Goal: Task Accomplishment & Management: Use online tool/utility

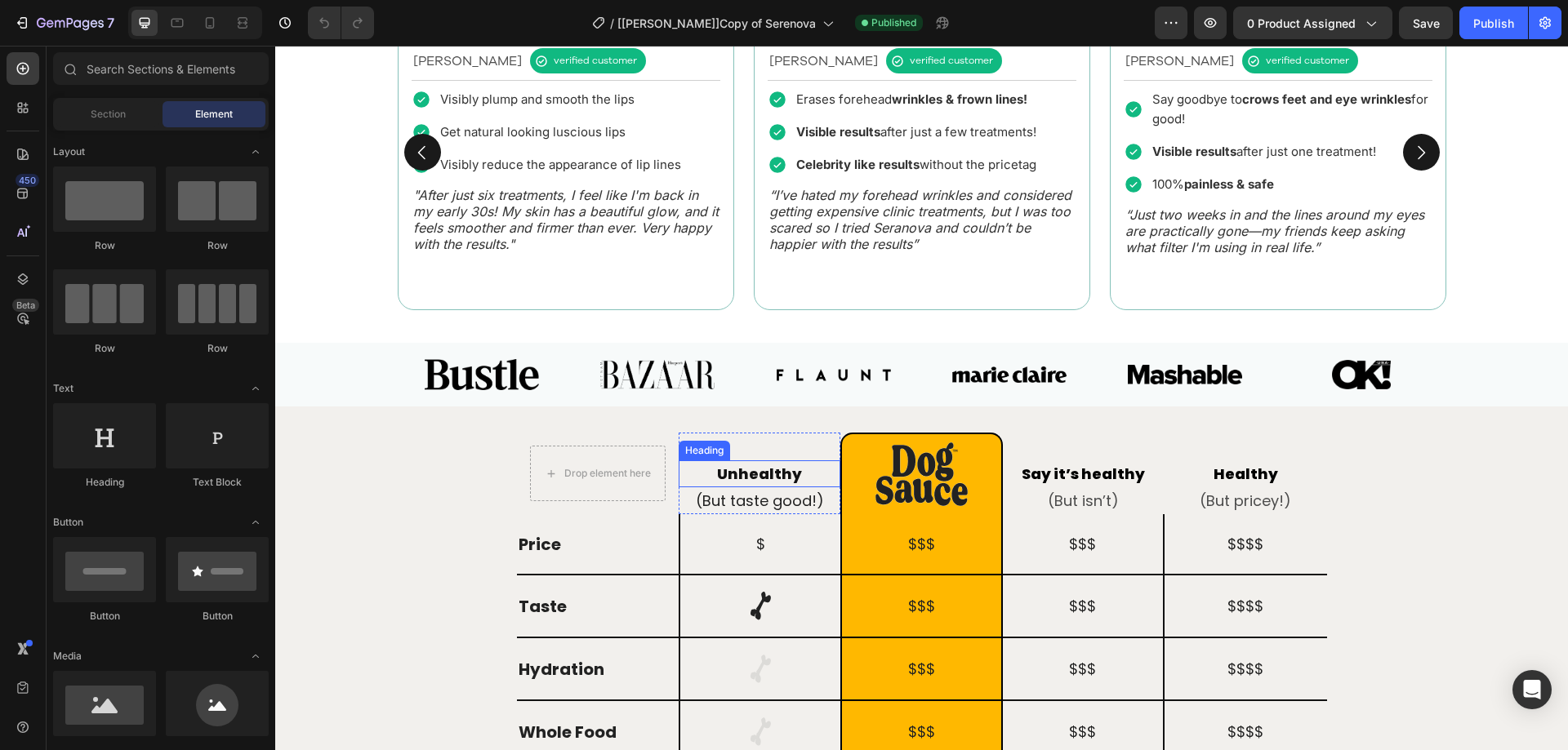
scroll to position [1306, 0]
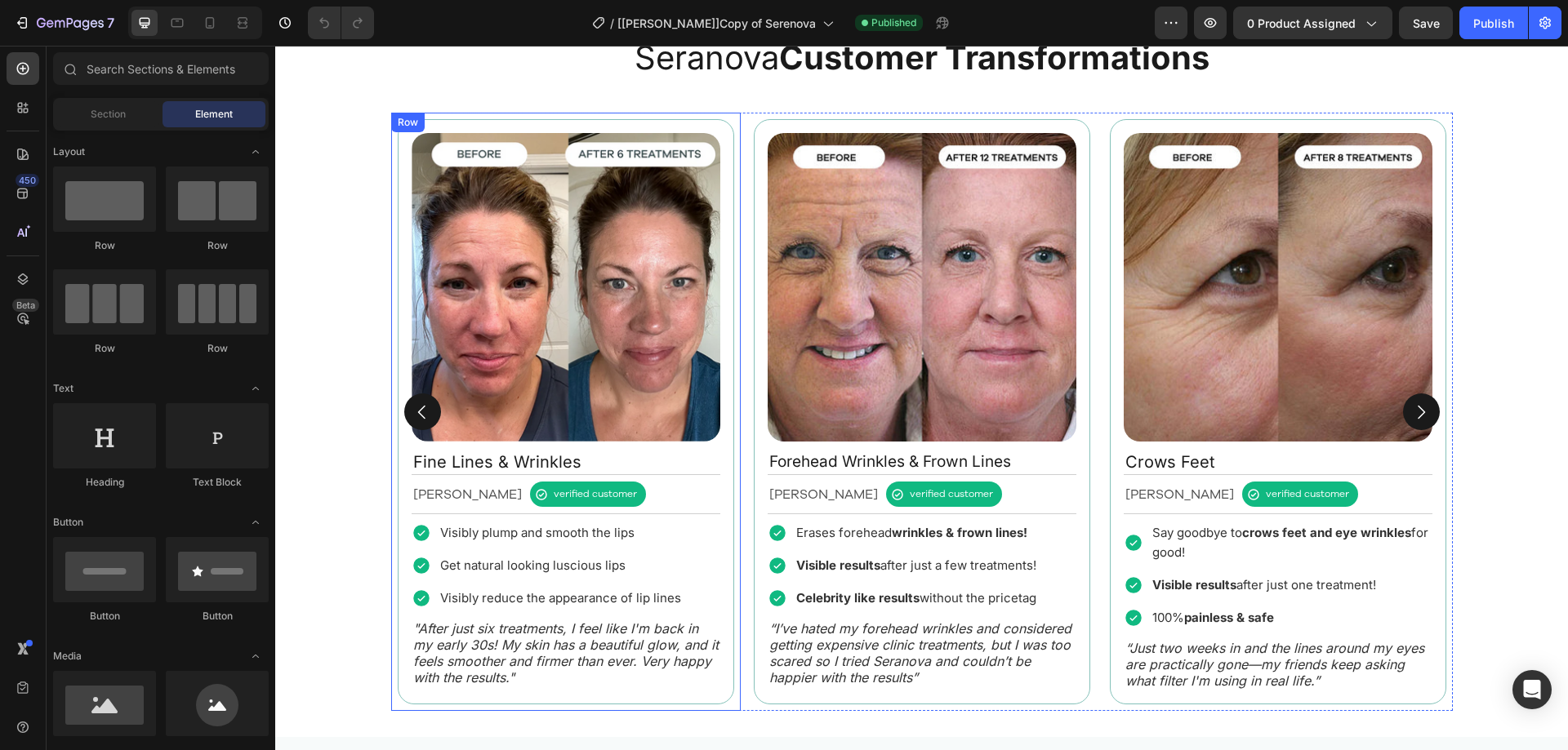
click at [730, 170] on div "Image Fine Lines & Wrinkles Text Block Rebecca S. Text Block verified customer …" at bounding box center [566, 412] width 350 height 598
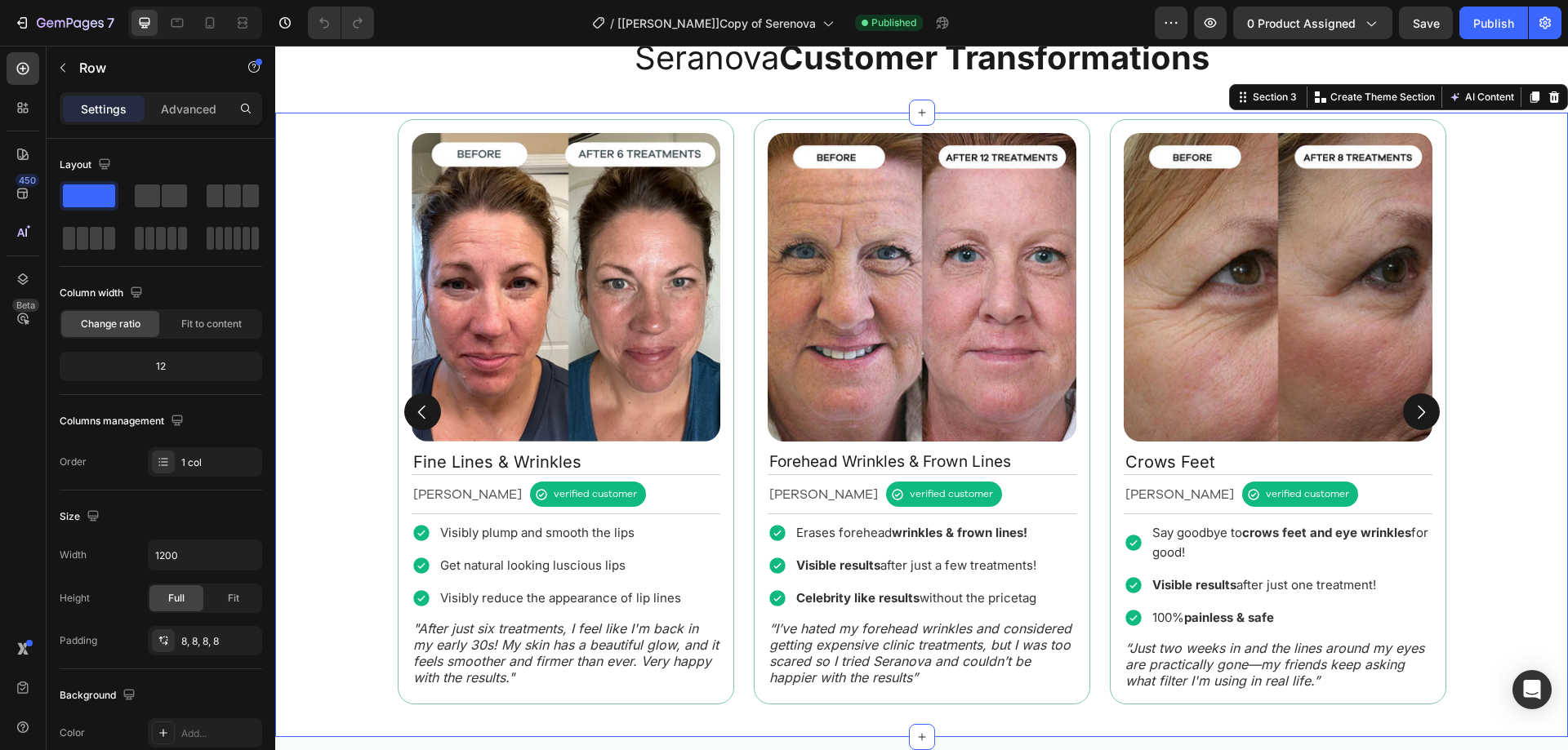
click at [366, 204] on div "Image Fine Lines & Wrinkles Text Block Rebecca S. Text Block verified customer …" at bounding box center [922, 412] width 1293 height 598
click at [1549, 96] on icon at bounding box center [1554, 96] width 10 height 11
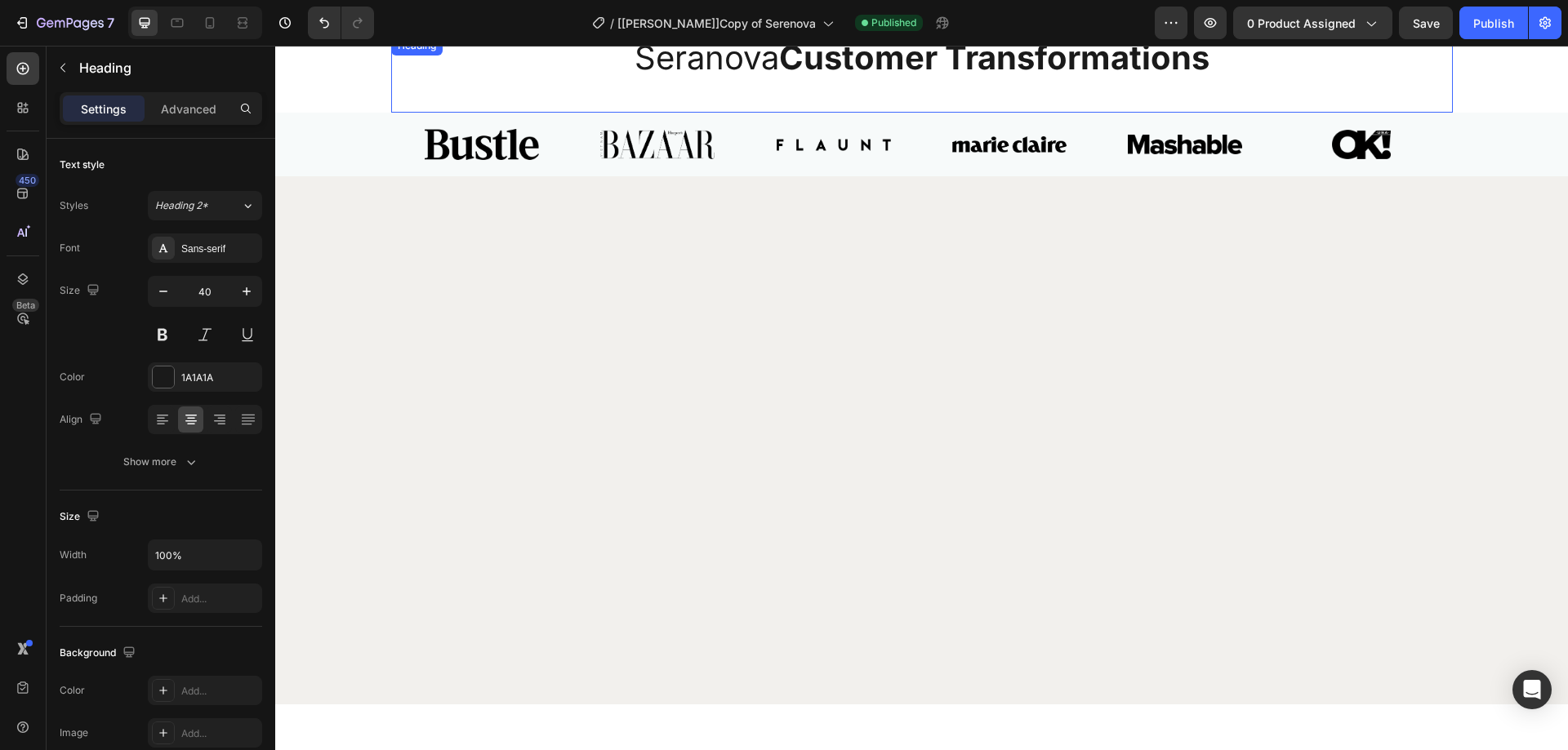
click at [970, 78] on h2 "Seranova Customer Transformations" at bounding box center [922, 58] width 1062 height 44
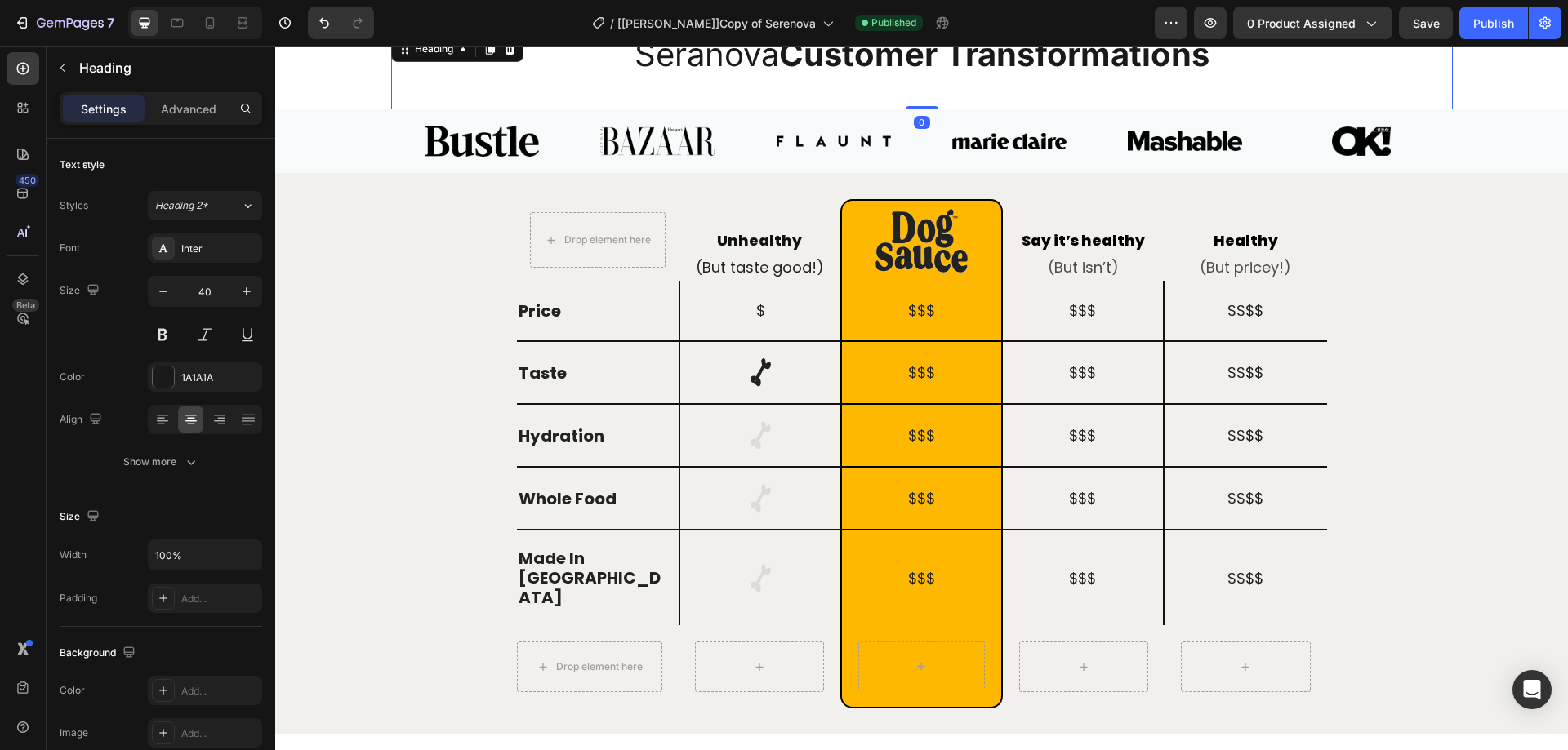
scroll to position [1061, 0]
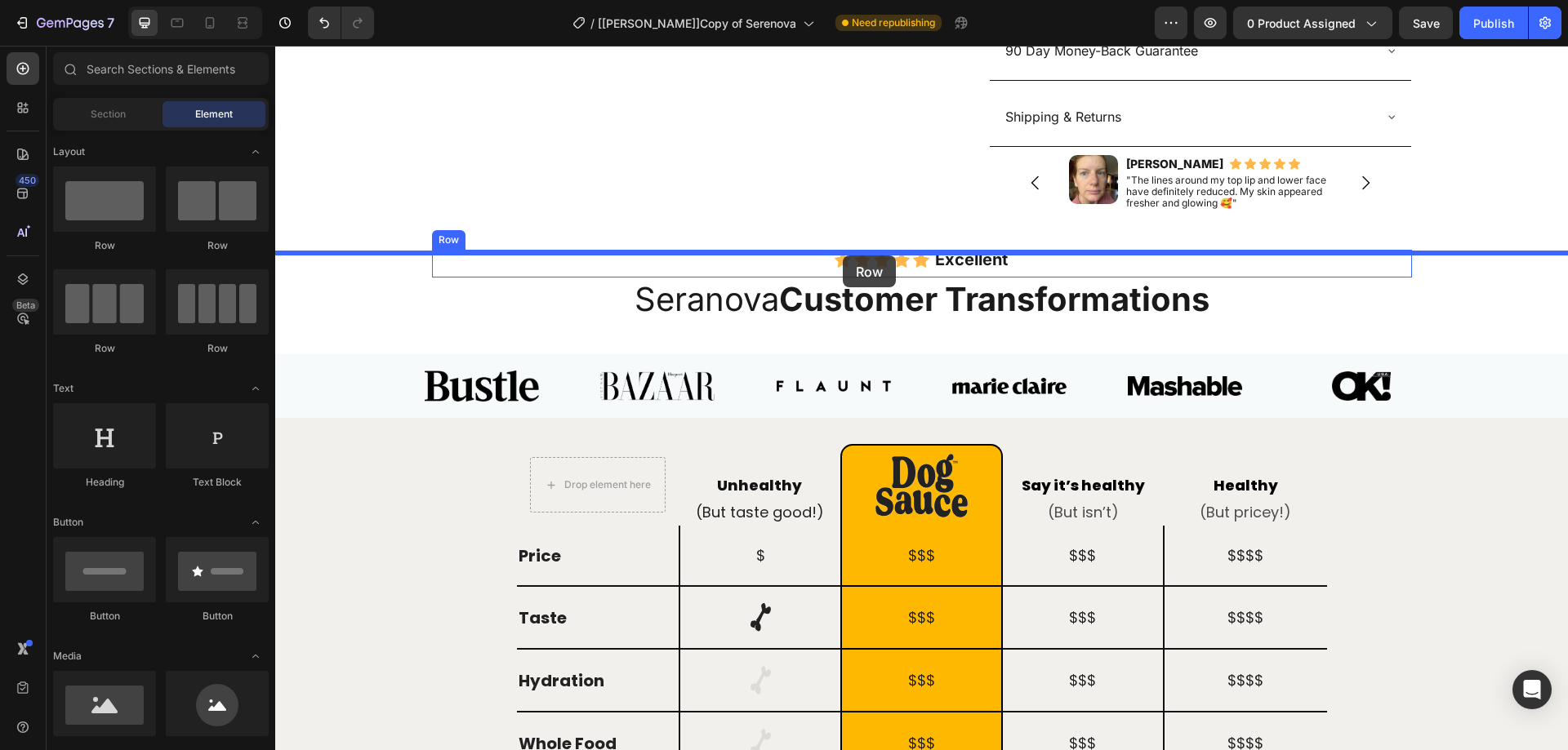
drag, startPoint x: 389, startPoint y: 235, endPoint x: 842, endPoint y: 257, distance: 453.5
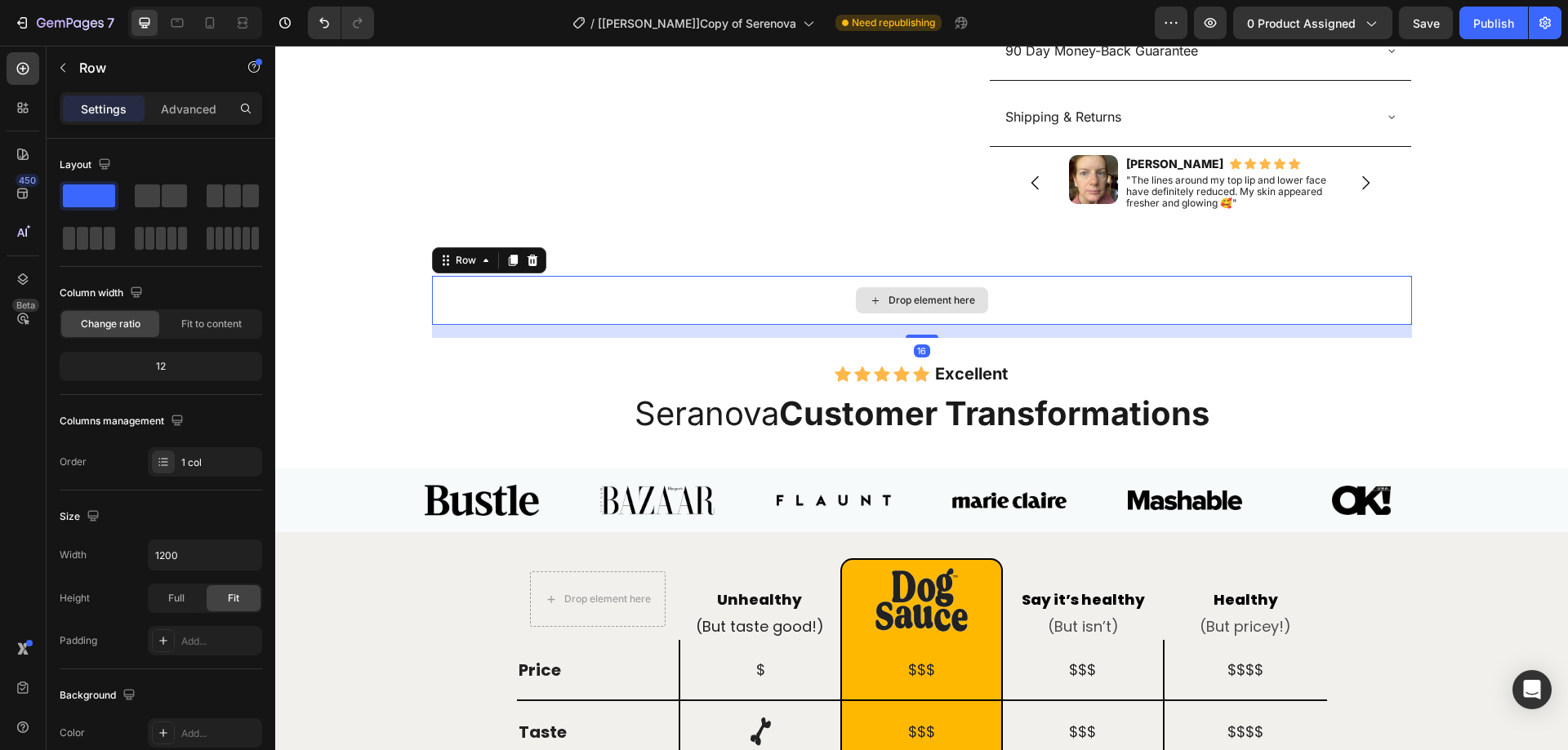
click at [921, 334] on div "16" at bounding box center [922, 331] width 980 height 13
click at [842, 307] on div "Drop element here" at bounding box center [922, 300] width 980 height 49
click at [527, 263] on icon at bounding box center [532, 259] width 10 height 11
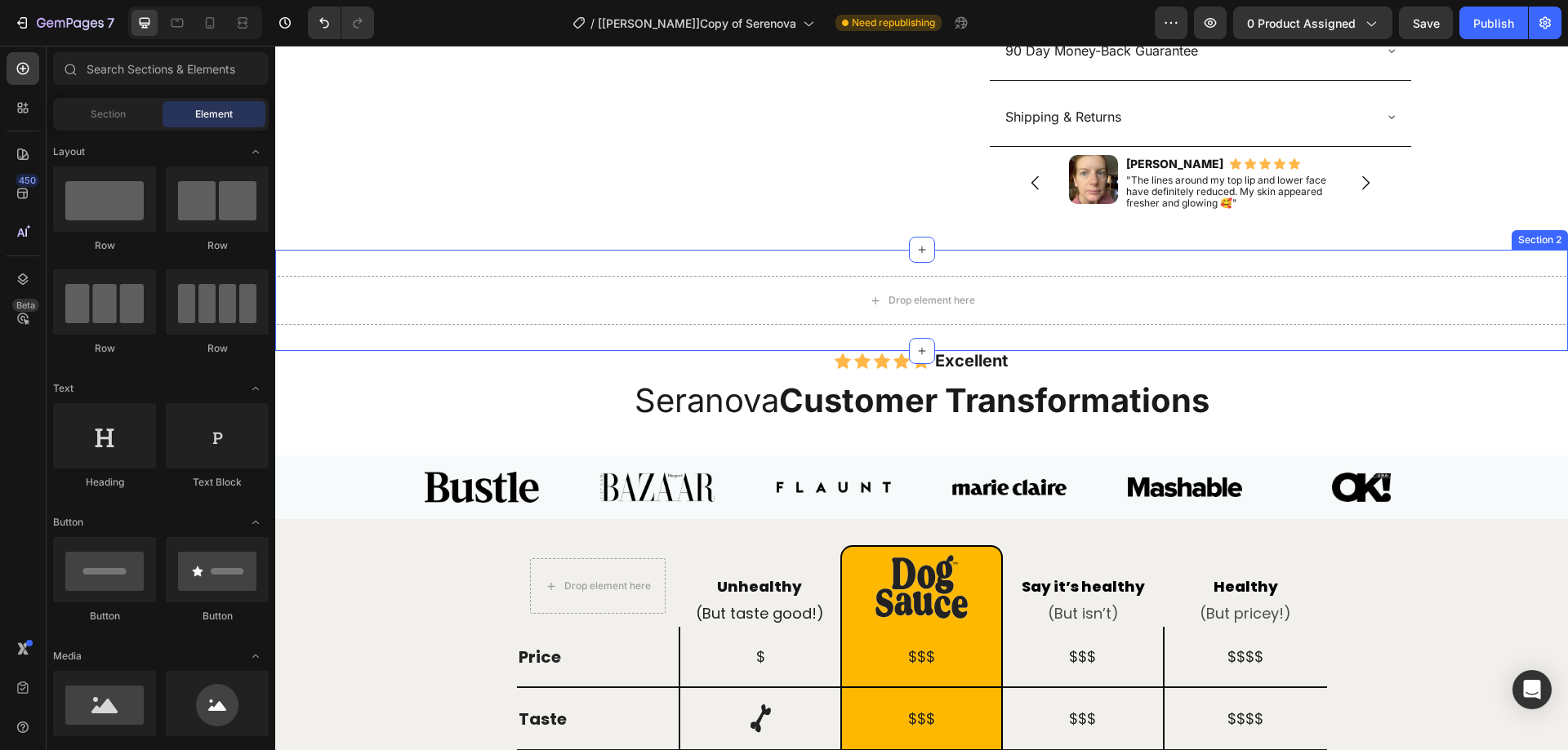
click at [570, 277] on div "Drop element here Section 2" at bounding box center [922, 301] width 1293 height 101
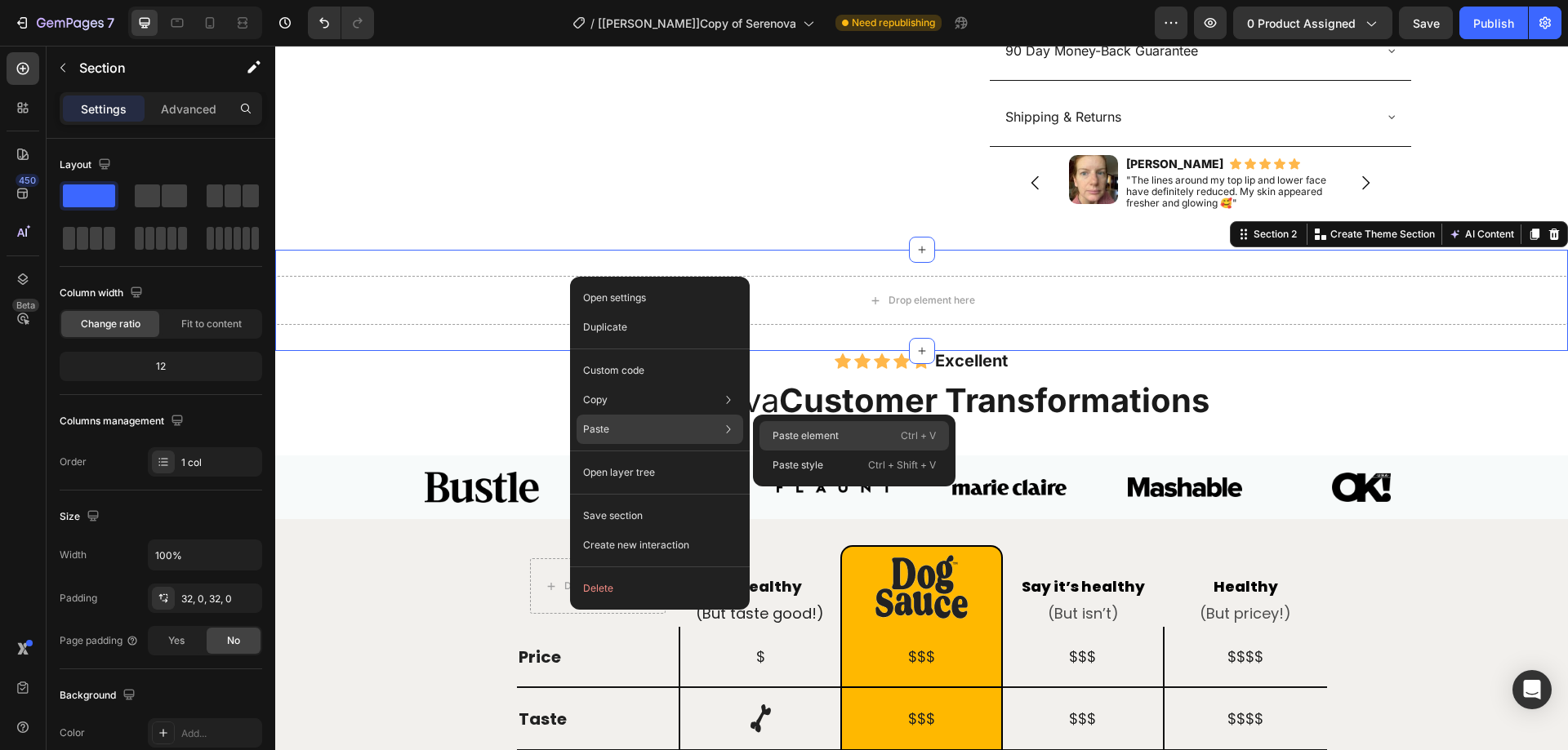
click at [797, 431] on p "Paste element" at bounding box center [805, 436] width 66 height 15
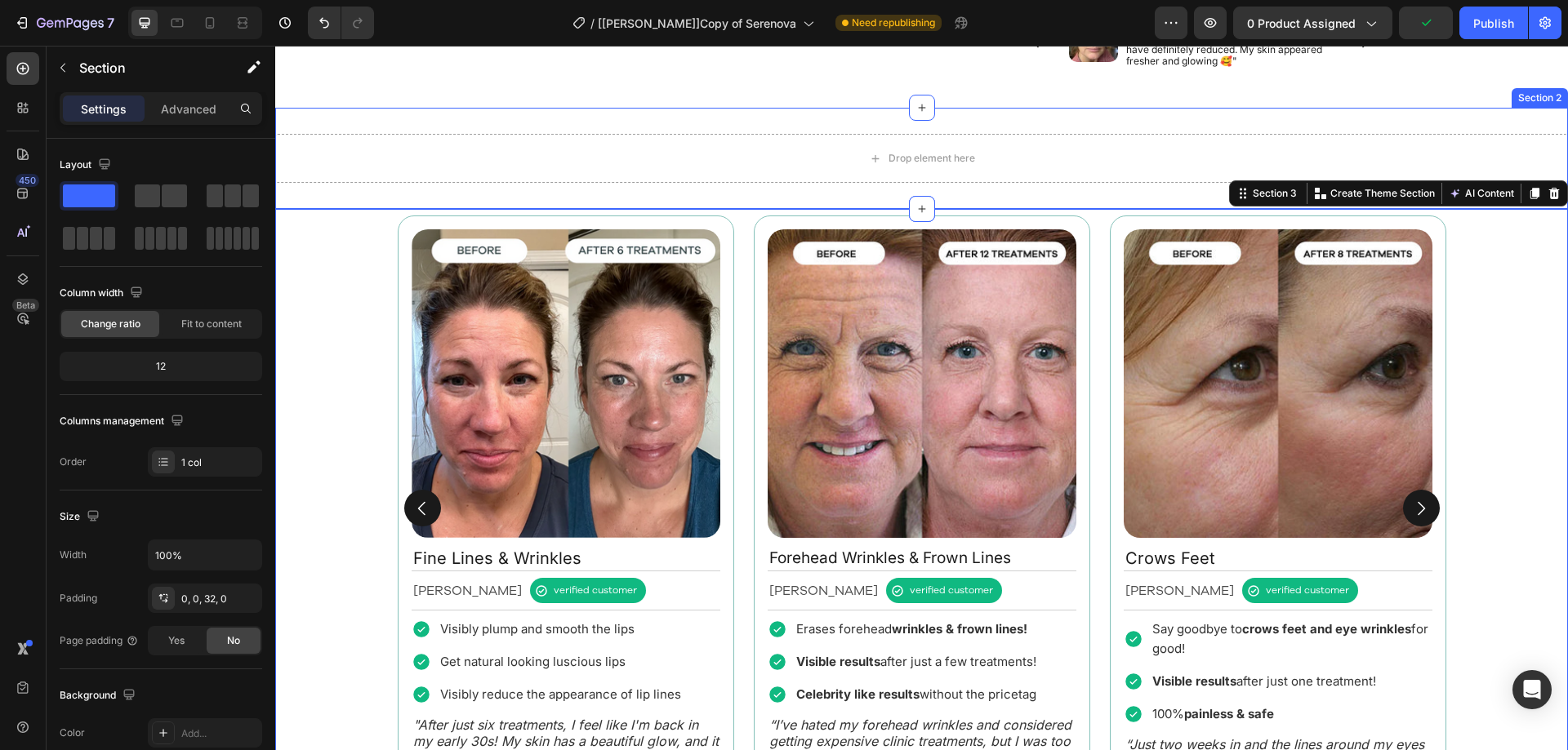
scroll to position [1149, 0]
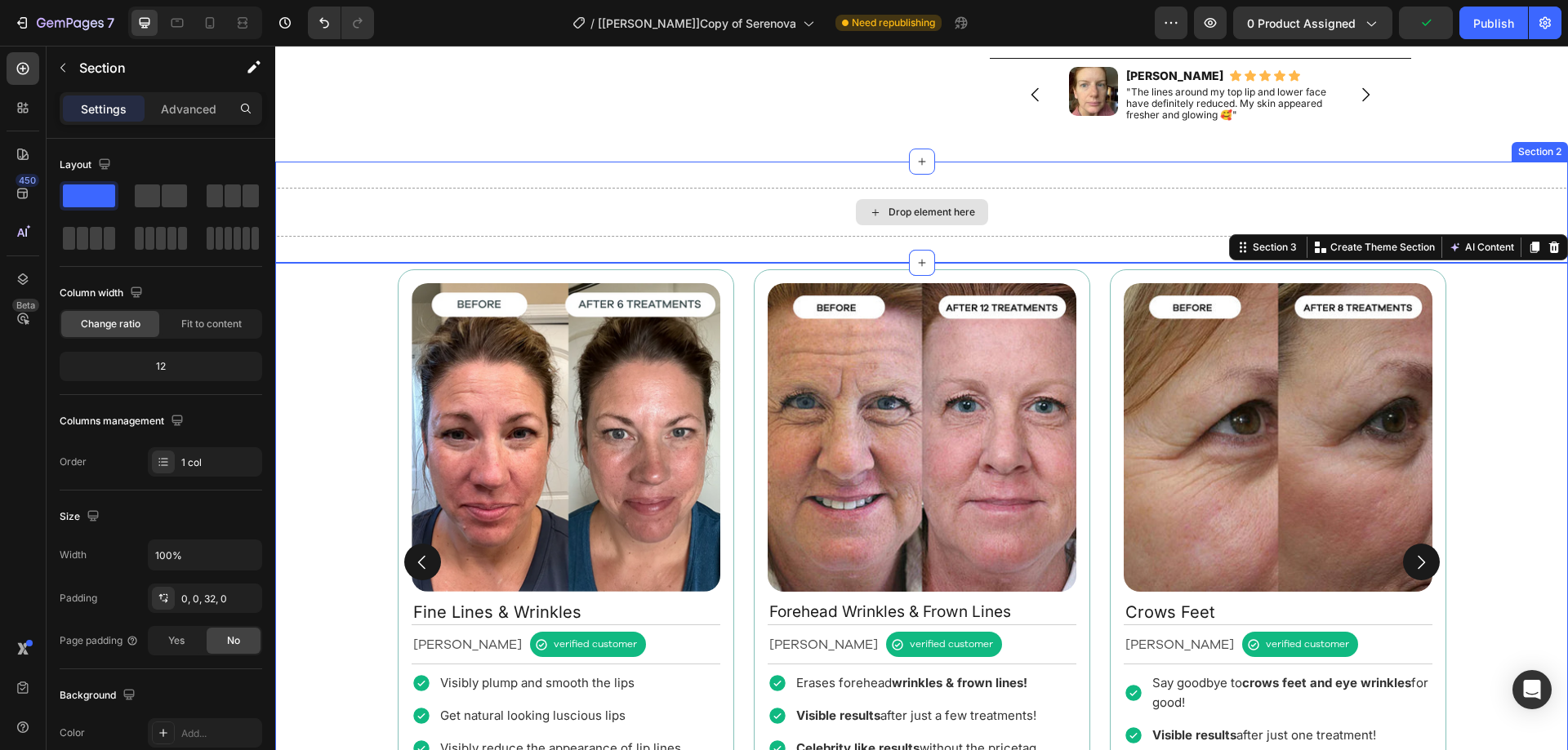
click at [781, 219] on div "Drop element here" at bounding box center [922, 211] width 1293 height 49
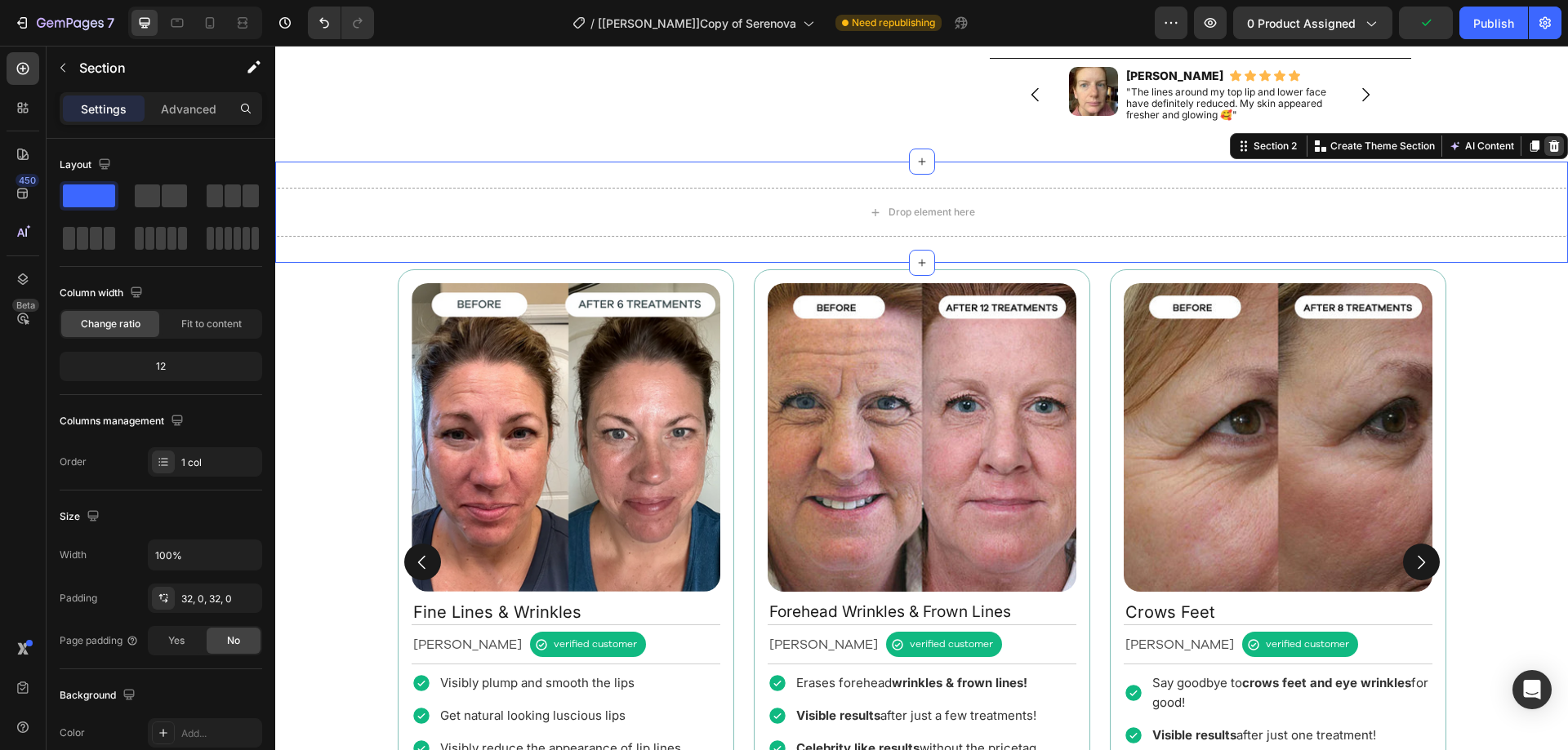
click at [1547, 144] on icon at bounding box center [1553, 145] width 13 height 13
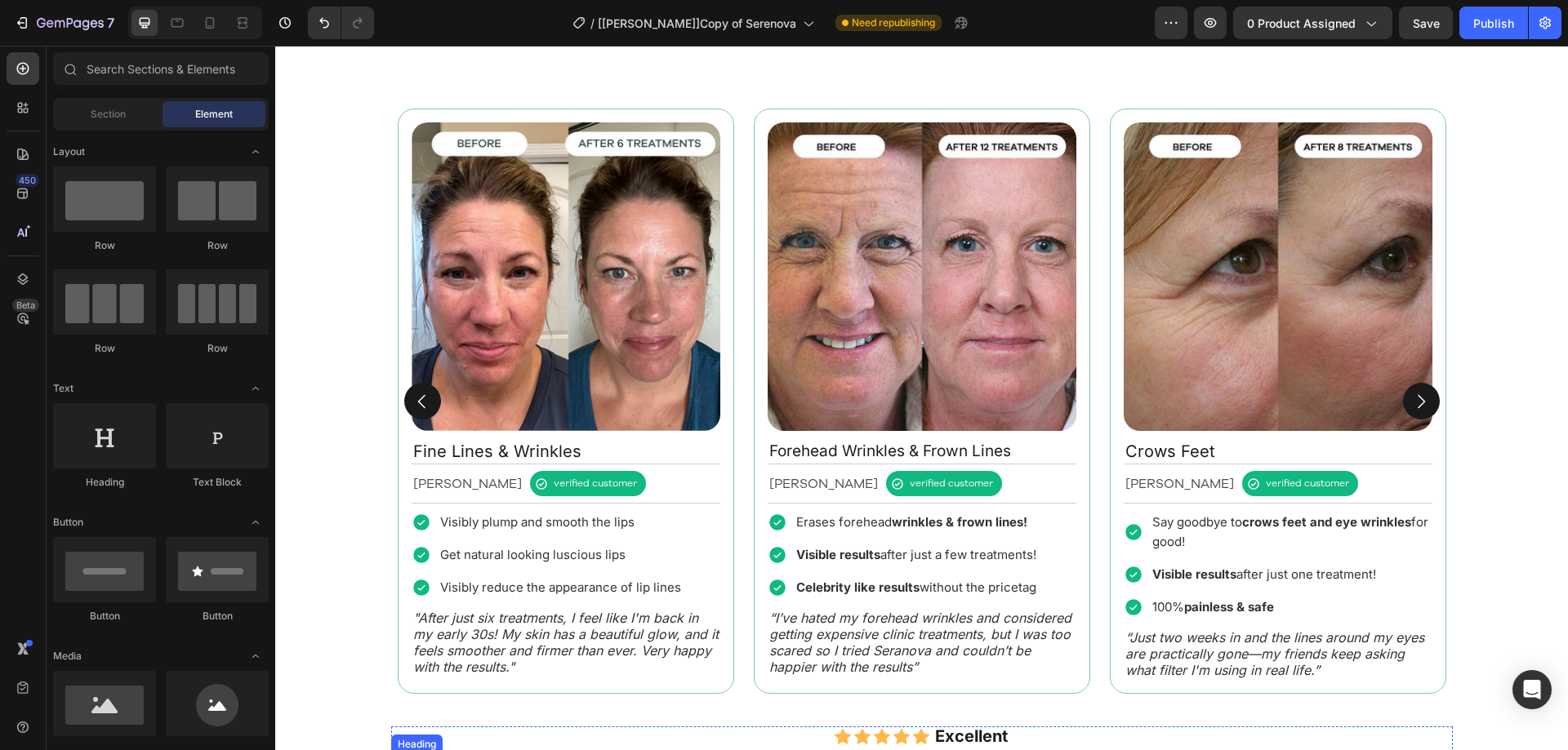
scroll to position [1393, 0]
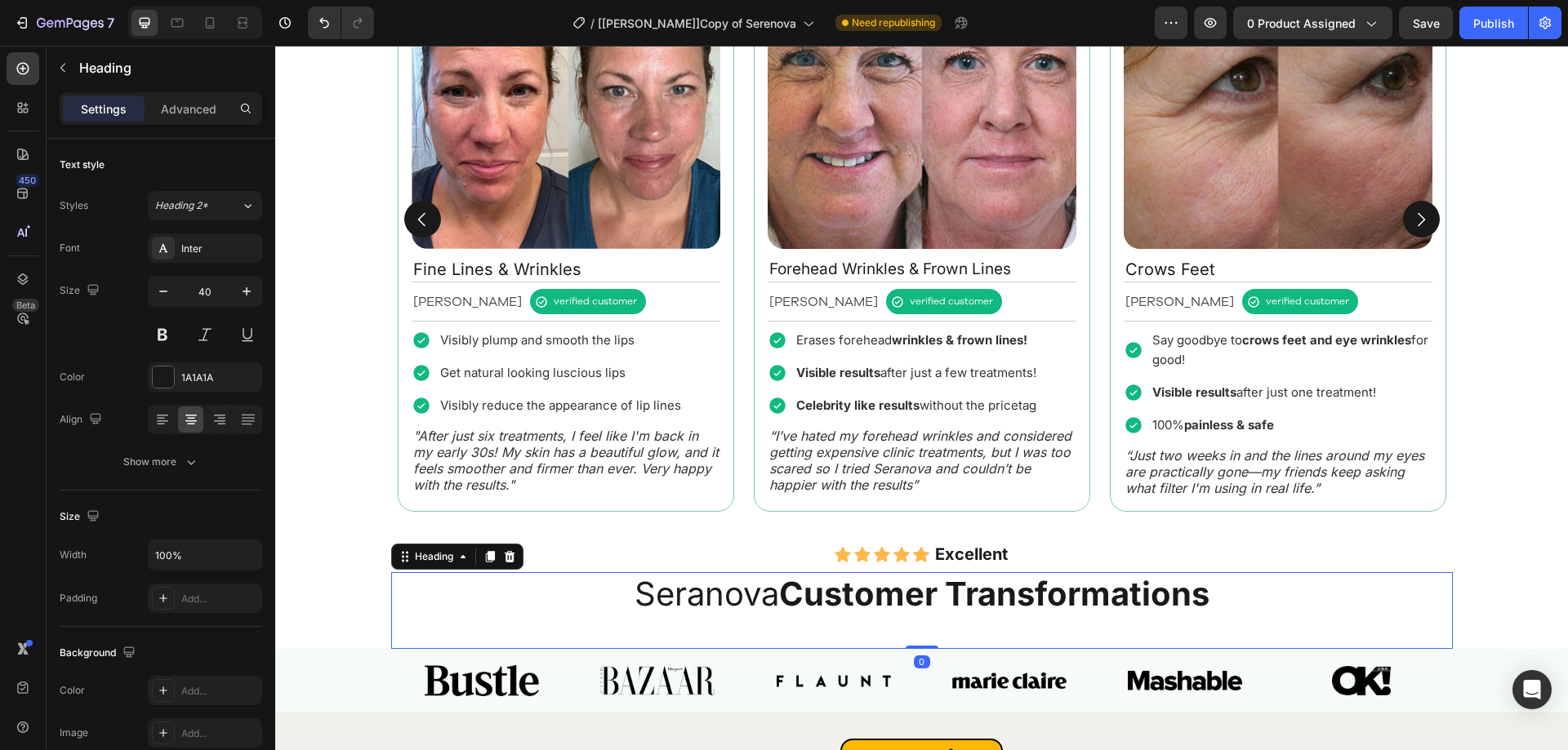
click at [418, 593] on h2 "Seranova Customer Transformations" at bounding box center [922, 594] width 1062 height 44
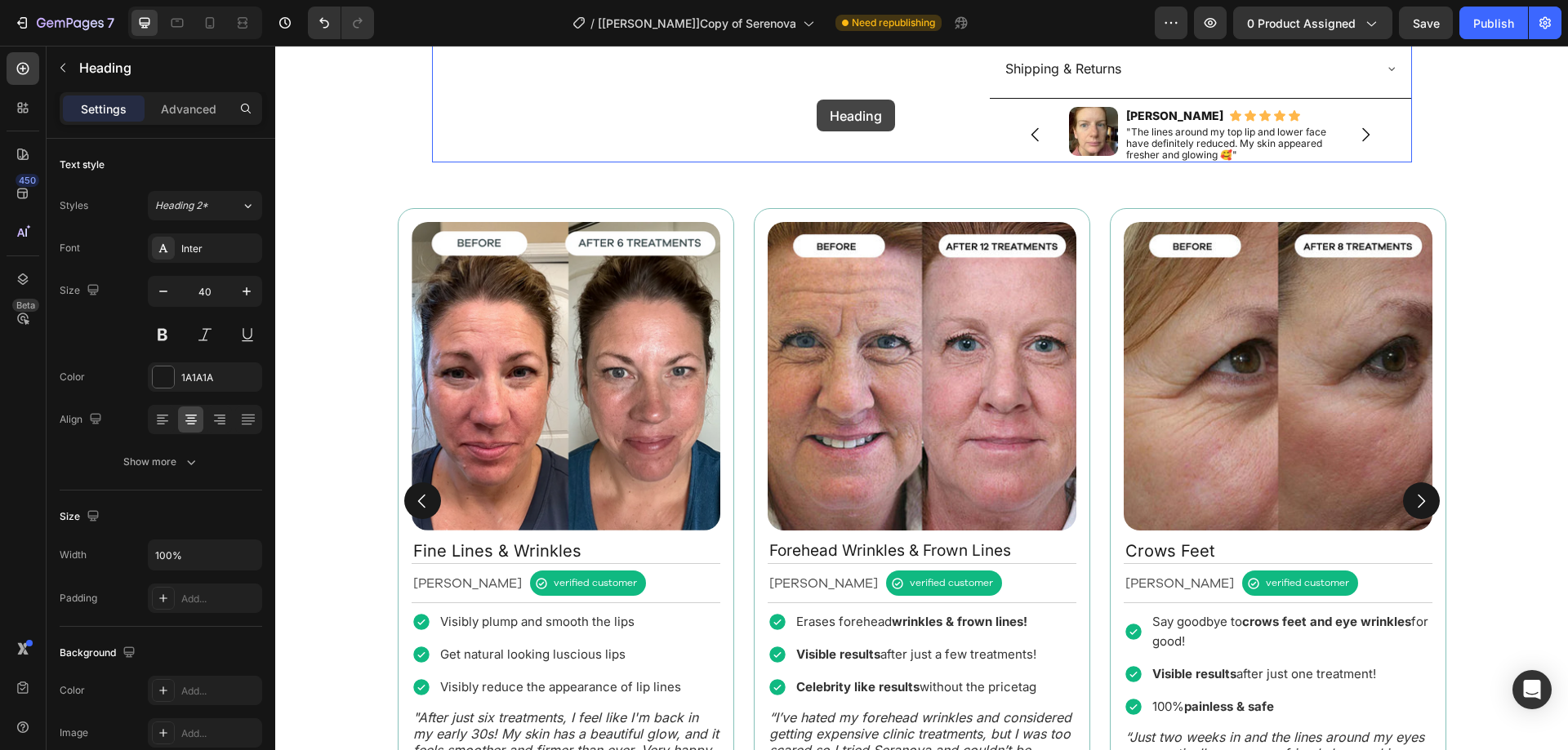
scroll to position [1092, 0]
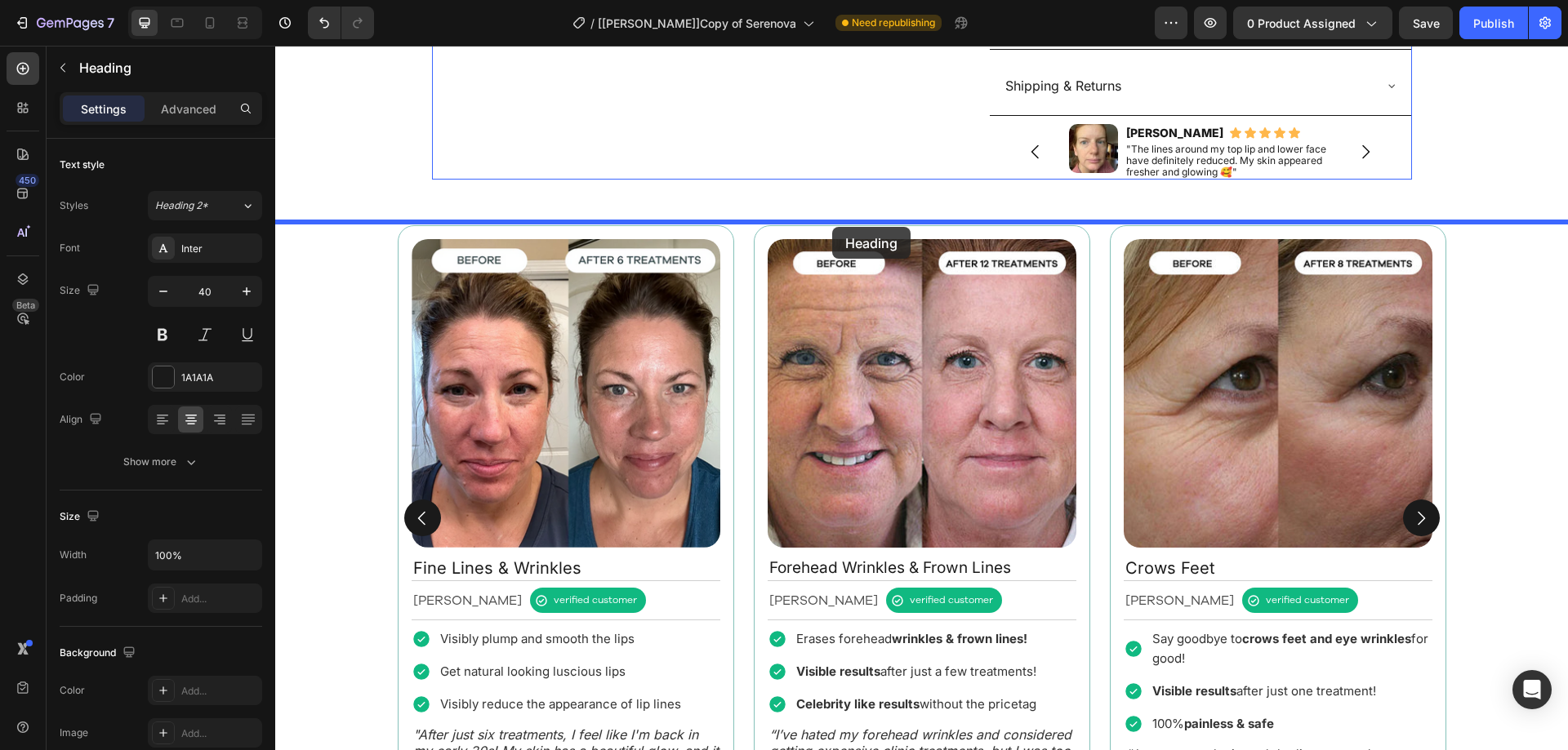
drag, startPoint x: 412, startPoint y: 560, endPoint x: 832, endPoint y: 227, distance: 536.0
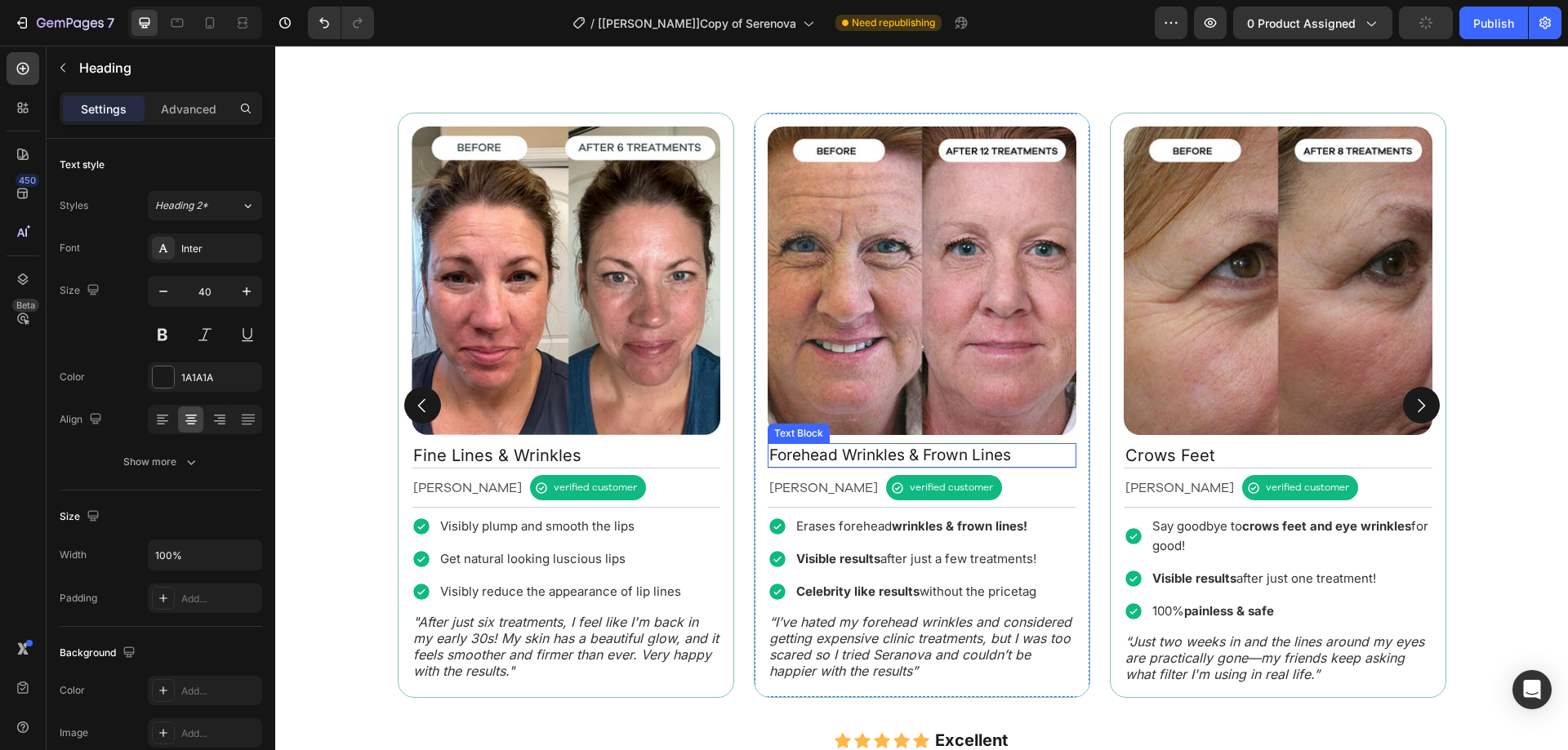
scroll to position [1663, 0]
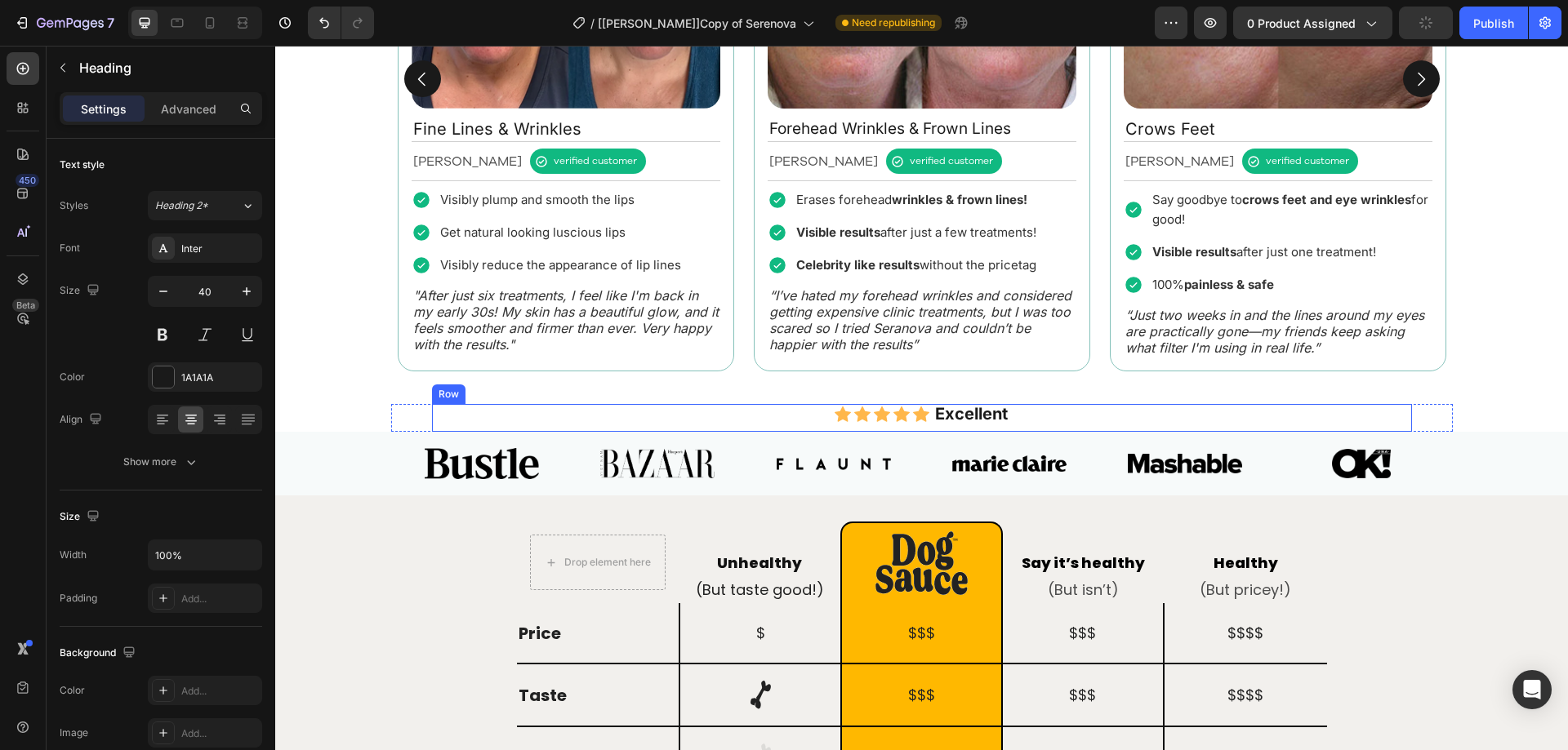
click at [805, 424] on div "Image Excellent Heading Row" at bounding box center [922, 418] width 980 height 27
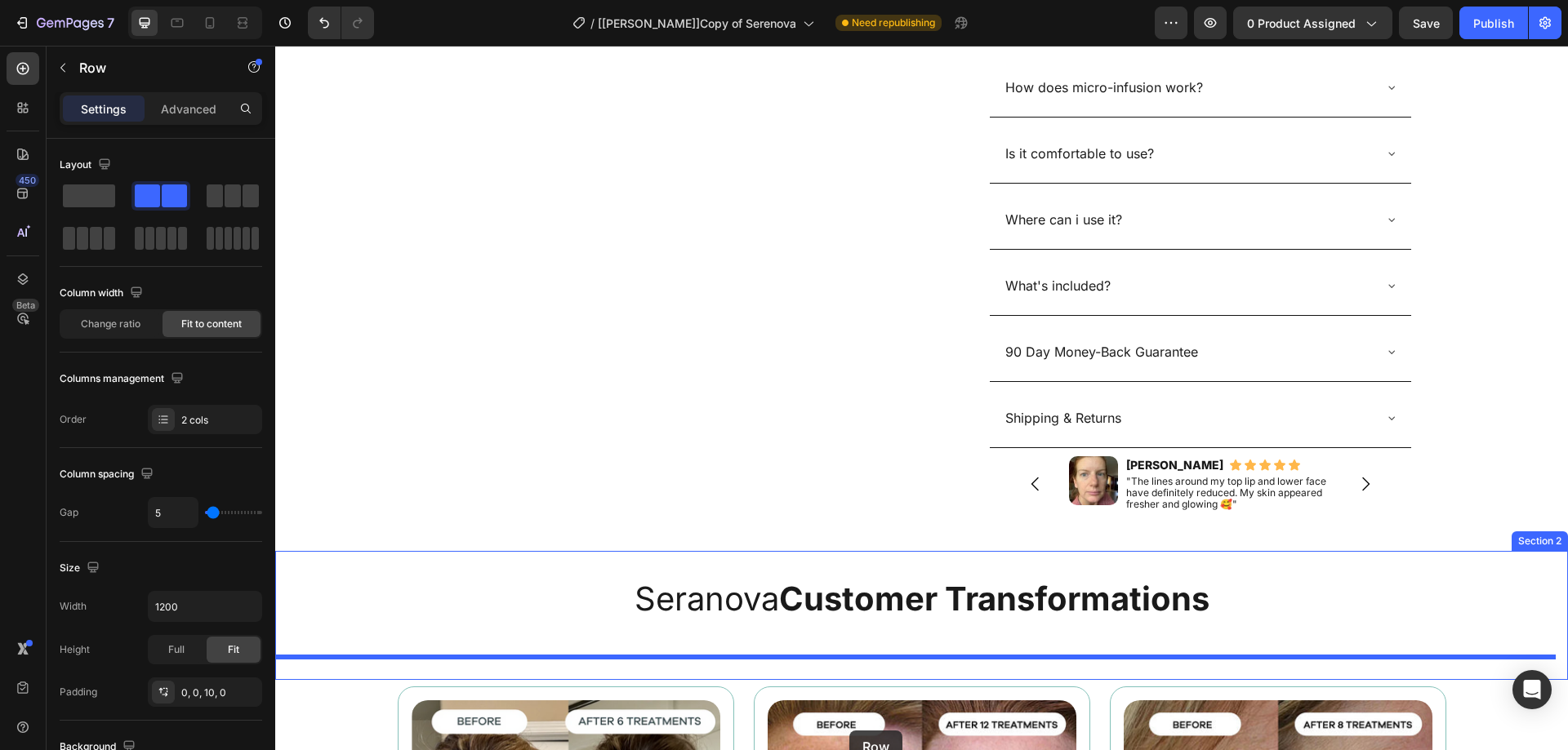
scroll to position [838, 0]
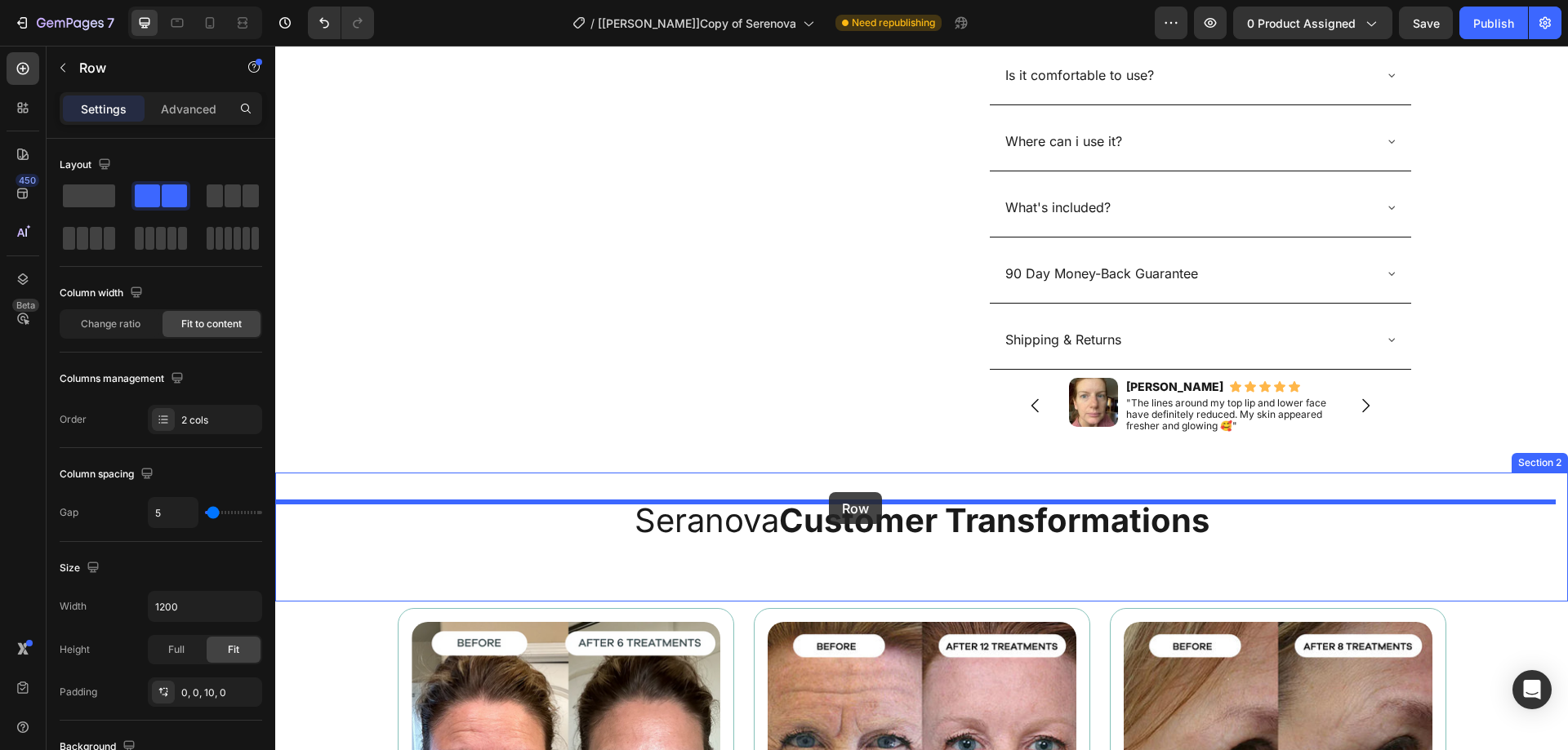
drag, startPoint x: 448, startPoint y: 389, endPoint x: 829, endPoint y: 492, distance: 394.7
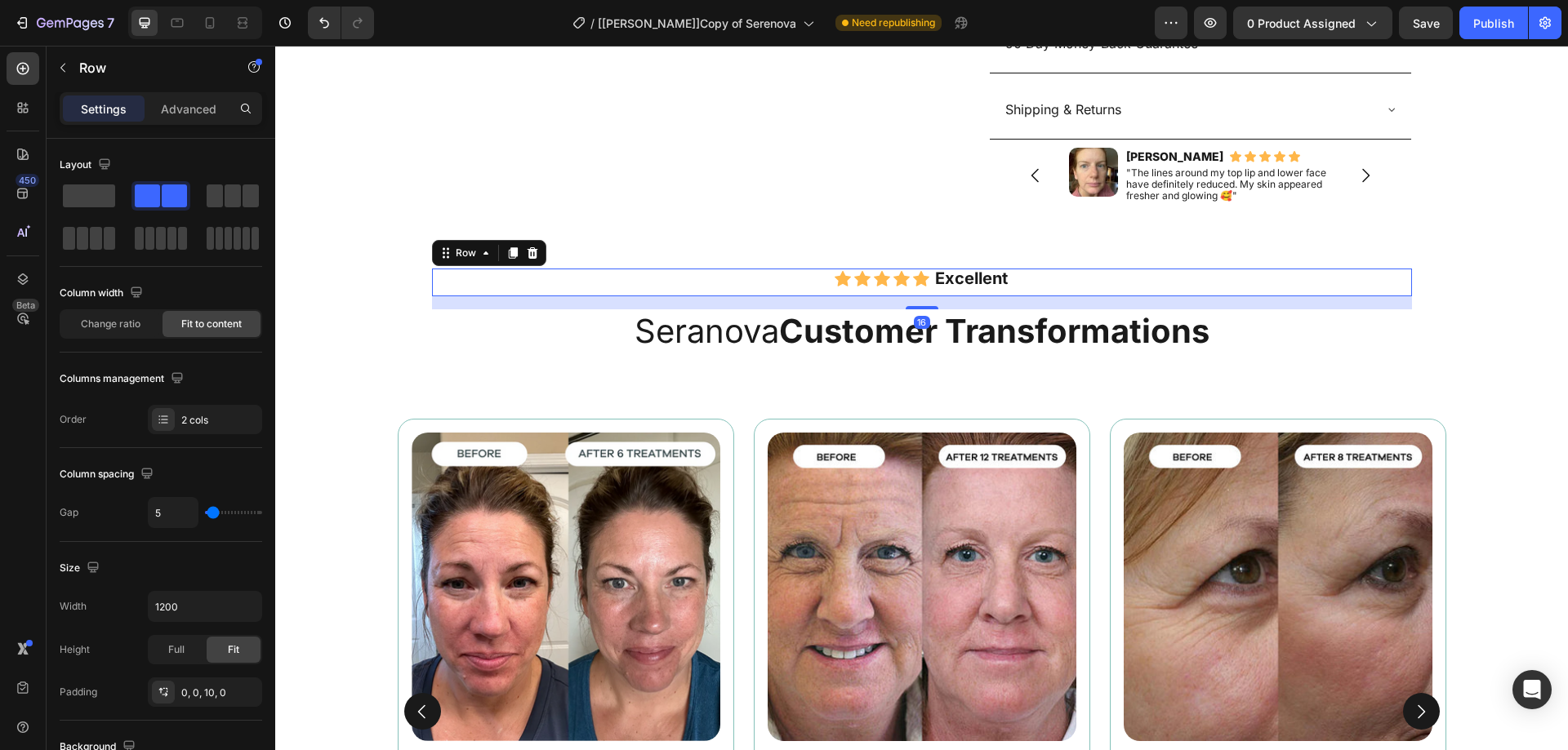
scroll to position [1082, 0]
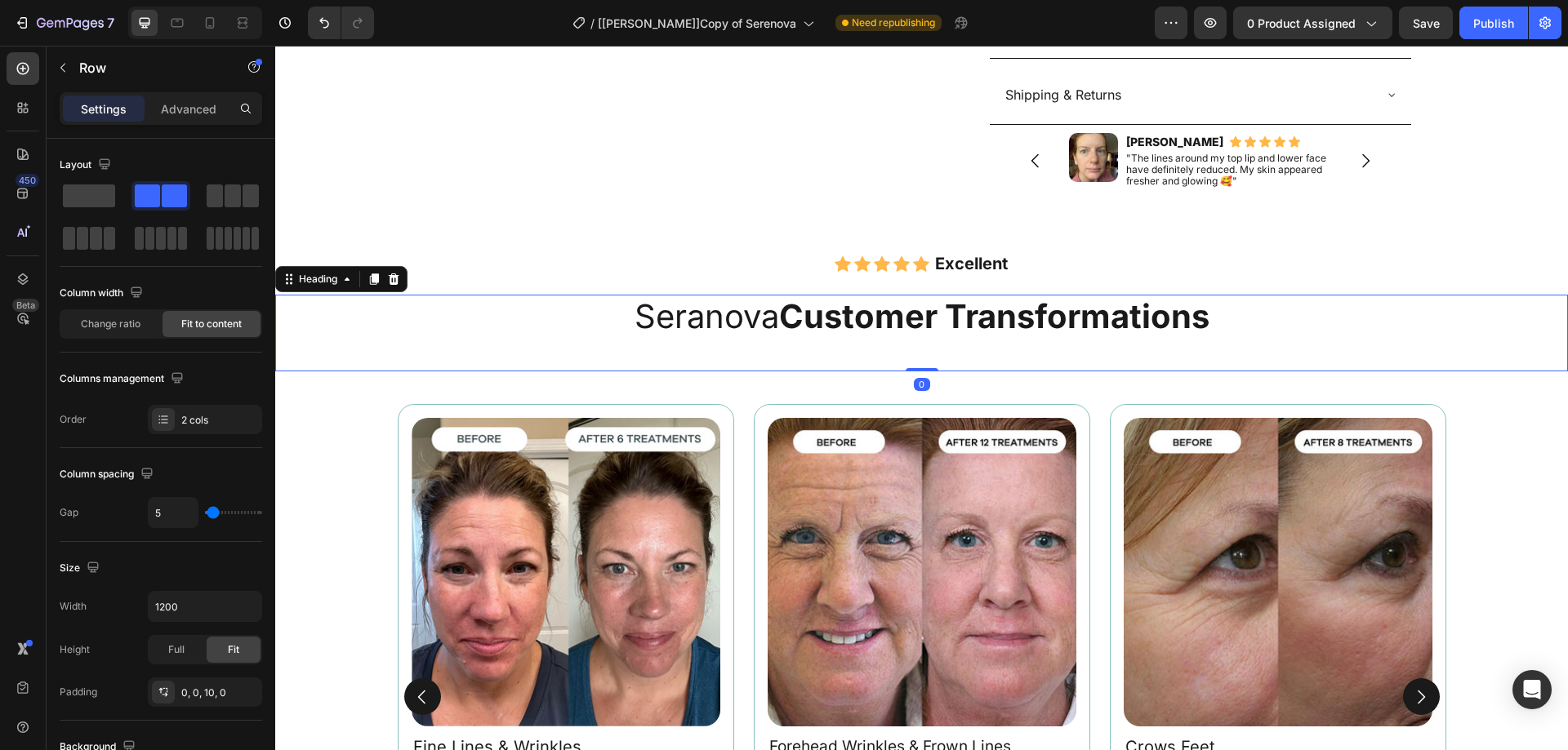
click at [717, 371] on div "Seranova Customer Transformations Heading 0" at bounding box center [922, 332] width 1293 height 76
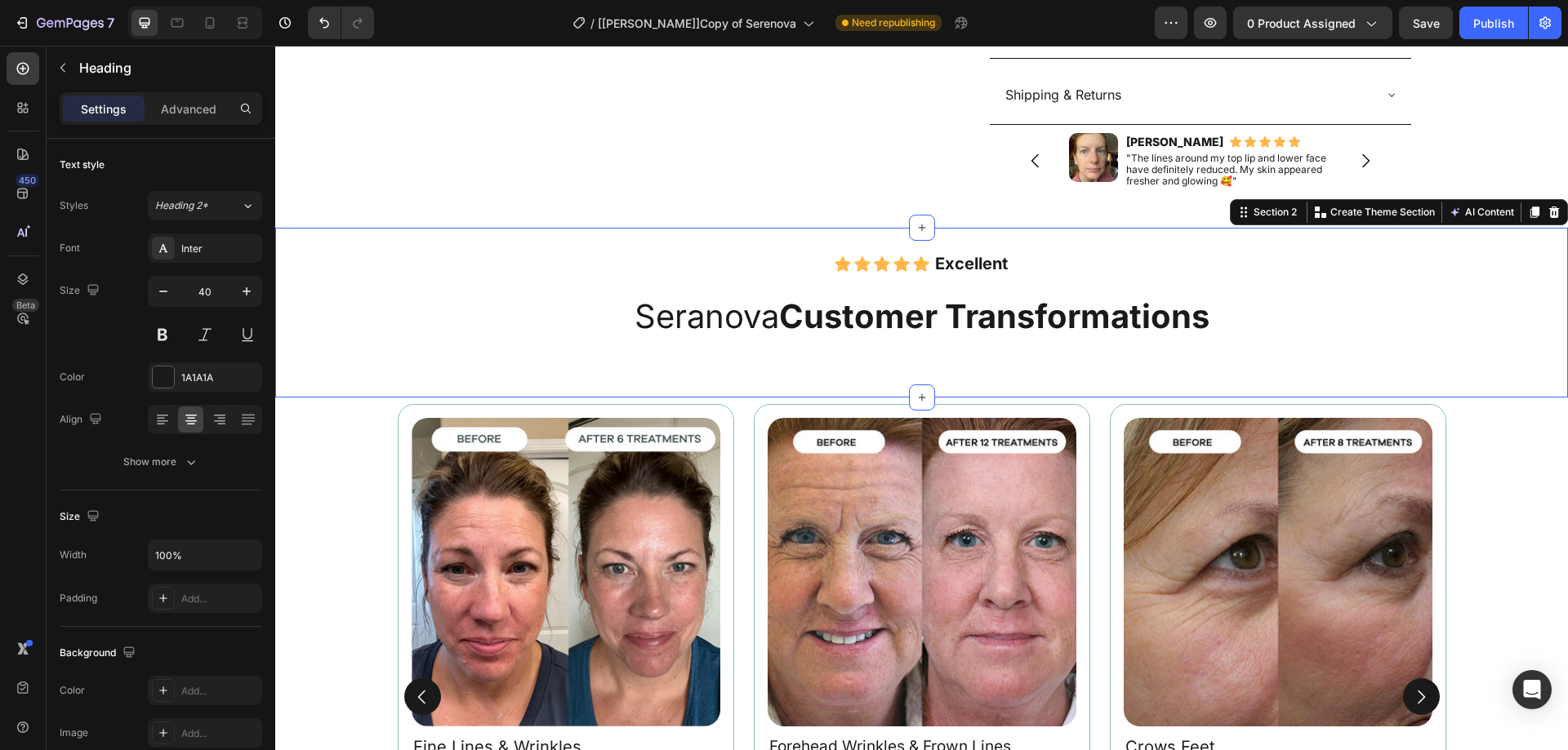
click at [739, 384] on div "Image Excellent Heading Row Seranova Customer Transformations Heading Section 2…" at bounding box center [922, 313] width 1293 height 170
click at [759, 361] on div "Seranova Customer Transformations Heading" at bounding box center [922, 332] width 1293 height 76
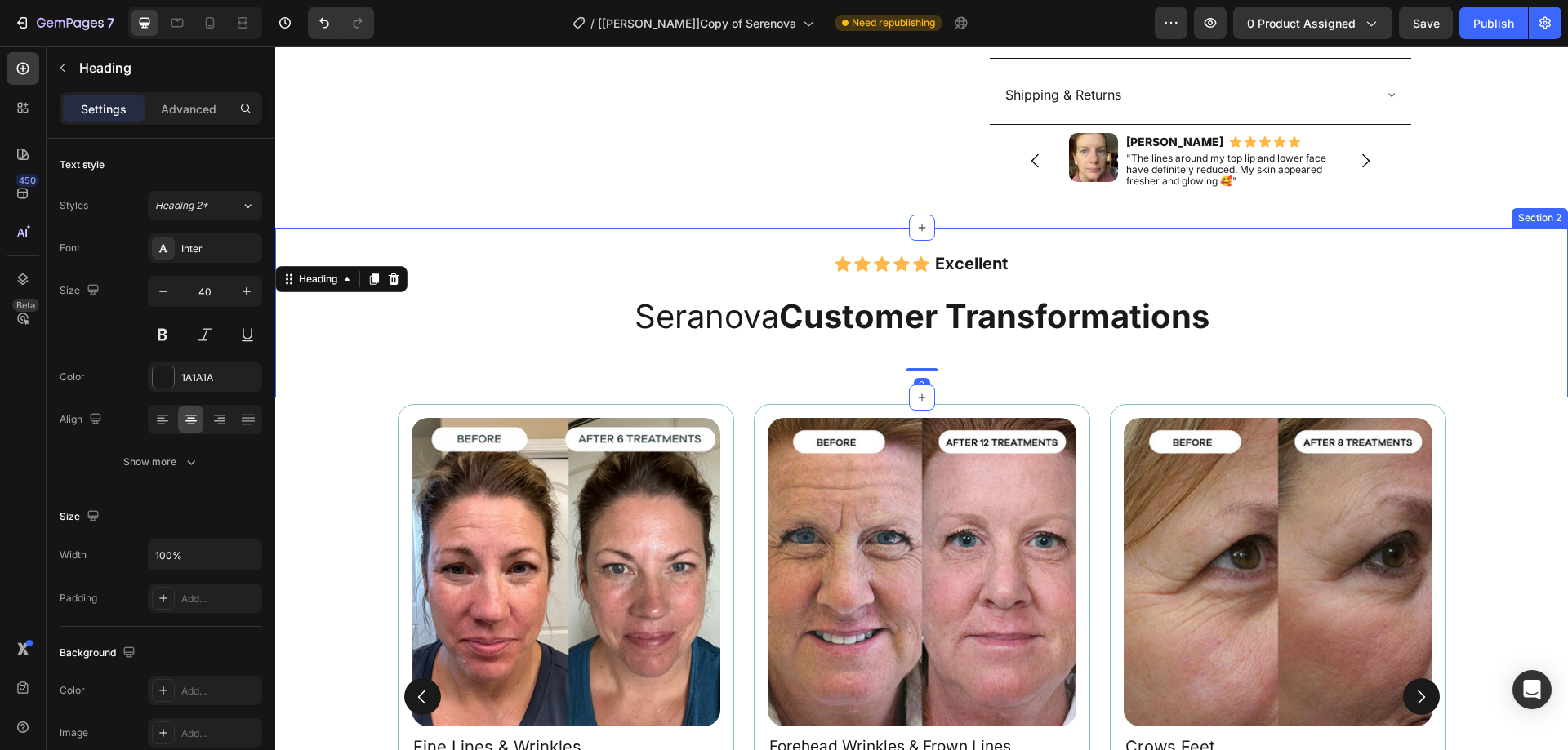
click at [796, 382] on div "Image Excellent Heading Row Seranova Customer Transformations Heading 0 Section…" at bounding box center [922, 313] width 1293 height 170
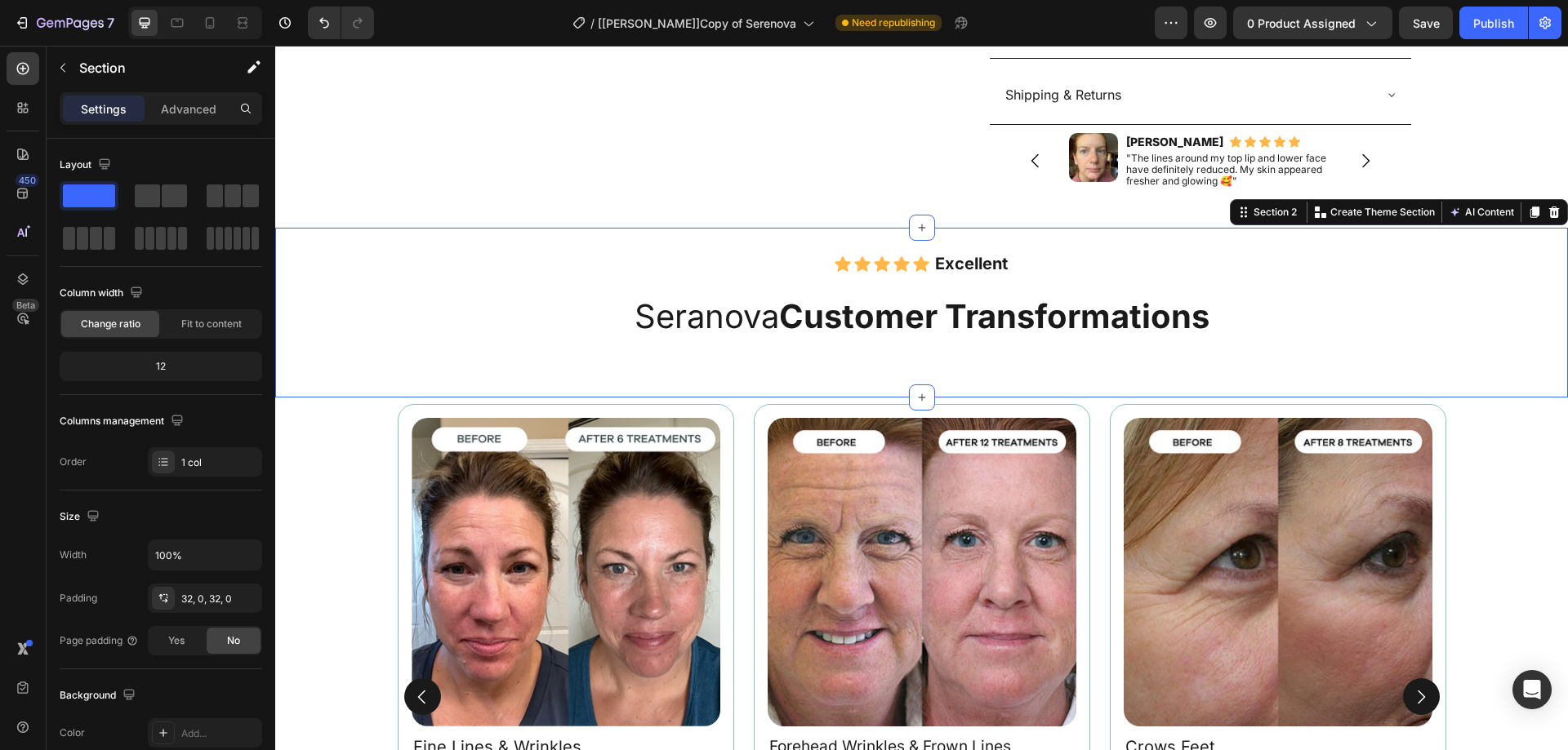
scroll to position [1327, 0]
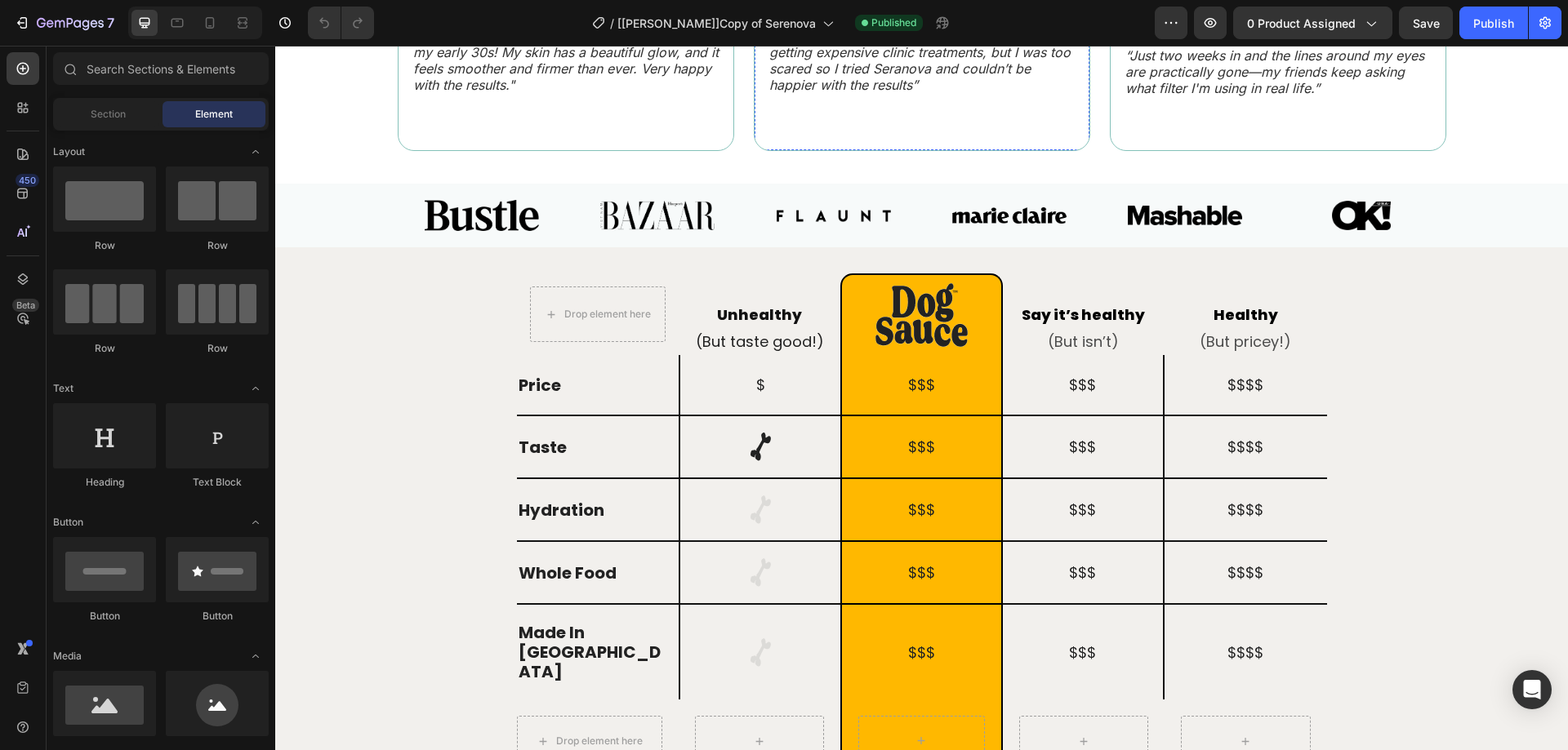
scroll to position [1632, 0]
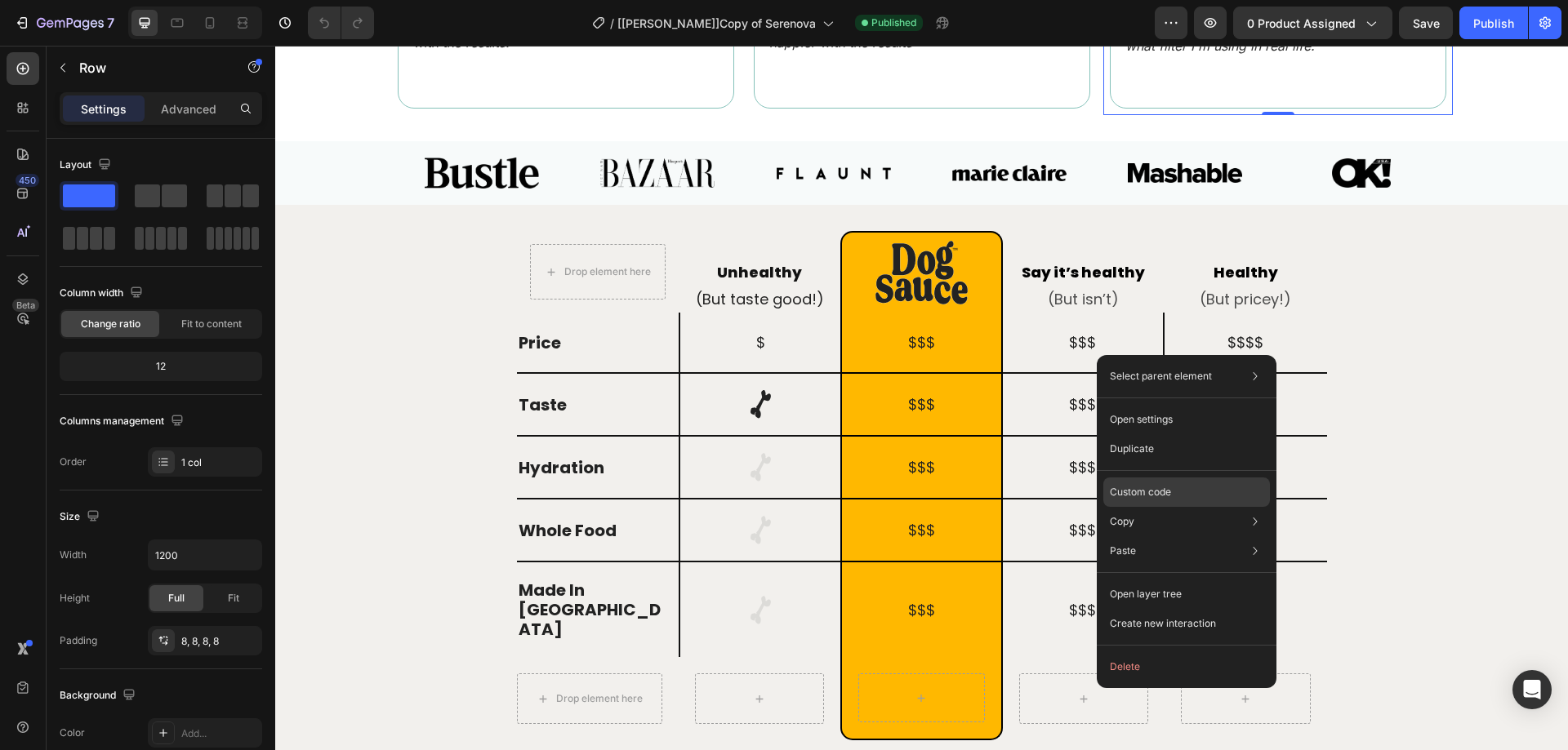
click at [1151, 489] on p "Custom code" at bounding box center [1140, 491] width 61 height 15
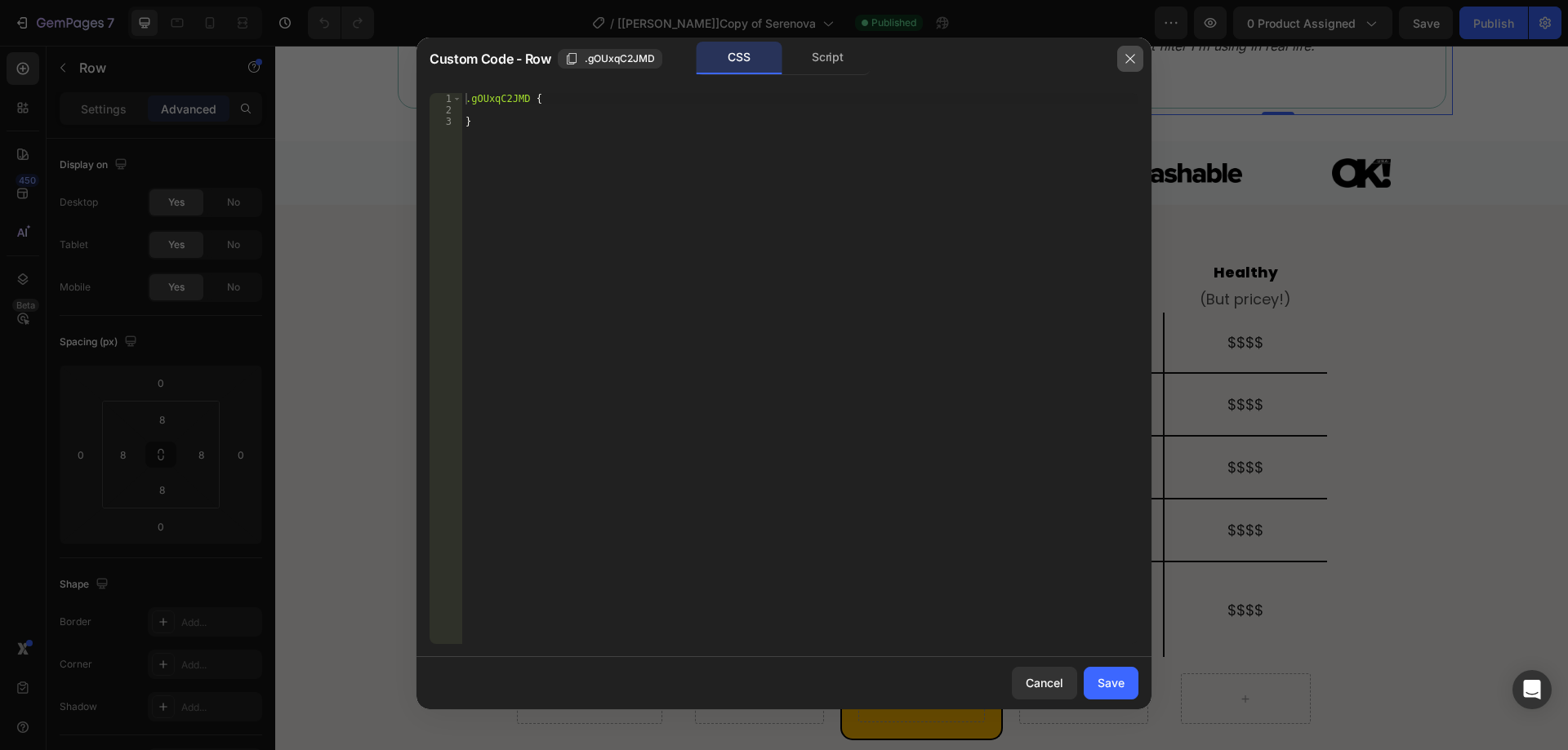
drag, startPoint x: 1134, startPoint y: 58, endPoint x: 851, endPoint y: 15, distance: 286.2
click at [1134, 58] on icon "button" at bounding box center [1130, 58] width 13 height 13
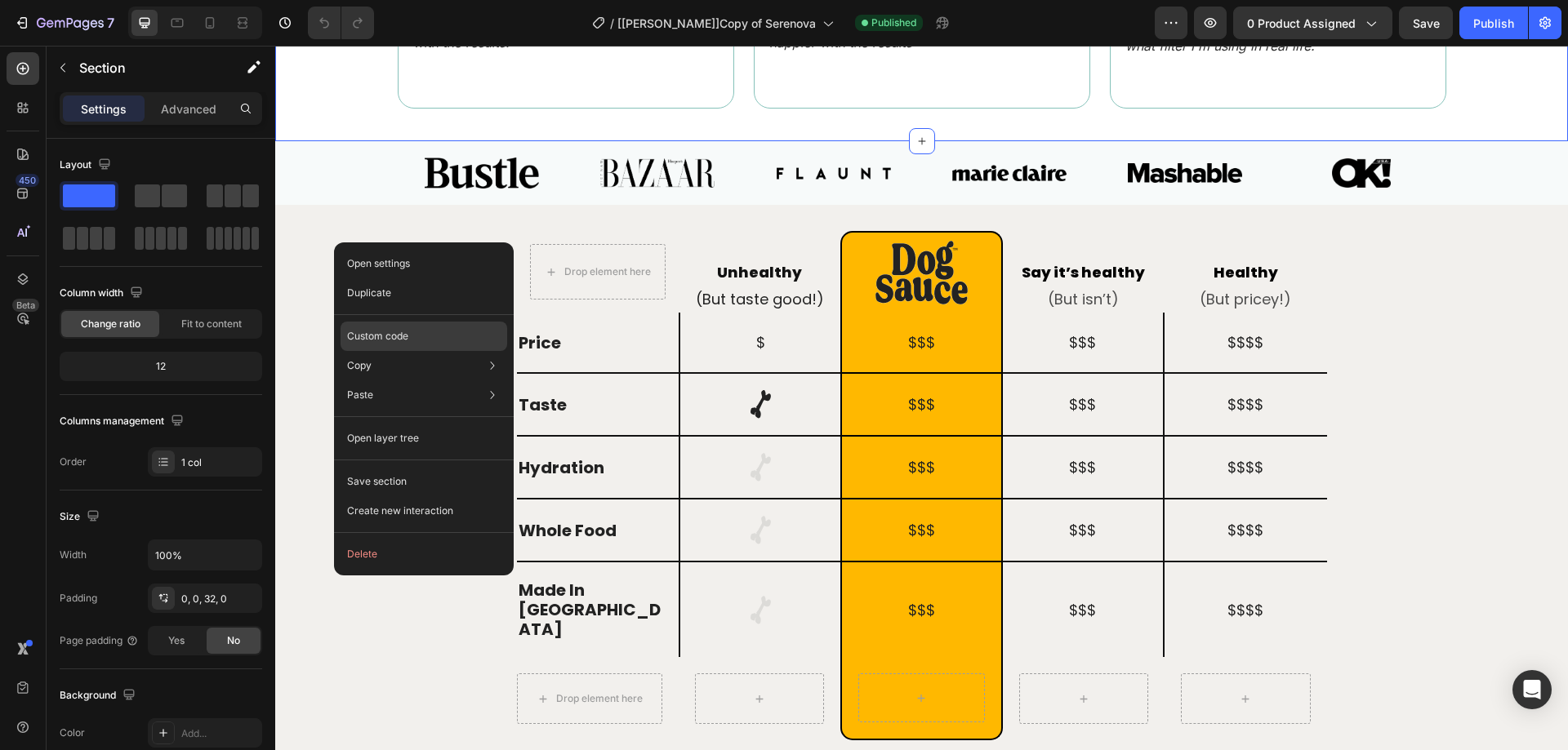
click at [430, 381] on div "Custom code" at bounding box center [424, 395] width 167 height 29
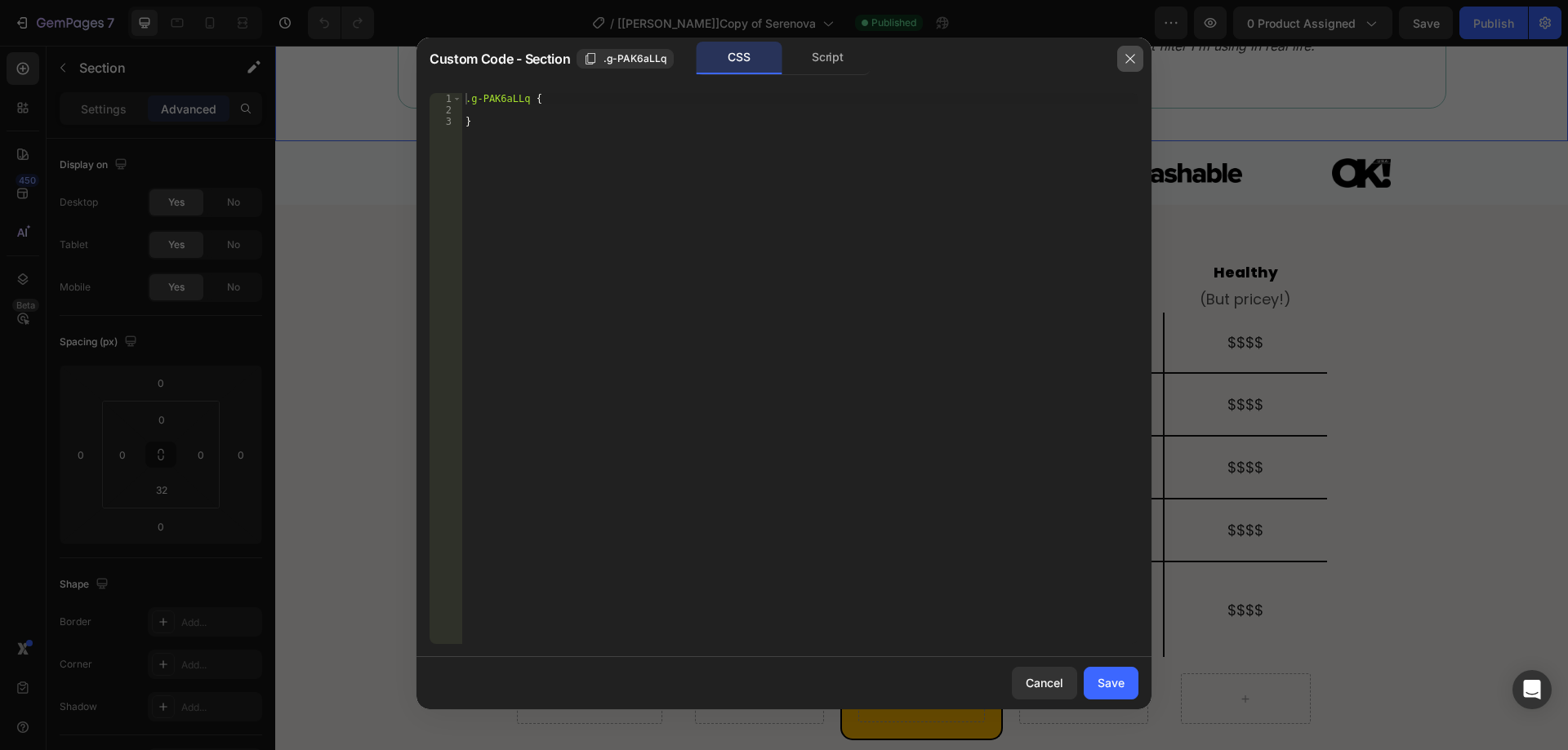
click at [1132, 61] on icon "button" at bounding box center [1130, 58] width 9 height 9
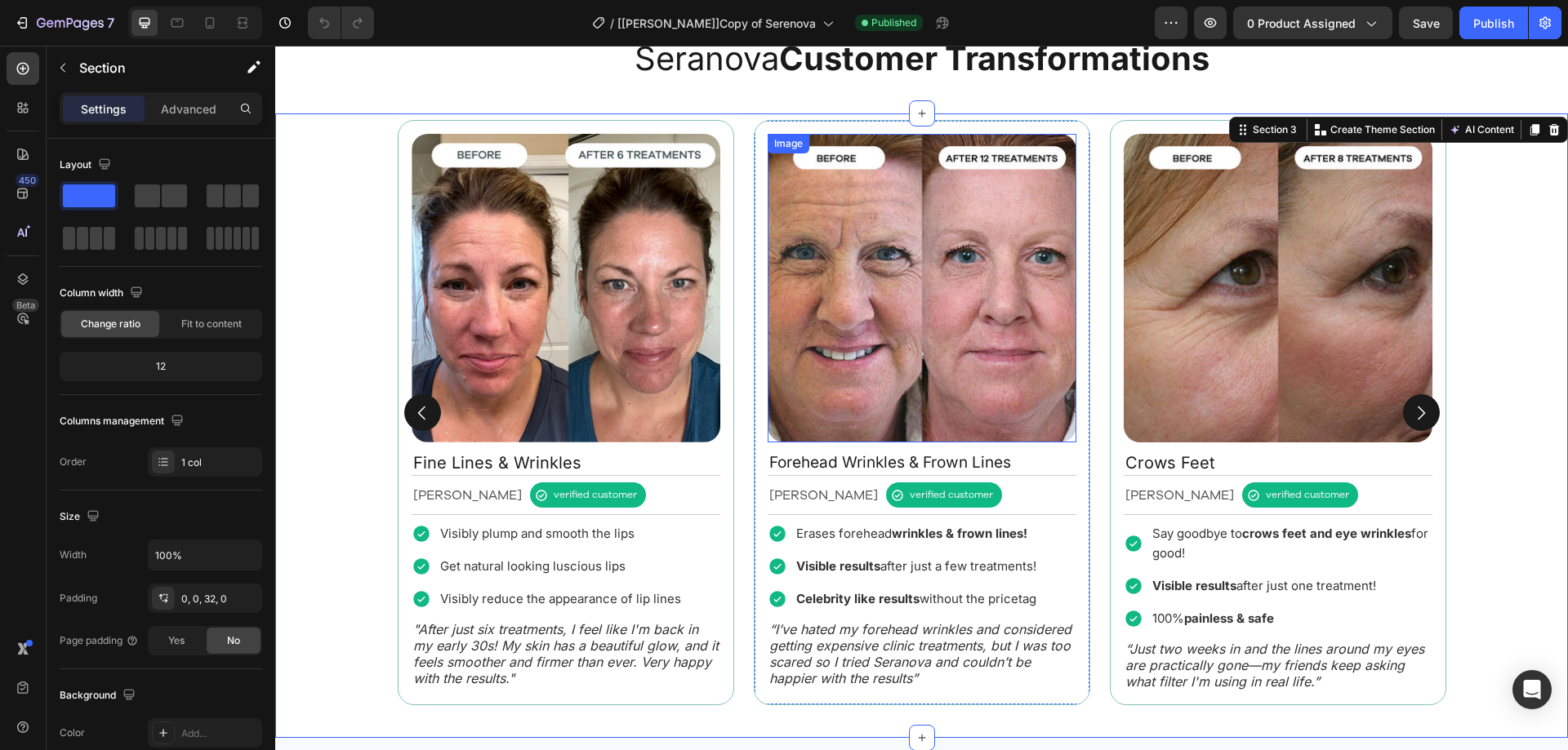
scroll to position [1224, 0]
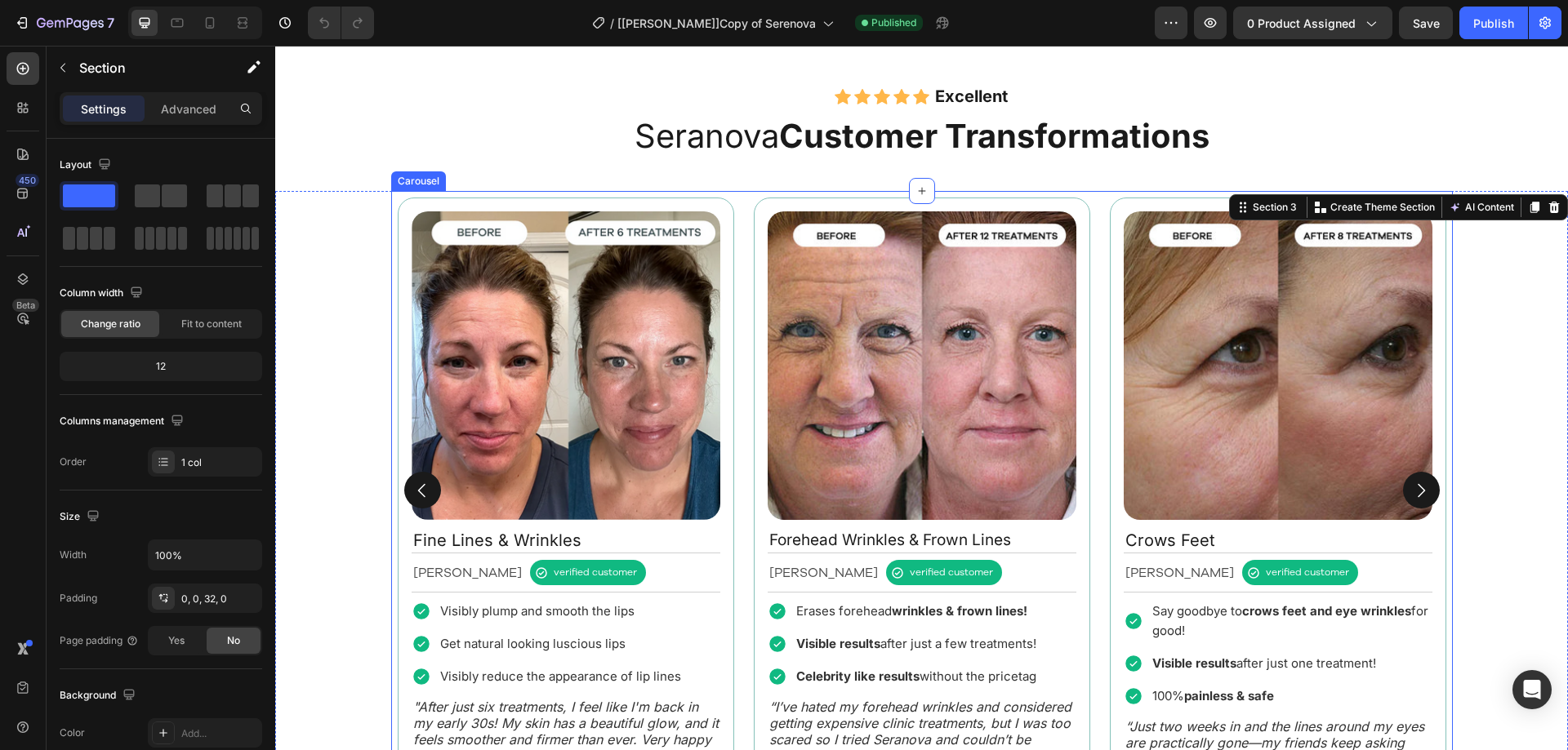
click at [738, 284] on div "Image Fine Lines & Wrinkles Text Block Rebecca S. Text Block verified customer …" at bounding box center [922, 490] width 1062 height 598
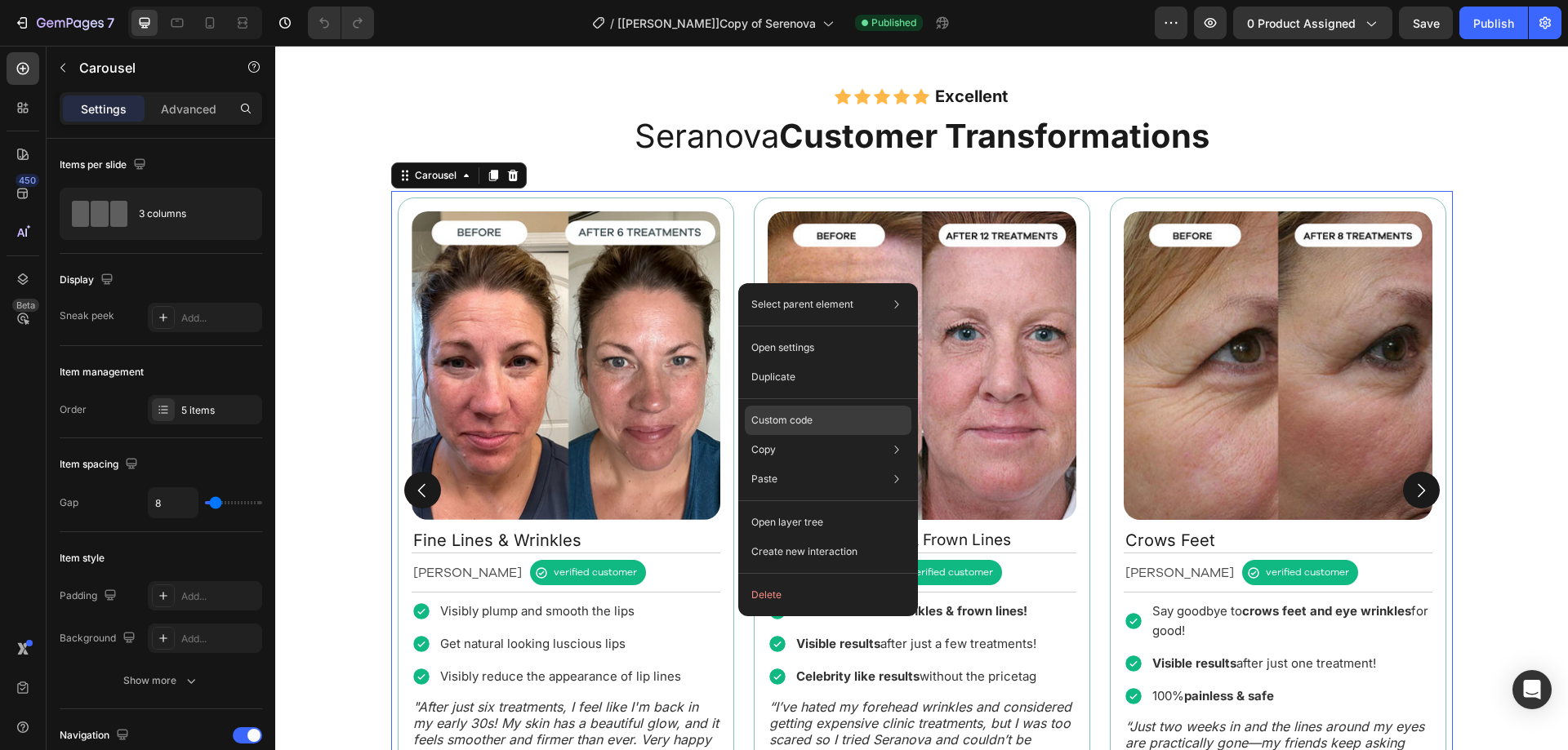
click at [797, 464] on div "Custom code" at bounding box center [828, 479] width 167 height 29
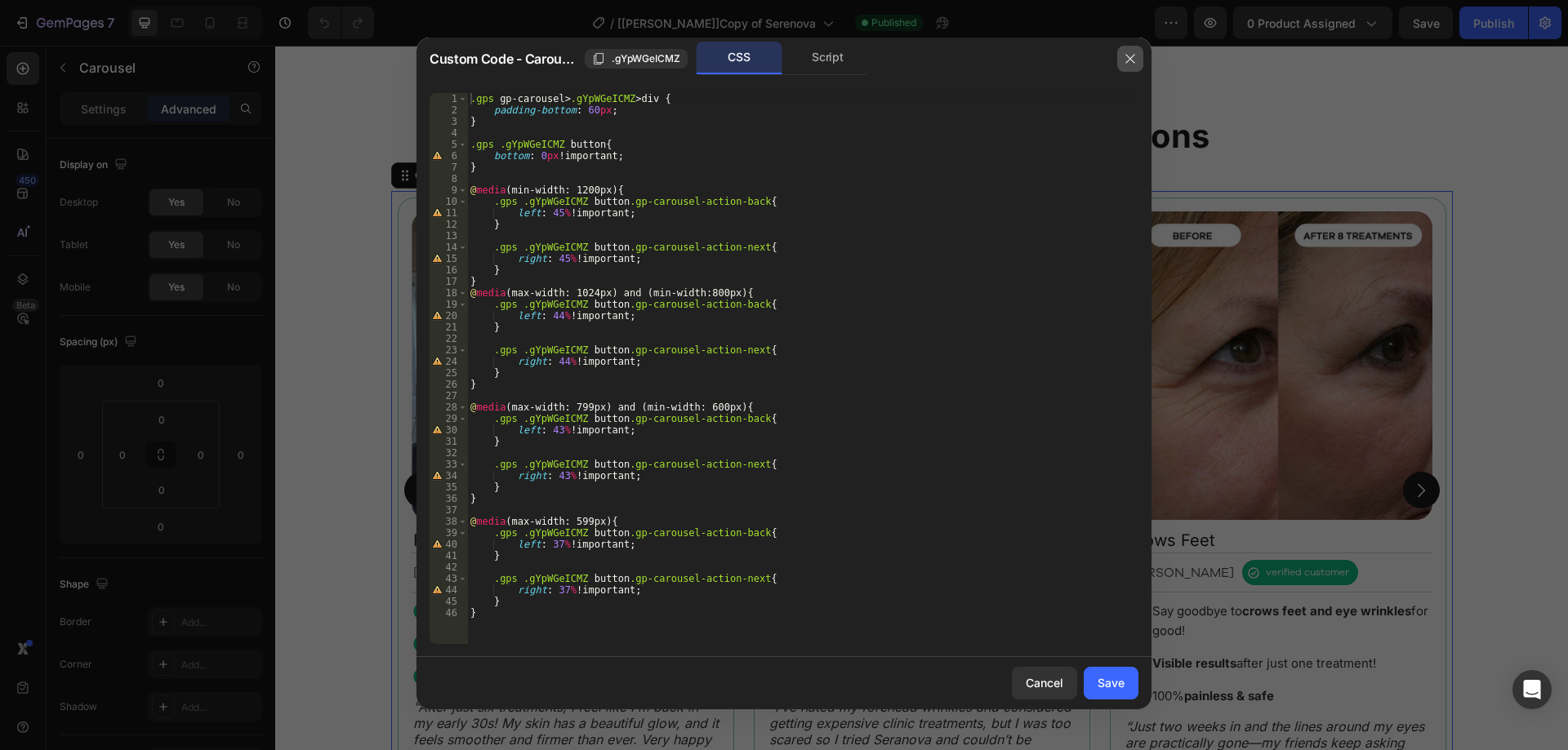
click at [1128, 62] on icon "button" at bounding box center [1130, 58] width 13 height 13
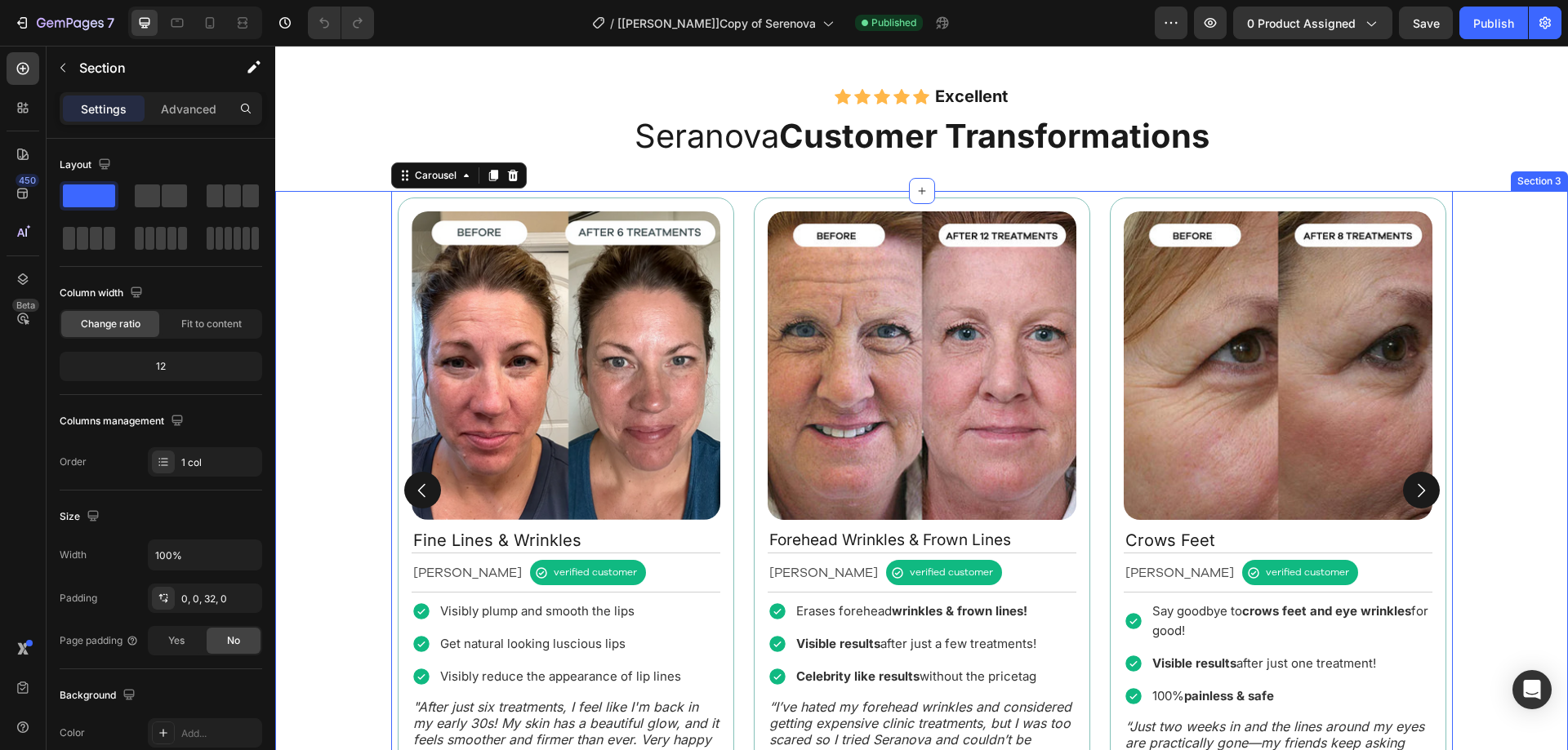
click at [332, 272] on div "Image Fine Lines & Wrinkles Text Block Rebecca S. Text Block verified customer …" at bounding box center [922, 490] width 1293 height 598
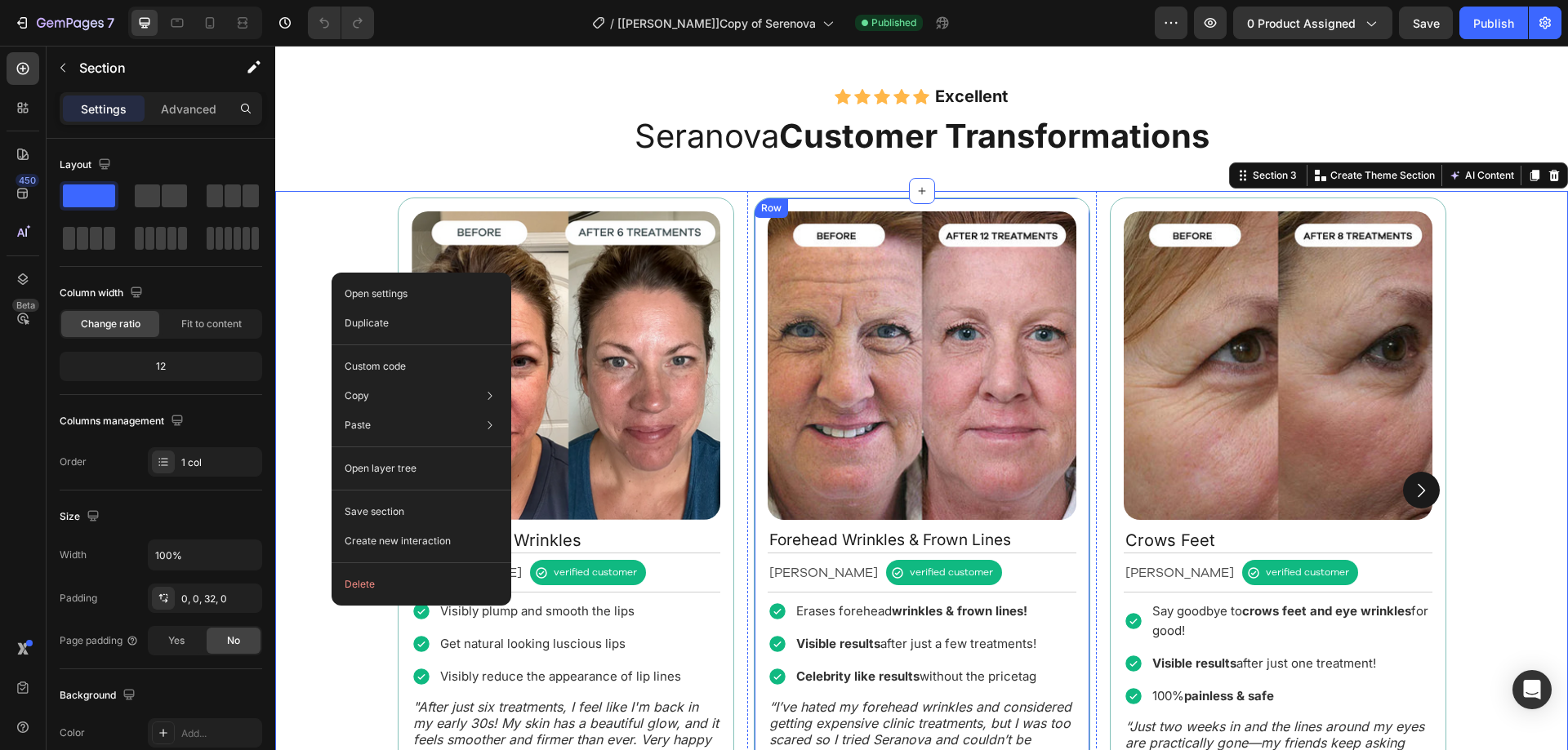
click at [754, 394] on div "Image Forehead Wrinkles & Frown Lines Text Block Margret H. Text Block verified…" at bounding box center [922, 490] width 336 height 585
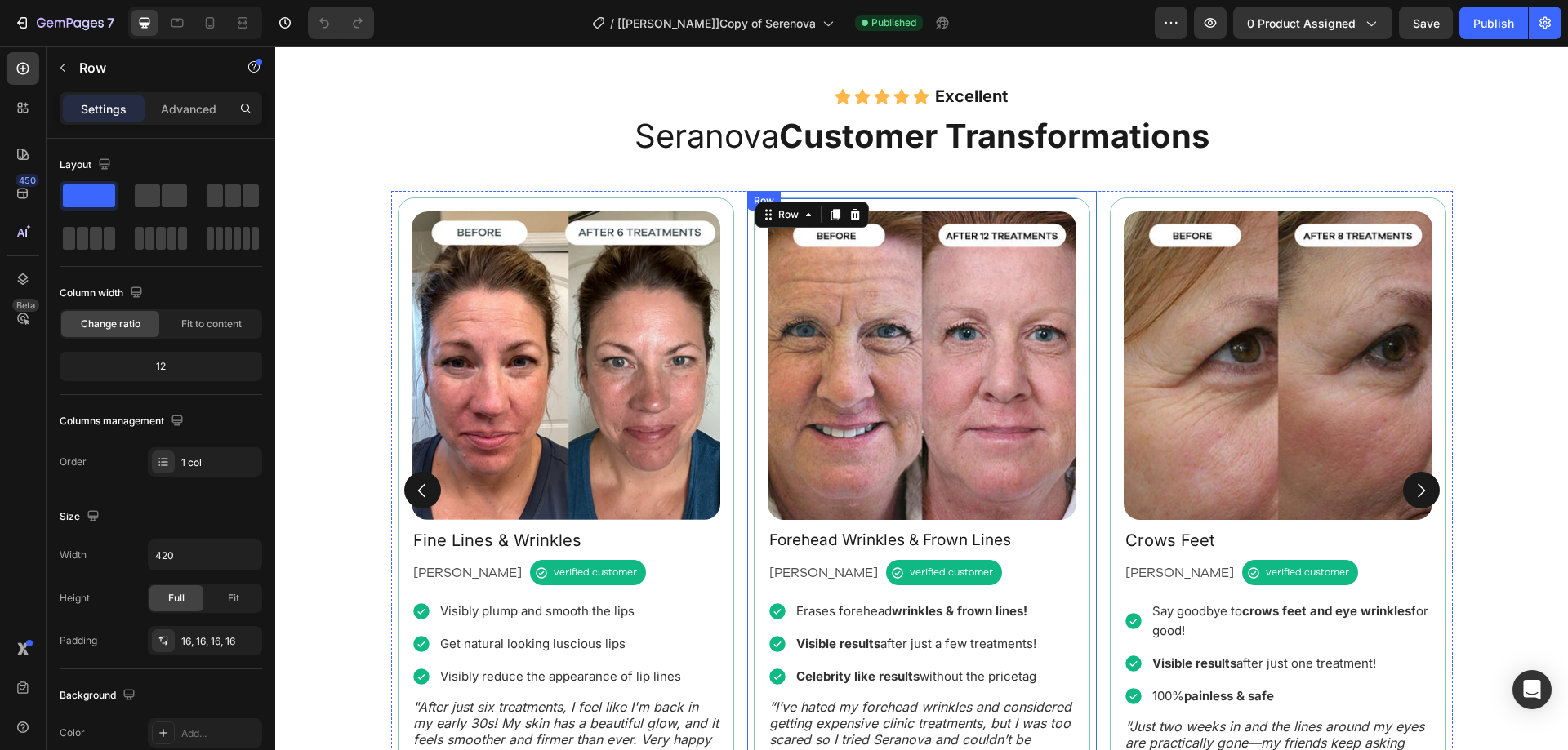
click at [739, 371] on div "Image Fine Lines & Wrinkles Text Block Rebecca S. Text Block verified customer …" at bounding box center [922, 490] width 1062 height 598
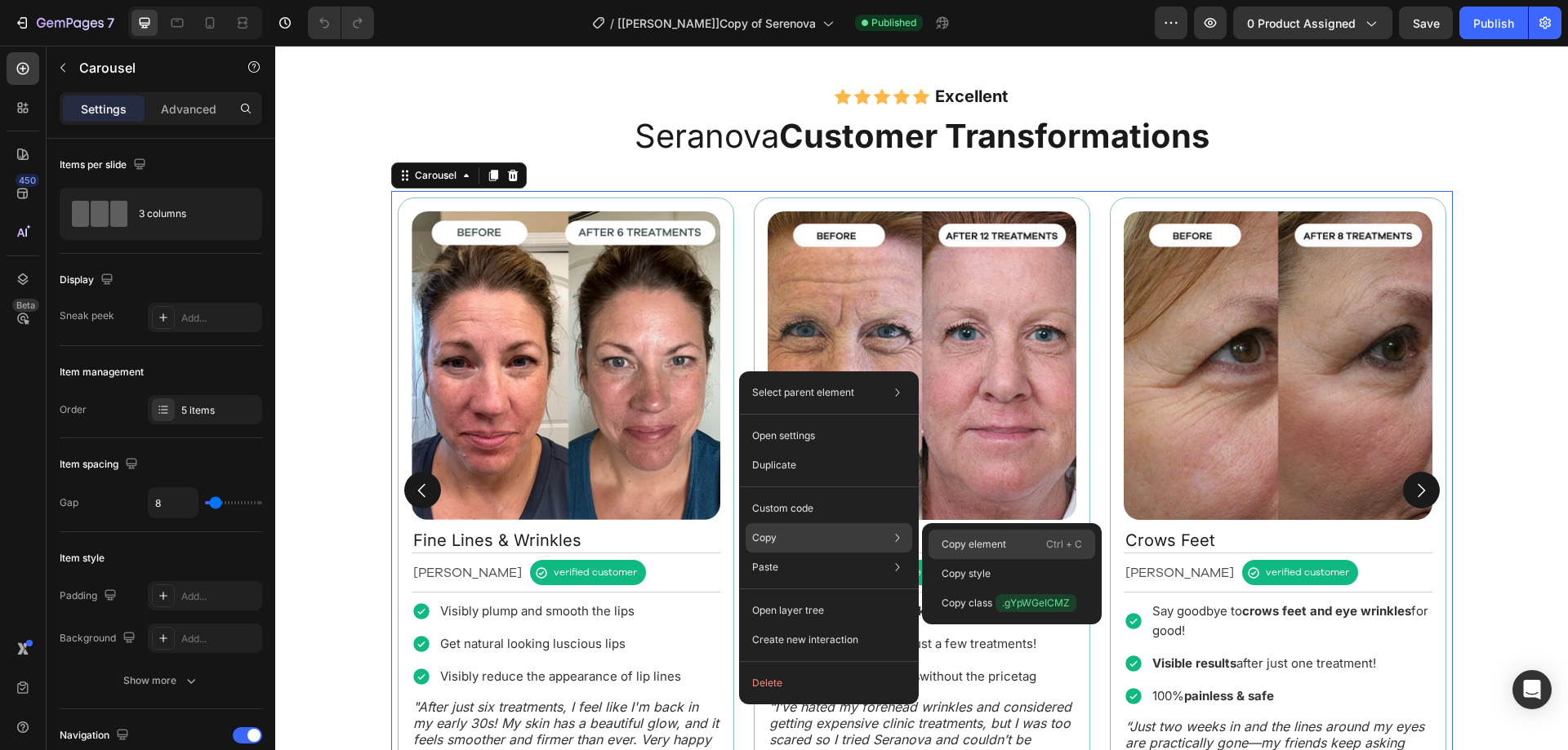
click at [971, 547] on p "Copy element" at bounding box center [973, 544] width 64 height 15
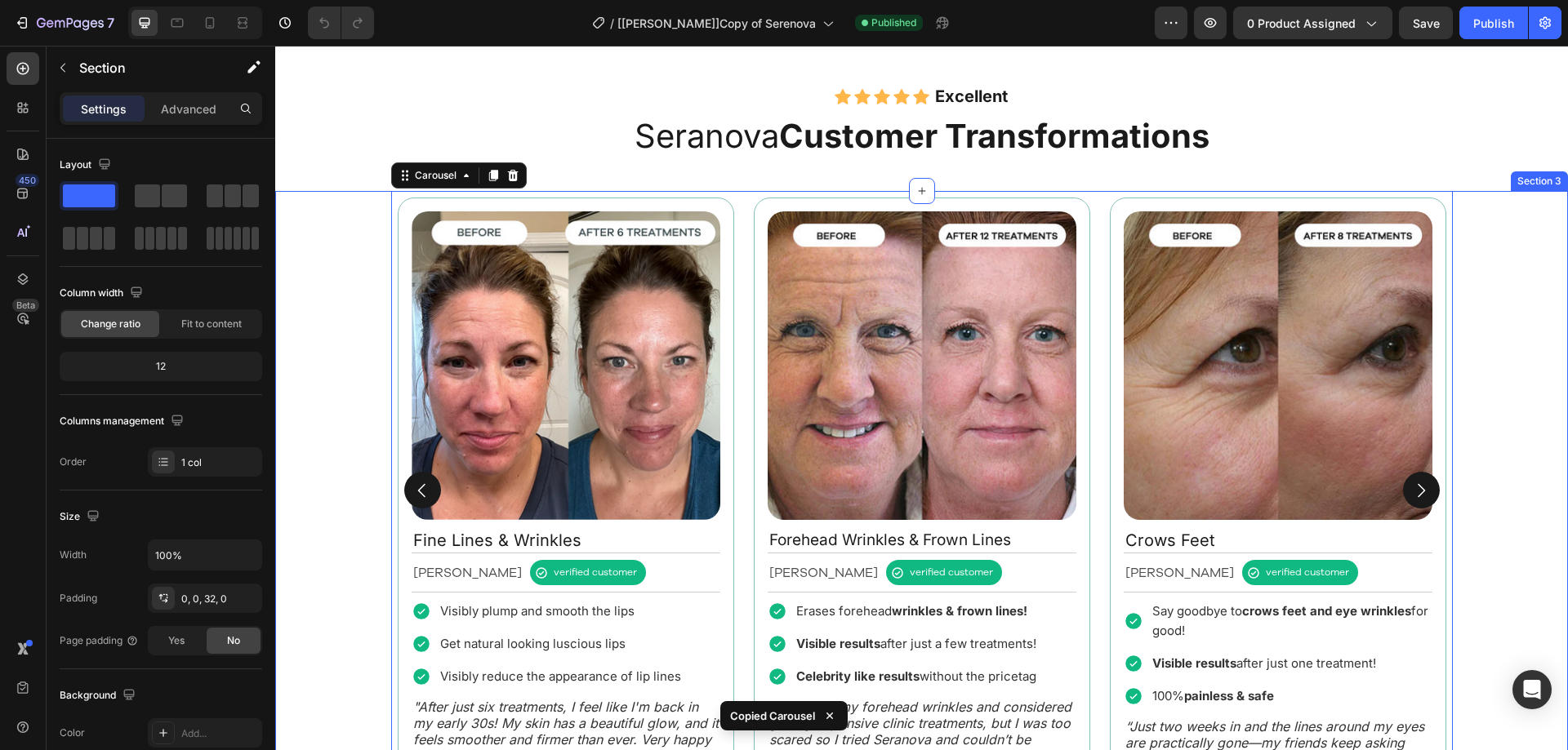
click at [365, 312] on div "Image Fine Lines & Wrinkles Text Block Rebecca S. Text Block verified customer …" at bounding box center [922, 490] width 1293 height 598
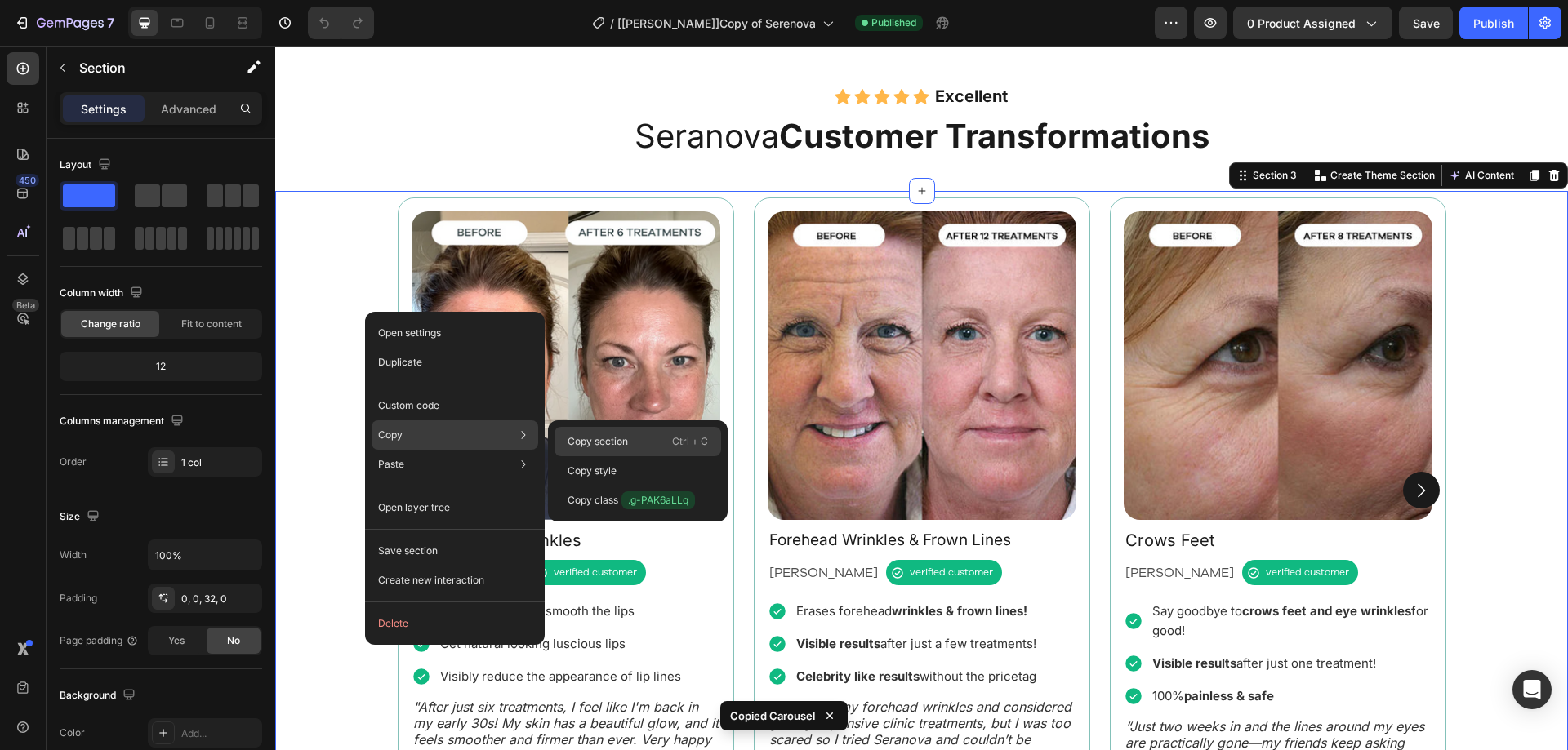
click at [592, 447] on p "Copy section" at bounding box center [597, 441] width 60 height 15
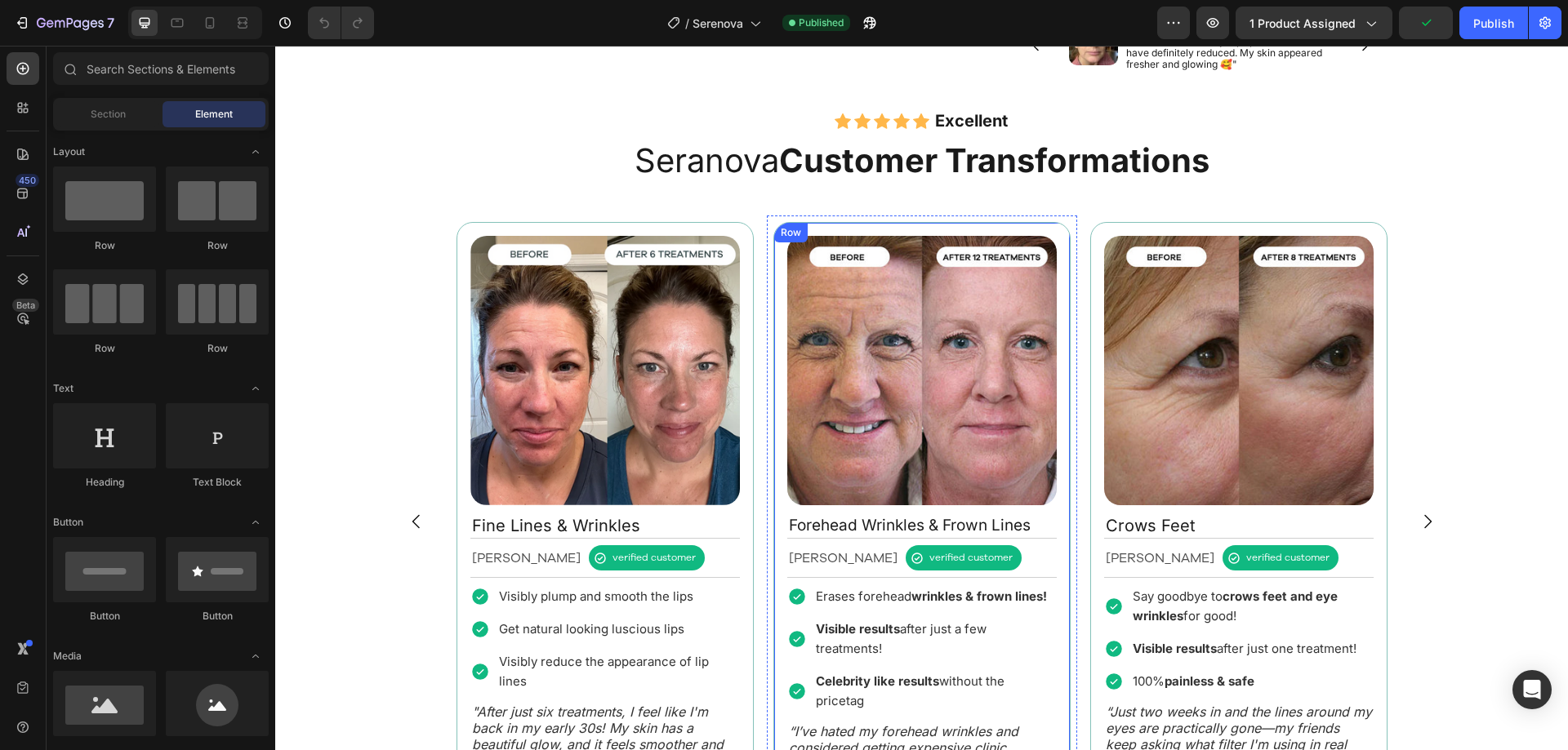
scroll to position [1224, 0]
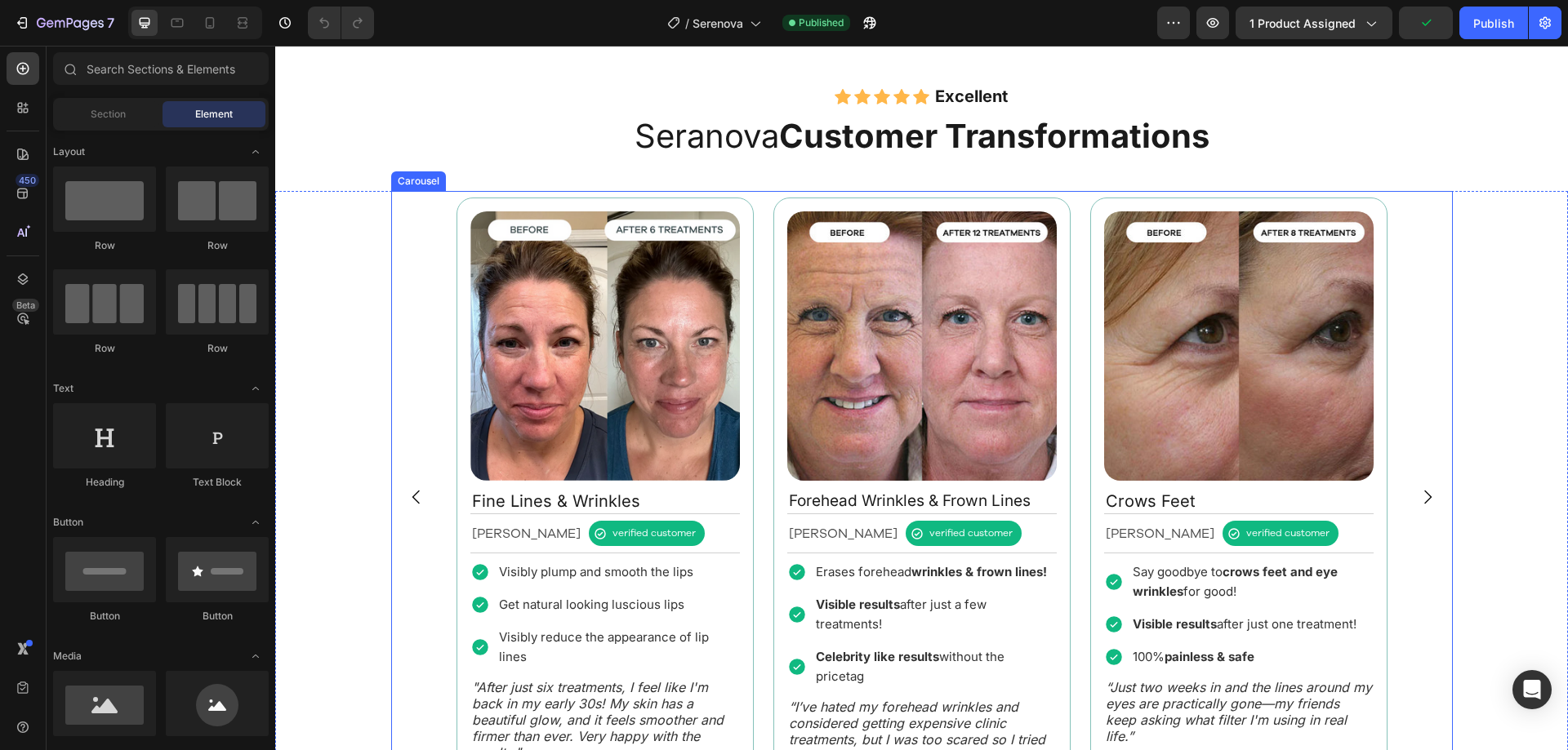
click at [414, 311] on div "Image Fine Lines & Wrinkles Text Block Rebecca S. Text Block verified customer …" at bounding box center [922, 496] width 1062 height 611
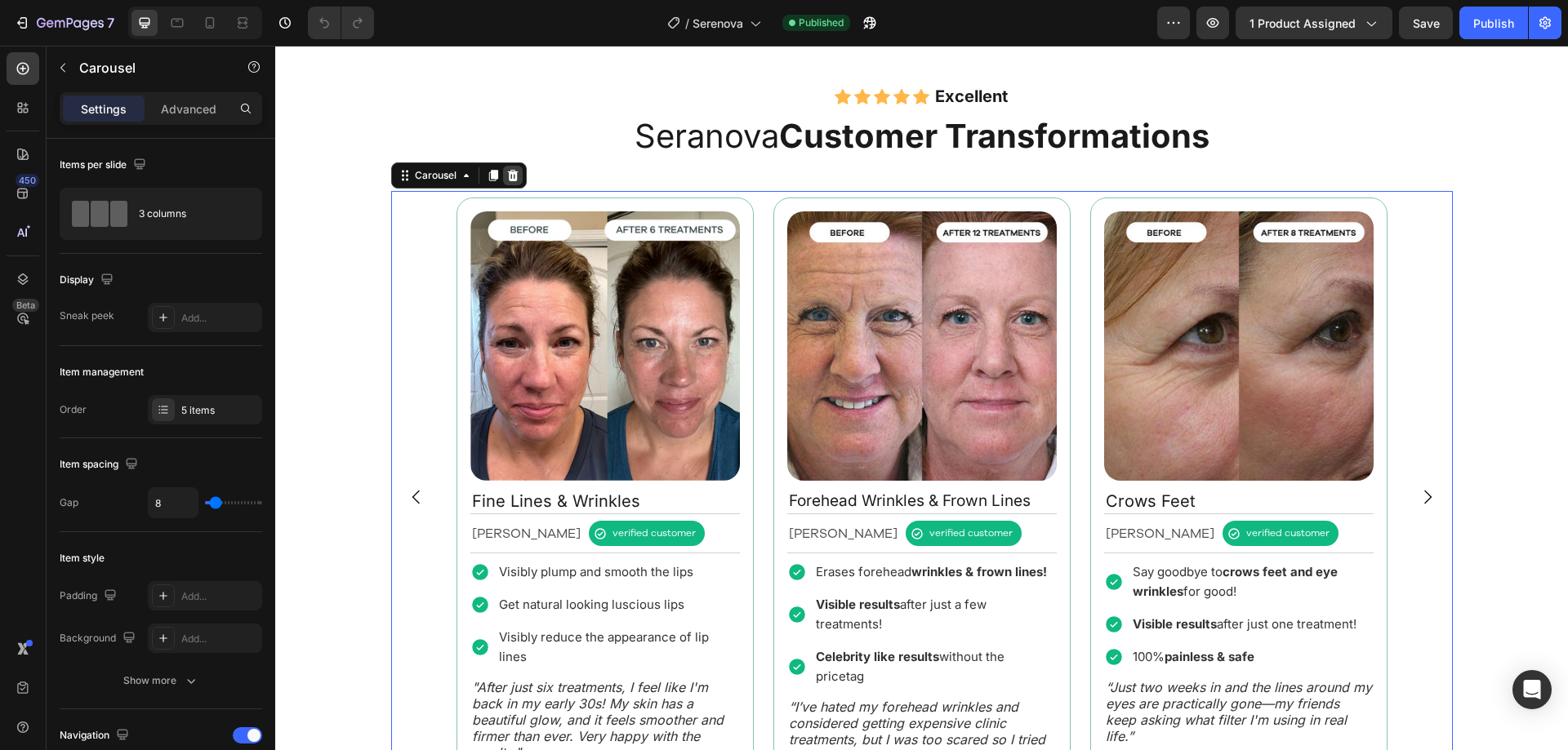
click at [507, 181] on icon at bounding box center [512, 175] width 10 height 11
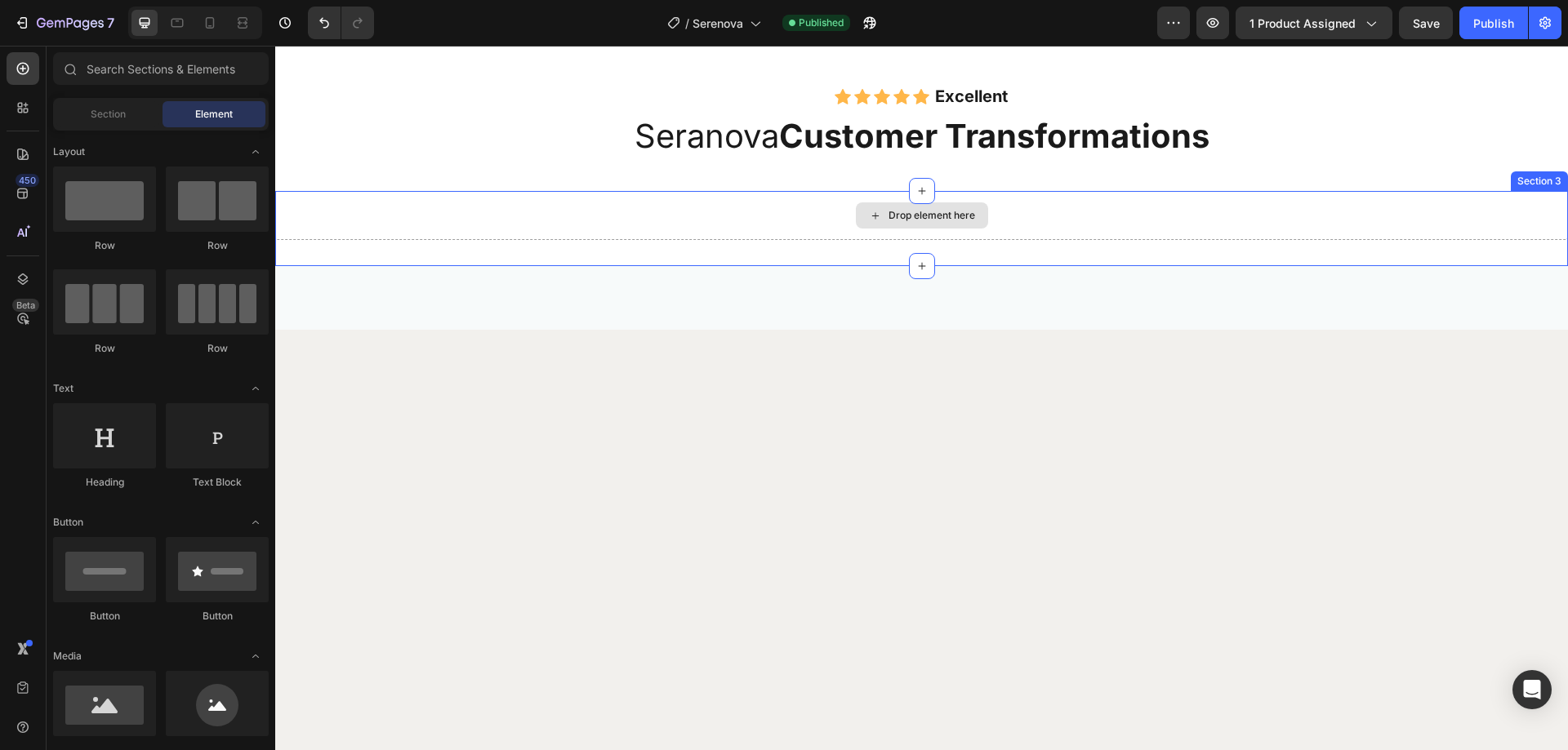
click at [659, 220] on div "Drop element here" at bounding box center [922, 215] width 1293 height 49
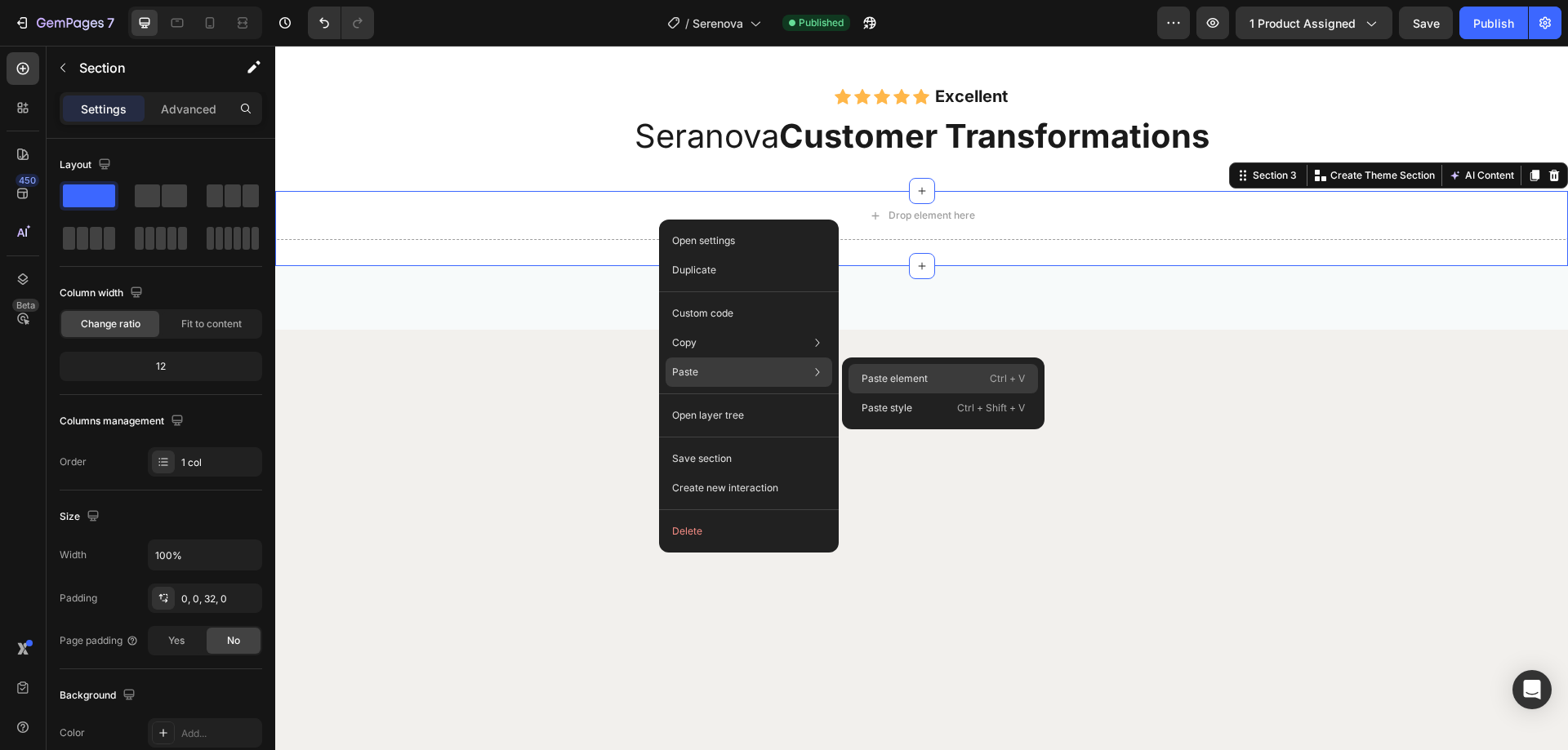
click at [867, 384] on p "Paste element" at bounding box center [894, 378] width 66 height 15
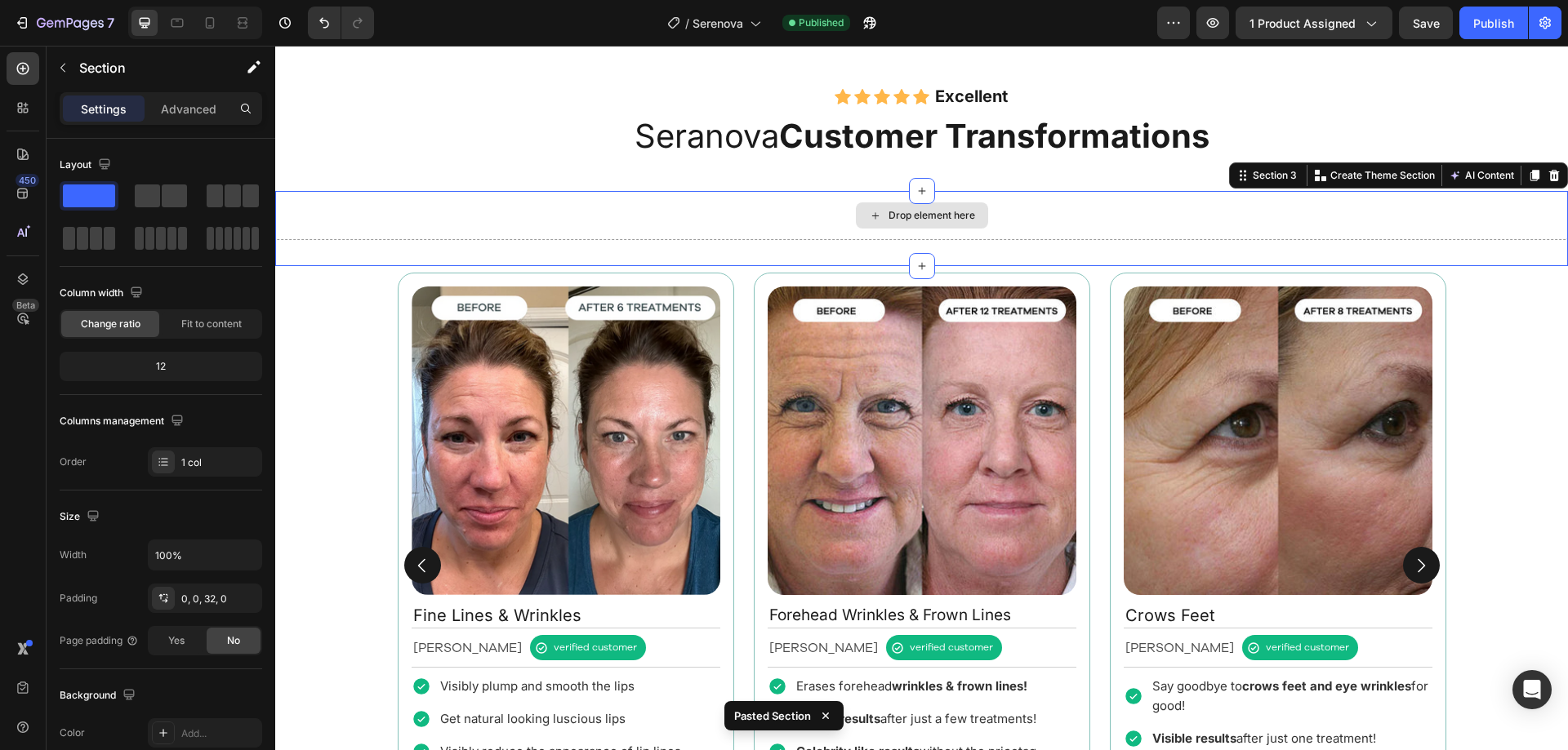
click at [989, 235] on div "Drop element here" at bounding box center [922, 215] width 1293 height 49
click at [1549, 175] on icon at bounding box center [1554, 175] width 10 height 11
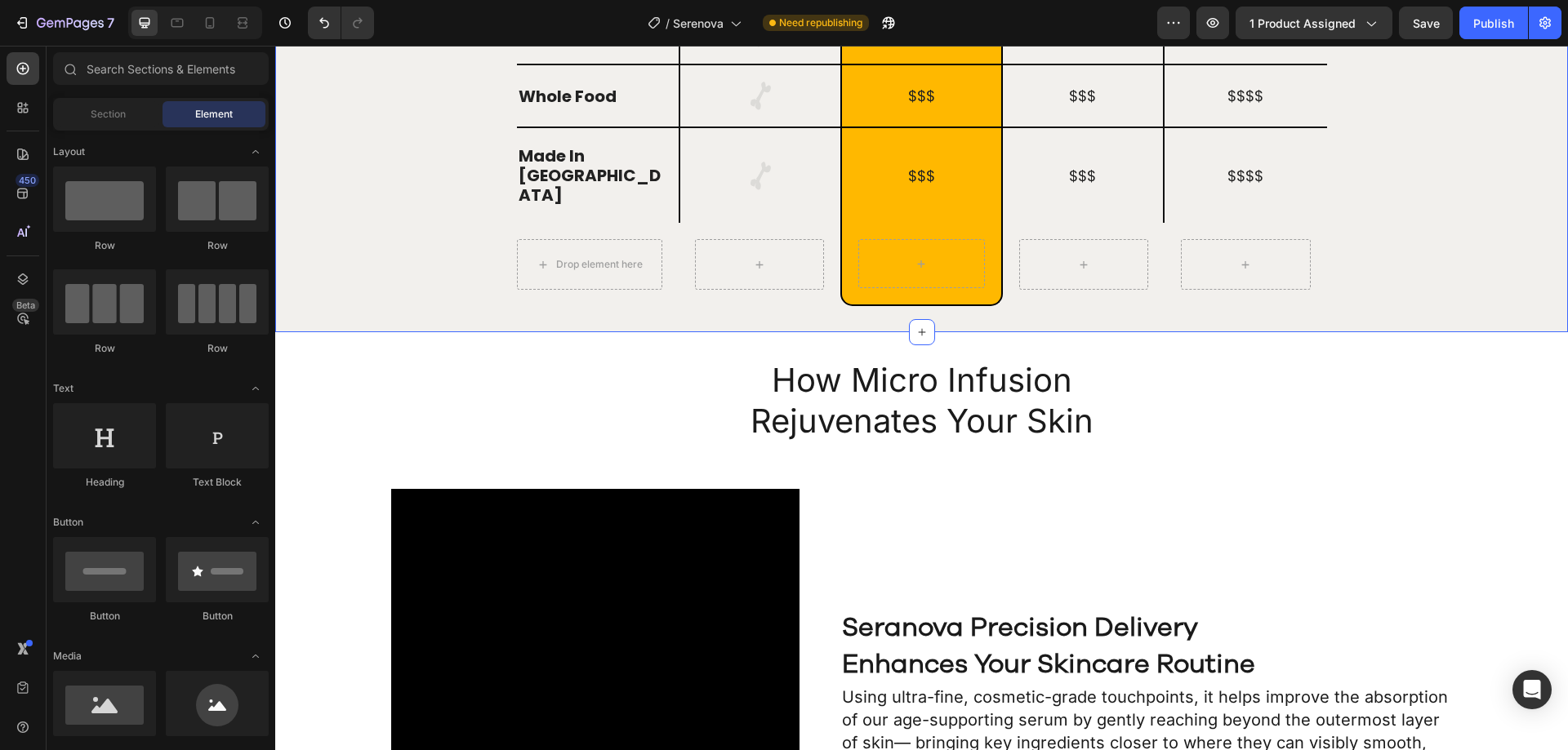
scroll to position [2122, 0]
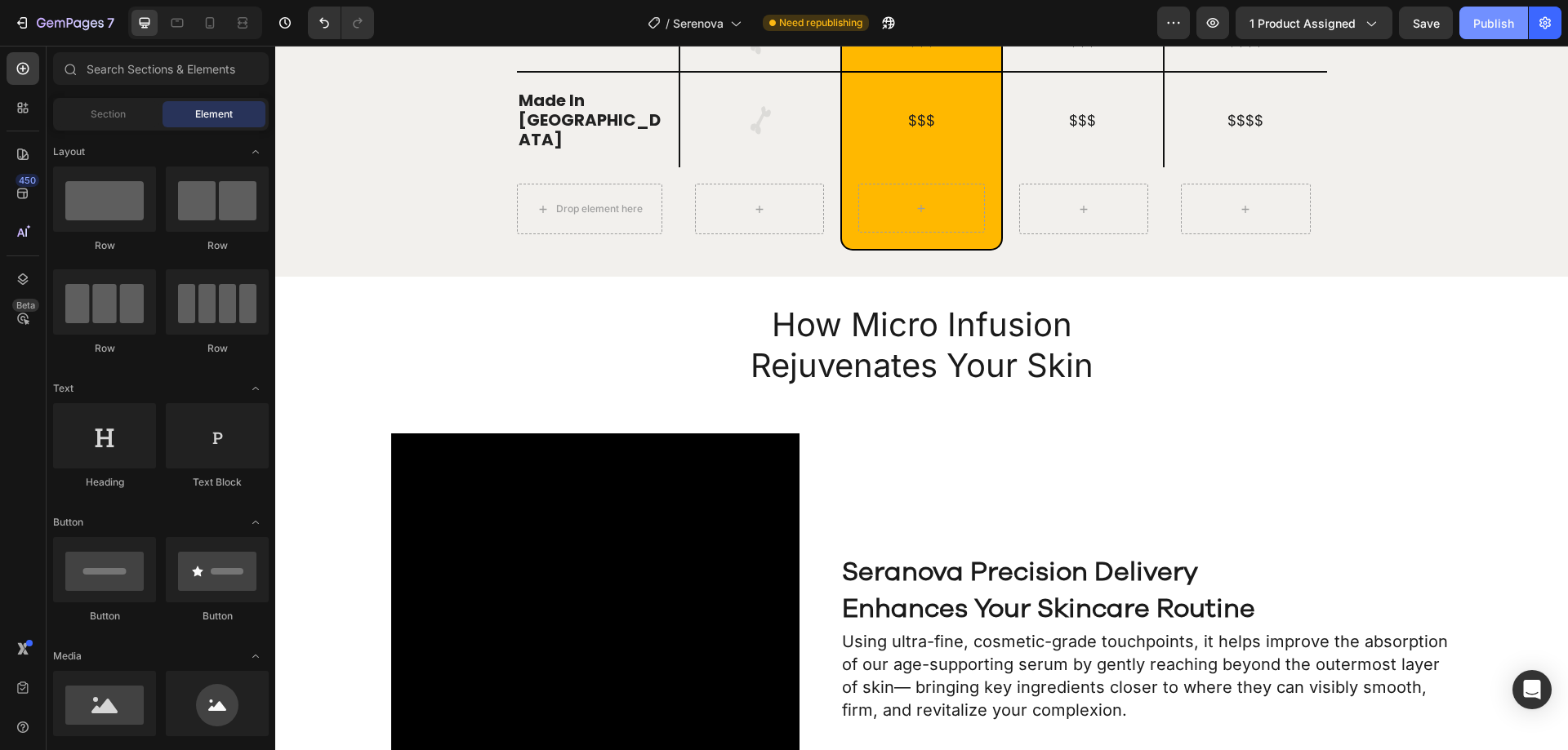
click at [1493, 24] on div "Publish" at bounding box center [1493, 23] width 40 height 17
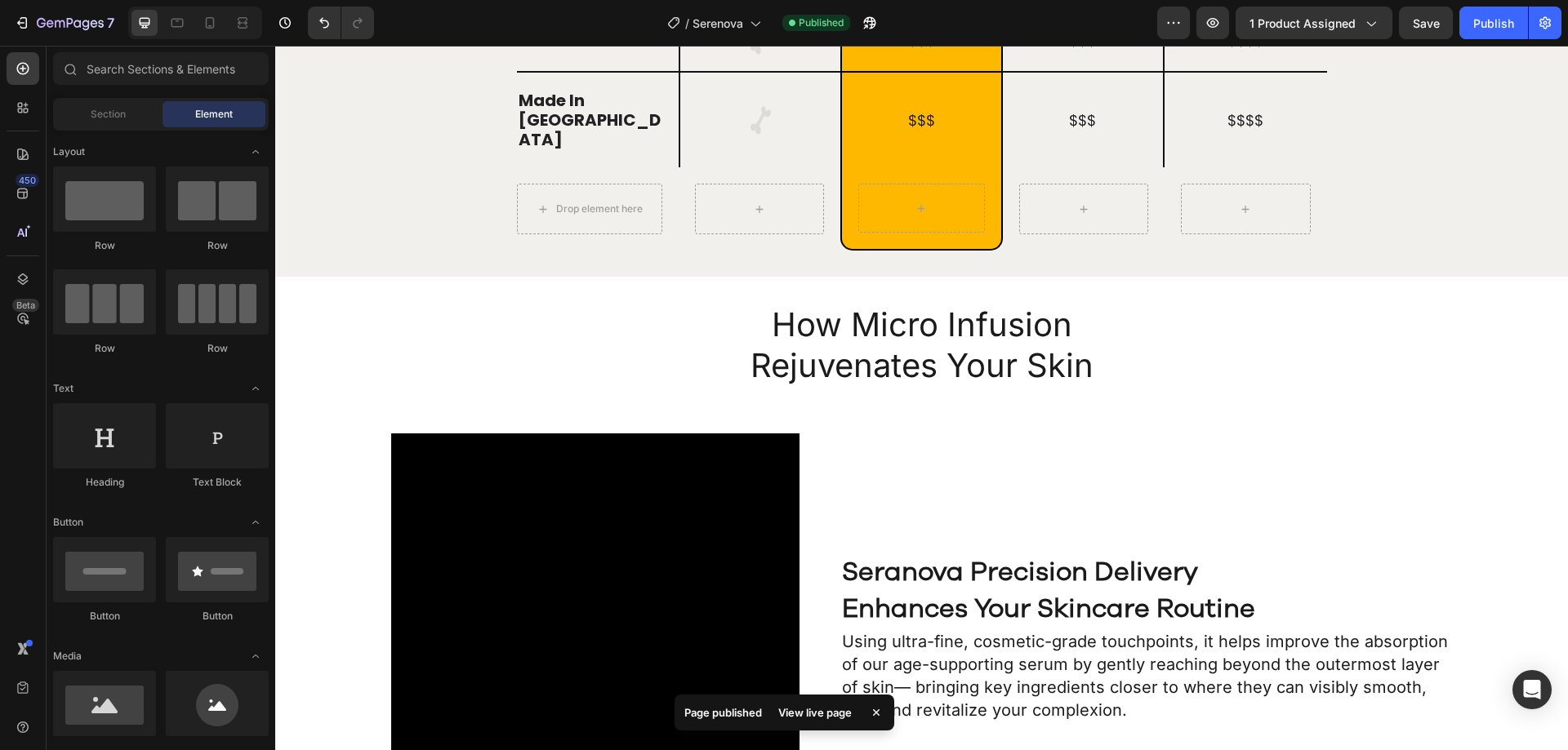
click at [803, 712] on div "View live page" at bounding box center [815, 712] width 93 height 23
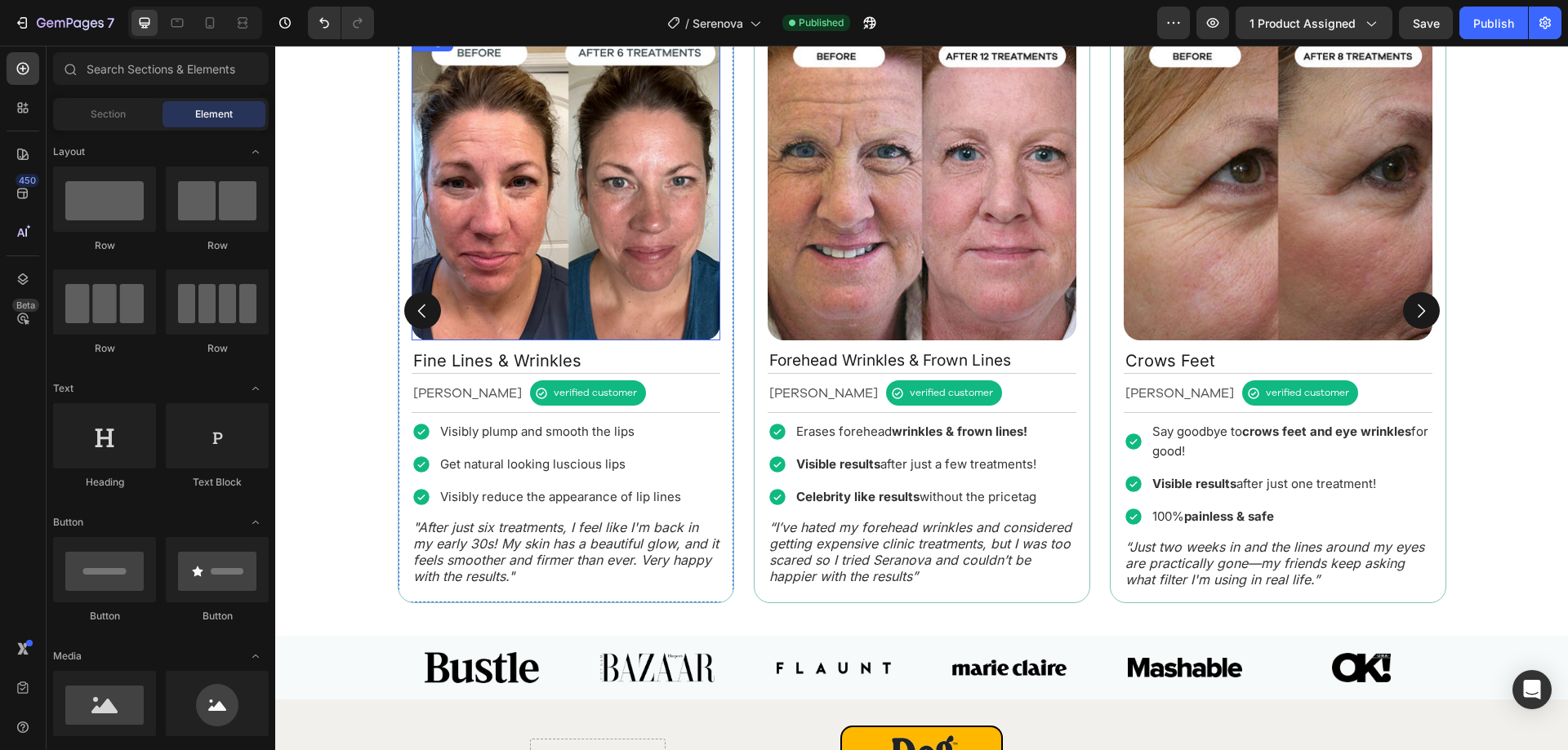
scroll to position [1369, 0]
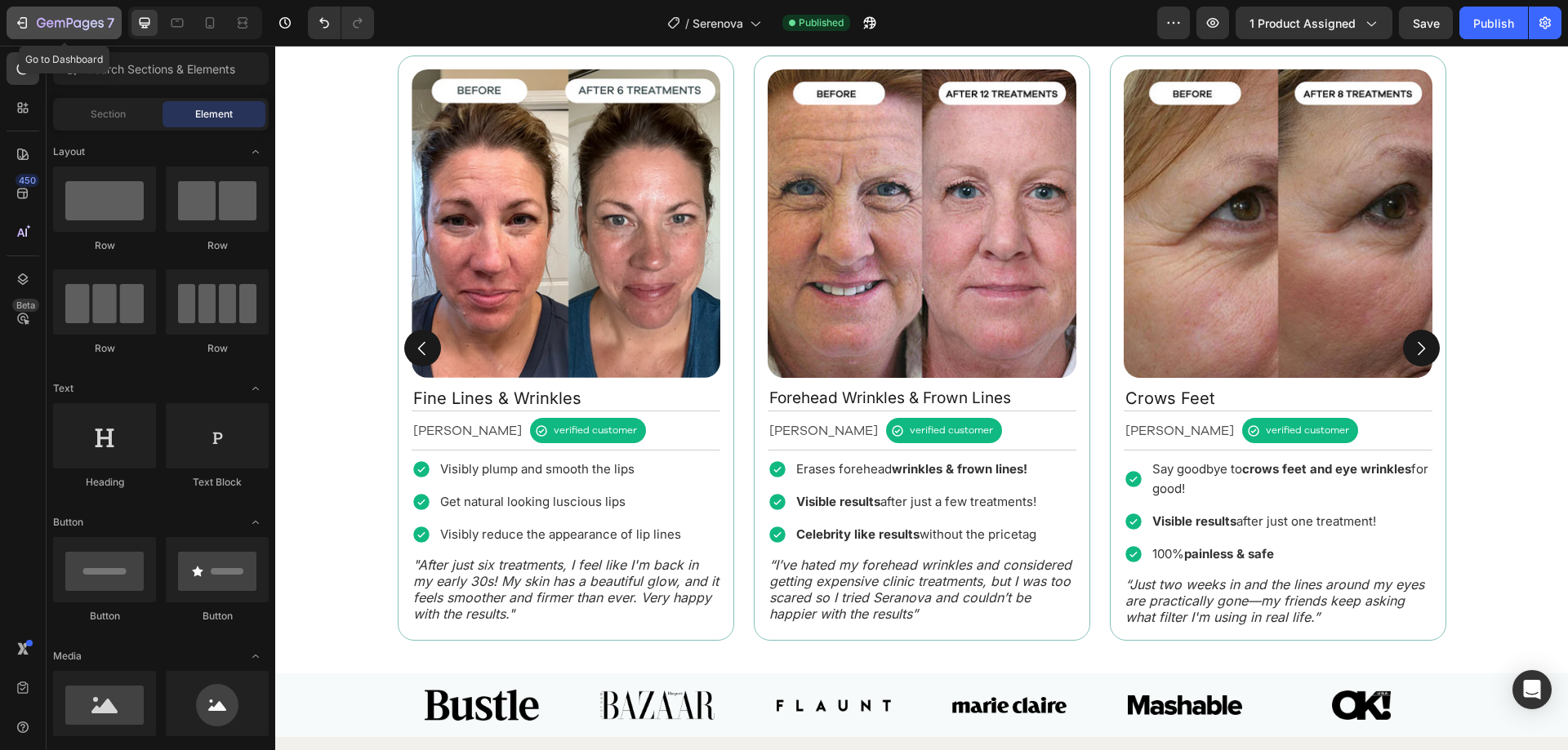
click at [26, 29] on icon "button" at bounding box center [21, 22] width 16 height 16
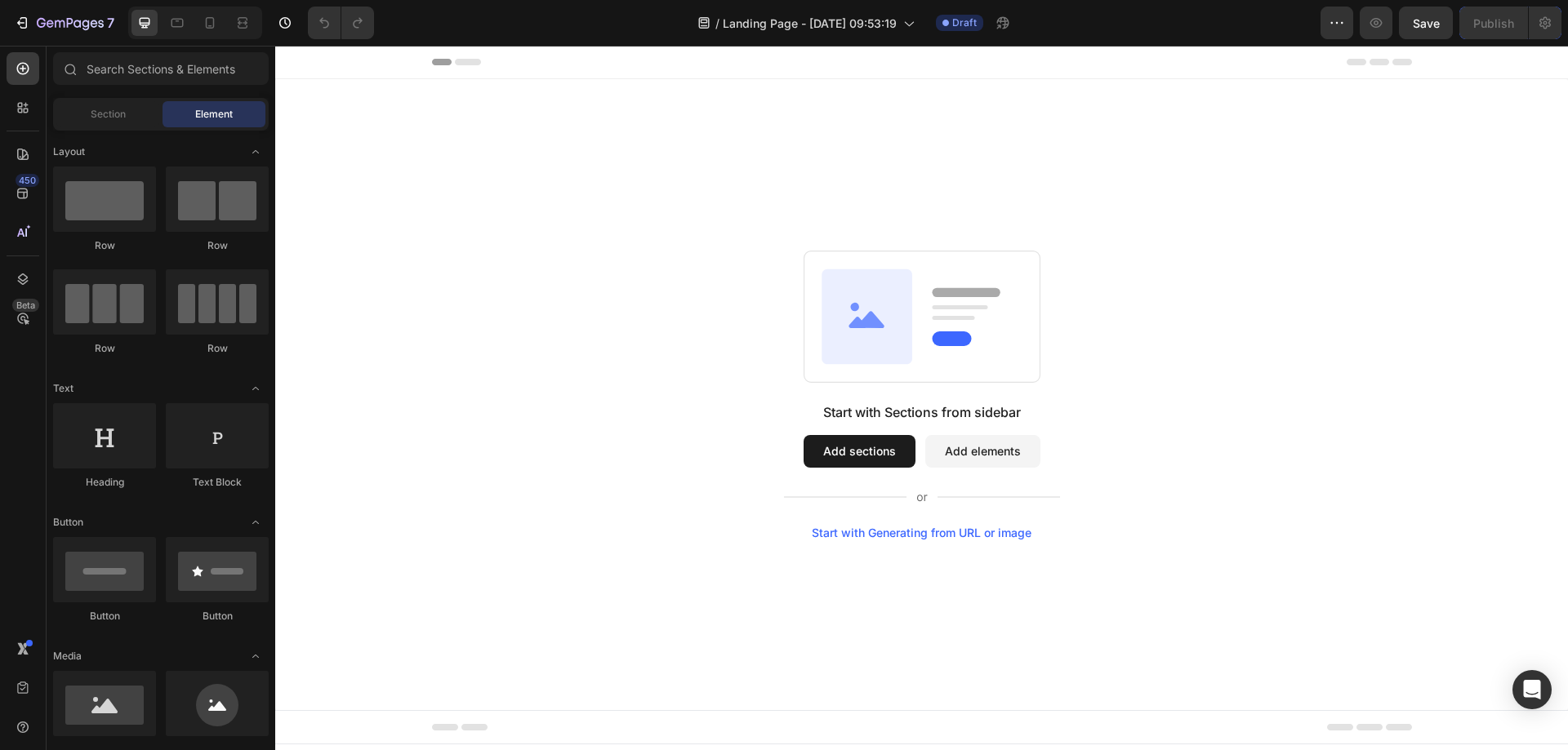
click at [680, 418] on div "Start with Sections from sidebar Add sections Add elements Start with Generatin…" at bounding box center [922, 395] width 1175 height 289
click at [895, 29] on span "Landing Page - [DATE] 09:53:19" at bounding box center [810, 23] width 174 height 17
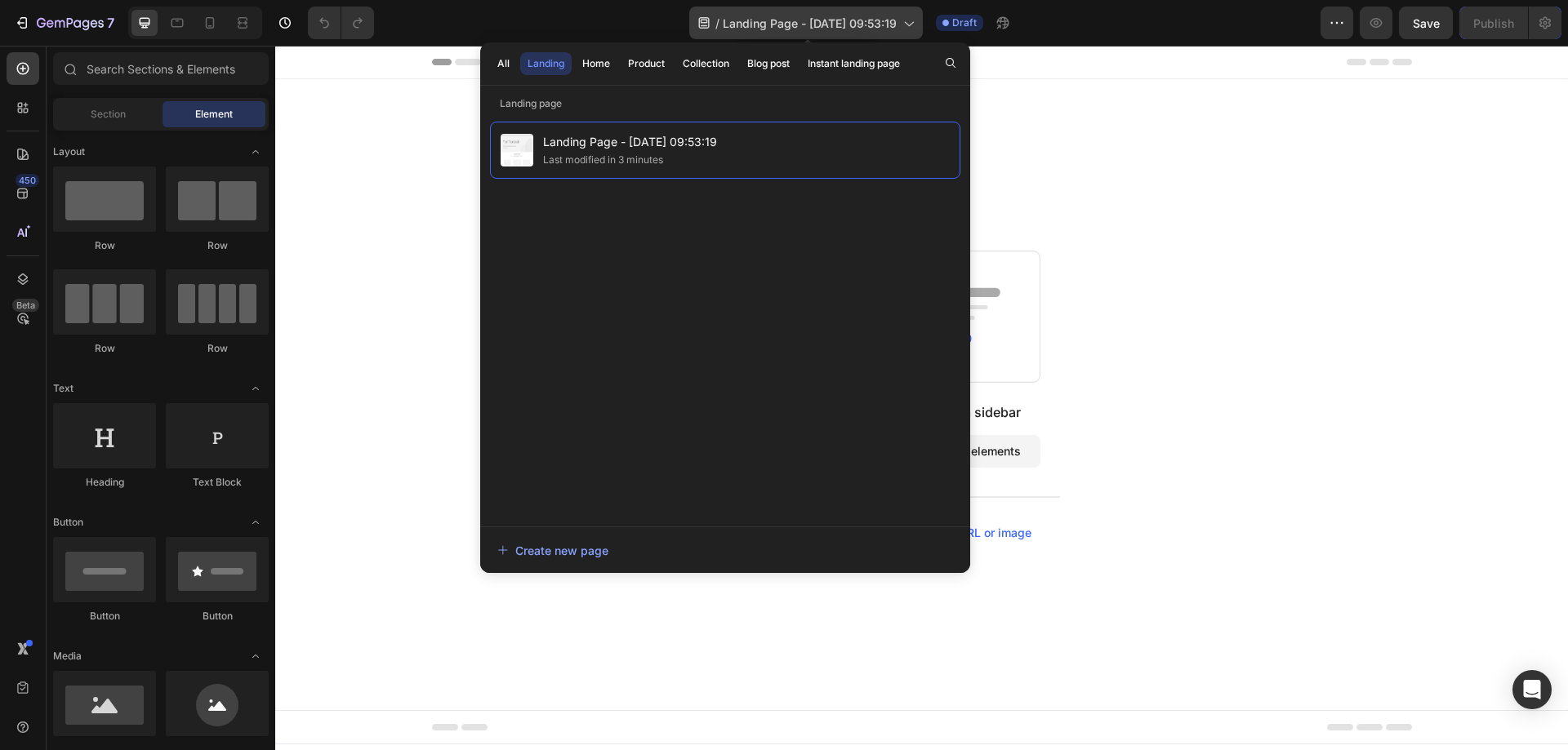
click at [749, 27] on span "Landing Page - [DATE] 09:53:19" at bounding box center [810, 23] width 174 height 17
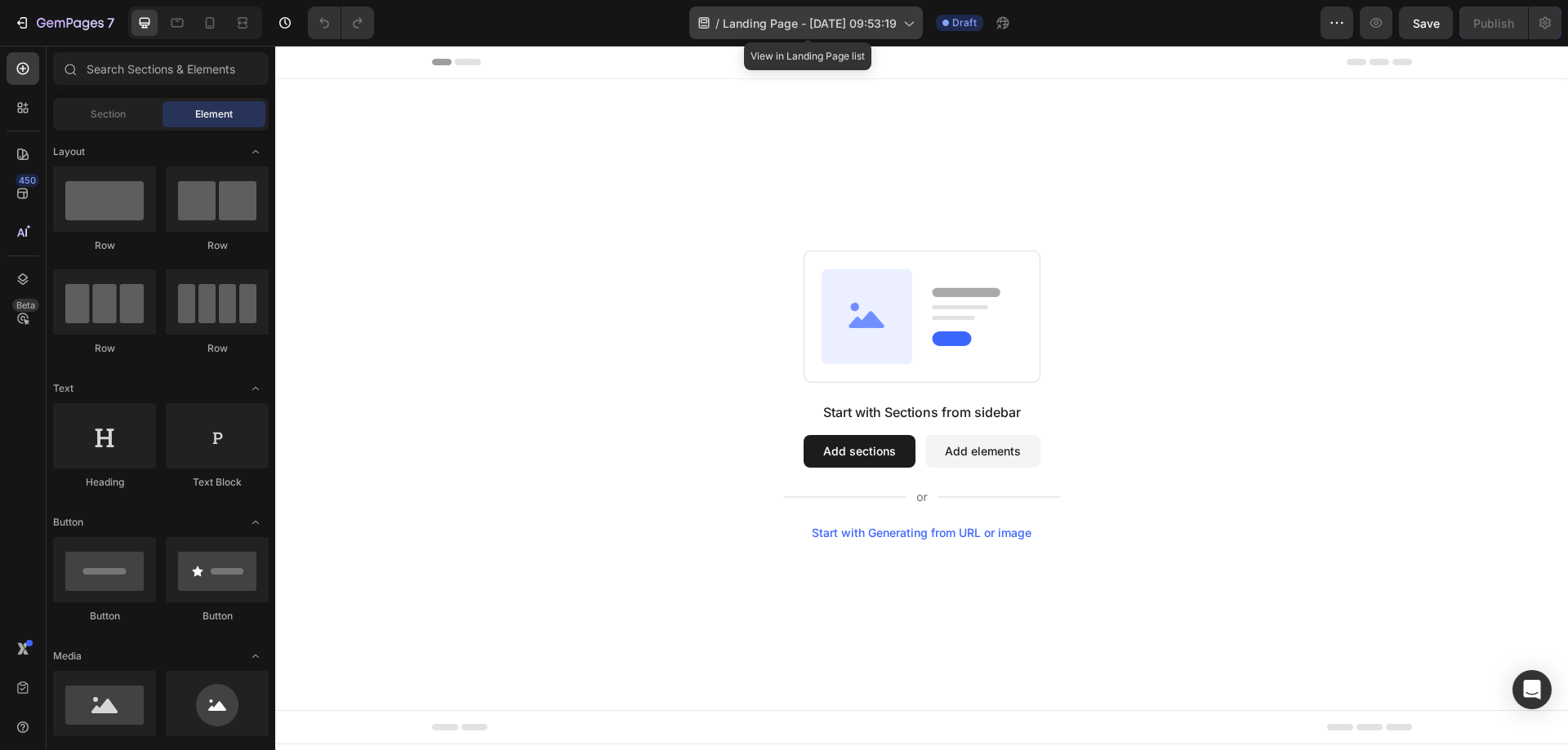
click at [749, 27] on span "Landing Page - [DATE] 09:53:19" at bounding box center [810, 23] width 174 height 17
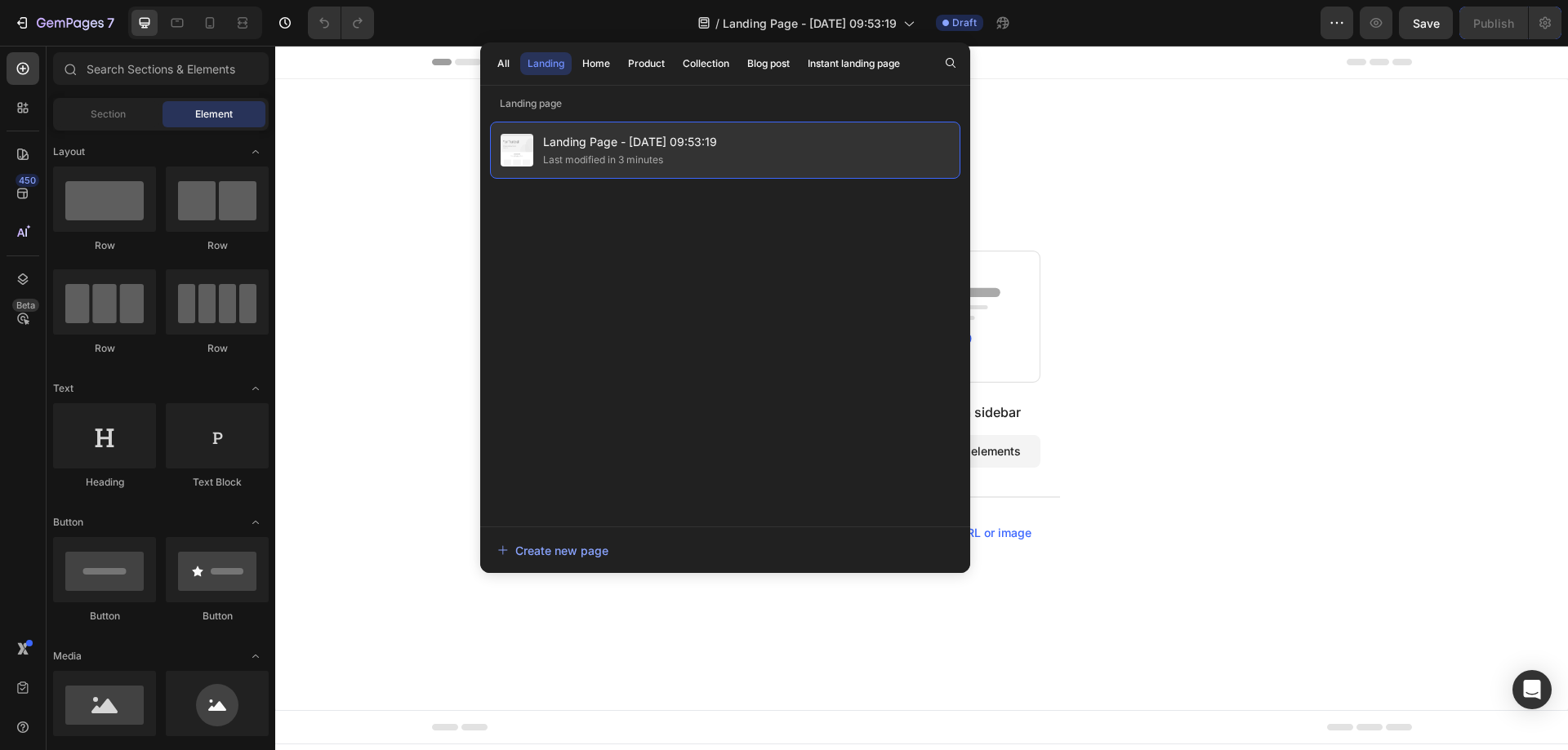
click at [661, 138] on span "Landing Page - [DATE] 09:53:19" at bounding box center [630, 142] width 174 height 20
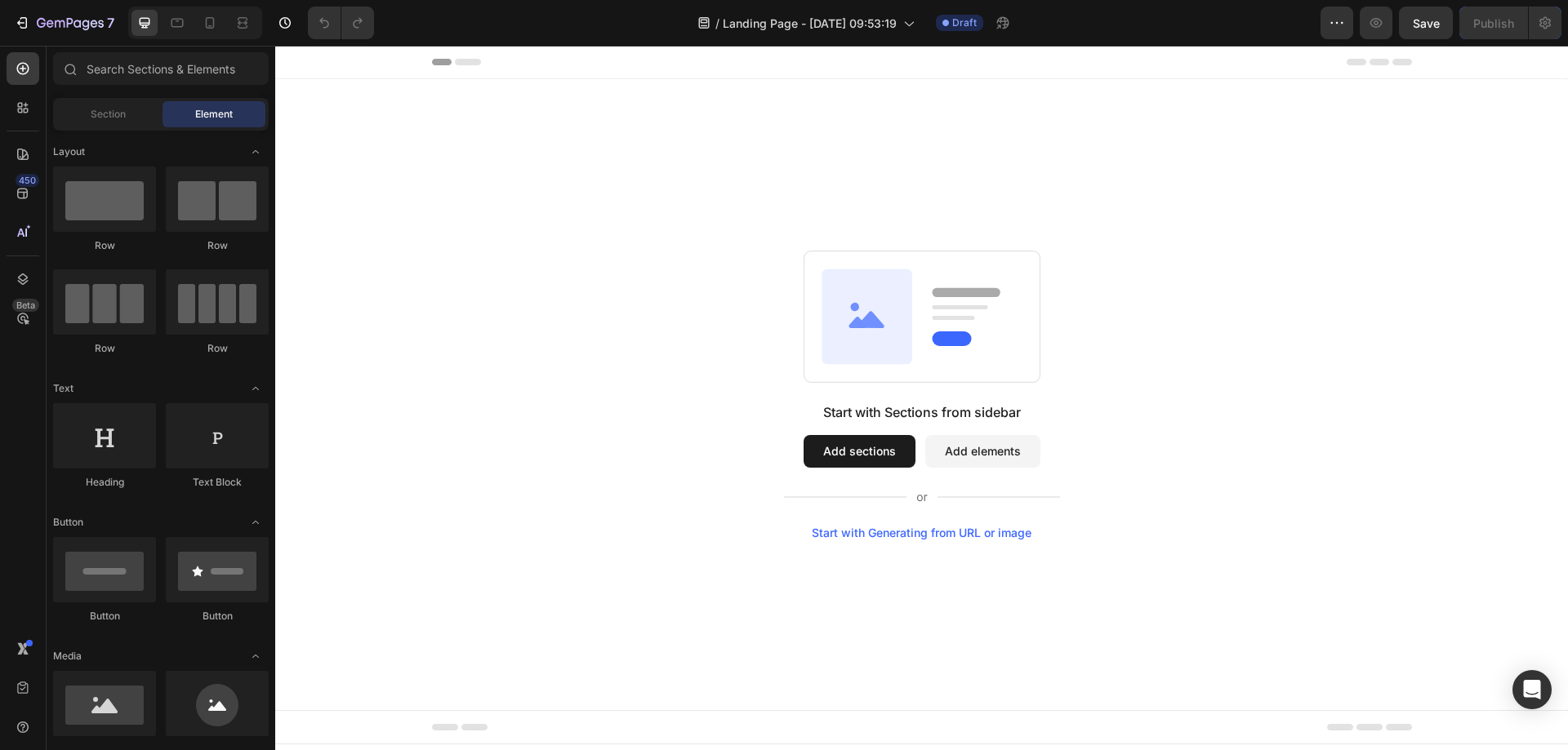
drag, startPoint x: 1033, startPoint y: 65, endPoint x: 703, endPoint y: 119, distance: 334.4
click at [684, 133] on div "Start with Sections from sidebar Add sections Add elements Start with Generatin…" at bounding box center [922, 394] width 1293 height 631
click at [912, 21] on icon at bounding box center [908, 22] width 16 height 16
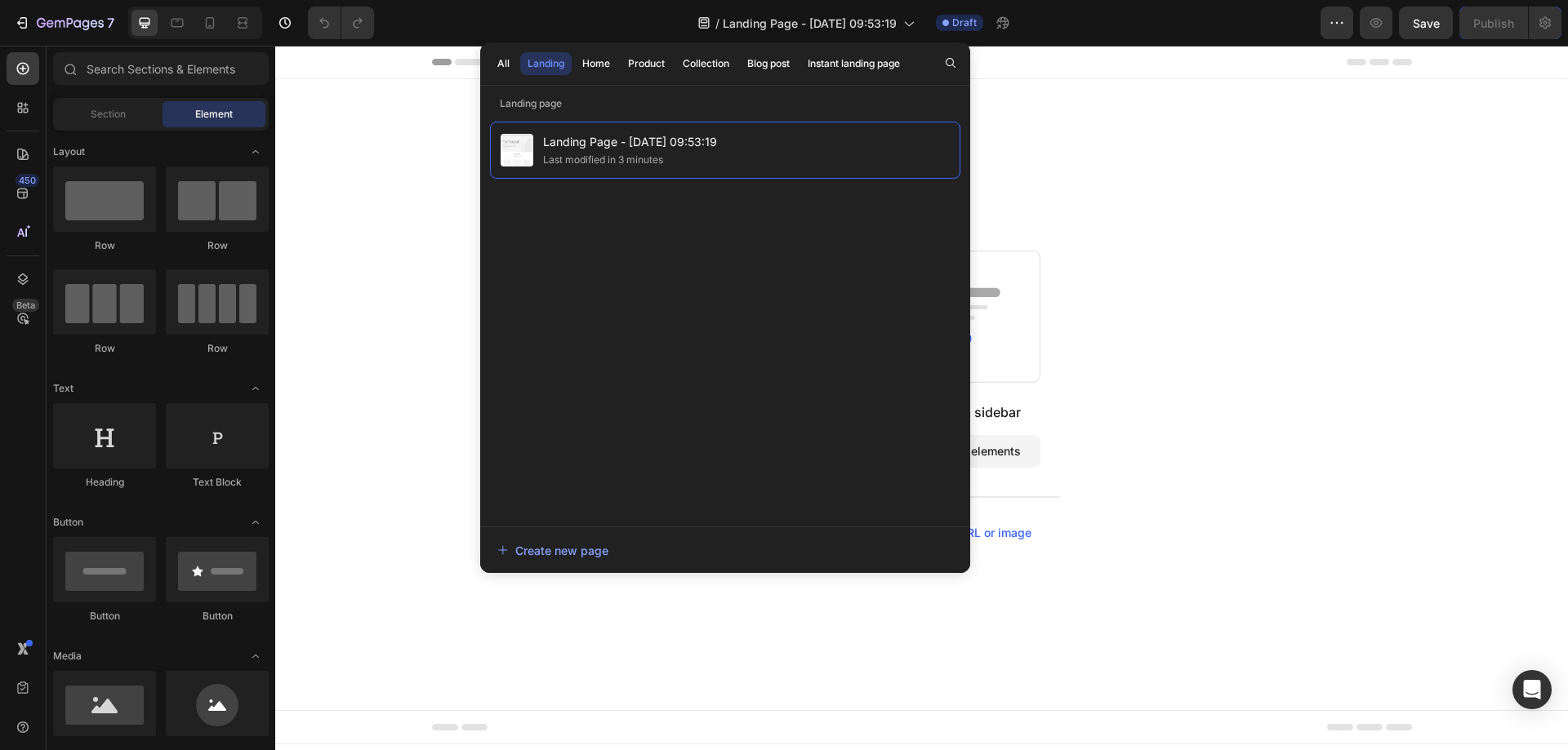
drag, startPoint x: 646, startPoint y: 131, endPoint x: 562, endPoint y: 231, distance: 130.6
click at [562, 231] on div "Landing Page - [DATE] 09:53:19 Last modified in 3 minutes" at bounding box center [725, 316] width 470 height 388
drag, startPoint x: 517, startPoint y: 158, endPoint x: 493, endPoint y: 263, distance: 107.7
click at [493, 263] on div "Landing Page - [DATE] 09:53:19 Last modified in 3 minutes" at bounding box center [725, 316] width 470 height 388
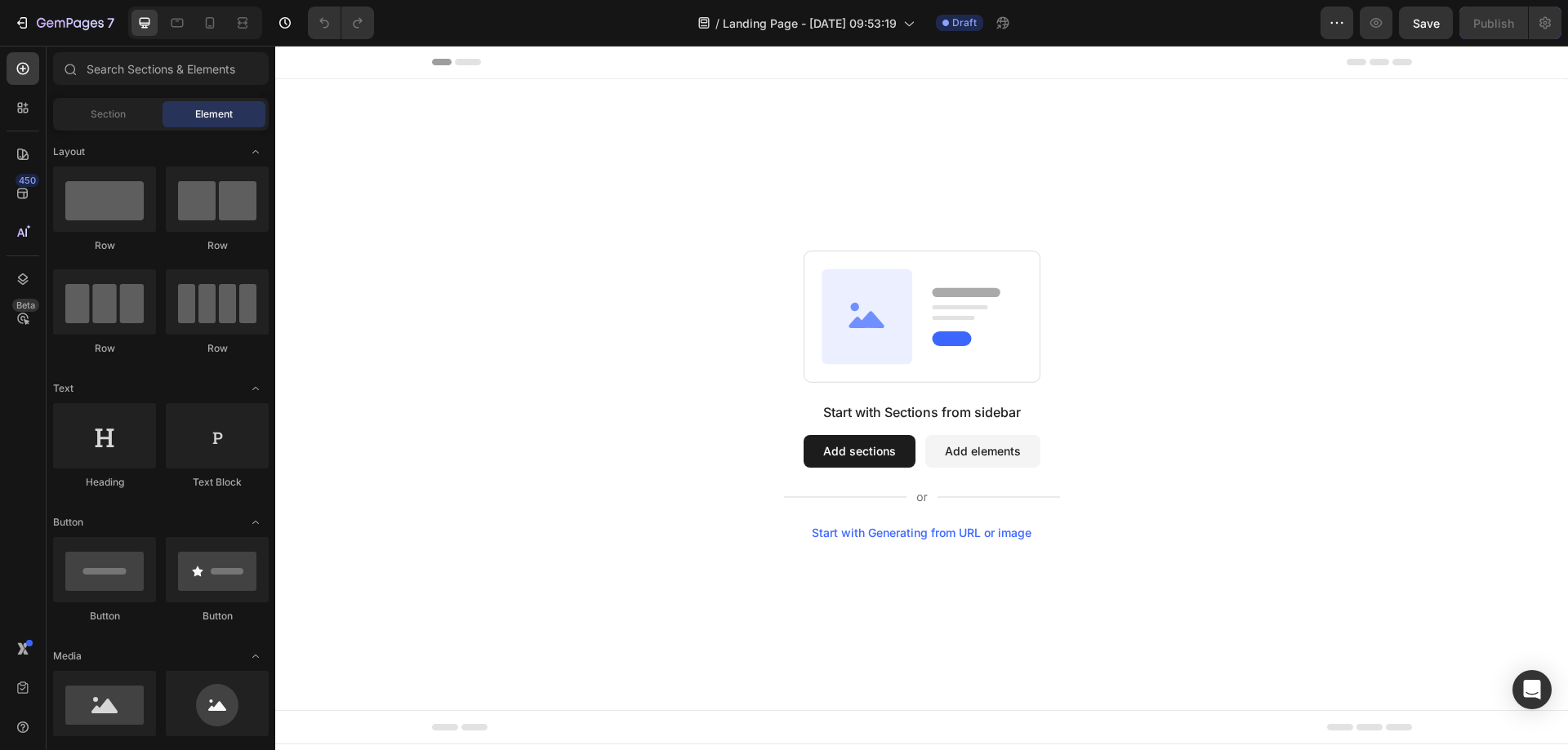
click at [457, 448] on div "Start with Sections from sidebar Add sections Add elements Start with Generatin…" at bounding box center [922, 395] width 1175 height 289
click at [1340, 27] on icon "button" at bounding box center [1336, 22] width 16 height 16
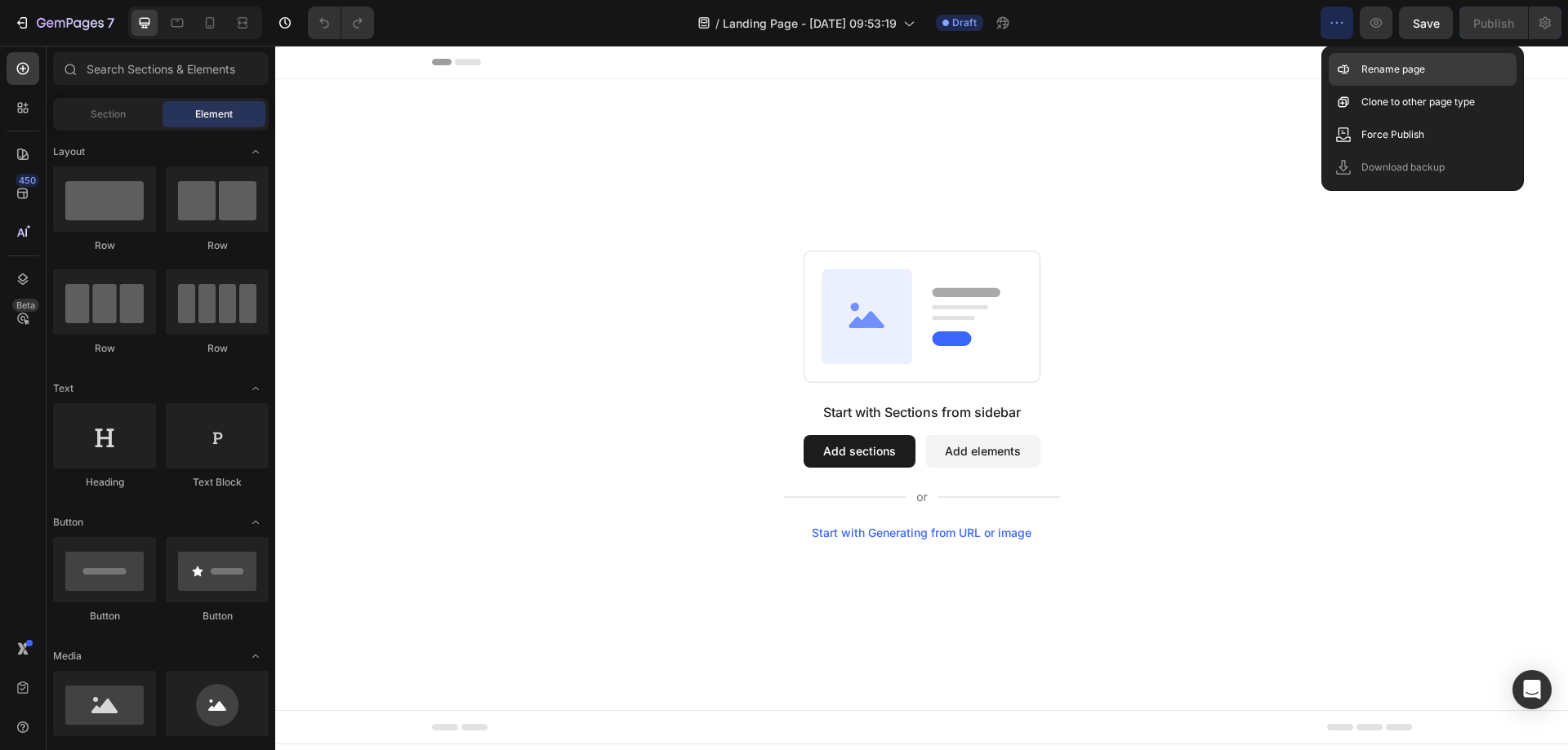
click at [1385, 63] on p "Rename page" at bounding box center [1393, 69] width 64 height 16
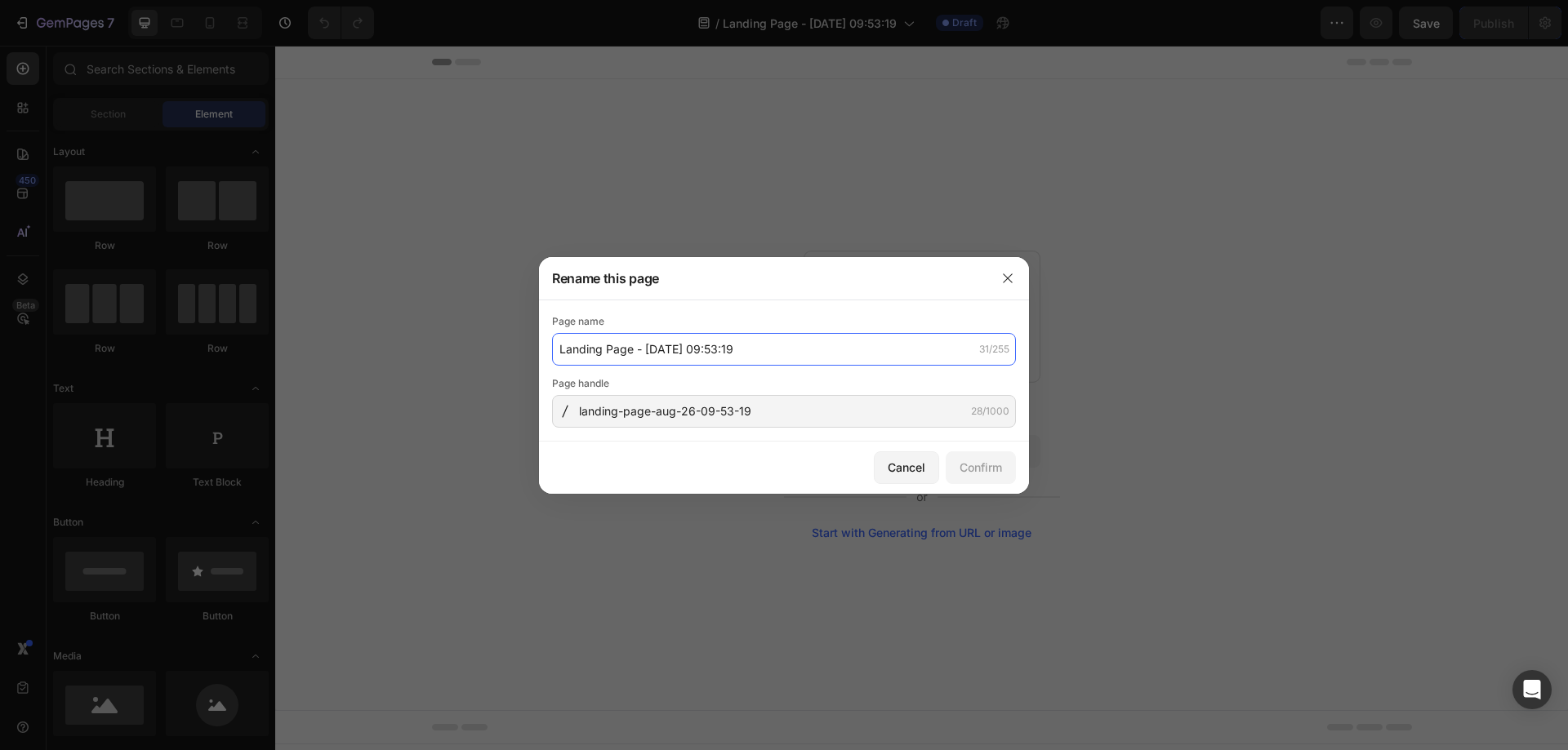
click at [727, 354] on input "Landing Page - [DATE] 09:53:19" at bounding box center [784, 350] width 464 height 33
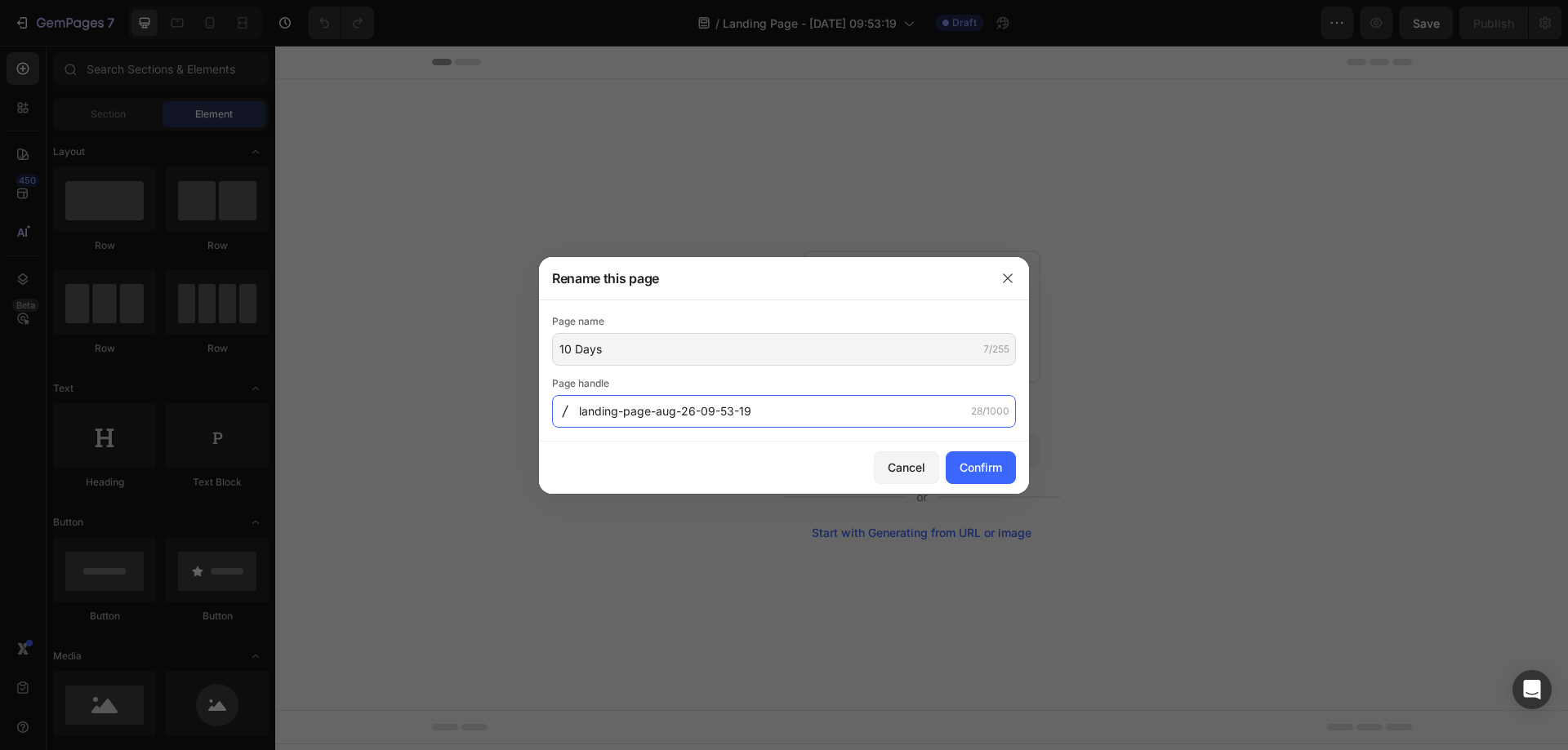
click at [734, 412] on input "landing-page-aug-26-09-53-19" at bounding box center [784, 412] width 464 height 33
click at [991, 469] on div "Confirm" at bounding box center [980, 467] width 42 height 17
type input "10 Days"
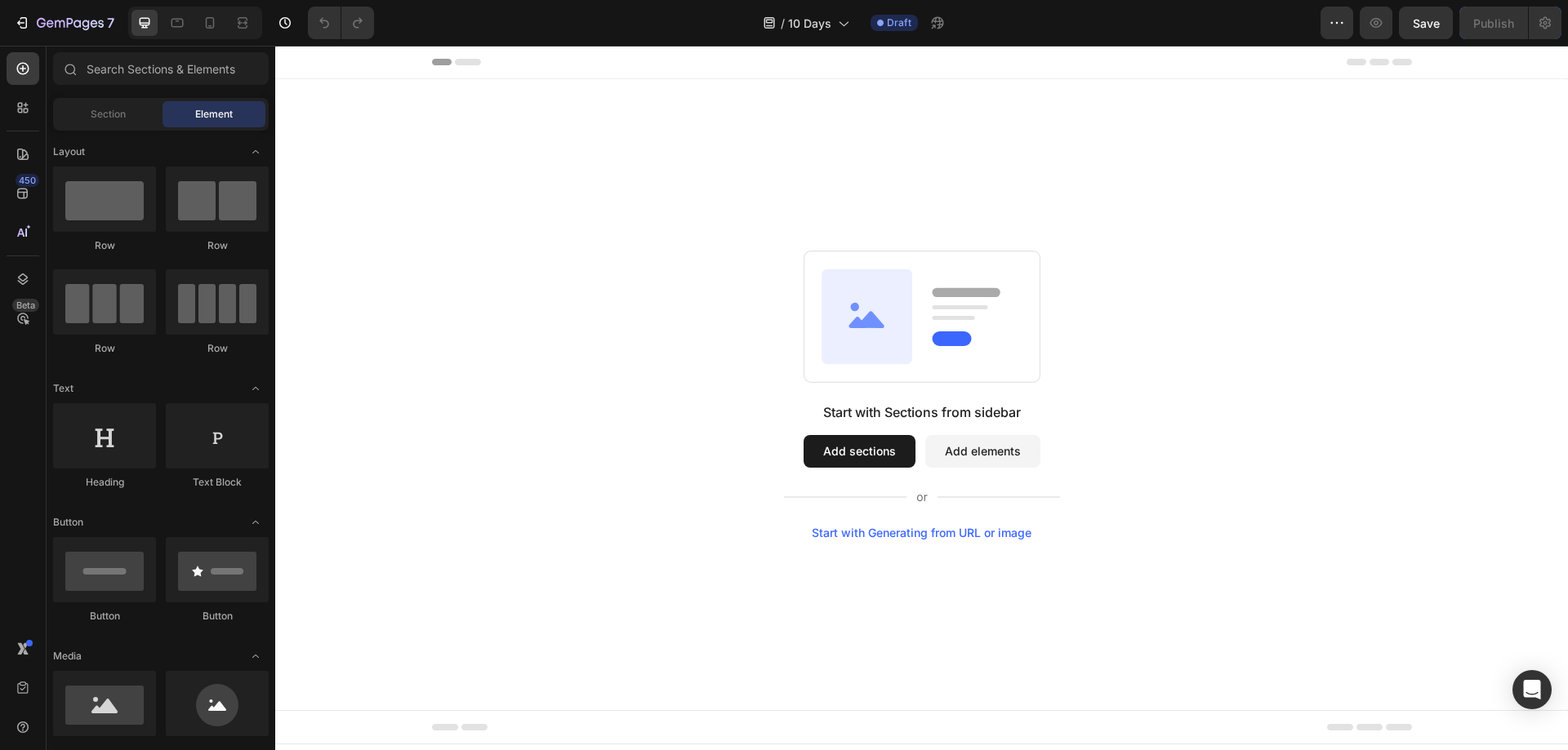
click at [0, 0] on img at bounding box center [0, 0] width 0 height 0
click at [0, 0] on div at bounding box center [0, 0] width 0 height 0
click at [0, 0] on img at bounding box center [0, 0] width 0 height 0
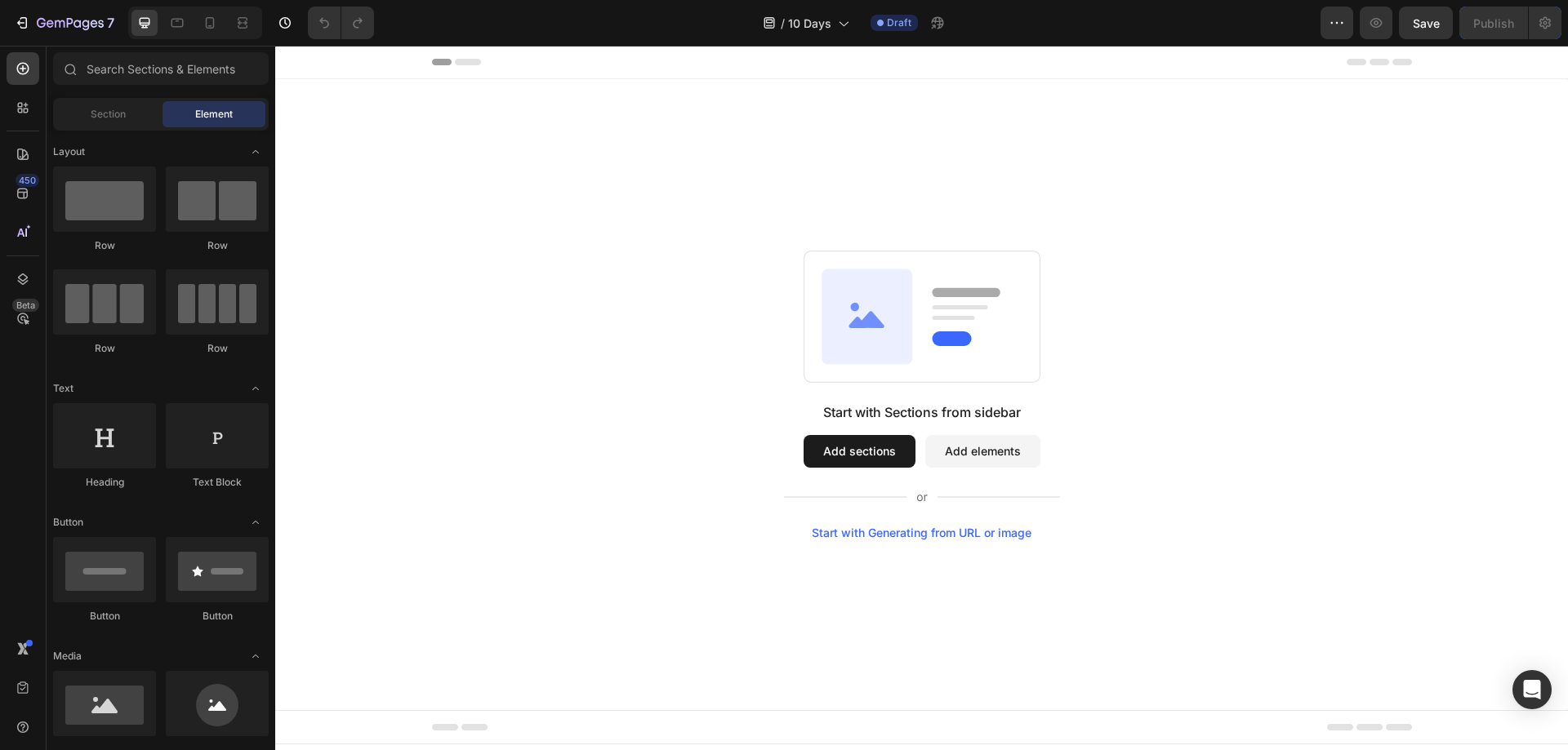
click at [0, 0] on img at bounding box center [0, 0] width 0 height 0
drag, startPoint x: 168, startPoint y: 682, endPoint x: 273, endPoint y: 643, distance: 112.0
click at [0, 0] on div at bounding box center [0, 0] width 0 height 0
click at [0, 0] on img at bounding box center [0, 0] width 0 height 0
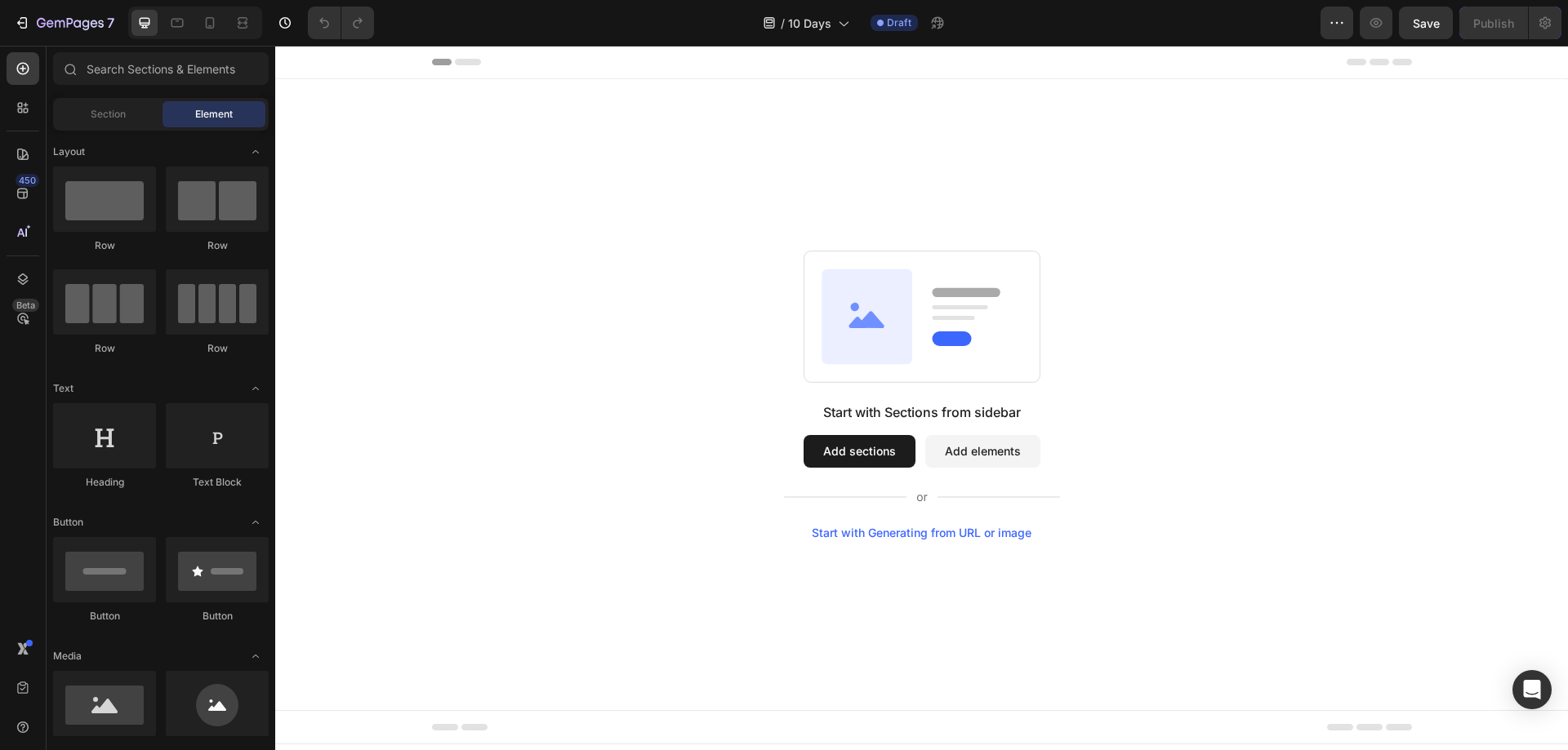
click at [0, 0] on button "Discard recording" at bounding box center [0, 0] width 0 height 0
click at [0, 0] on div at bounding box center [0, 0] width 0 height 0
click at [0, 0] on img at bounding box center [0, 0] width 0 height 0
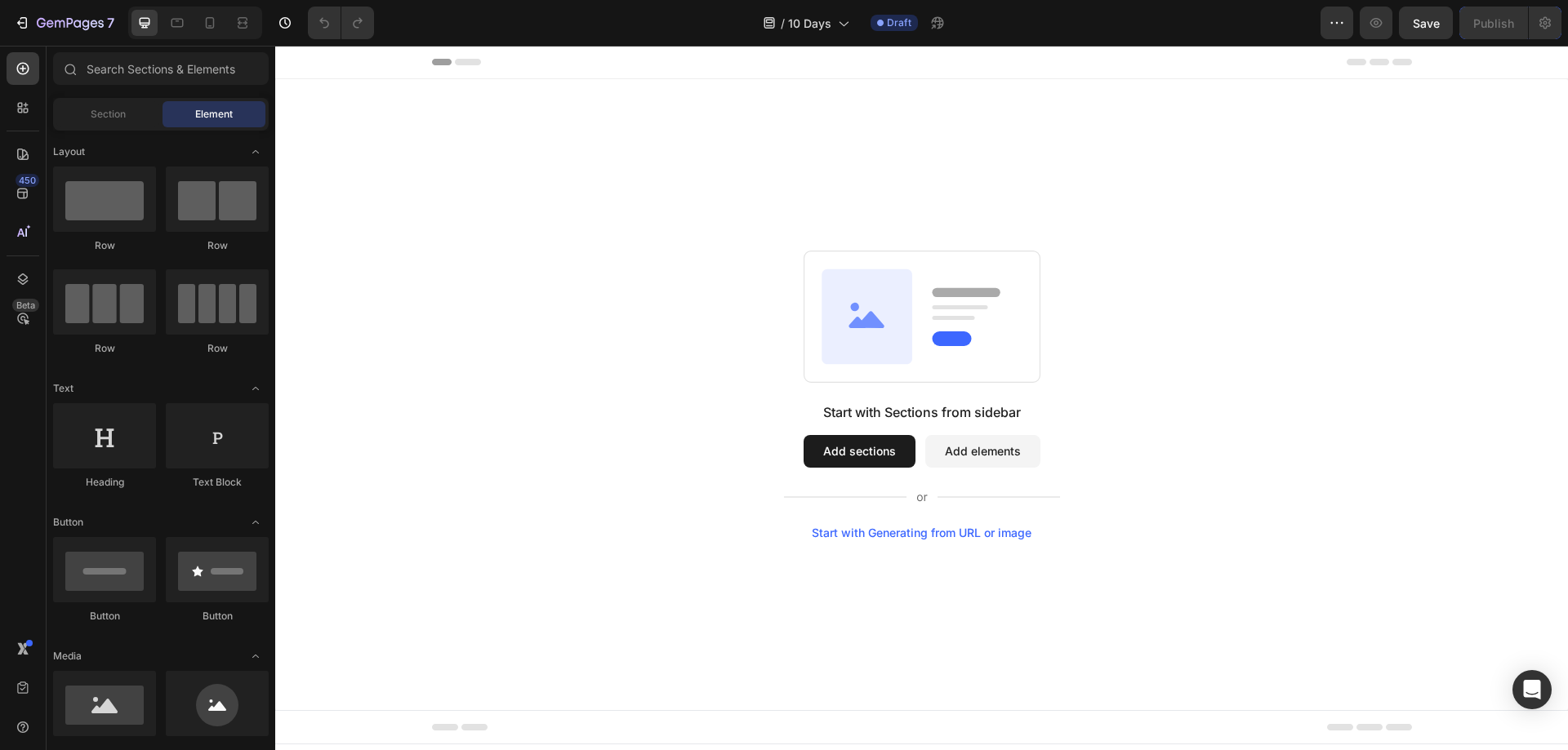
click at [0, 0] on img at bounding box center [0, 0] width 0 height 0
click at [420, 468] on div "Start with Sections from sidebar Add sections Add elements Start with Generatin…" at bounding box center [922, 395] width 1175 height 289
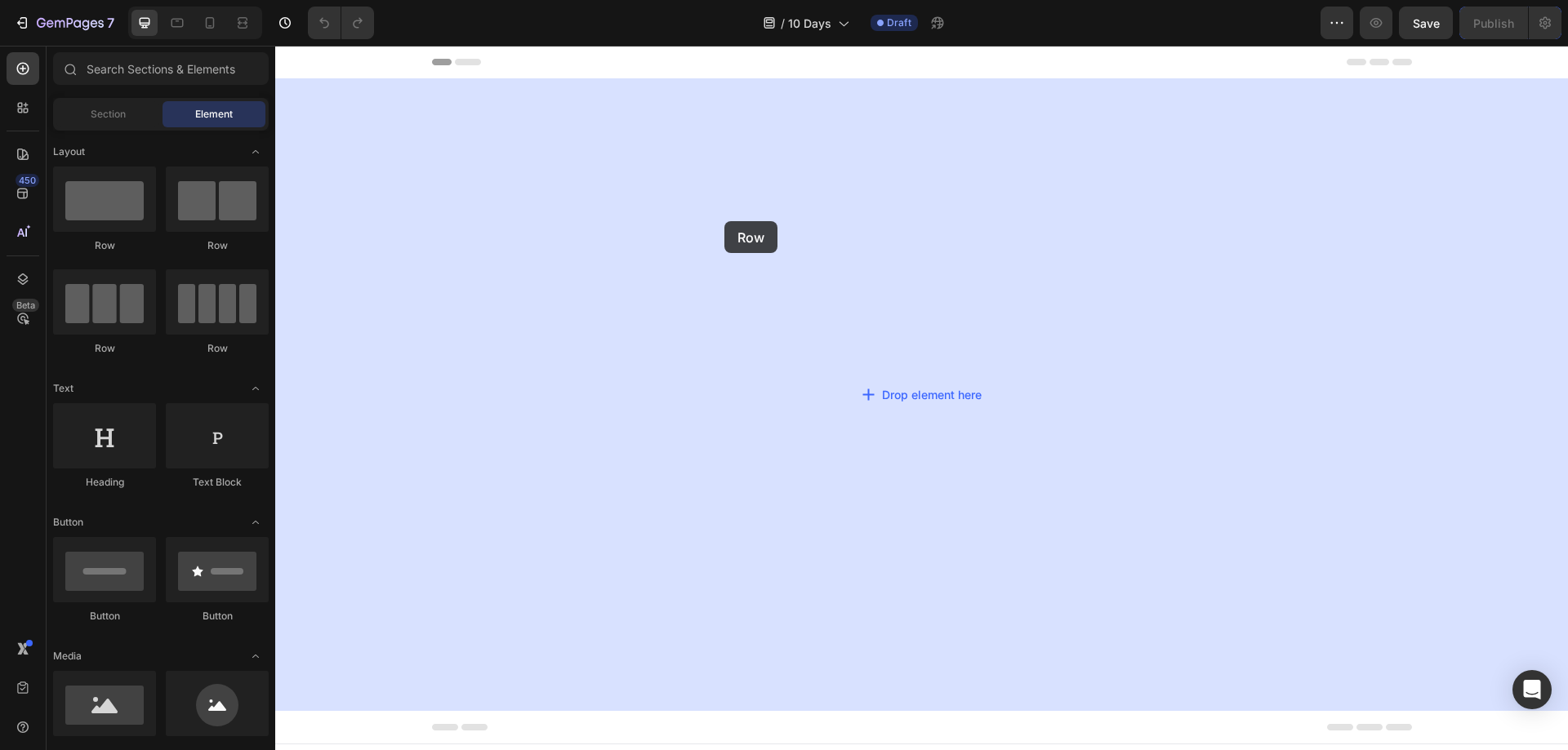
drag, startPoint x: 410, startPoint y: 241, endPoint x: 725, endPoint y: 221, distance: 315.6
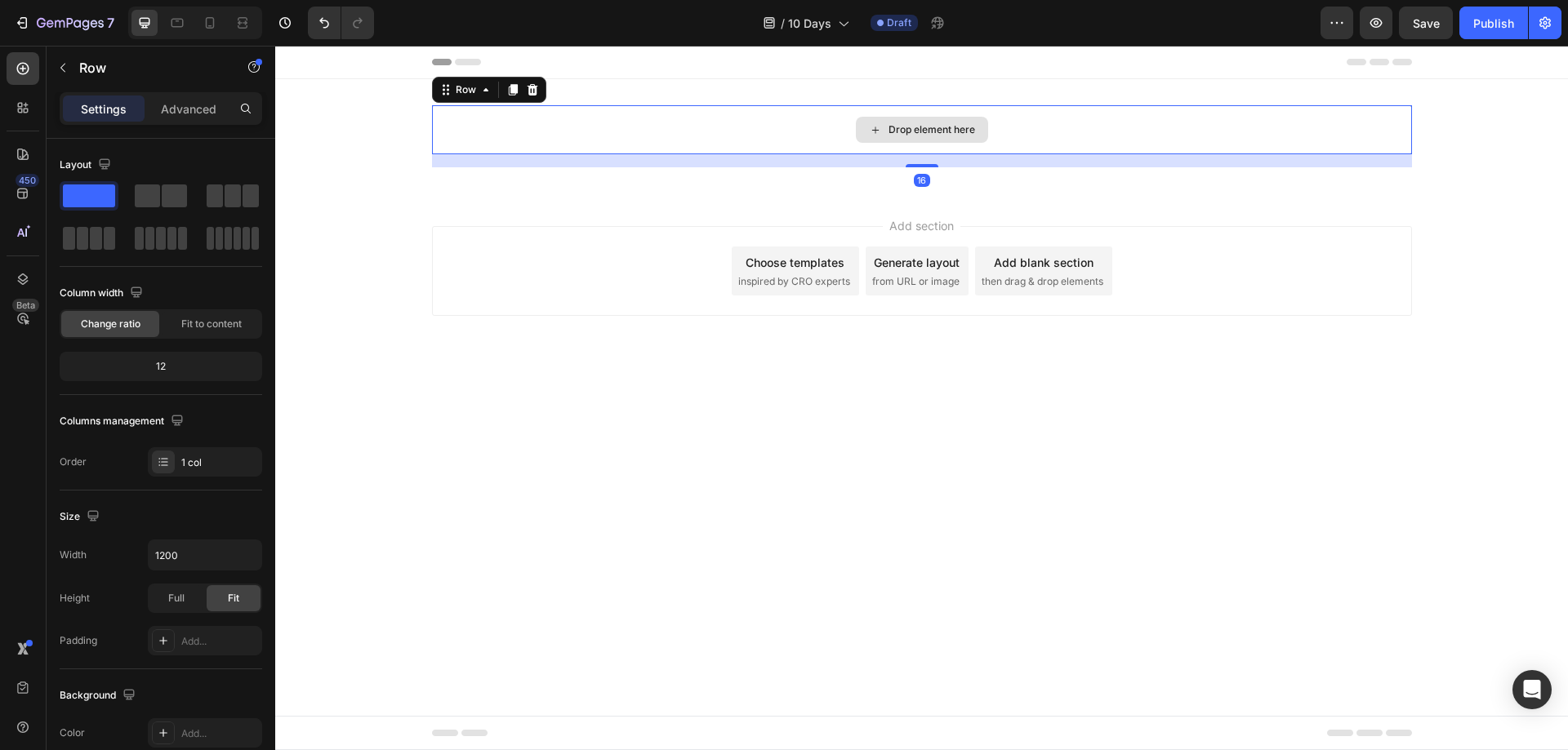
click at [734, 123] on div "Drop element here" at bounding box center [922, 130] width 980 height 49
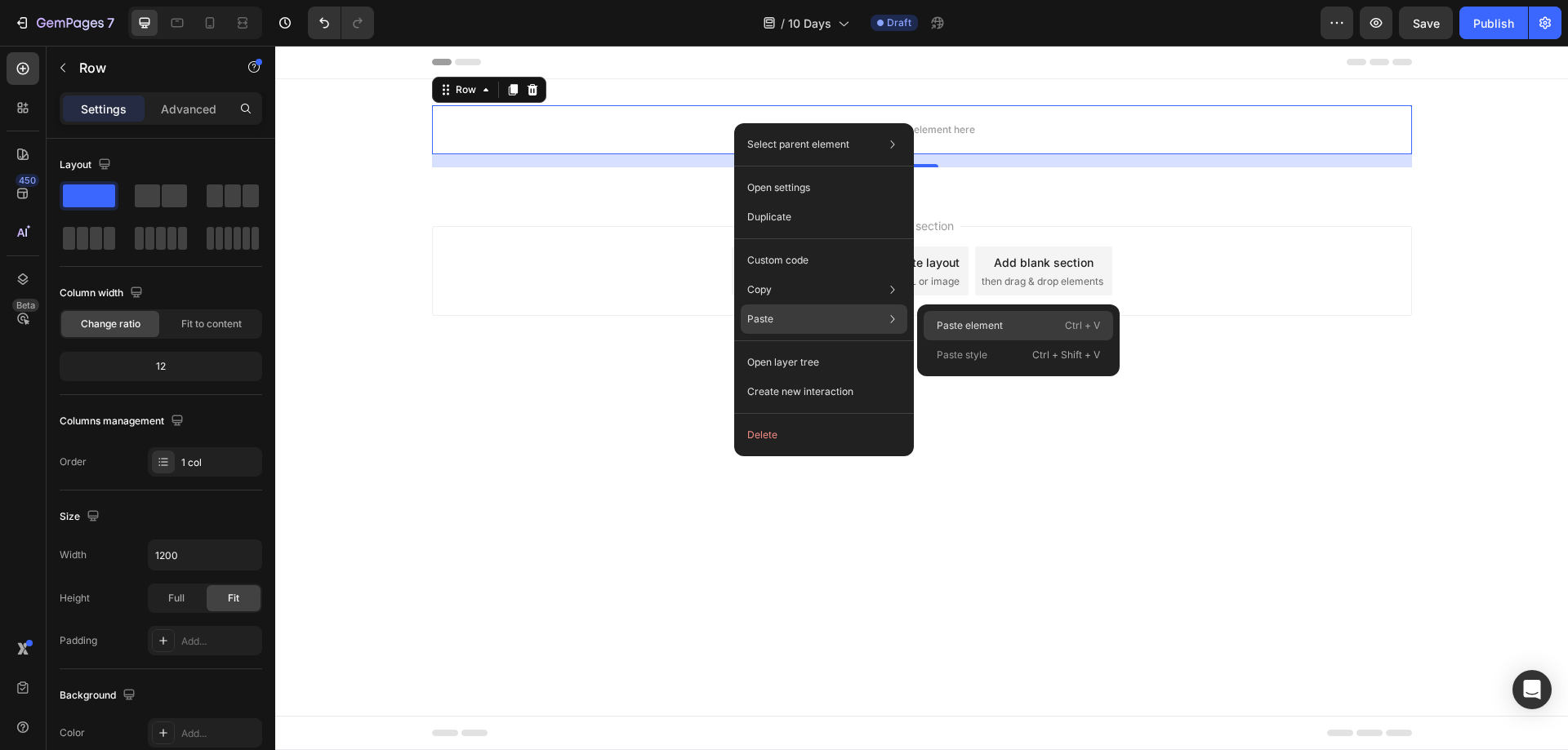
click at [945, 340] on div "Paste element Ctrl + V" at bounding box center [1018, 355] width 189 height 29
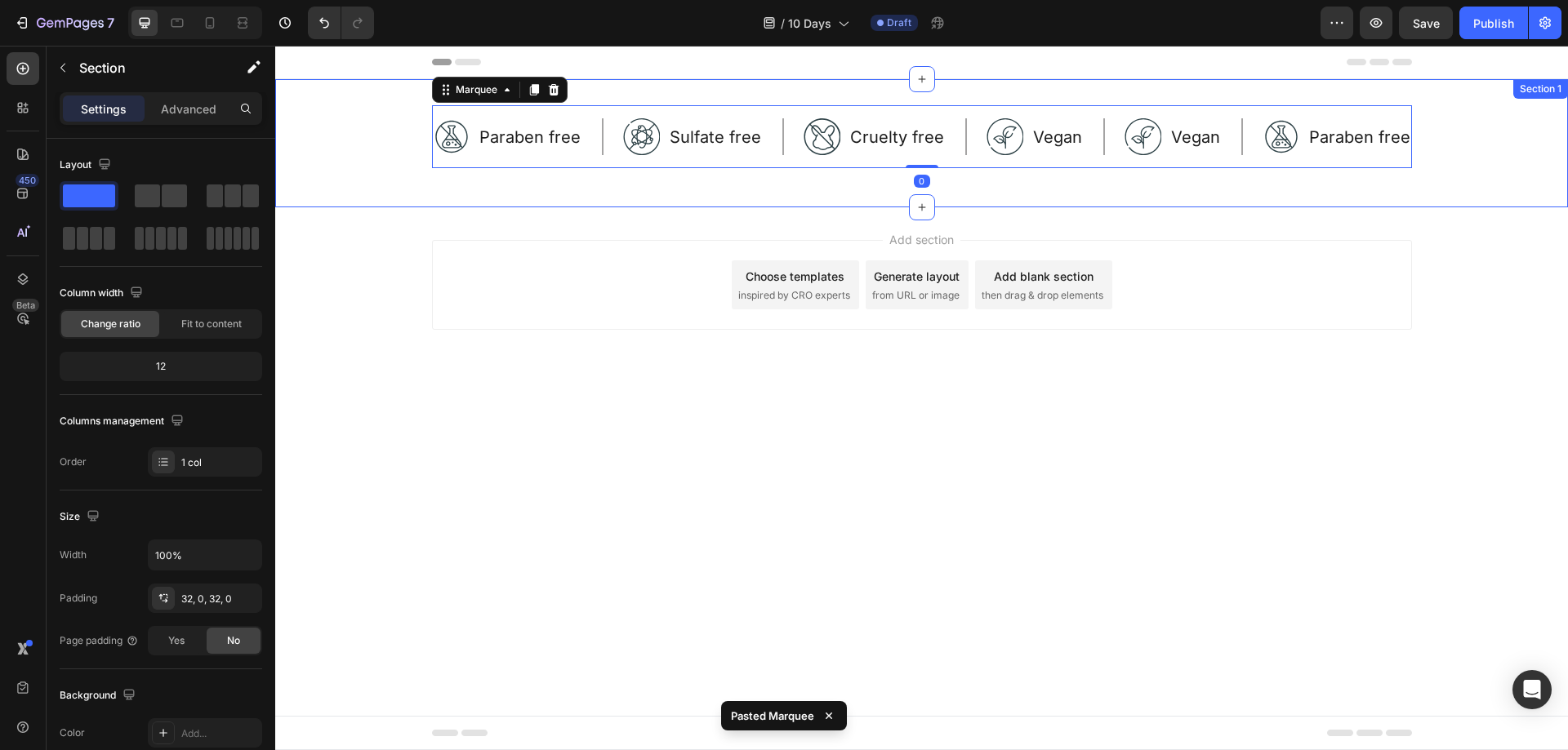
click at [410, 149] on div "Image Paraben free Text Block Row Image Sulfate free Text Block Row Image Cruel…" at bounding box center [922, 143] width 1293 height 76
click at [605, 155] on div "Image Paraben free Text Block Row Image Sulfate free Text Block Row Image Cruel…" at bounding box center [922, 137] width 980 height 63
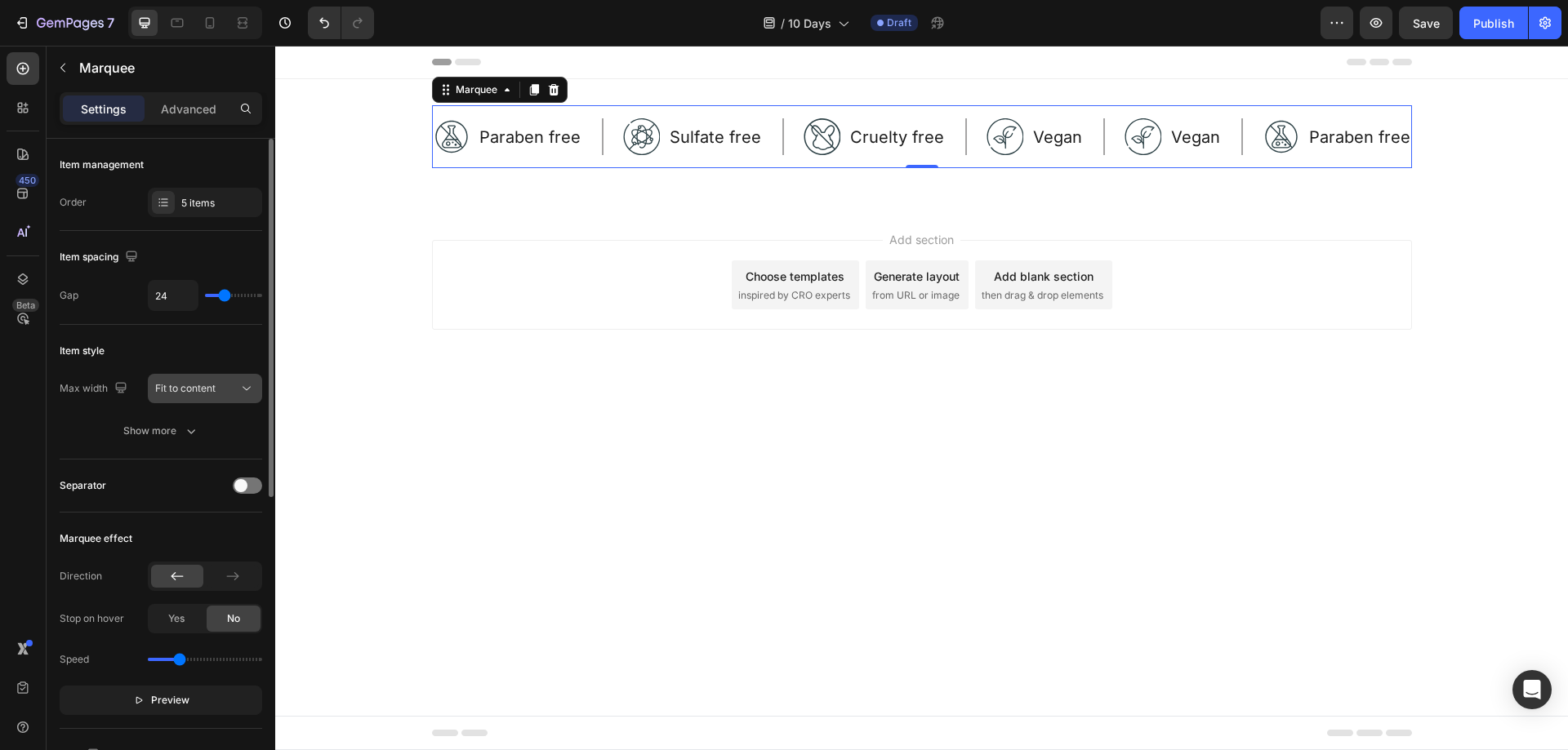
click at [203, 393] on span "Fit to content" at bounding box center [185, 388] width 60 height 12
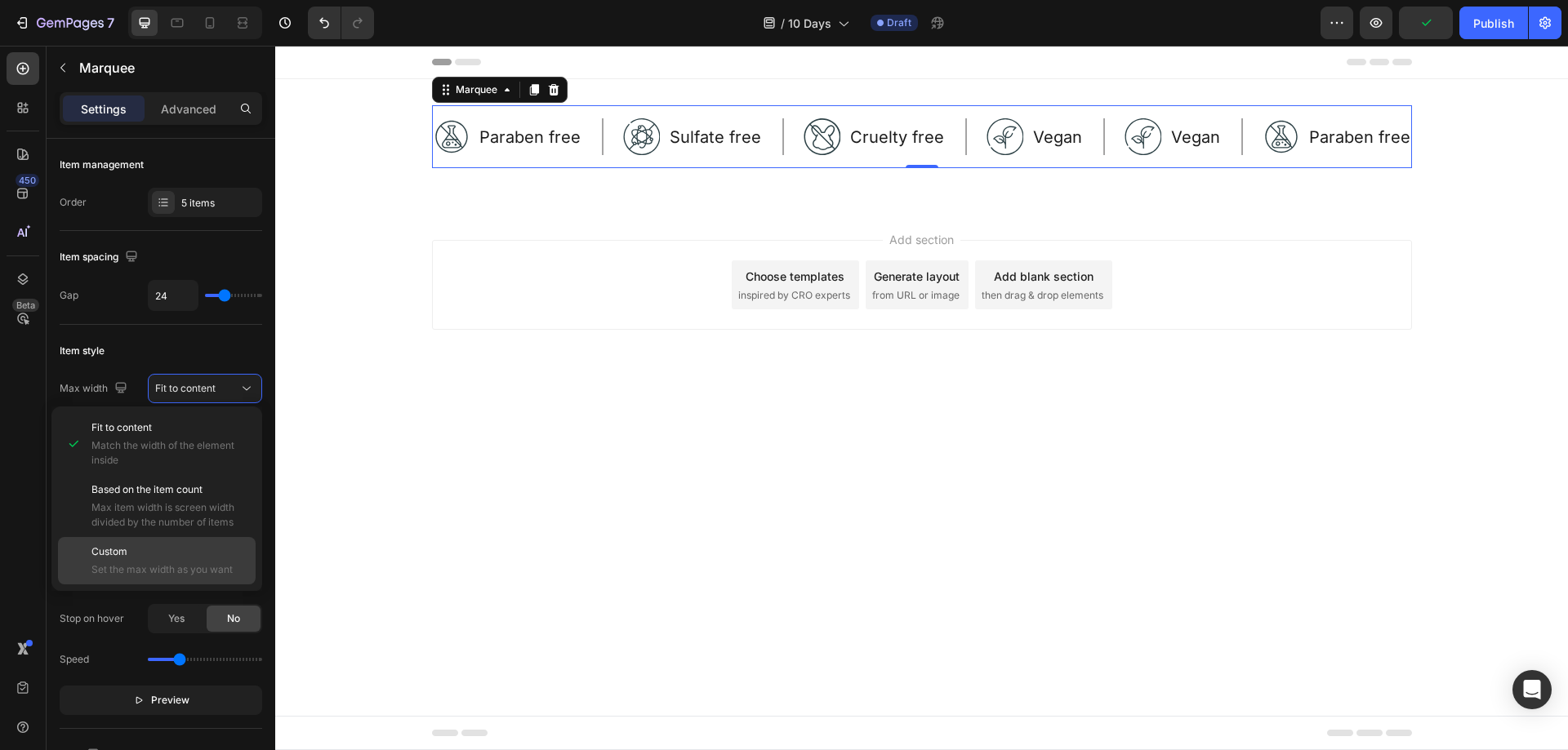
click at [173, 553] on p "Custom" at bounding box center [169, 552] width 156 height 15
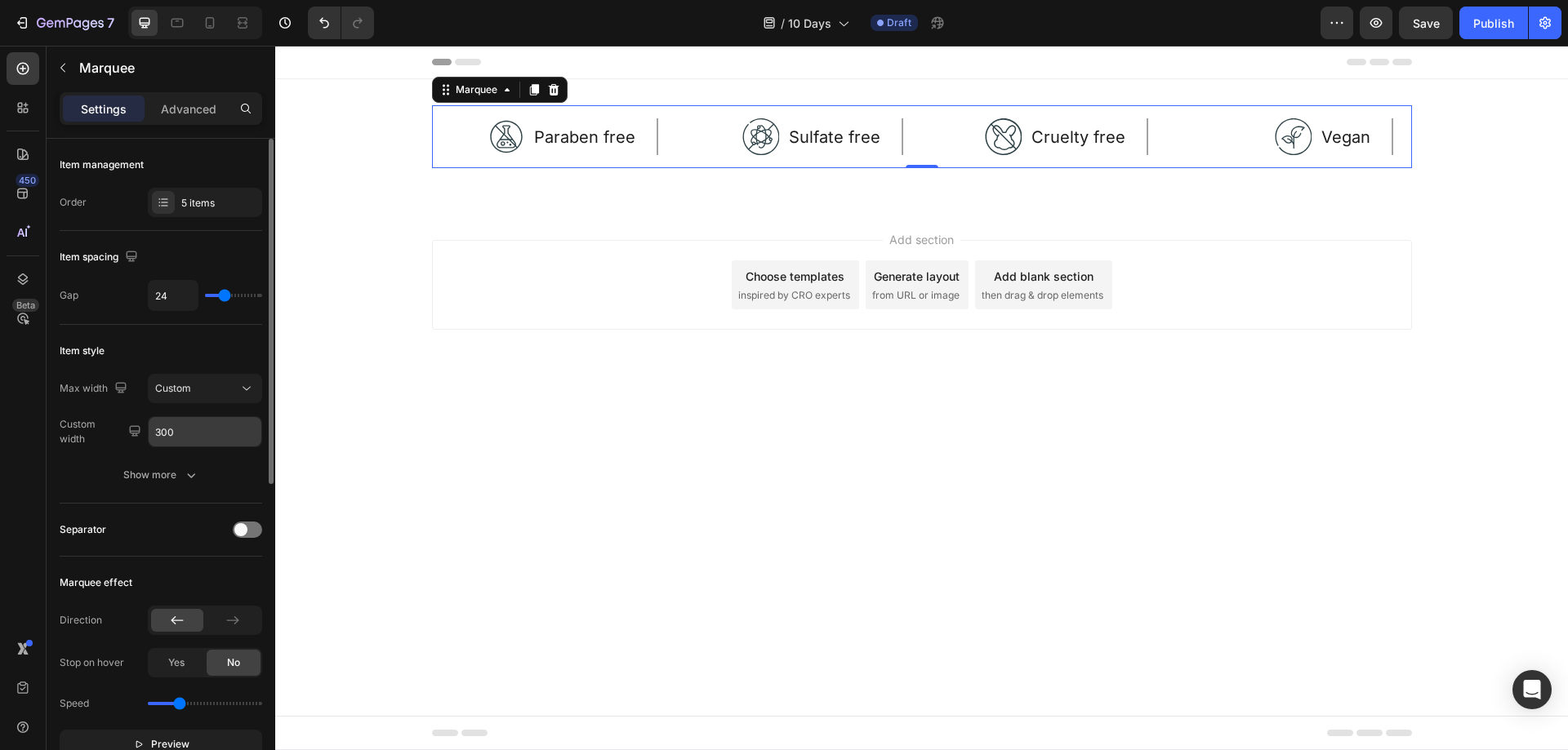
click at [204, 431] on input "300" at bounding box center [205, 431] width 113 height 29
click at [201, 473] on button "Show more" at bounding box center [161, 475] width 203 height 29
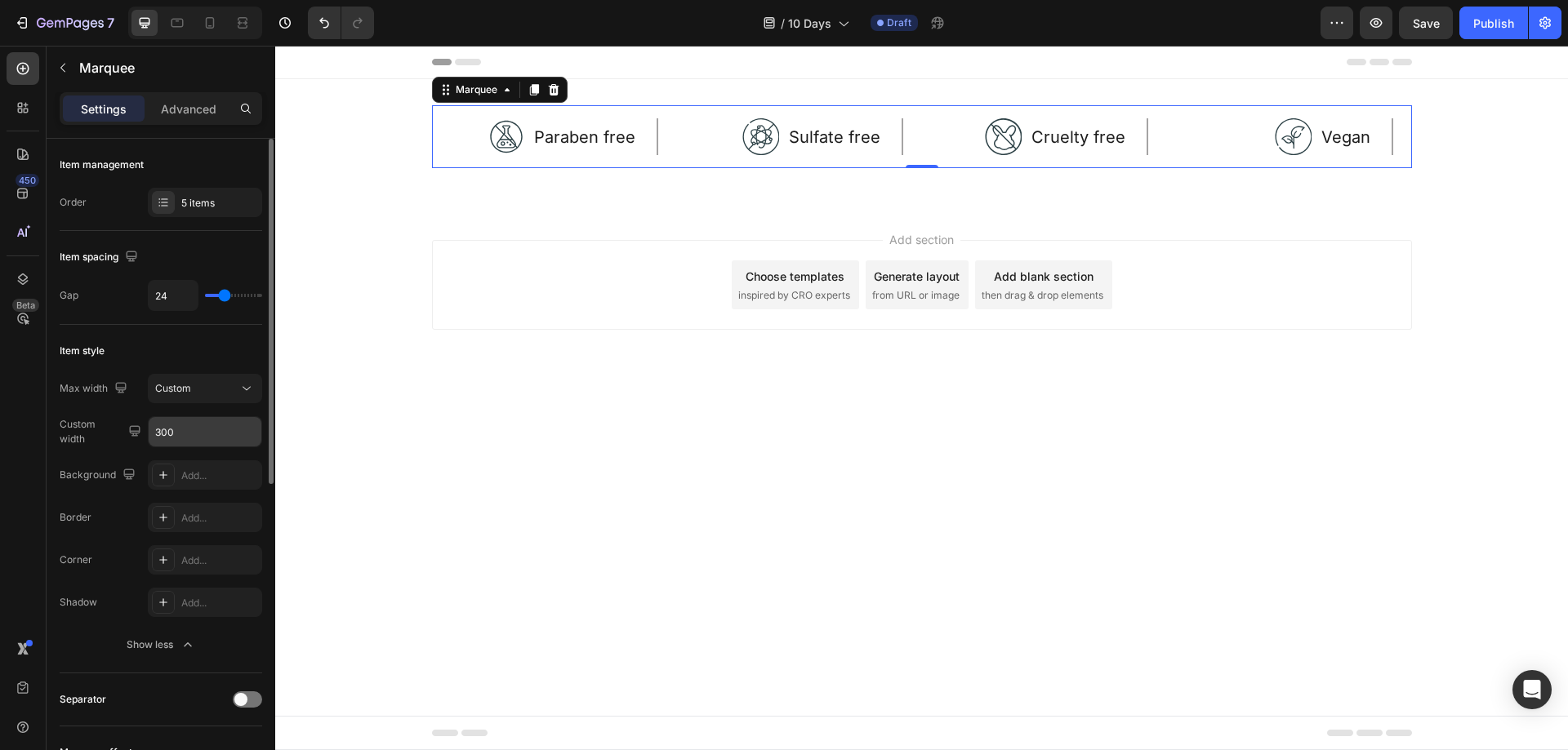
click at [210, 435] on input "300" at bounding box center [205, 431] width 113 height 29
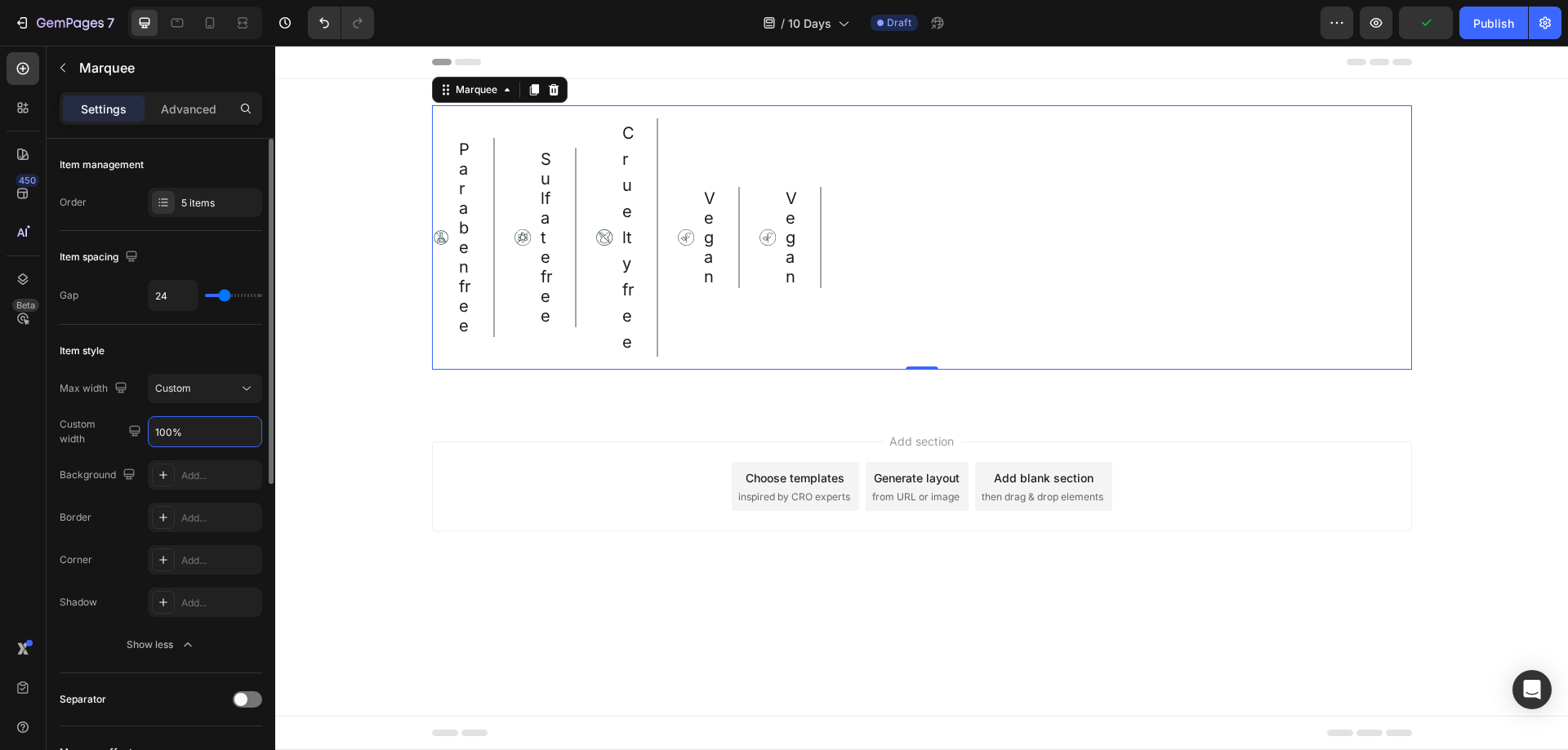
click at [225, 438] on input "100%" at bounding box center [205, 431] width 113 height 29
type input "1"
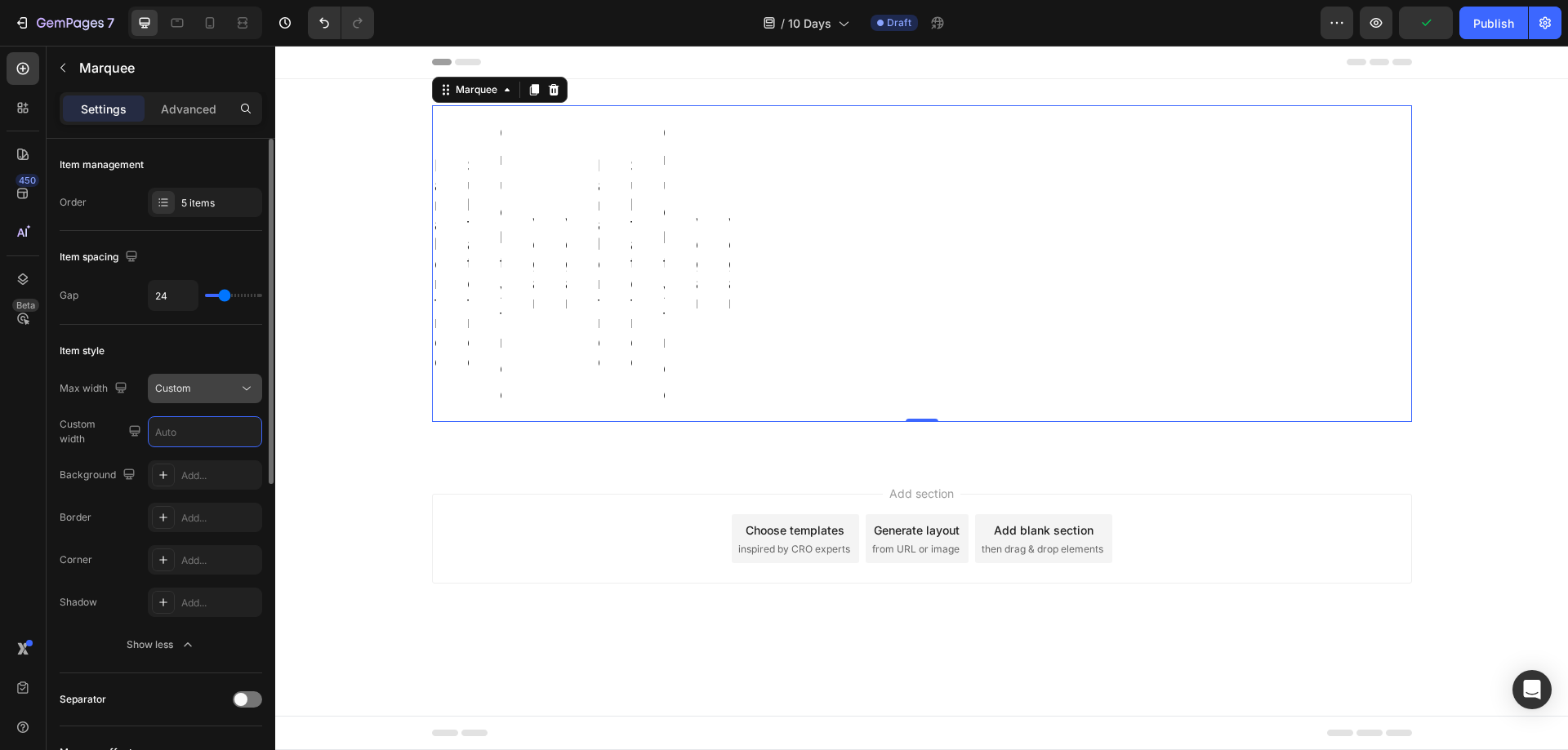
type input "40"
click at [224, 394] on div "Custom" at bounding box center [196, 388] width 83 height 15
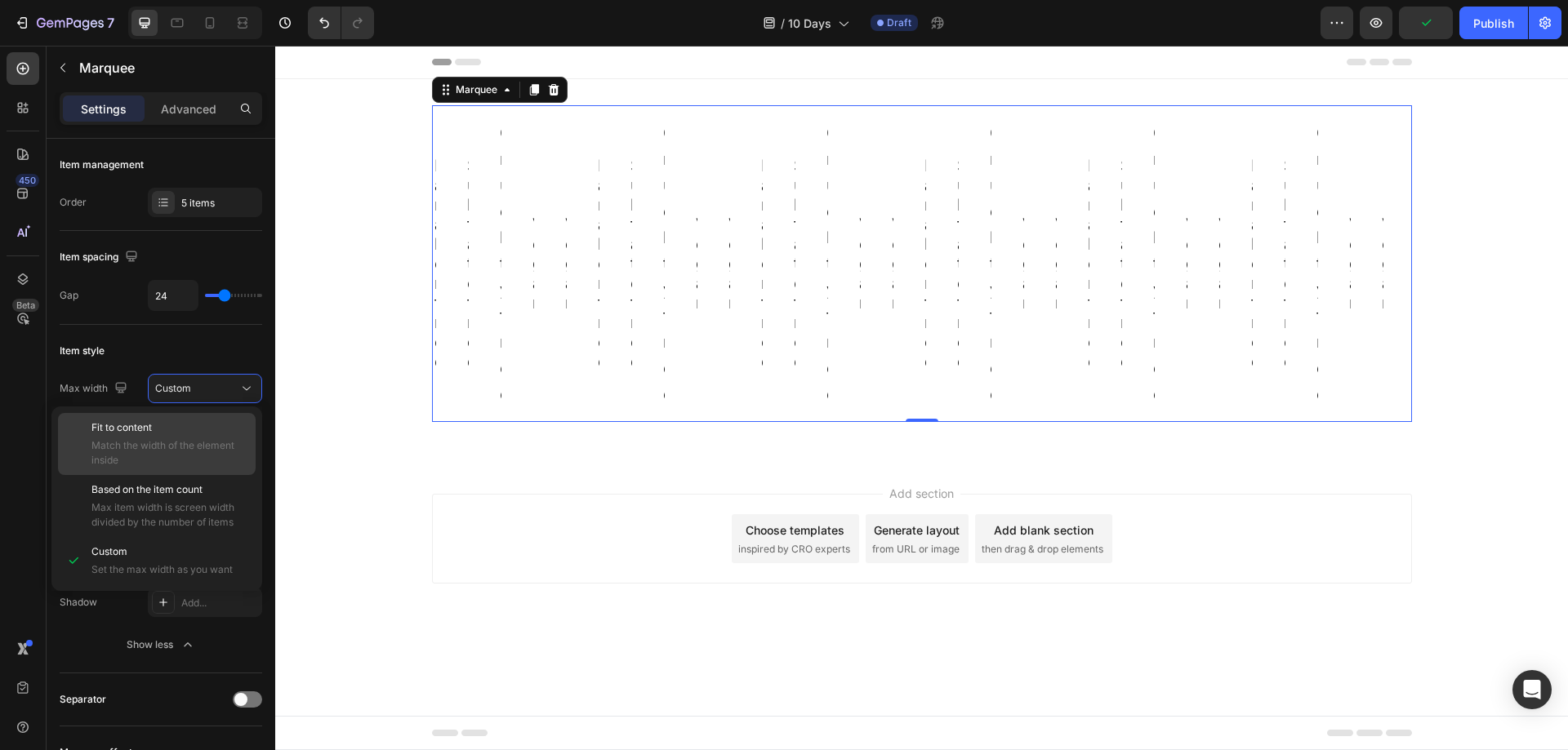
click at [211, 436] on div "Fit to content Match the width of the element inside" at bounding box center [169, 443] width 156 height 47
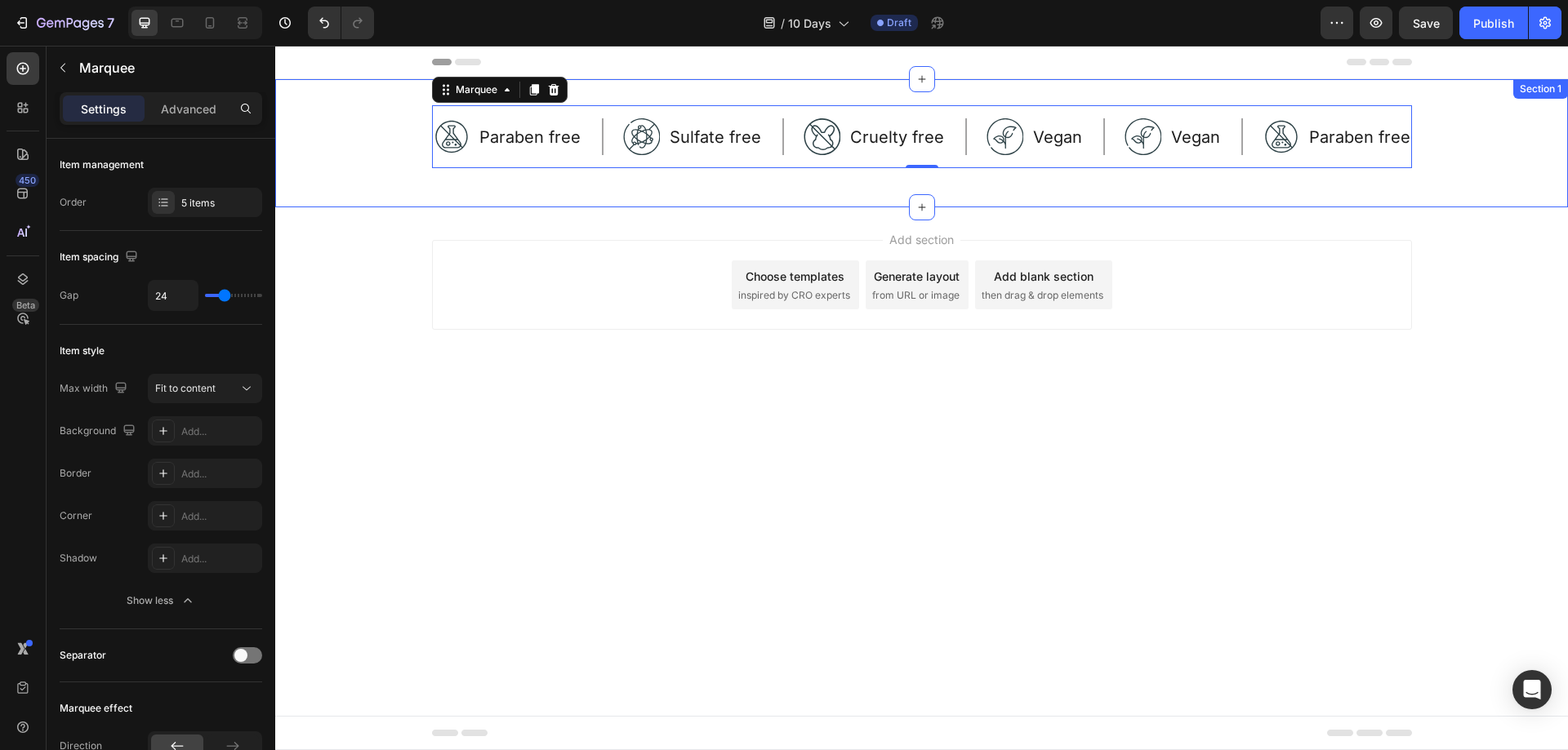
click at [415, 138] on div "Image Paraben free Text Block Row Image Sulfate free Text Block Row Image Cruel…" at bounding box center [922, 143] width 1293 height 76
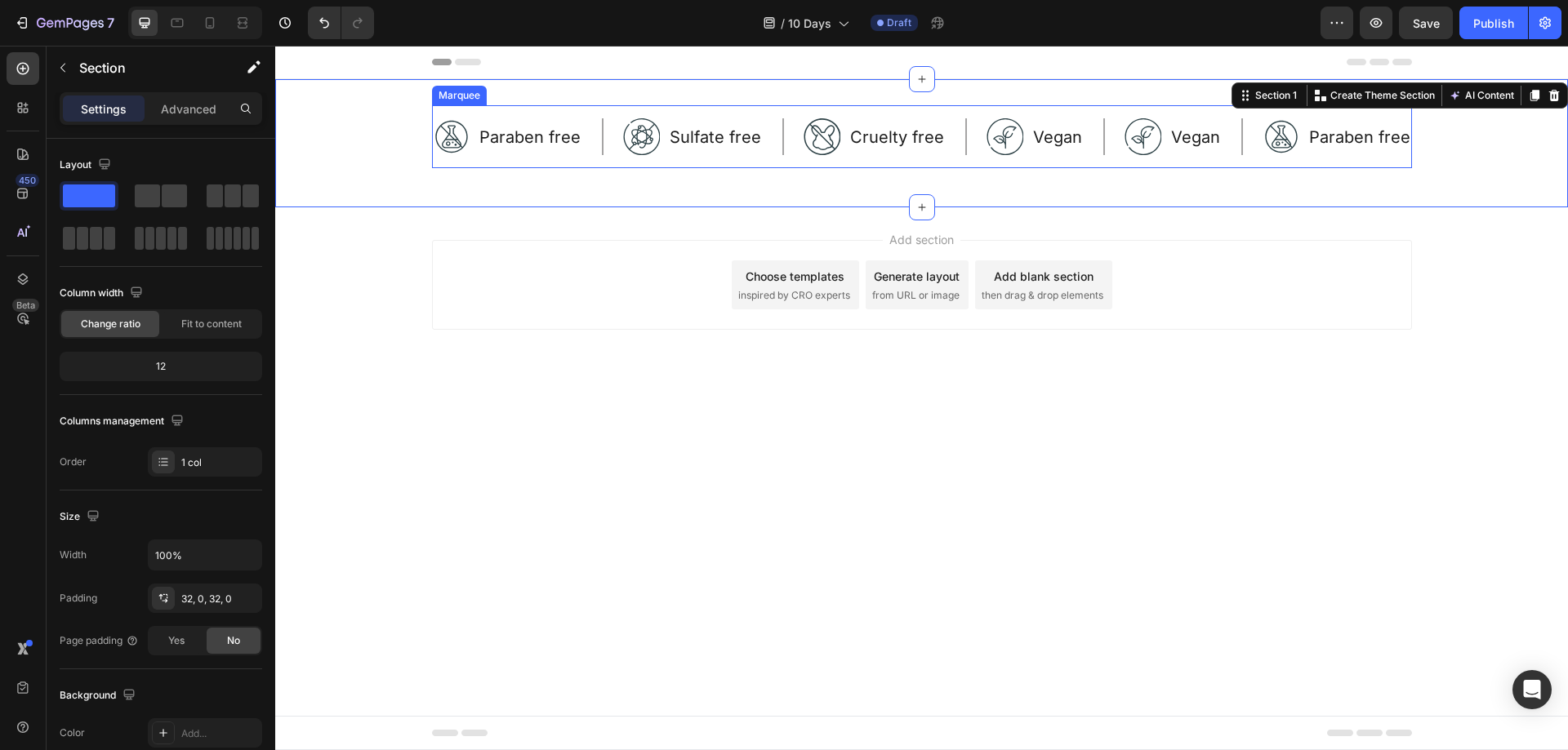
click at [609, 156] on div "Image Paraben free Text Block Row Image Sulfate free Text Block Row Image Cruel…" at bounding box center [922, 137] width 980 height 63
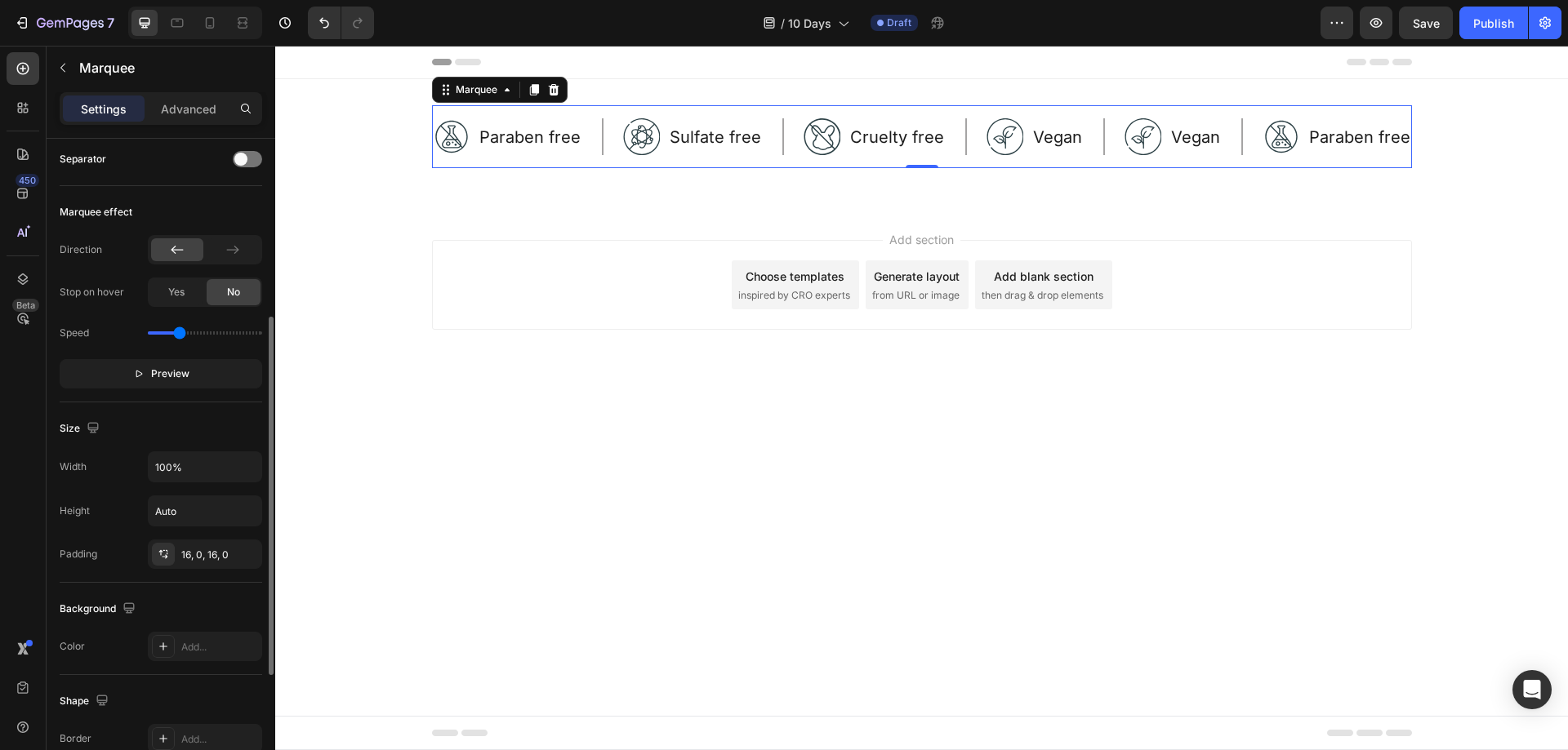
scroll to position [408, 0]
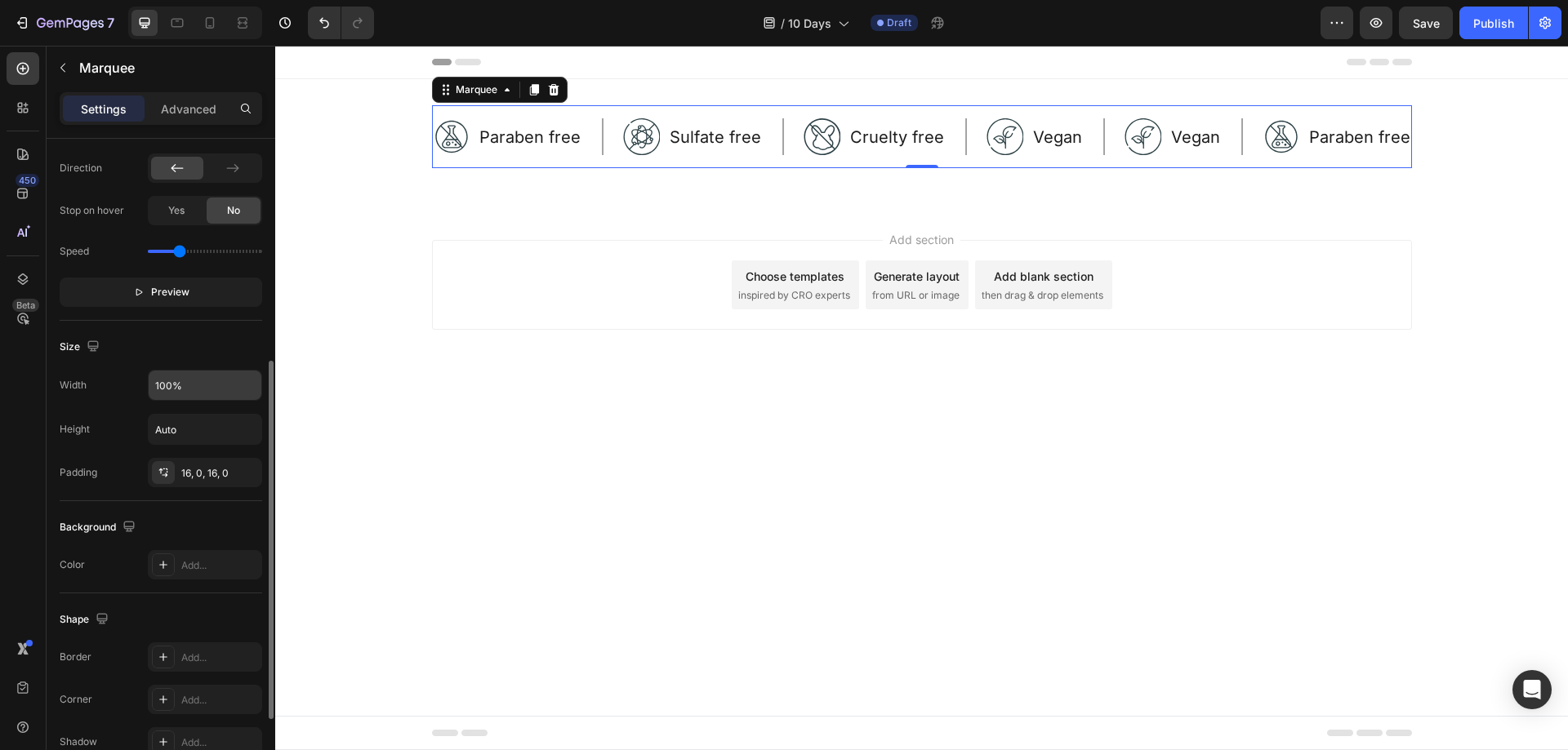
click at [192, 387] on input "100%" at bounding box center [205, 385] width 113 height 29
click at [199, 333] on div "Size Width 100% Height Auto Padding 16, 0, 16, 0" at bounding box center [161, 411] width 203 height 180
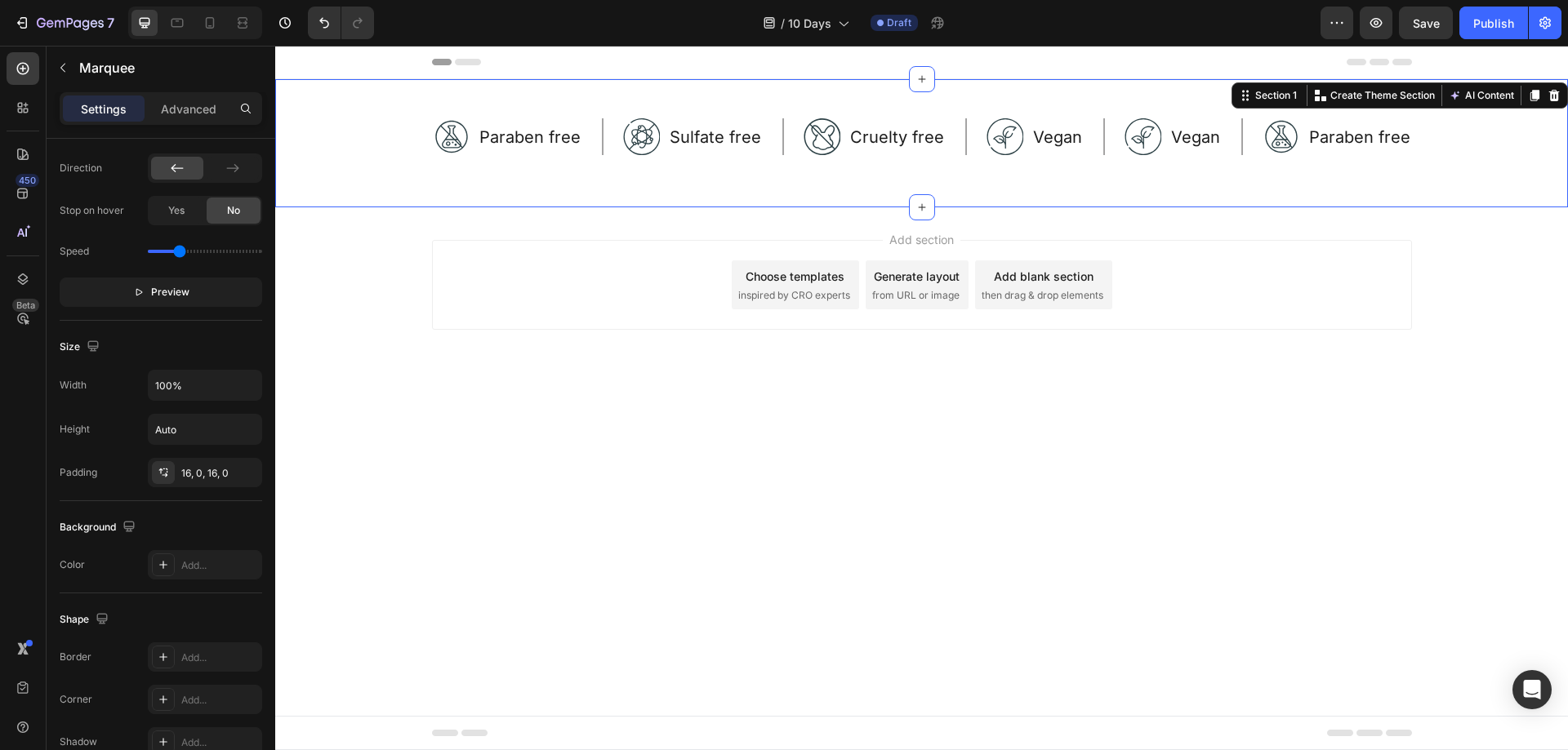
click at [1455, 123] on div "Image Paraben free Text Block Row Image Sulfate free Text Block Row Image Cruel…" at bounding box center [922, 143] width 1293 height 76
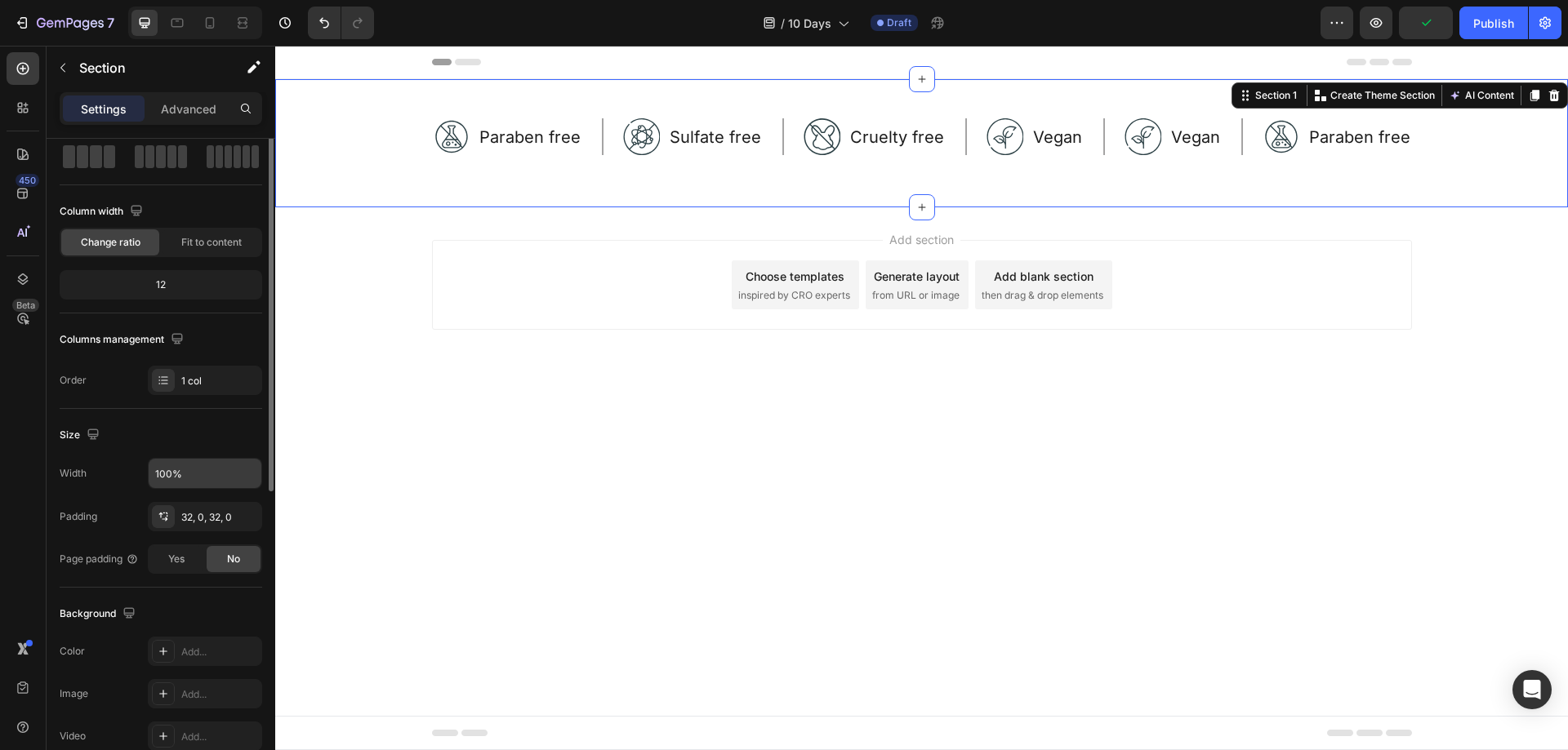
scroll to position [0, 0]
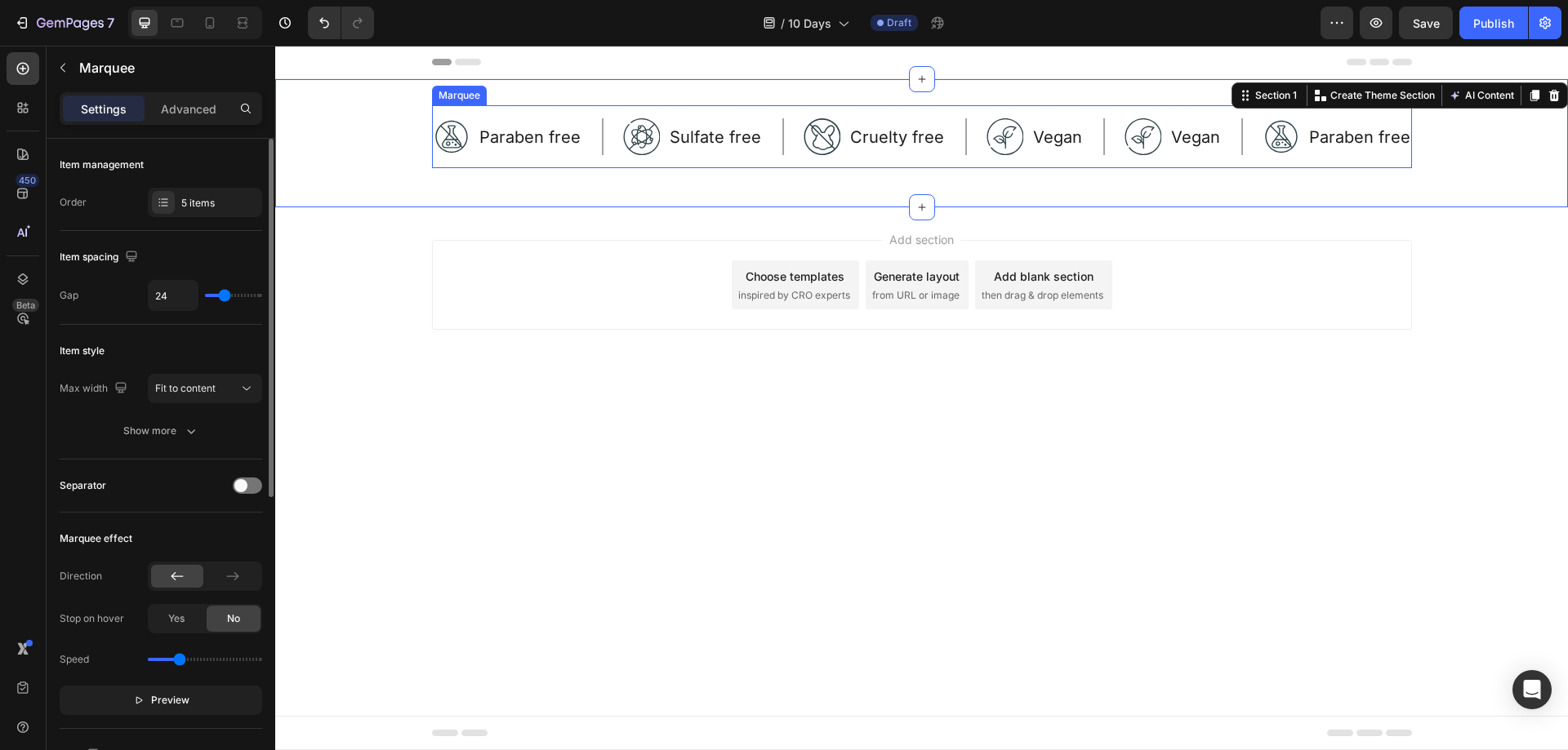
click at [766, 162] on div "Image Paraben free Text Block Row Image Sulfate free Text Block Row Image Cruel…" at bounding box center [922, 137] width 980 height 63
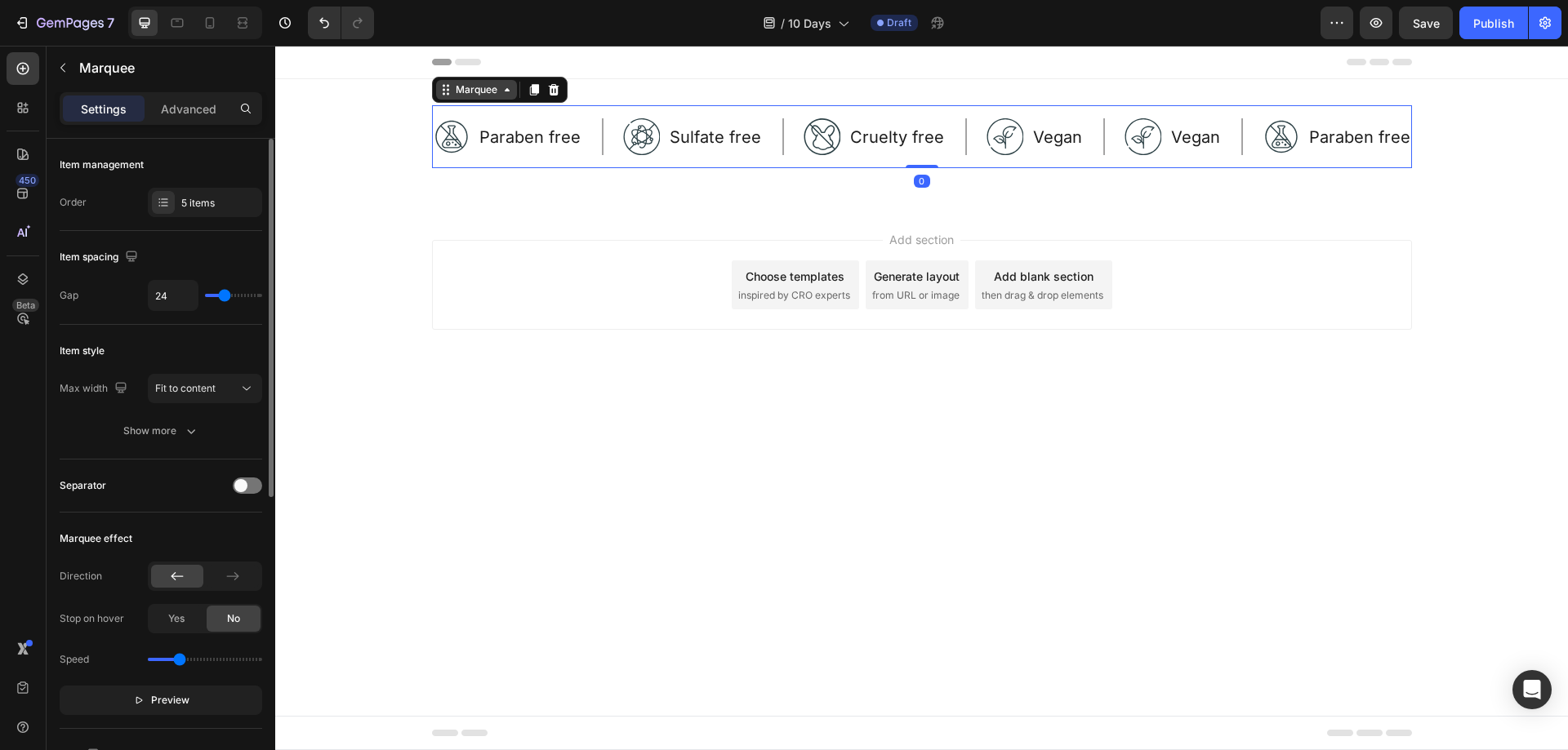
click at [471, 88] on div "Marquee" at bounding box center [476, 89] width 48 height 15
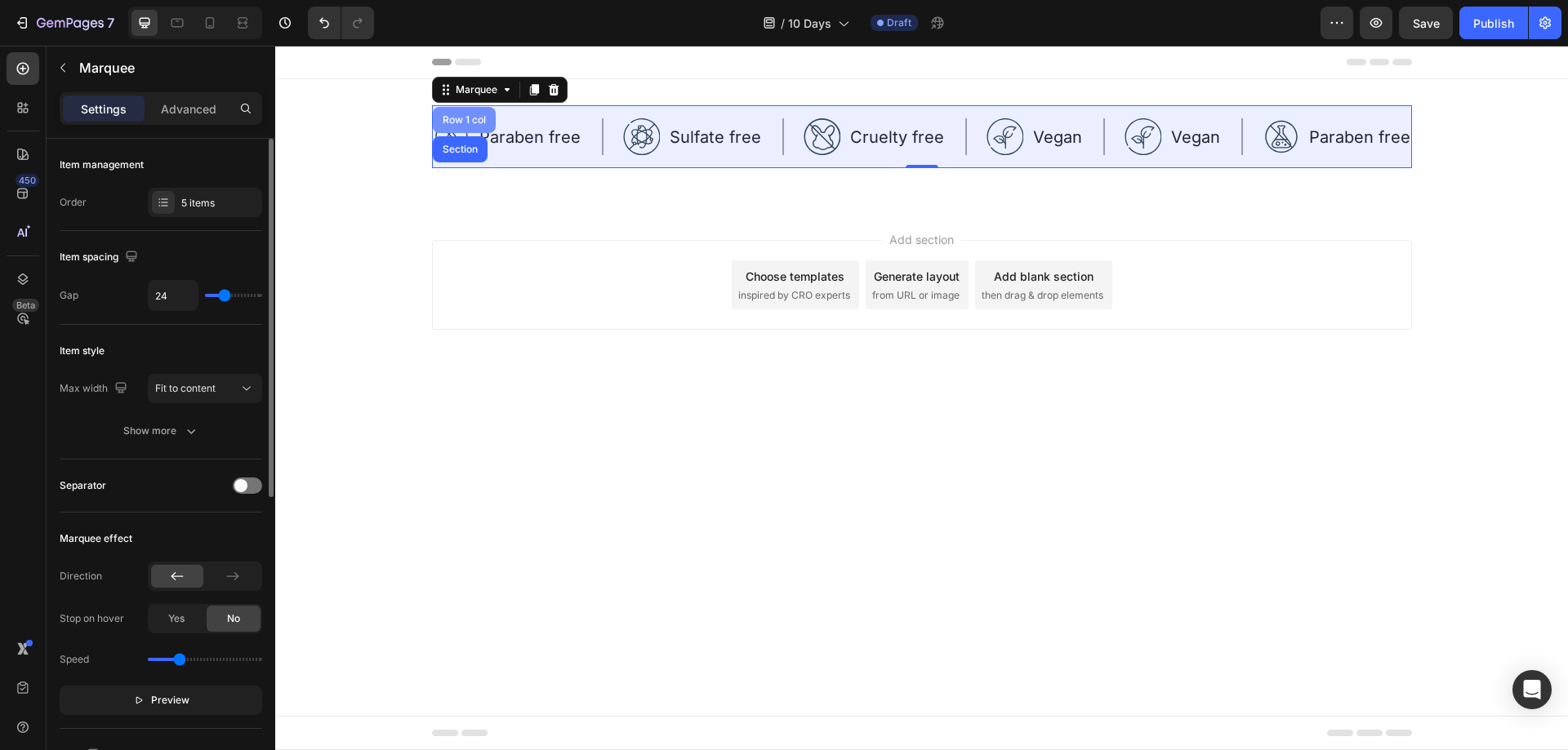
click at [465, 122] on div "Row 1 col" at bounding box center [464, 119] width 50 height 9
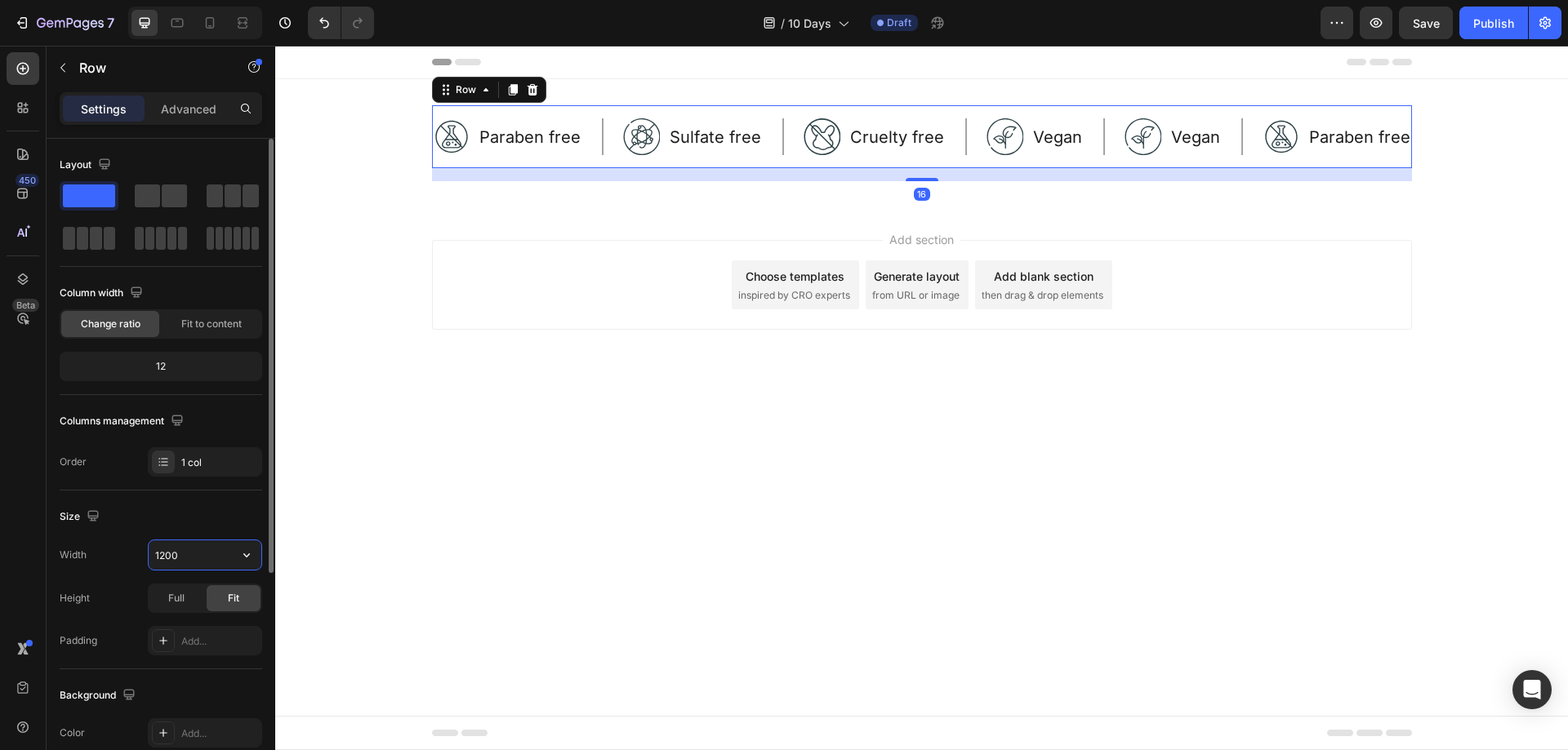
click at [202, 558] on input "1200" at bounding box center [205, 555] width 113 height 29
click at [252, 547] on icon "button" at bounding box center [246, 554] width 16 height 16
click at [217, 623] on p "Full 100%" at bounding box center [201, 627] width 93 height 15
type input "100%"
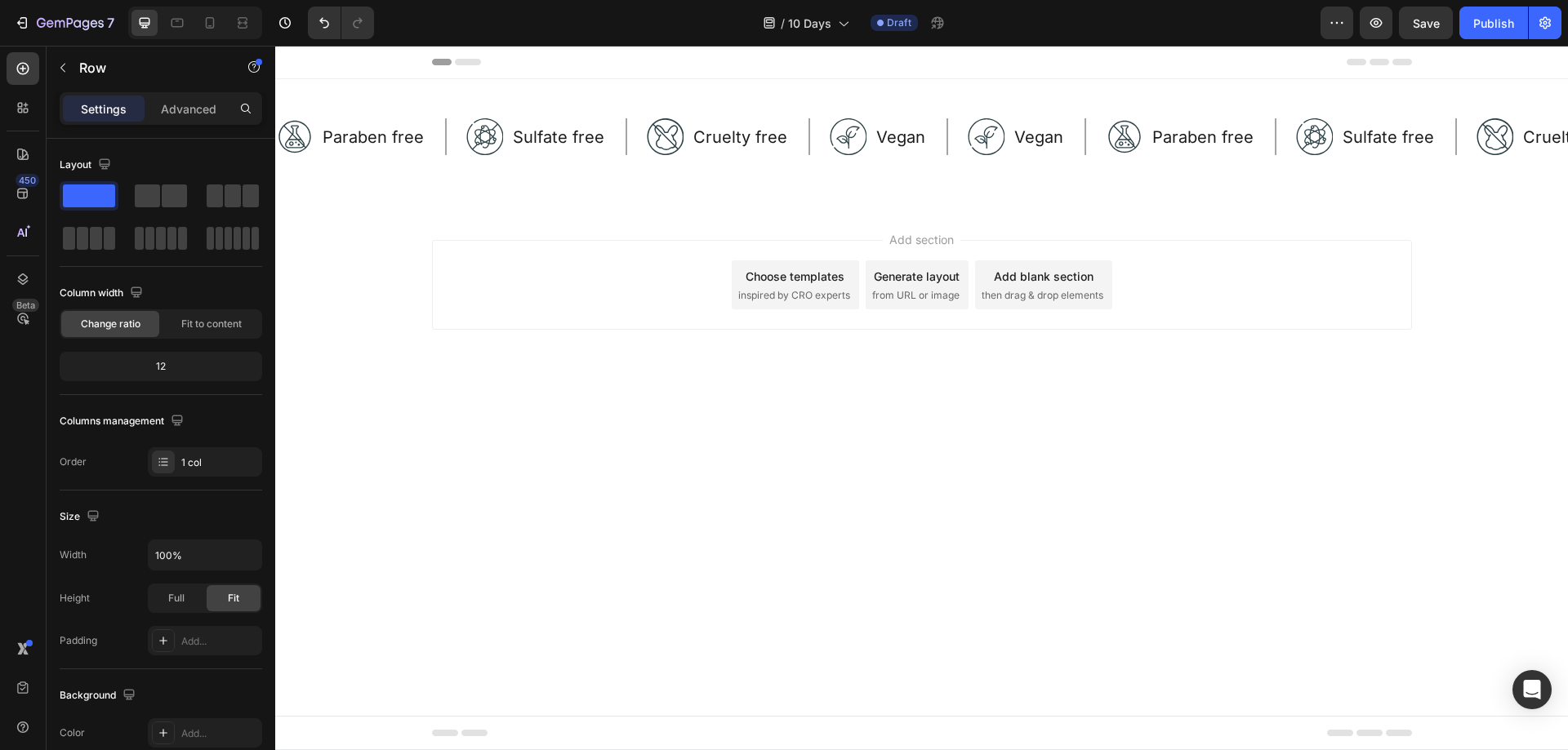
click at [735, 415] on body "Header Image Paraben free Text Block Row Image Sulfate free Text Block Row Imag…" at bounding box center [922, 398] width 1293 height 704
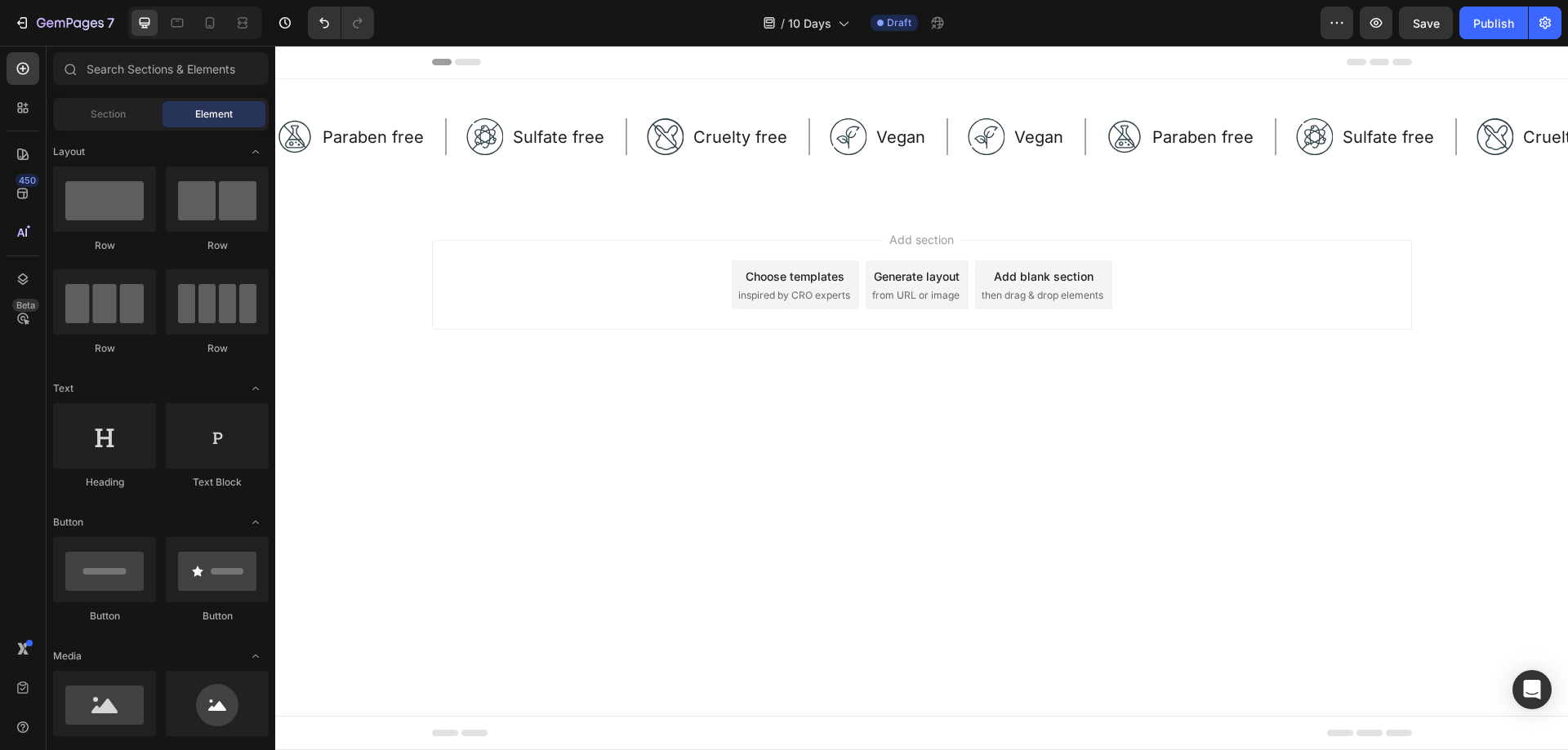
click at [825, 226] on div "Add section Choose templates inspired by CRO experts Generate layout from URL o…" at bounding box center [922, 308] width 1293 height 201
click at [521, 519] on body "Header Image Paraben free Text Block Row Image Sulfate free Text Block Row Imag…" at bounding box center [922, 398] width 1293 height 704
click at [615, 378] on div "Add section Choose templates inspired by CRO experts Generate layout from URL o…" at bounding box center [922, 308] width 1293 height 201
click at [683, 143] on div "Image Cruelty free Text Block Row" at bounding box center [728, 137] width 163 height 37
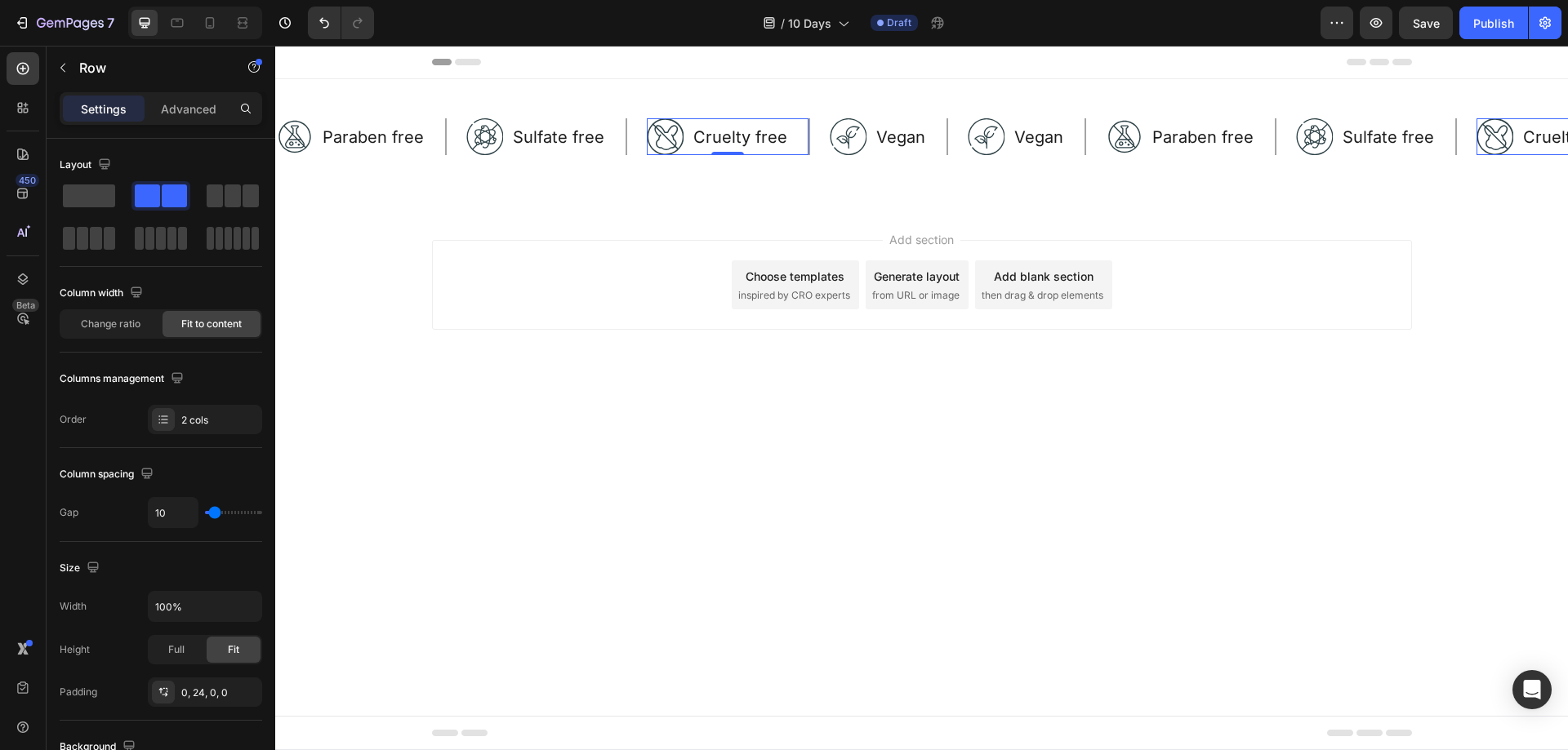
click at [791, 136] on div "Image Cruelty free Text Block Row 0" at bounding box center [728, 137] width 163 height 37
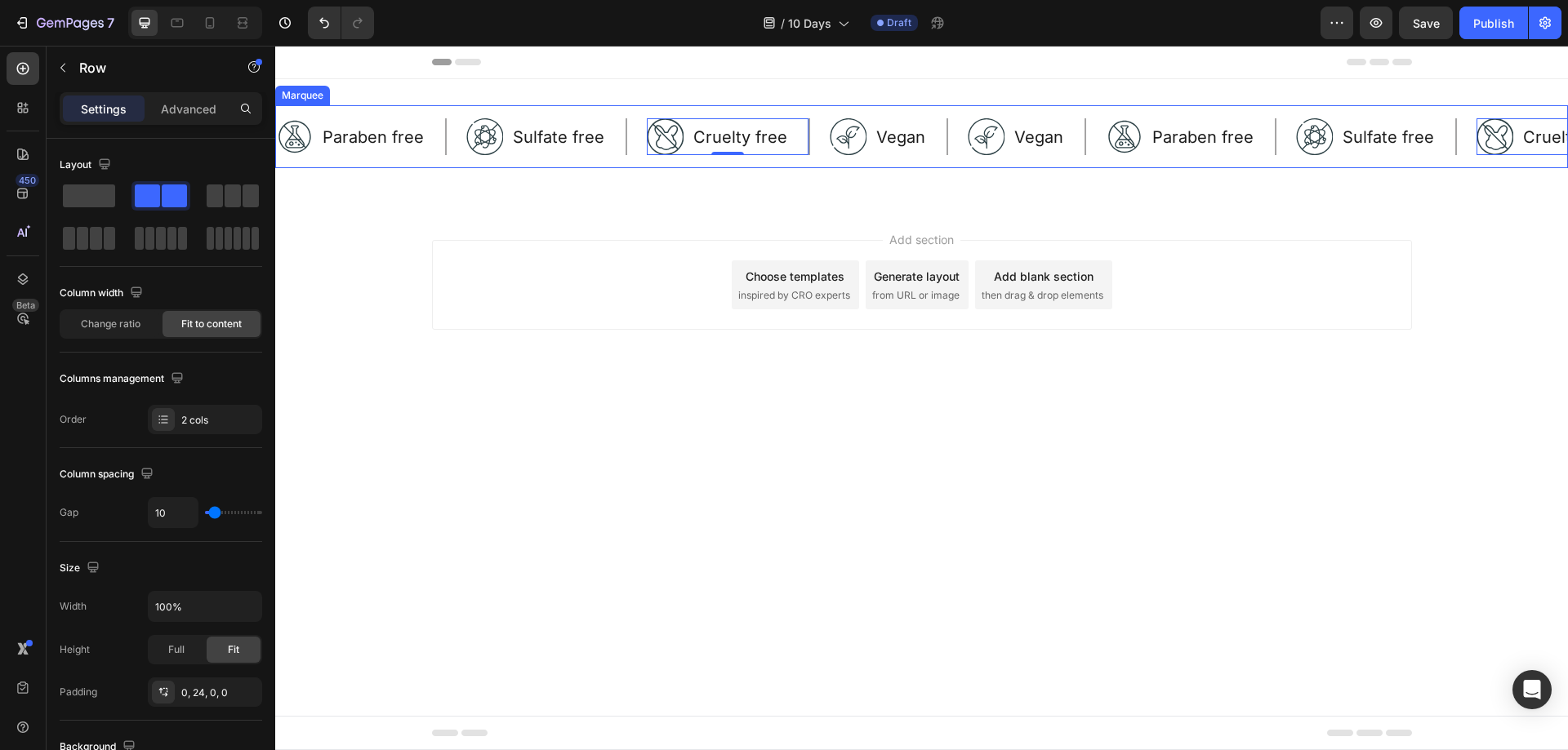
click at [630, 134] on div "Image Sulfate free Text Block Row" at bounding box center [556, 137] width 181 height 37
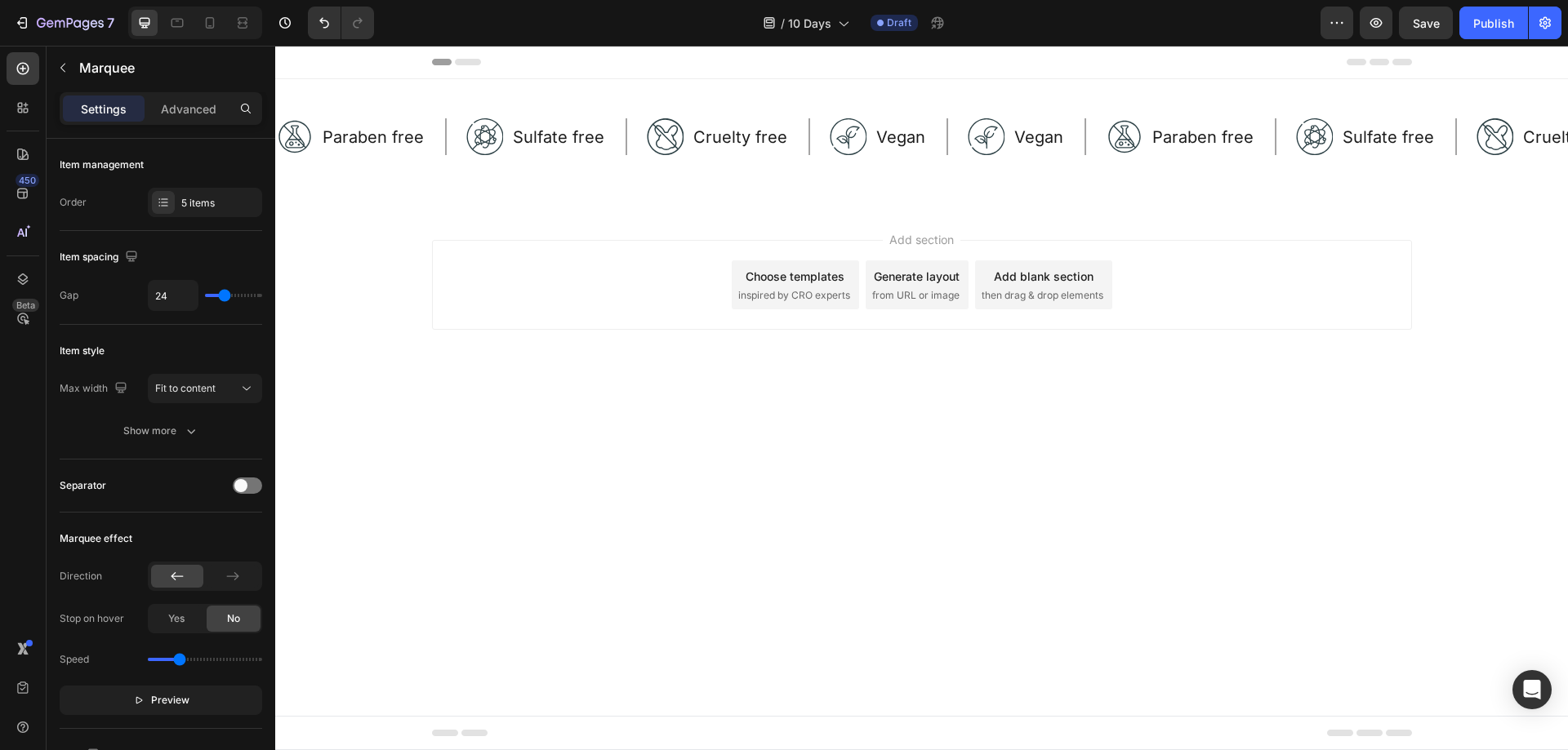
click at [1344, 379] on div "Add section Choose templates inspired by CRO experts Generate layout from URL o…" at bounding box center [922, 308] width 1293 height 201
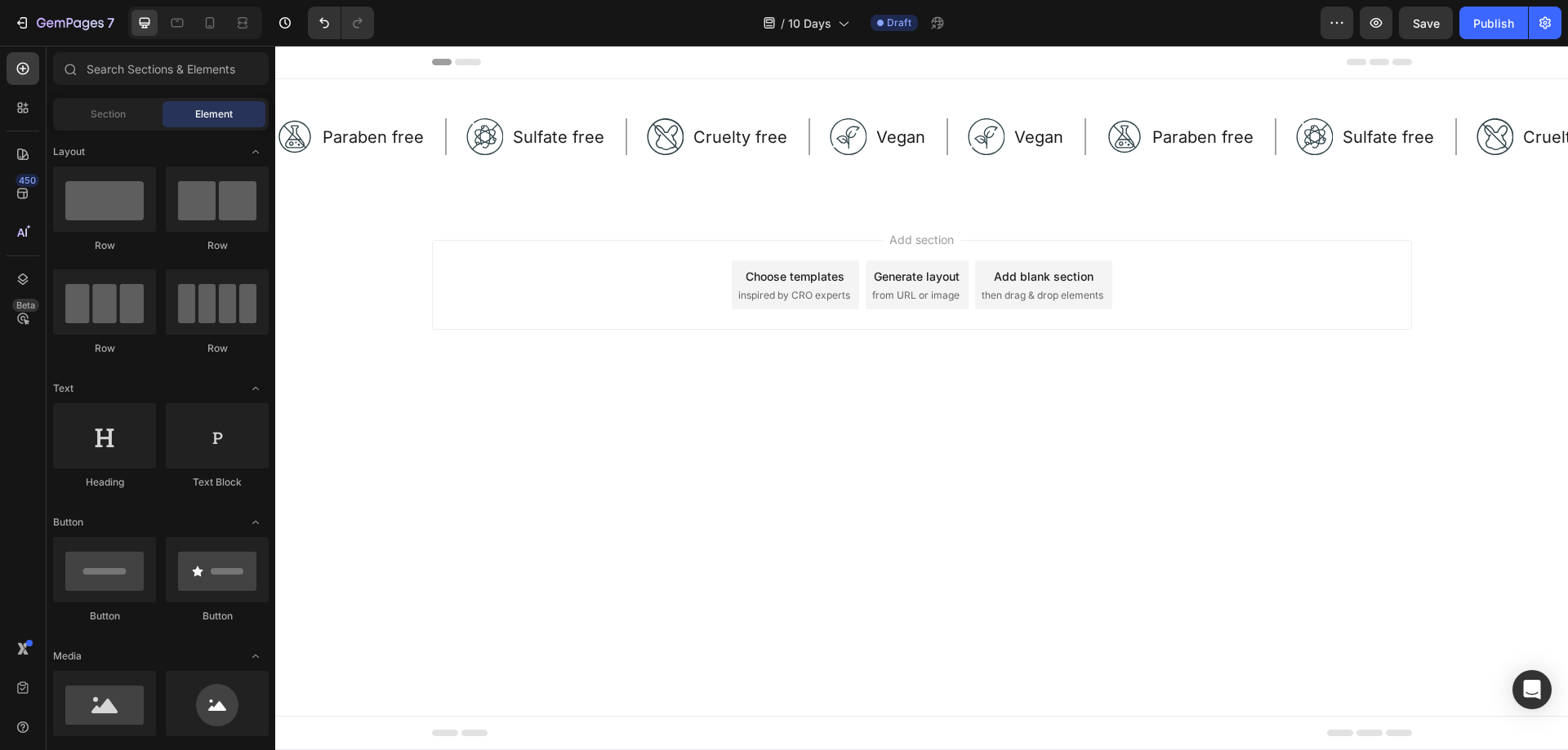
click at [0, 0] on img at bounding box center [0, 0] width 0 height 0
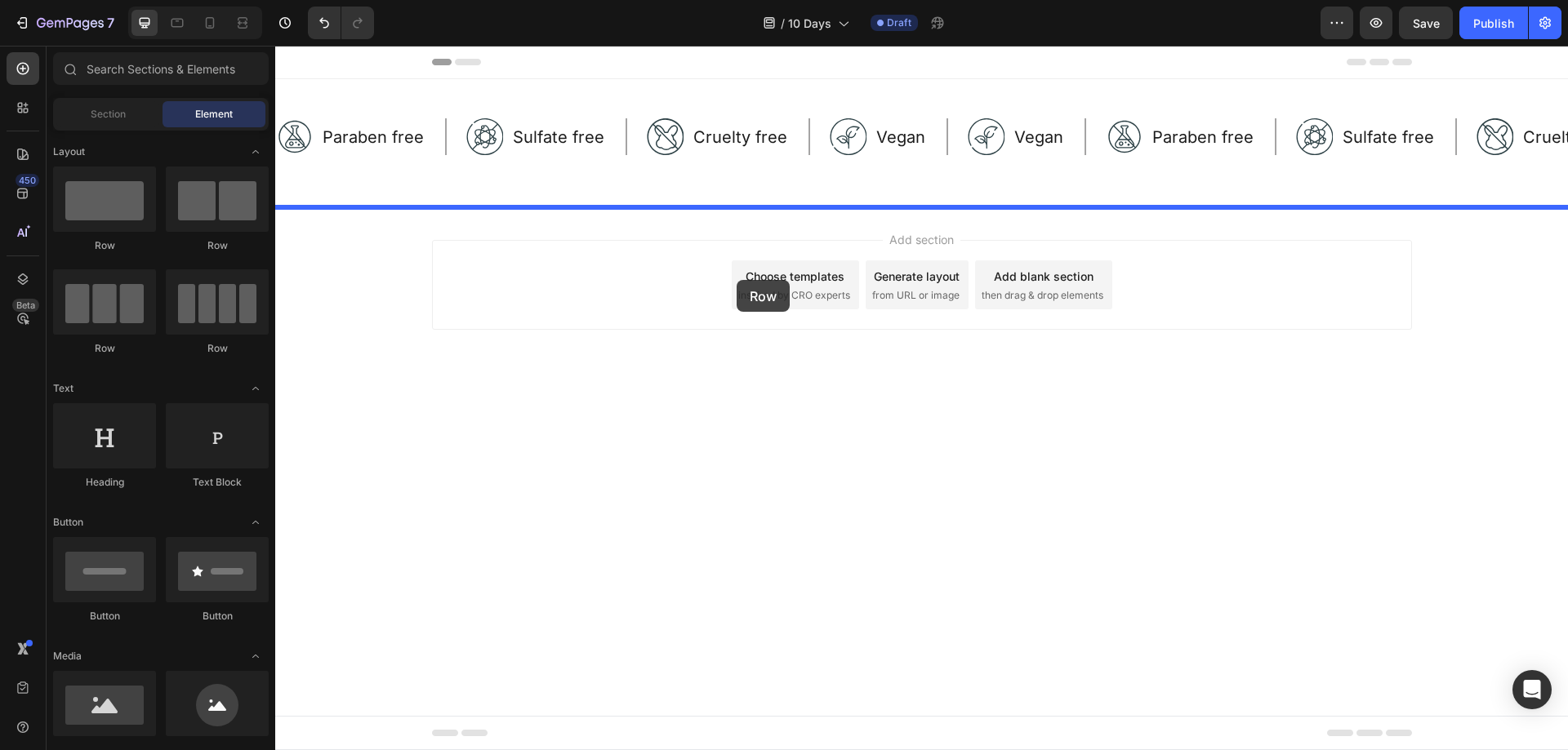
drag, startPoint x: 413, startPoint y: 264, endPoint x: 737, endPoint y: 280, distance: 324.4
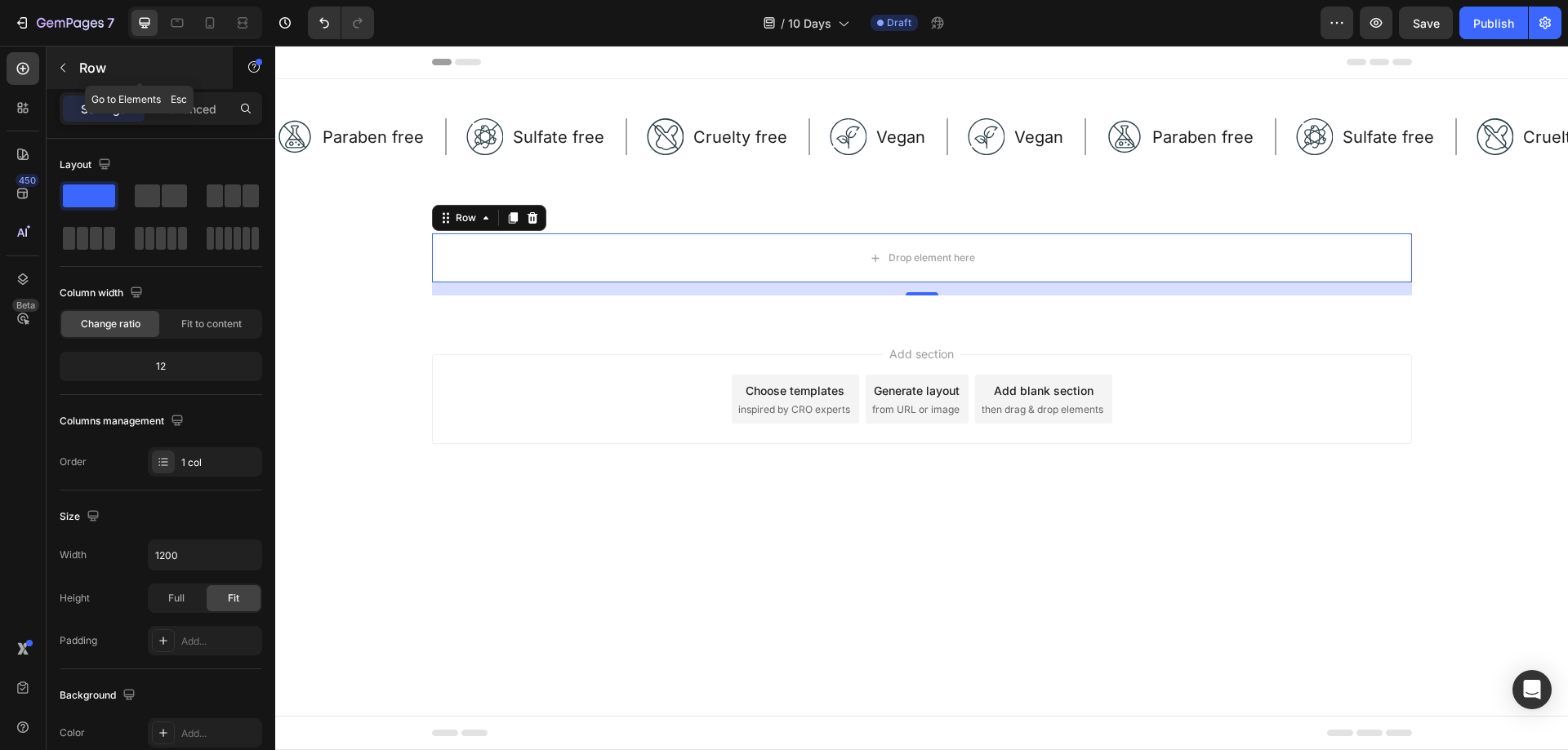
click at [70, 73] on button "button" at bounding box center [63, 68] width 26 height 26
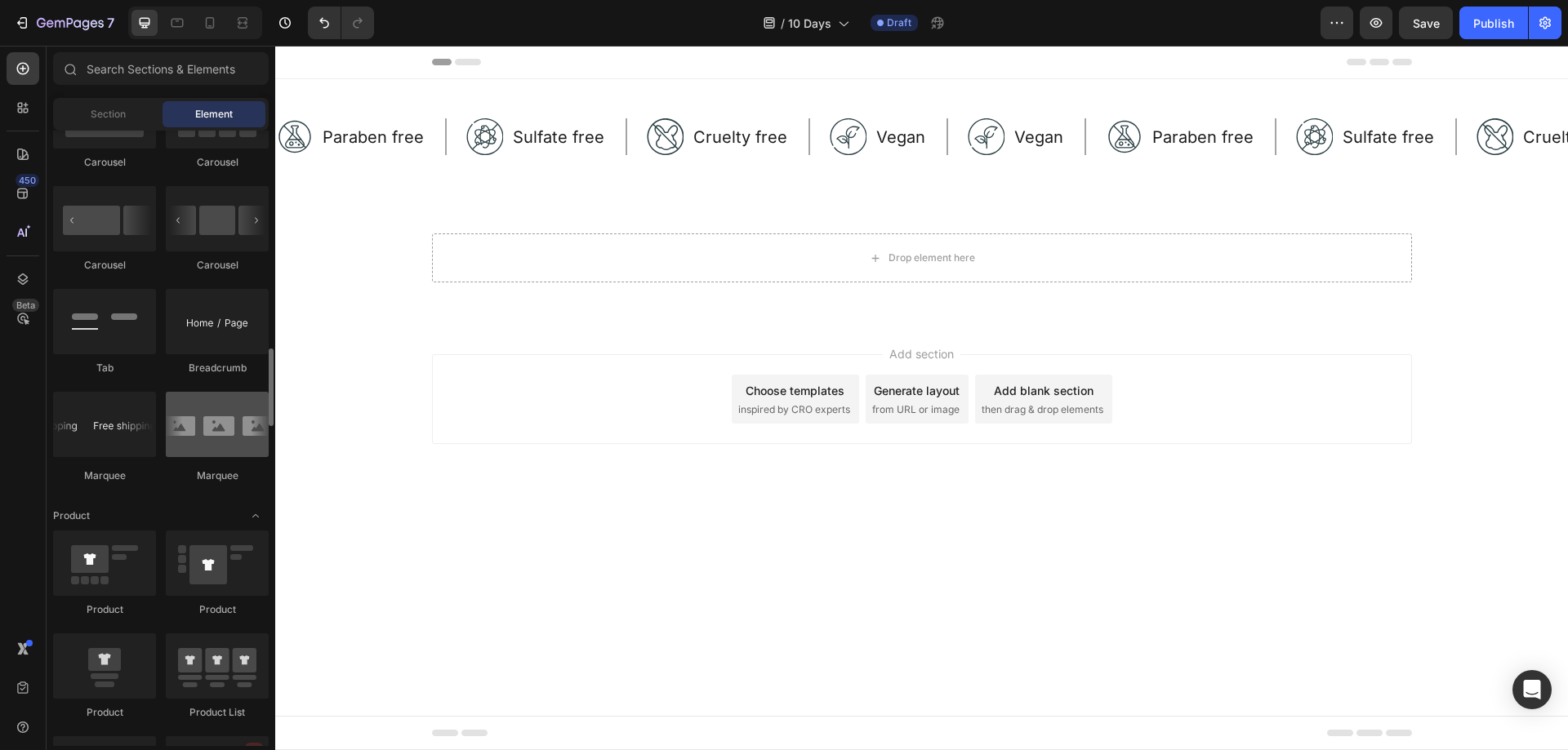
scroll to position [1796, 0]
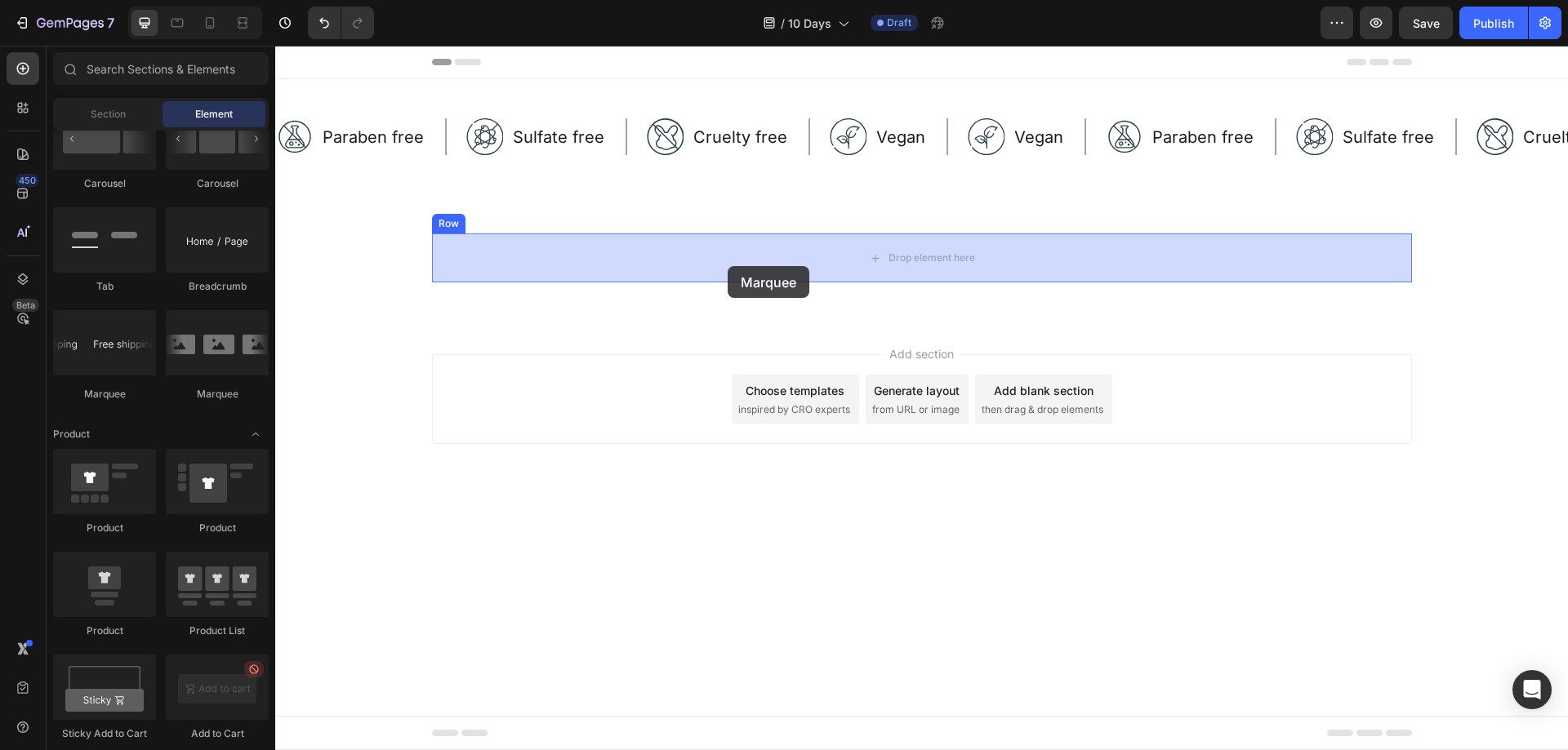
drag, startPoint x: 420, startPoint y: 430, endPoint x: 727, endPoint y: 266, distance: 348.1
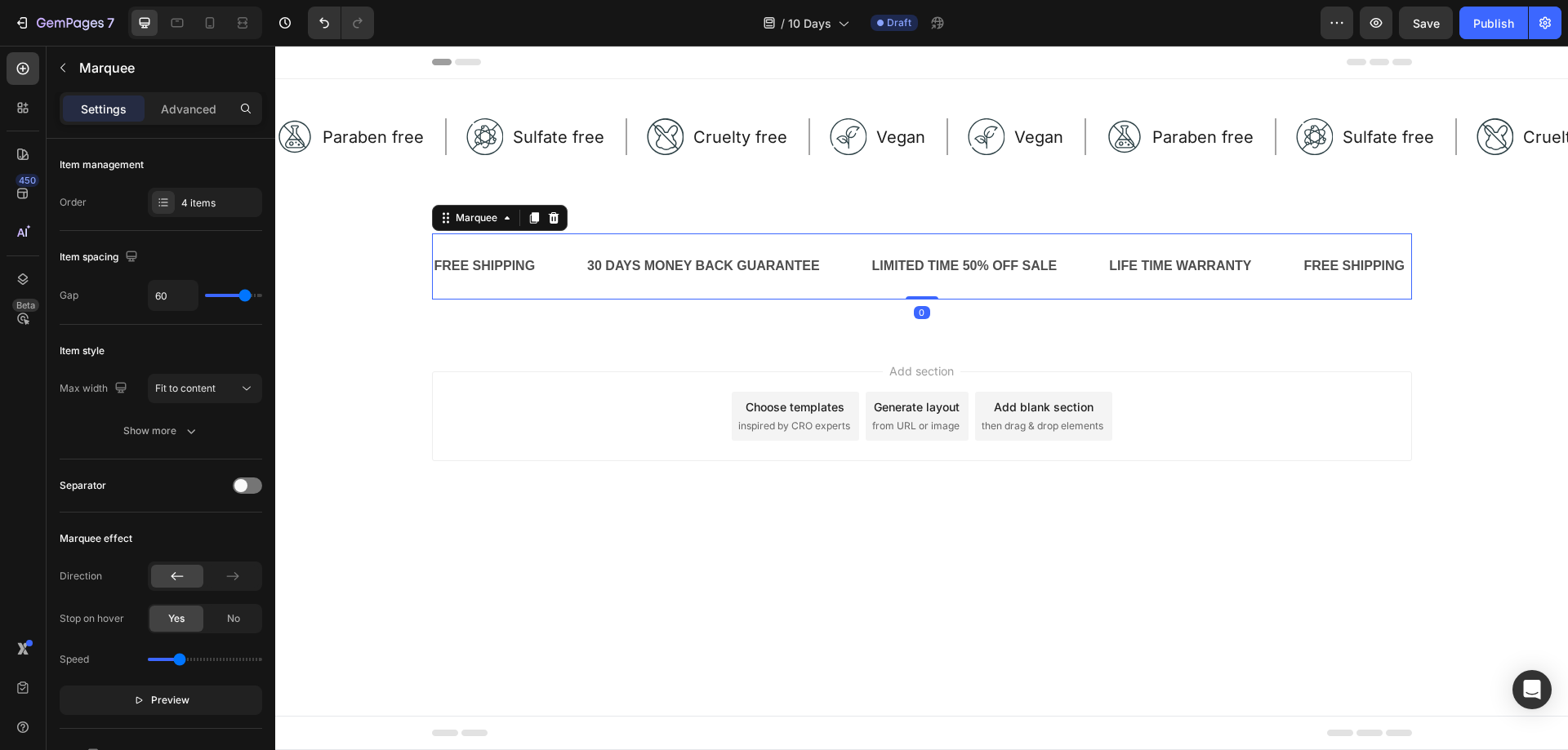
click at [552, 277] on div "FREE SHIPPING Text Block" at bounding box center [509, 266] width 154 height 40
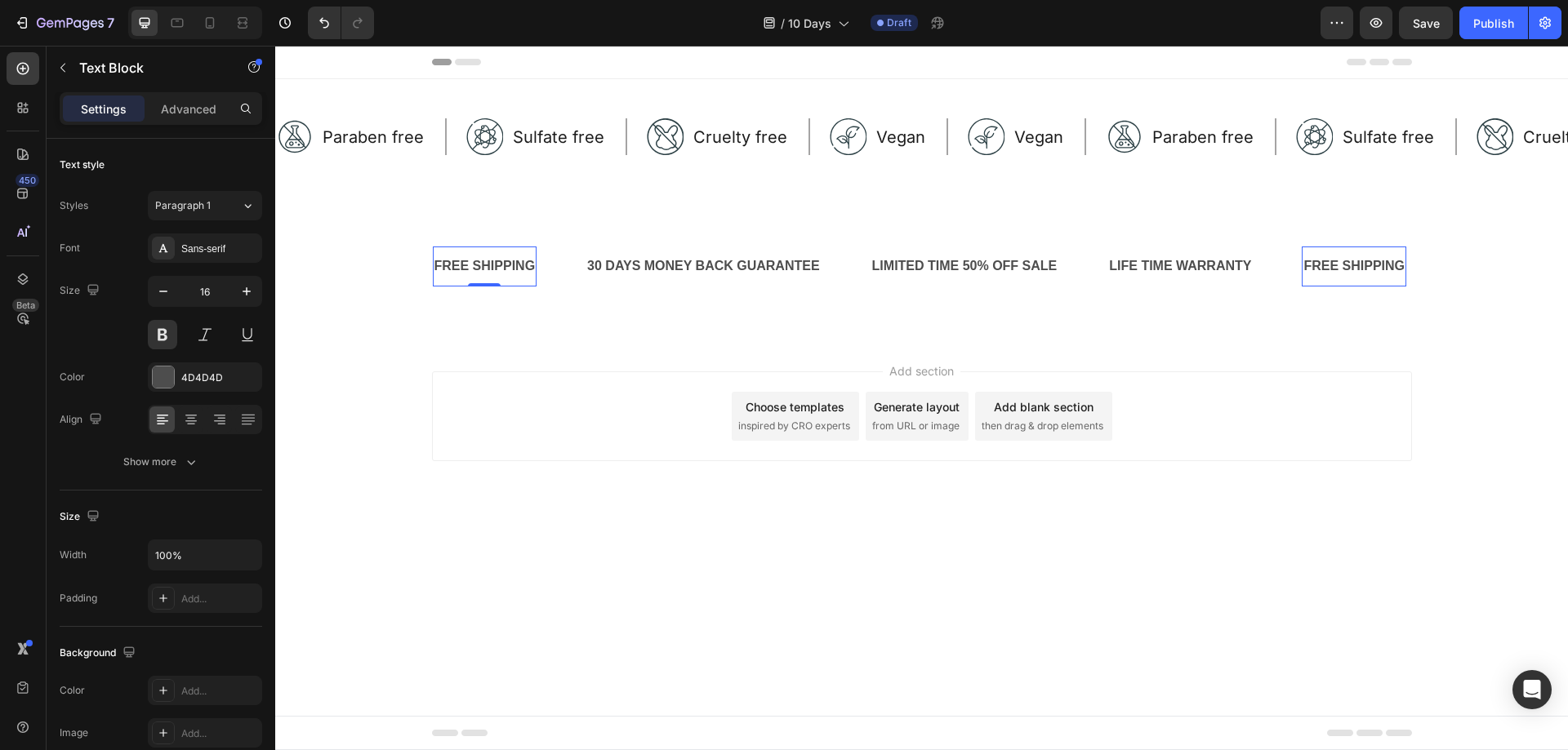
click at [524, 272] on div "FREE SHIPPING" at bounding box center [485, 265] width 105 height 27
click at [562, 274] on div "FREE SHIPPING Text Block" at bounding box center [509, 266] width 154 height 40
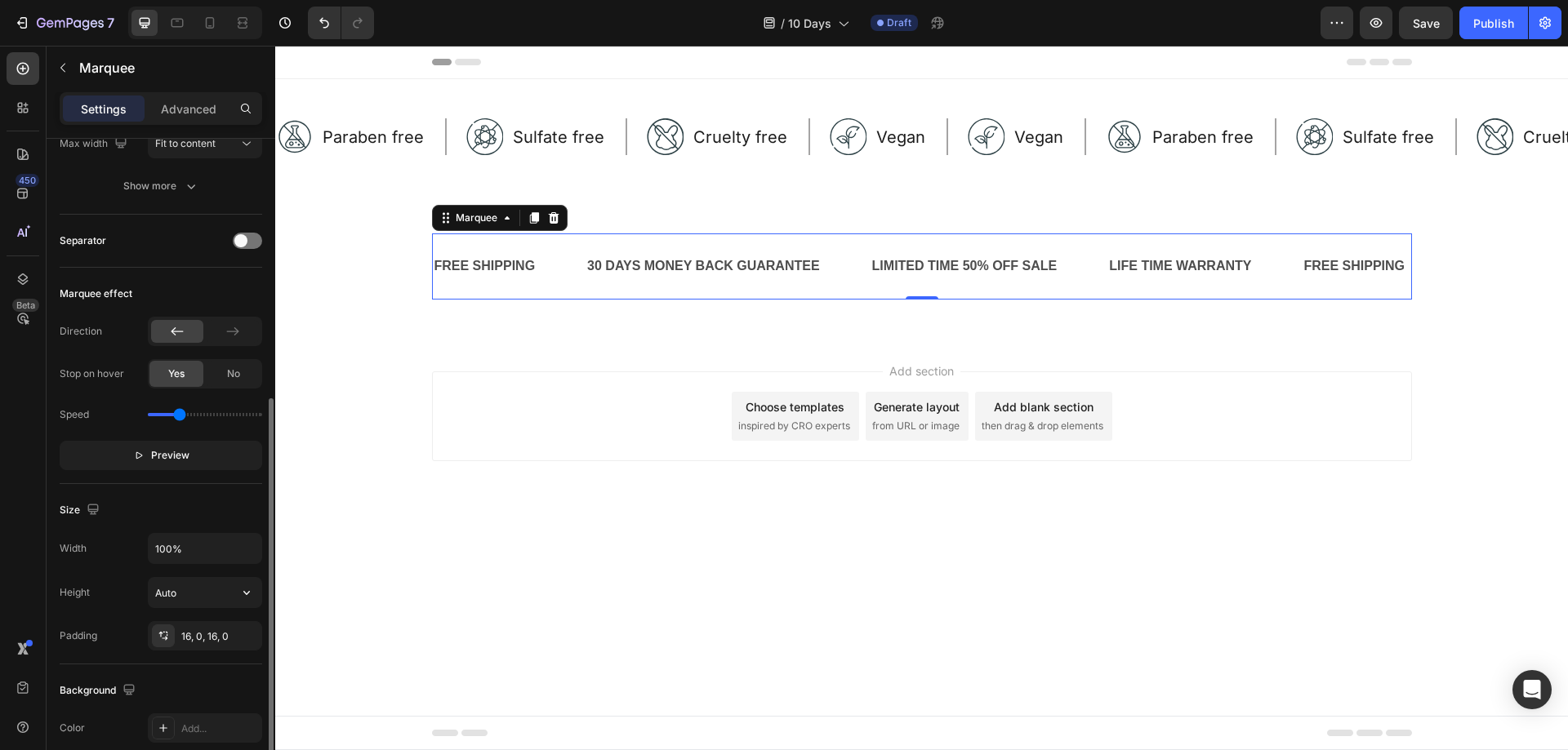
scroll to position [408, 0]
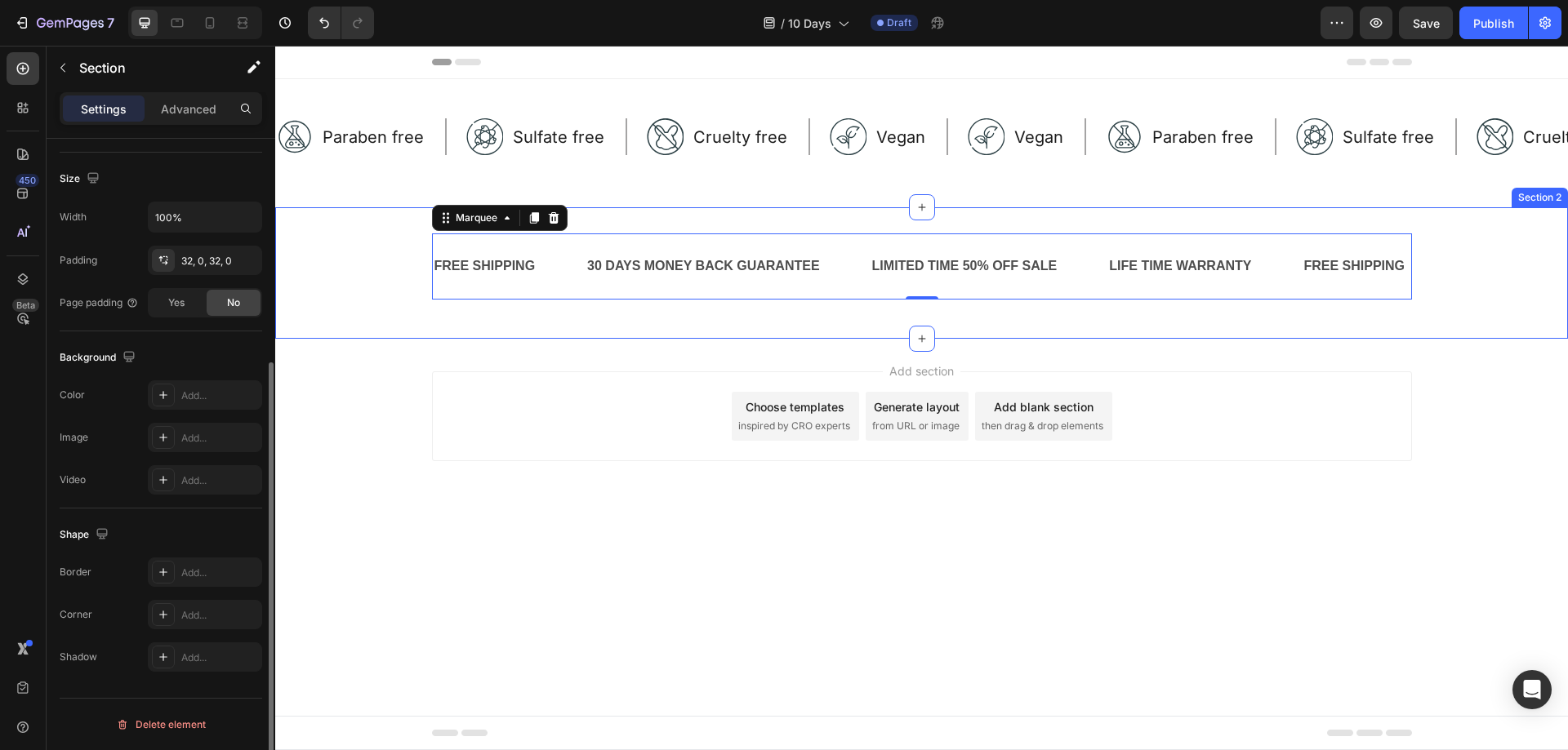
click at [404, 285] on div "FREE SHIPPING Text Block 30 DAYS MONEY BACK GUARANTEE Text Block LIMITED TIME 5…" at bounding box center [922, 273] width 1293 height 79
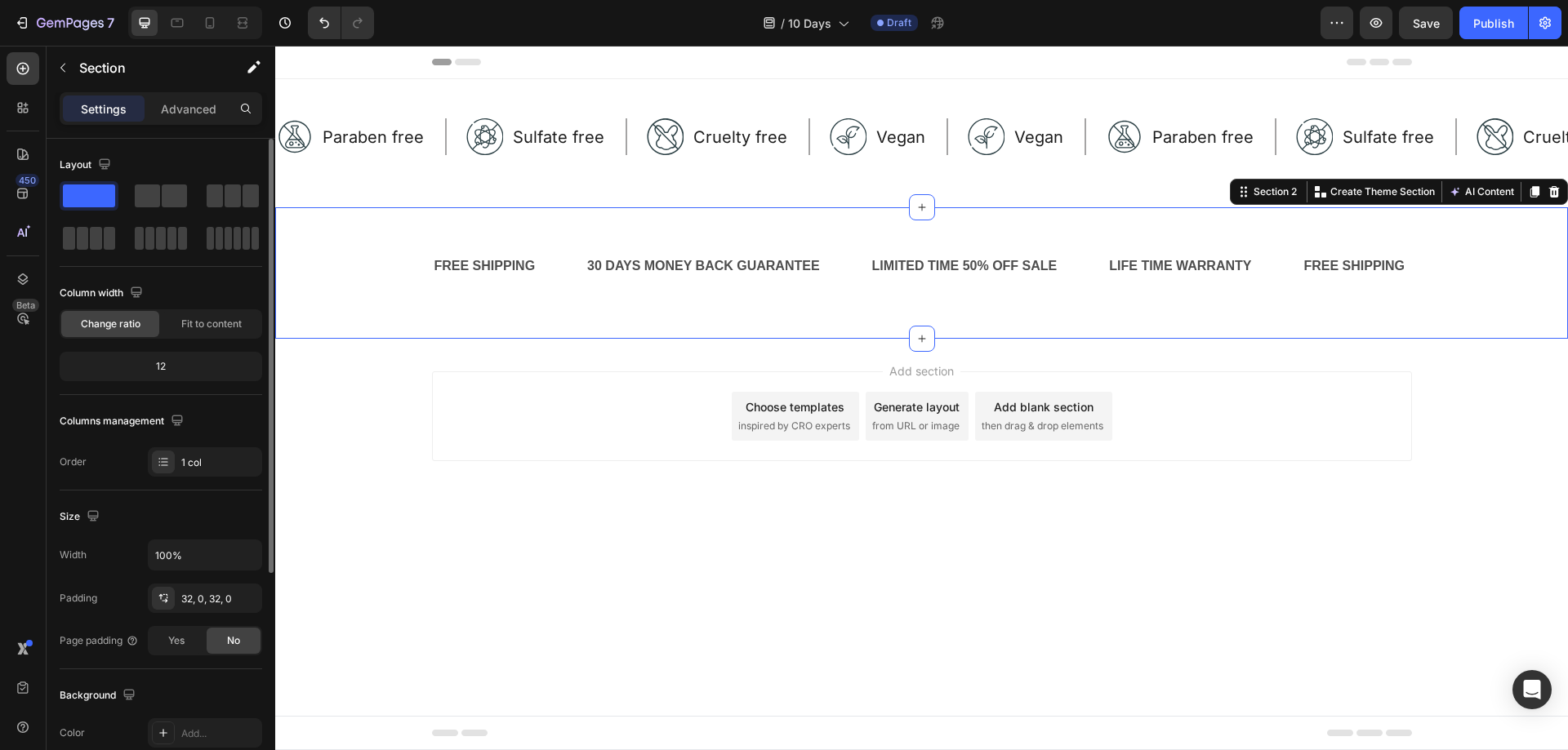
scroll to position [82, 0]
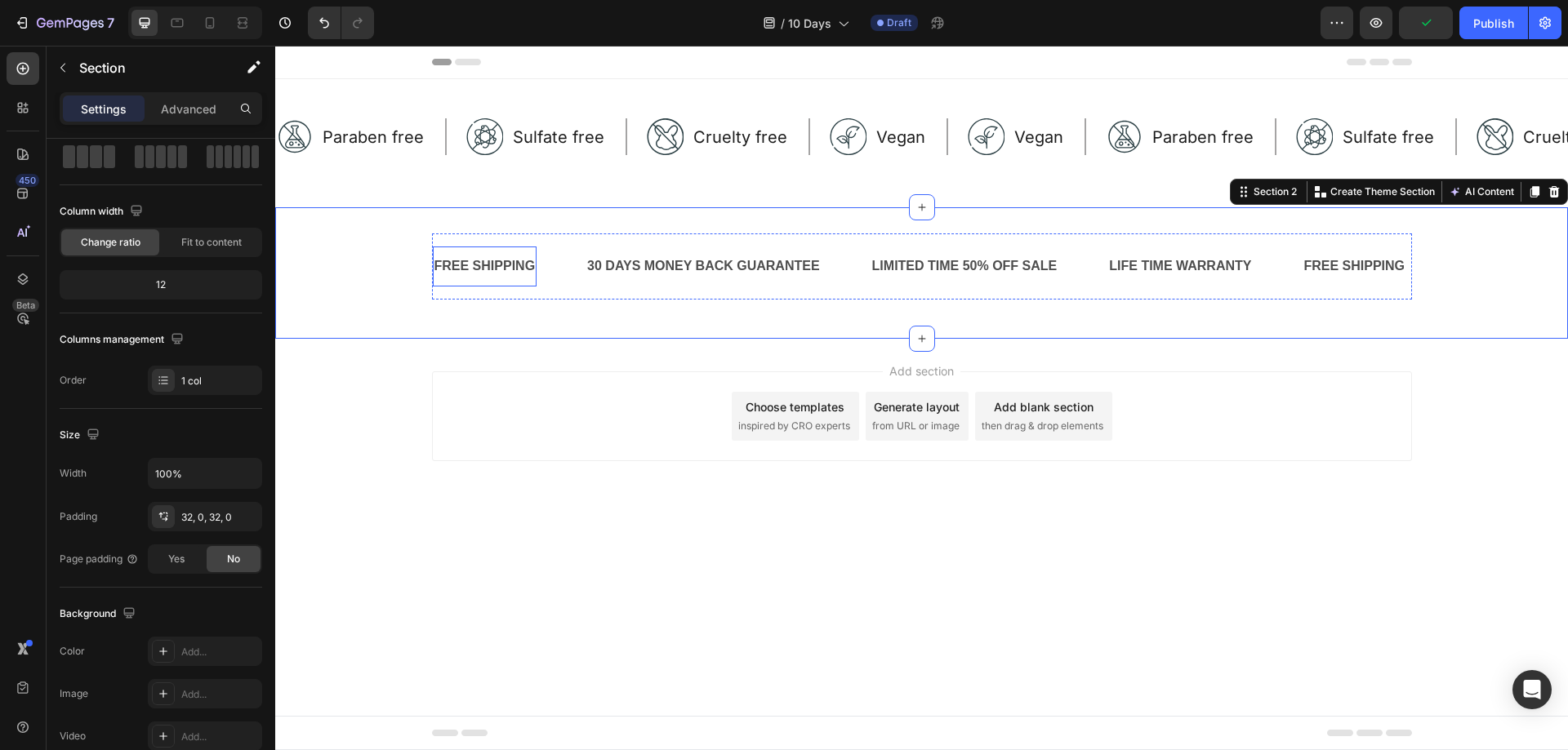
click at [432, 266] on div "FREE SHIPPING" at bounding box center [485, 265] width 105 height 27
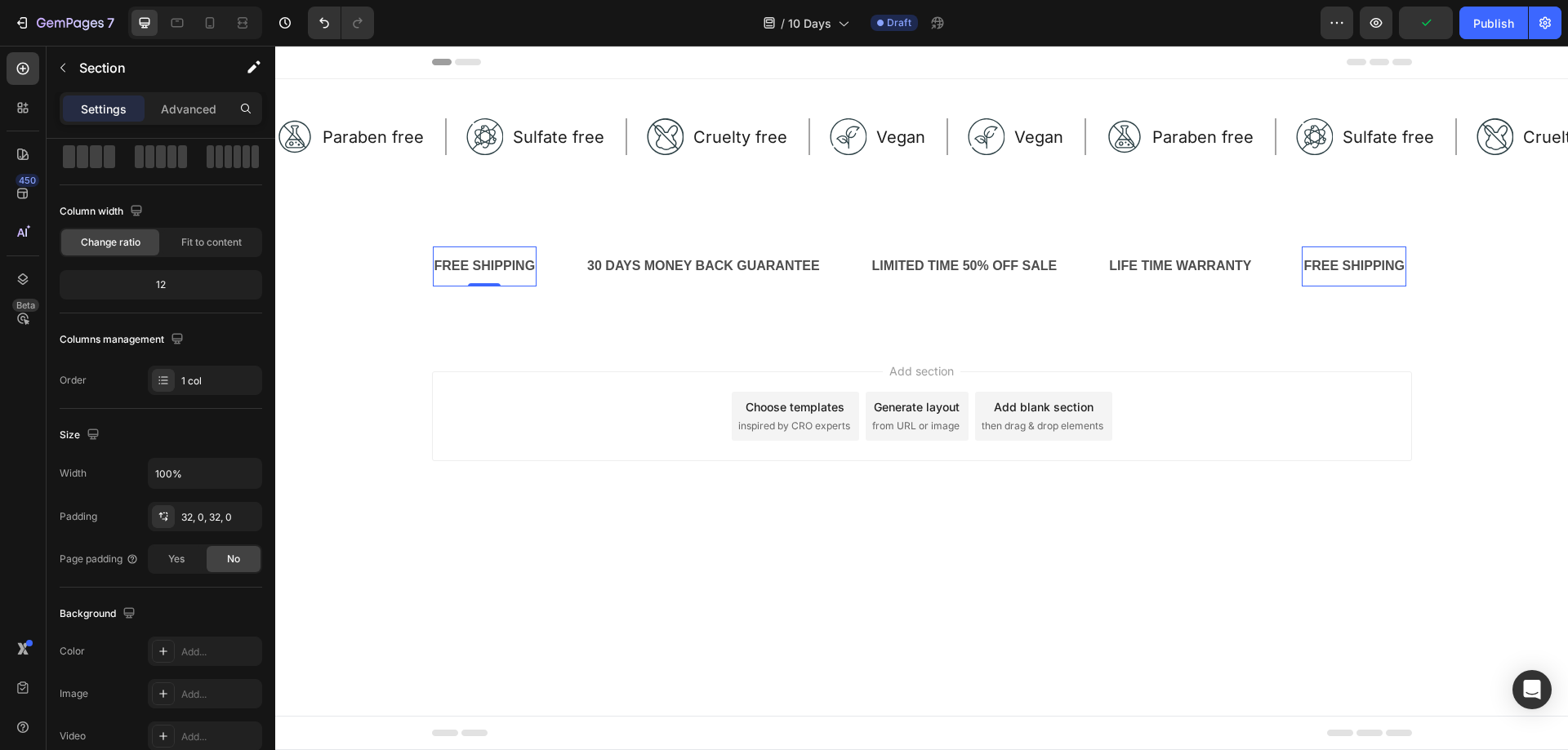
scroll to position [0, 0]
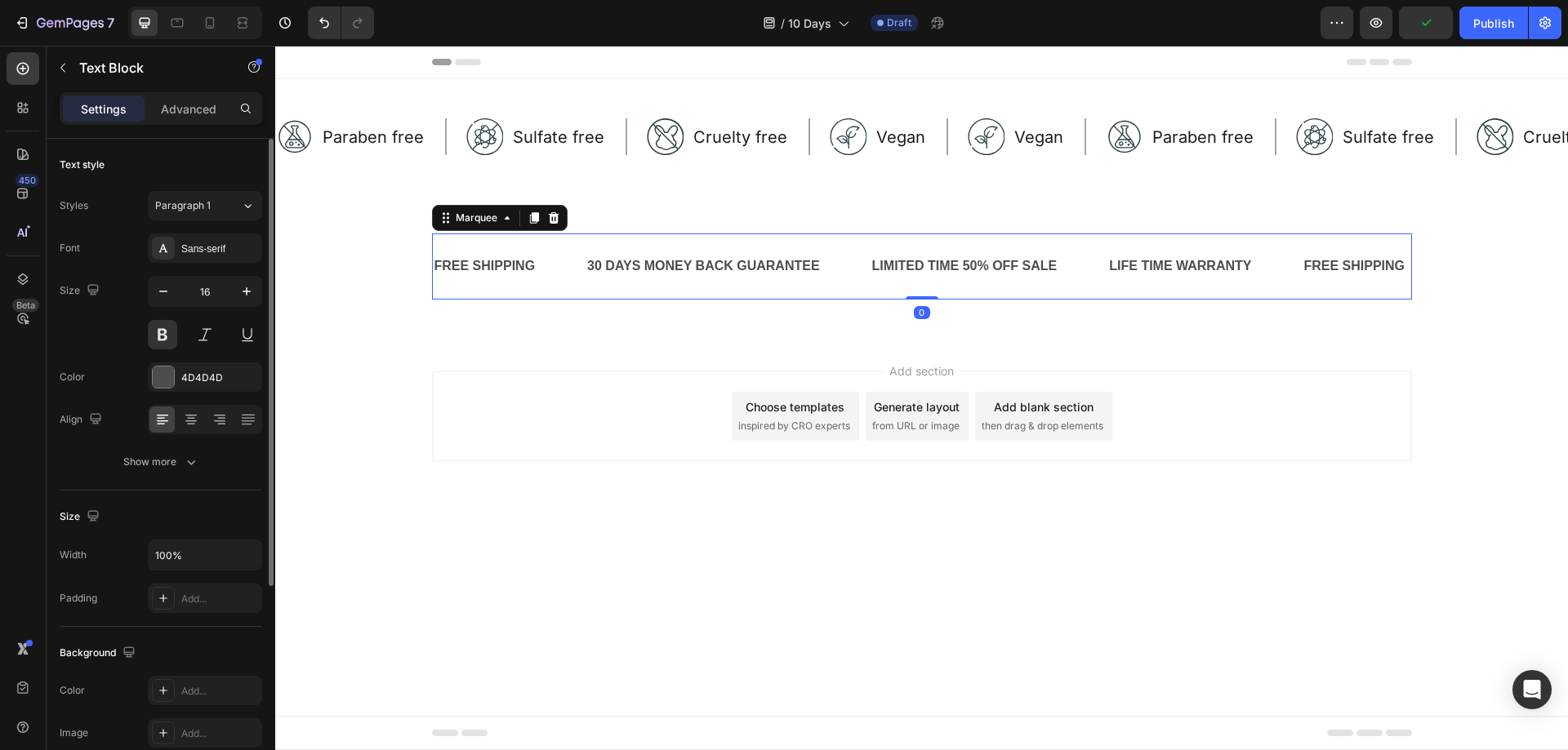
click at [550, 277] on div "FREE SHIPPING Text Block" at bounding box center [509, 266] width 154 height 40
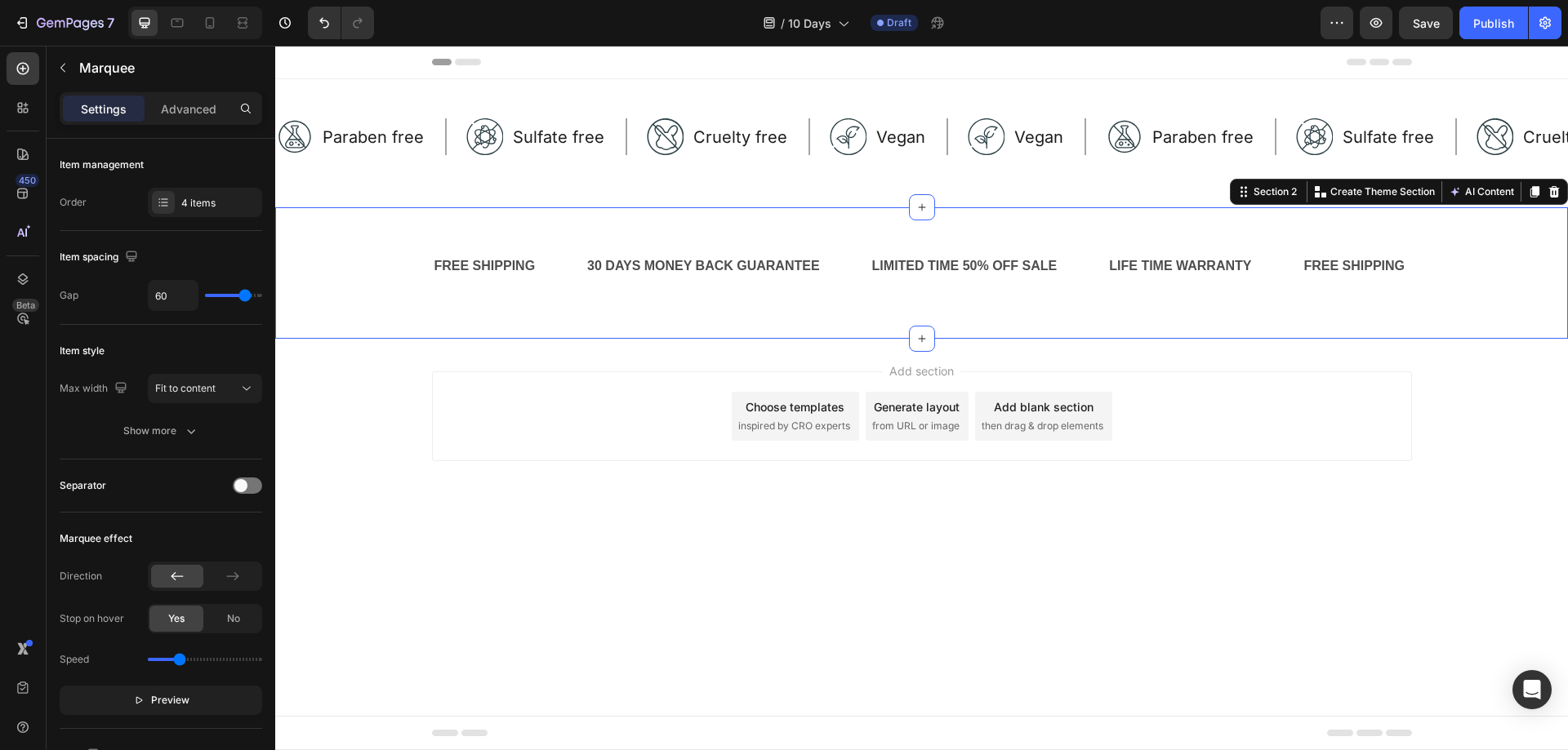
click at [415, 274] on div "FREE SHIPPING Text Block 30 DAYS MONEY BACK GUARANTEE Text Block LIMITED TIME 5…" at bounding box center [922, 273] width 1293 height 79
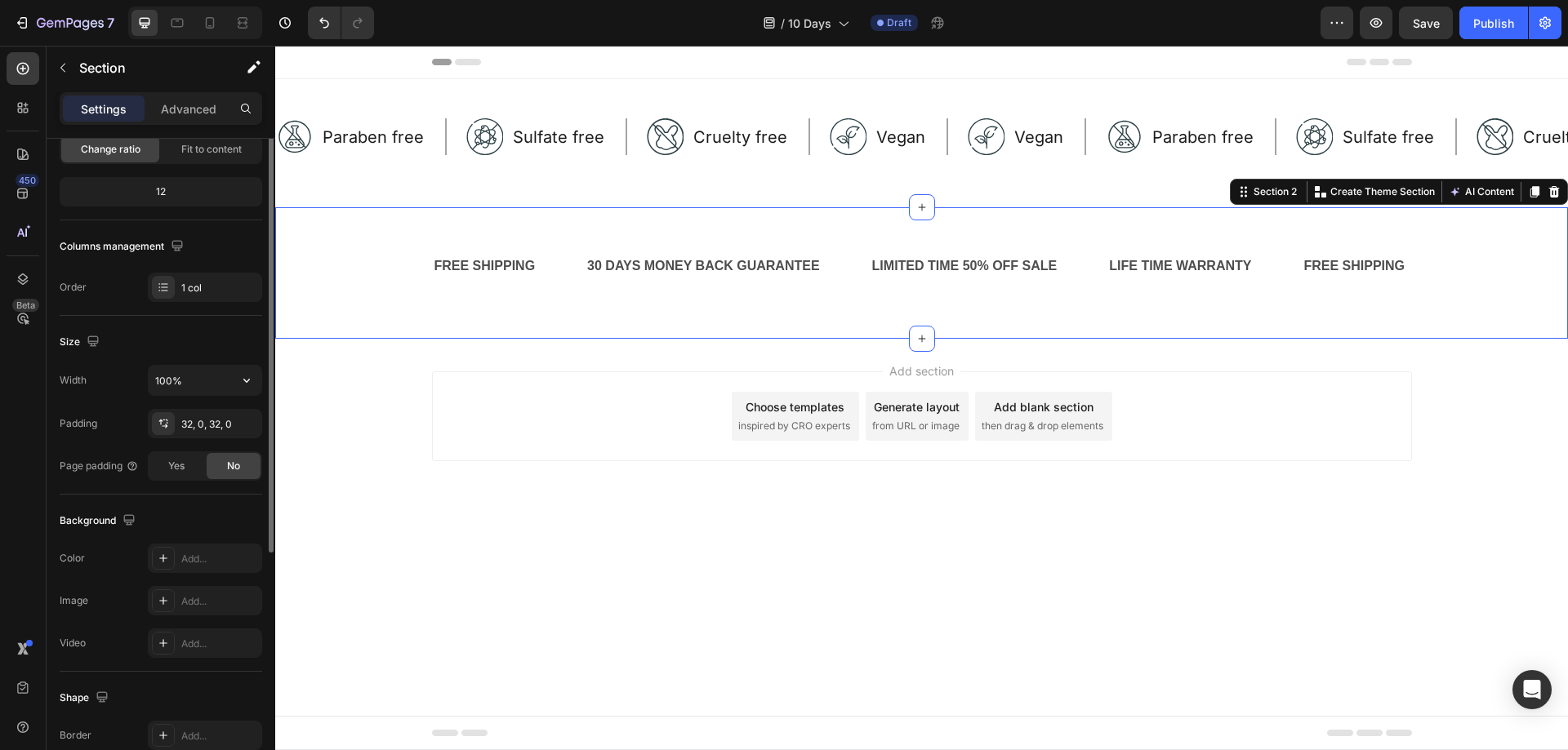
scroll to position [93, 0]
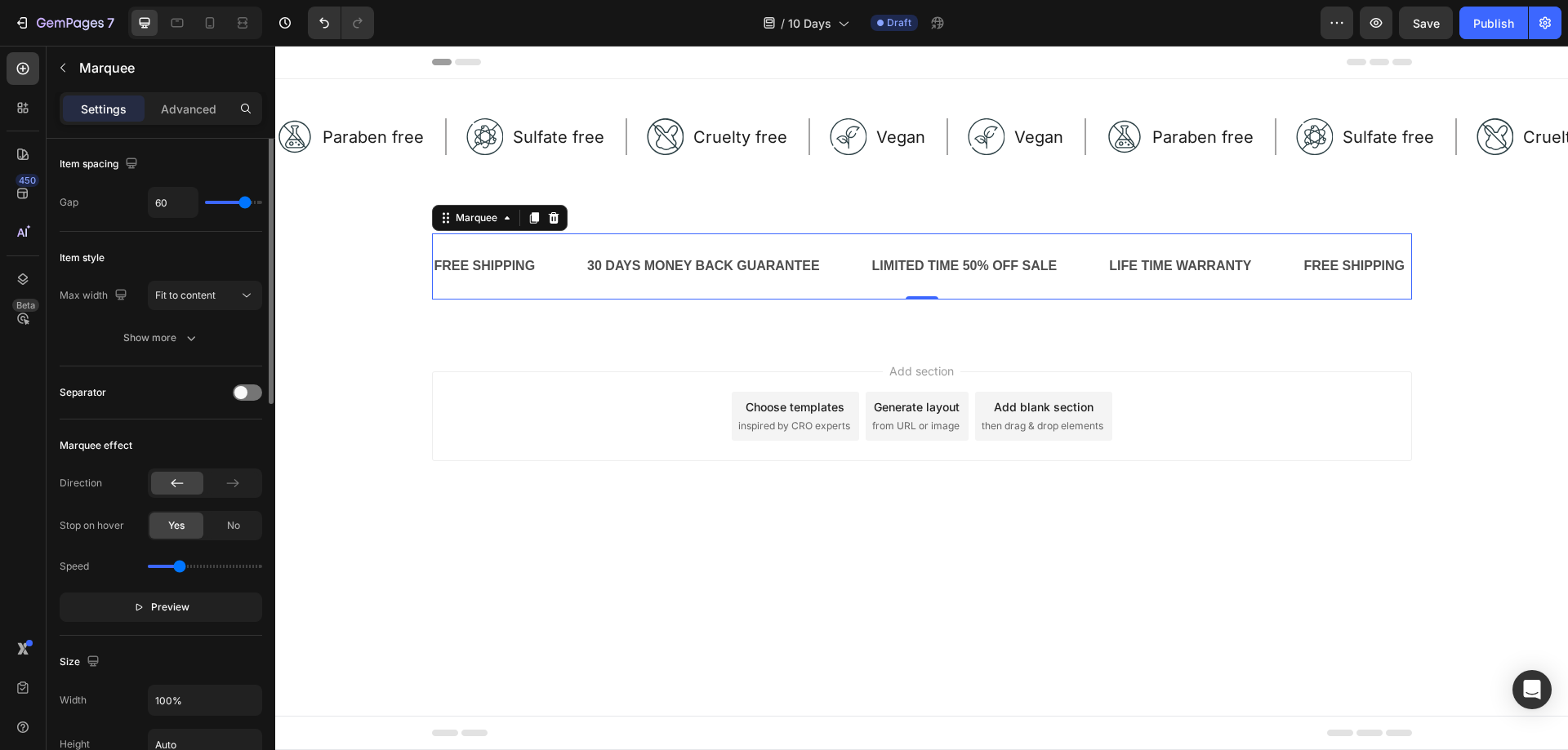
click at [560, 269] on div "FREE SHIPPING Text Block" at bounding box center [509, 266] width 154 height 40
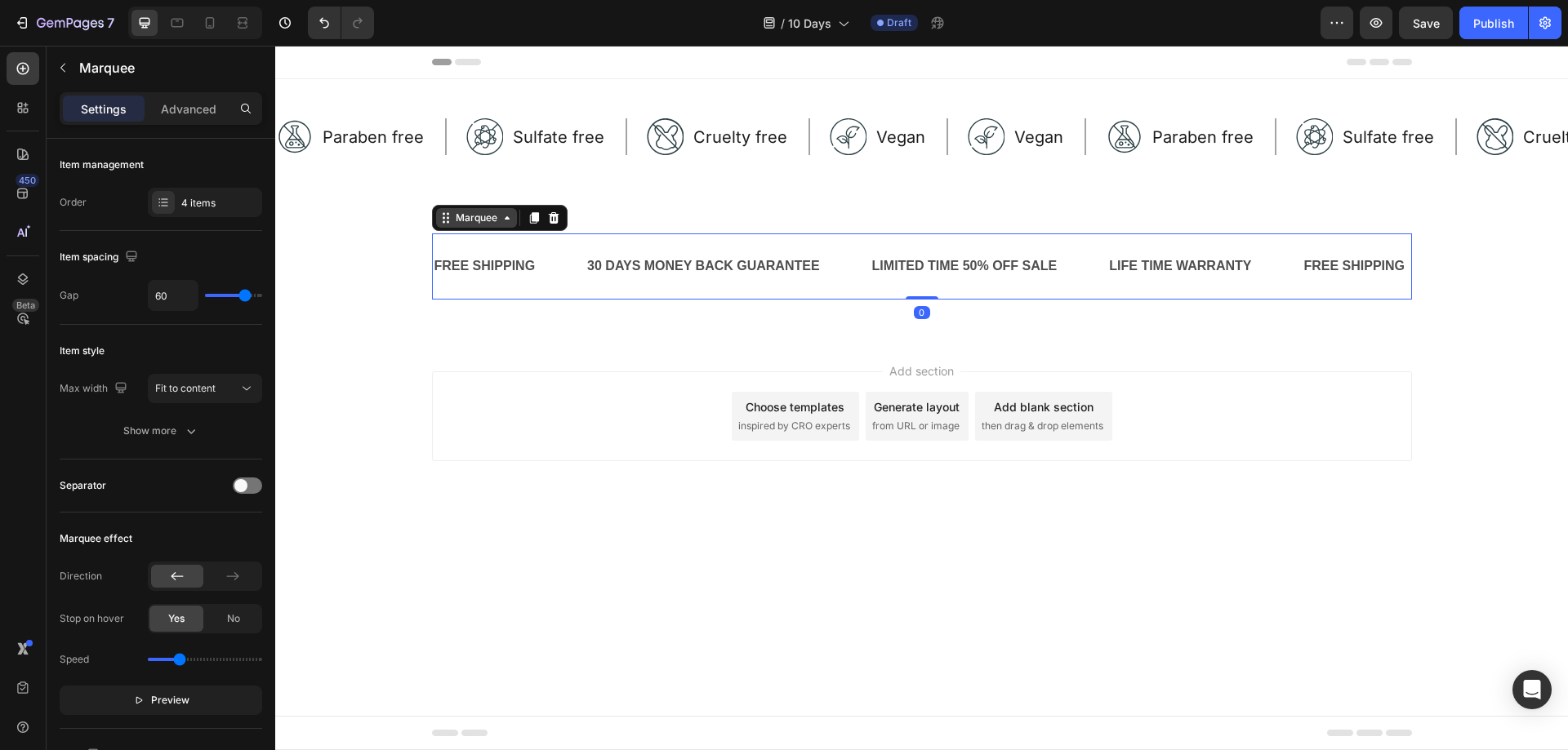
click at [497, 220] on div "Marquee" at bounding box center [476, 217] width 48 height 15
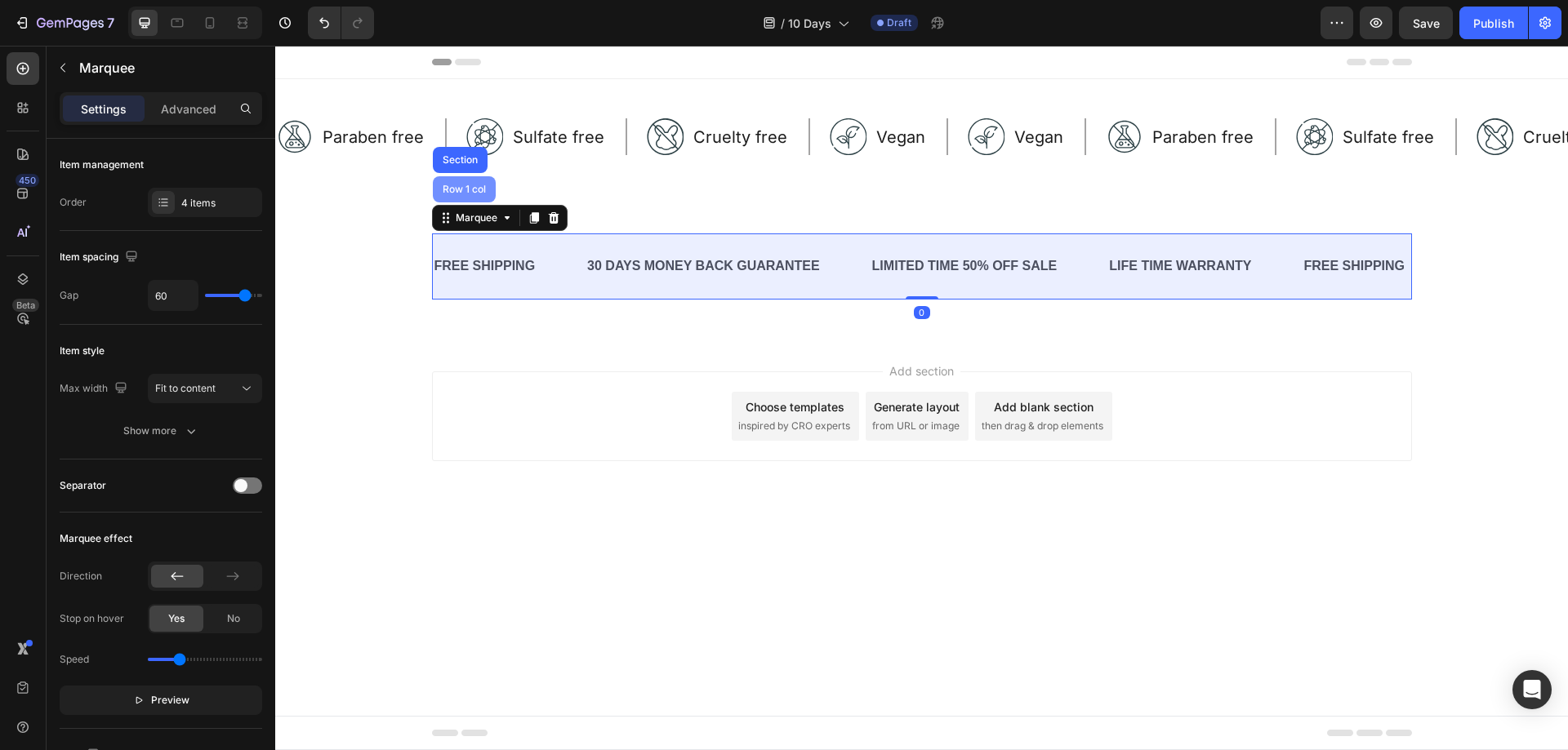
click at [470, 189] on div "Row 1 col" at bounding box center [464, 189] width 50 height 9
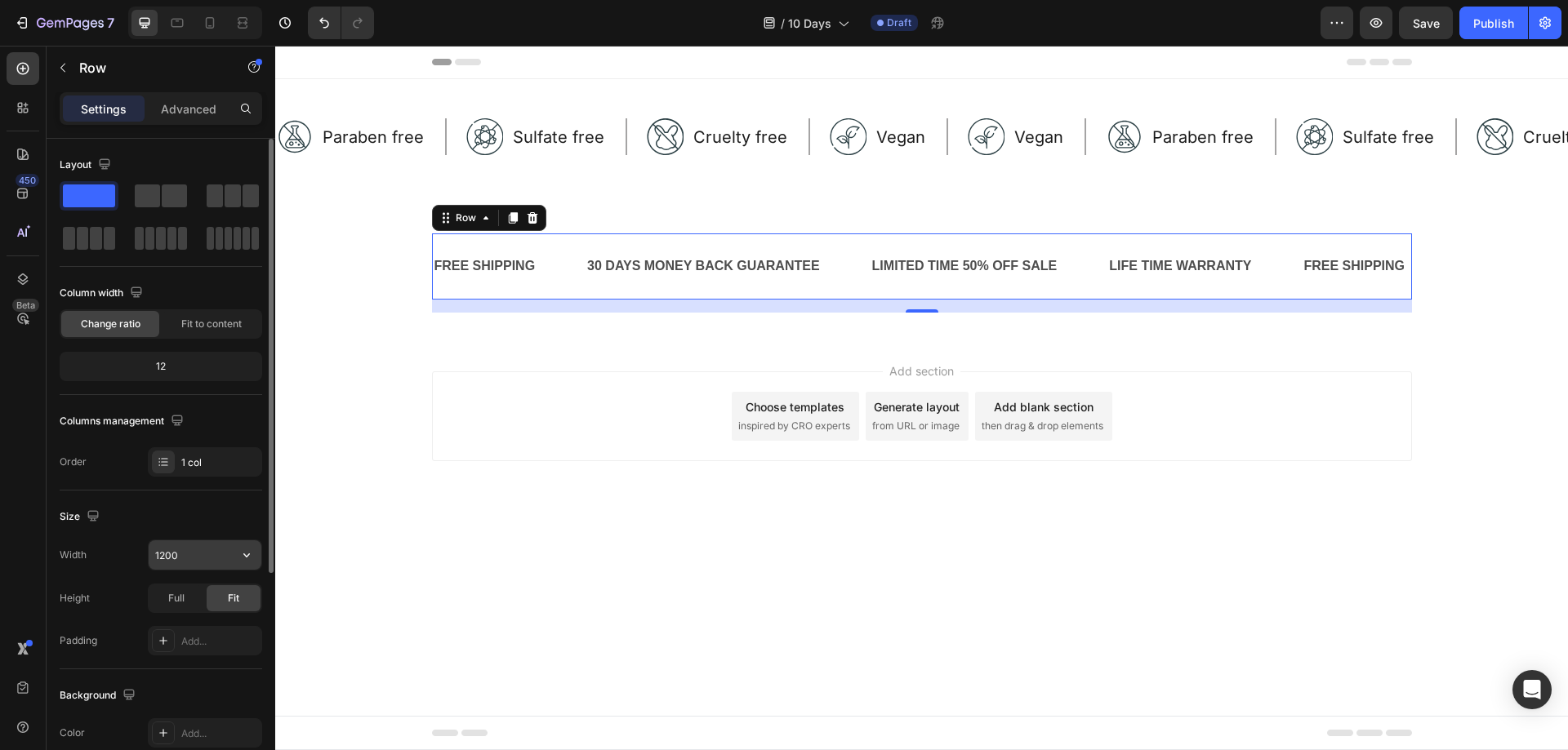
click at [199, 551] on input "1200" at bounding box center [205, 555] width 113 height 29
click at [242, 550] on icon "button" at bounding box center [246, 554] width 16 height 16
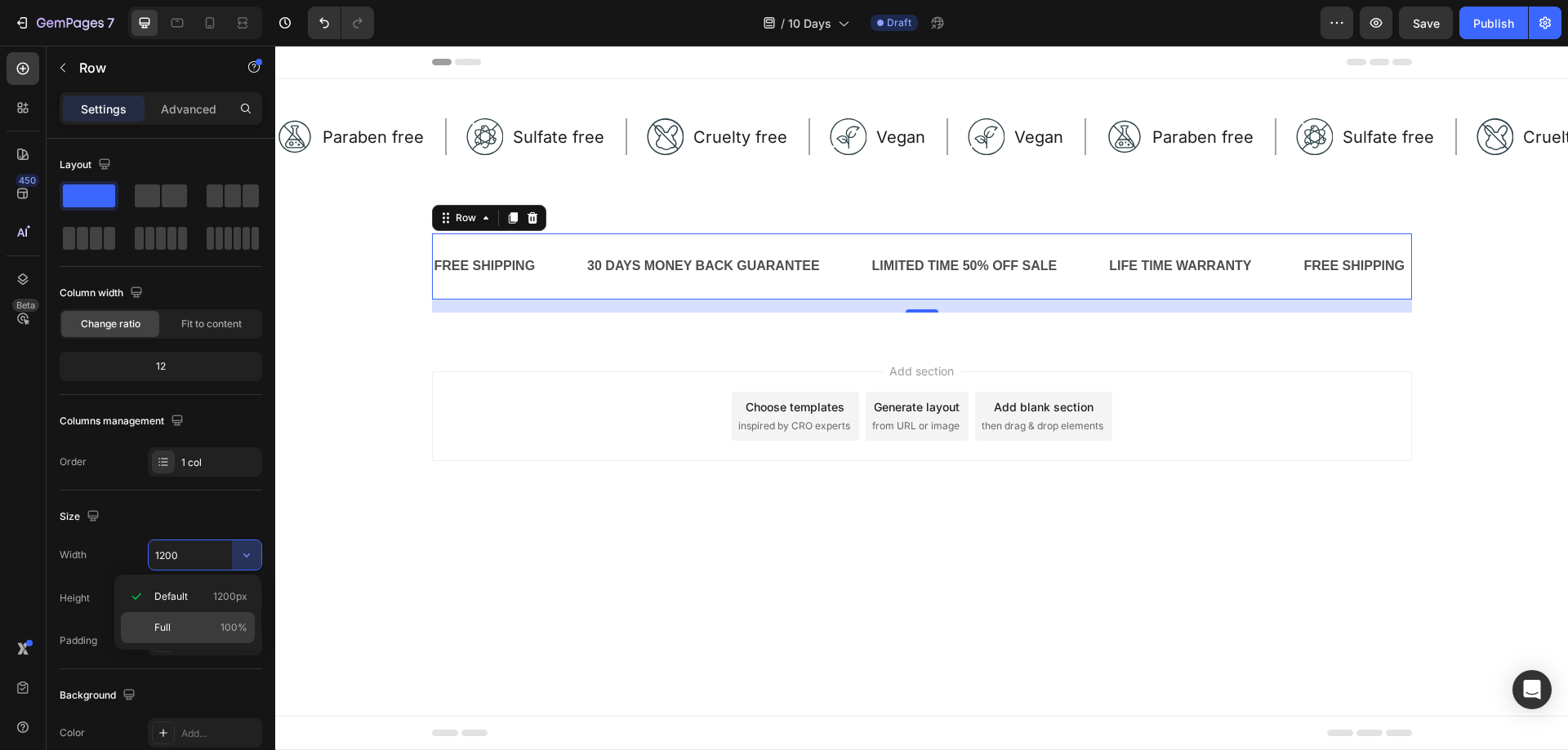
click at [212, 622] on p "Full 100%" at bounding box center [201, 627] width 93 height 15
type input "100%"
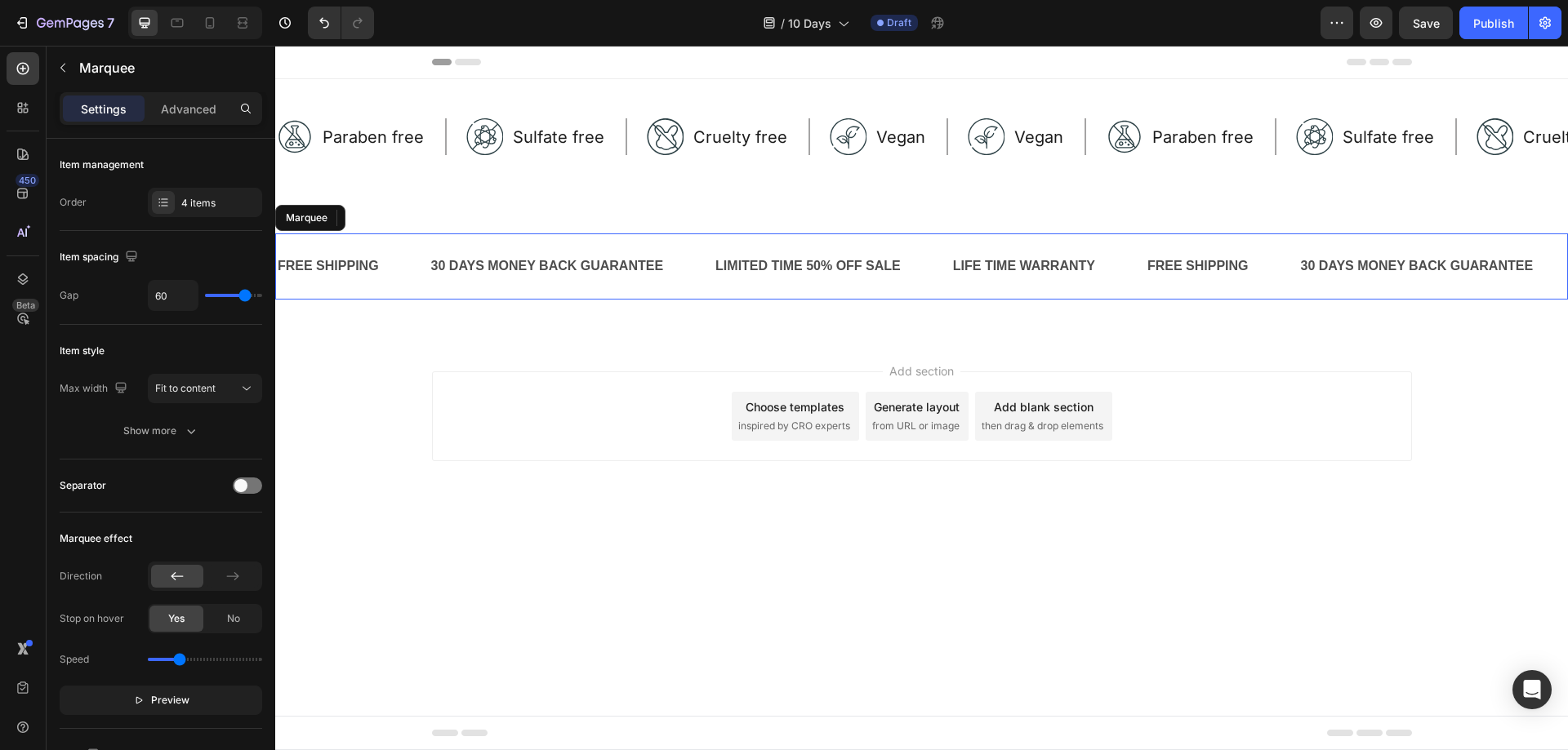
click at [692, 263] on div "30 DAYS MONEY BACK GUARANTEE Text Block" at bounding box center [573, 266] width 285 height 40
click at [635, 268] on div "30 DAYS MONEY BACK GUARANTEE" at bounding box center [548, 265] width 236 height 27
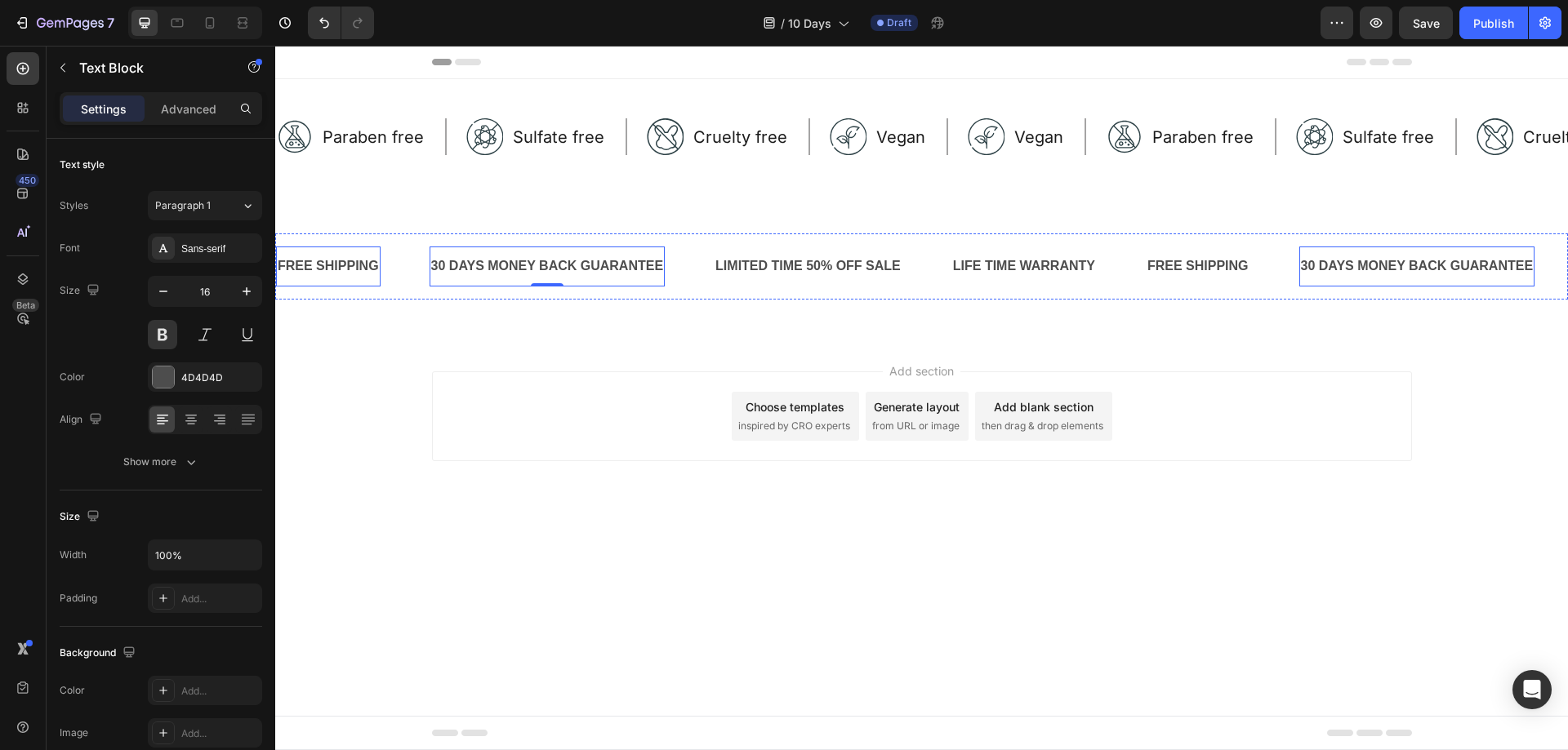
click at [361, 269] on div "FREE SHIPPING" at bounding box center [328, 265] width 105 height 27
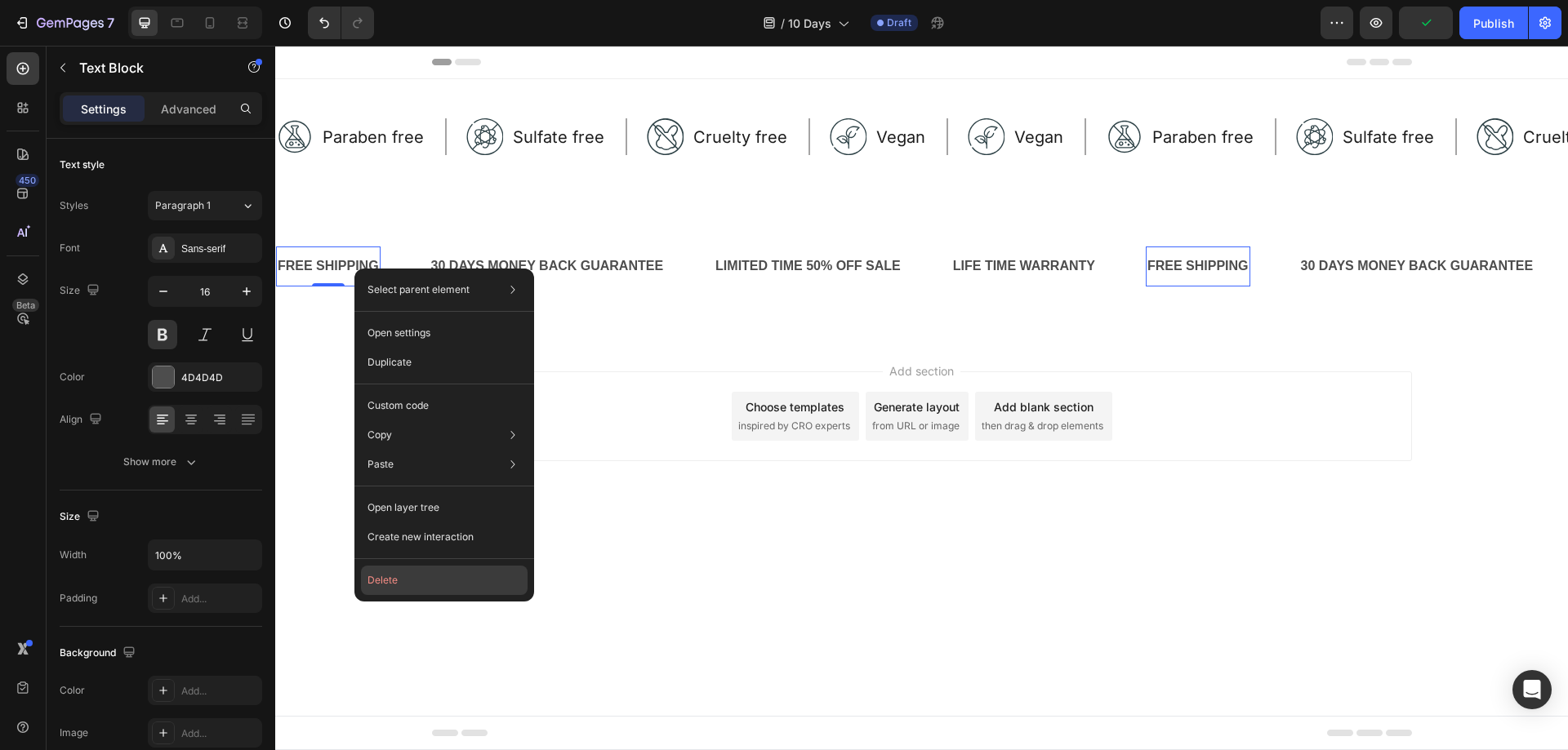
click at [418, 574] on button "Delete" at bounding box center [444, 580] width 167 height 29
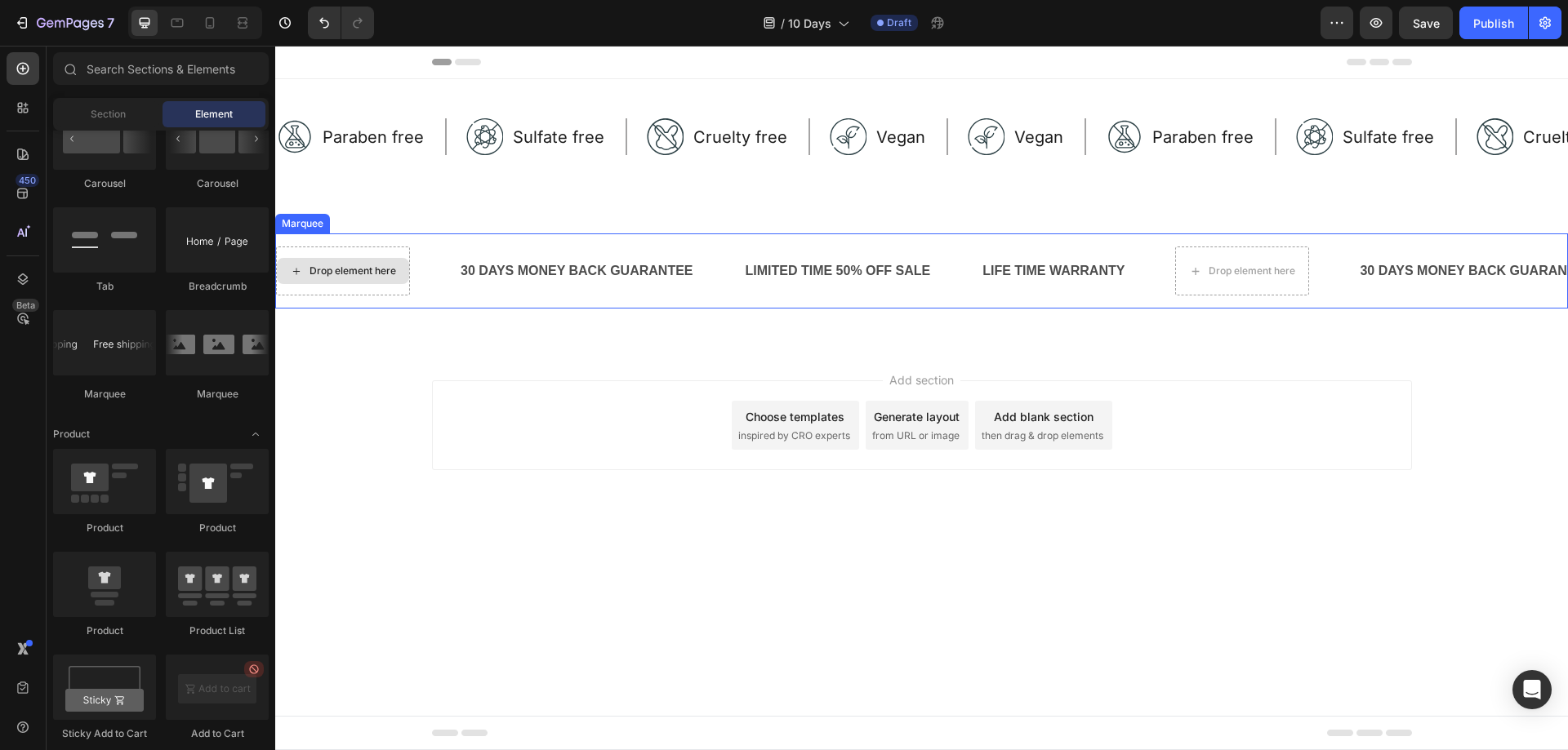
click at [363, 278] on div "Drop element here" at bounding box center [343, 271] width 132 height 26
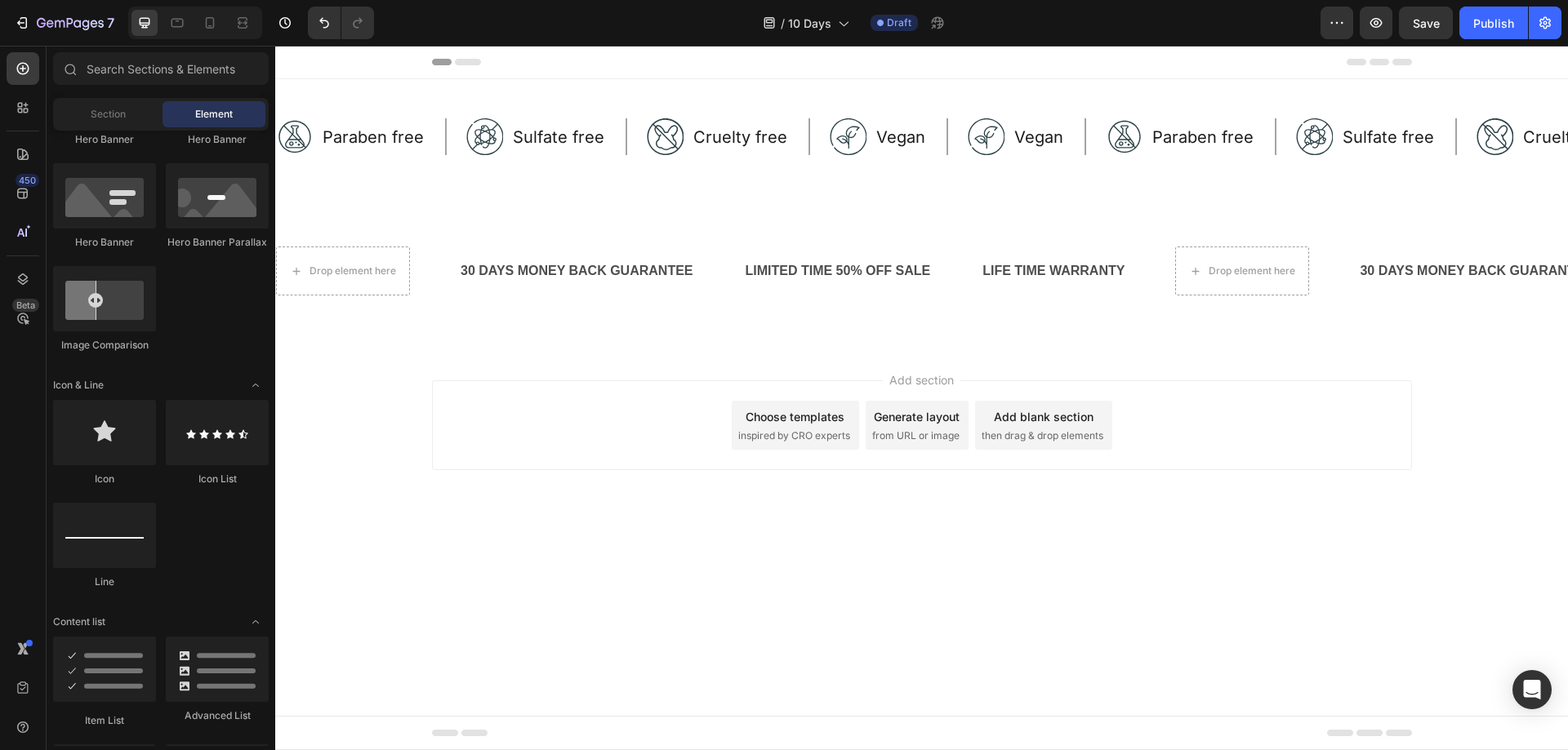
scroll to position [408, 0]
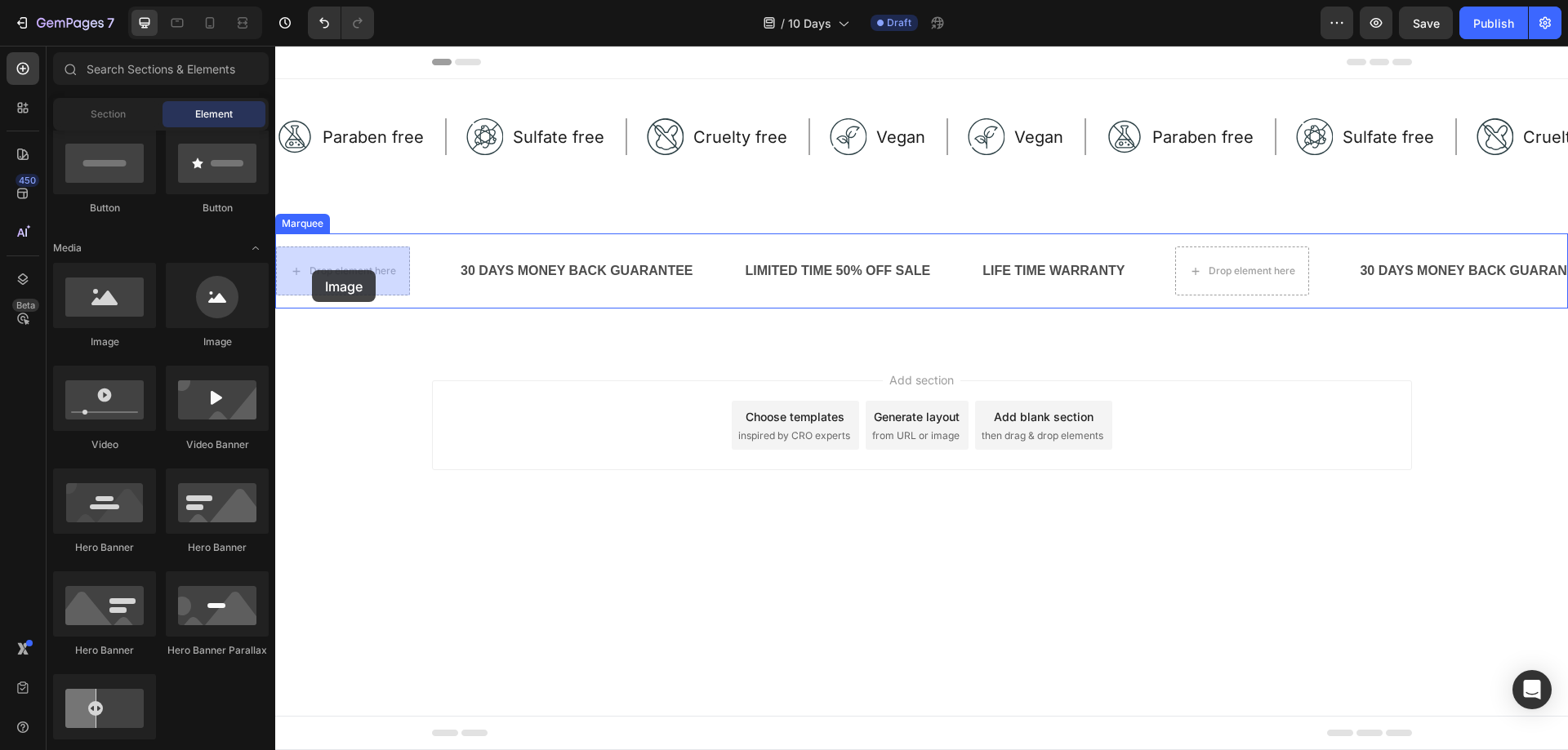
drag, startPoint x: 399, startPoint y: 363, endPoint x: 312, endPoint y: 270, distance: 127.3
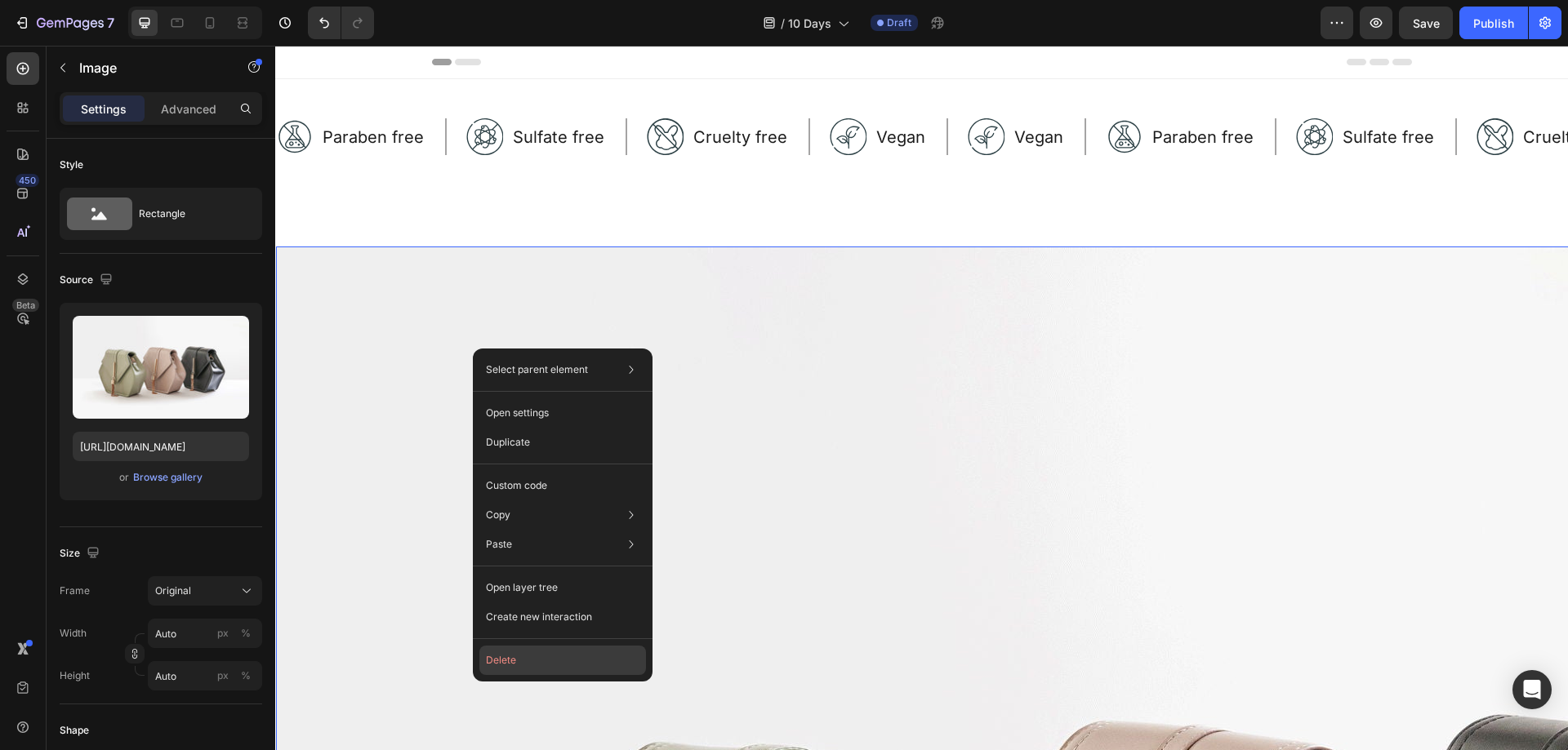
click at [585, 663] on button "Delete" at bounding box center [563, 660] width 167 height 29
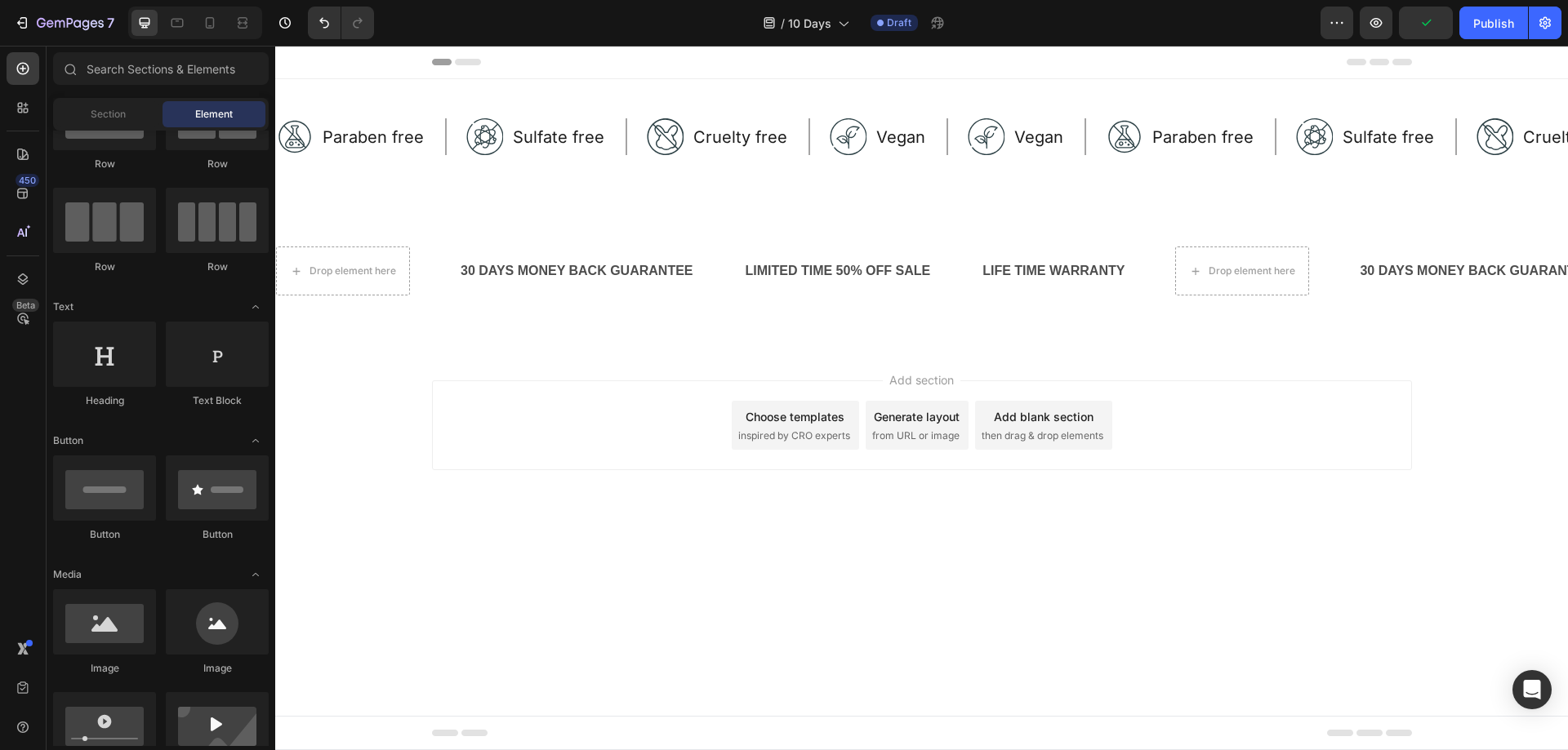
scroll to position [0, 0]
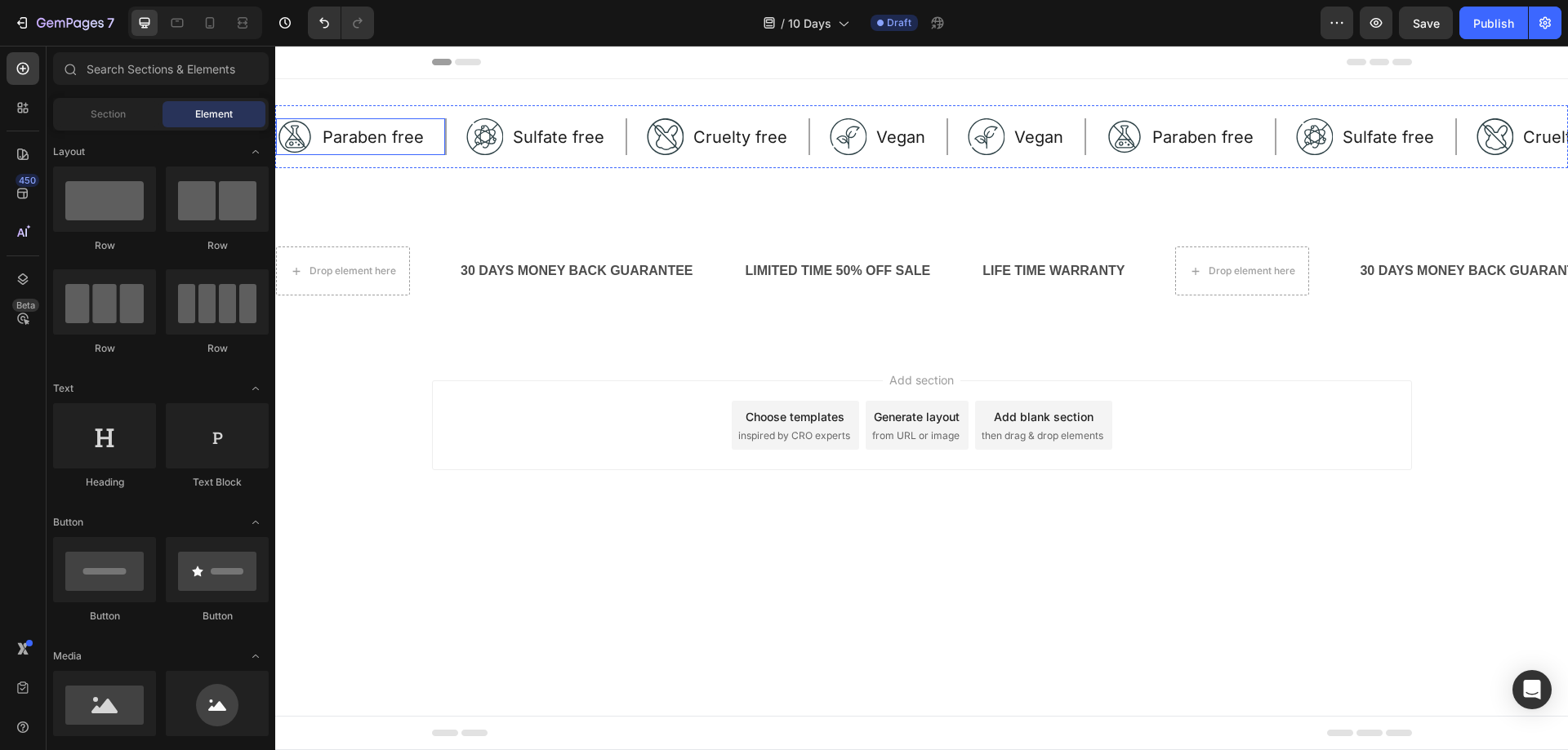
click at [315, 133] on div "Image Paraben free Text Block Row" at bounding box center [361, 137] width 171 height 37
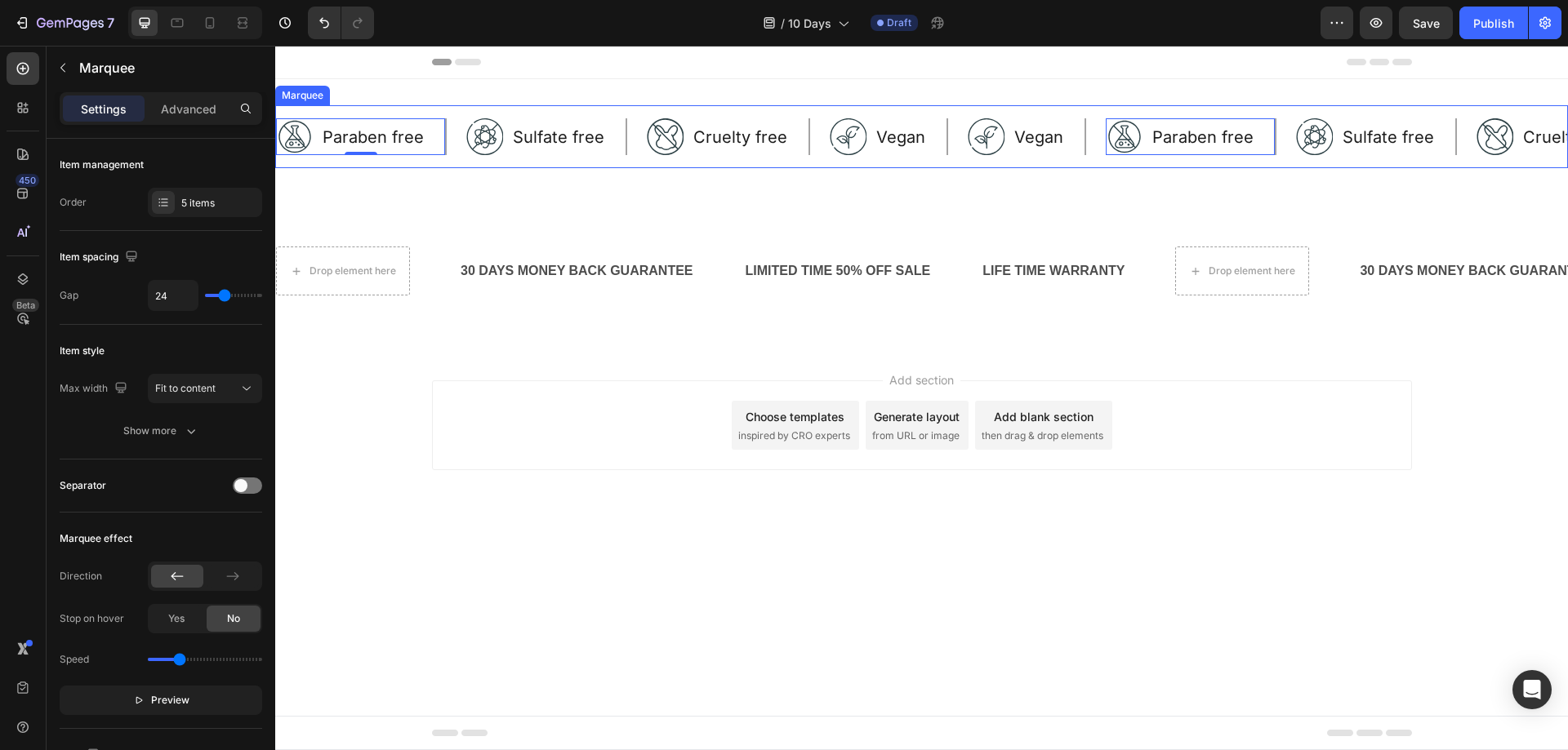
click at [303, 164] on div "Image Paraben free Text Block Row 0 Image Sulfate free Text Block Row Image Cru…" at bounding box center [922, 137] width 1293 height 63
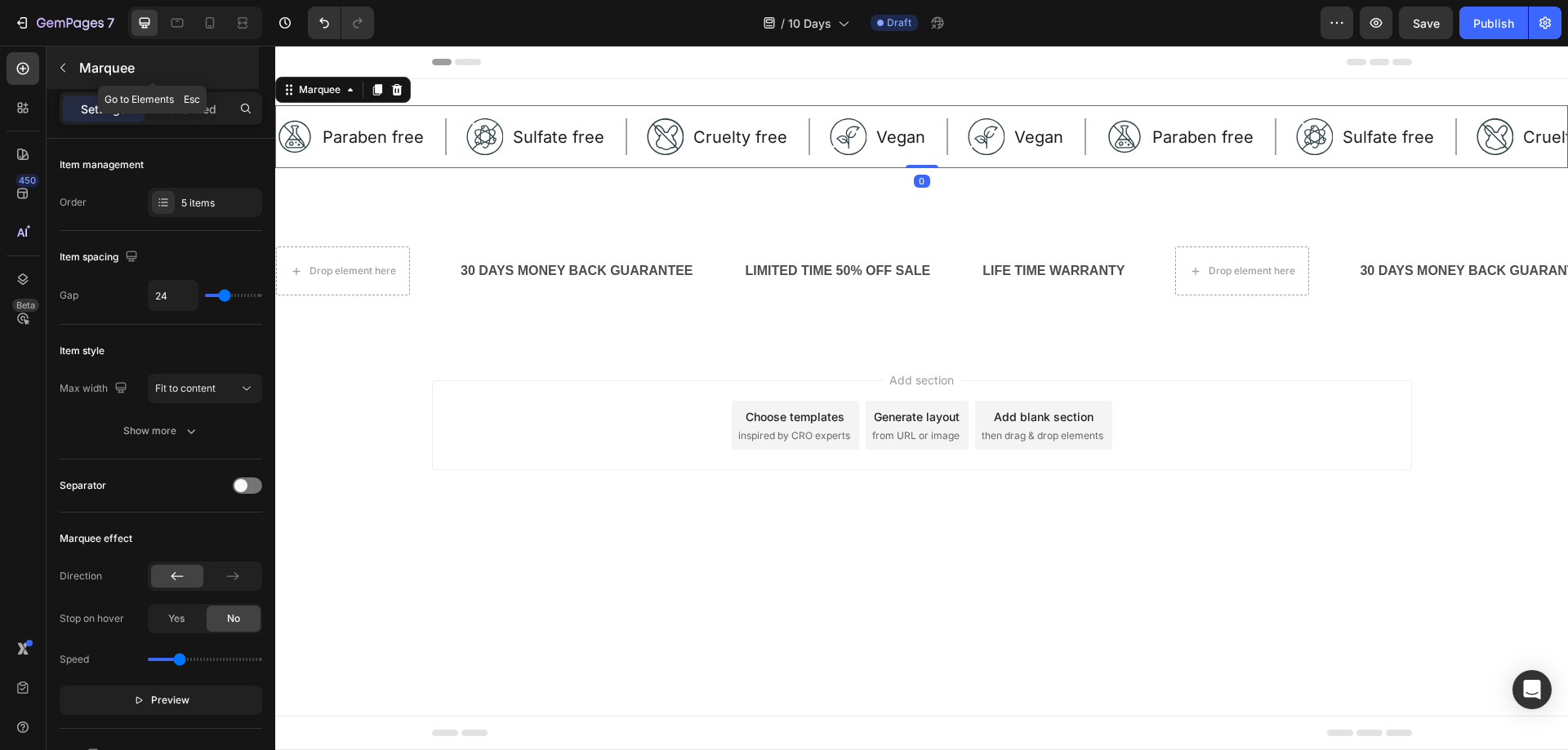
click at [61, 66] on icon "button" at bounding box center [63, 67] width 13 height 13
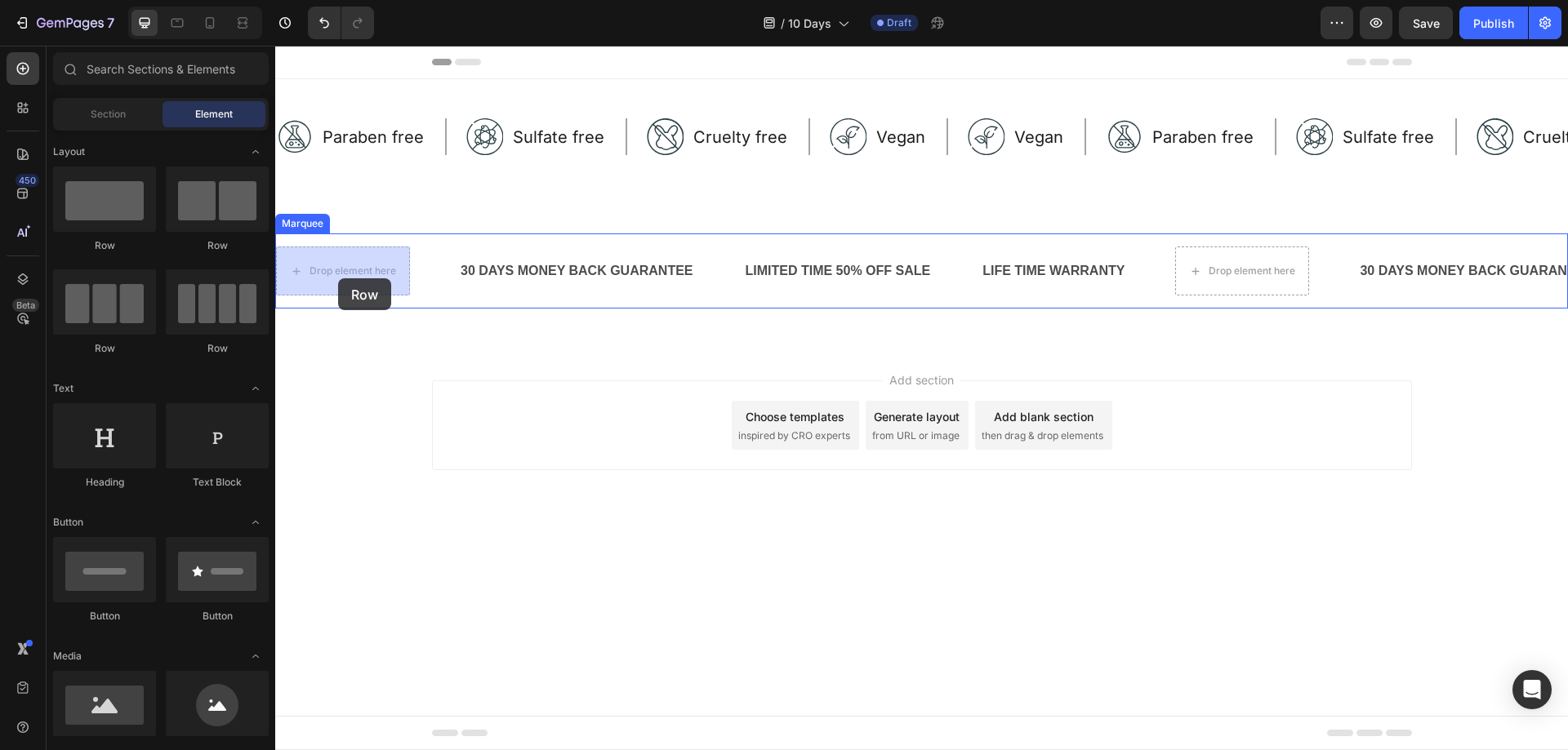
drag, startPoint x: 392, startPoint y: 253, endPoint x: 338, endPoint y: 278, distance: 59.5
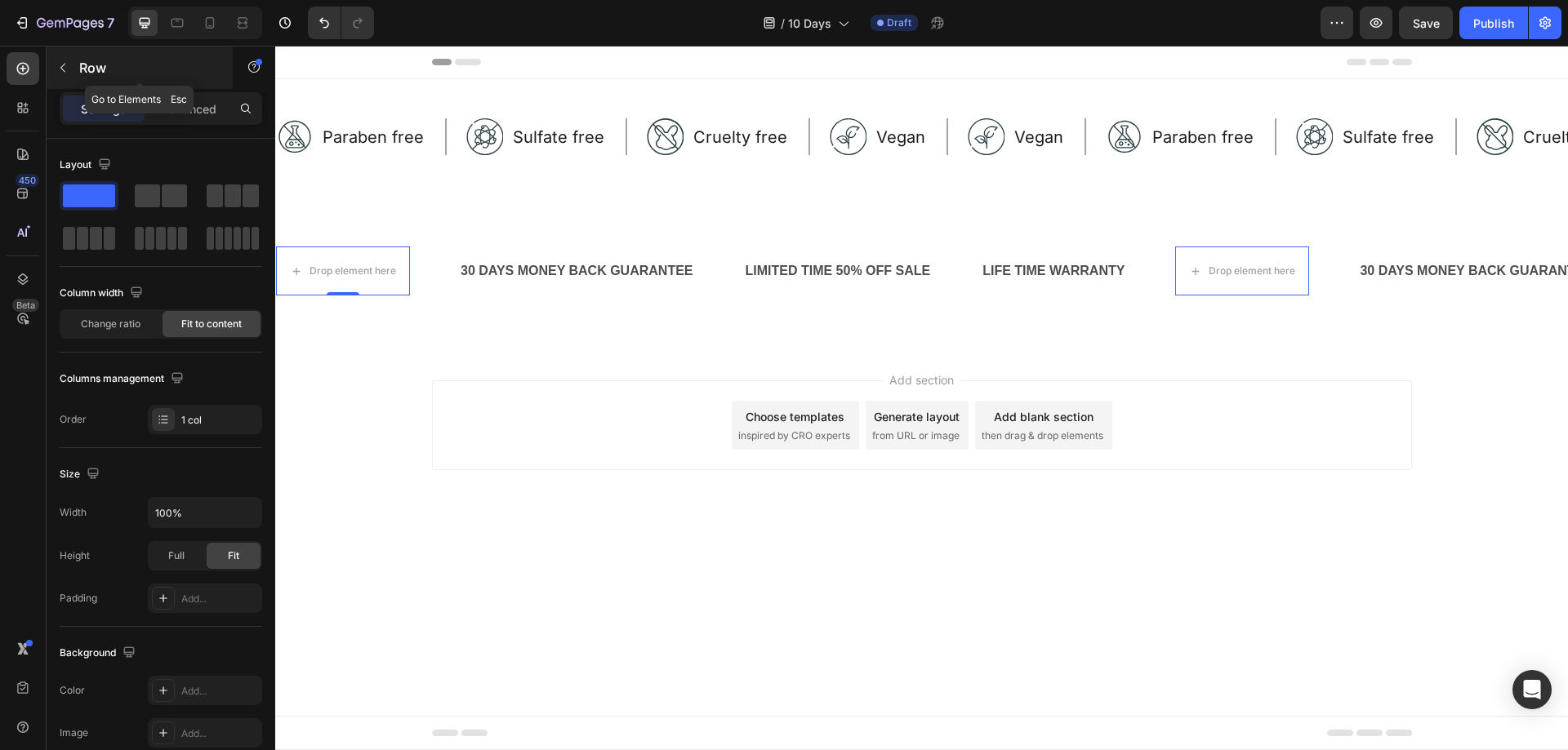
click at [61, 65] on icon "button" at bounding box center [63, 67] width 13 height 13
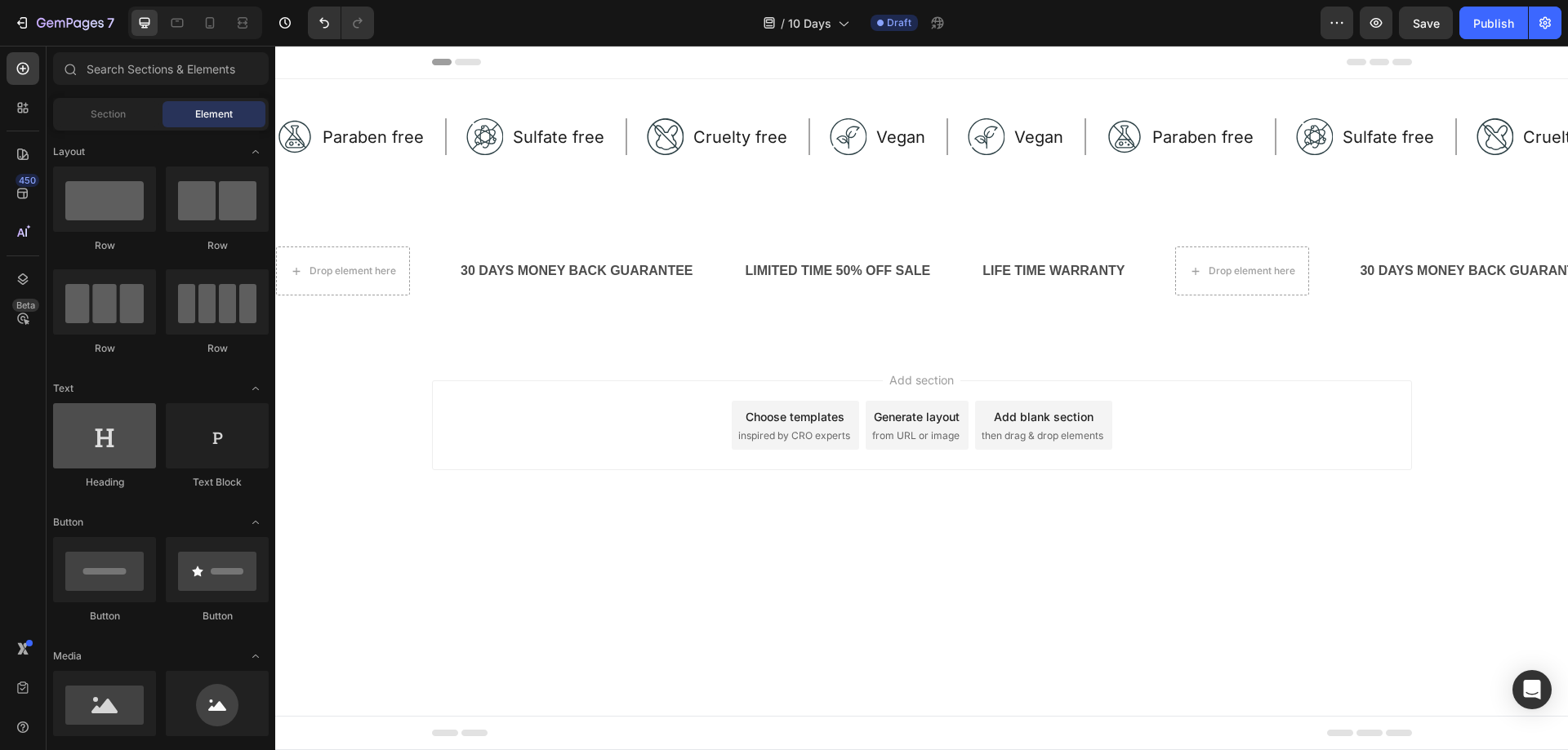
scroll to position [163, 0]
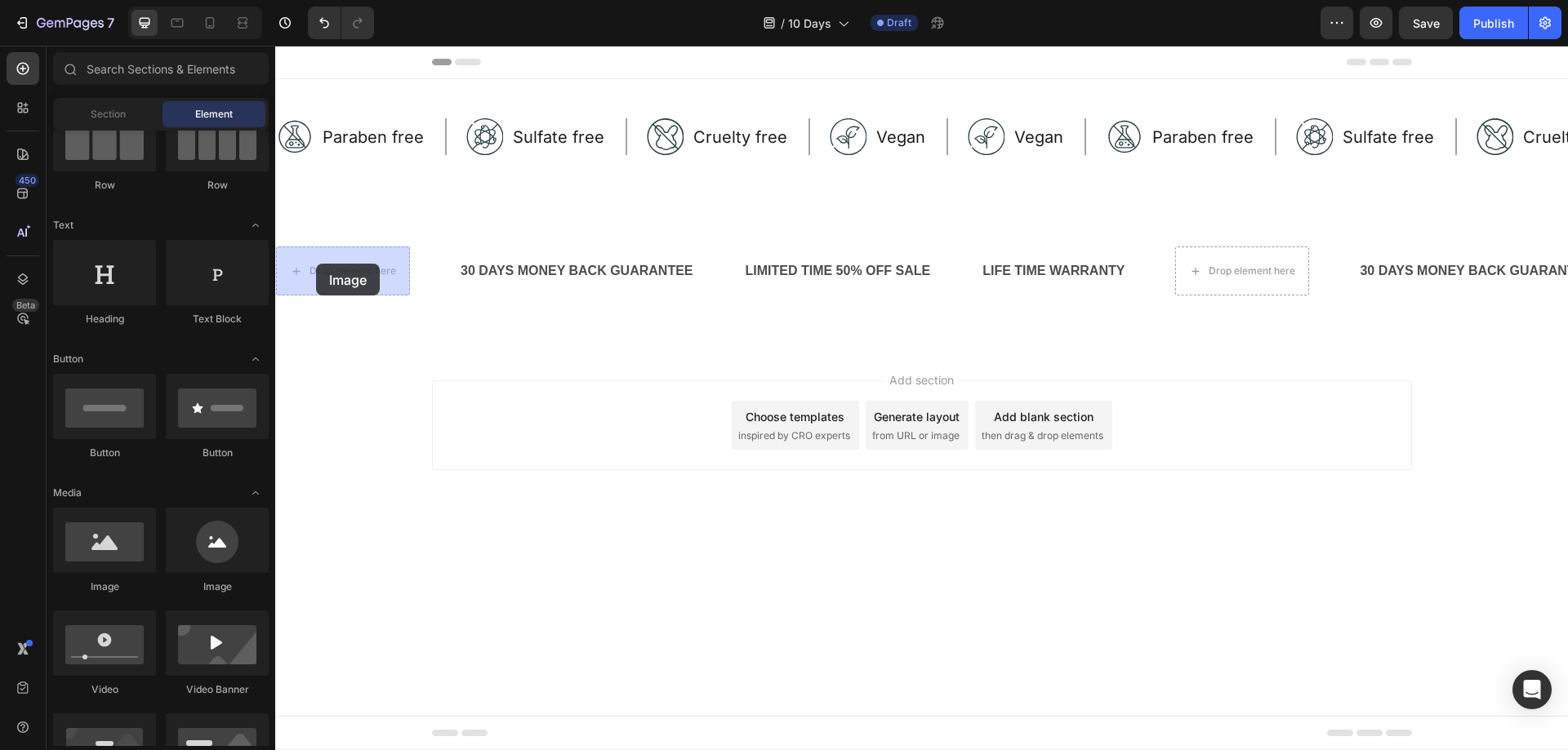
drag, startPoint x: 373, startPoint y: 589, endPoint x: 316, endPoint y: 264, distance: 330.0
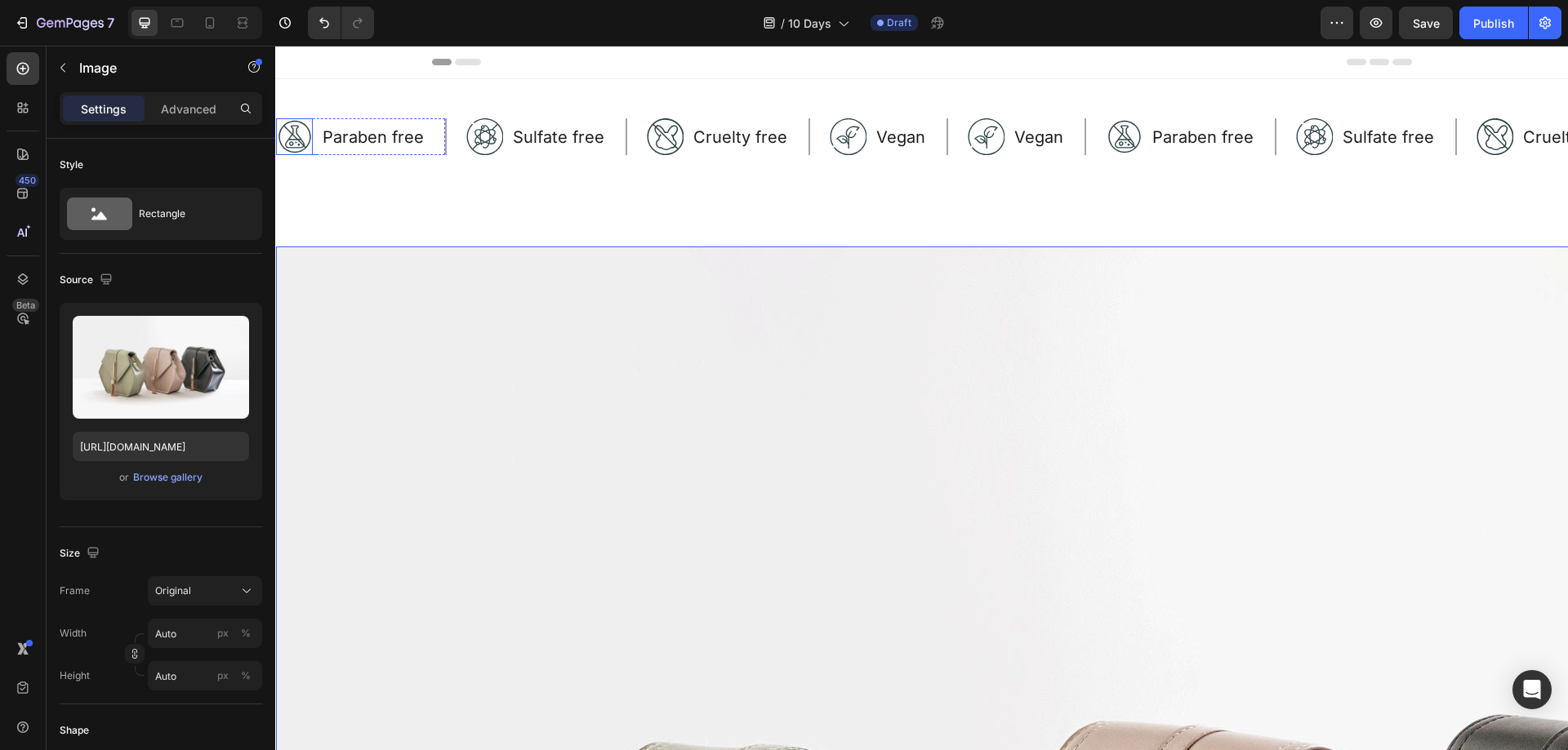
click at [297, 132] on img at bounding box center [294, 137] width 37 height 37
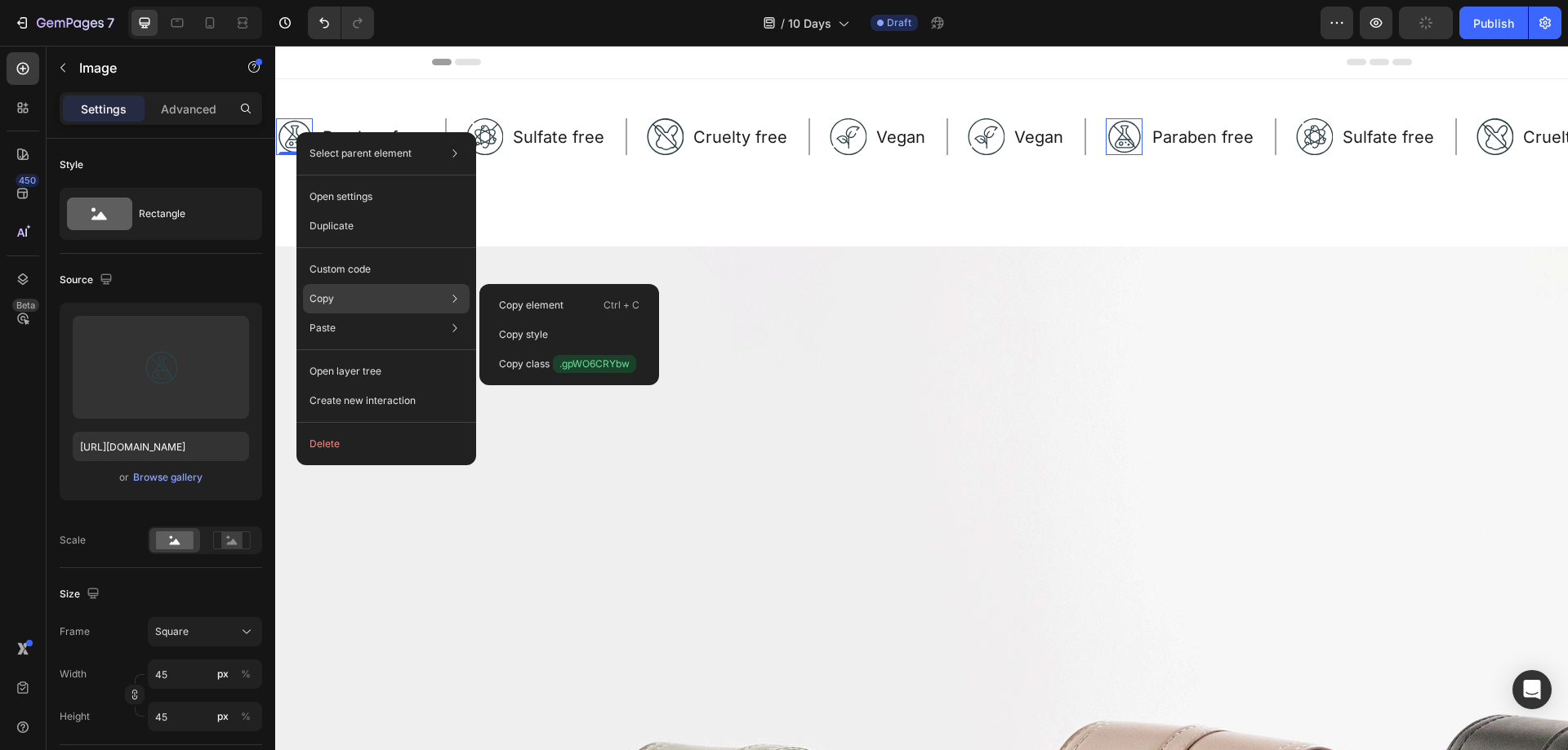
click at [403, 304] on div "Copy Copy element Ctrl + C Copy style Copy class .gpWO6CRYbw" at bounding box center [386, 299] width 167 height 29
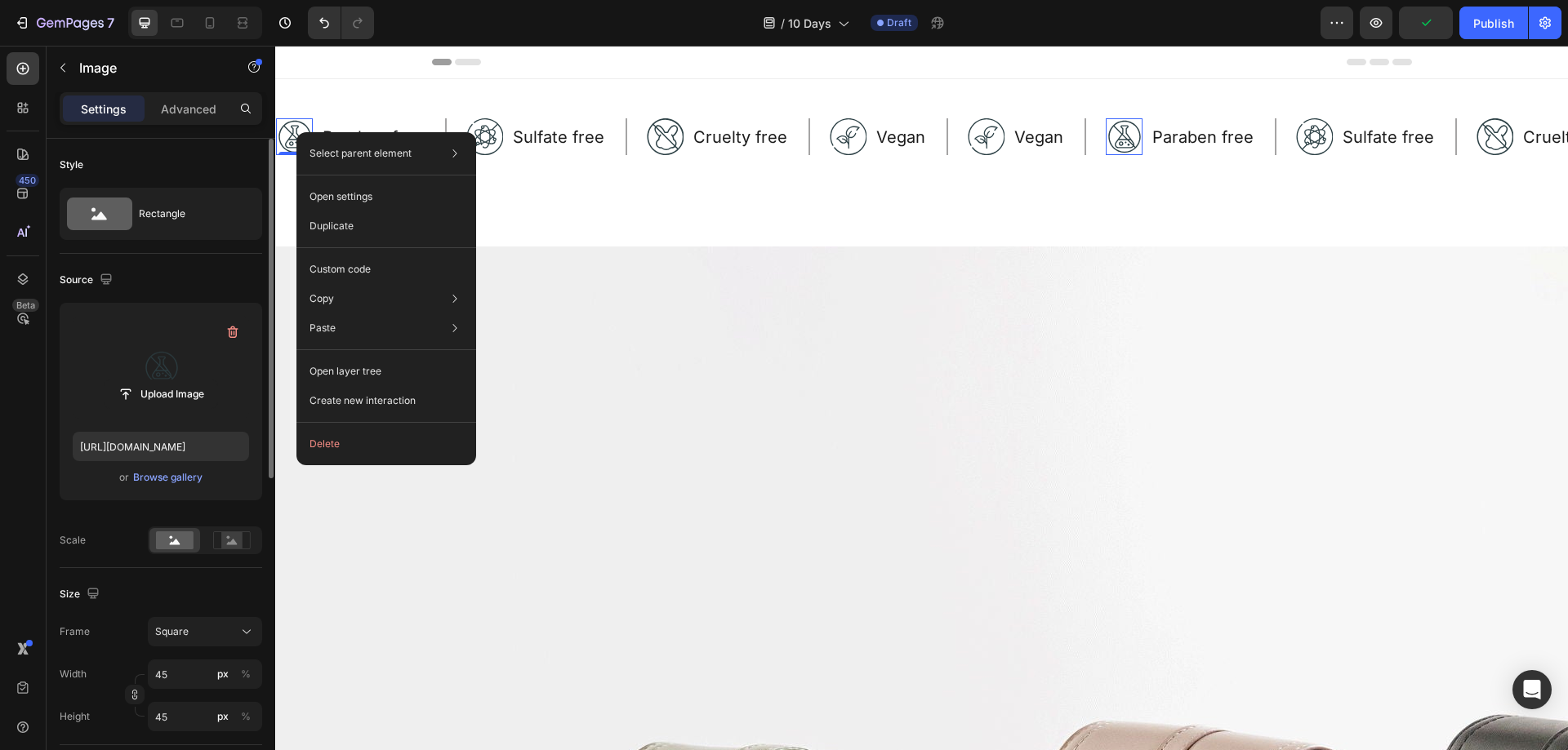
click at [168, 372] on label at bounding box center [161, 368] width 176 height 103
click at [168, 381] on input "file" at bounding box center [161, 394] width 113 height 27
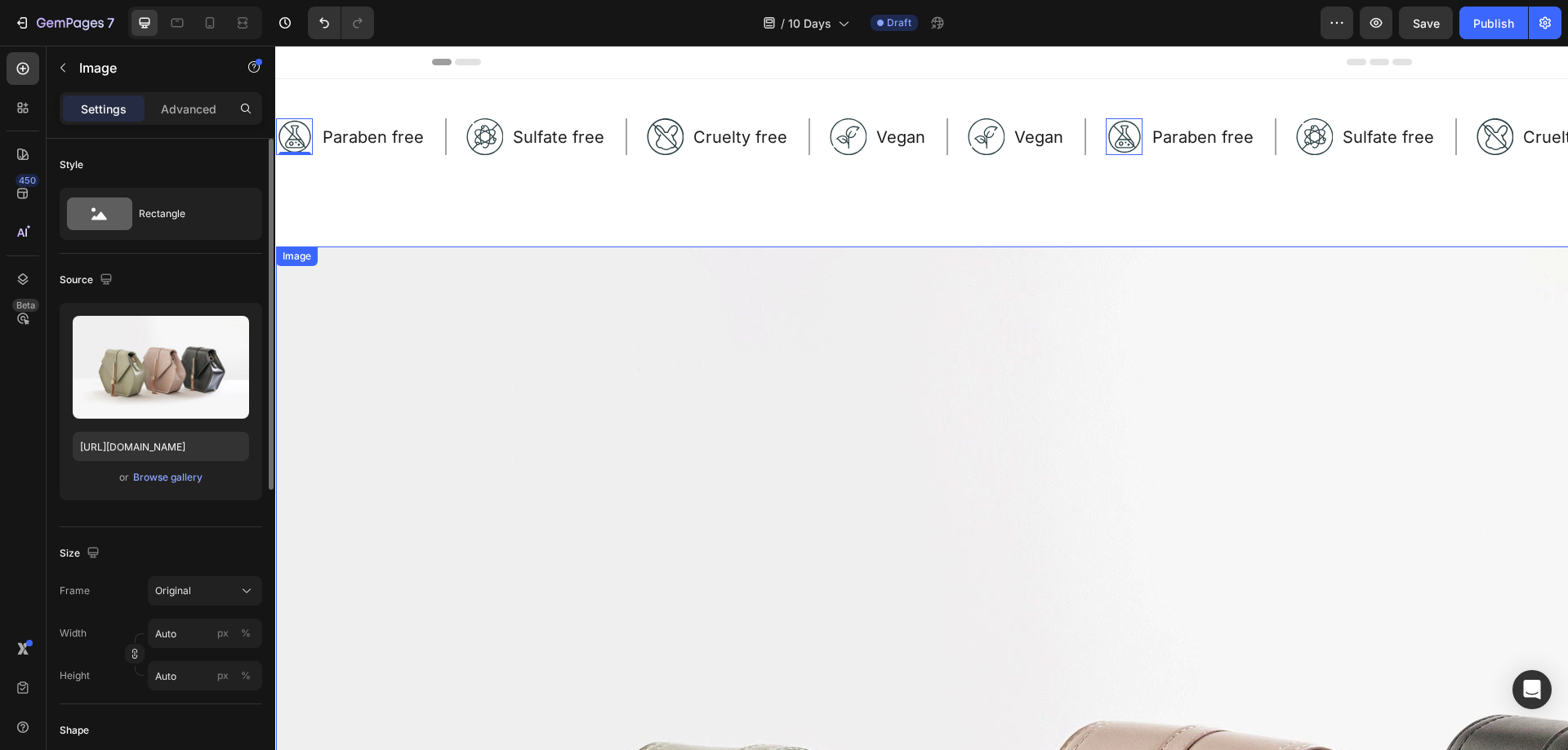
click at [389, 257] on icon at bounding box center [384, 262] width 13 height 13
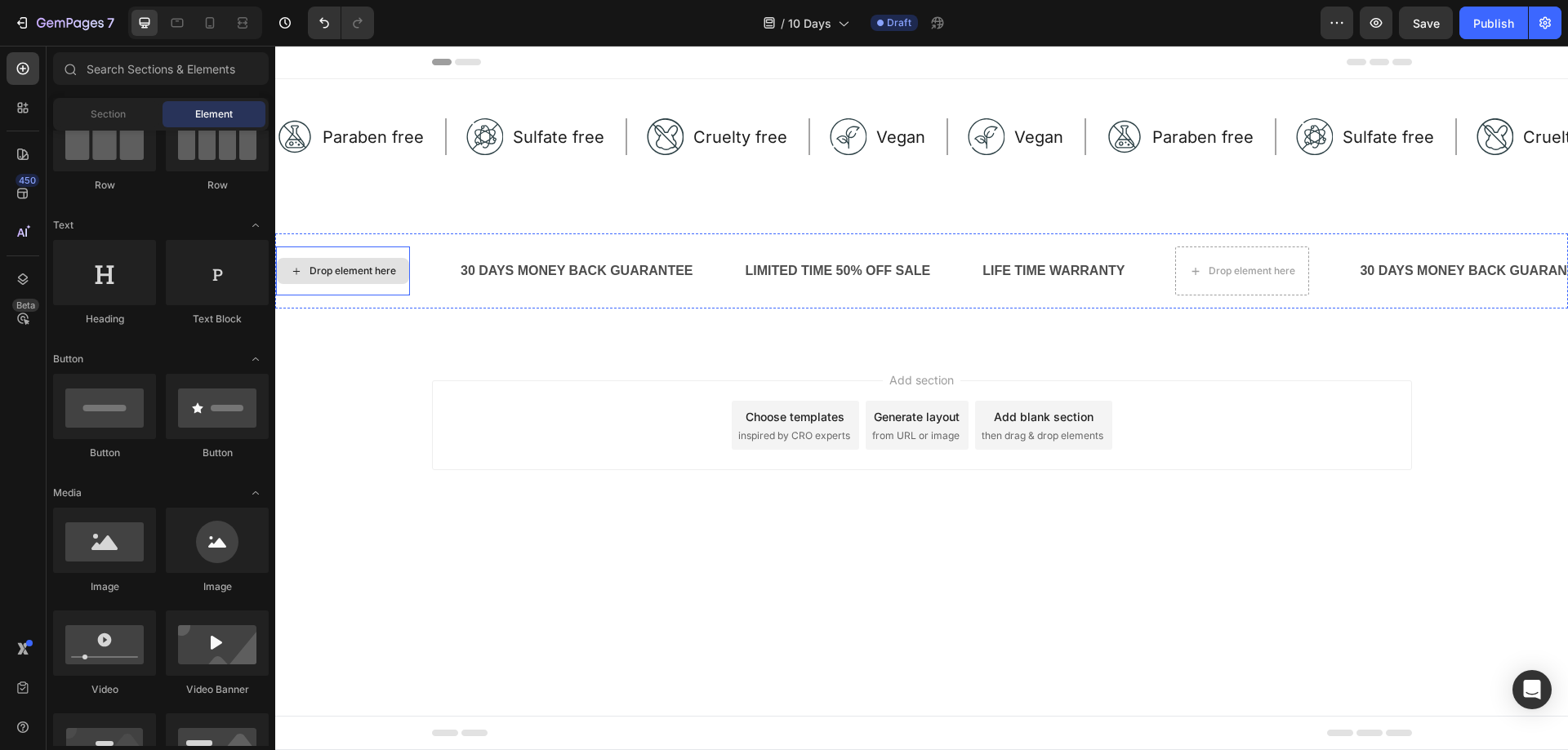
click at [344, 268] on div "Drop element here" at bounding box center [352, 271] width 87 height 13
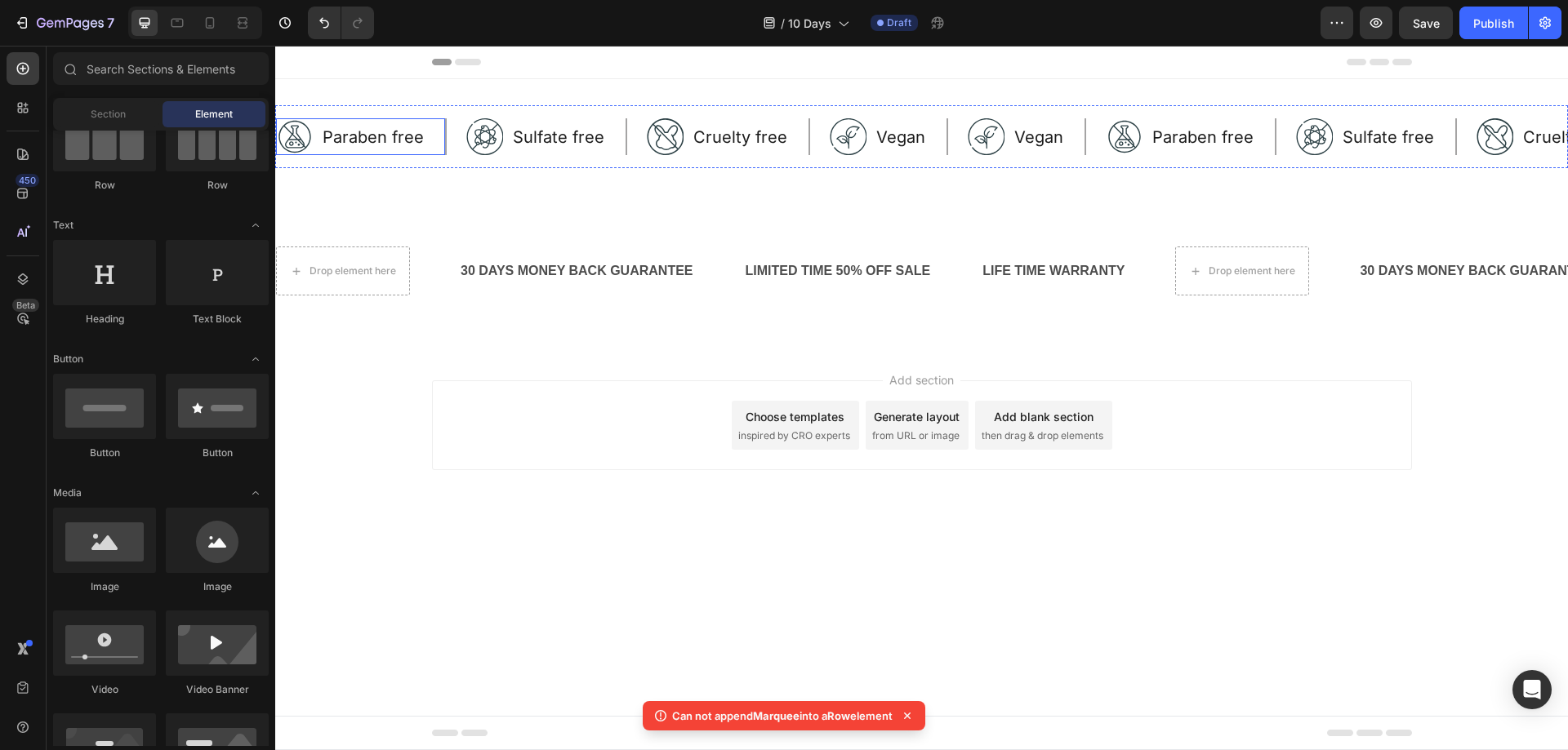
click at [308, 137] on img at bounding box center [294, 137] width 37 height 37
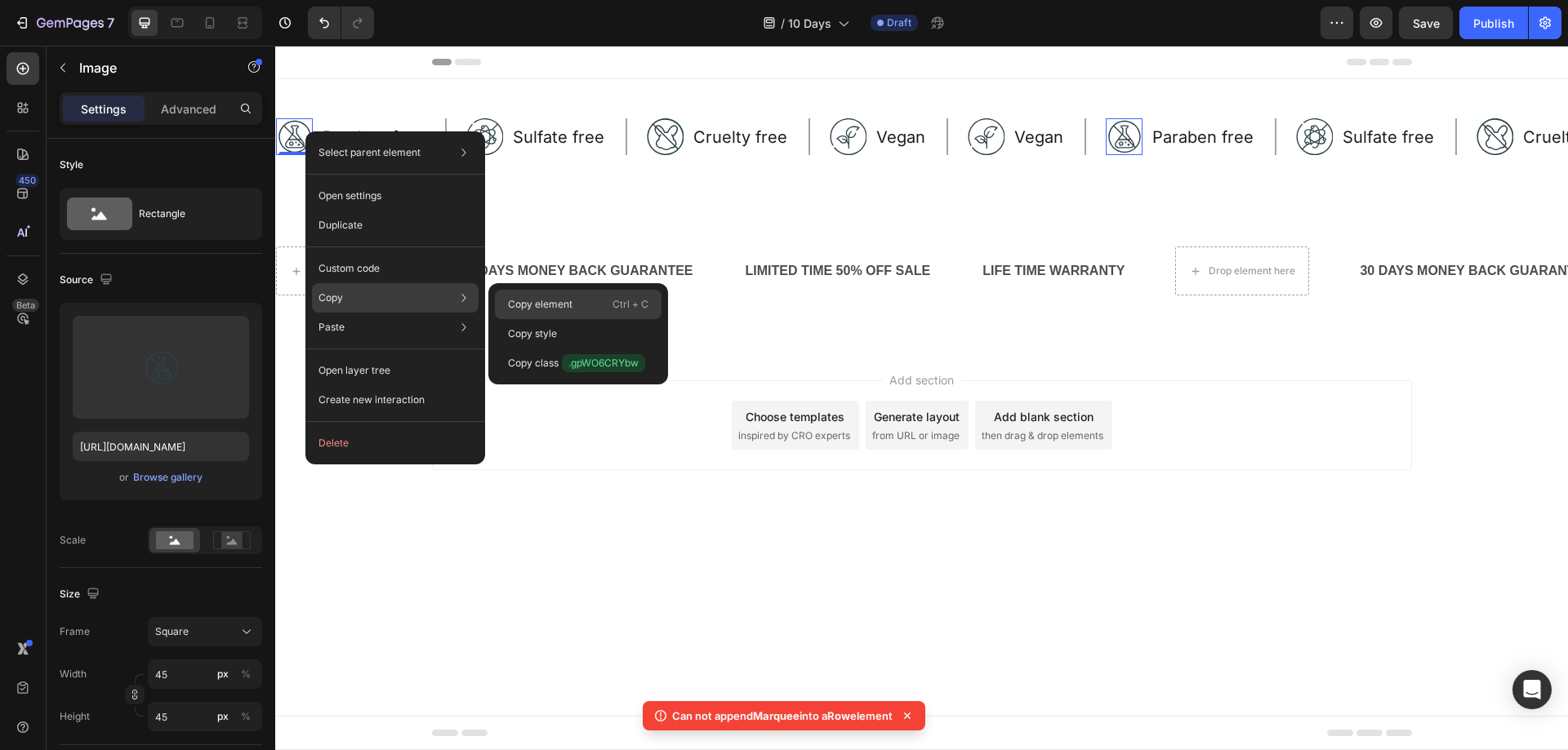
click at [507, 319] on div "Copy element Ctrl + C" at bounding box center [579, 333] width 167 height 29
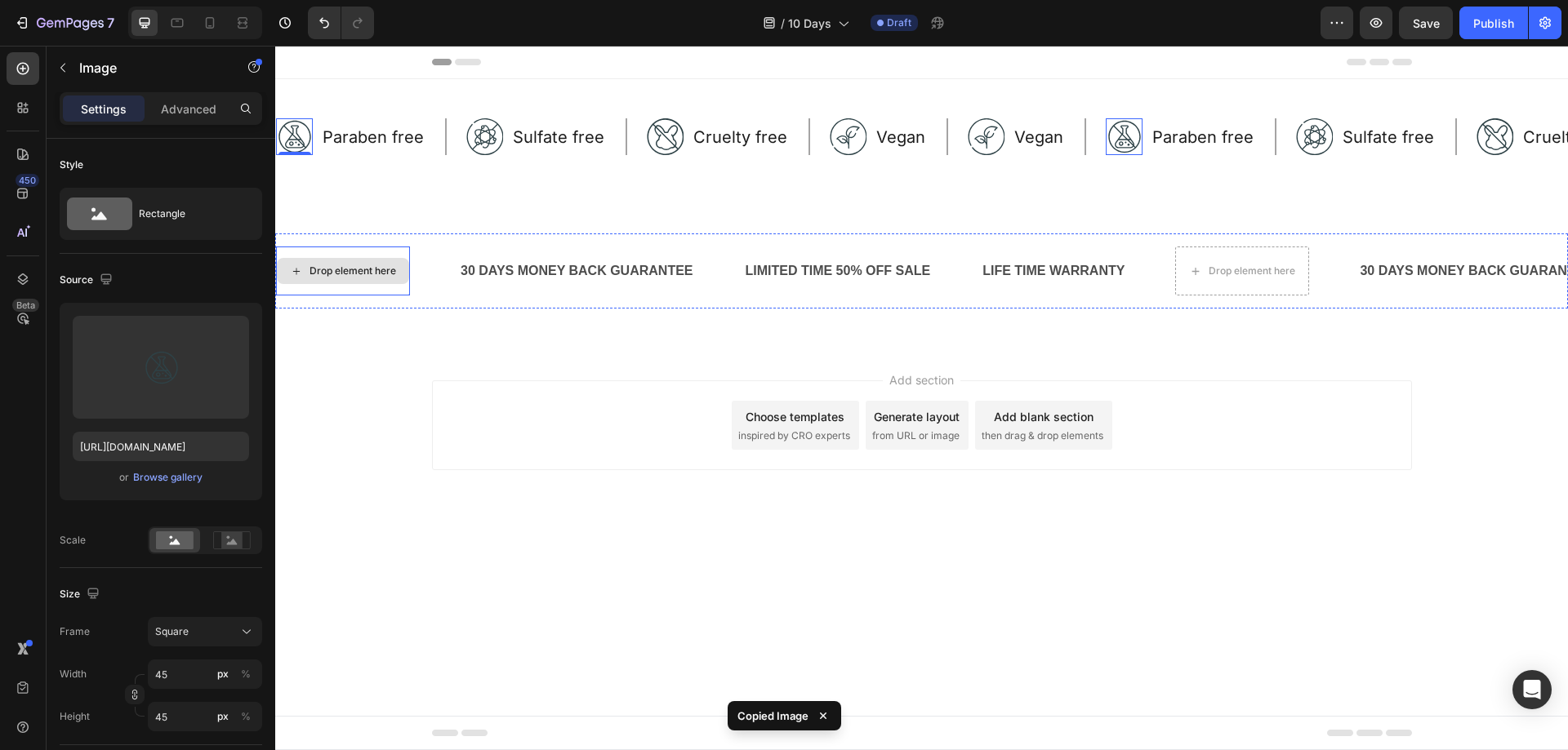
click at [308, 266] on div "Drop element here" at bounding box center [343, 271] width 132 height 26
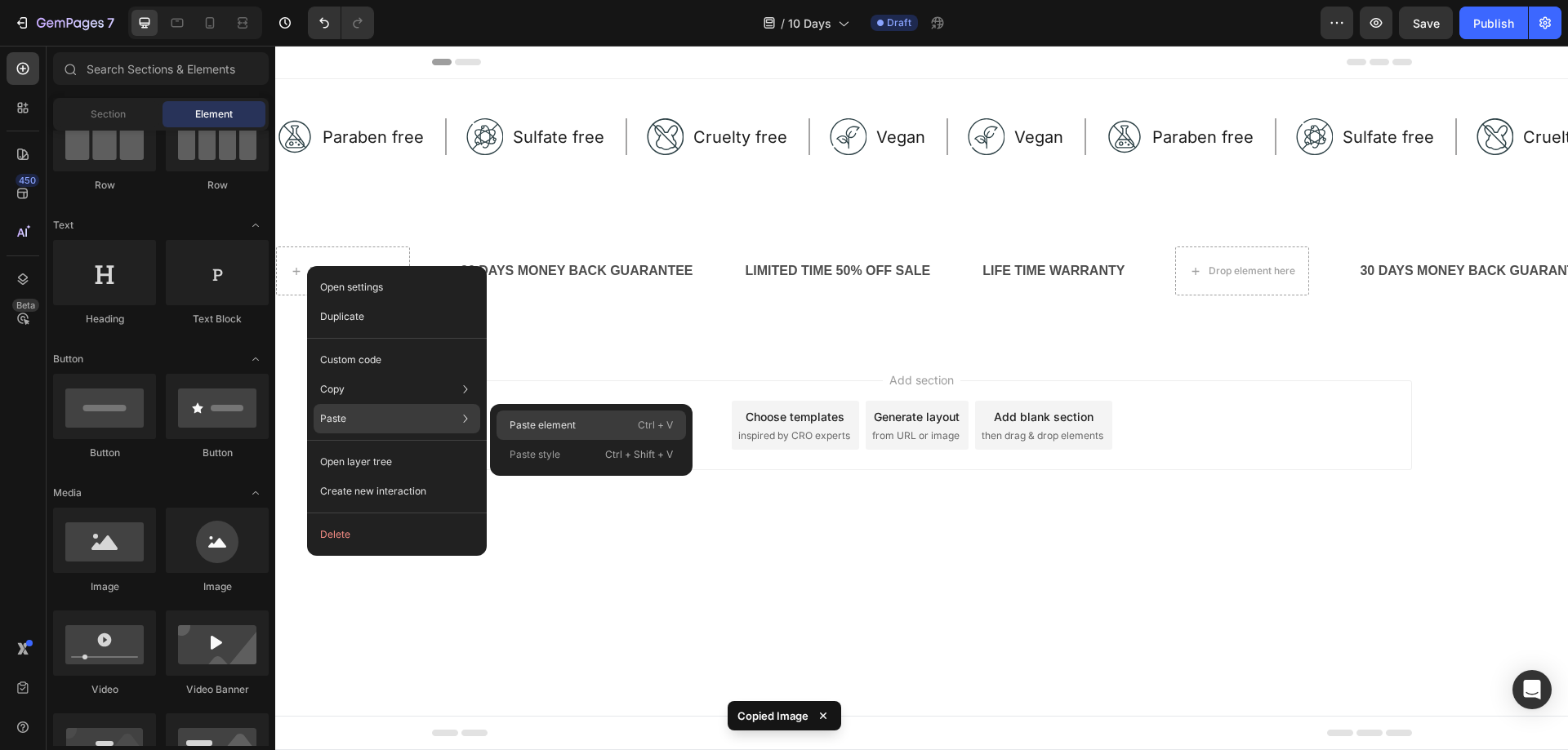
click at [535, 421] on p "Paste element" at bounding box center [542, 424] width 66 height 15
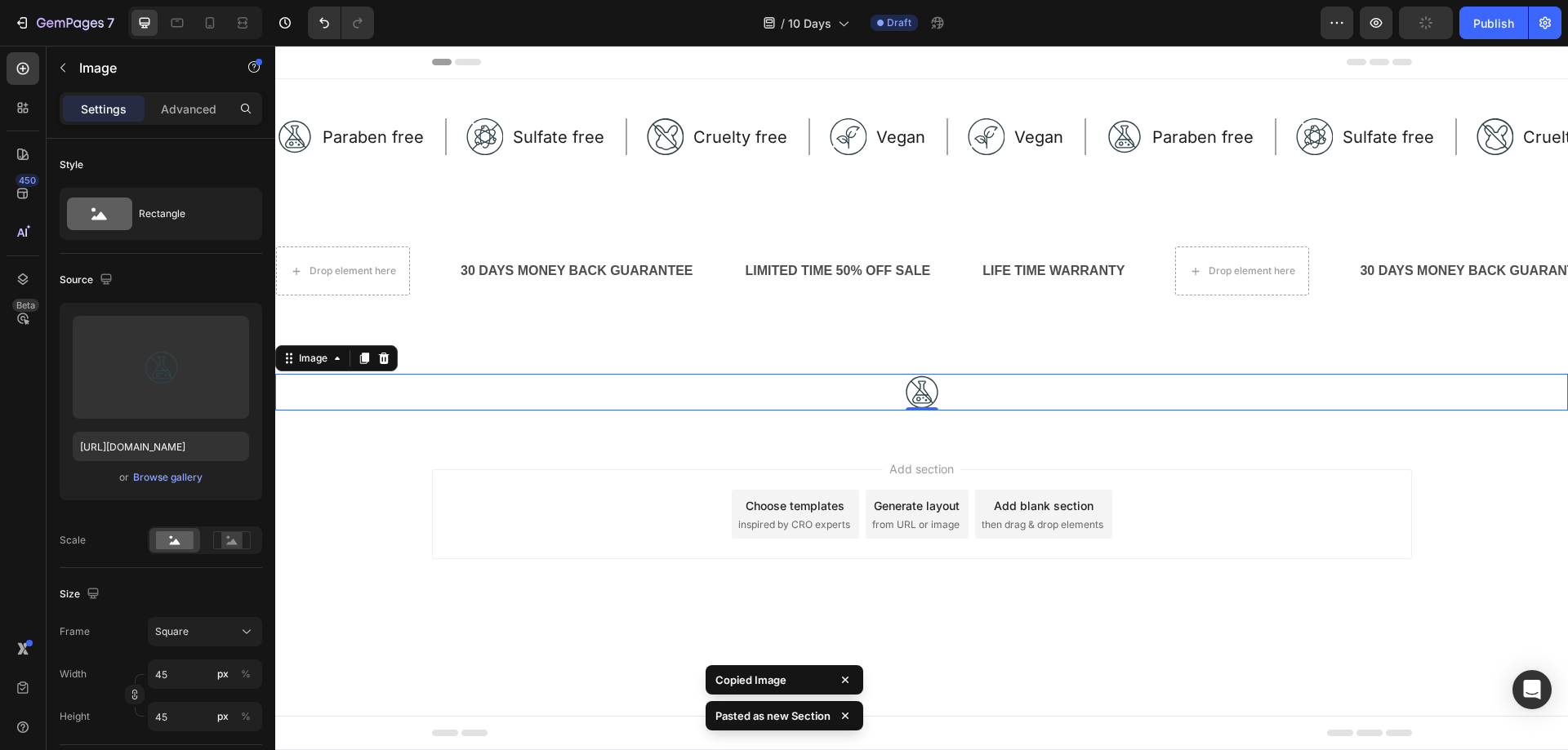
click at [923, 401] on img at bounding box center [922, 392] width 37 height 37
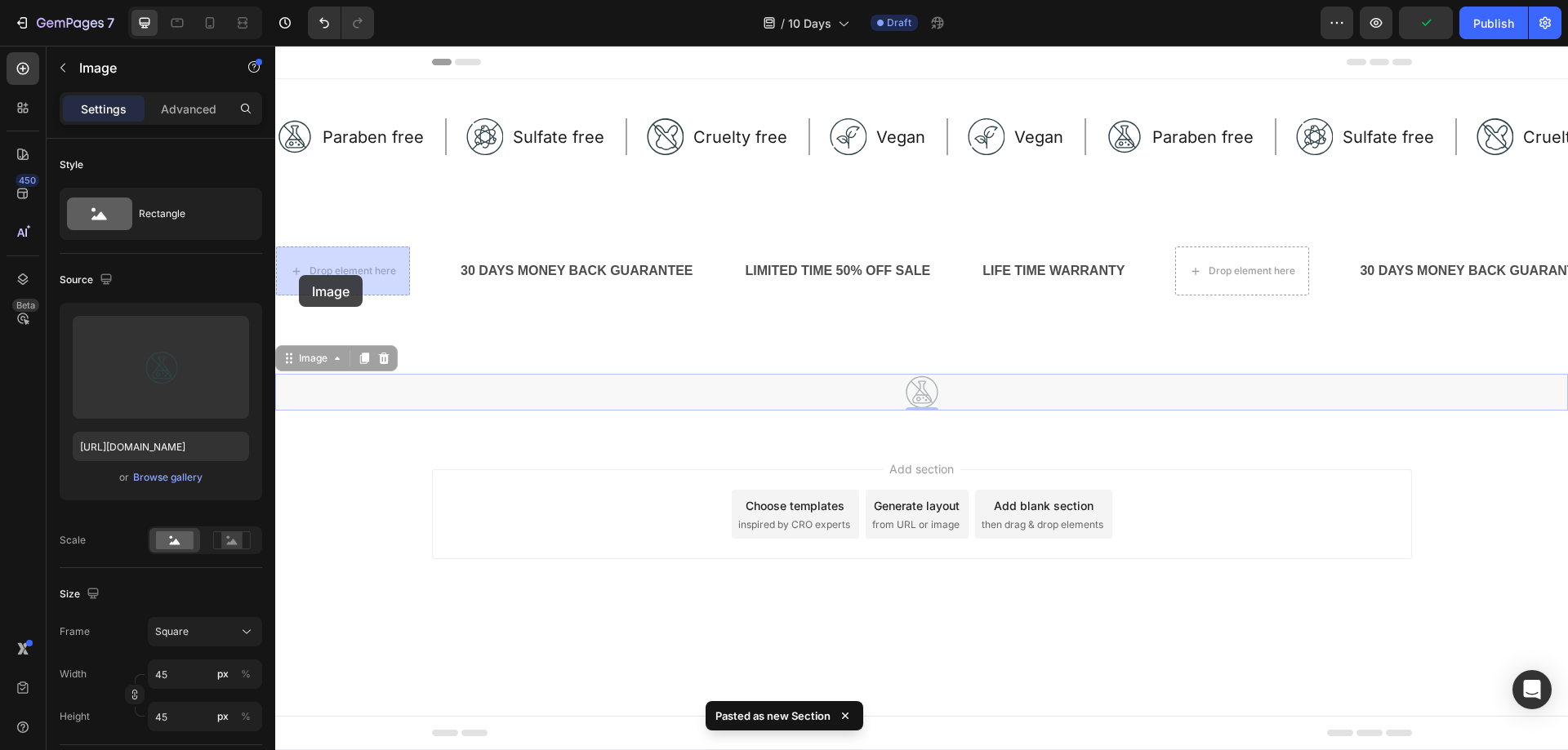
drag, startPoint x: 307, startPoint y: 362, endPoint x: 299, endPoint y: 275, distance: 87.4
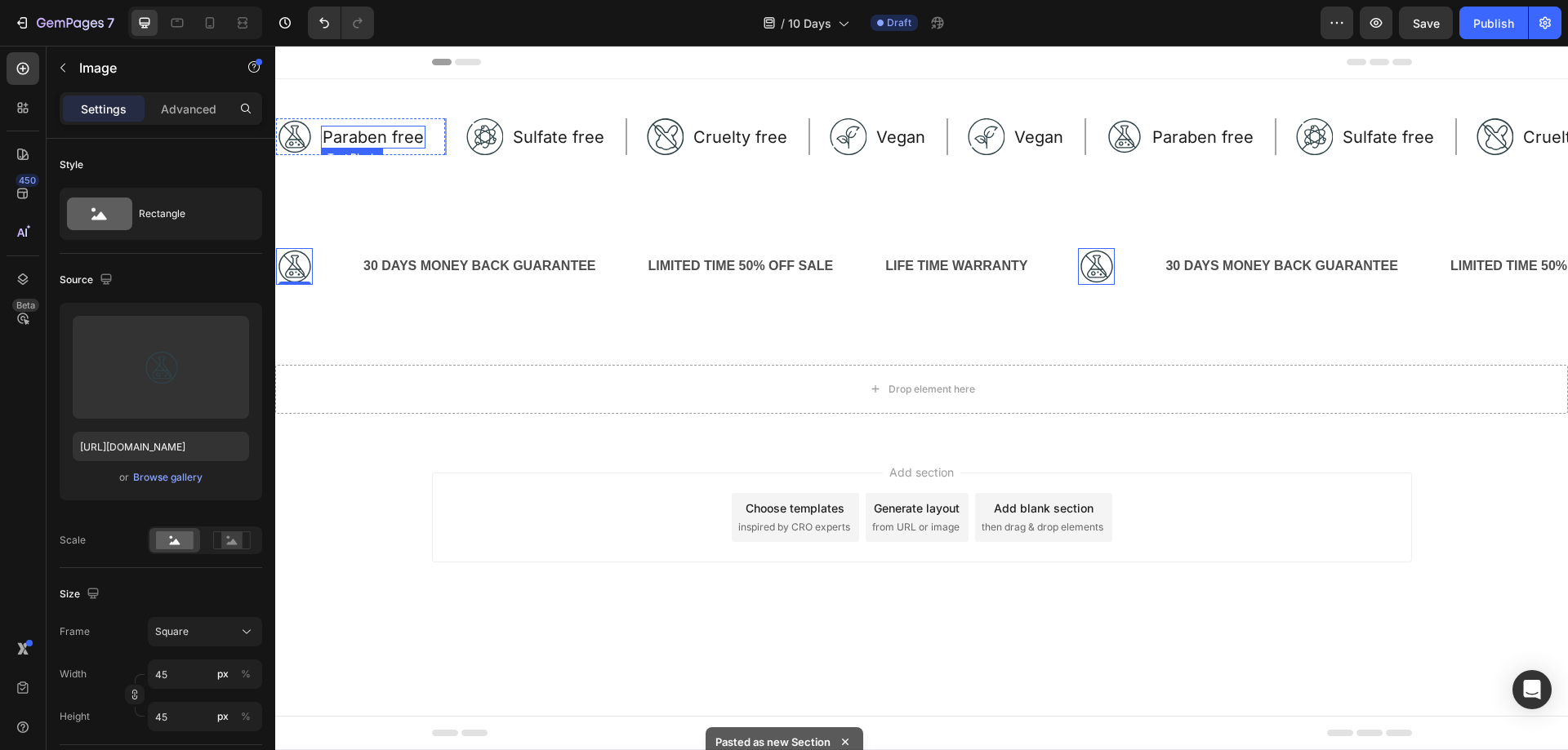
click at [351, 131] on p "Paraben free" at bounding box center [373, 137] width 101 height 20
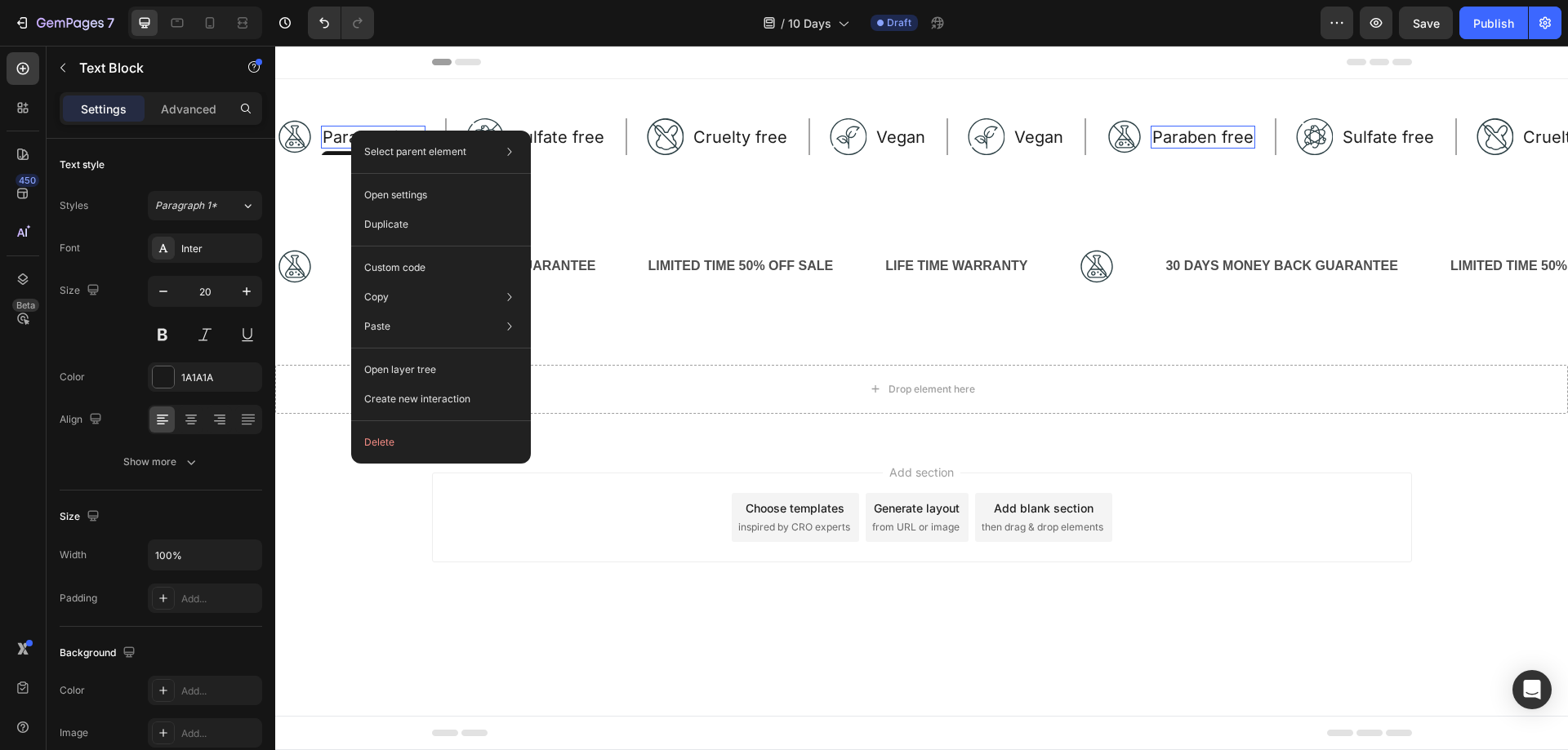
click at [306, 126] on img at bounding box center [294, 137] width 37 height 37
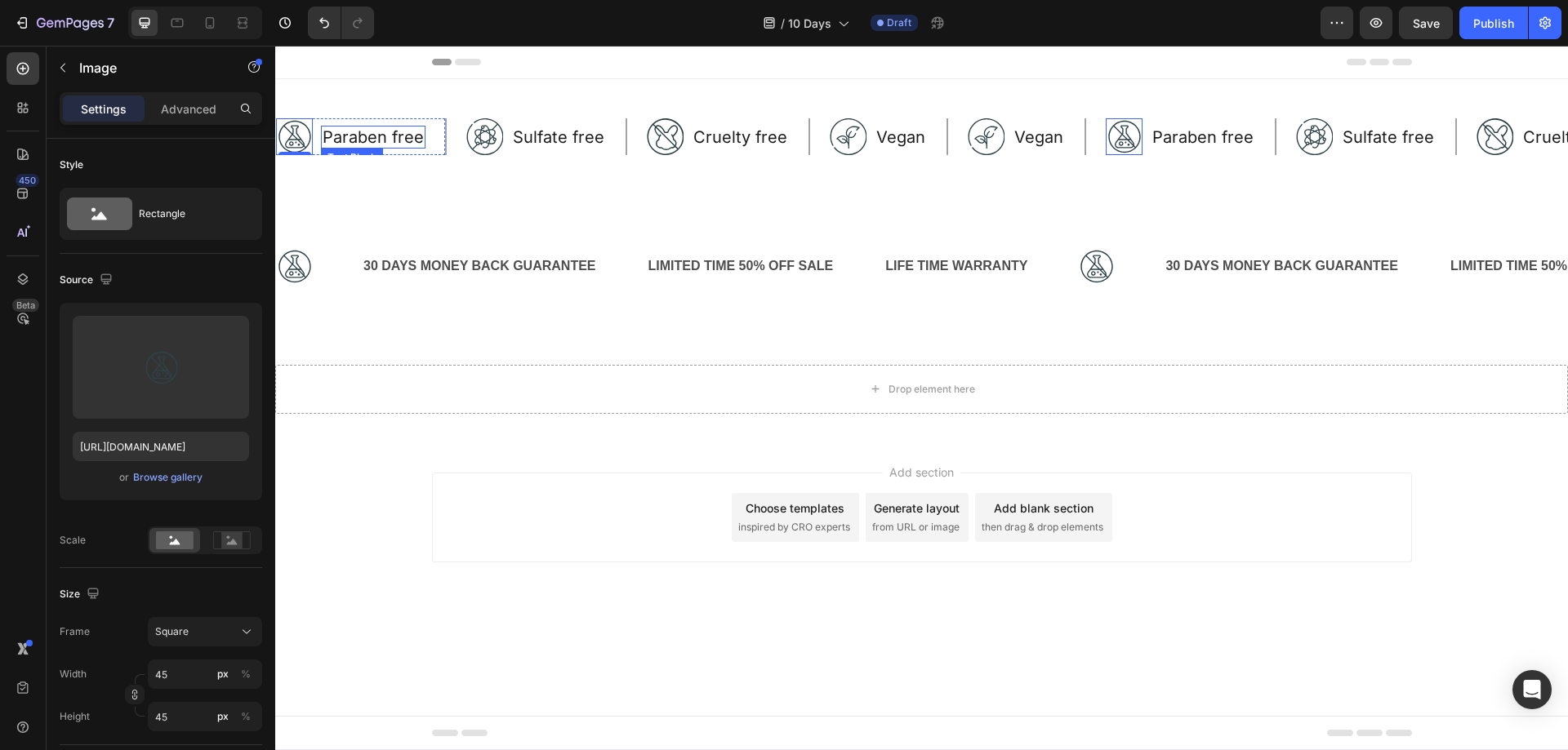
click at [353, 132] on p "Paraben free" at bounding box center [373, 137] width 101 height 20
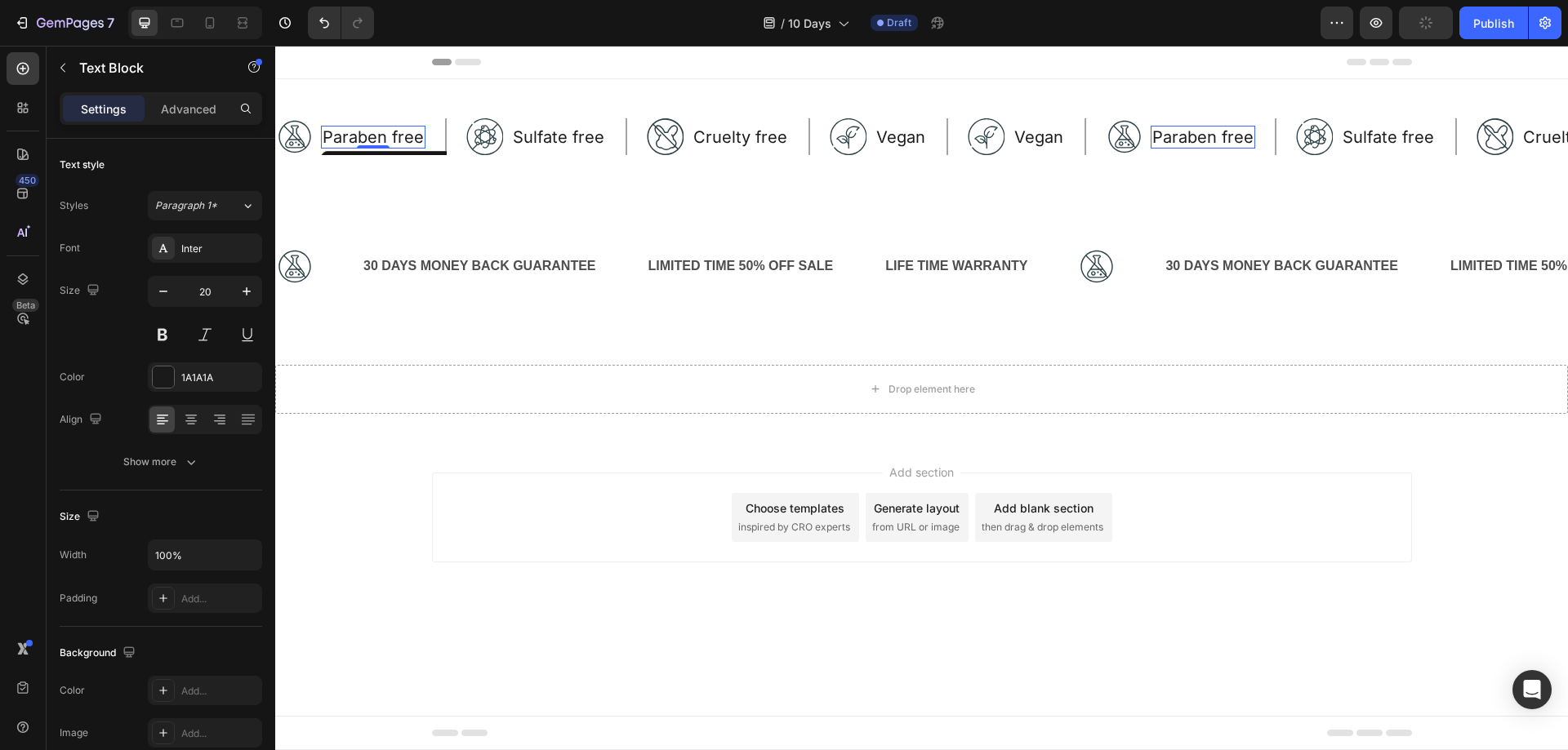
click at [0, 0] on img at bounding box center [0, 0] width 0 height 0
click at [0, 0] on button "Discard recording" at bounding box center [0, 0] width 0 height 0
click at [636, 261] on div "30 DAYS MONEY BACK GUARANTEE Text Block" at bounding box center [505, 266] width 285 height 40
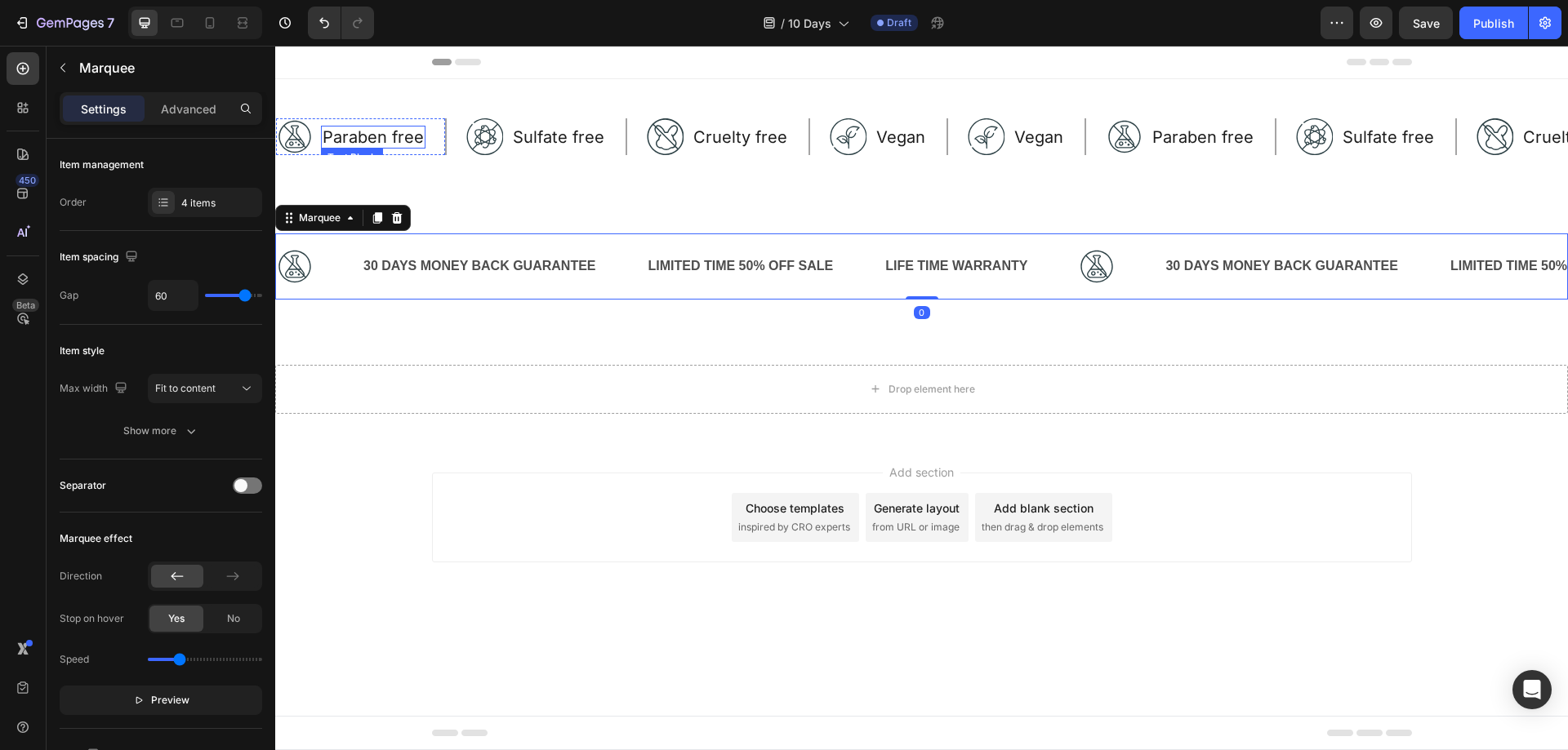
click at [350, 137] on p "Paraben free" at bounding box center [373, 137] width 101 height 20
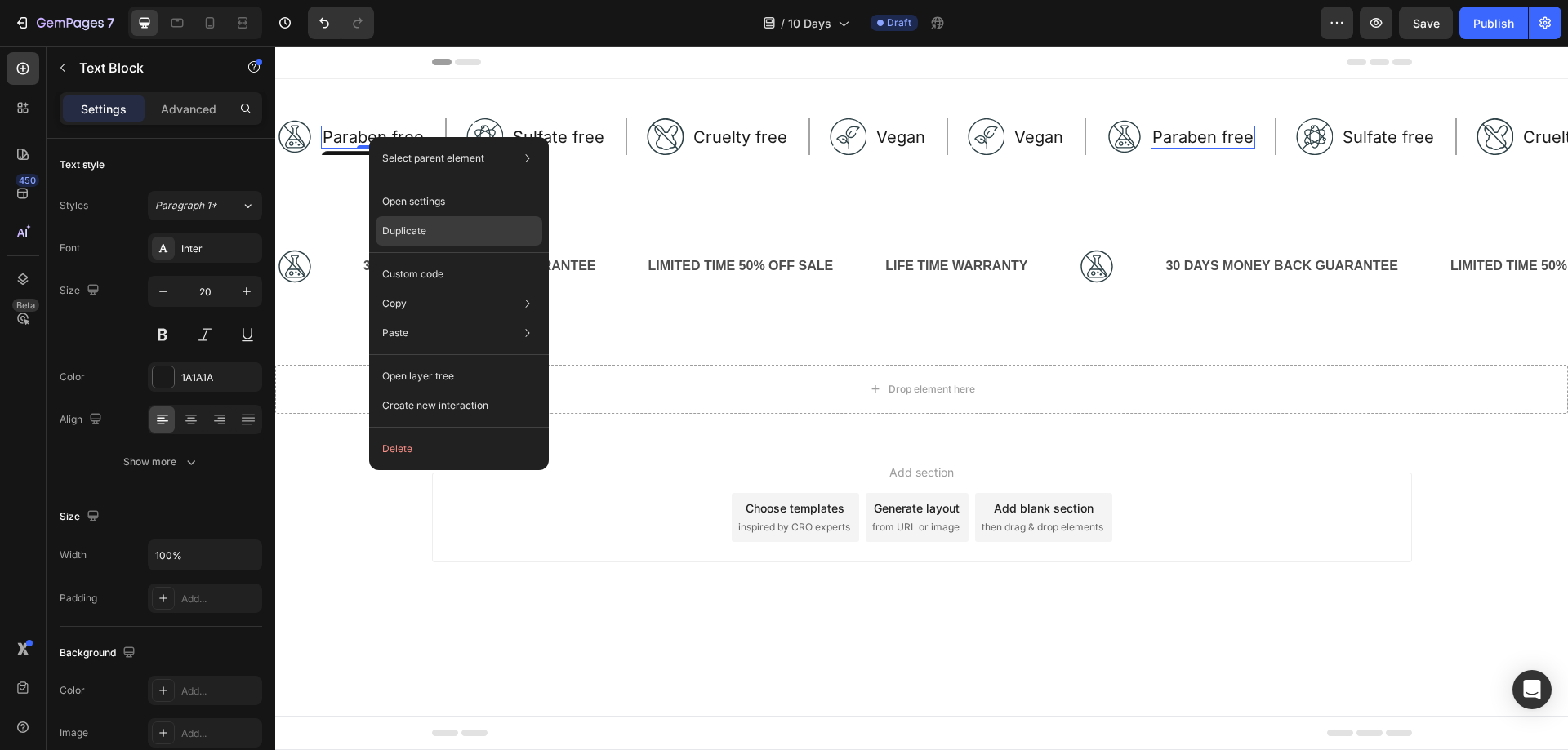
click at [450, 259] on div "Duplicate" at bounding box center [459, 274] width 167 height 29
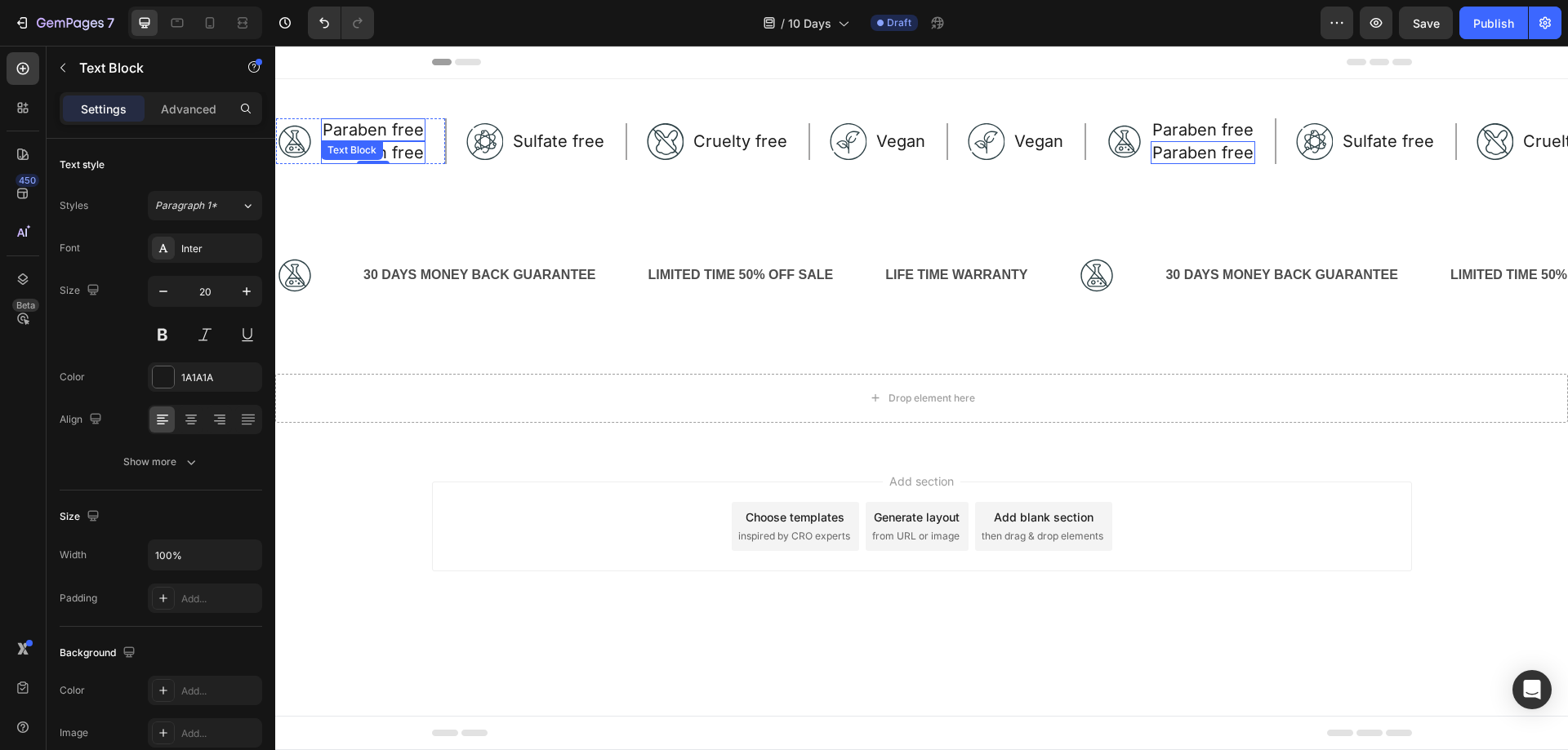
click at [365, 132] on p "Paraben free" at bounding box center [373, 130] width 101 height 20
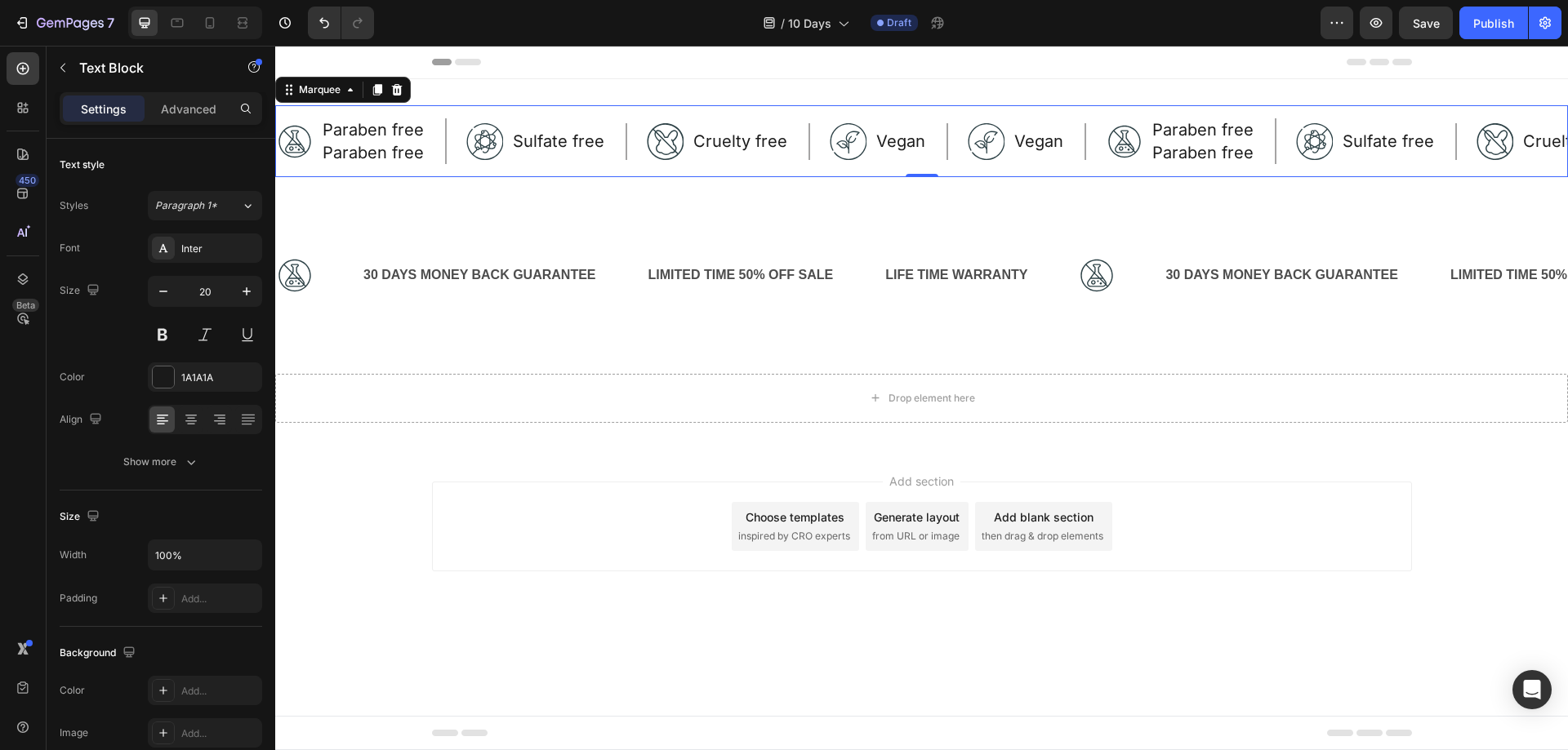
click at [462, 165] on div "Image Paraben free Text Block Paraben free Text Block Row Image Sulfate free Te…" at bounding box center [922, 142] width 1293 height 72
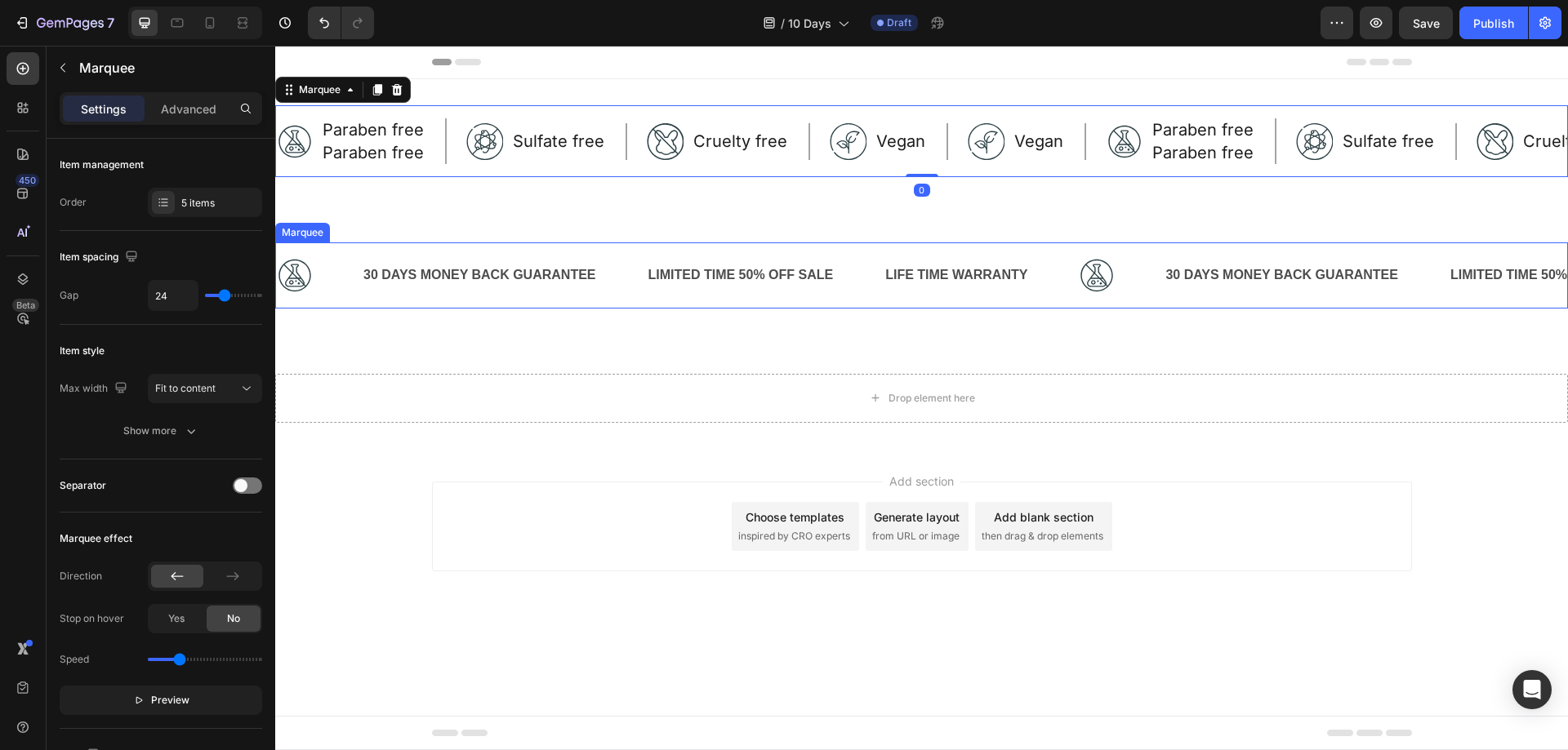
click at [633, 284] on div "30 DAYS MONEY BACK GUARANTEE Text Block" at bounding box center [505, 275] width 285 height 40
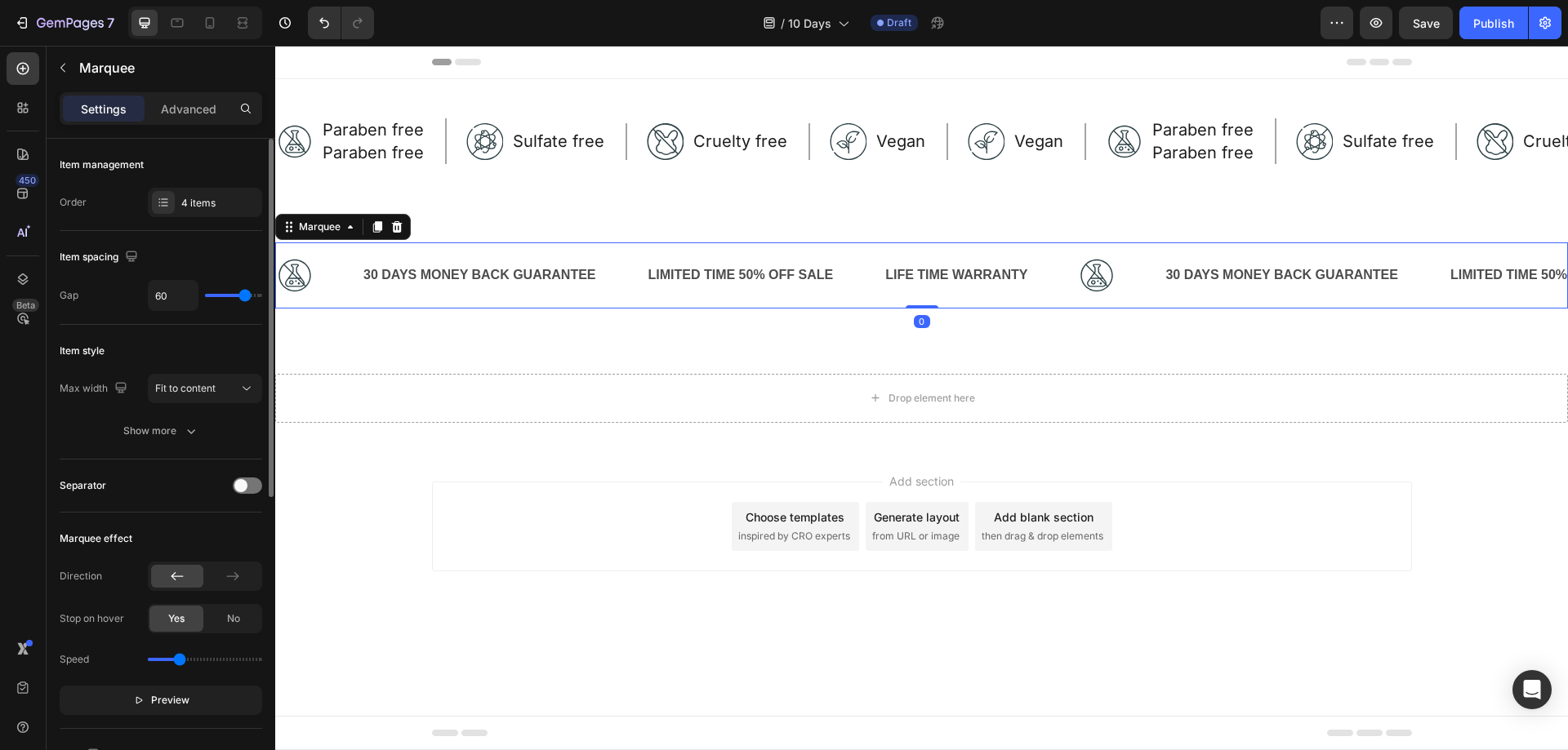
scroll to position [245, 0]
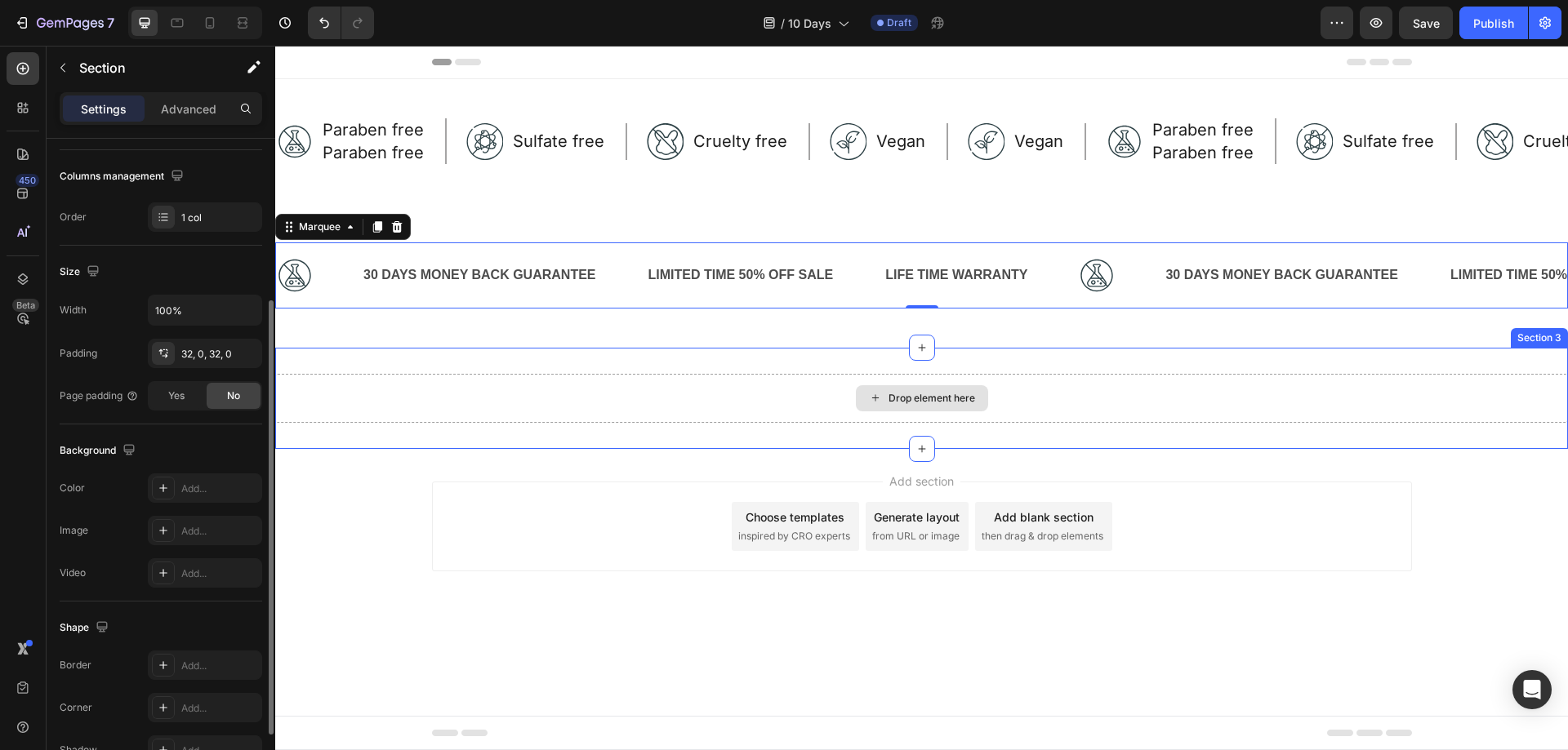
click at [521, 397] on div "Drop element here" at bounding box center [922, 398] width 1293 height 49
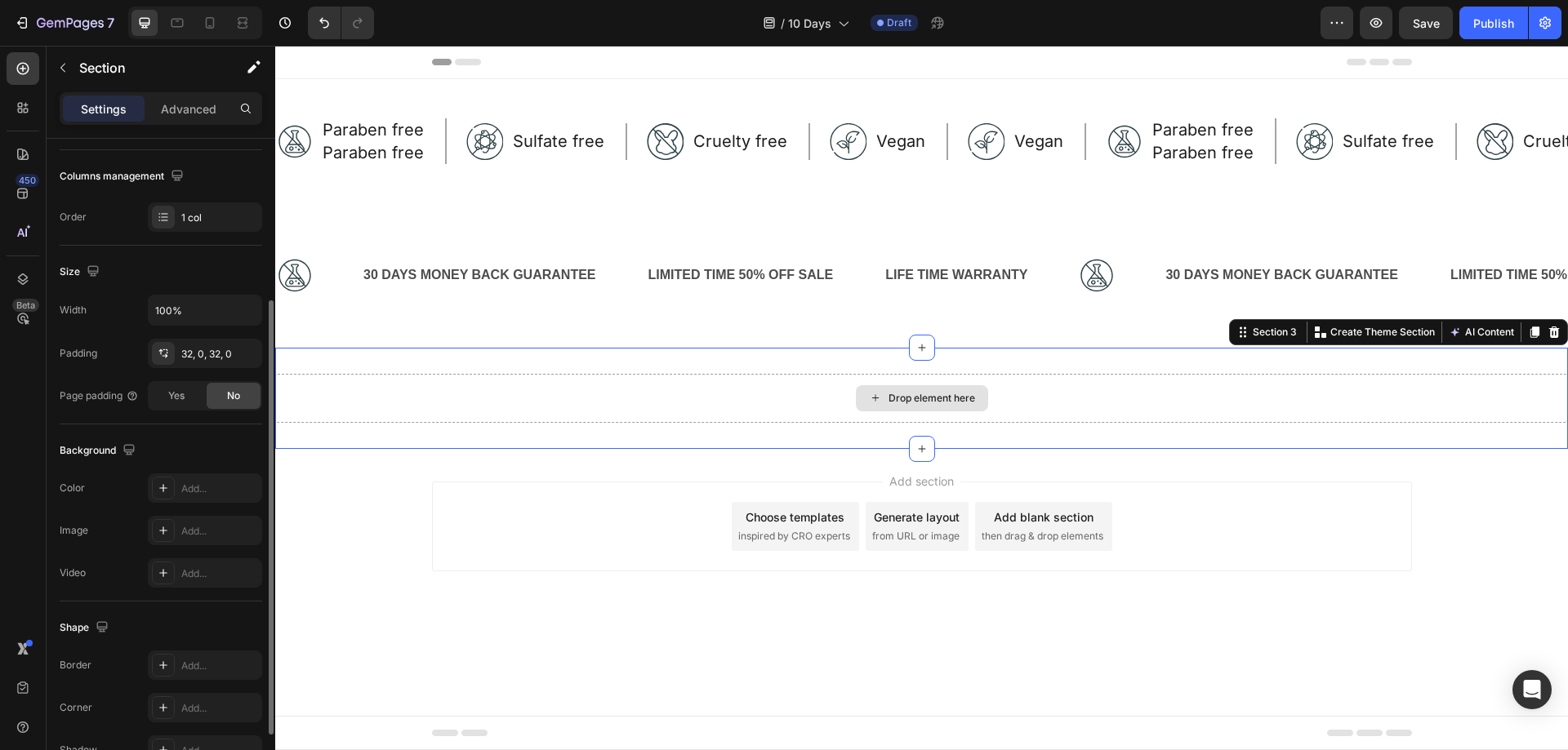
scroll to position [0, 0]
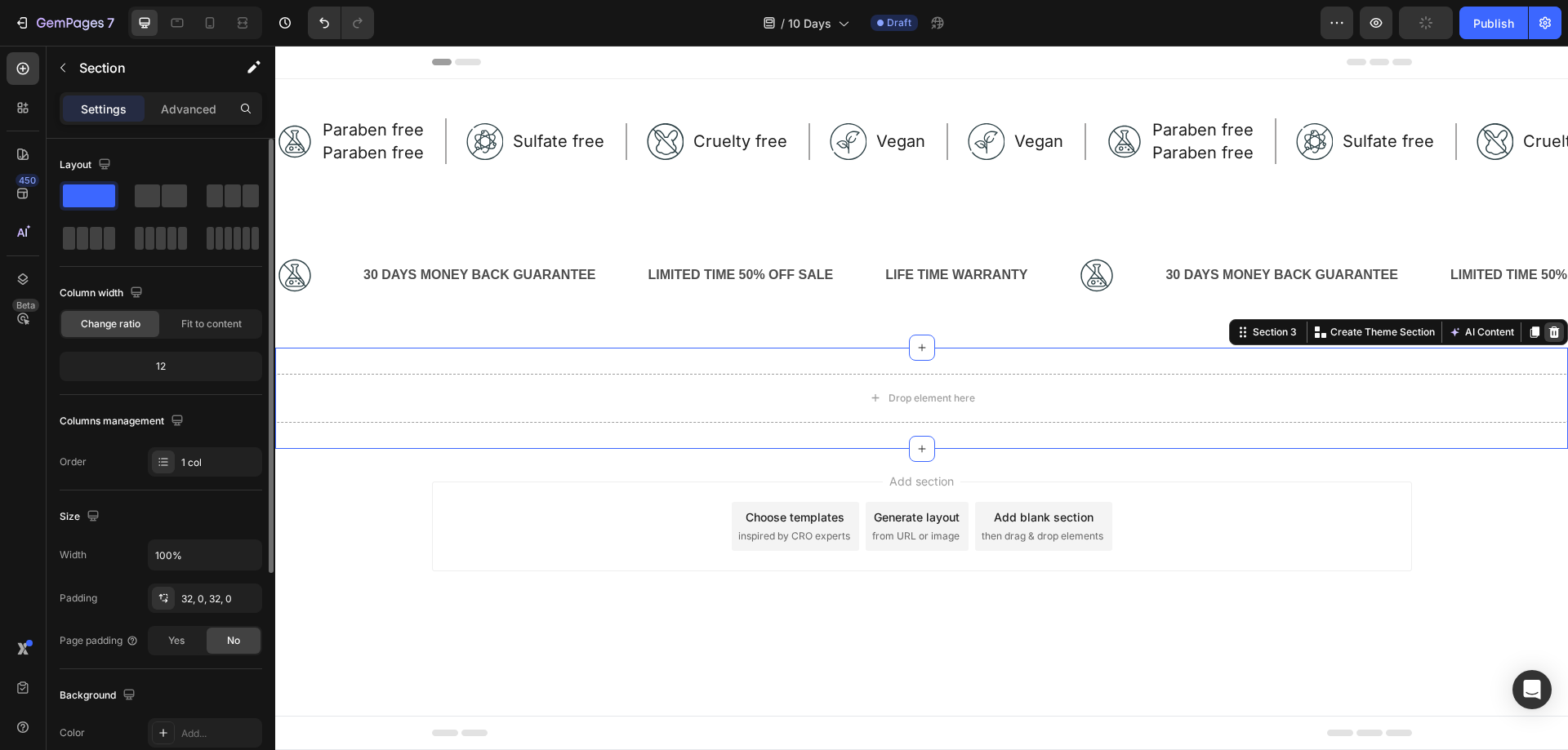
click at [1555, 329] on icon at bounding box center [1554, 332] width 10 height 11
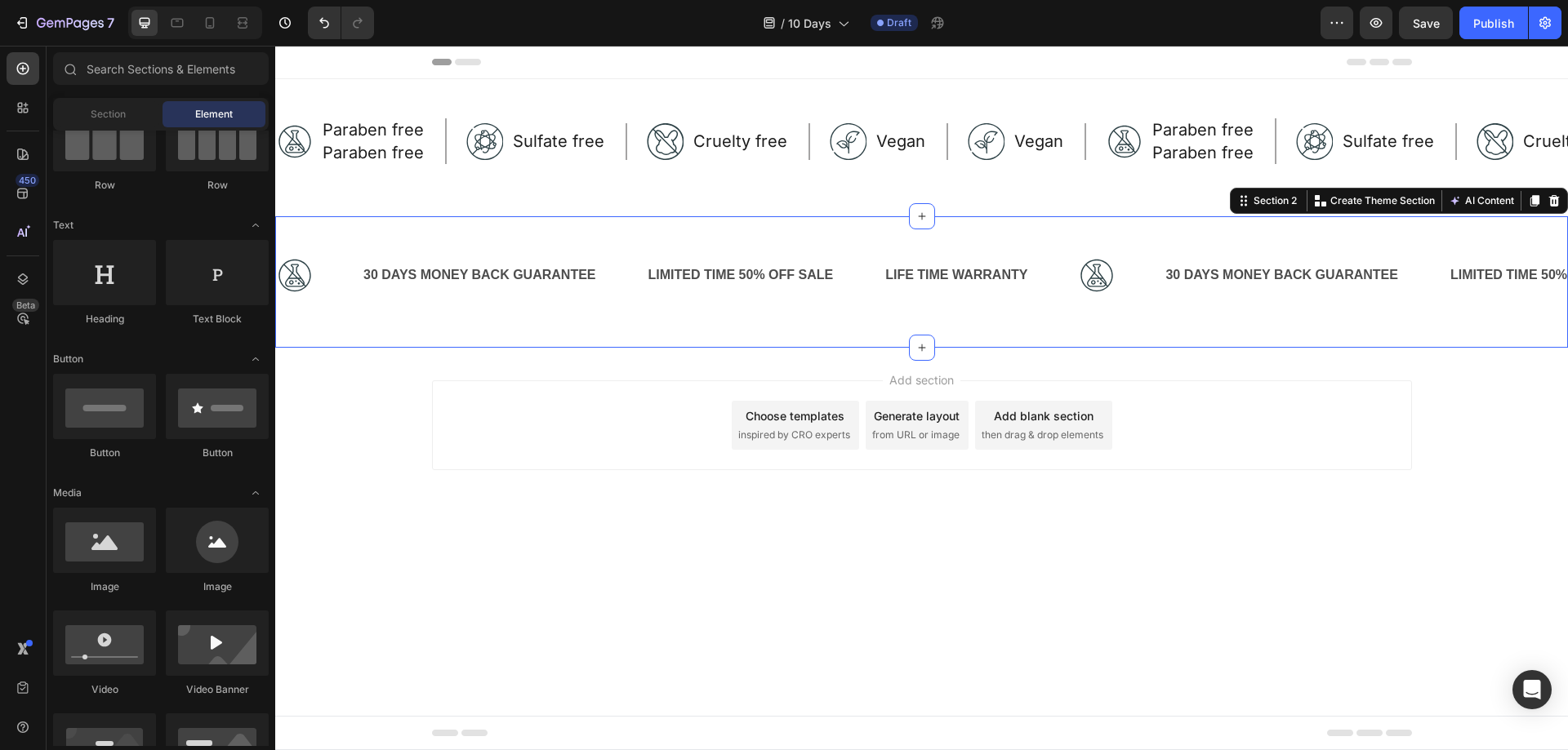
click at [1115, 328] on div "Image Row 30 DAYS MONEY BACK GUARANTEE Text Block LIMITED TIME 50% OFF SALE Tex…" at bounding box center [922, 282] width 1293 height 131
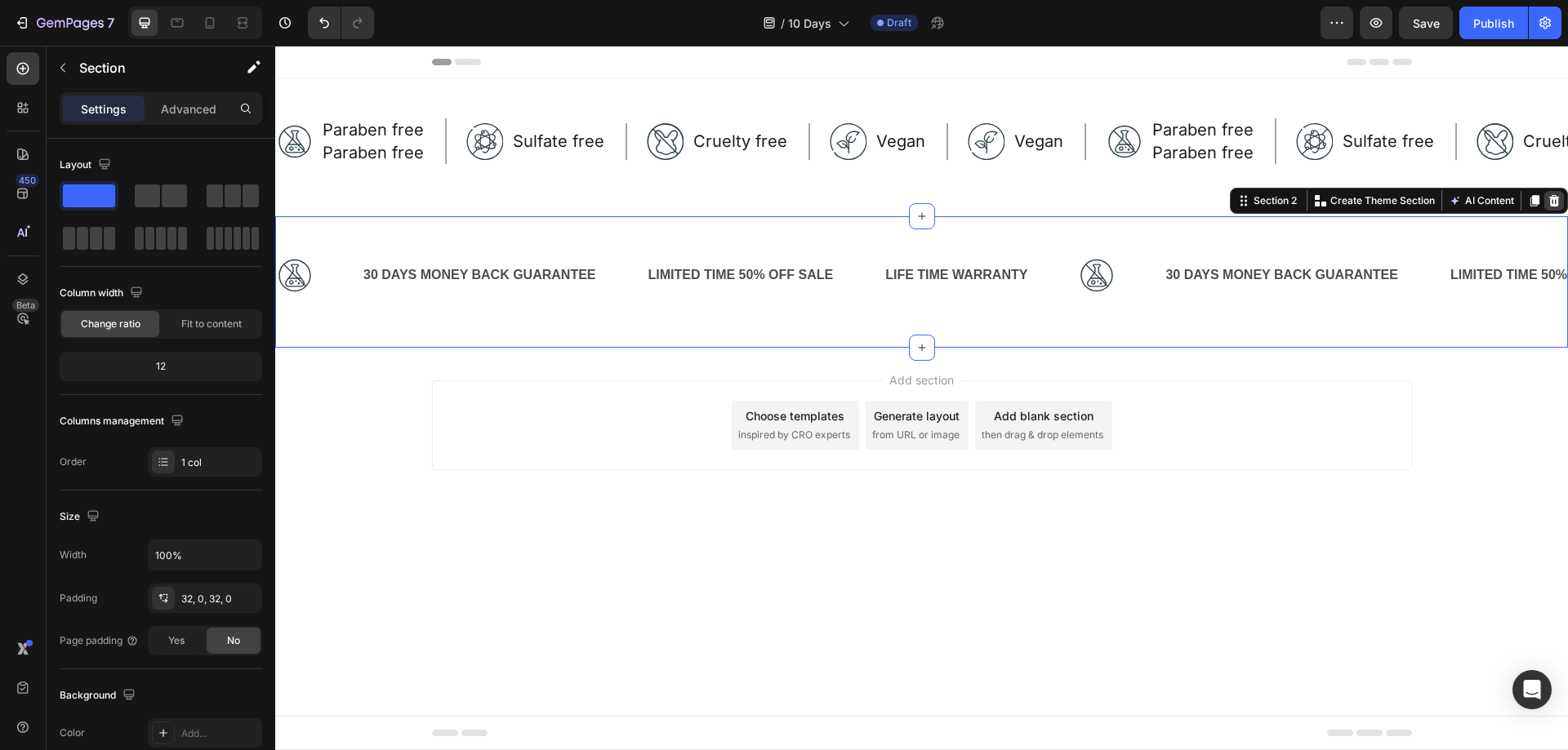
click at [1551, 201] on icon at bounding box center [1554, 200] width 10 height 11
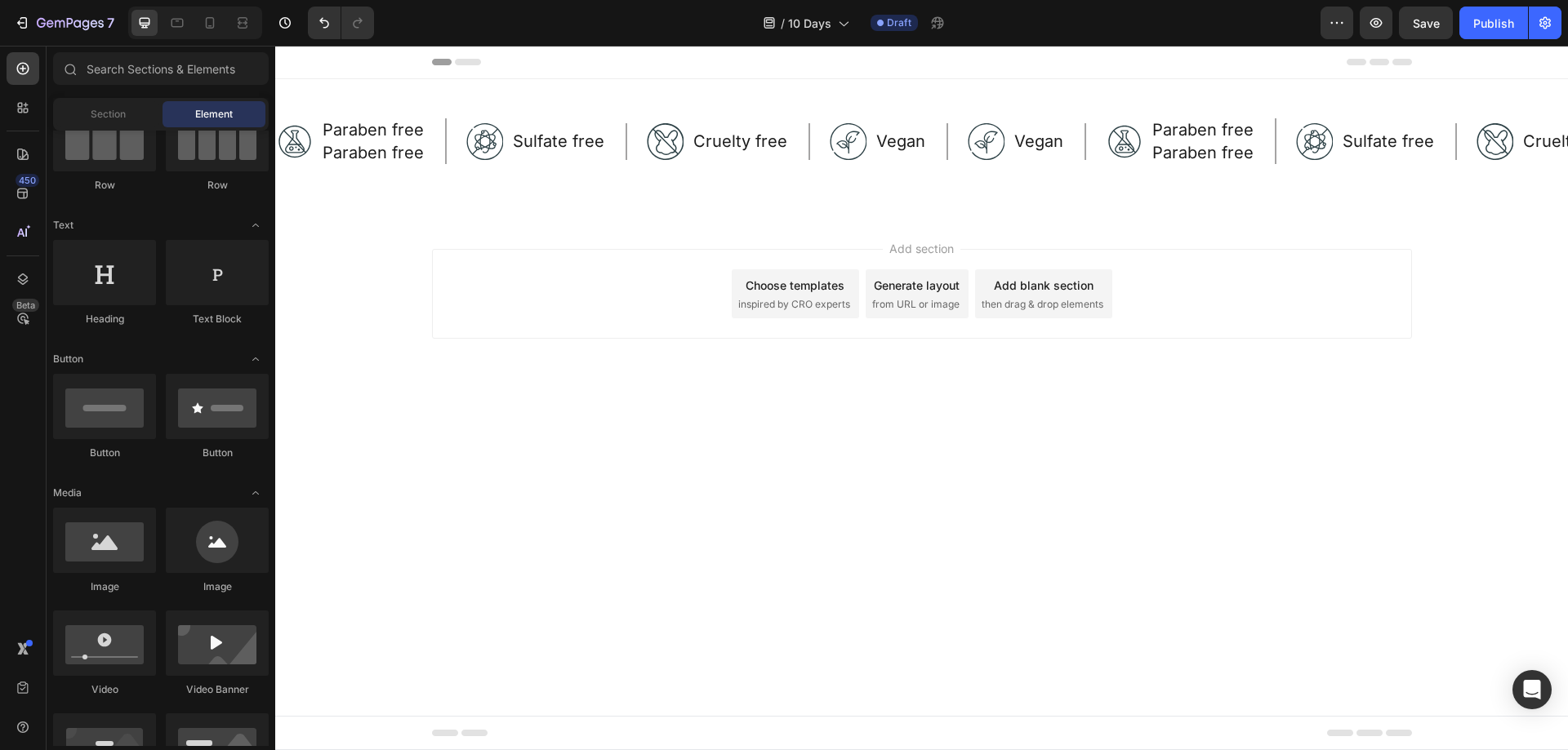
click at [0, 0] on img at bounding box center [0, 0] width 0 height 0
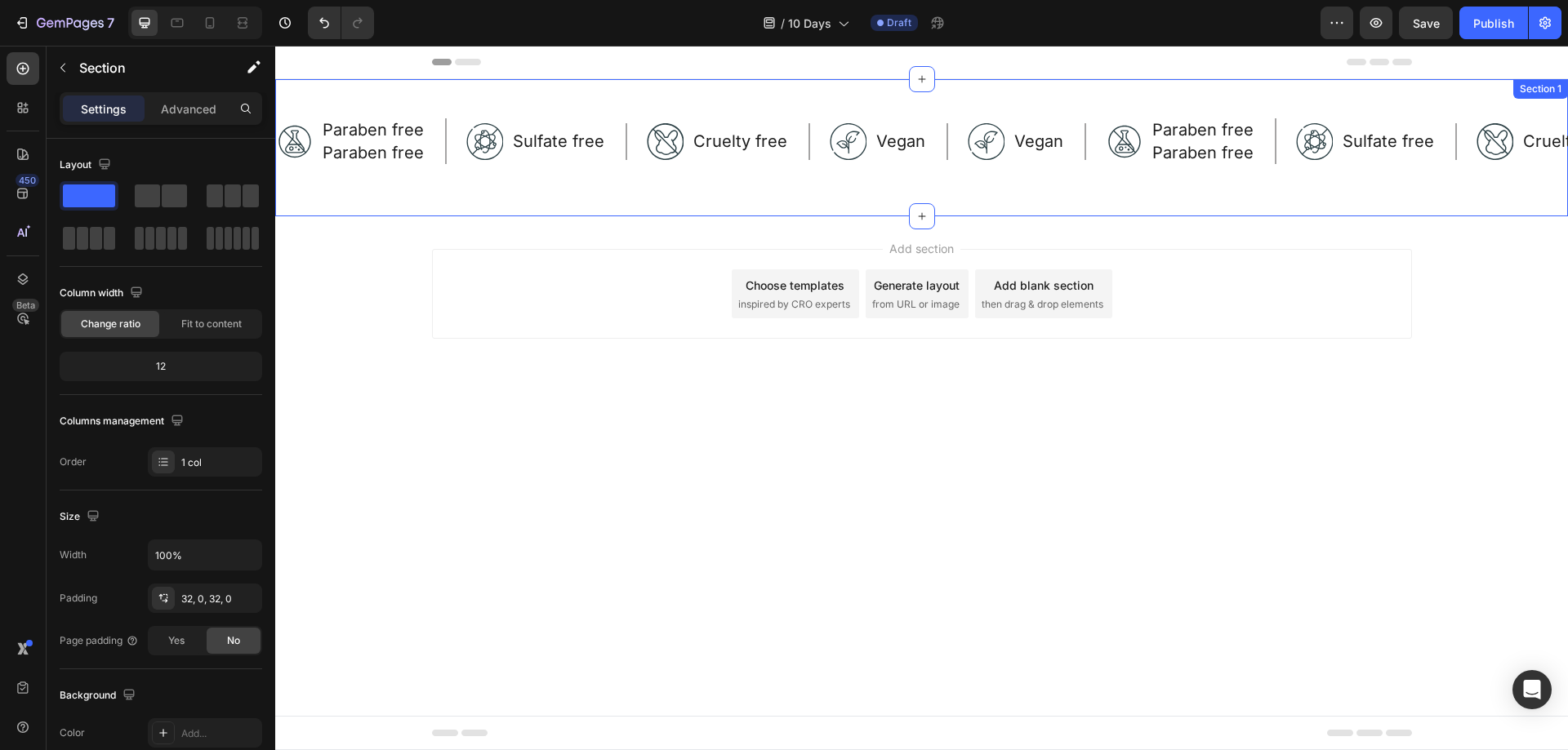
click at [534, 197] on div "Image Paraben free Text Block Paraben free Text Block Row Image Sulfate free Te…" at bounding box center [922, 148] width 1293 height 137
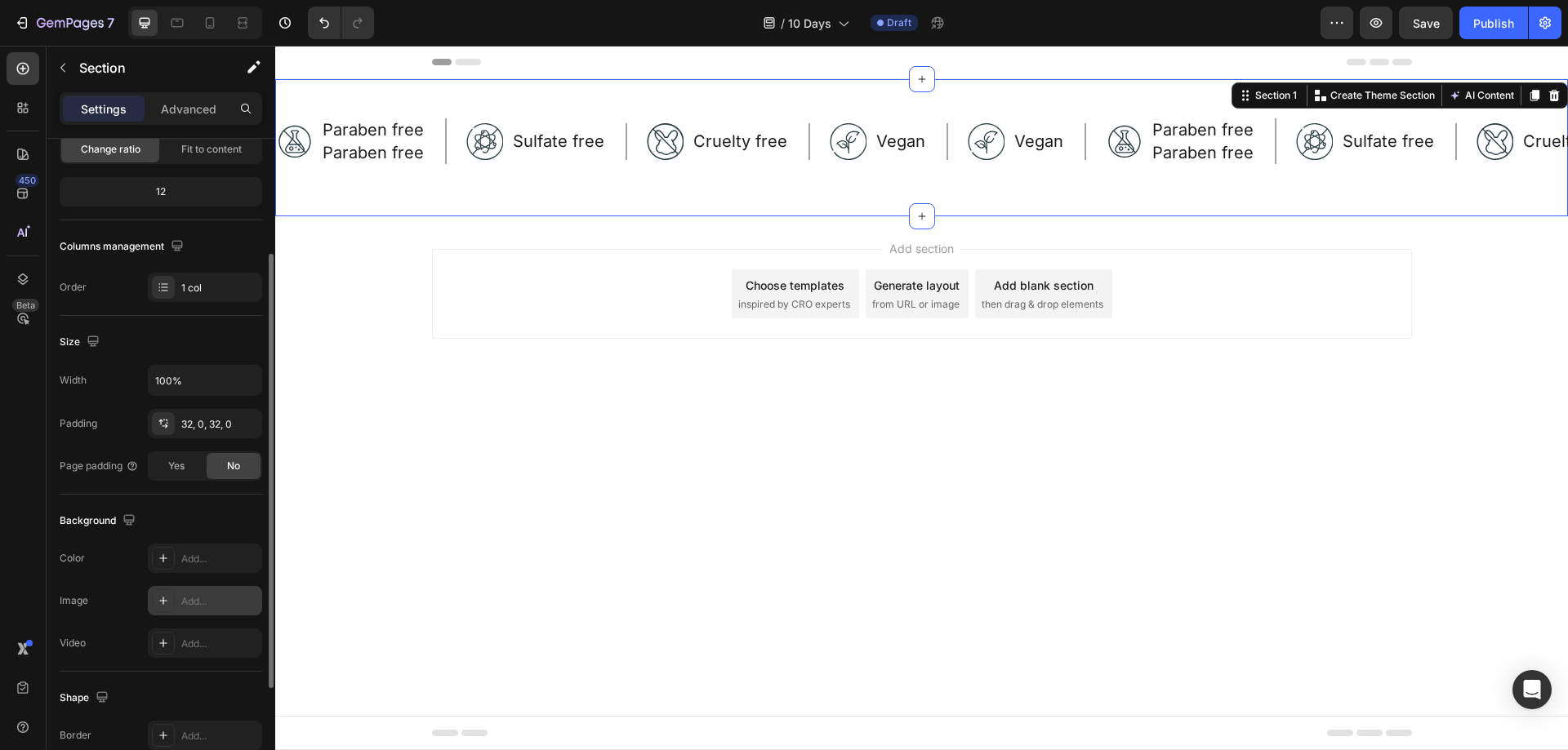
scroll to position [93, 0]
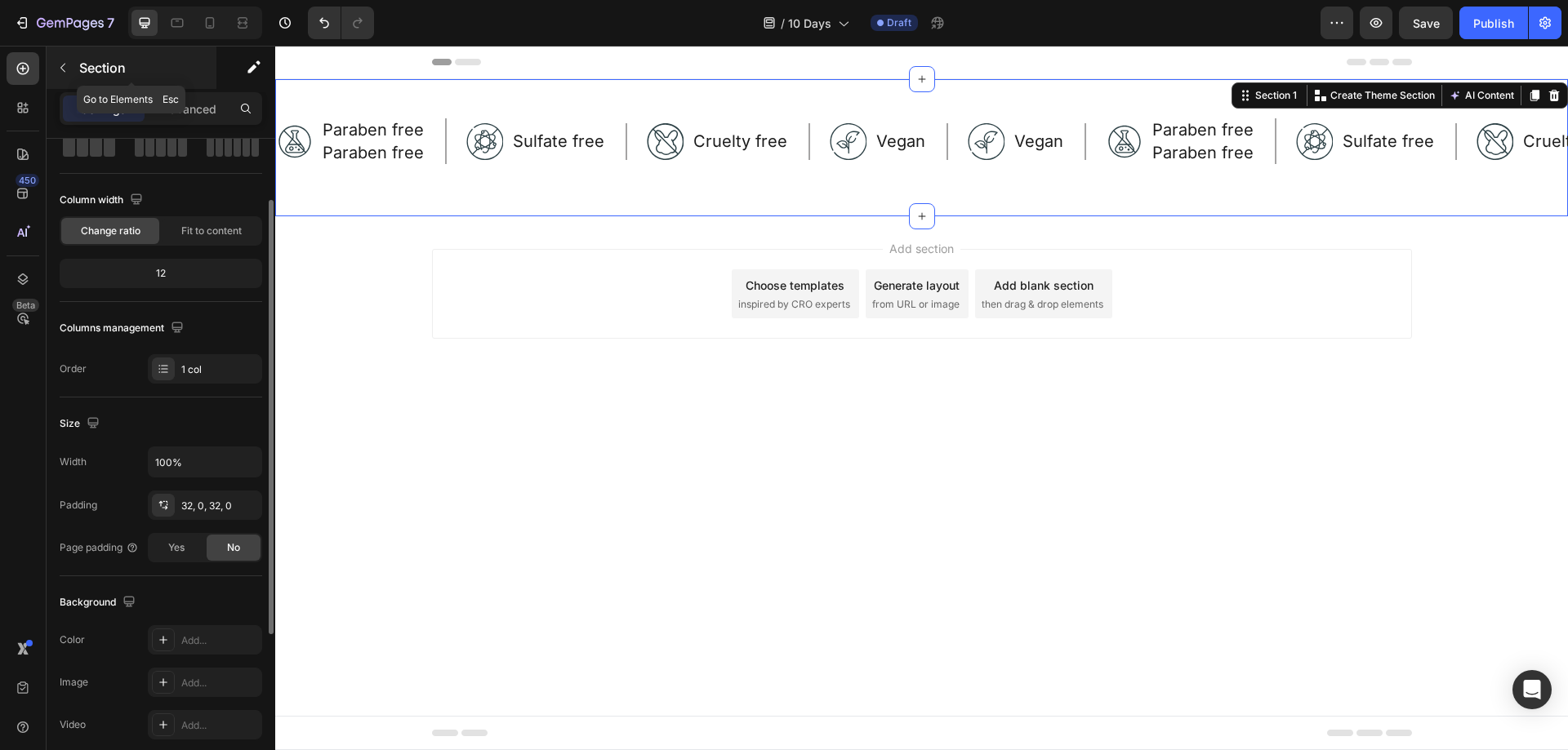
click at [62, 72] on icon "button" at bounding box center [63, 67] width 13 height 13
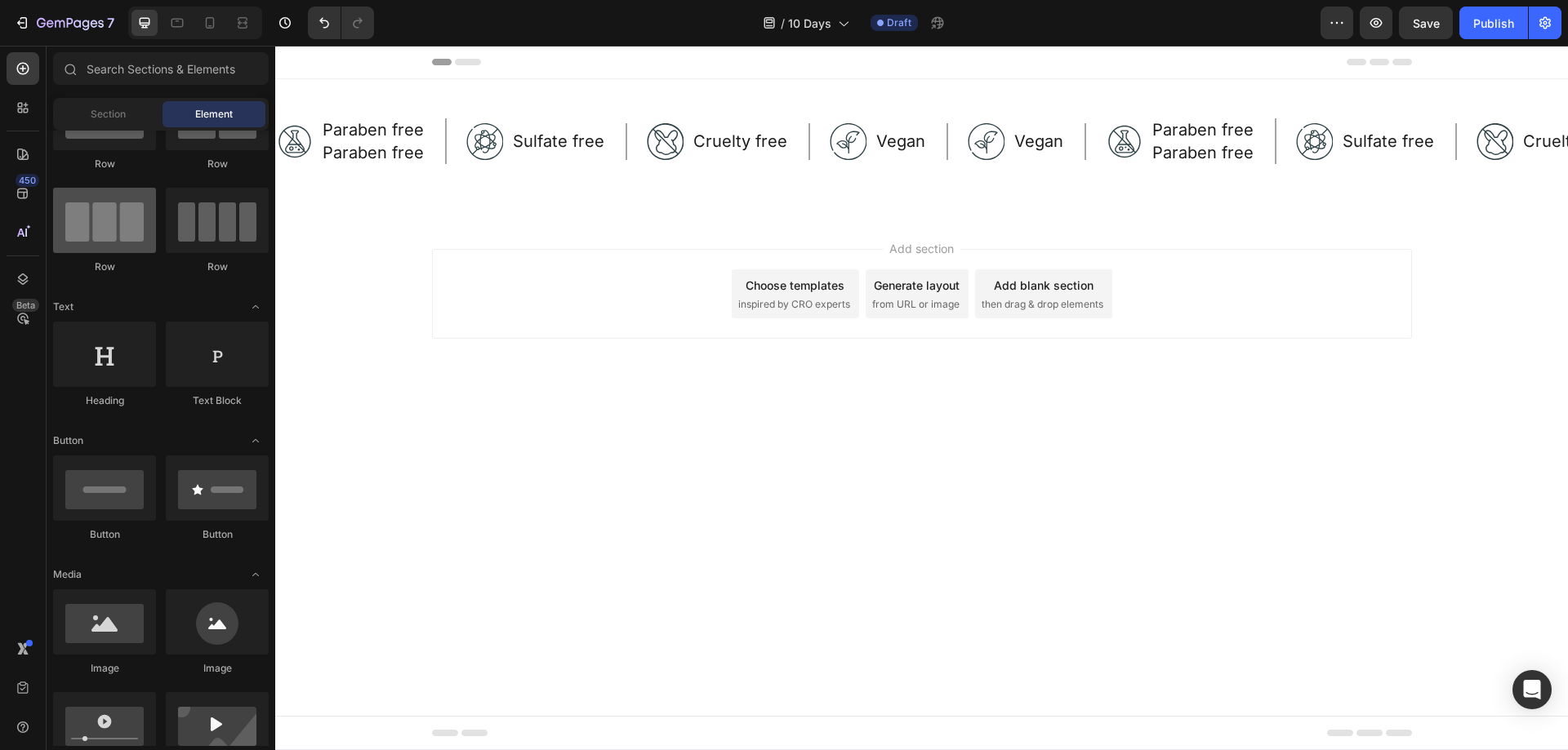
scroll to position [0, 0]
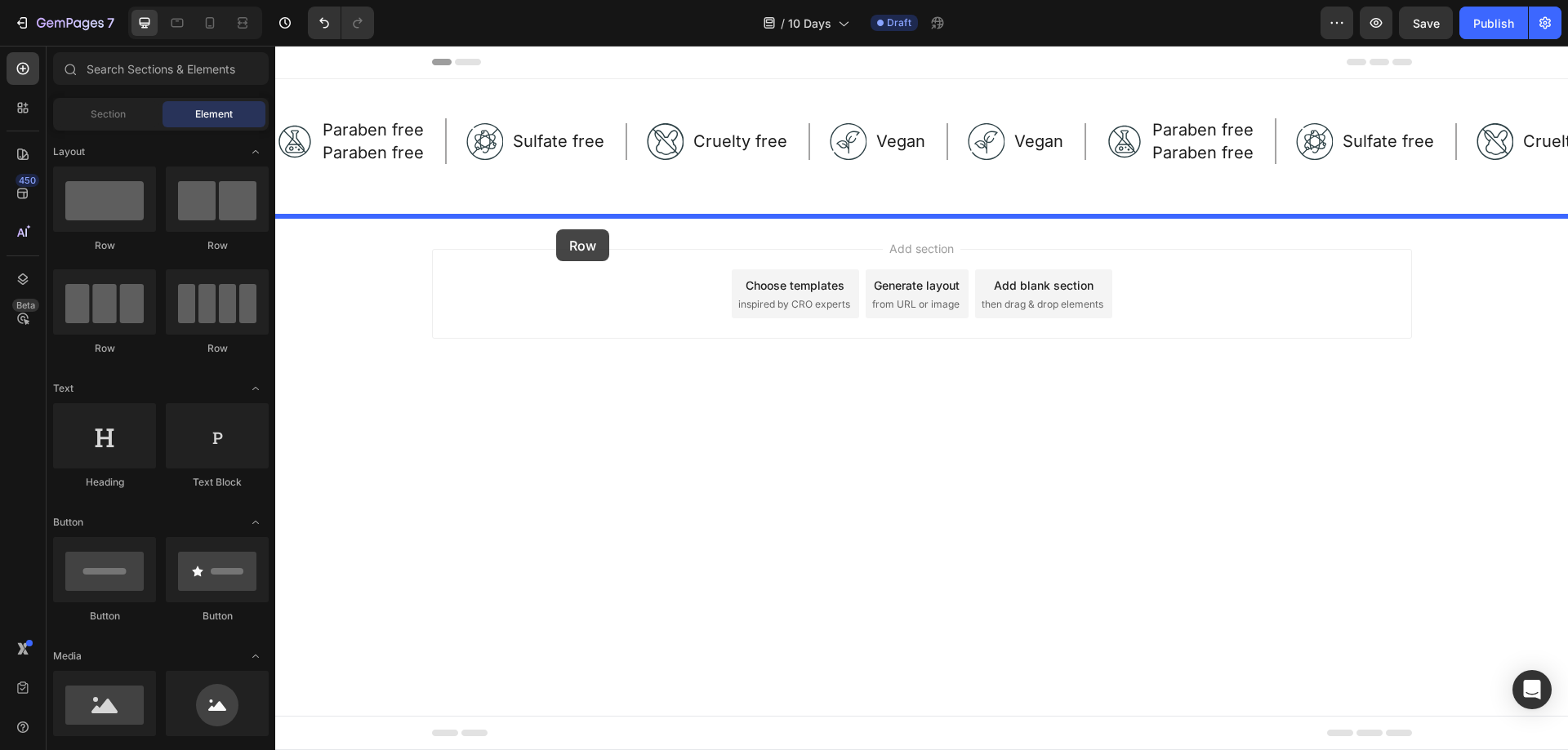
drag, startPoint x: 383, startPoint y: 269, endPoint x: 556, endPoint y: 229, distance: 177.6
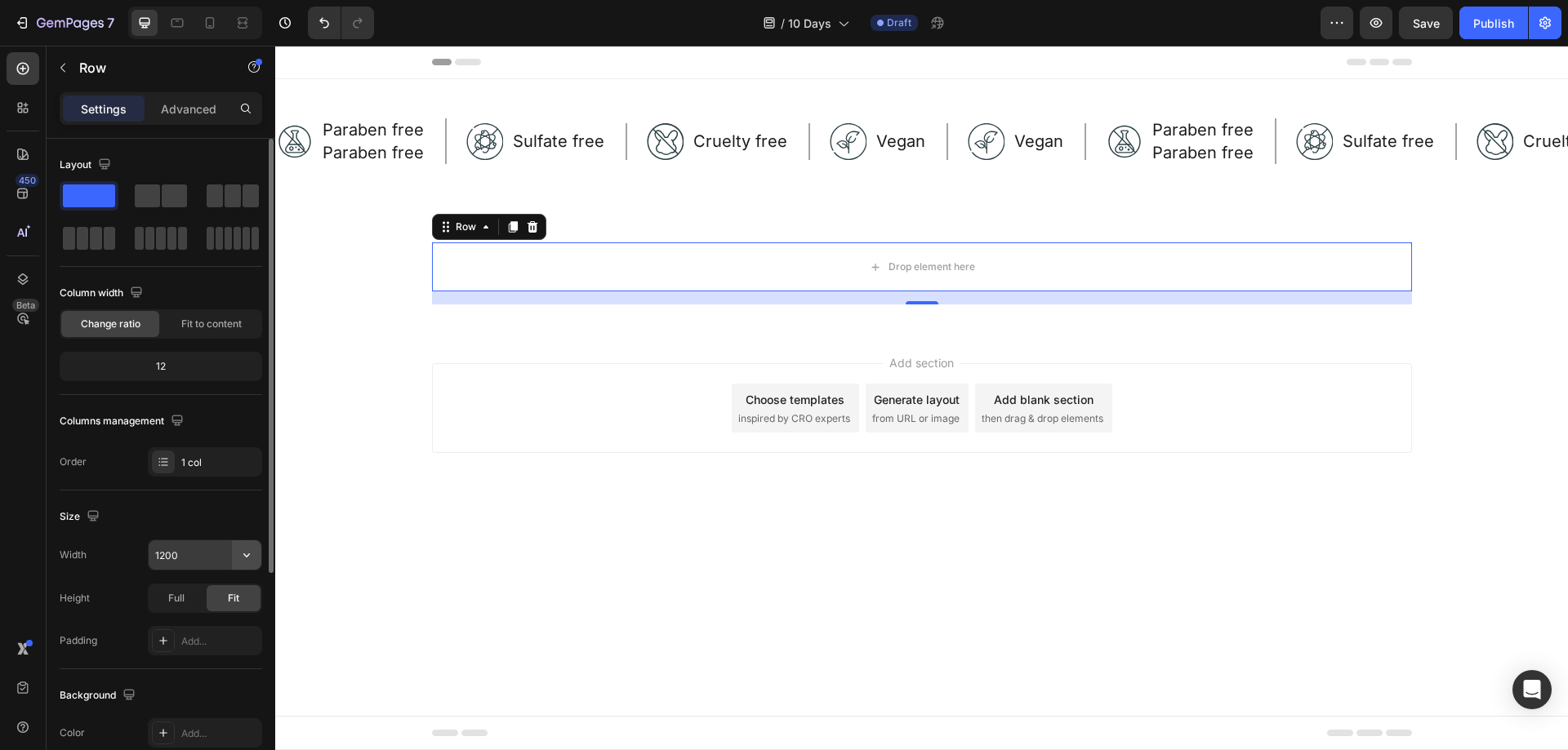
click at [254, 560] on icon "button" at bounding box center [246, 554] width 16 height 16
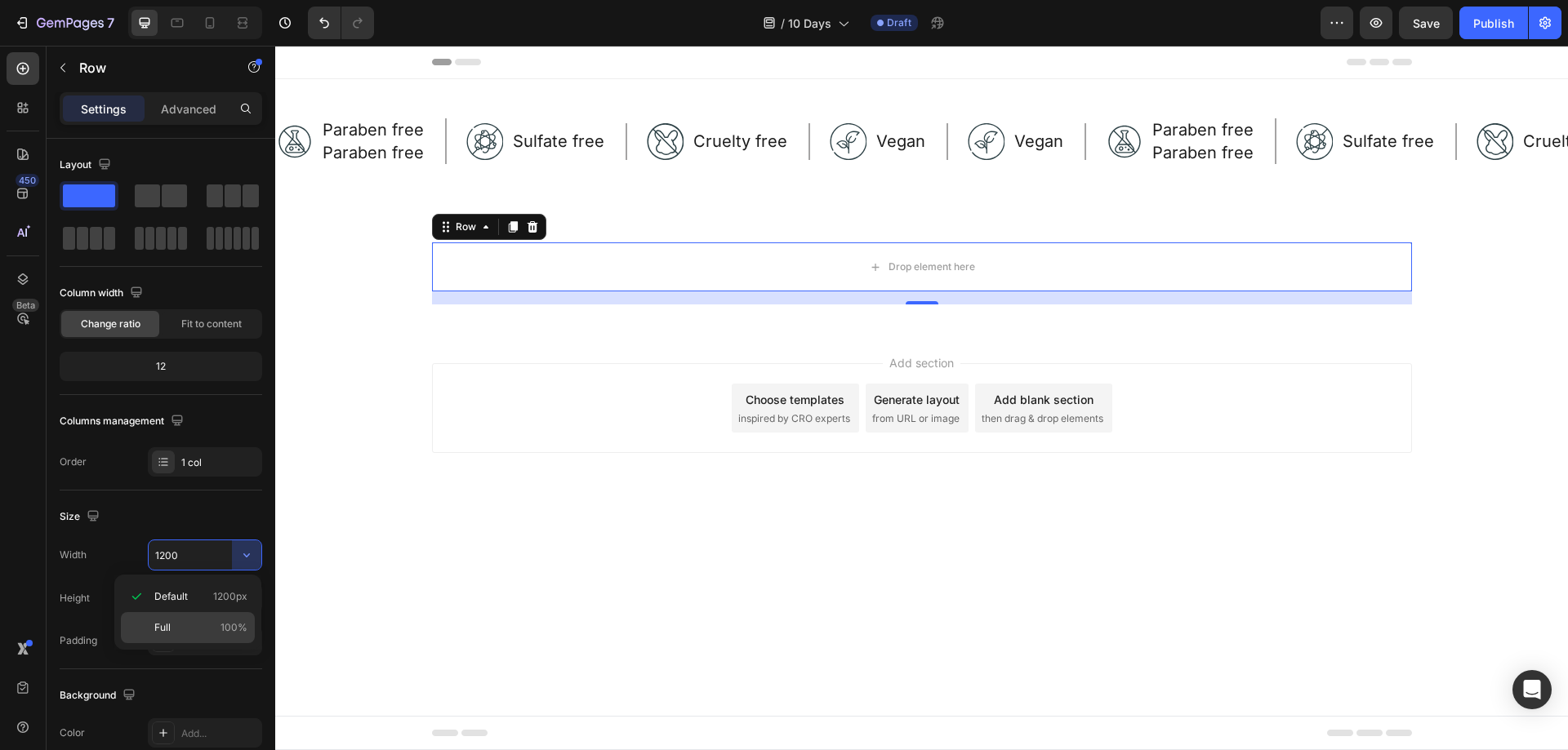
click at [230, 624] on span "100%" at bounding box center [233, 627] width 27 height 15
type input "100%"
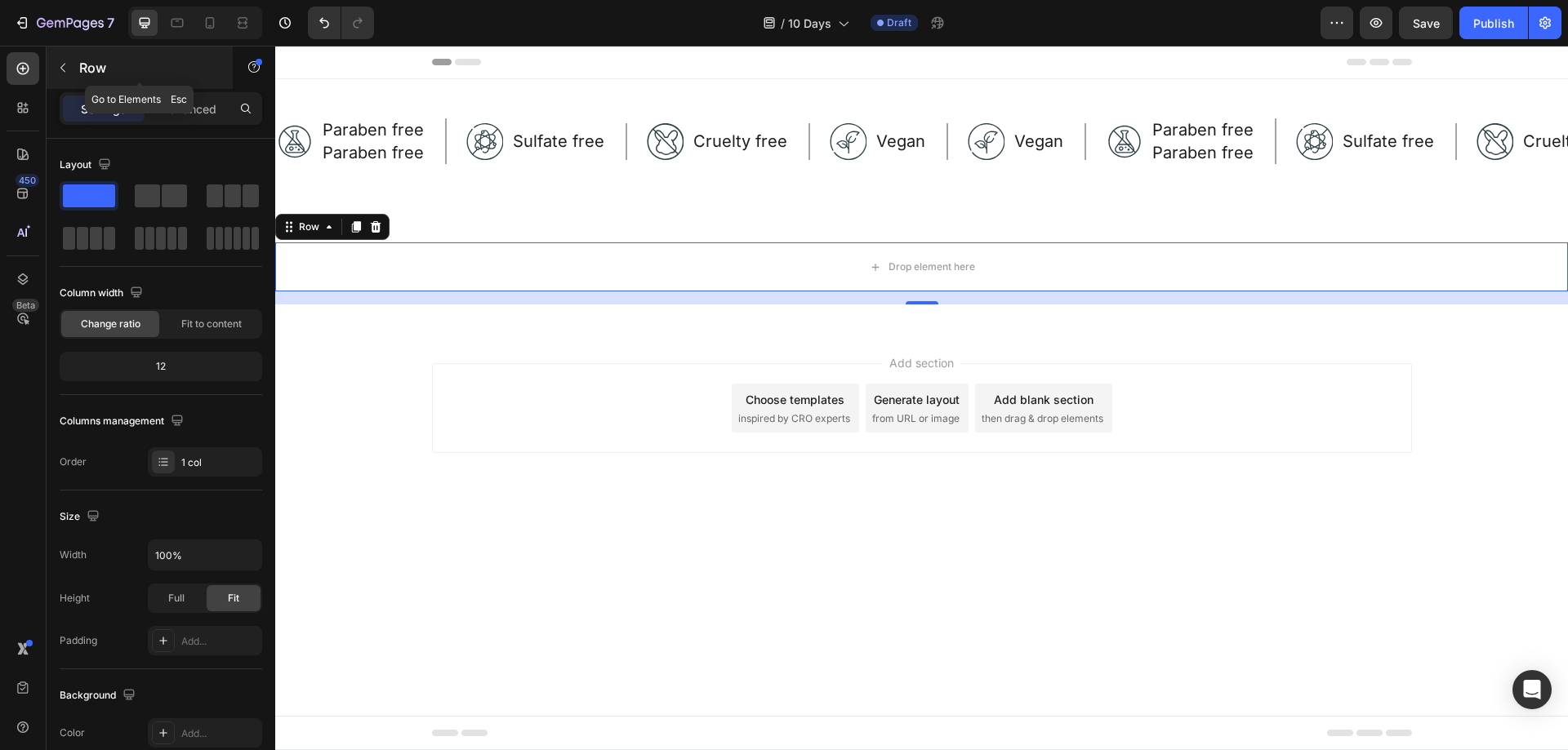
click at [62, 66] on icon "button" at bounding box center [63, 68] width 5 height 9
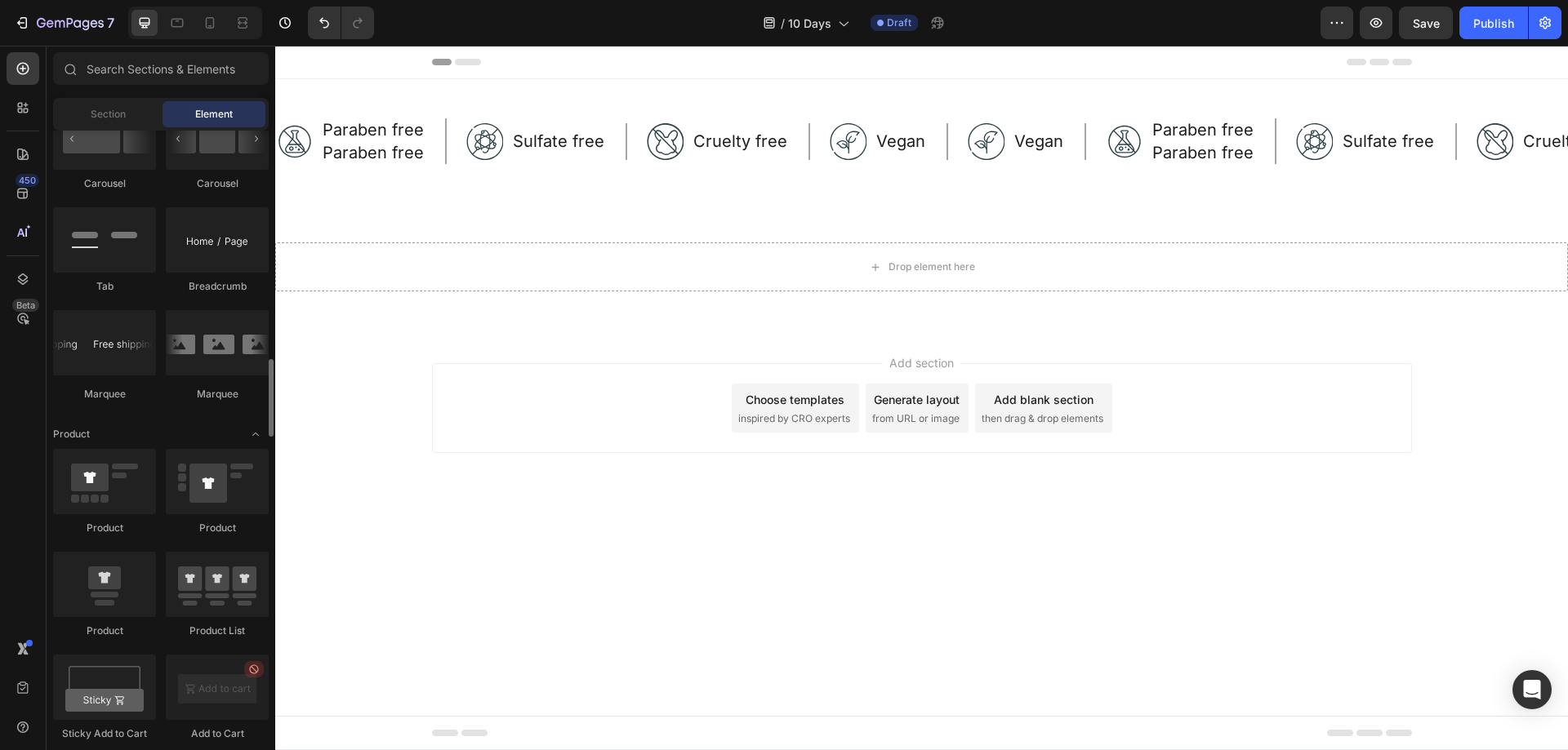
scroll to position [1714, 0]
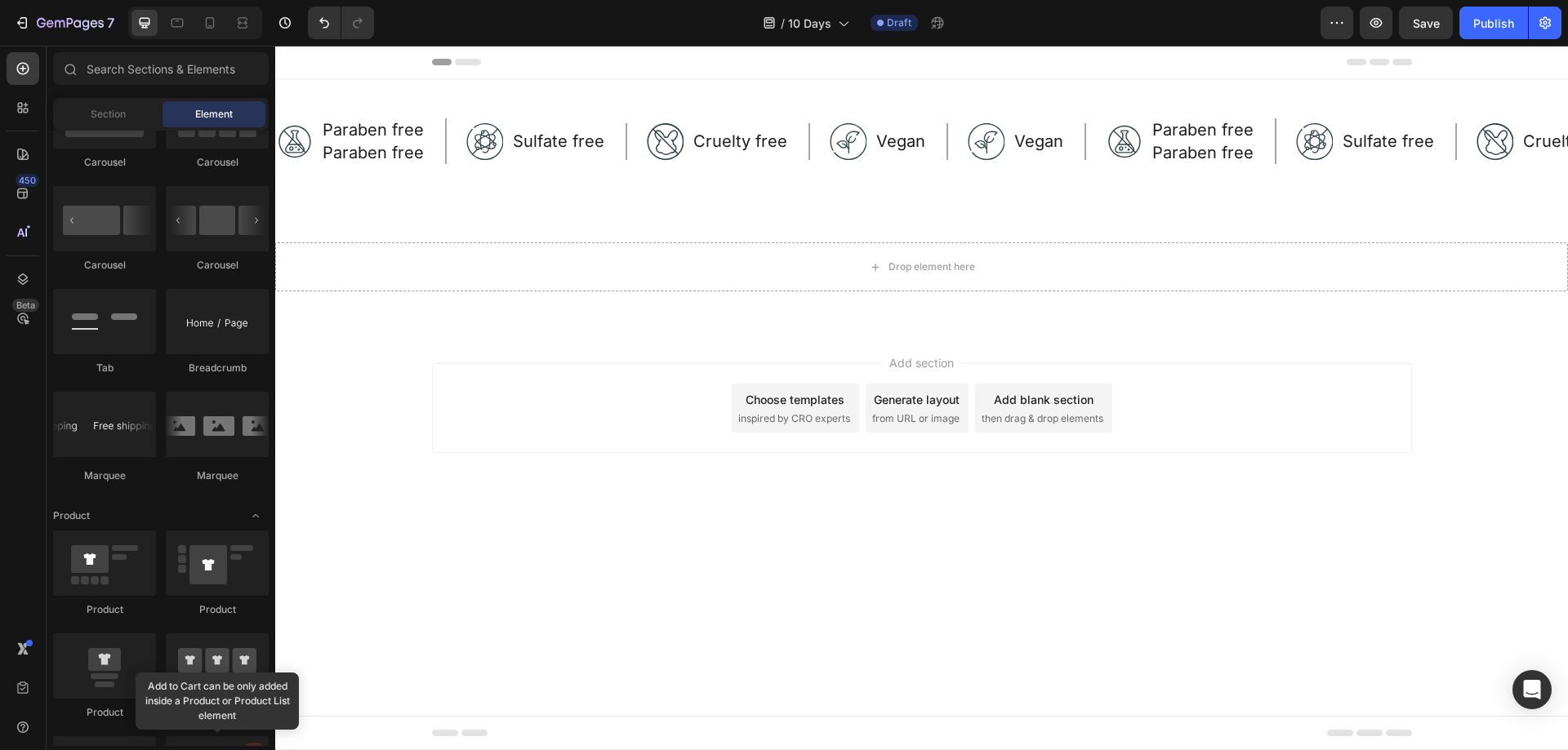
click at [0, 0] on img at bounding box center [0, 0] width 0 height 0
click at [0, 0] on button "Discard recording" at bounding box center [0, 0] width 0 height 0
click at [0, 0] on img at bounding box center [0, 0] width 0 height 0
click at [574, 258] on div "Drop element here" at bounding box center [922, 266] width 1293 height 49
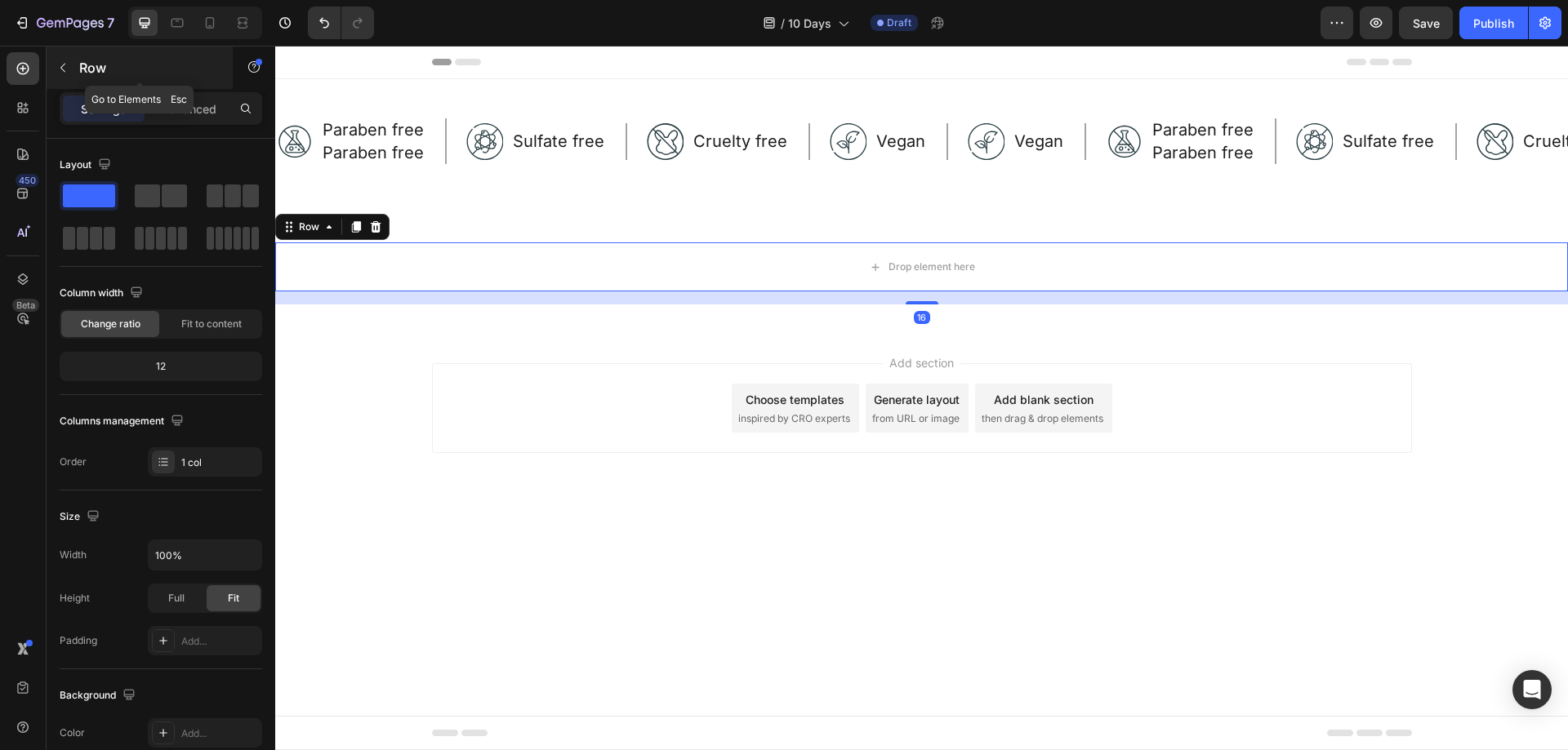
click at [59, 72] on icon "button" at bounding box center [63, 67] width 13 height 13
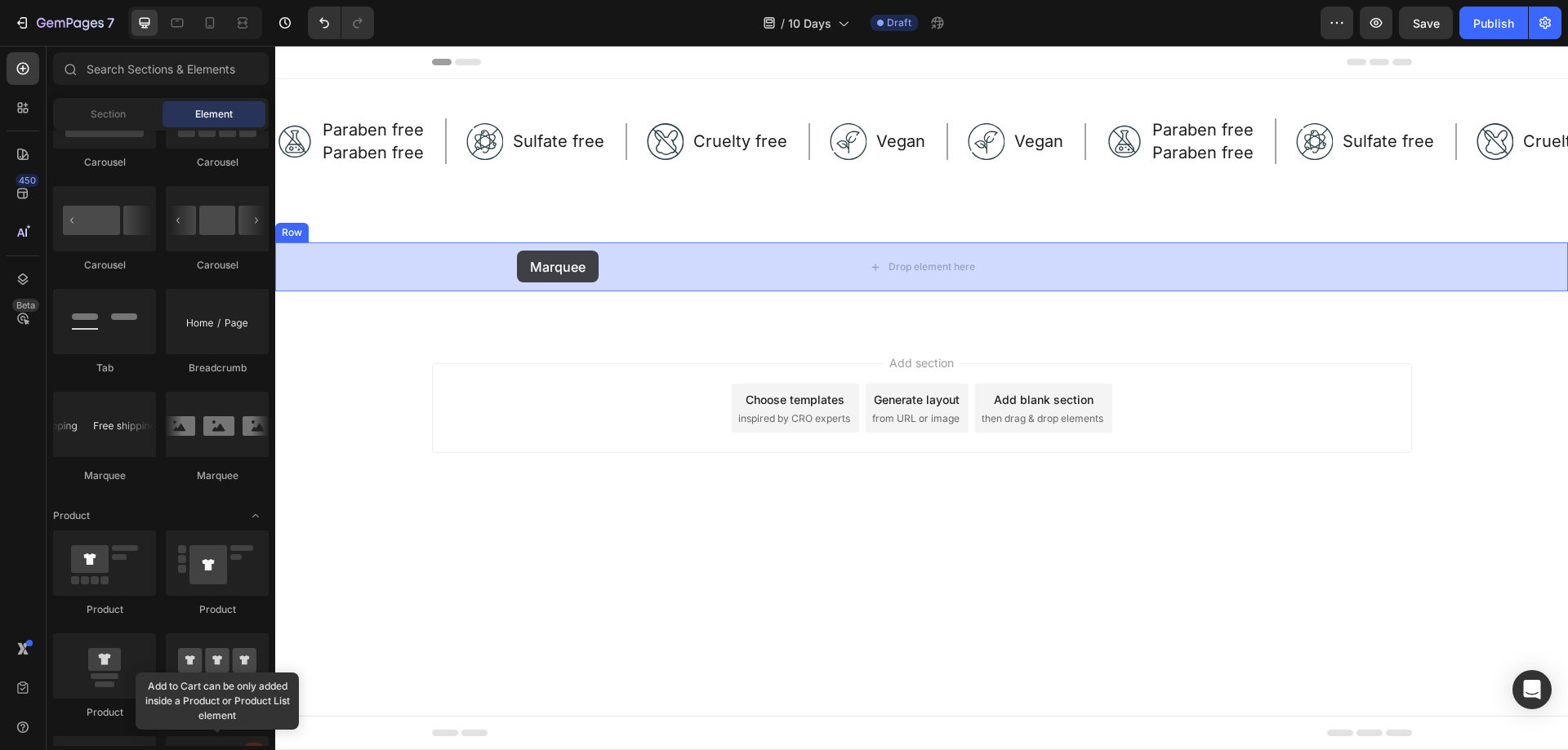
drag, startPoint x: 389, startPoint y: 470, endPoint x: 517, endPoint y: 251, distance: 253.7
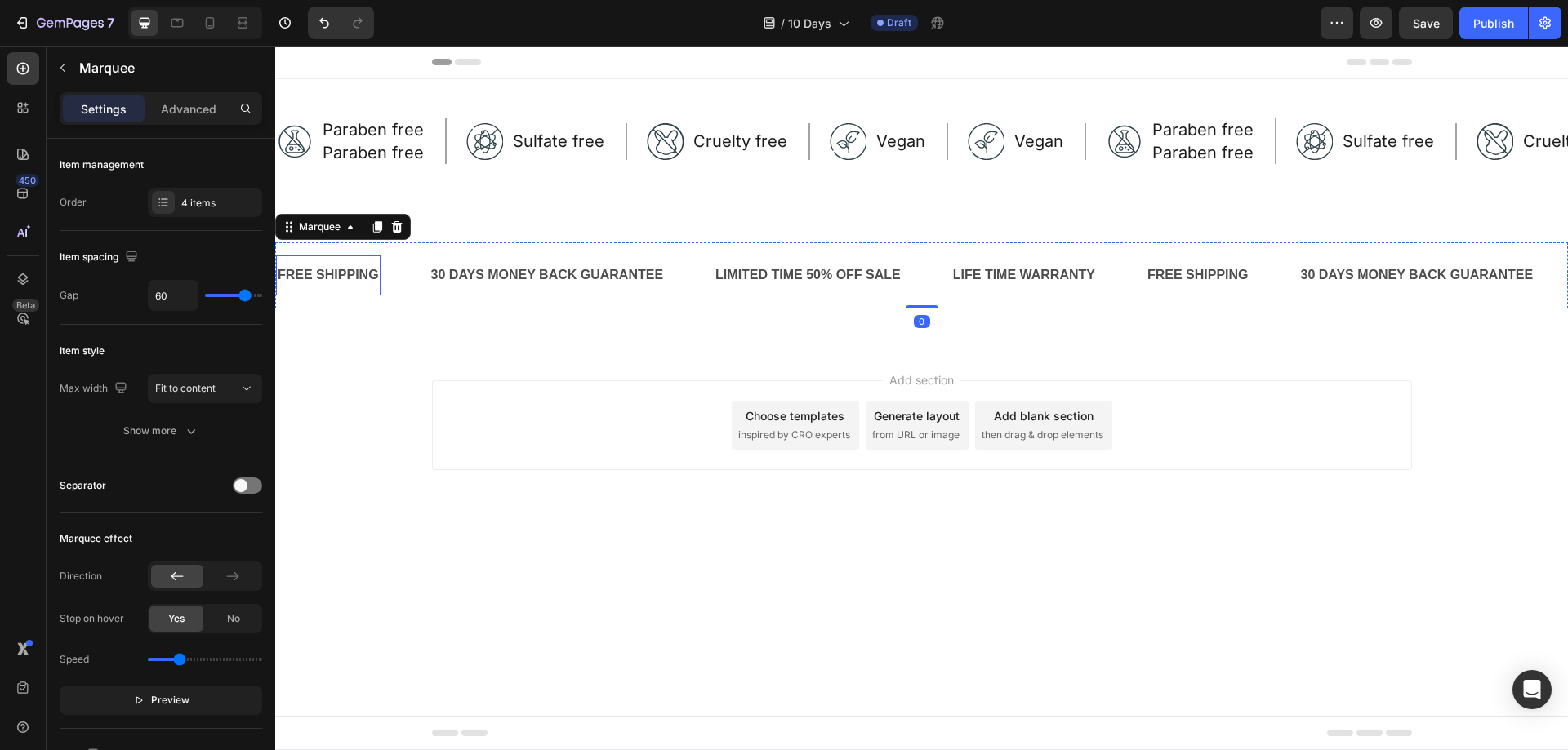
click at [354, 280] on div "FREE SHIPPING" at bounding box center [328, 275] width 105 height 27
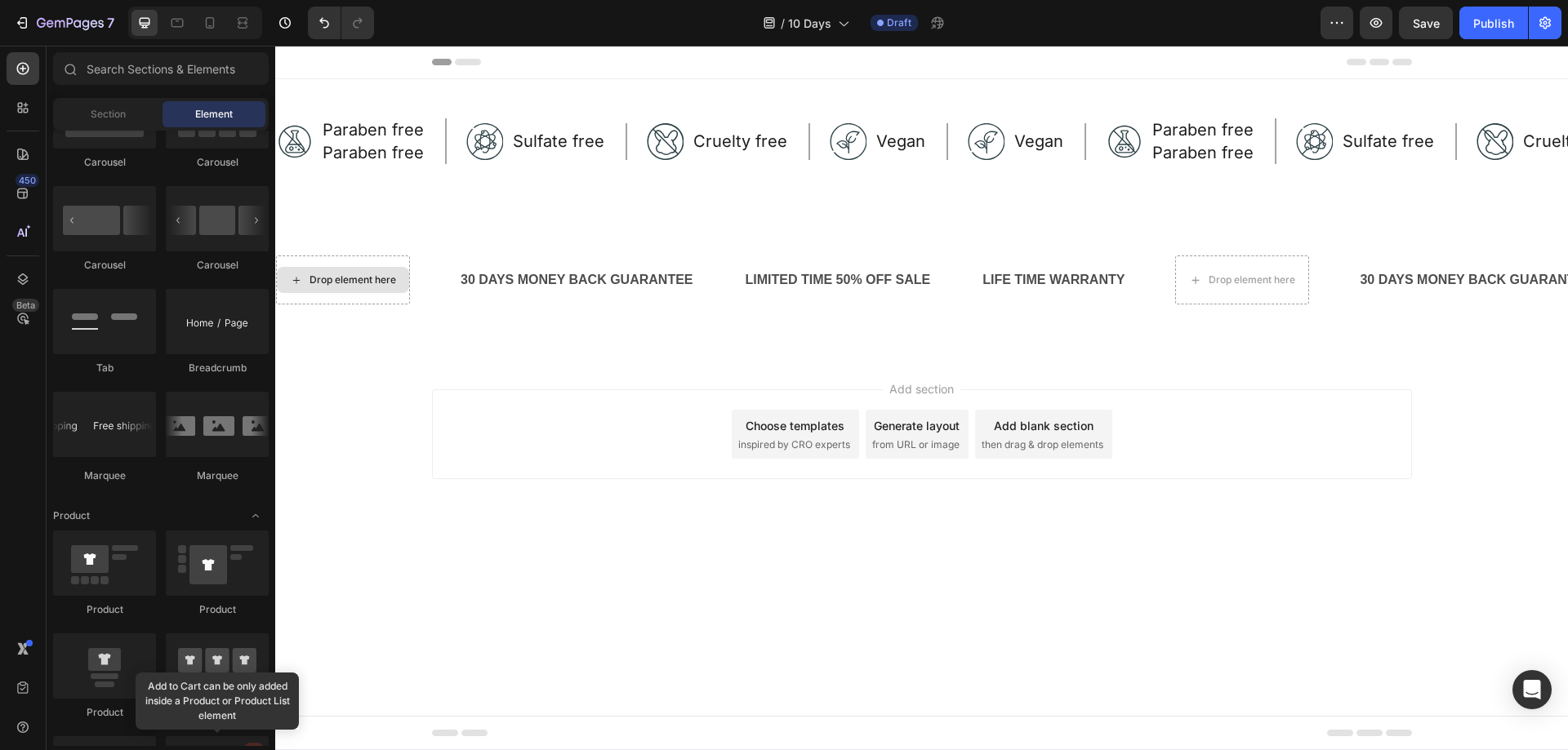
click at [358, 271] on div "Drop element here" at bounding box center [343, 280] width 132 height 26
click at [301, 144] on img at bounding box center [294, 141] width 37 height 37
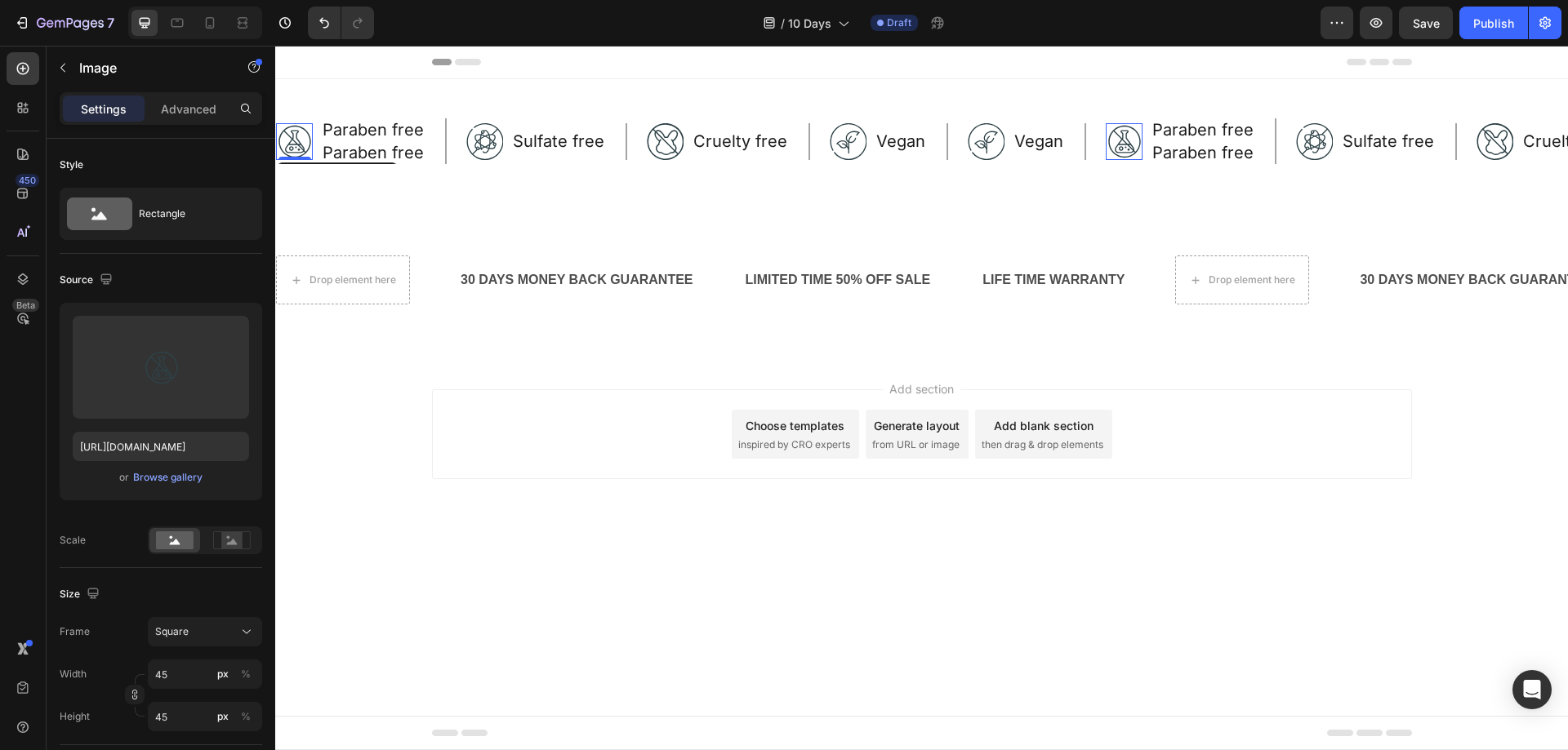
click at [340, 121] on p "Paraben free" at bounding box center [373, 130] width 101 height 20
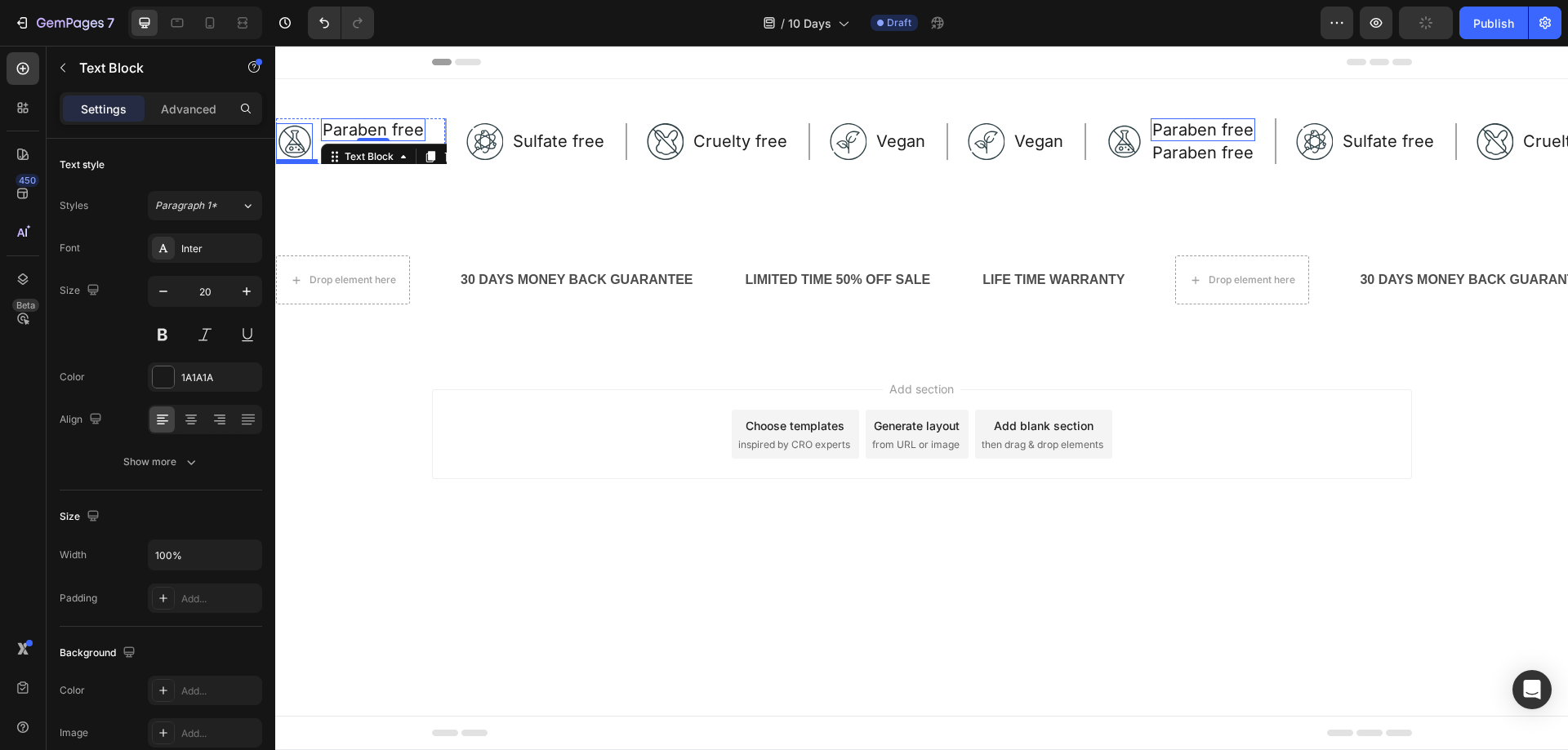
click at [285, 135] on img at bounding box center [294, 141] width 37 height 37
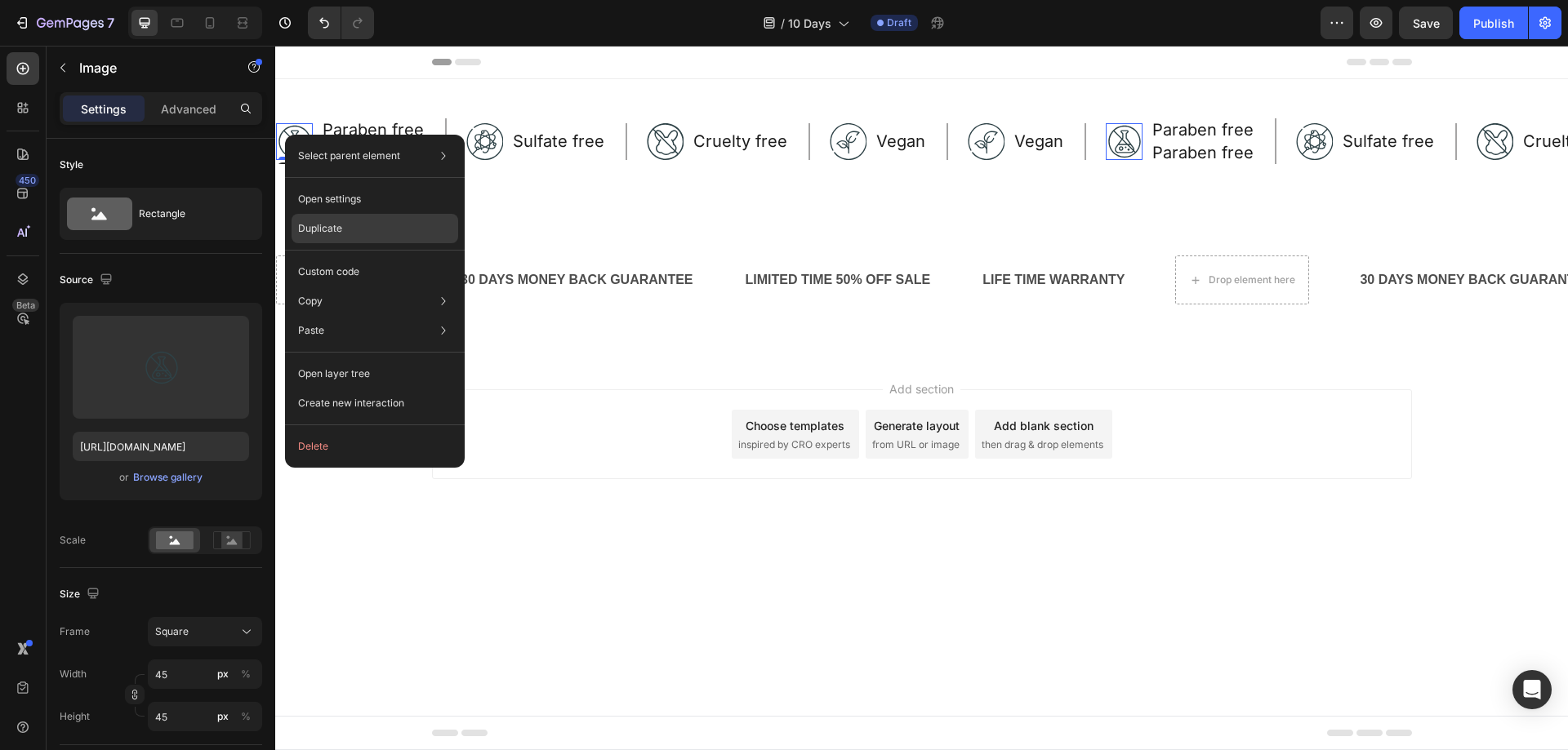
click at [366, 257] on div "Duplicate" at bounding box center [375, 271] width 167 height 29
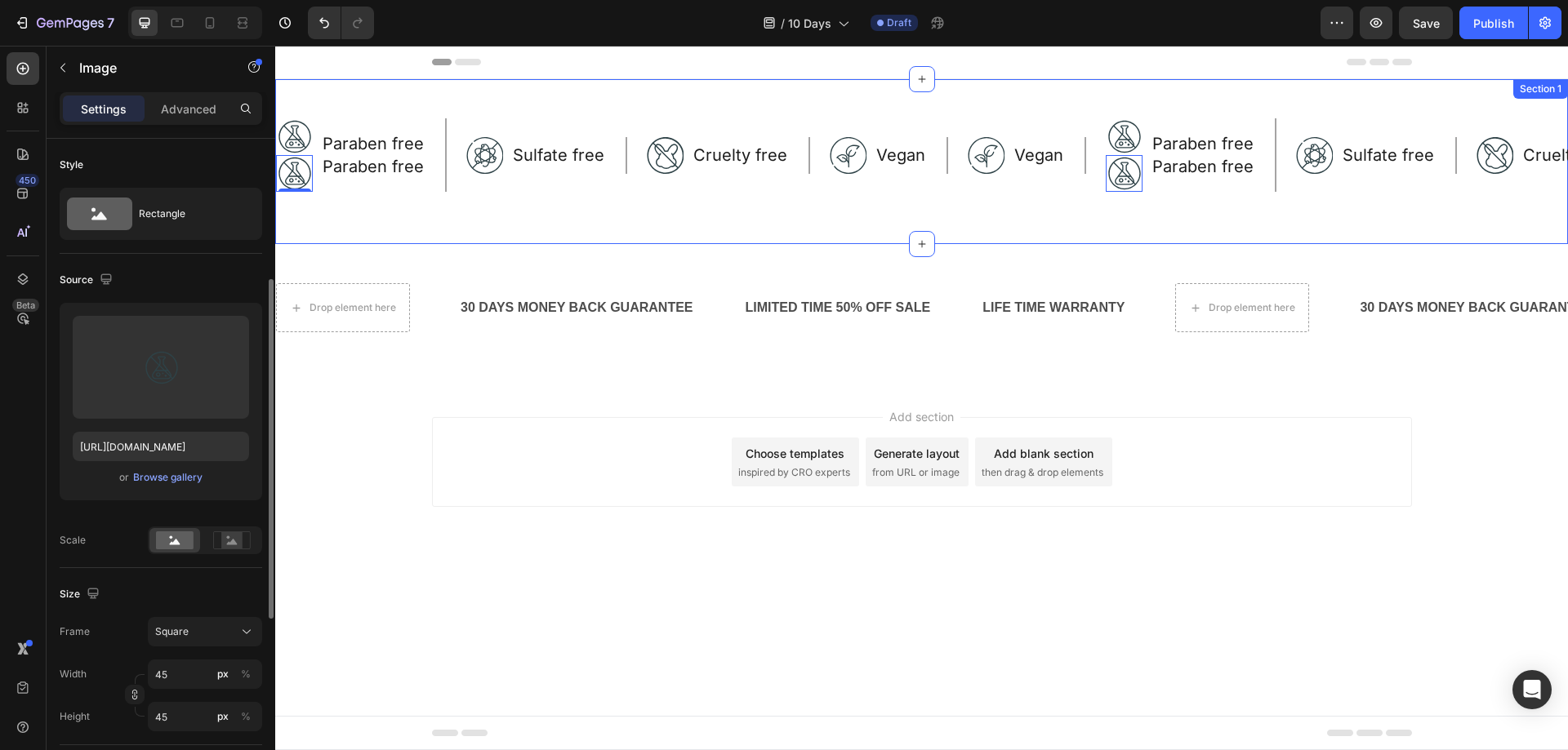
scroll to position [93, 0]
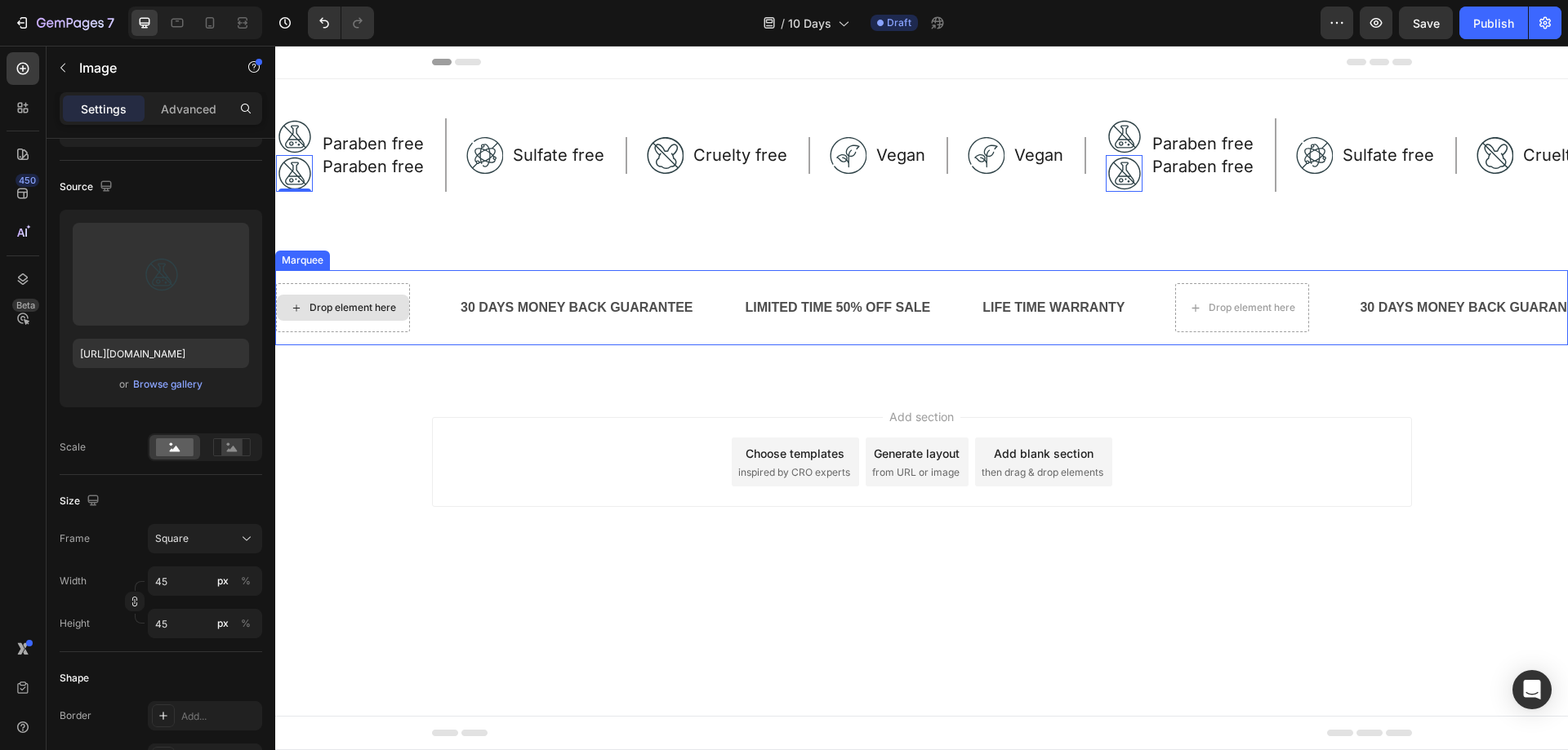
click at [315, 289] on div "Drop element here" at bounding box center [343, 308] width 134 height 49
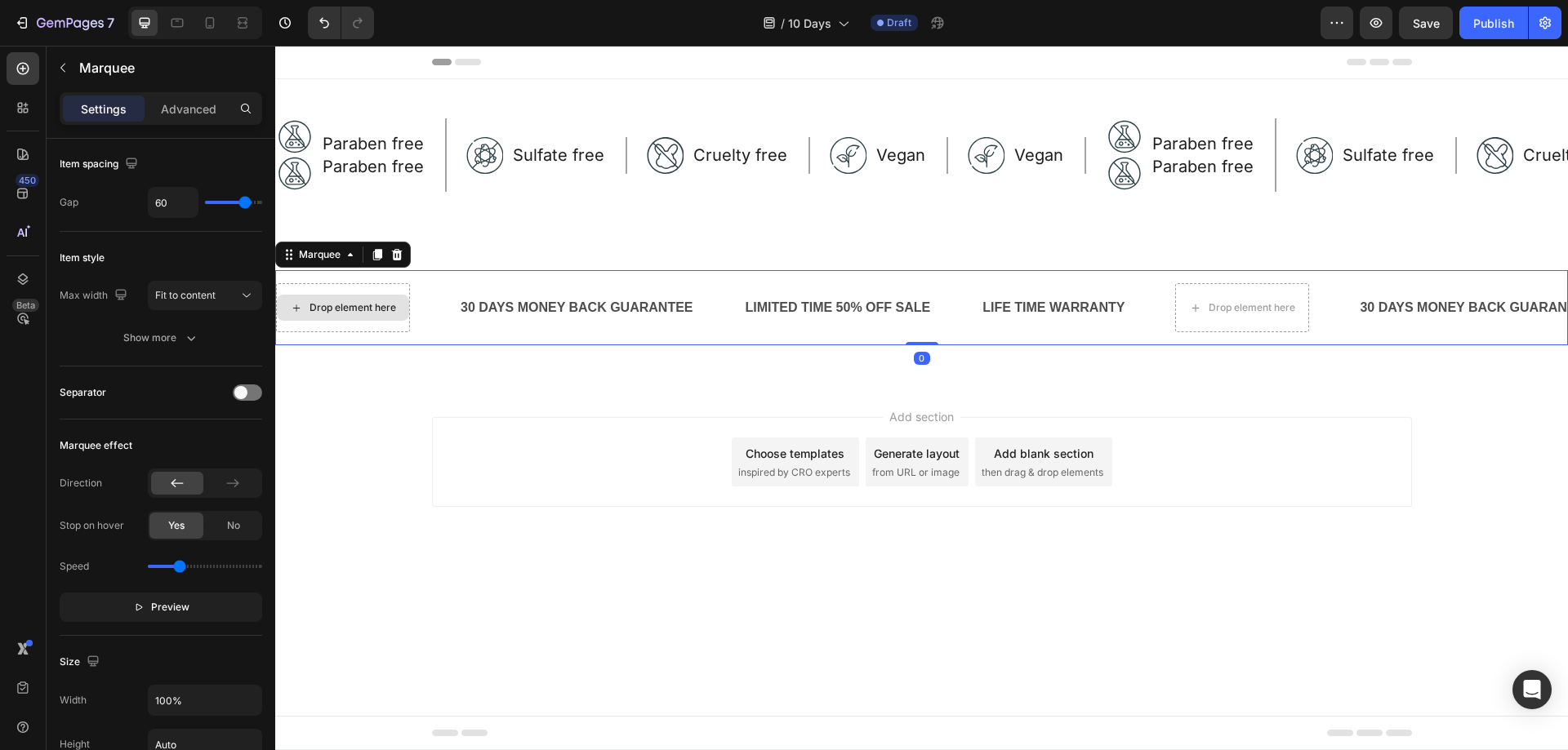
scroll to position [0, 0]
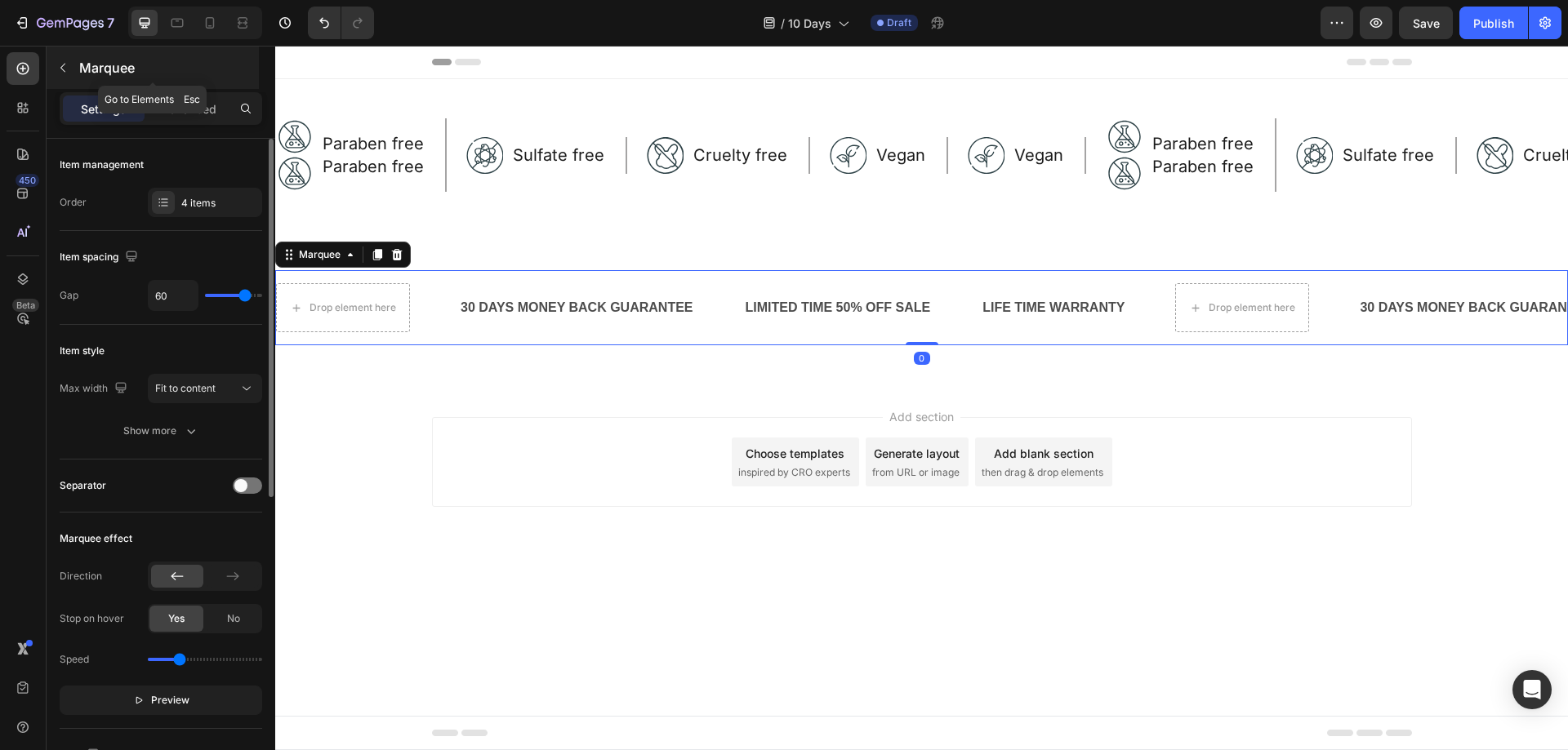
click at [57, 70] on icon "button" at bounding box center [63, 67] width 13 height 13
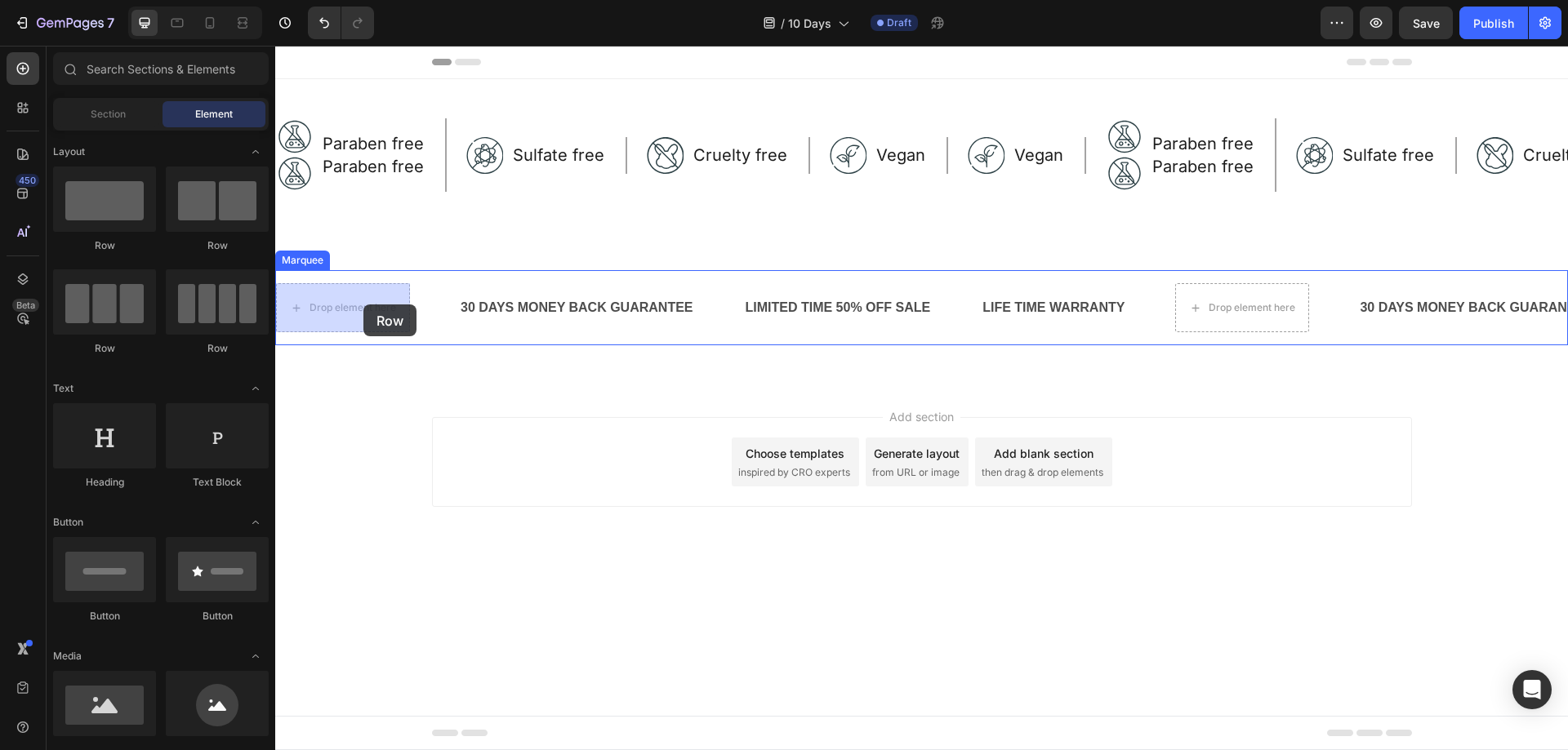
drag, startPoint x: 399, startPoint y: 270, endPoint x: 364, endPoint y: 304, distance: 48.8
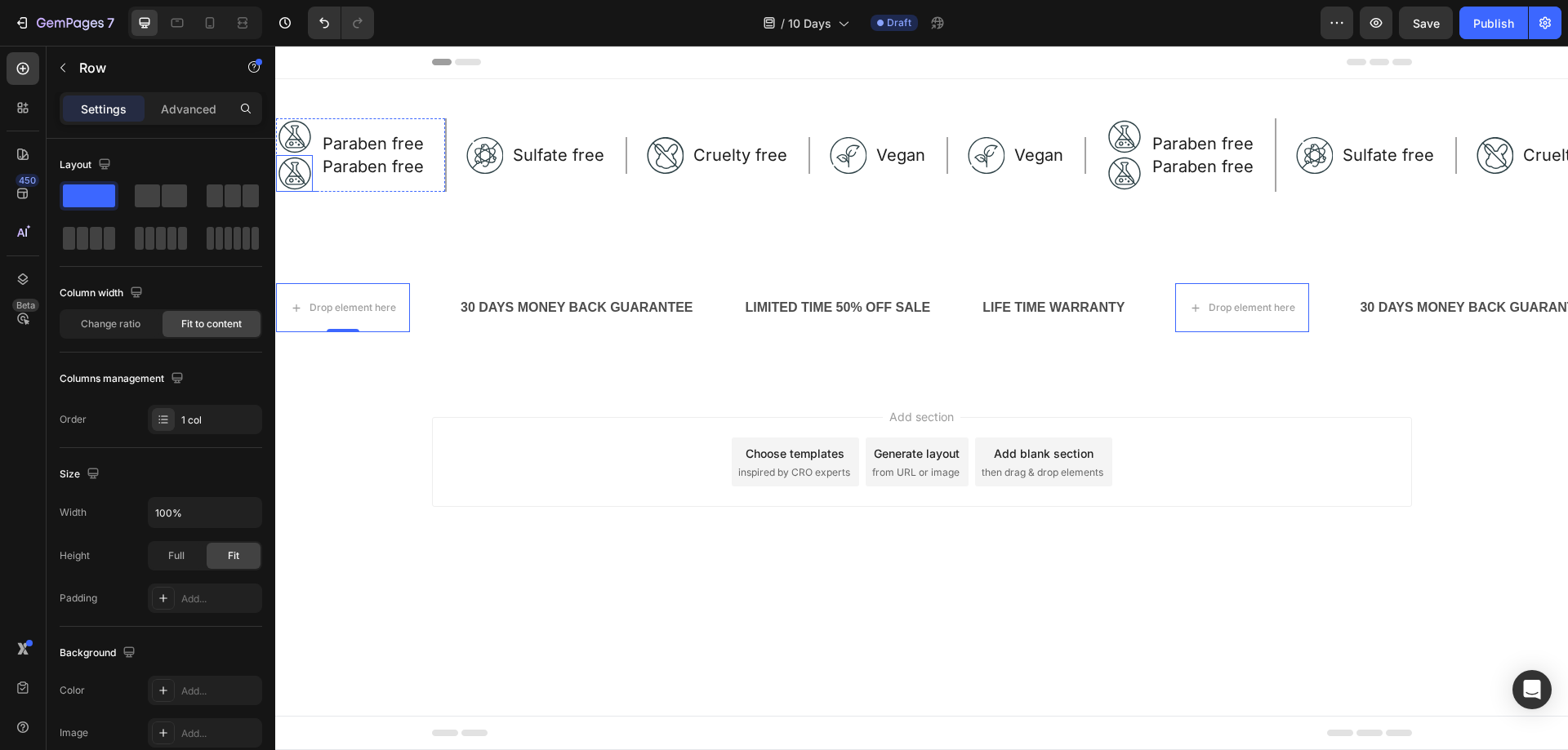
click at [298, 161] on img at bounding box center [294, 173] width 37 height 37
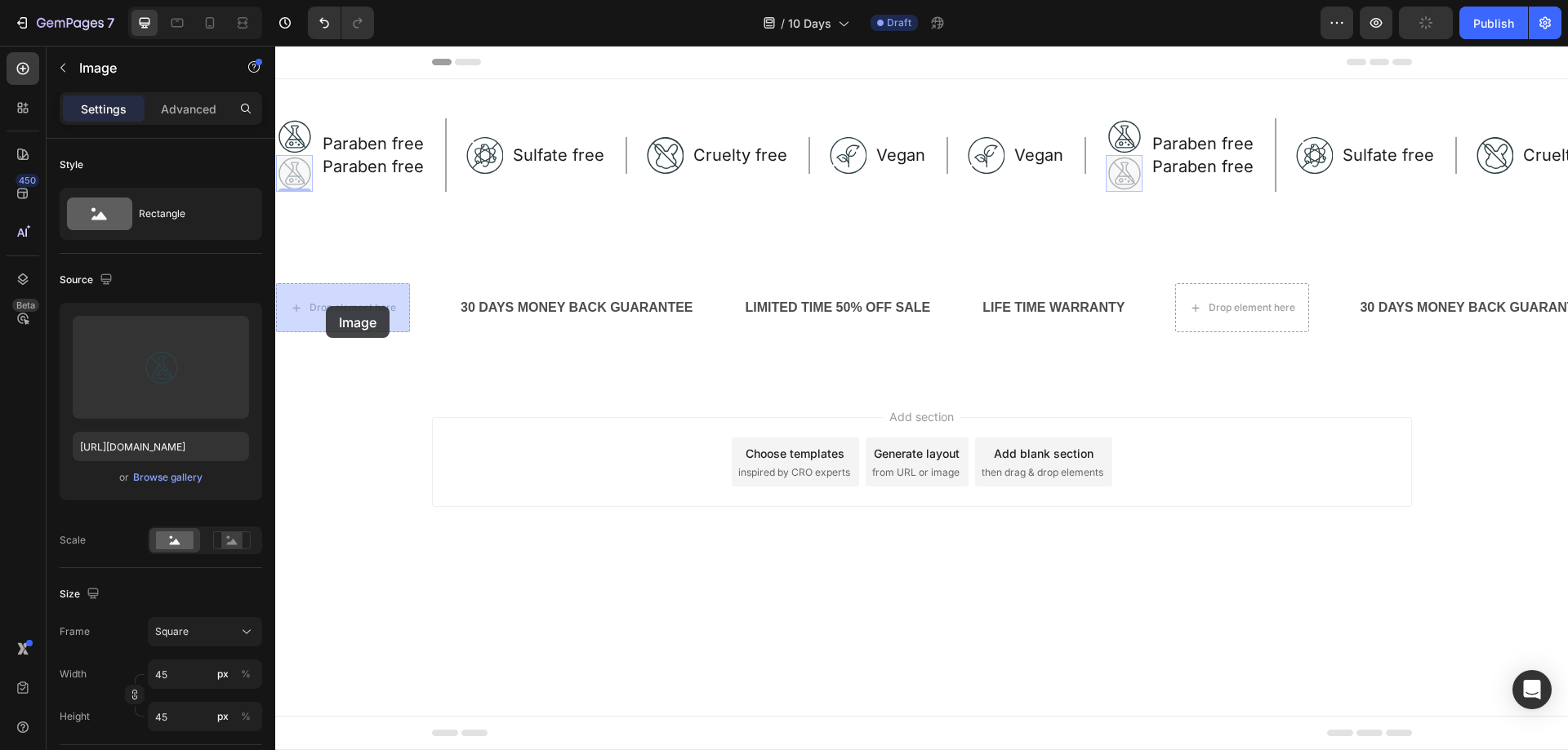
drag, startPoint x: 299, startPoint y: 169, endPoint x: 326, endPoint y: 306, distance: 139.6
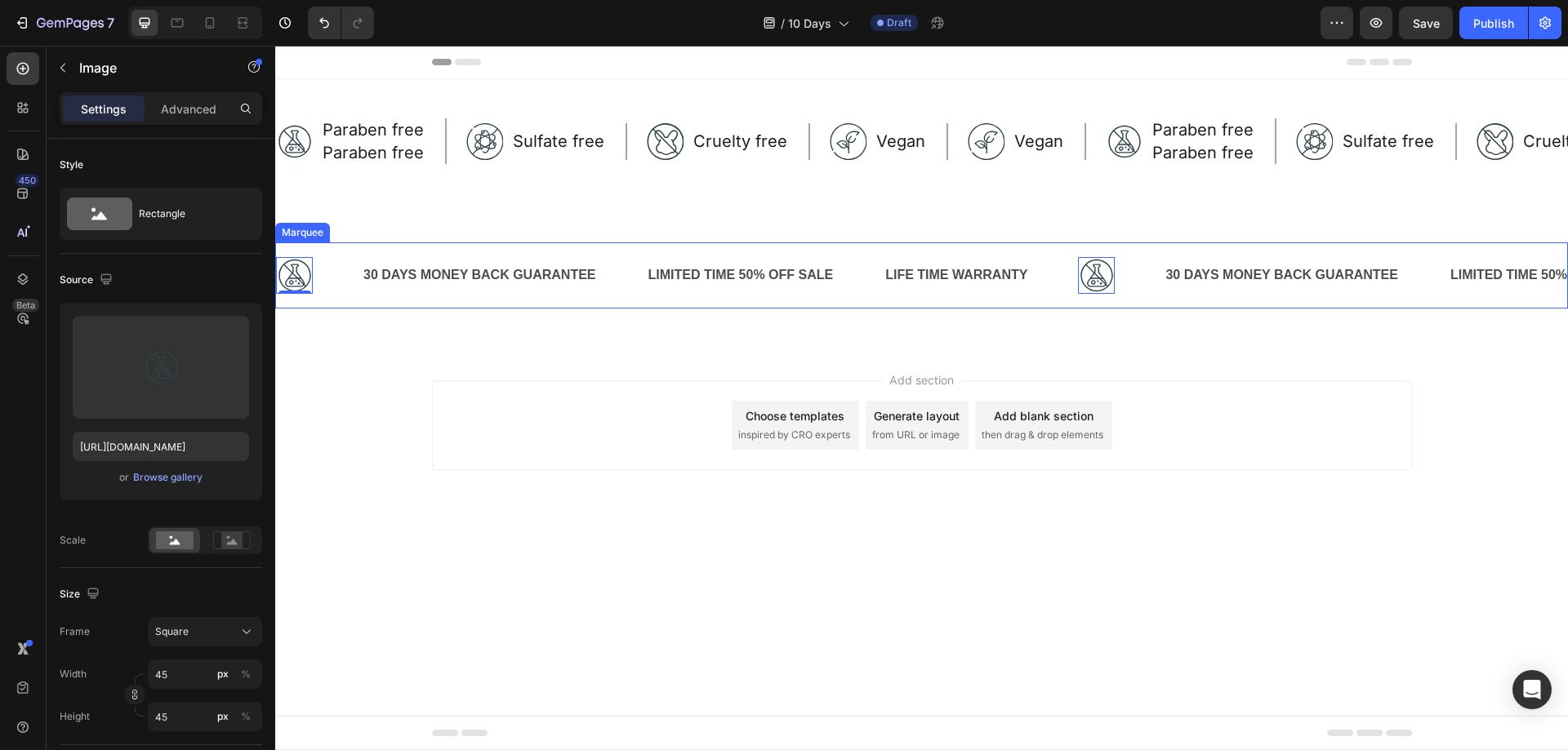
click at [408, 275] on div "30 DAYS MONEY BACK GUARANTEE" at bounding box center [480, 275] width 236 height 27
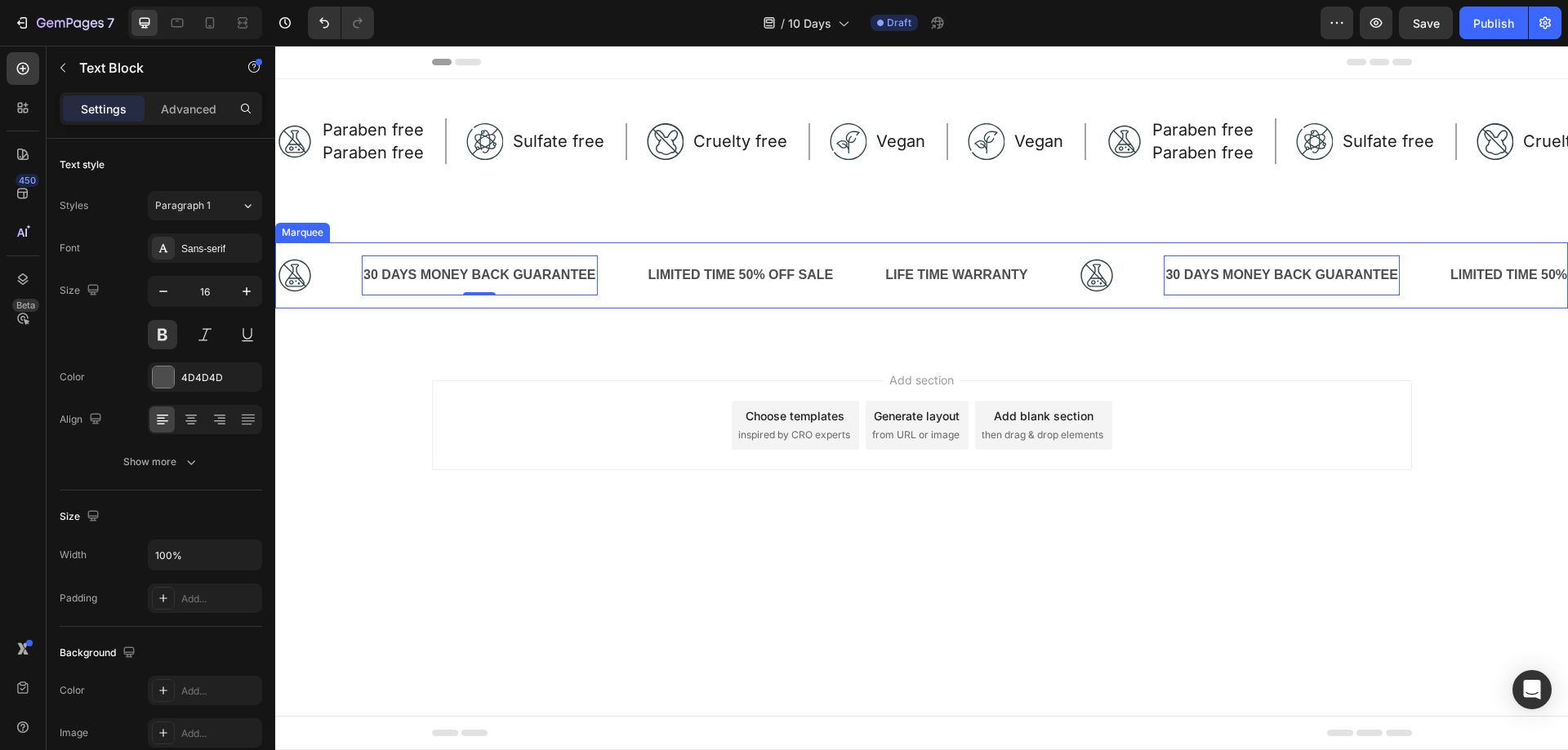
click at [300, 283] on img at bounding box center [294, 275] width 37 height 37
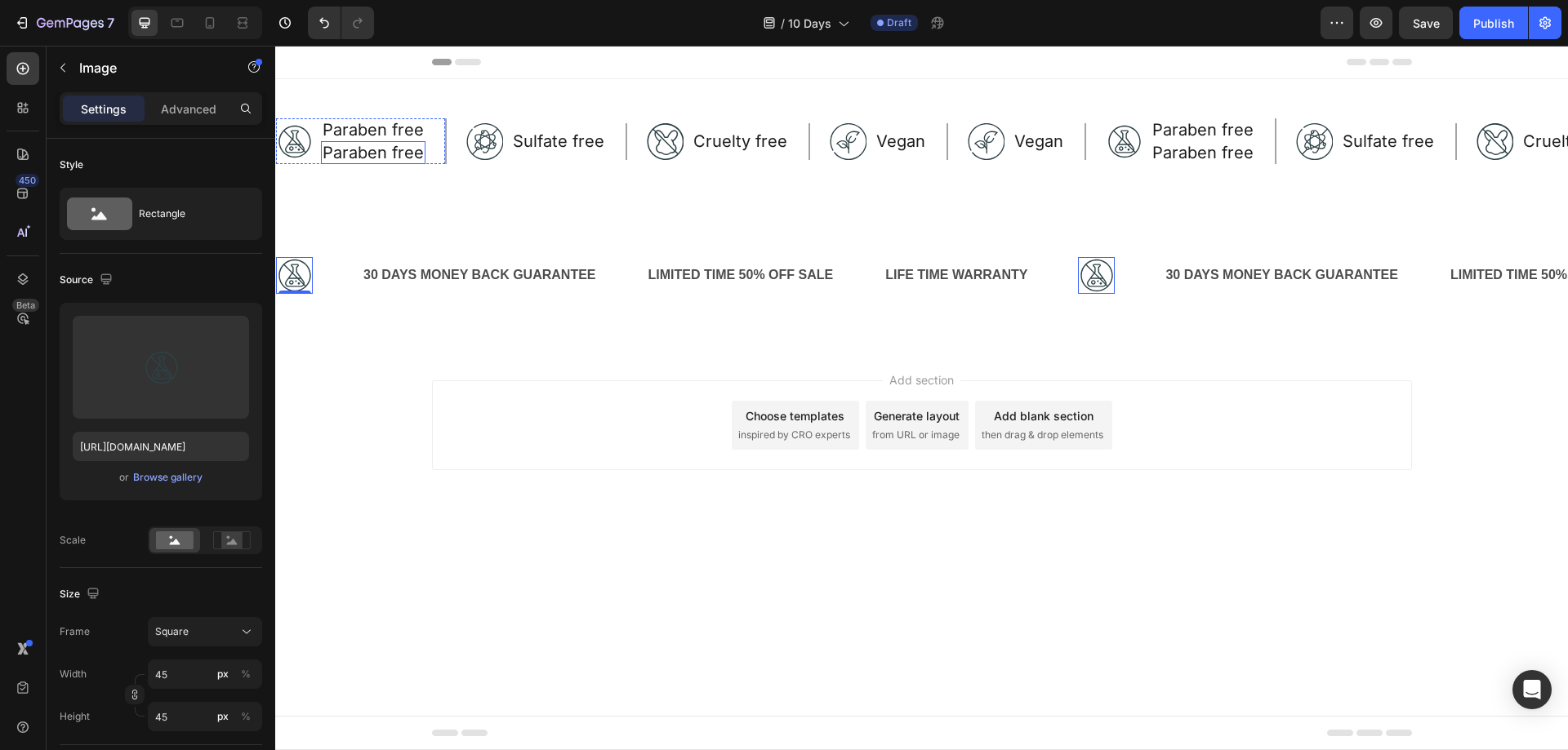
click at [358, 152] on p "Paraben free" at bounding box center [373, 152] width 101 height 20
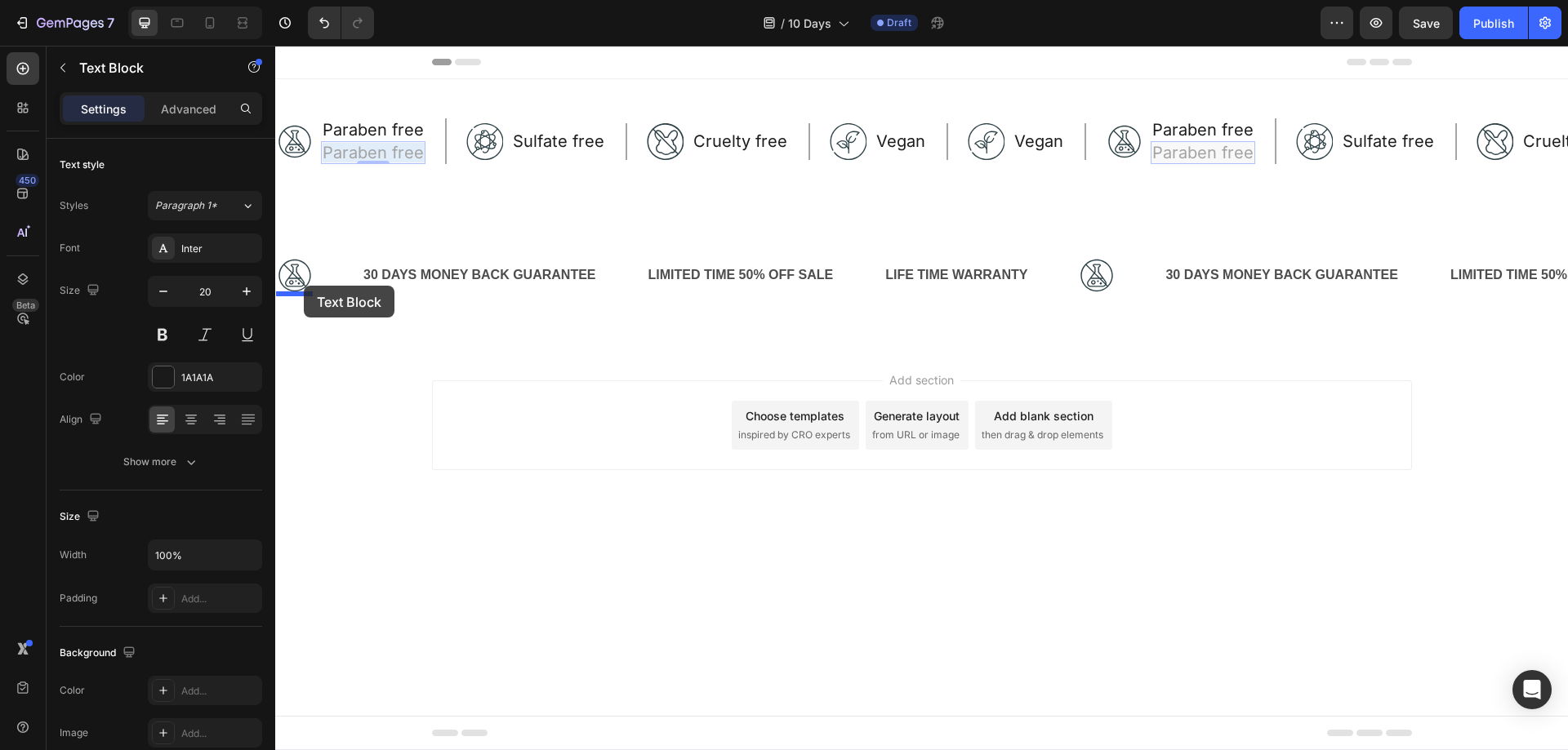
drag, startPoint x: 346, startPoint y: 155, endPoint x: 303, endPoint y: 285, distance: 136.9
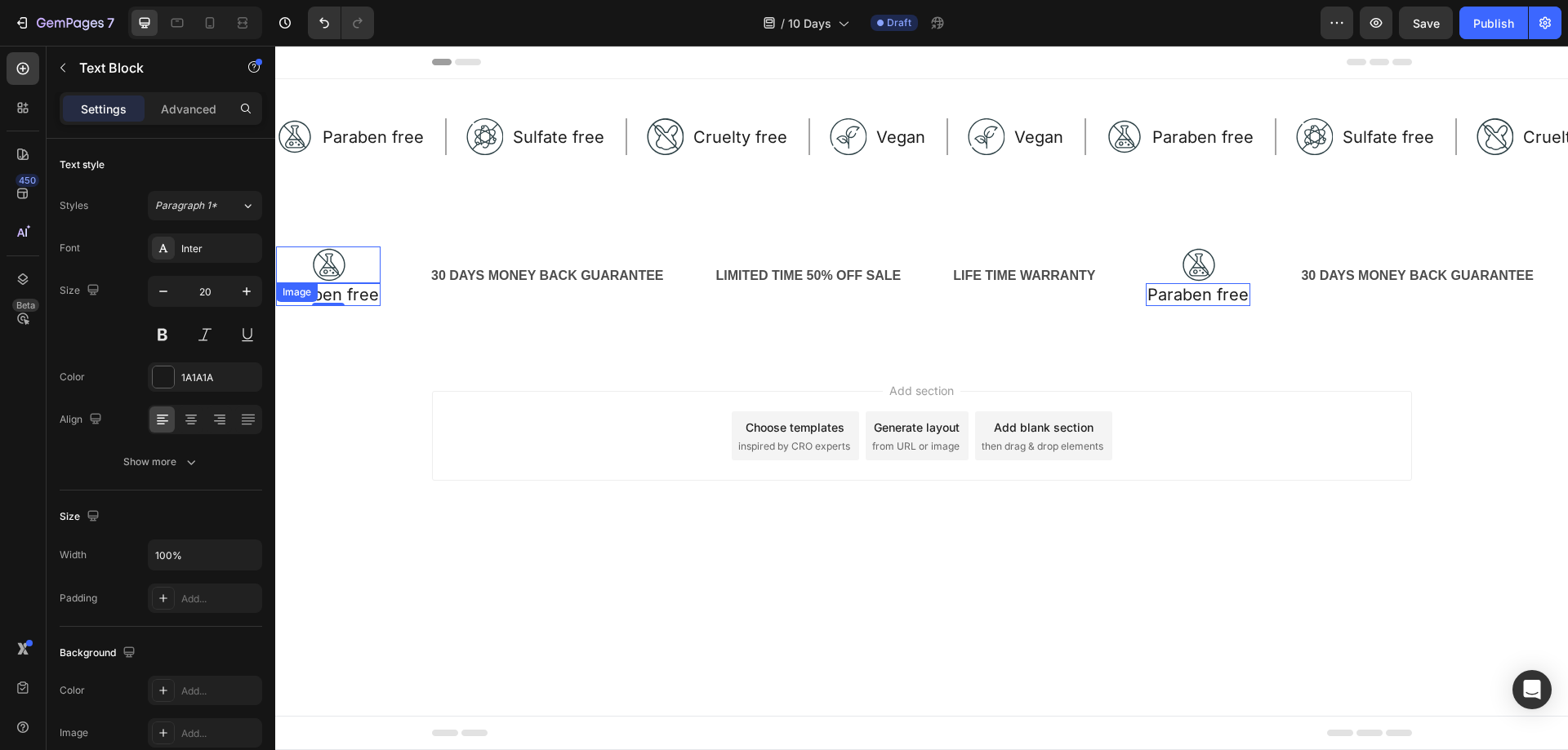
click at [353, 271] on div at bounding box center [328, 265] width 105 height 37
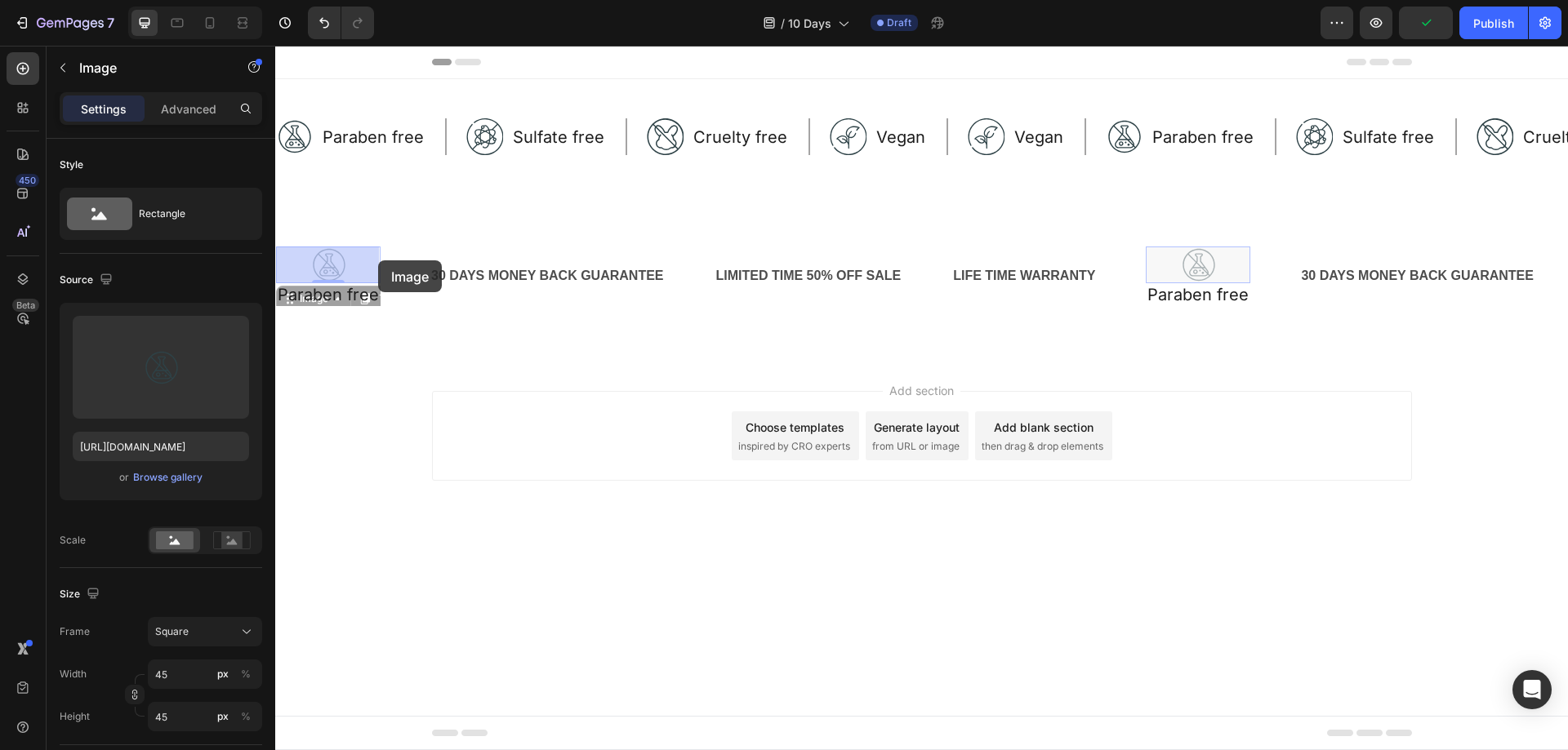
drag, startPoint x: 291, startPoint y: 297, endPoint x: 379, endPoint y: 261, distance: 95.1
drag, startPoint x: 293, startPoint y: 302, endPoint x: 354, endPoint y: 258, distance: 75.2
click at [366, 263] on div at bounding box center [328, 265] width 105 height 37
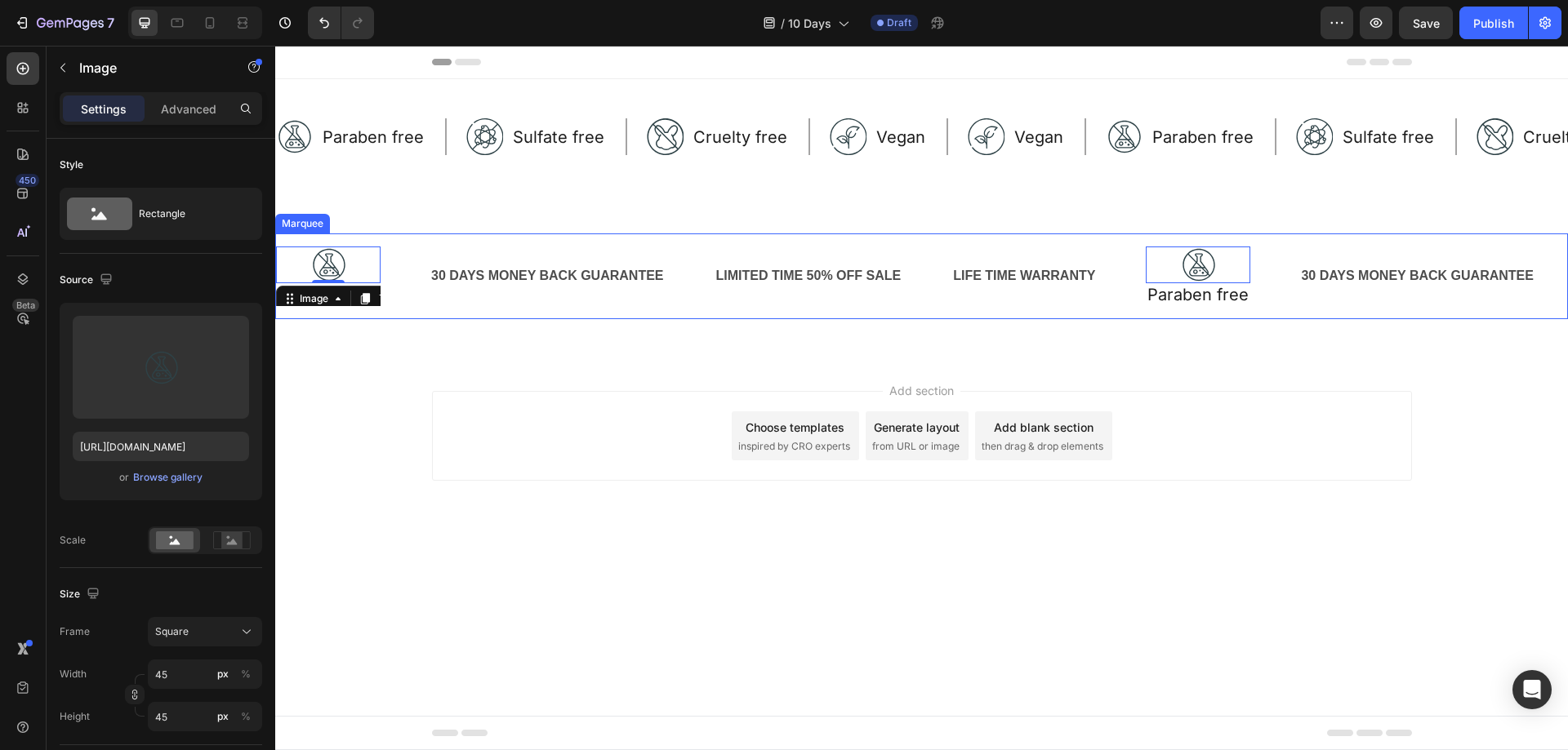
click at [405, 276] on div "Image 0 Paraben free Text Block Row" at bounding box center [352, 276] width 154 height 59
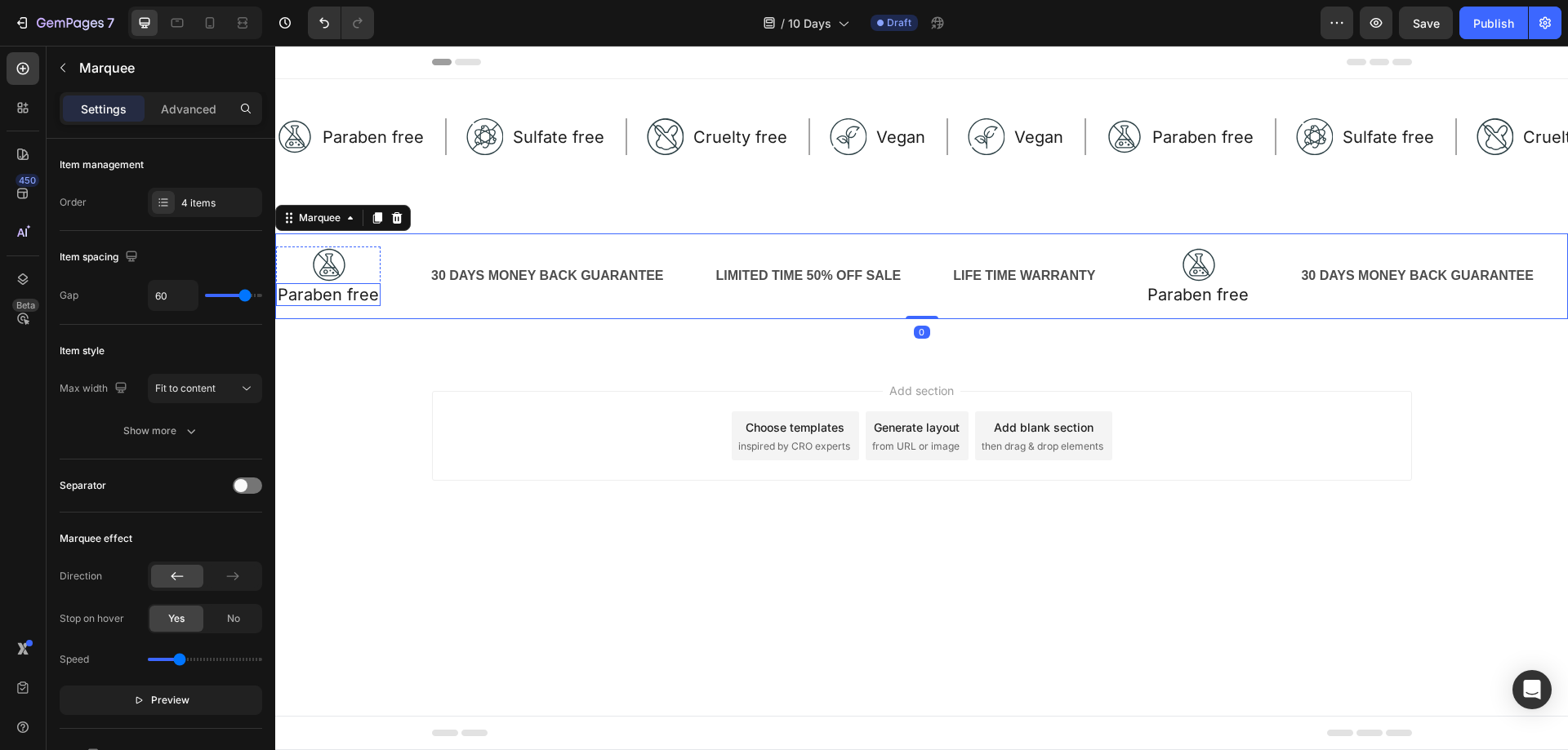
click at [370, 284] on div "Paraben free" at bounding box center [328, 295] width 105 height 23
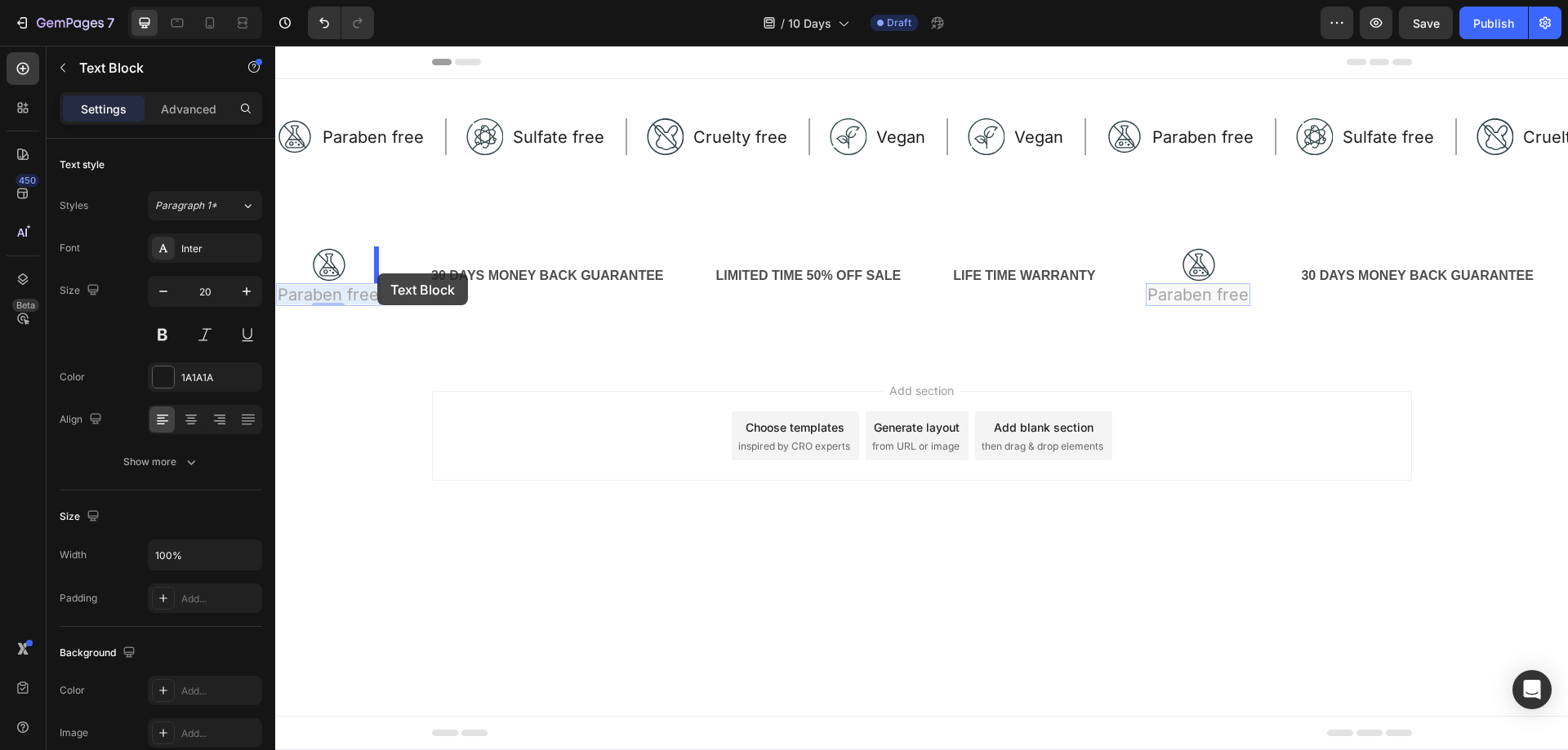
drag, startPoint x: 334, startPoint y: 296, endPoint x: 377, endPoint y: 273, distance: 48.8
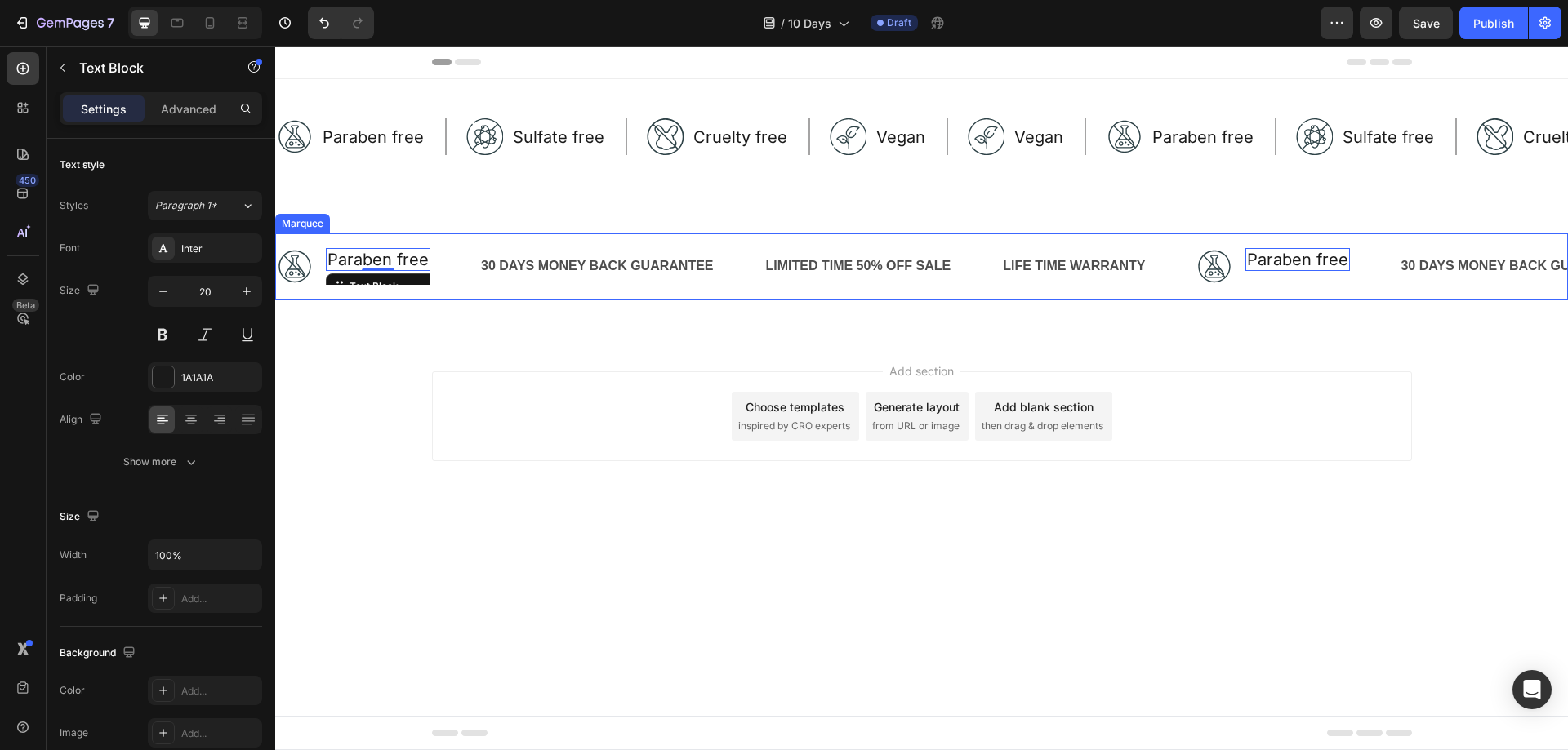
click at [464, 271] on div "Image Paraben free Text Block 0 Row" at bounding box center [377, 266] width 204 height 37
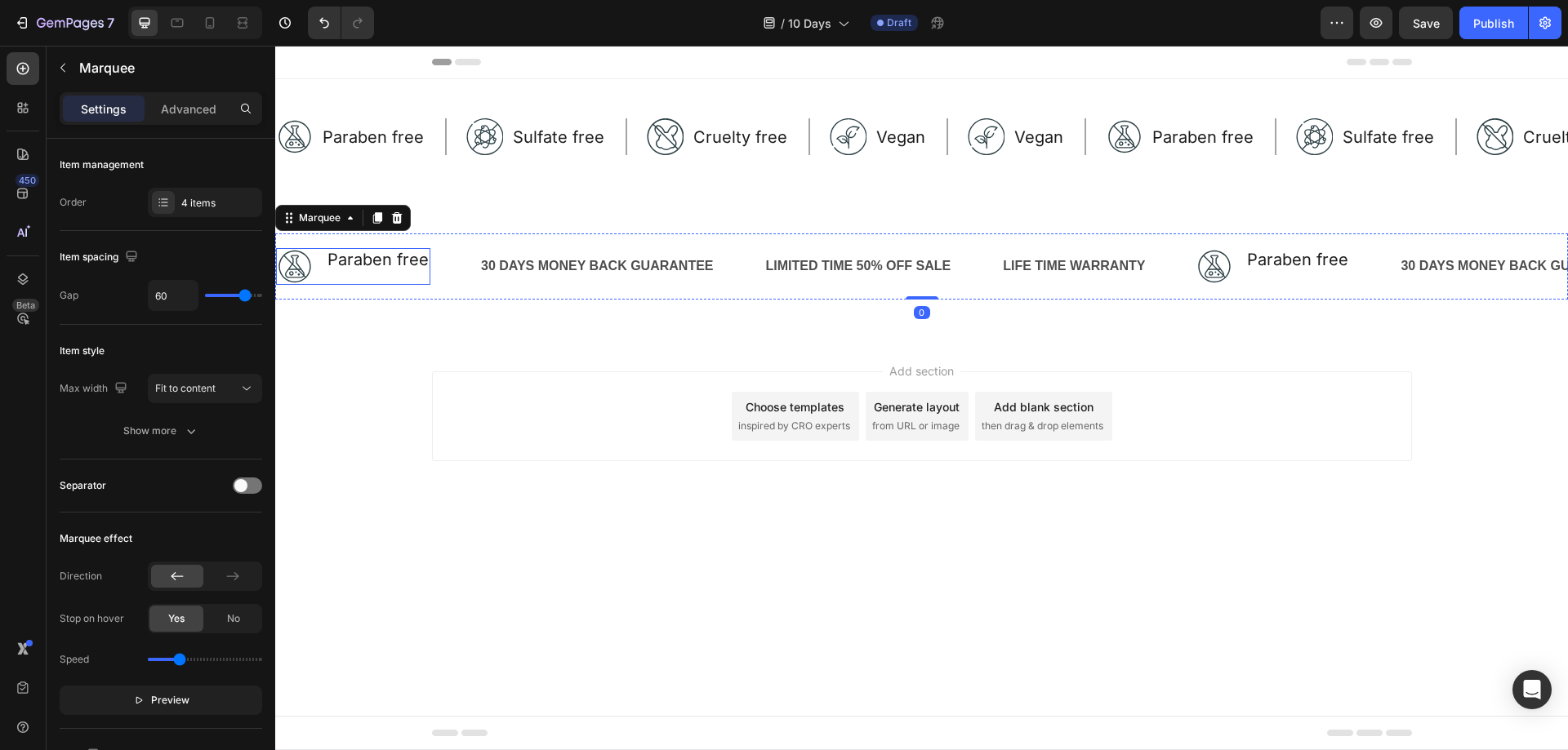
click at [377, 271] on div "Paraben free Text Block" at bounding box center [378, 266] width 105 height 37
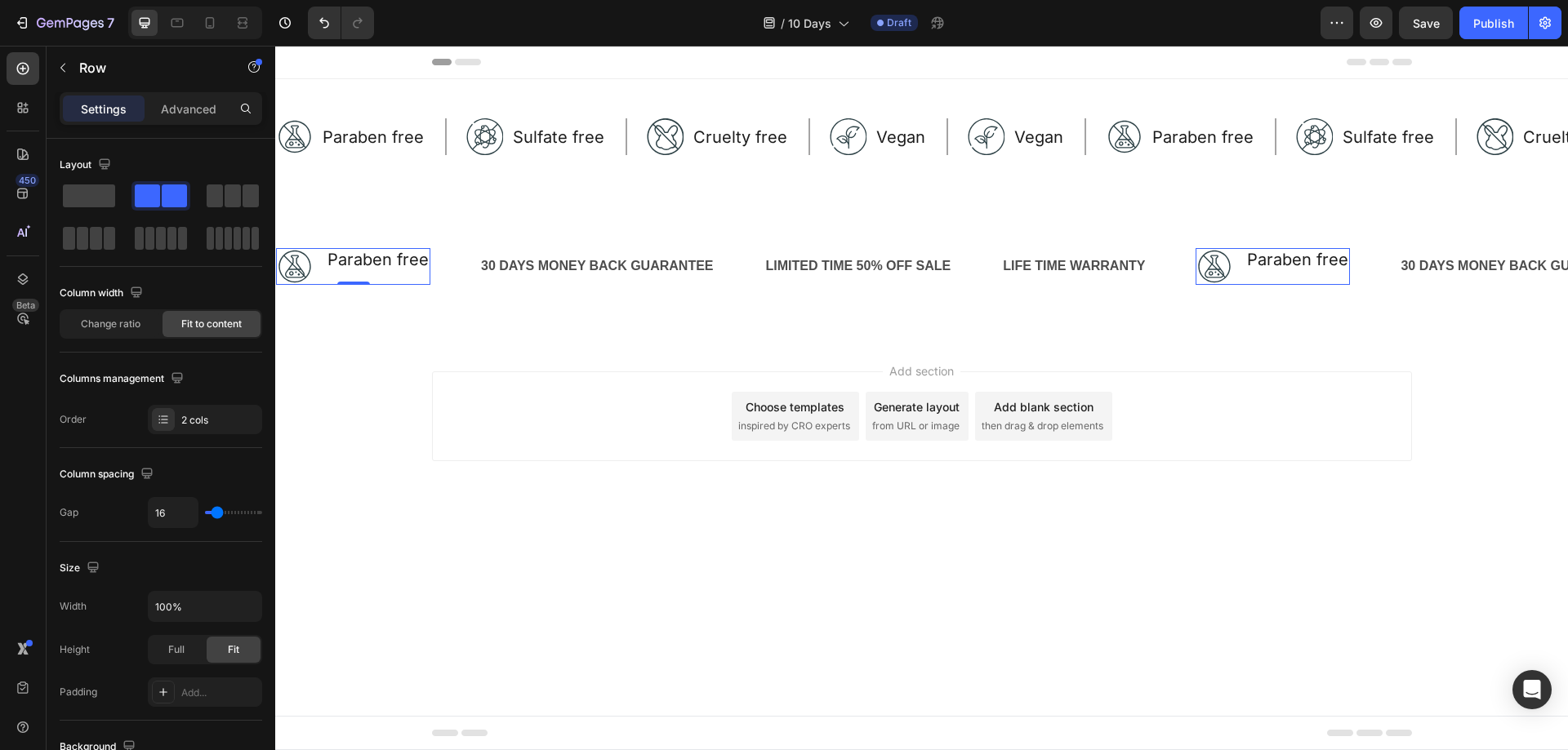
click at [316, 272] on div "Image Paraben free Text Block Row 0" at bounding box center [353, 266] width 155 height 37
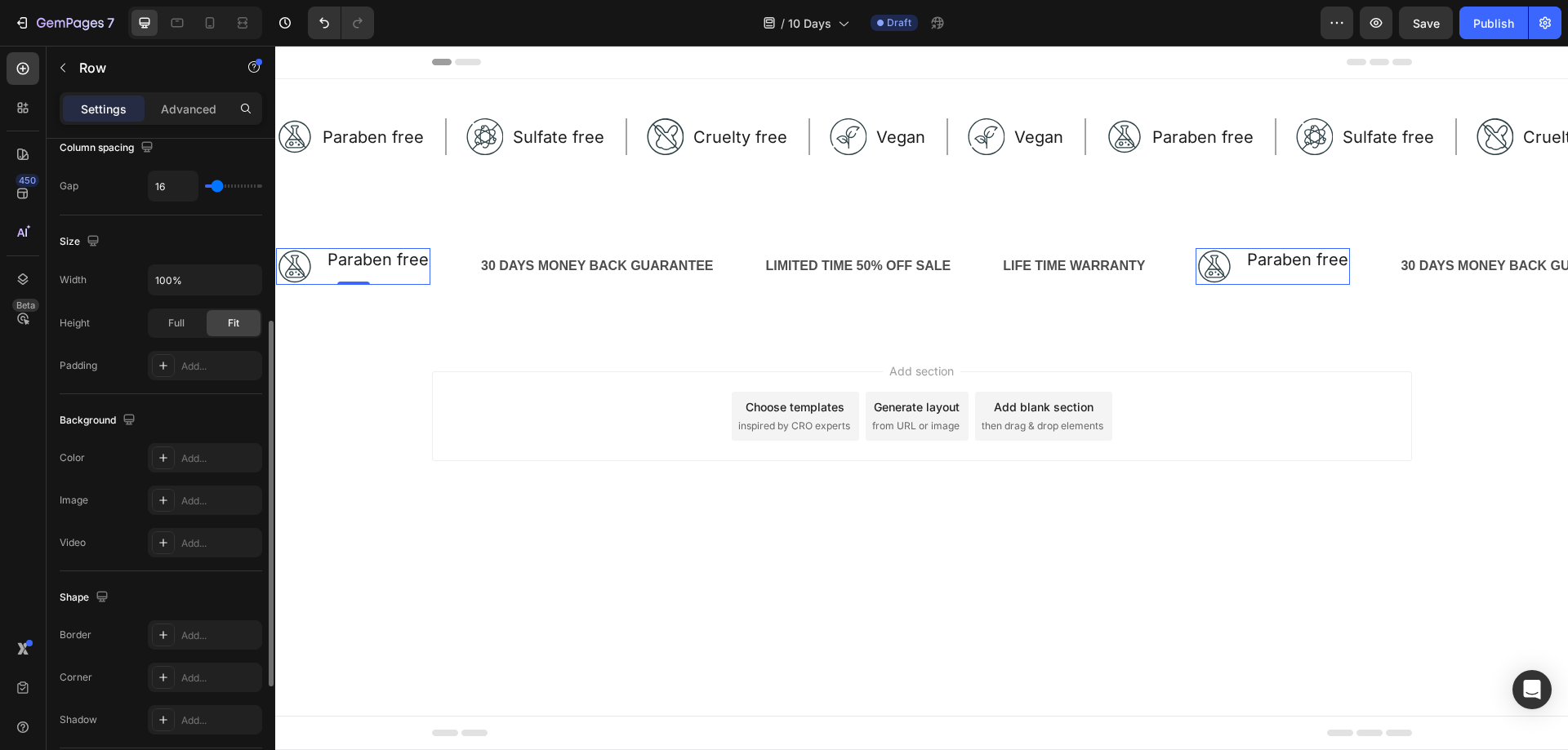
scroll to position [524, 0]
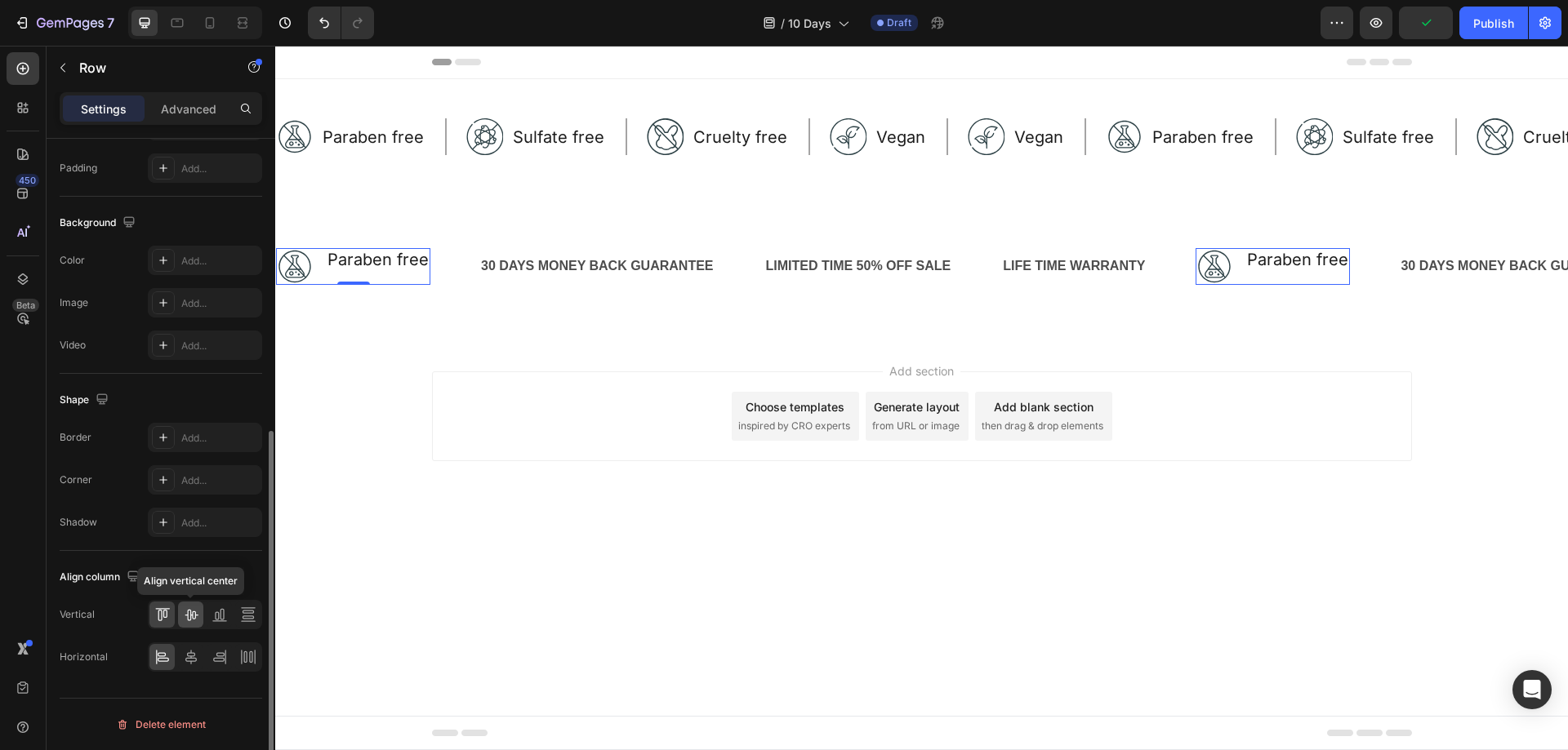
click at [191, 610] on icon at bounding box center [191, 614] width 16 height 16
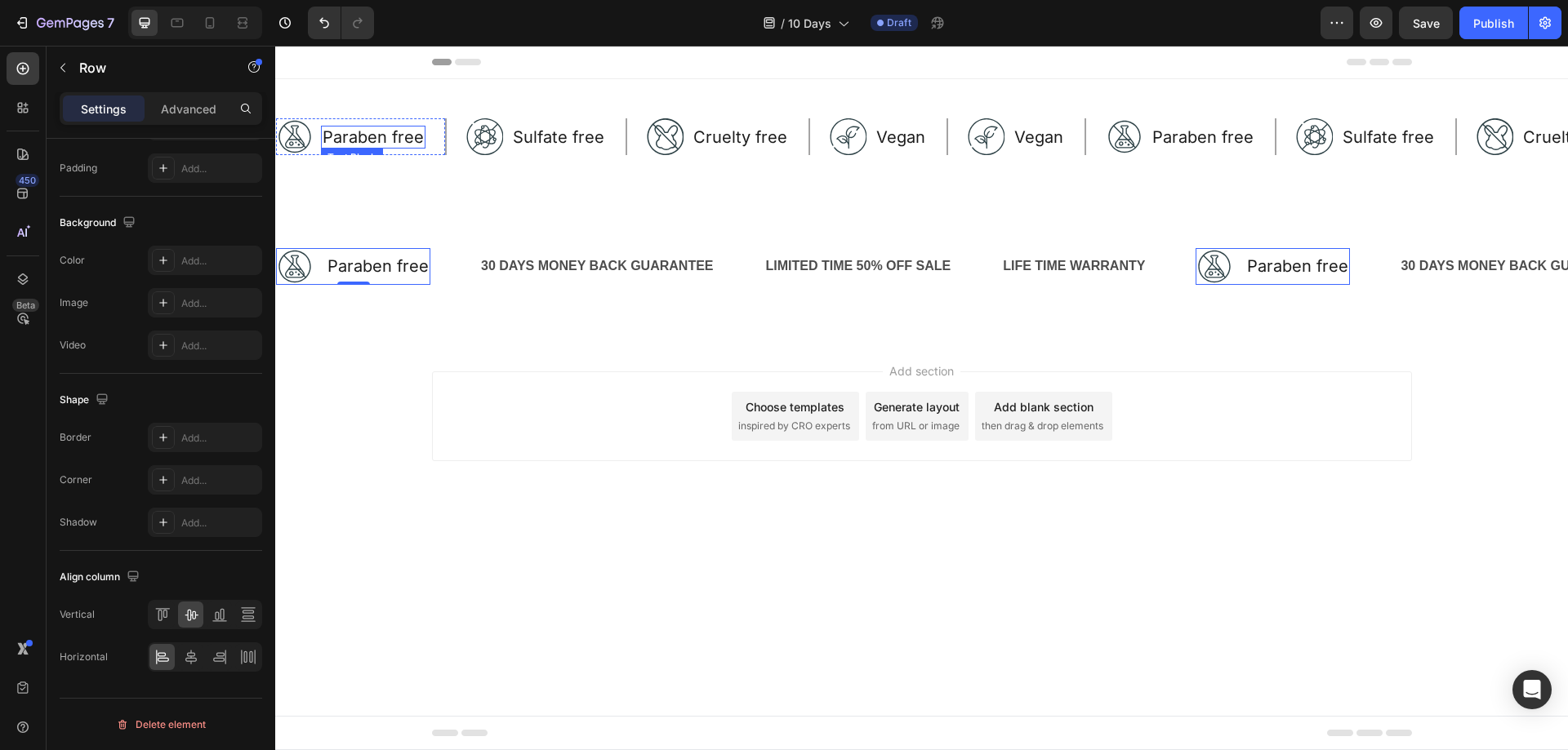
click at [413, 141] on p "Paraben free" at bounding box center [373, 137] width 101 height 20
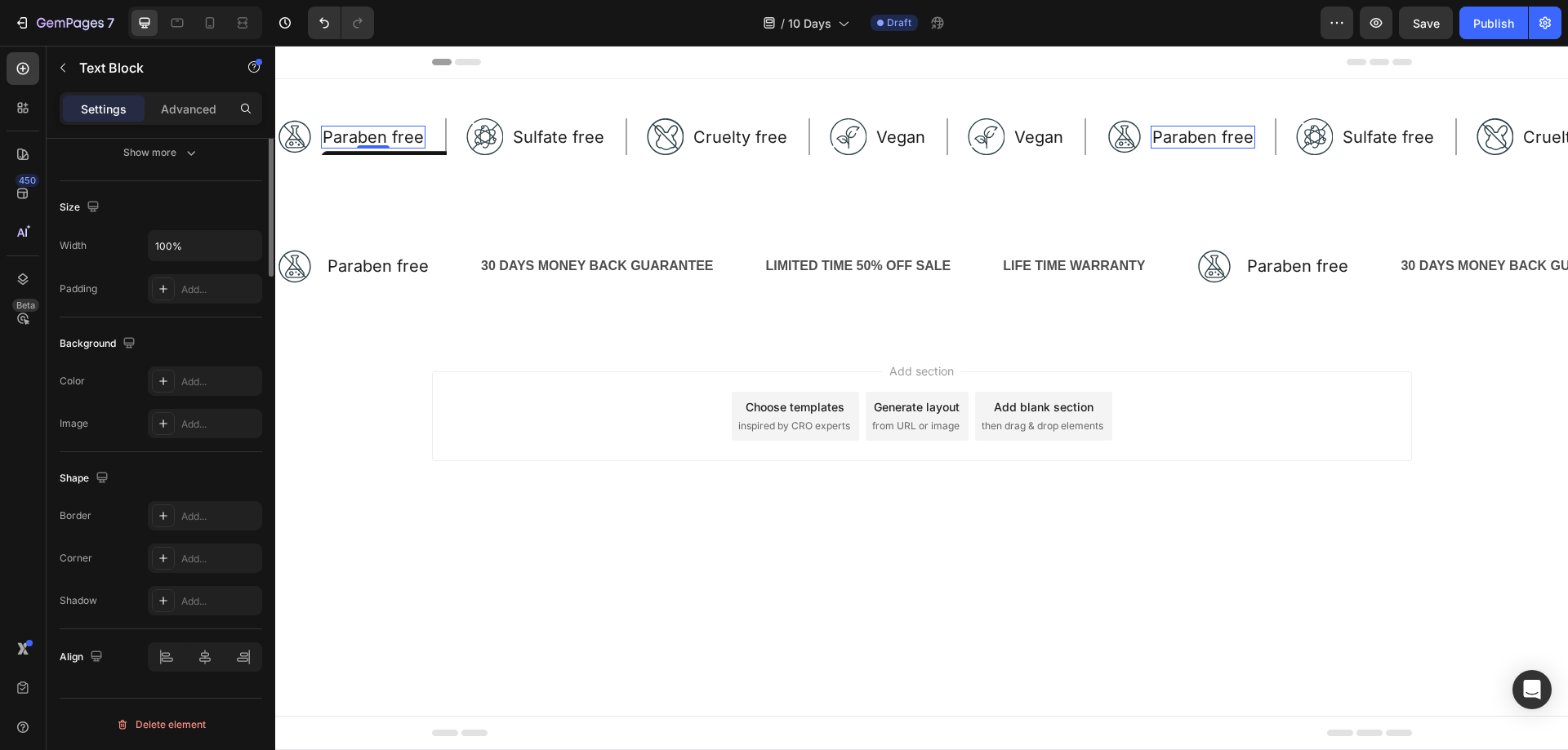
scroll to position [0, 0]
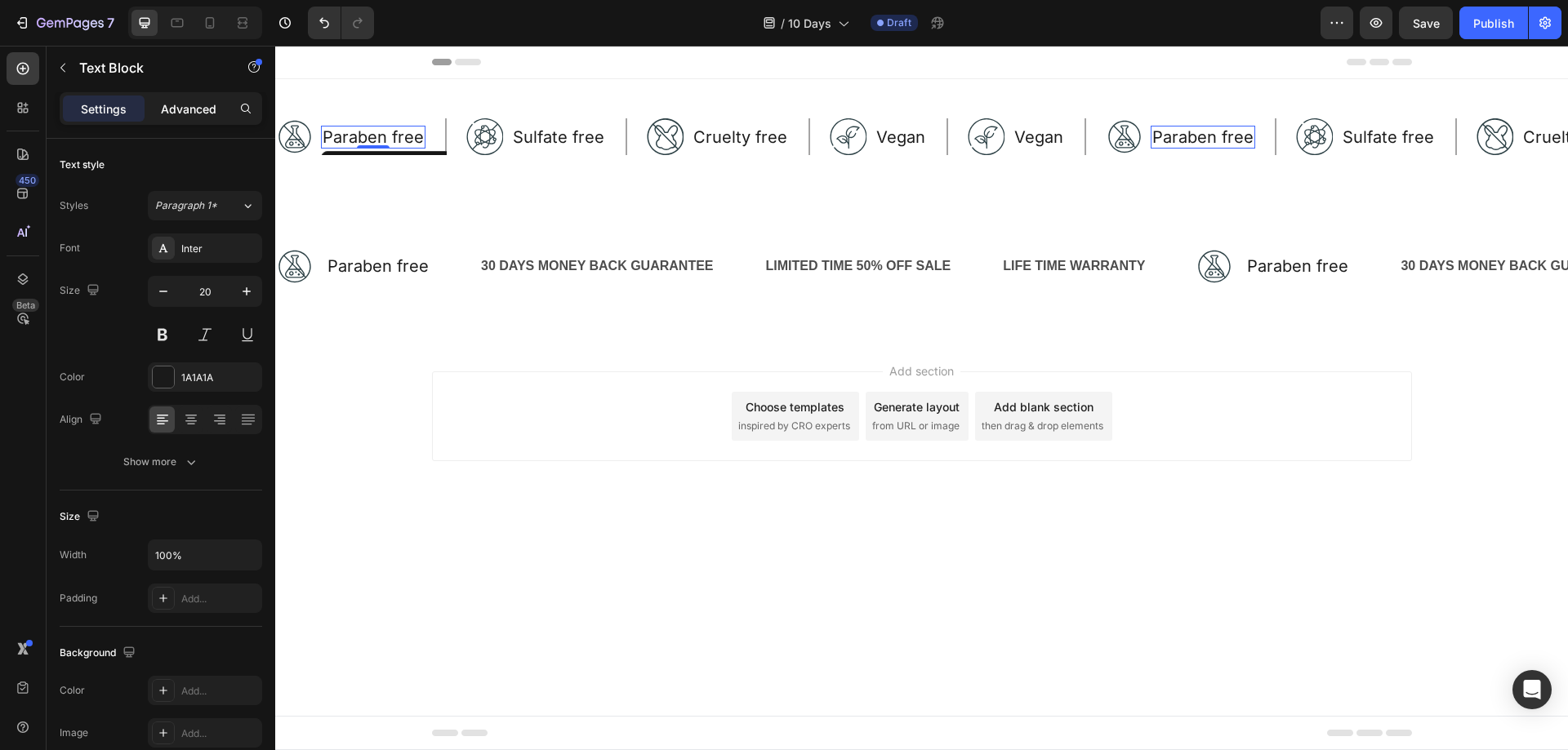
click at [217, 115] on div "Advanced" at bounding box center [188, 108] width 82 height 26
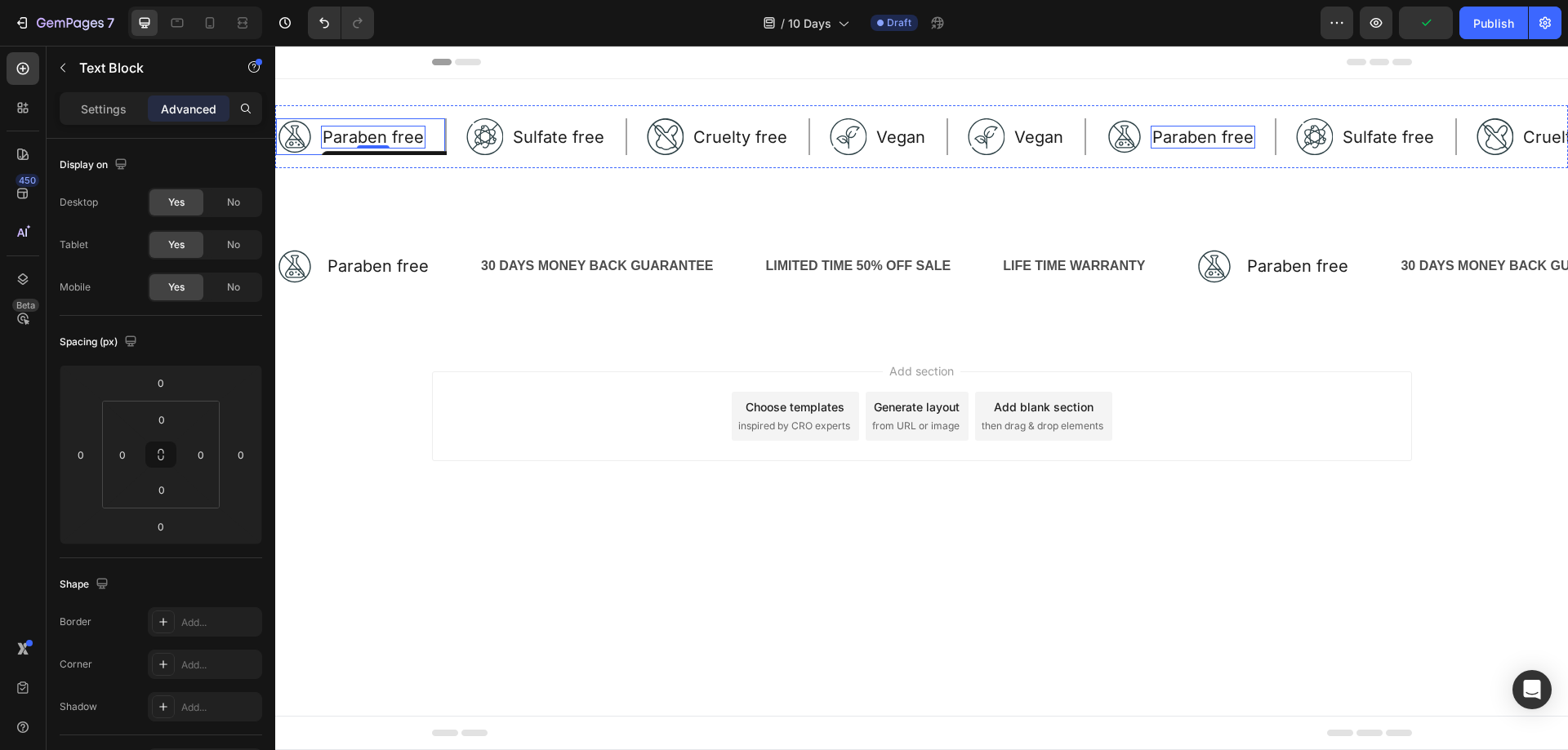
click at [432, 124] on div "Image Paraben free Text Block 0 Row" at bounding box center [361, 137] width 171 height 37
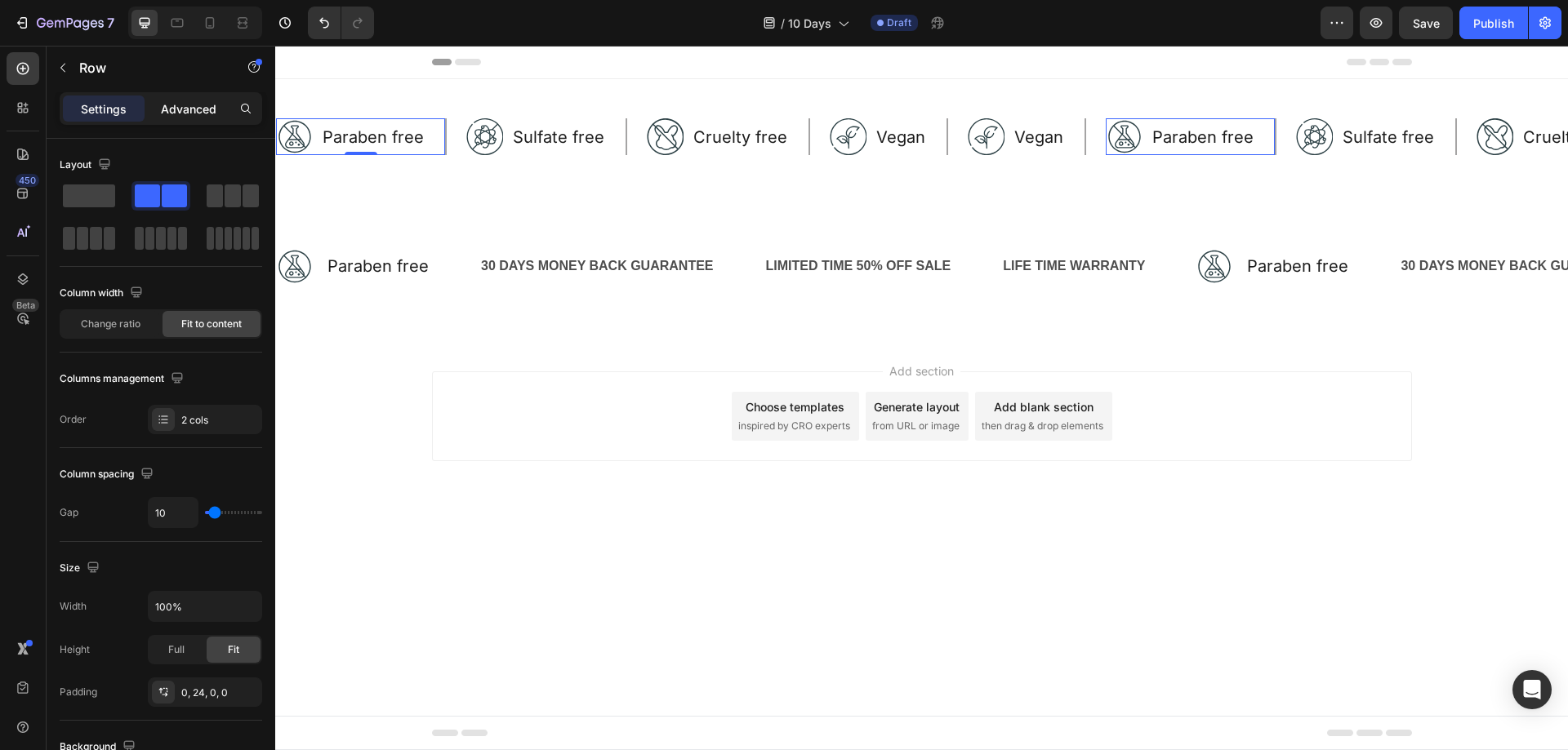
click at [193, 120] on div "Advanced" at bounding box center [188, 108] width 82 height 26
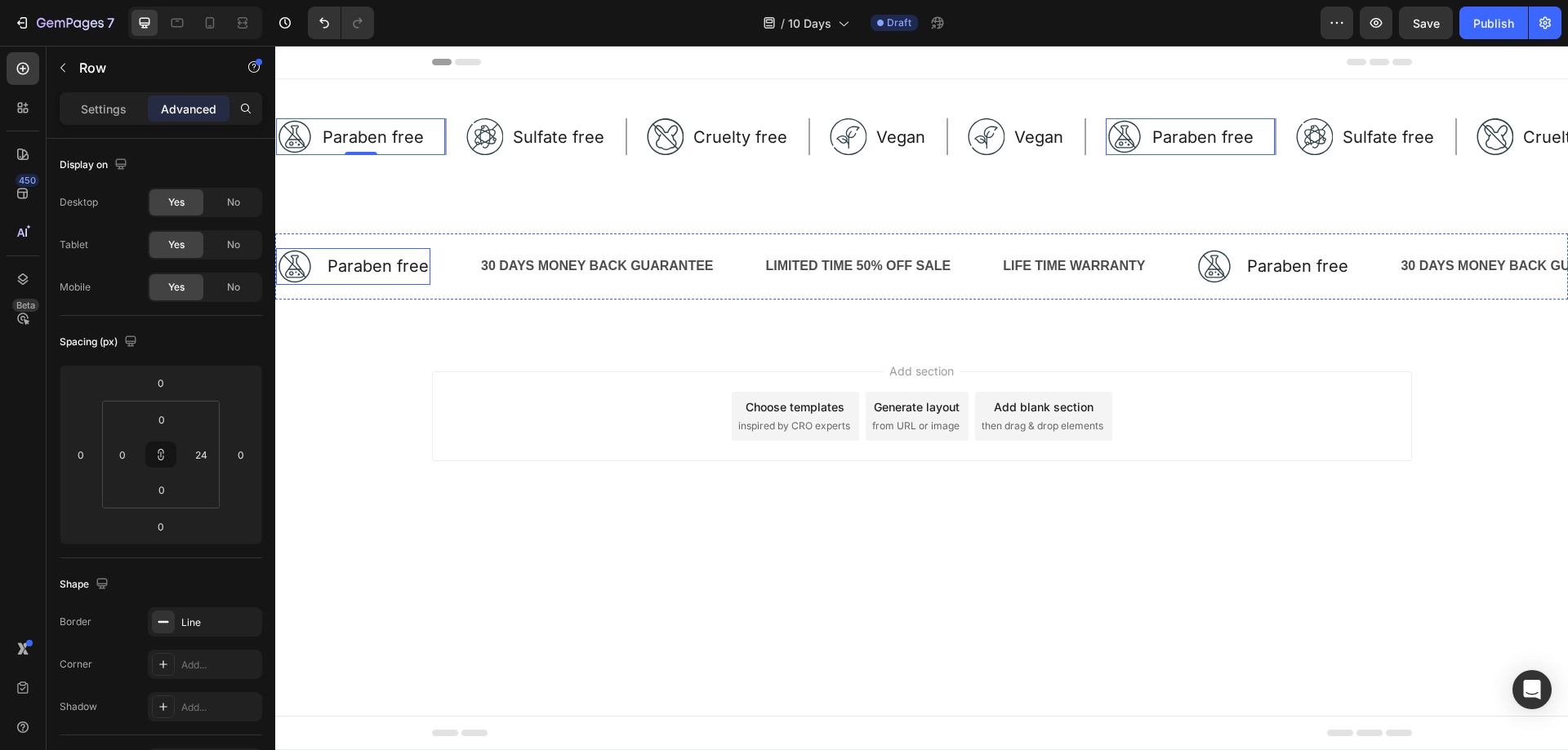
click at [315, 272] on div "Image Paraben free Text Block Row" at bounding box center [353, 266] width 155 height 37
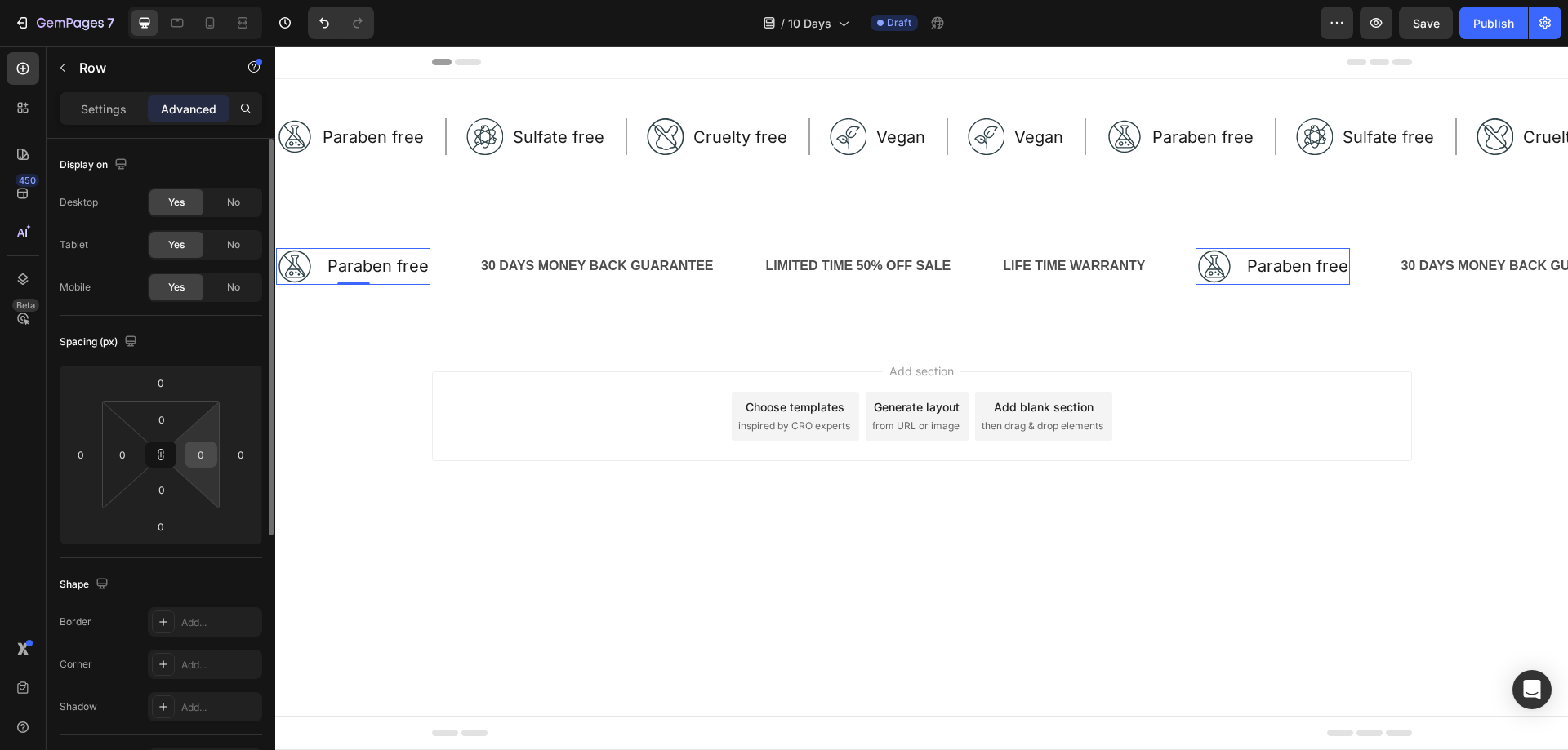
click at [202, 462] on input "0" at bounding box center [200, 454] width 24 height 24
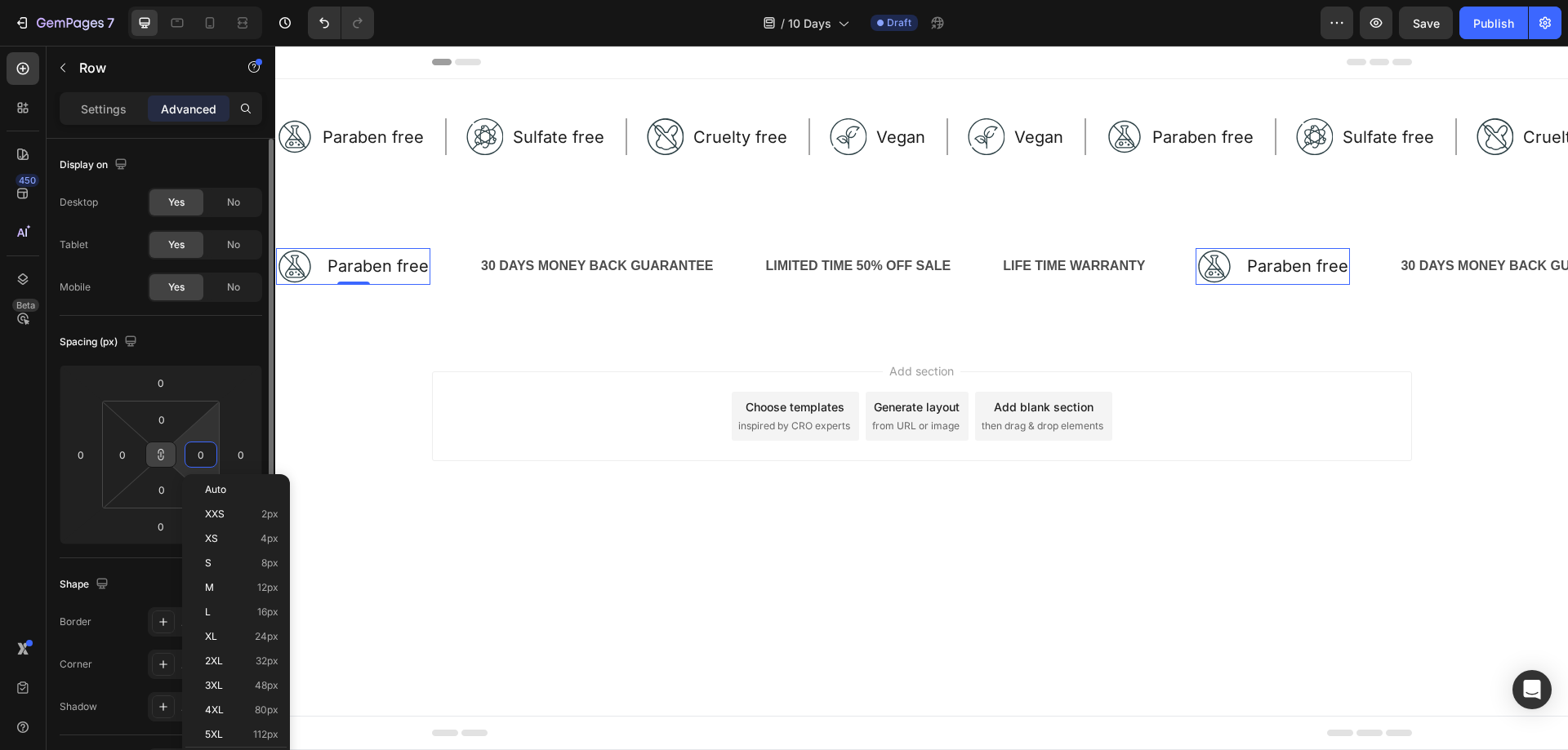
click at [166, 463] on button at bounding box center [161, 454] width 31 height 26
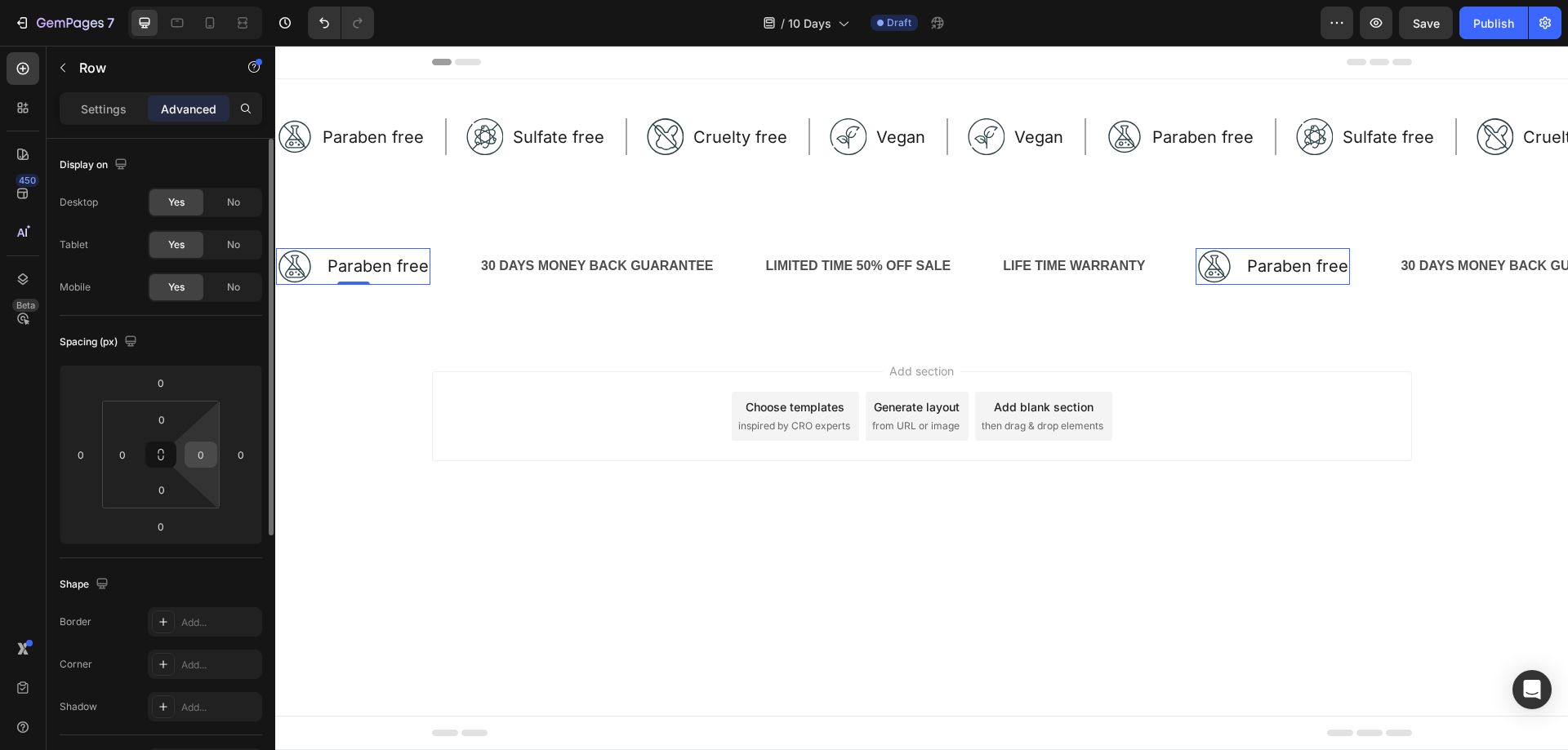
click at [186, 456] on div "0" at bounding box center [201, 454] width 33 height 26
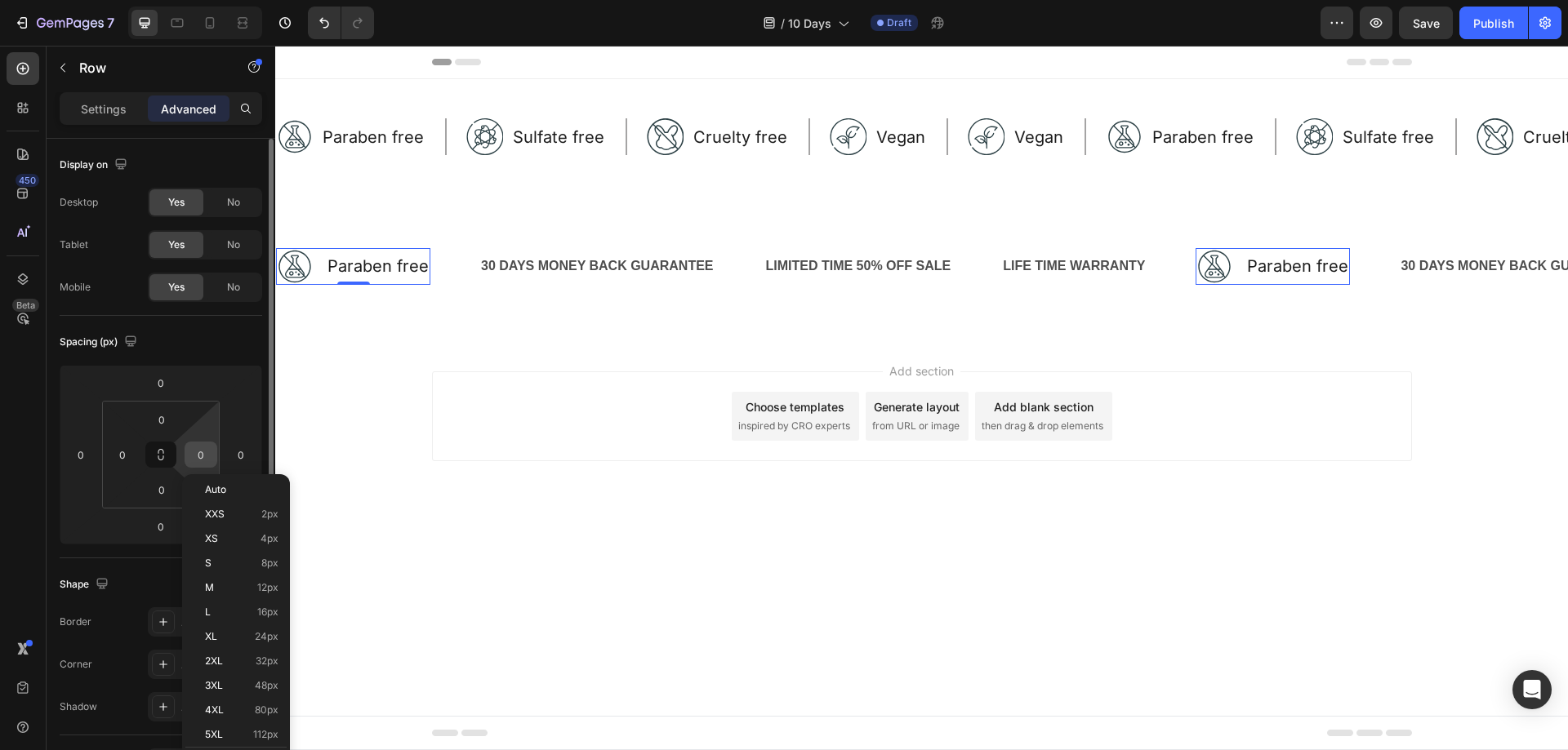
click at [212, 448] on input "0" at bounding box center [200, 454] width 24 height 24
click at [207, 450] on input "0" at bounding box center [200, 454] width 24 height 24
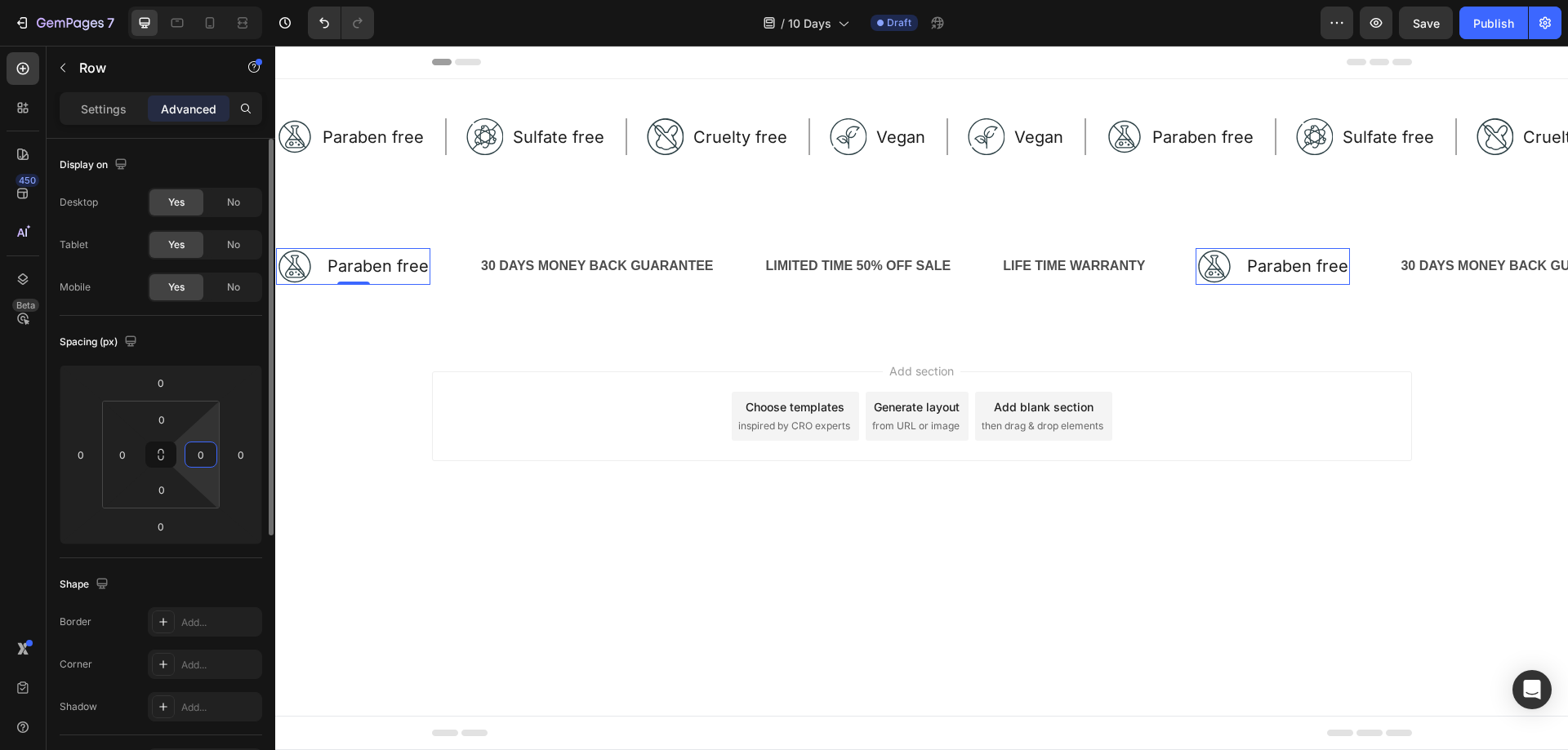
click at [207, 450] on input "0" at bounding box center [200, 454] width 24 height 24
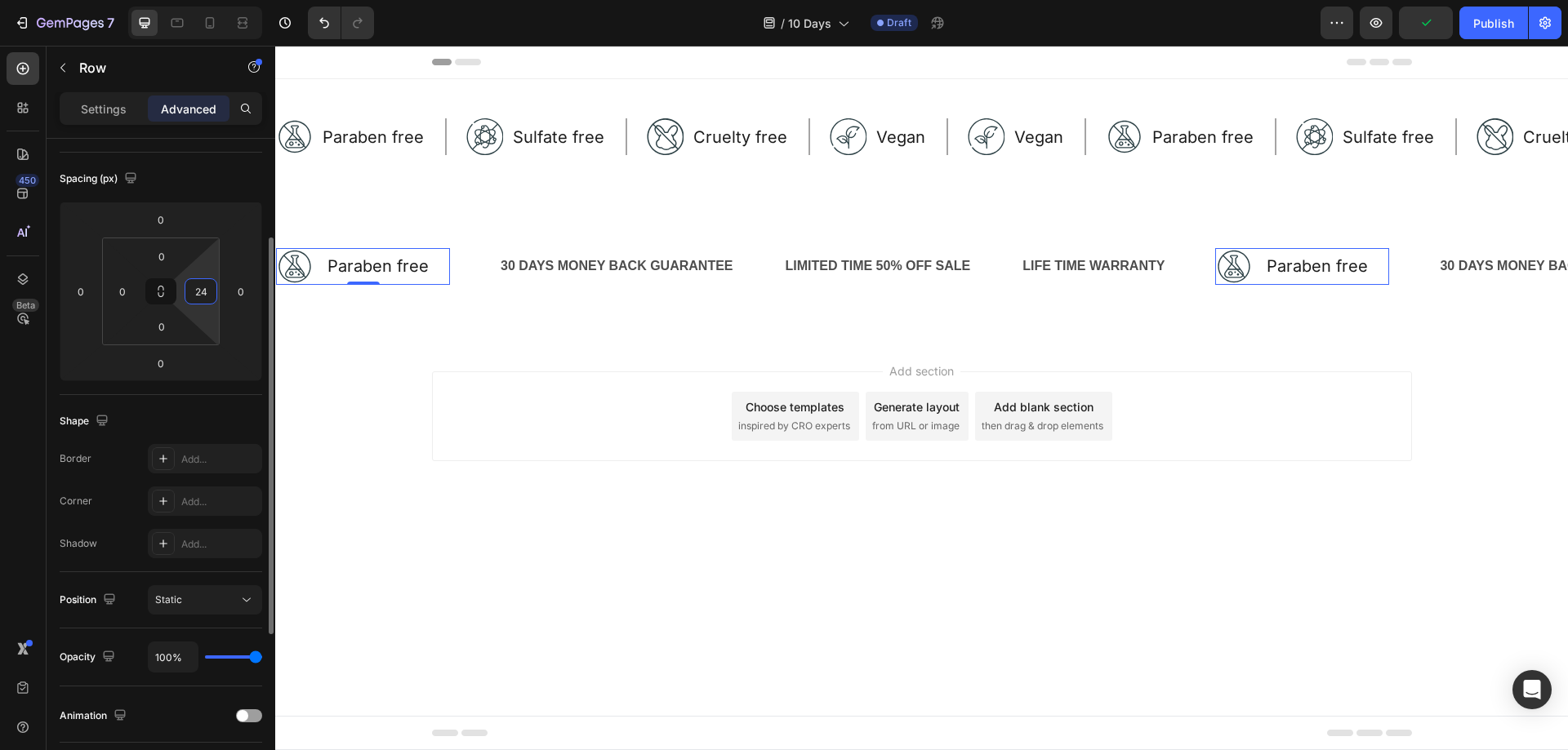
scroll to position [245, 0]
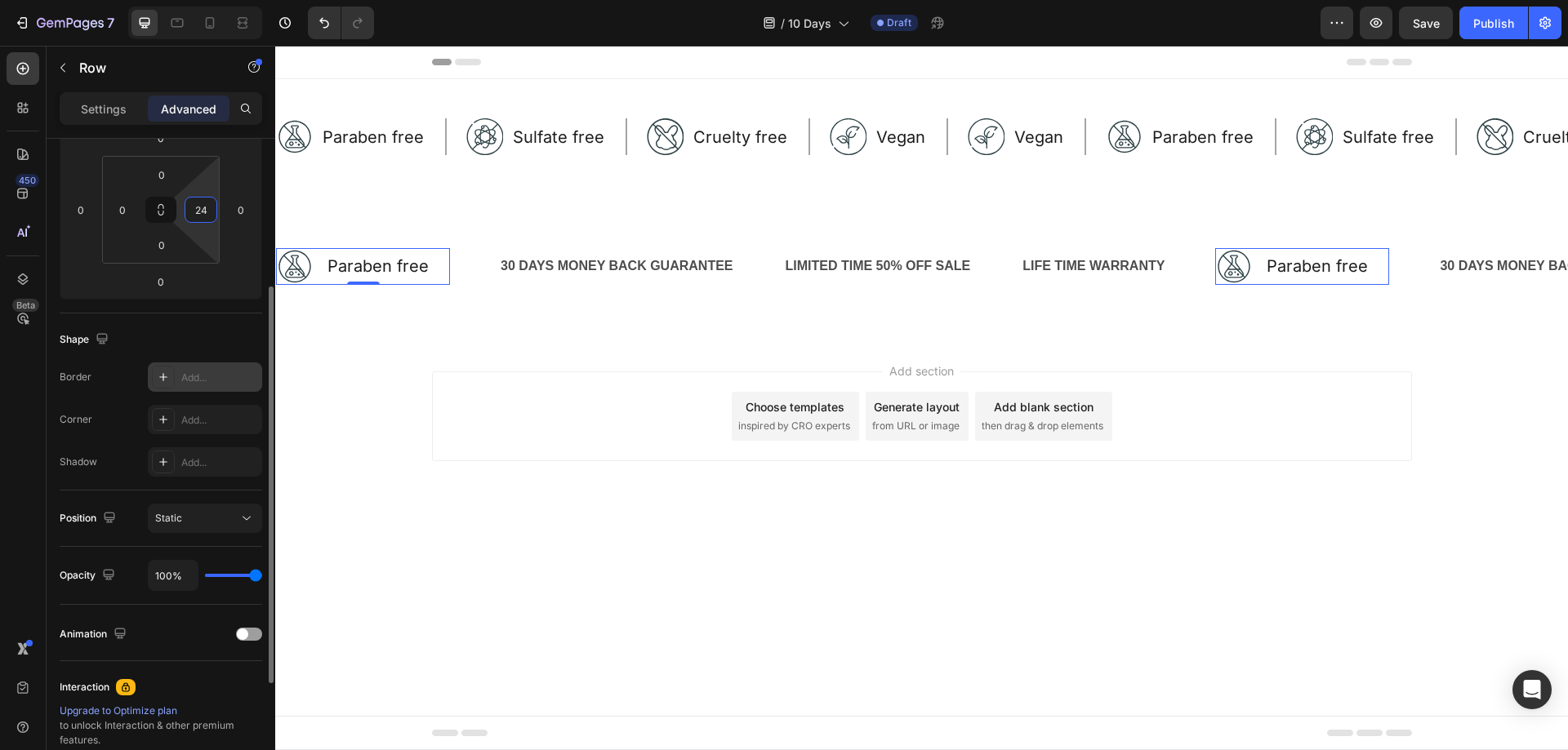
type input "24"
click at [180, 378] on div "Add..." at bounding box center [205, 377] width 114 height 29
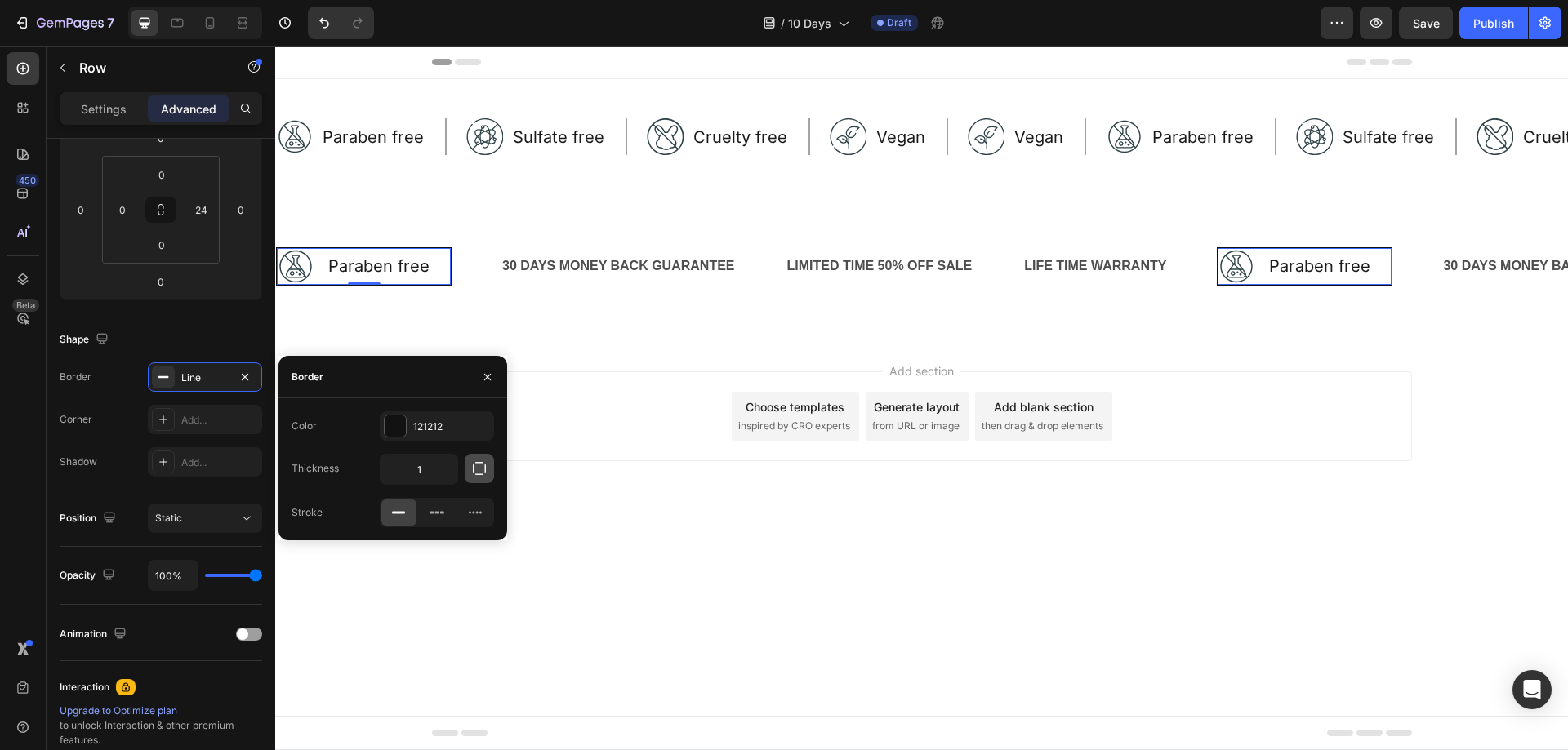
click at [470, 468] on button "button" at bounding box center [479, 468] width 29 height 29
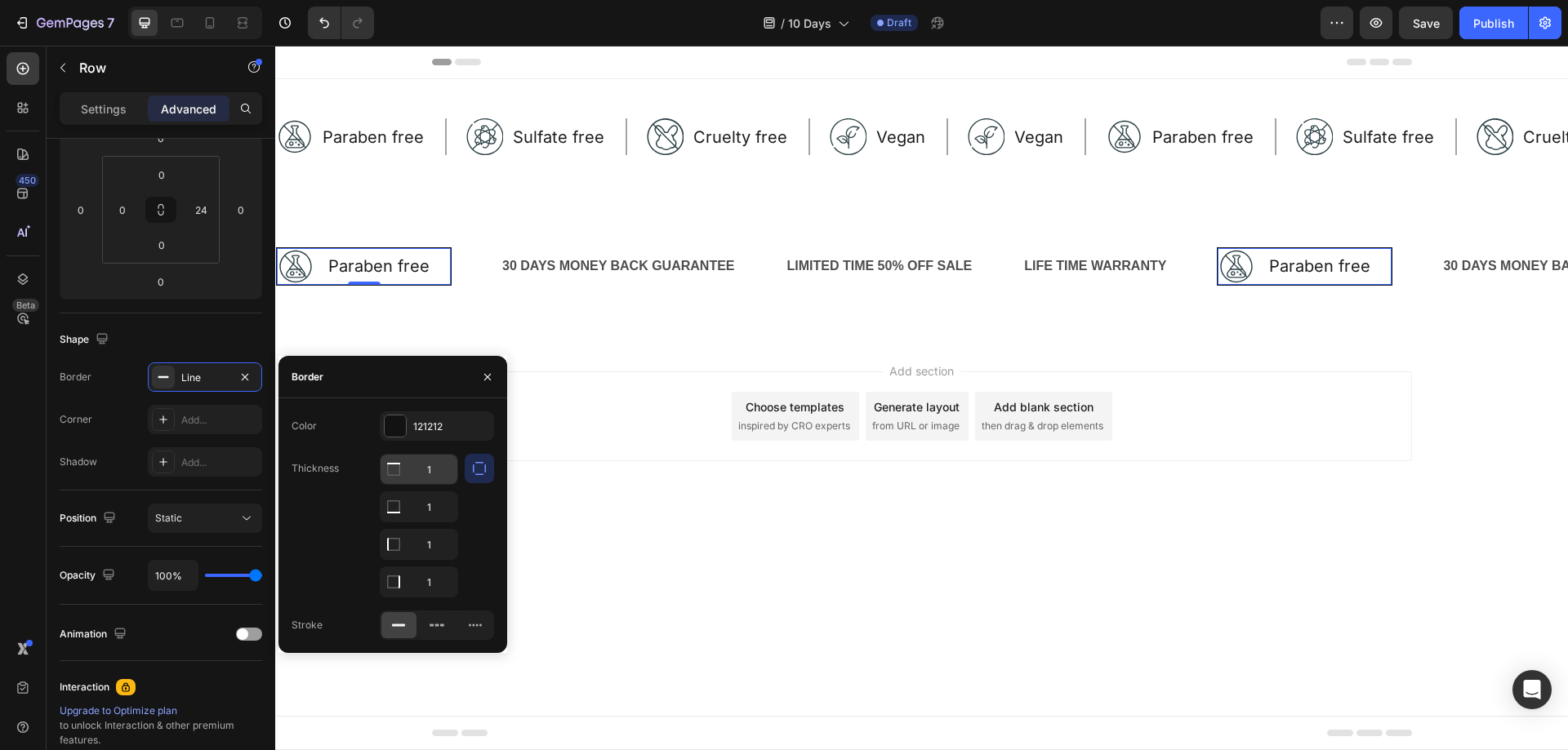
click at [422, 477] on input "1" at bounding box center [419, 469] width 77 height 29
type input "0"
click at [432, 503] on input "1" at bounding box center [419, 507] width 77 height 29
type input "0"
click at [436, 484] on input "1" at bounding box center [419, 469] width 77 height 29
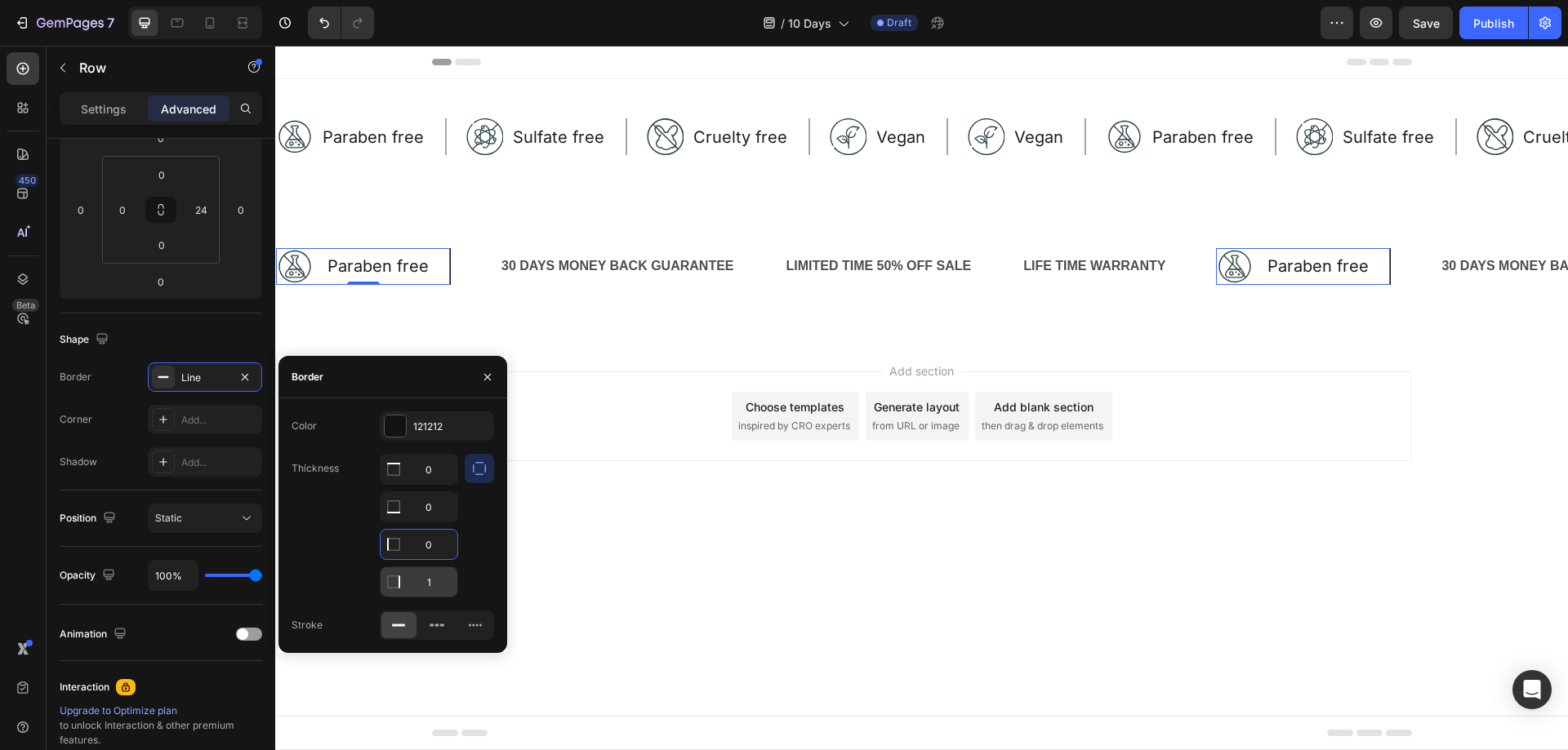
type input "0"
click at [436, 484] on input "1" at bounding box center [419, 469] width 77 height 29
type input "2"
click at [398, 424] on div at bounding box center [395, 425] width 21 height 21
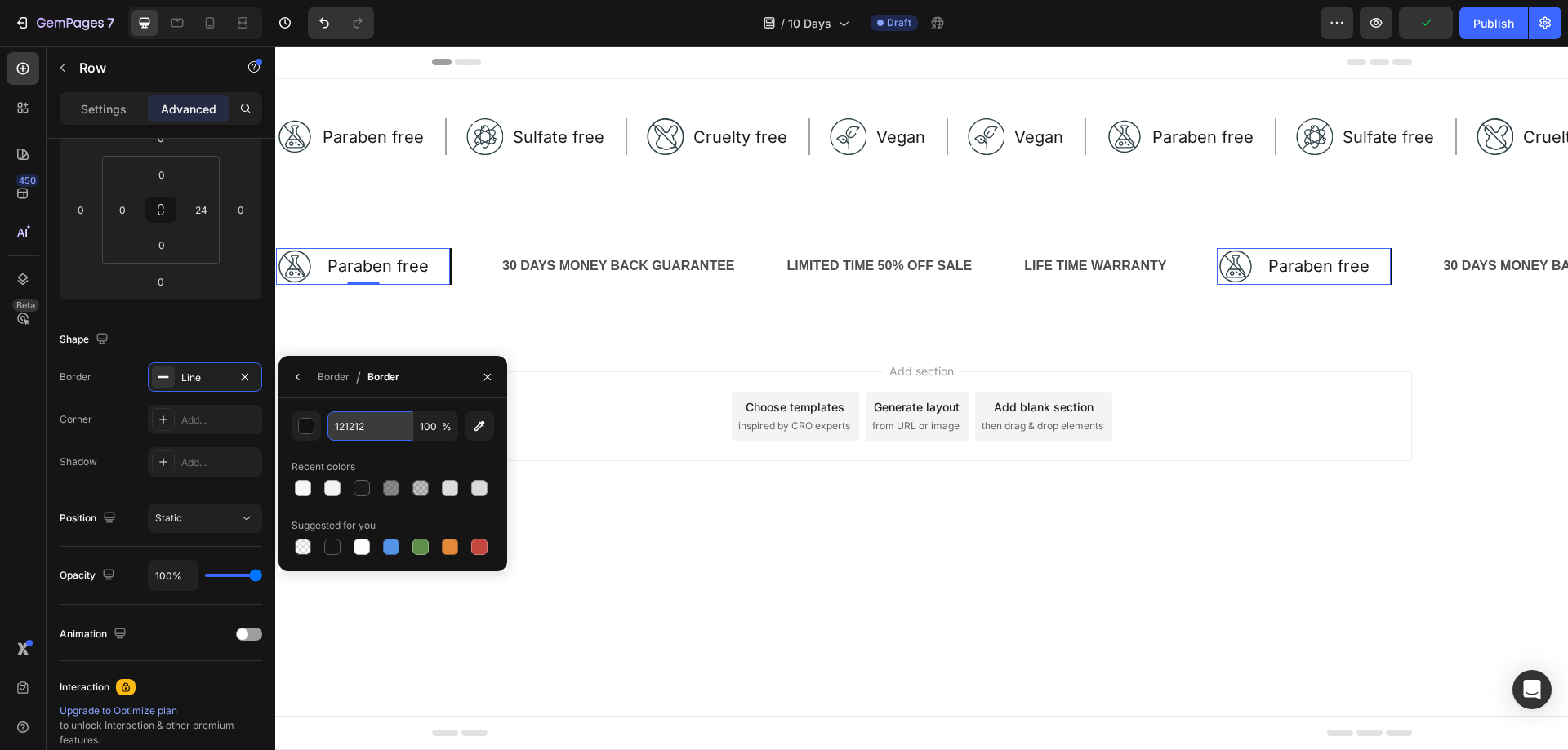
click at [361, 415] on input "121212" at bounding box center [370, 426] width 85 height 29
click at [407, 454] on div "Recent colors" at bounding box center [393, 466] width 203 height 26
click at [389, 437] on input "1A1A1A" at bounding box center [370, 426] width 85 height 29
click at [450, 480] on div at bounding box center [450, 488] width 16 height 16
click at [473, 485] on div at bounding box center [479, 488] width 16 height 16
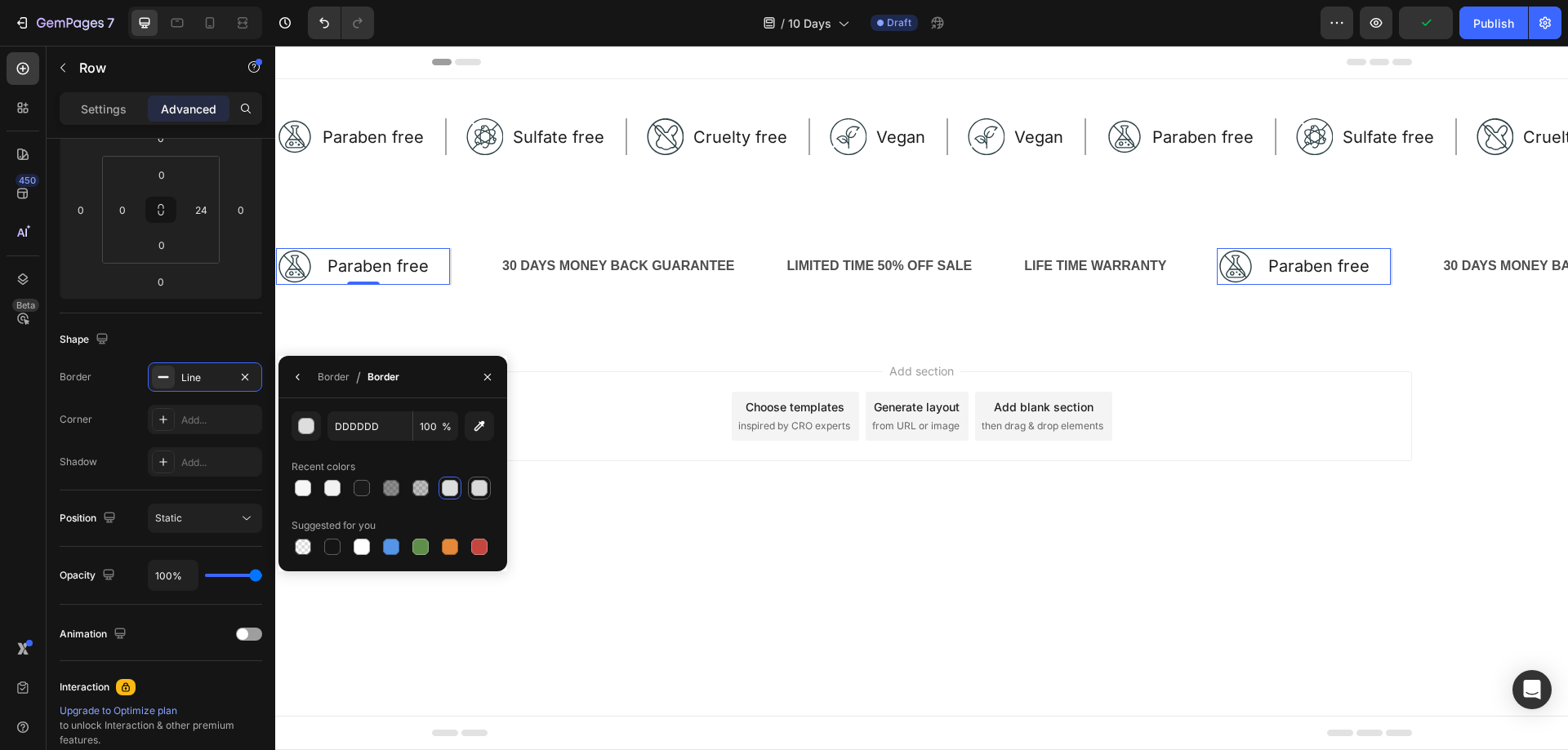
type input "D8D8D8"
click at [443, 138] on div "Image Paraben free Text Block Row" at bounding box center [361, 137] width 171 height 37
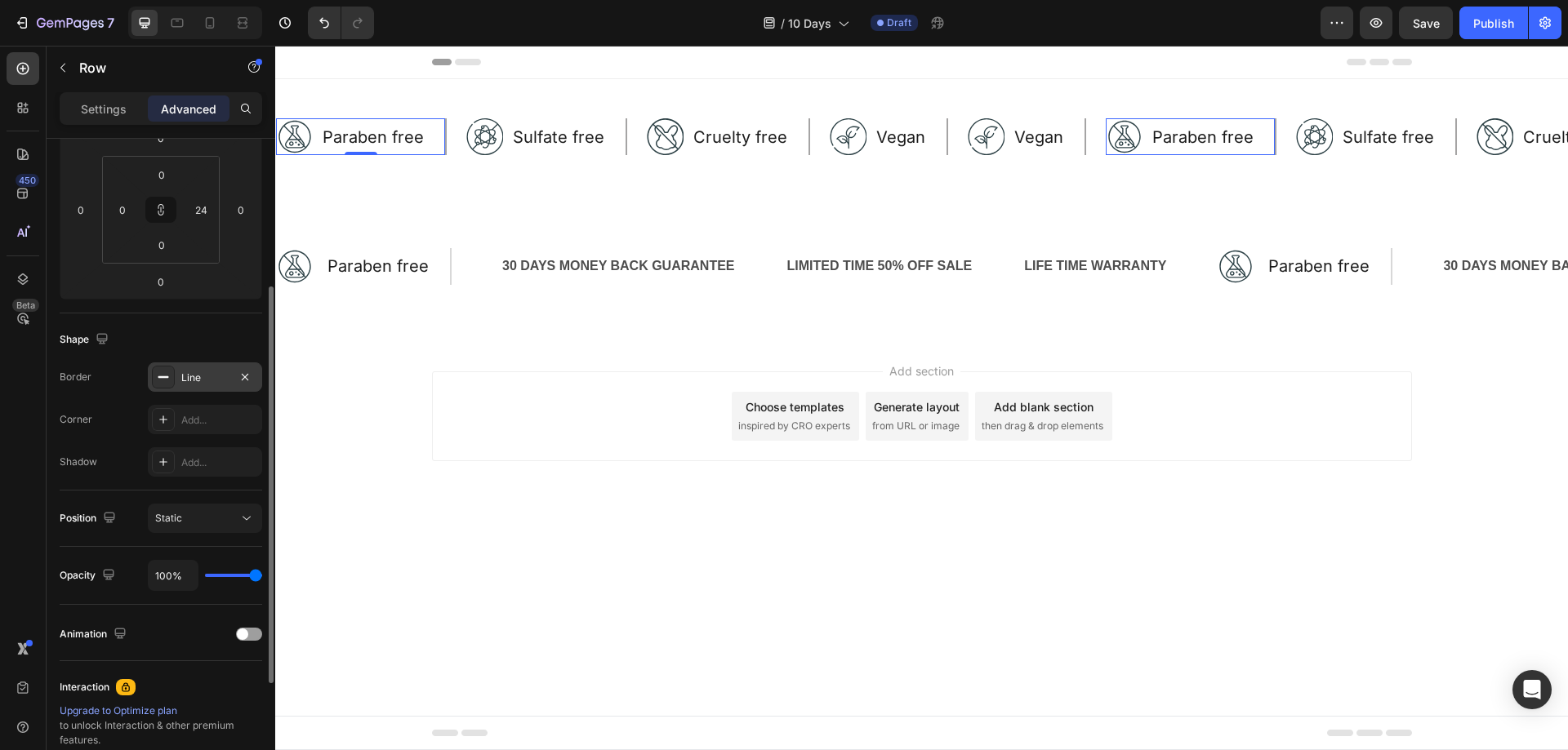
click at [204, 382] on div "Line" at bounding box center [205, 377] width 47 height 15
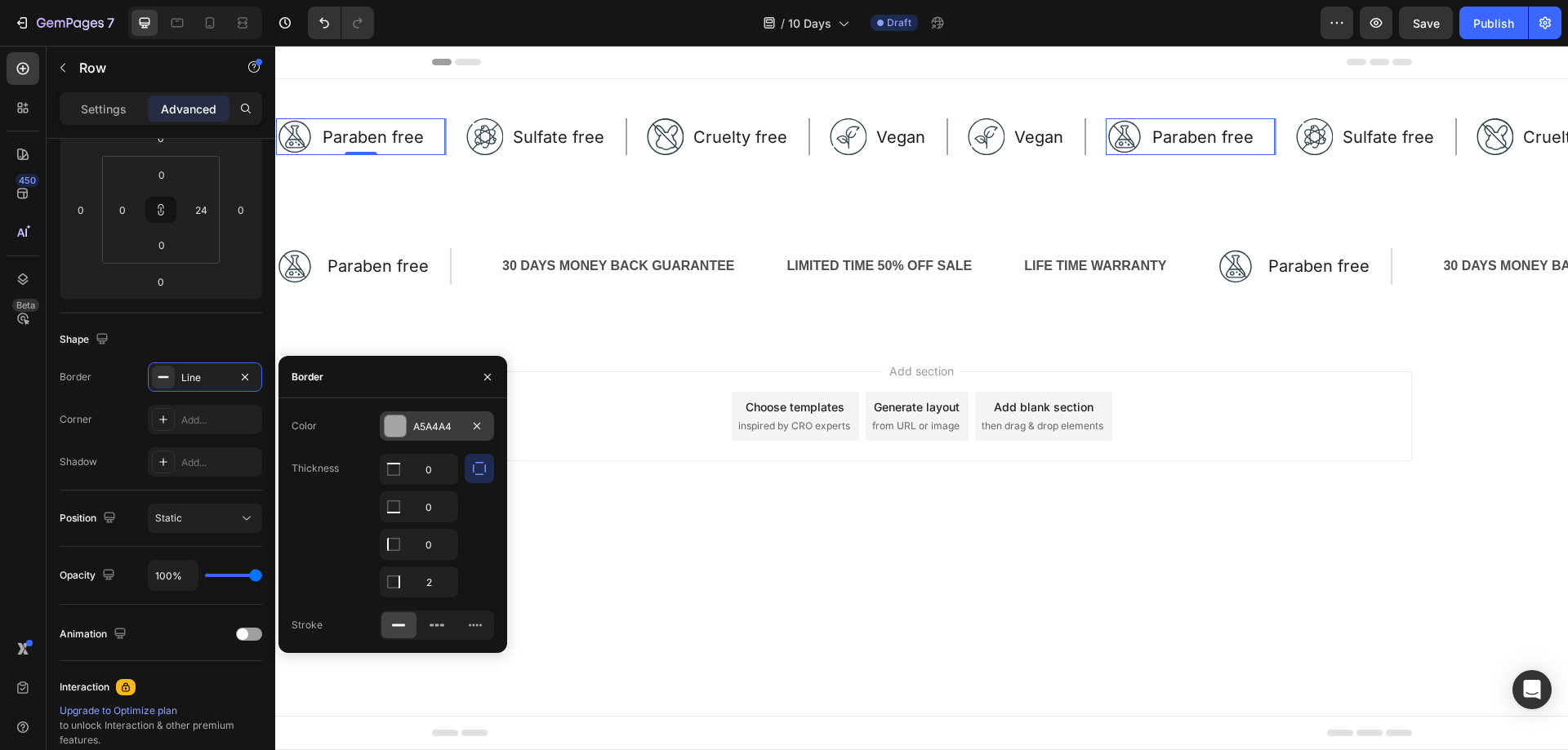
click at [426, 420] on div "A5A4A4" at bounding box center [437, 426] width 47 height 15
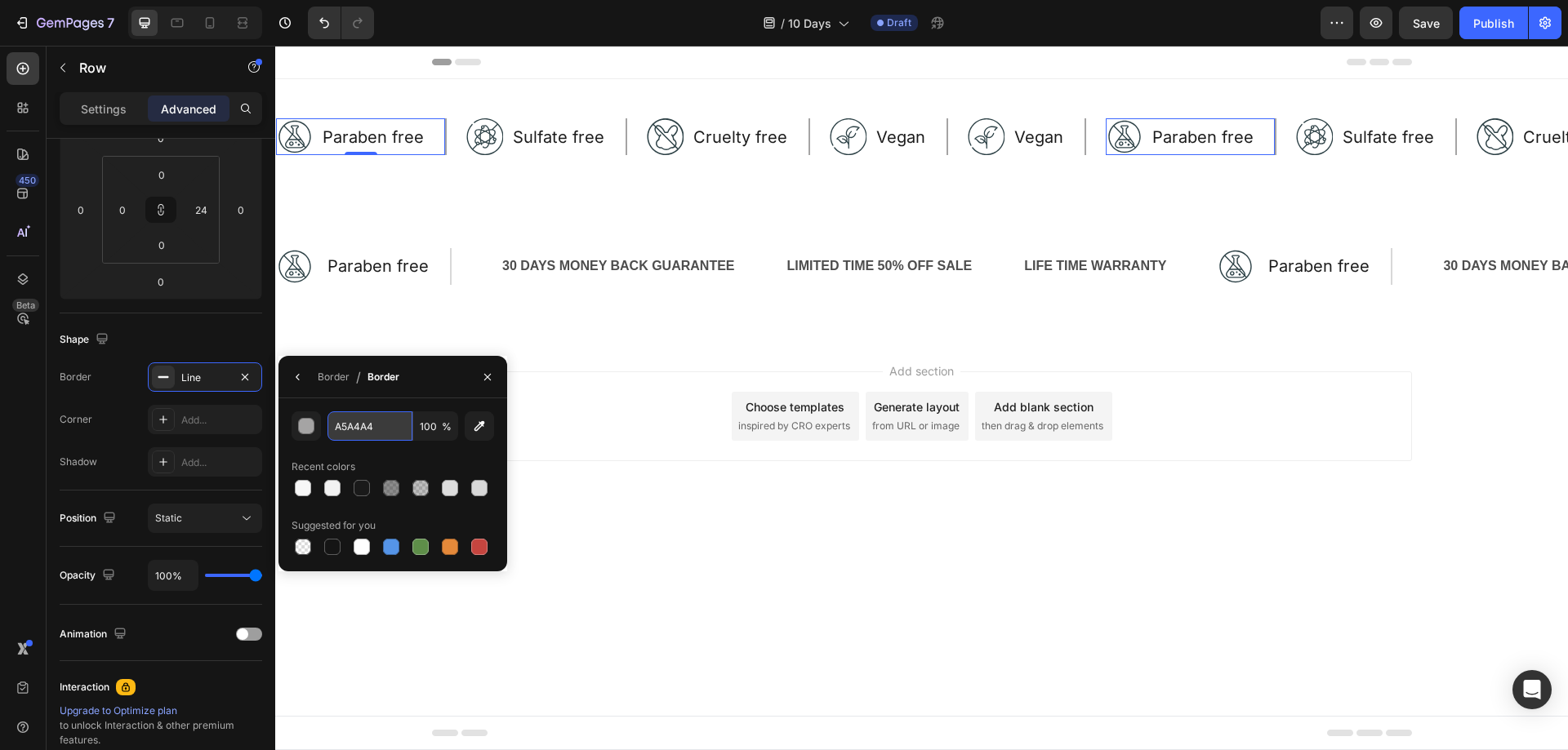
click at [354, 428] on input "A5A4A4" at bounding box center [370, 426] width 85 height 29
click at [444, 261] on div "Image Paraben free Text Block Row" at bounding box center [364, 266] width 175 height 37
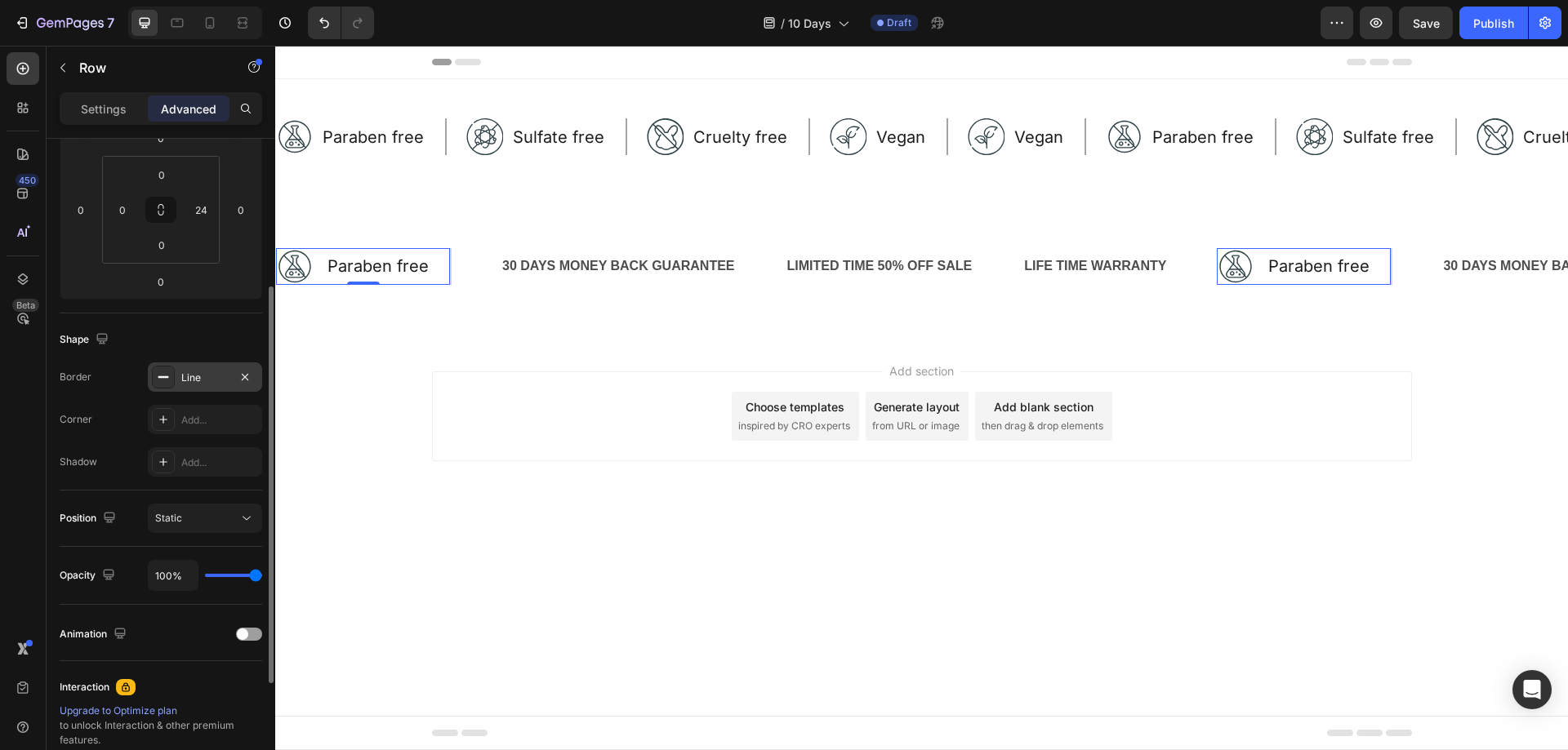
click at [193, 379] on div "Line" at bounding box center [205, 377] width 47 height 15
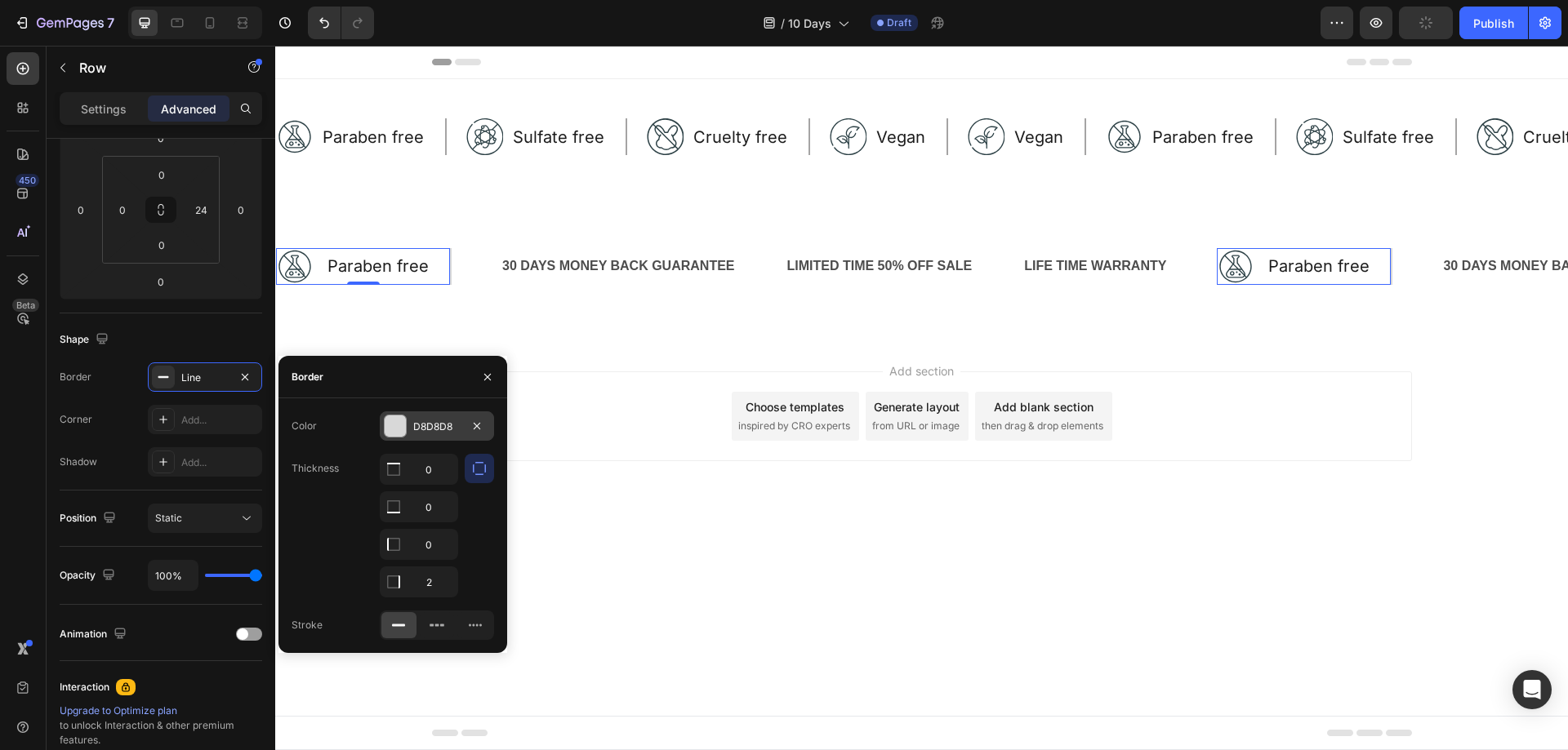
click at [427, 432] on div "D8D8D8" at bounding box center [437, 426] width 47 height 15
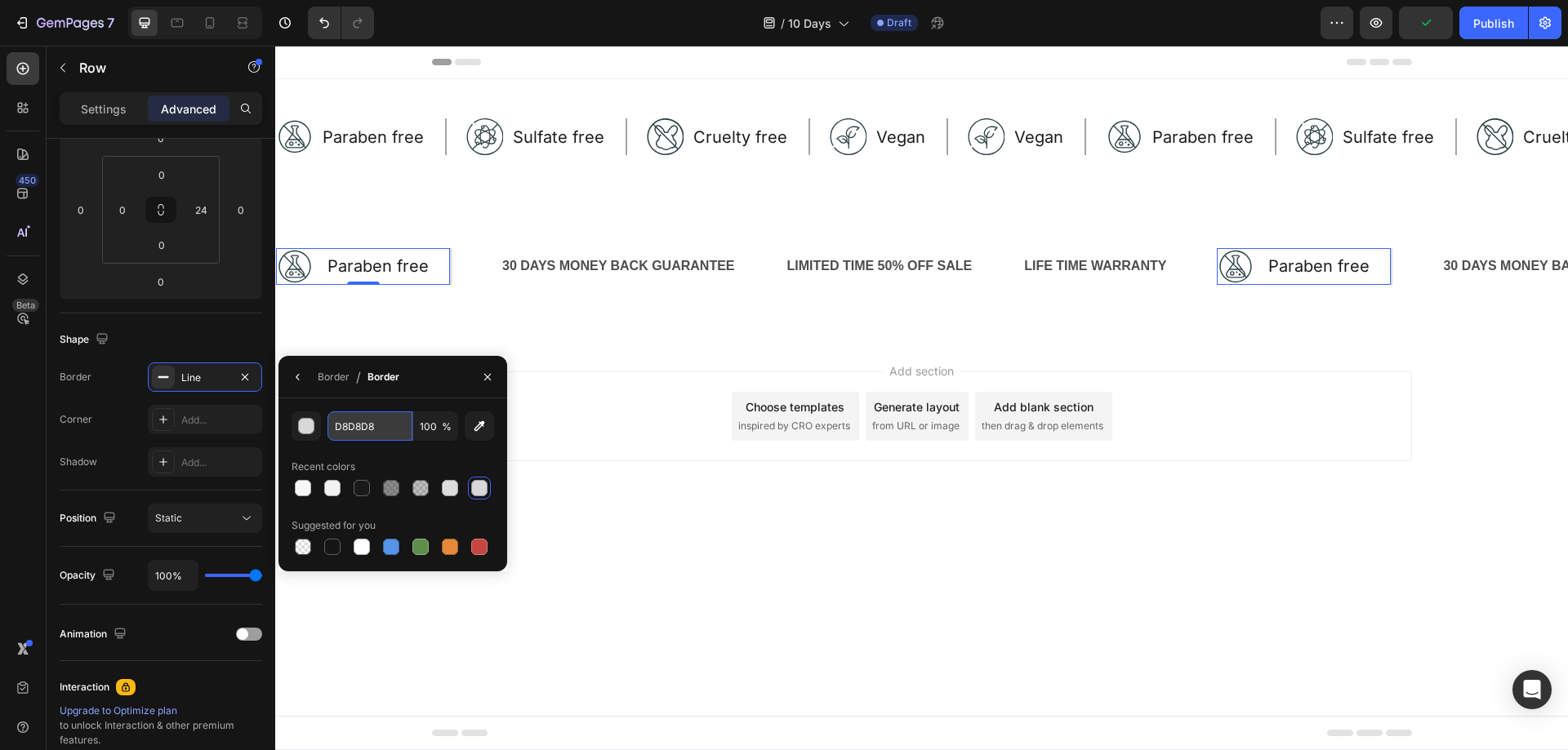
click at [364, 435] on input "D8D8D8" at bounding box center [370, 426] width 85 height 29
paste input "A5A4A4"
type input "A5A4A4"
click at [381, 450] on div "A5A4A4 100 % Recent colors Suggested for you" at bounding box center [393, 485] width 203 height 147
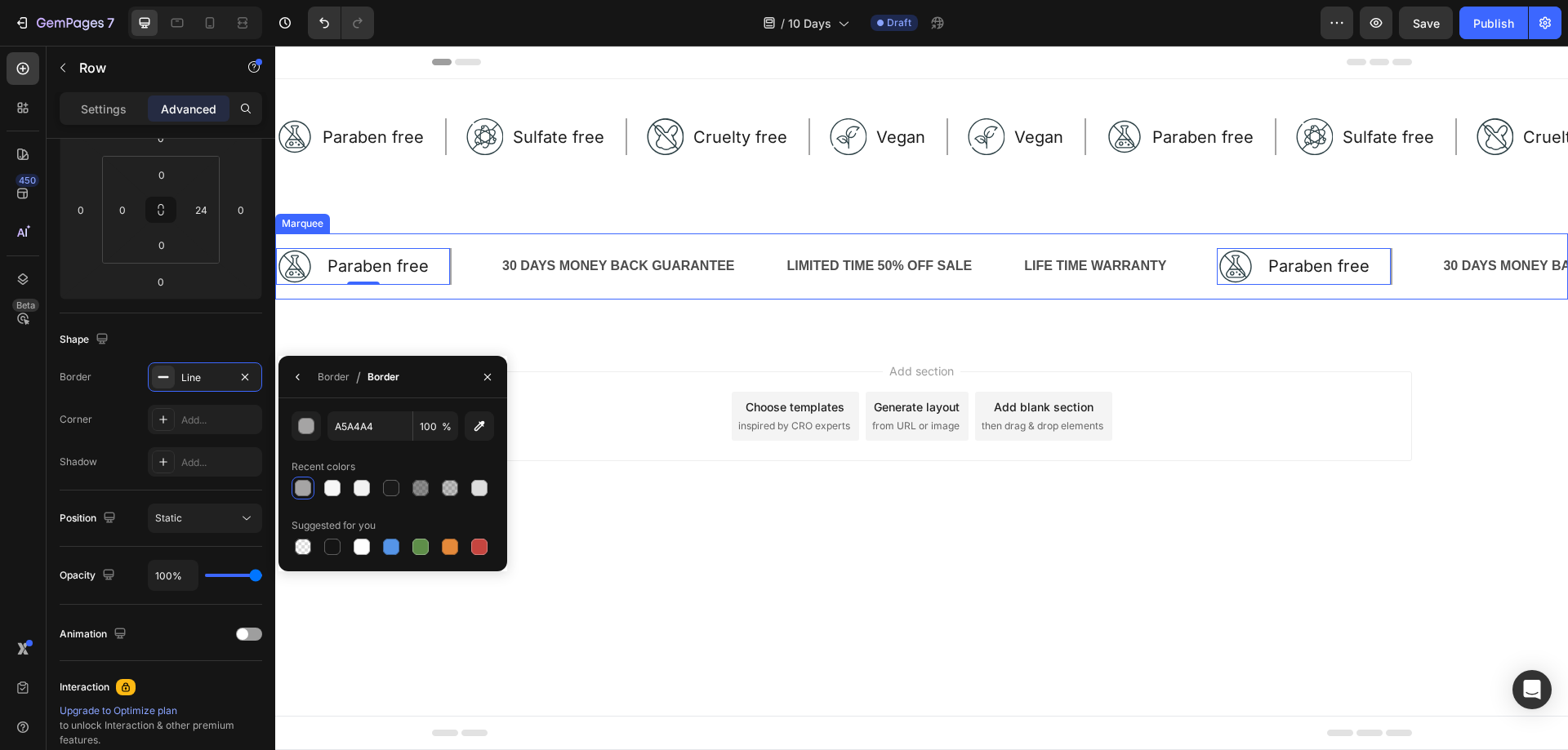
click at [462, 291] on div "Image Paraben free Text Block Row 0 30 DAYS MONEY BACK GUARANTEE Text Block LIM…" at bounding box center [922, 266] width 1293 height 66
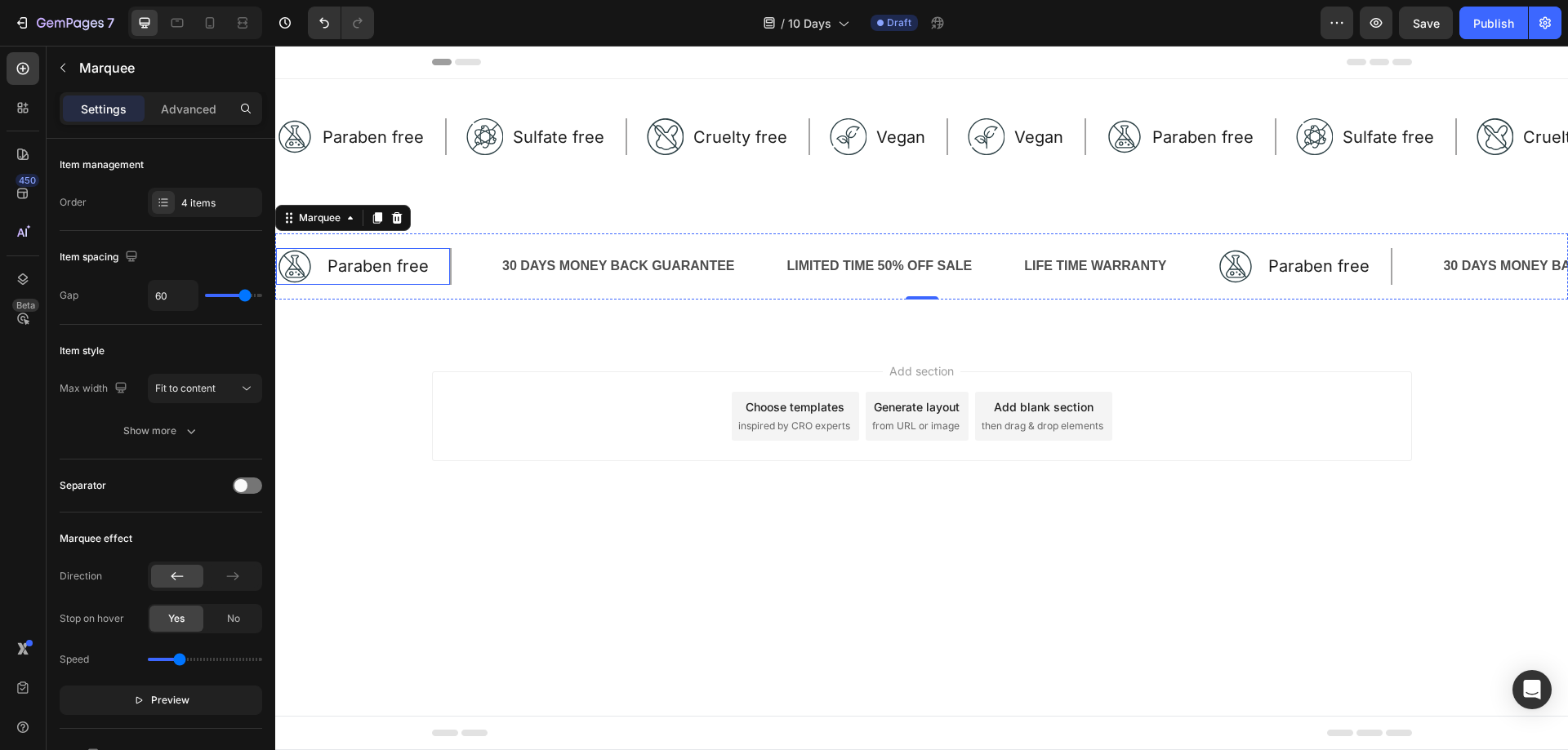
click at [444, 259] on div "Image Paraben free Text Block Row" at bounding box center [364, 266] width 175 height 37
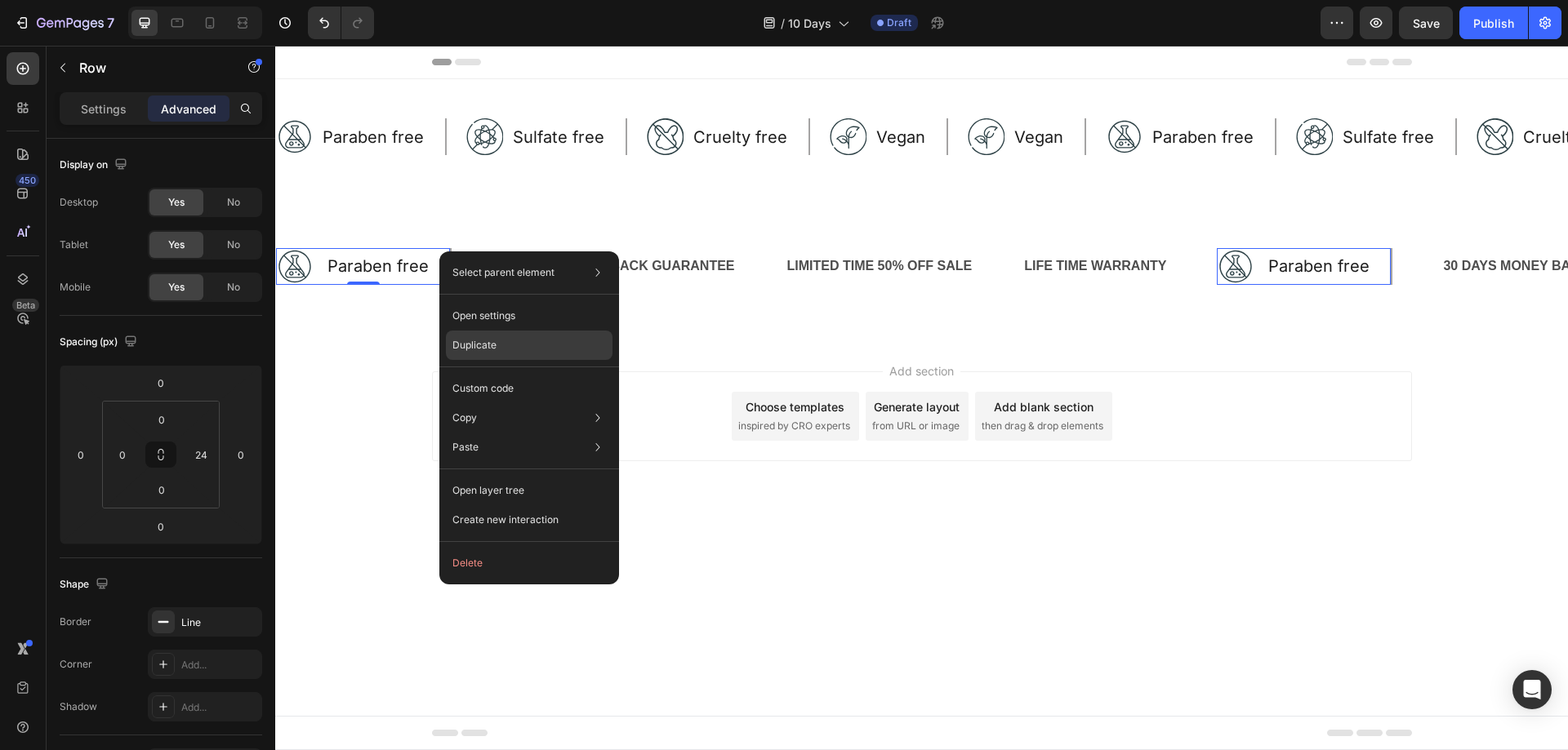
click at [503, 374] on div "Duplicate" at bounding box center [530, 388] width 167 height 29
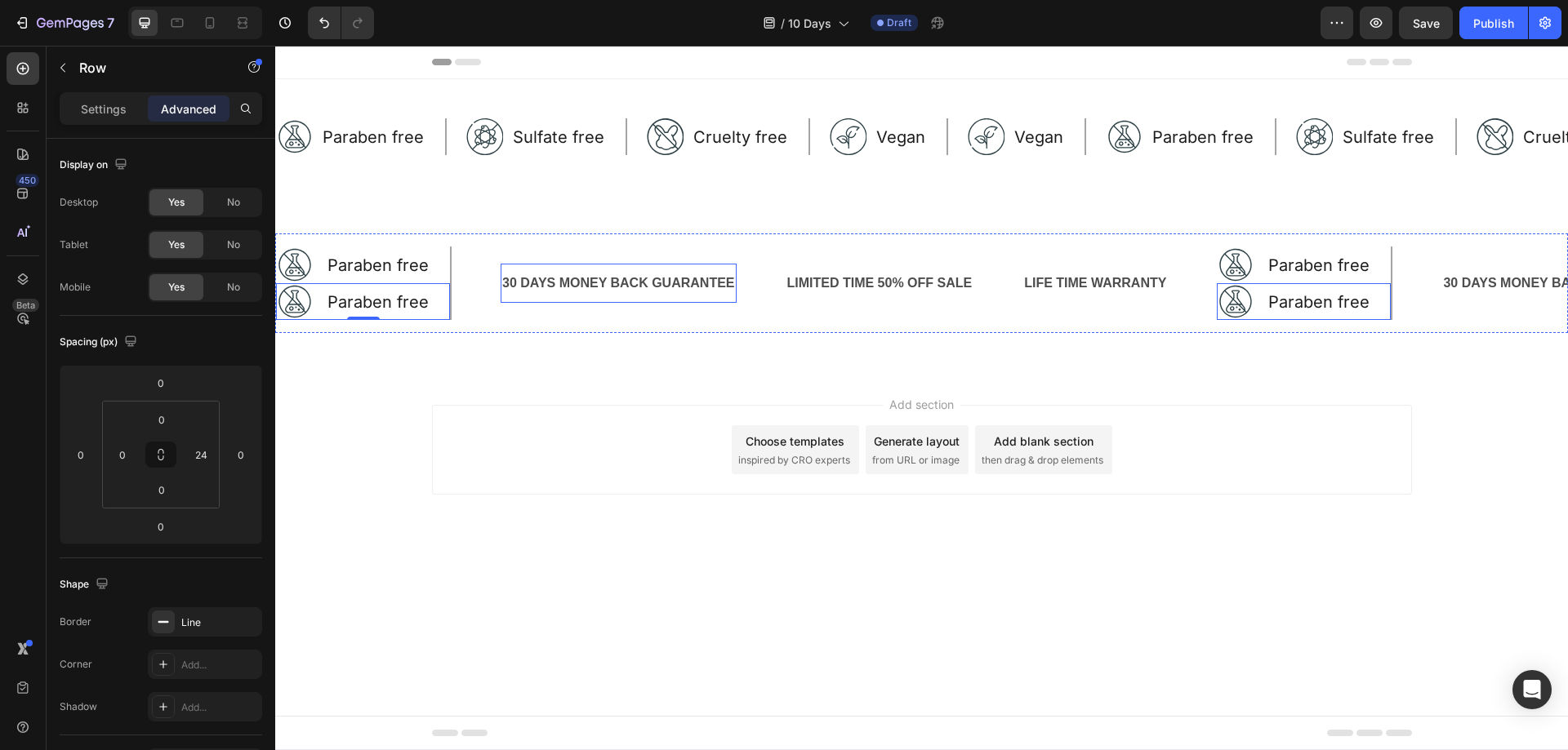
click at [602, 291] on div "30 DAYS MONEY BACK GUARANTEE" at bounding box center [618, 283] width 236 height 27
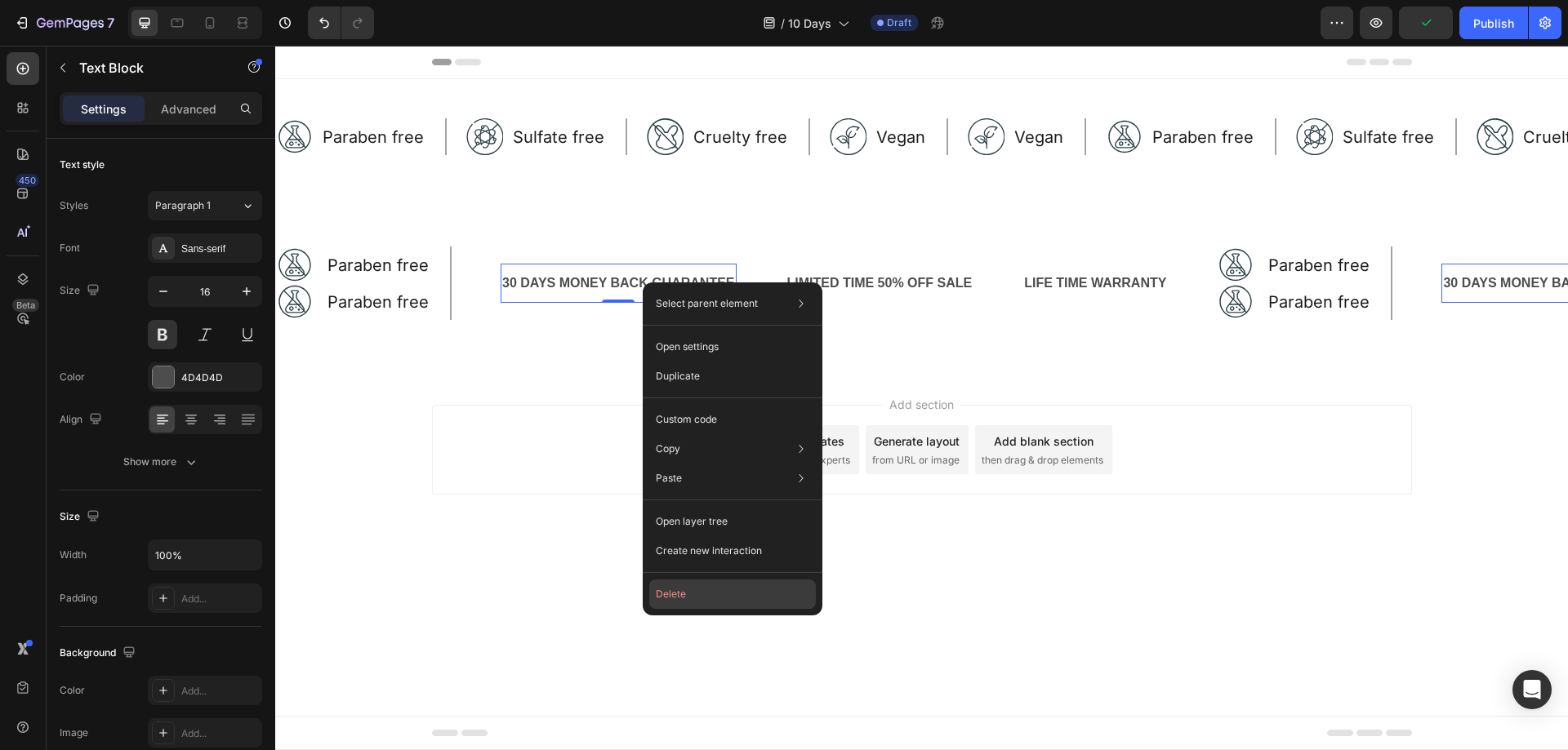
click at [719, 599] on button "Delete" at bounding box center [732, 594] width 167 height 29
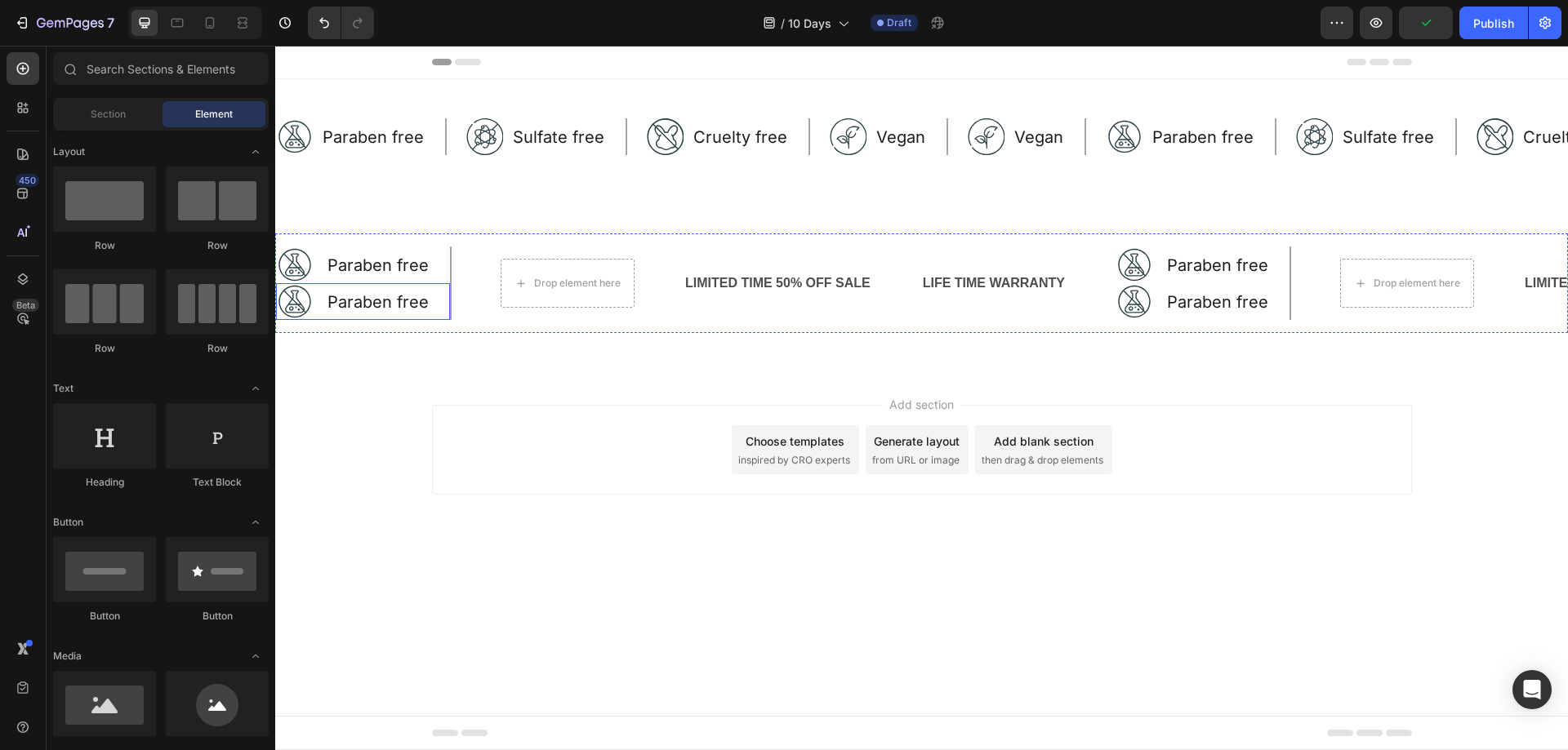
click at [438, 301] on div "Image Paraben free Text Block Row" at bounding box center [364, 302] width 175 height 37
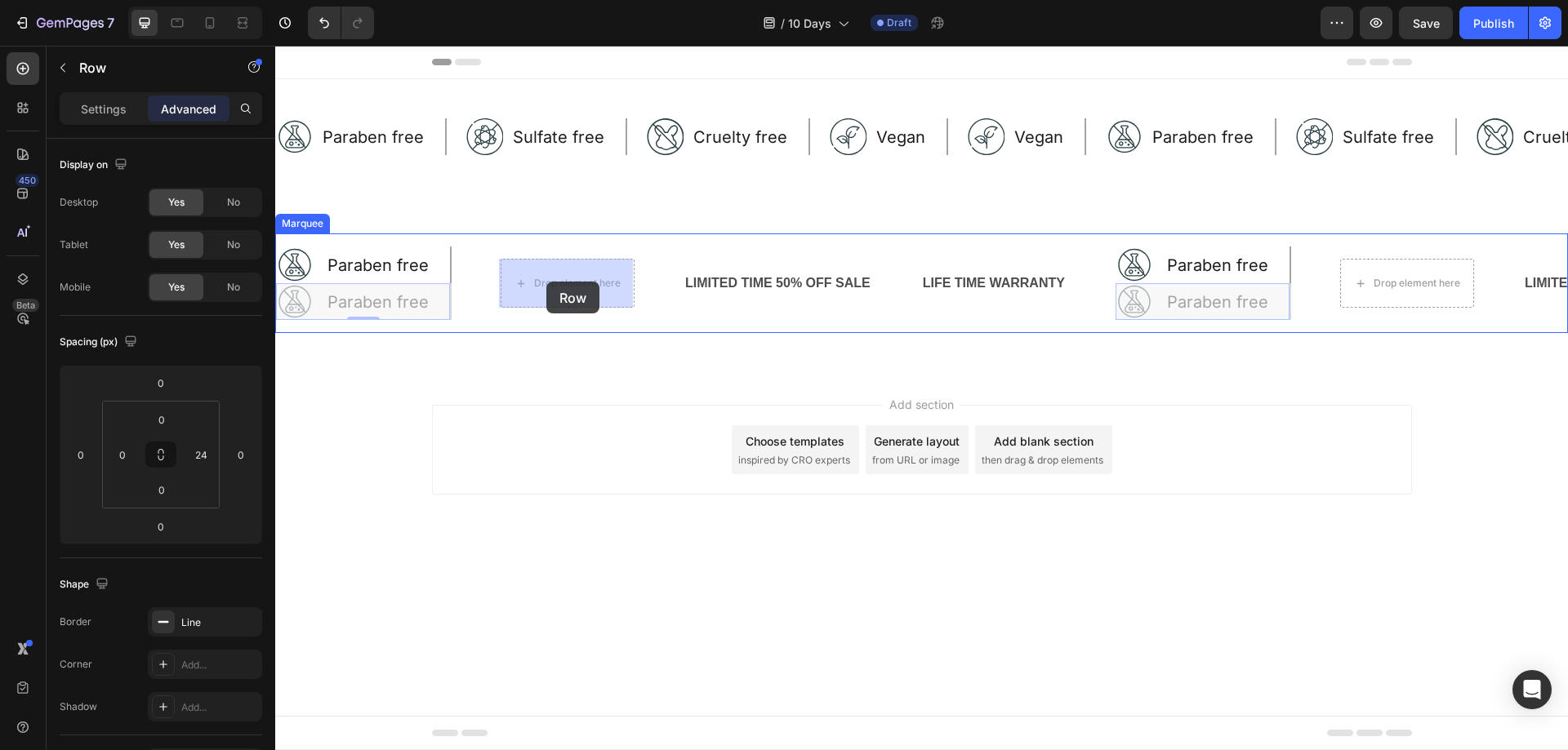
drag, startPoint x: 435, startPoint y: 297, endPoint x: 546, endPoint y: 282, distance: 112.0
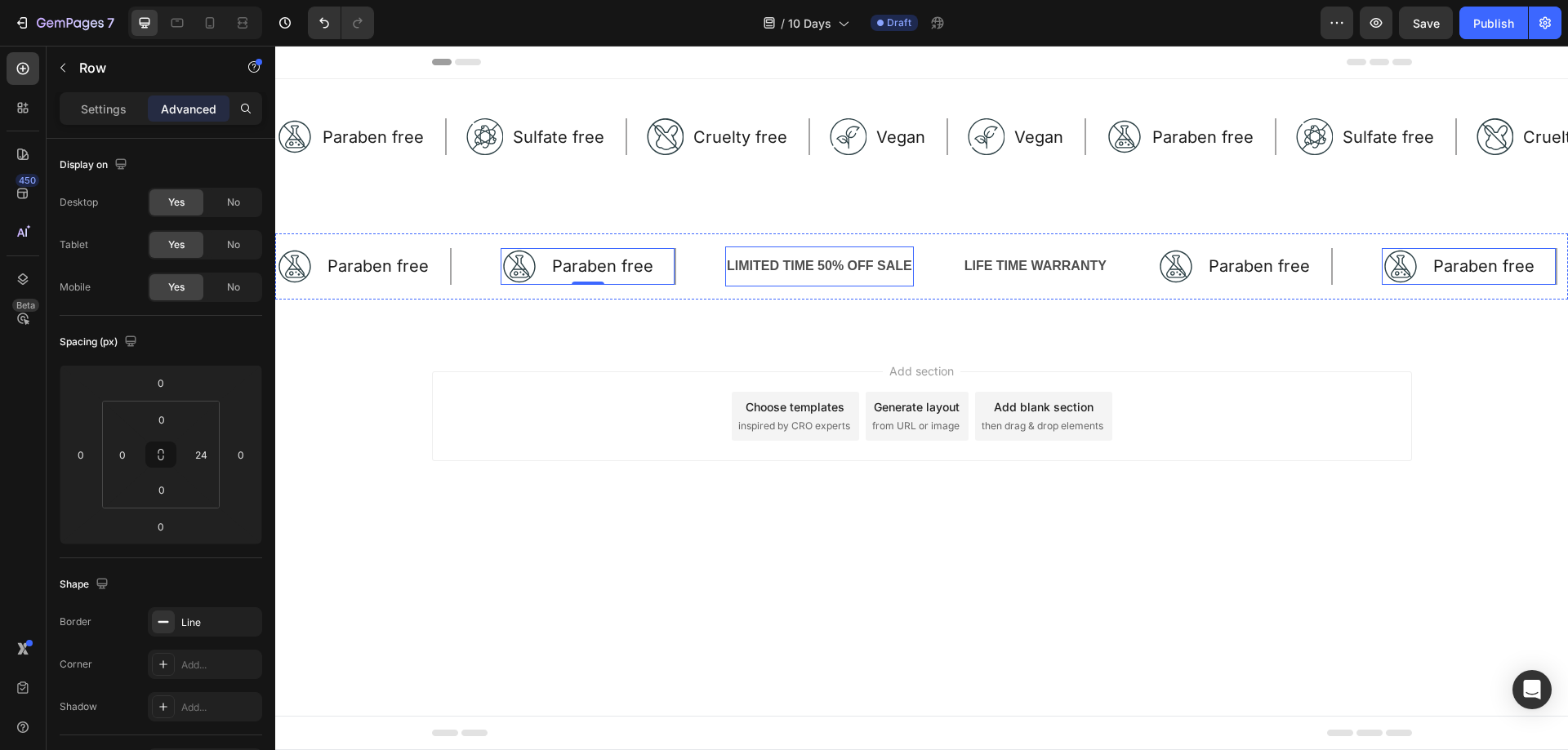
click at [736, 265] on div "LIMITED TIME 50% OFF SALE" at bounding box center [818, 265] width 188 height 27
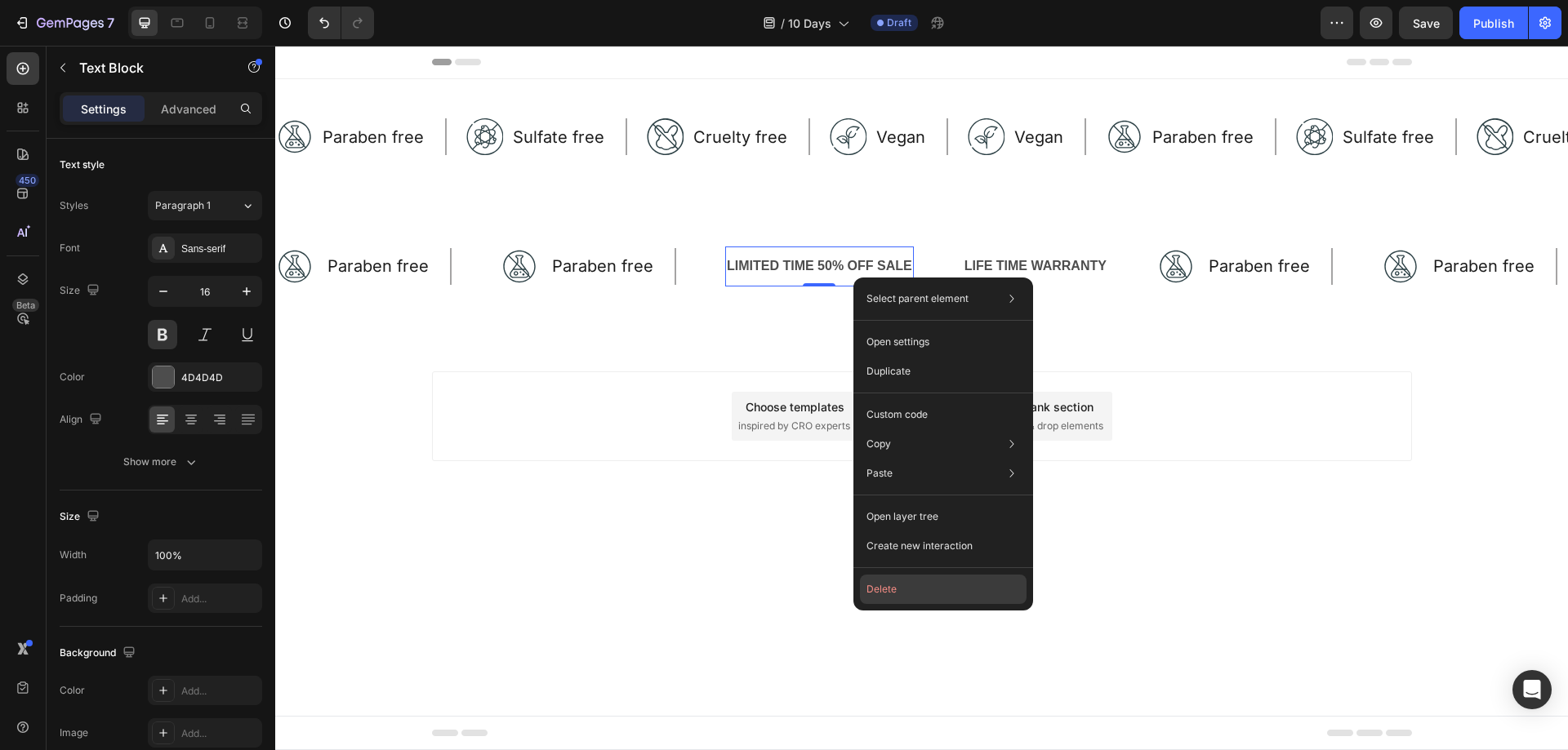
click at [941, 583] on button "Delete" at bounding box center [943, 589] width 167 height 29
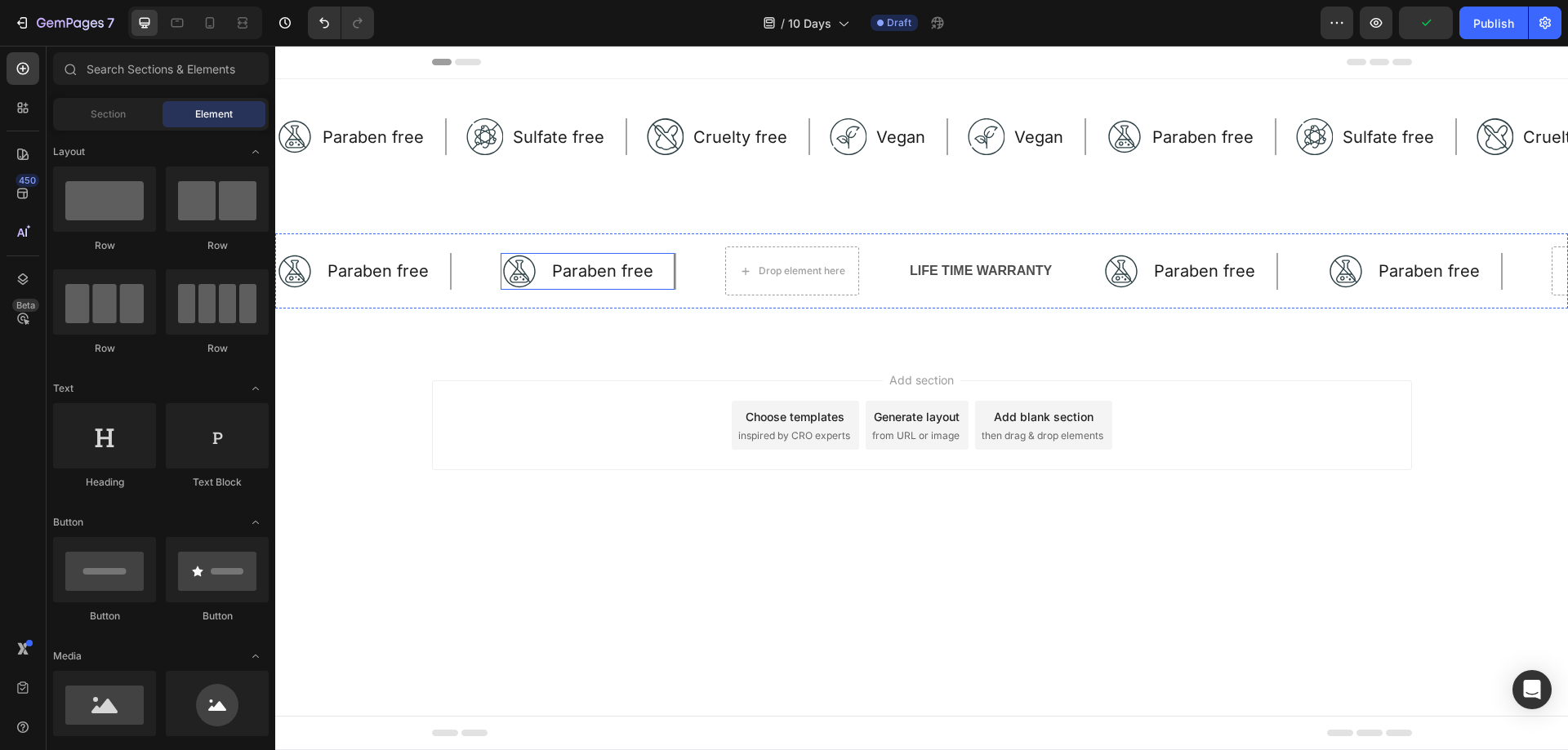
click at [538, 281] on div "Image Paraben free Text Block Row" at bounding box center [588, 271] width 175 height 37
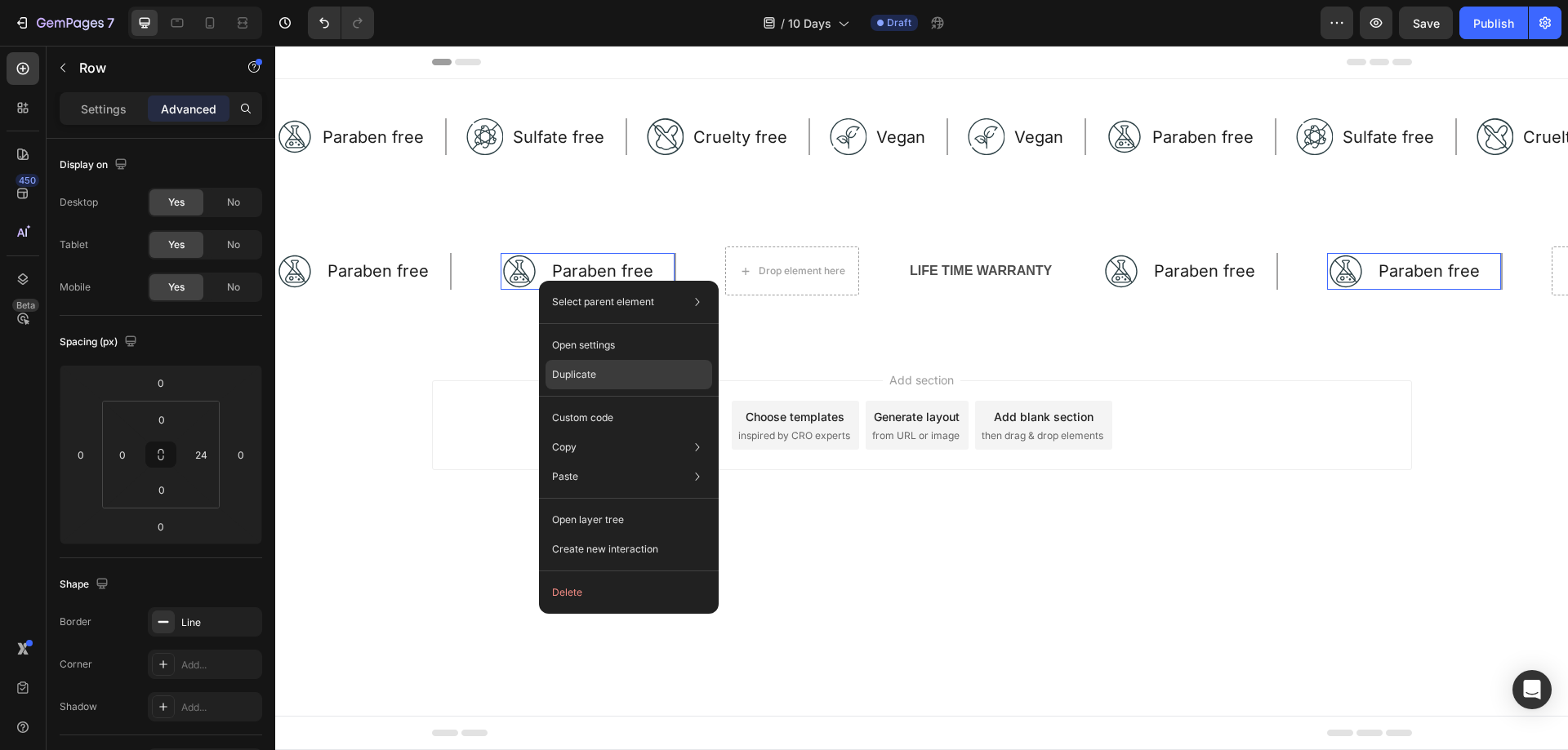
click at [612, 403] on div "Duplicate" at bounding box center [629, 418] width 167 height 29
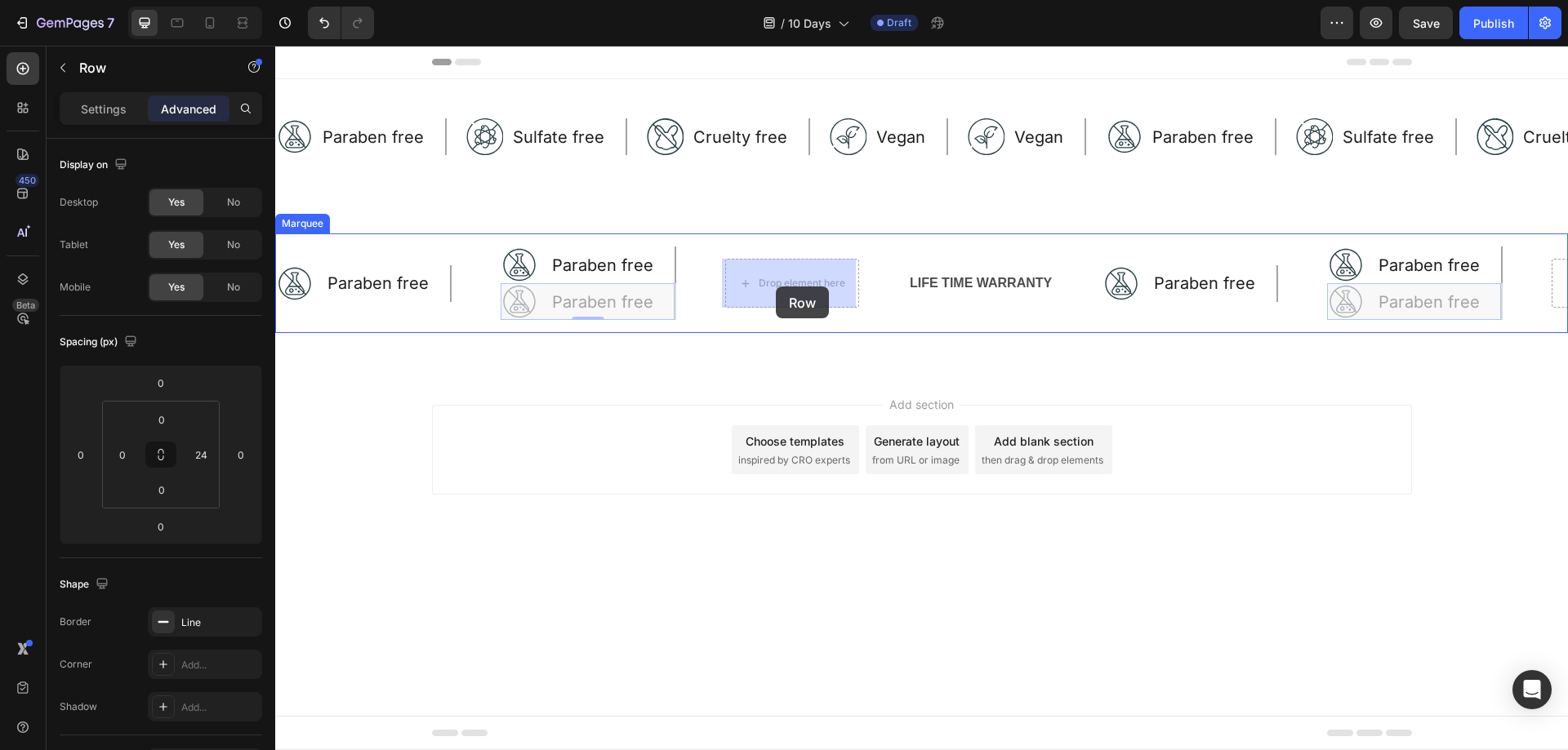
drag, startPoint x: 657, startPoint y: 290, endPoint x: 775, endPoint y: 286, distance: 118.1
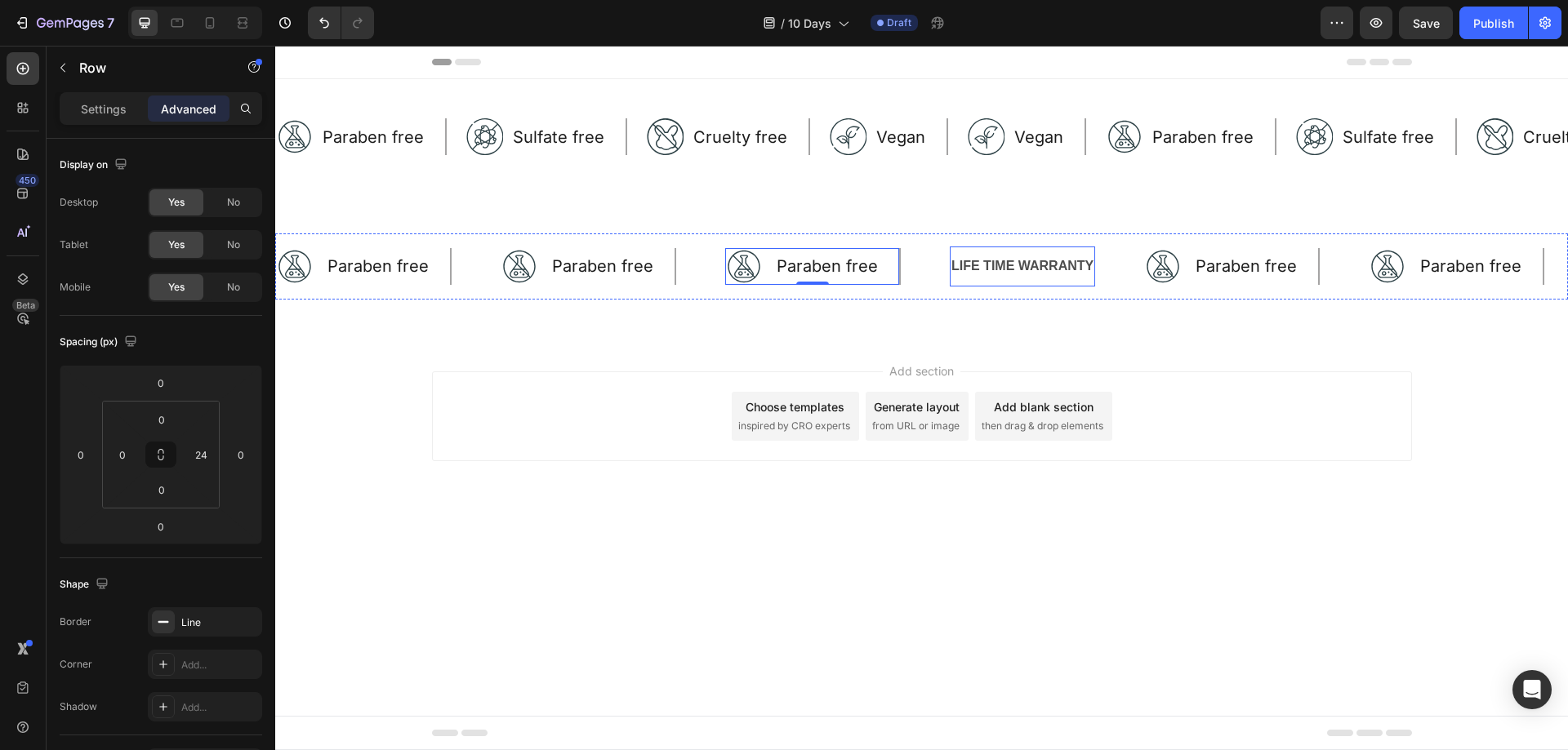
click at [963, 274] on div "LIFE TIME WARRANTY" at bounding box center [1022, 265] width 145 height 27
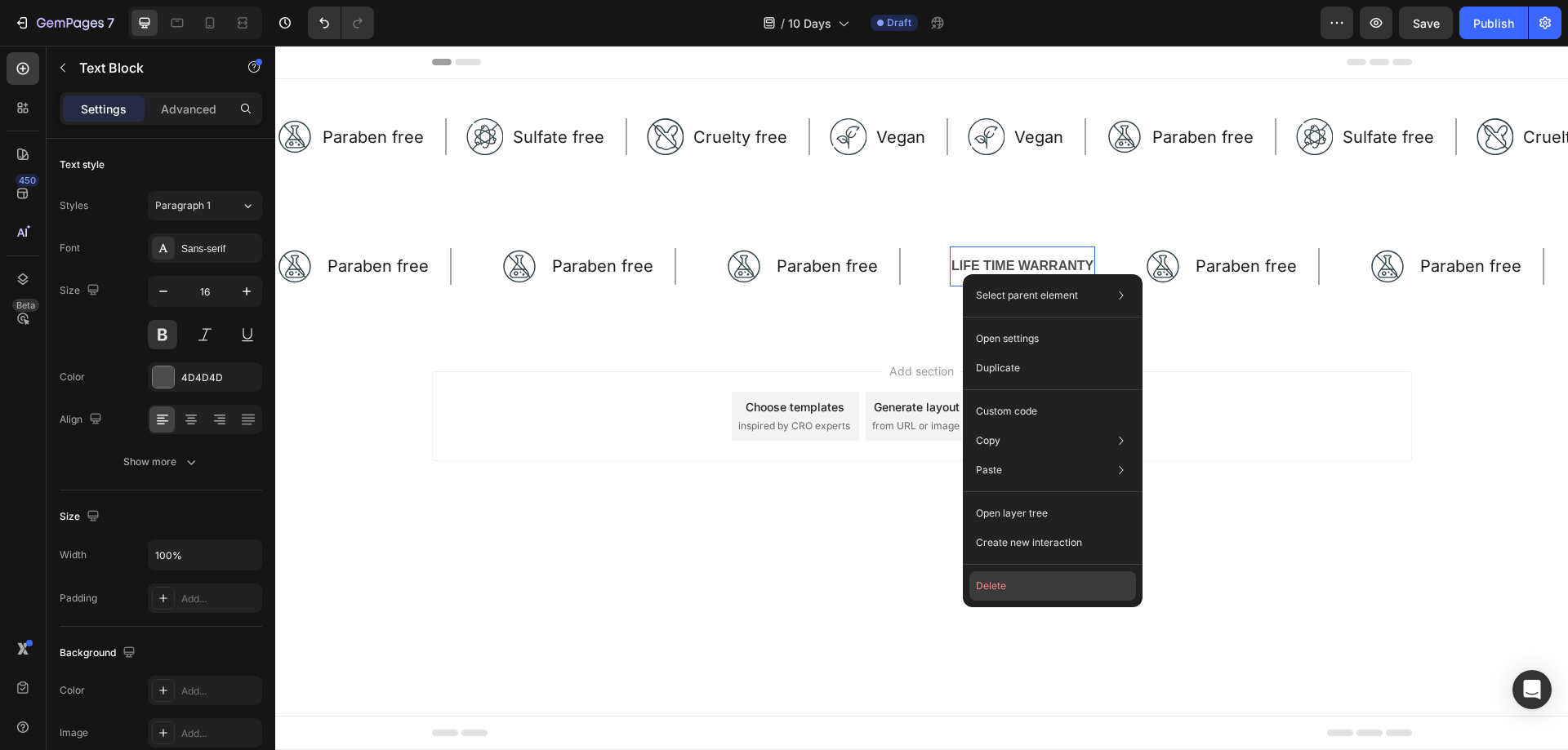
drag, startPoint x: 1033, startPoint y: 581, endPoint x: 788, endPoint y: 424, distance: 291.0
click at [1033, 581] on button "Delete" at bounding box center [1053, 586] width 167 height 29
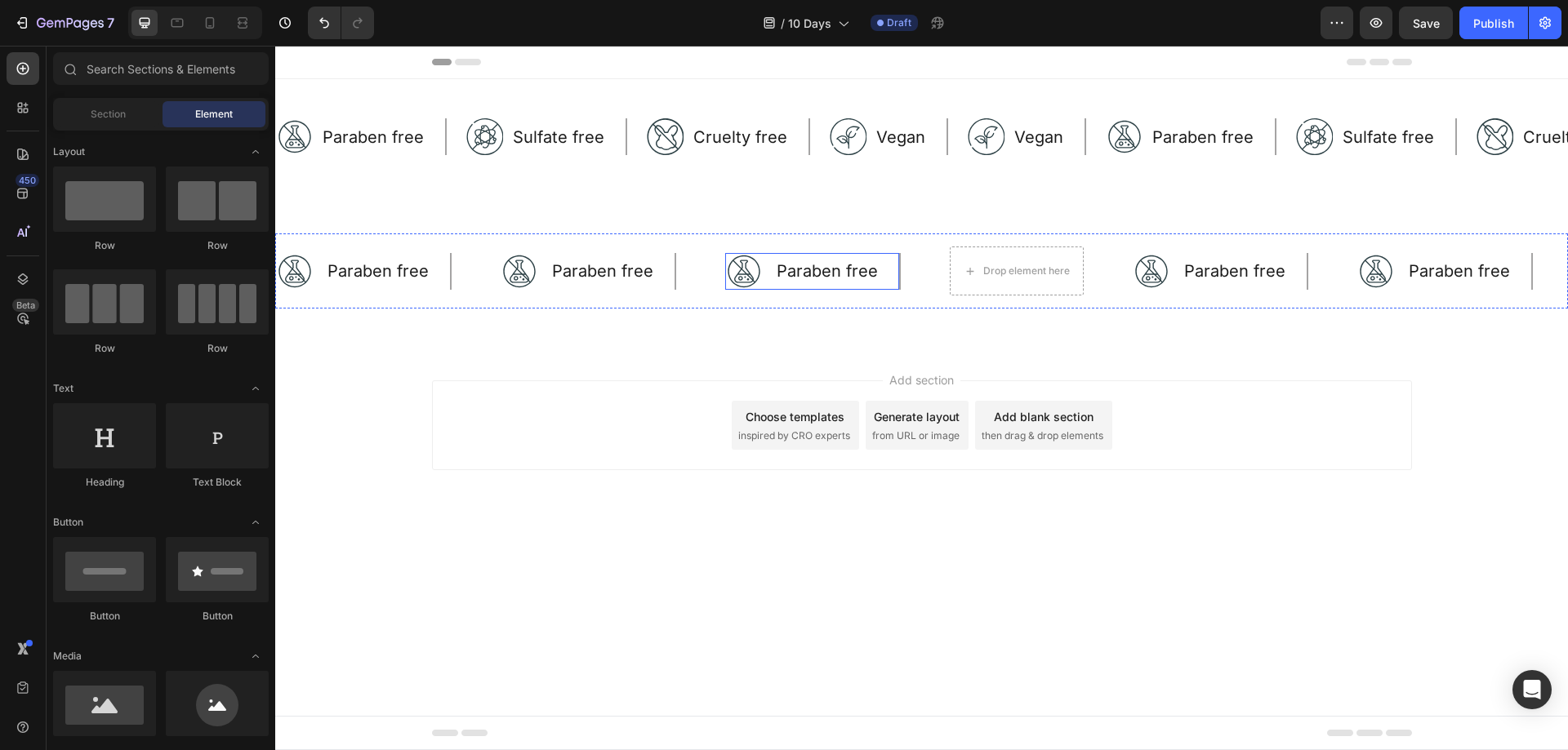
click at [868, 285] on div "Paraben free Text Block" at bounding box center [827, 271] width 105 height 37
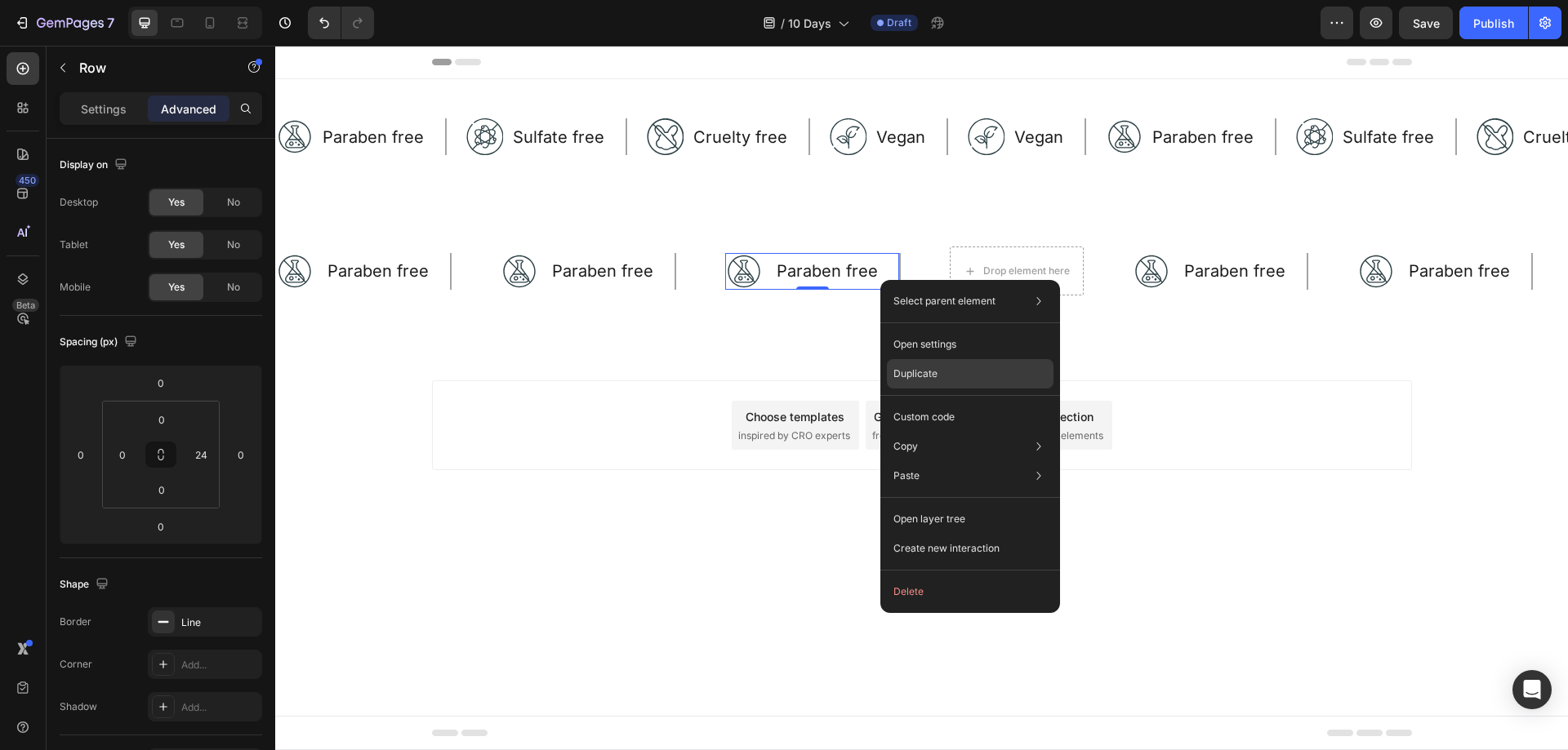
click at [921, 367] on p "Duplicate" at bounding box center [915, 373] width 44 height 15
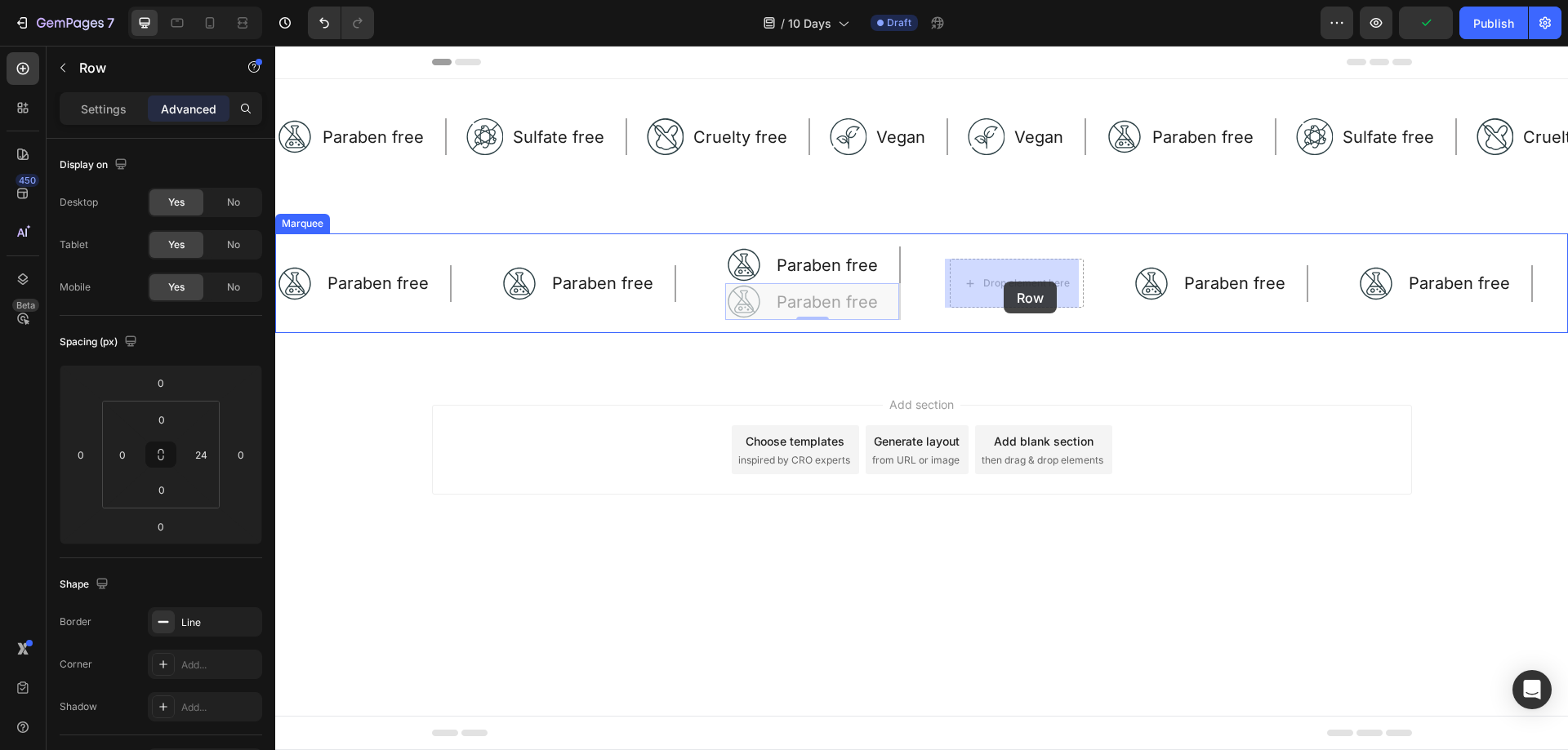
drag, startPoint x: 879, startPoint y: 302, endPoint x: 1003, endPoint y: 282, distance: 125.6
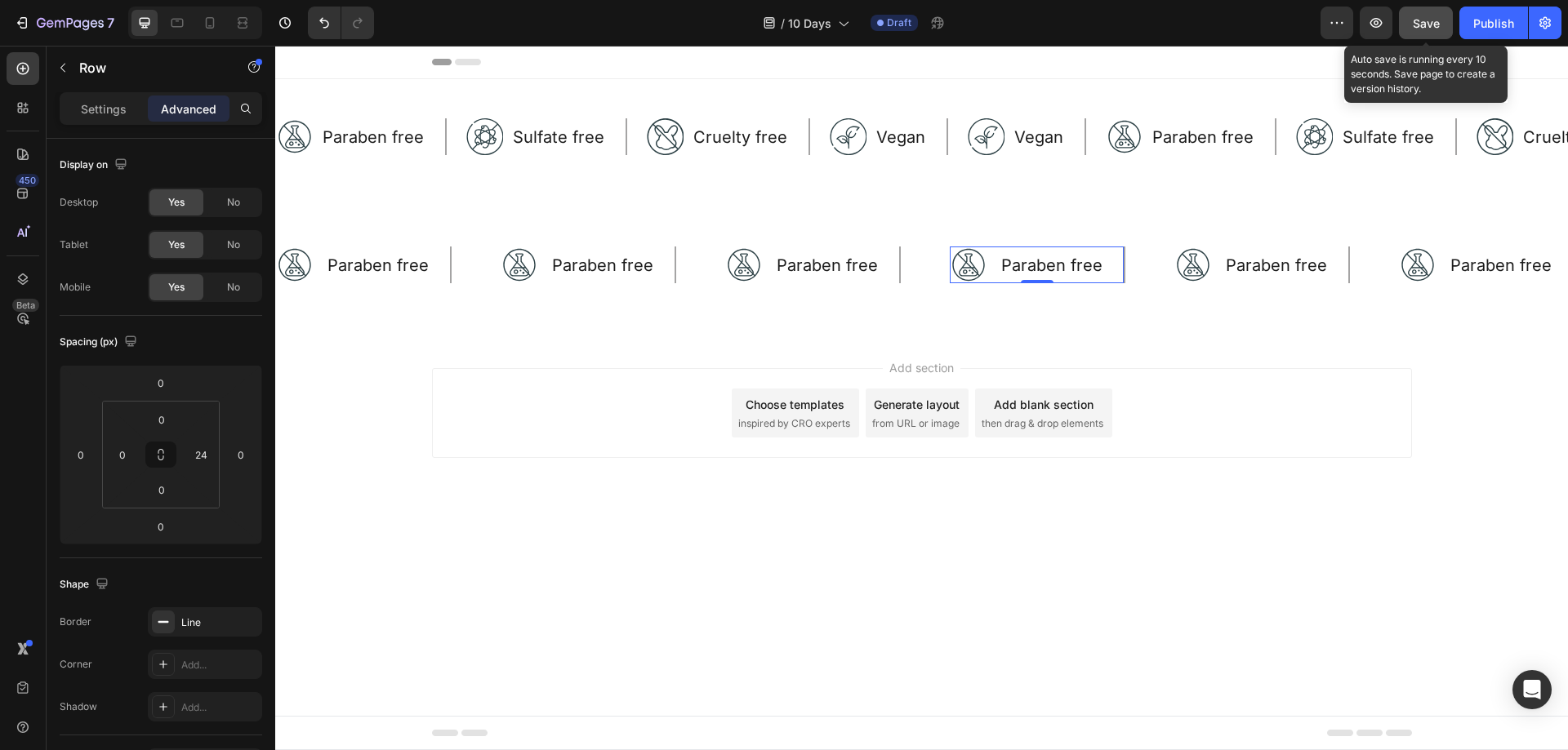
click at [1442, 16] on button "Save" at bounding box center [1425, 23] width 54 height 33
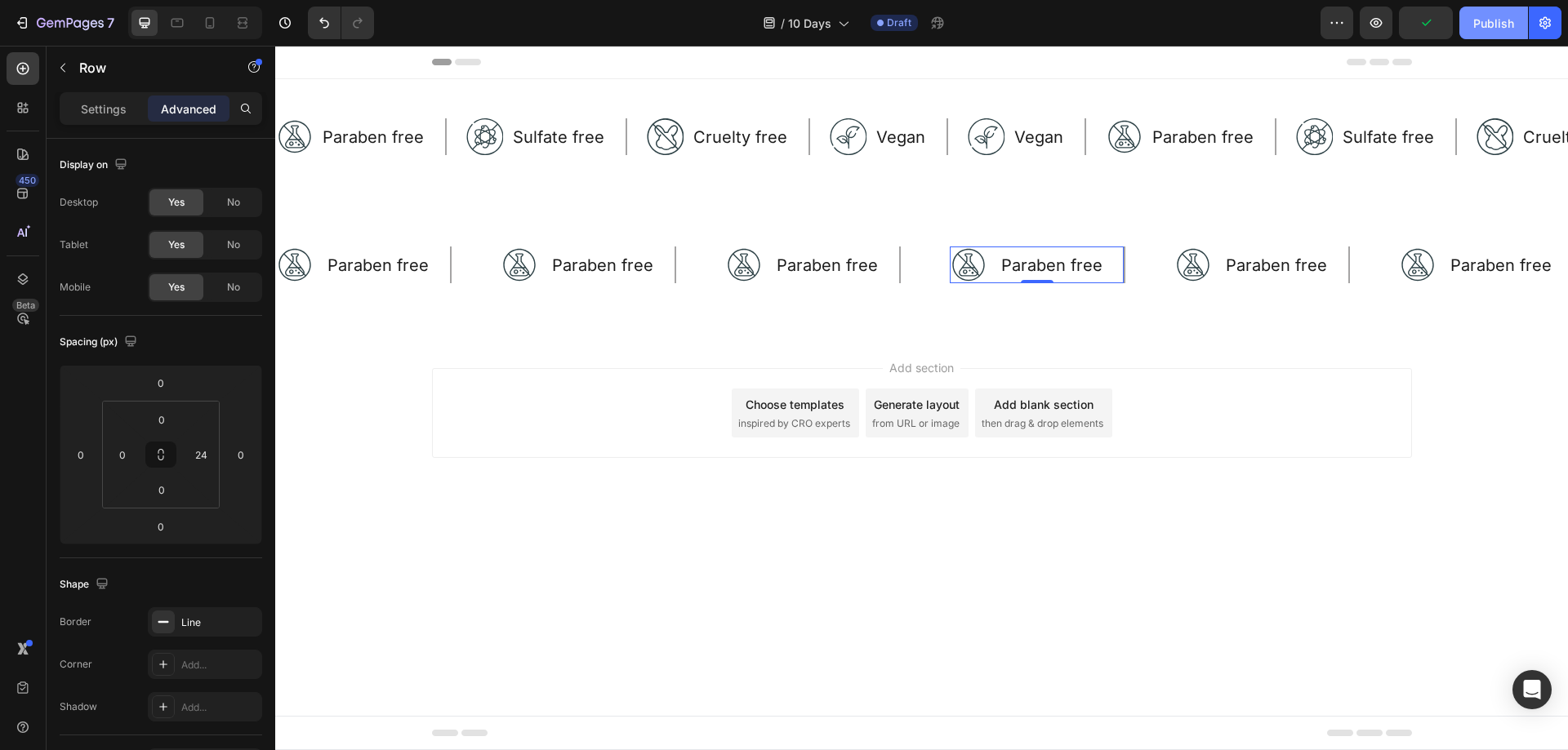
click at [1497, 24] on div "Publish" at bounding box center [1493, 23] width 40 height 17
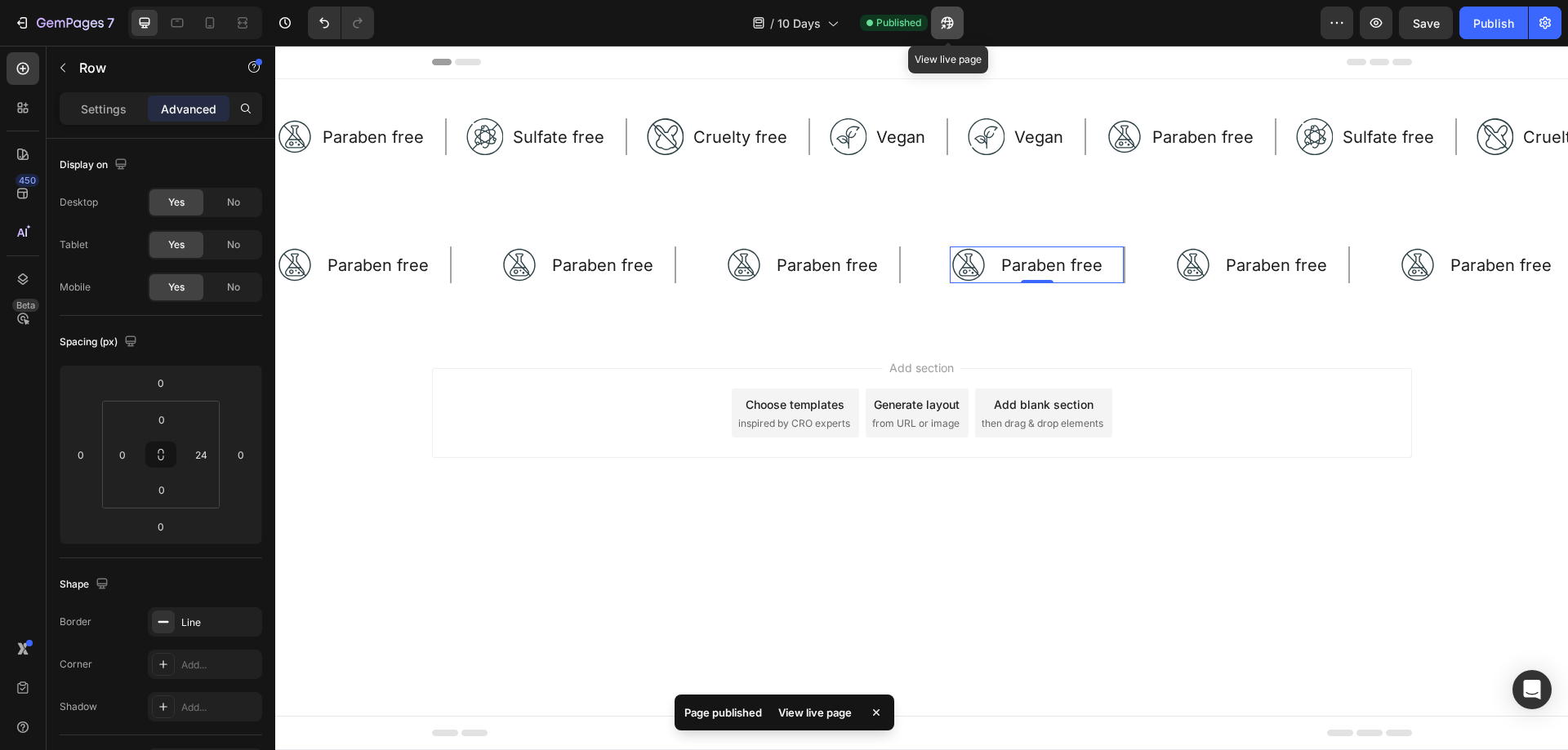
click at [953, 27] on icon "button" at bounding box center [946, 22] width 16 height 16
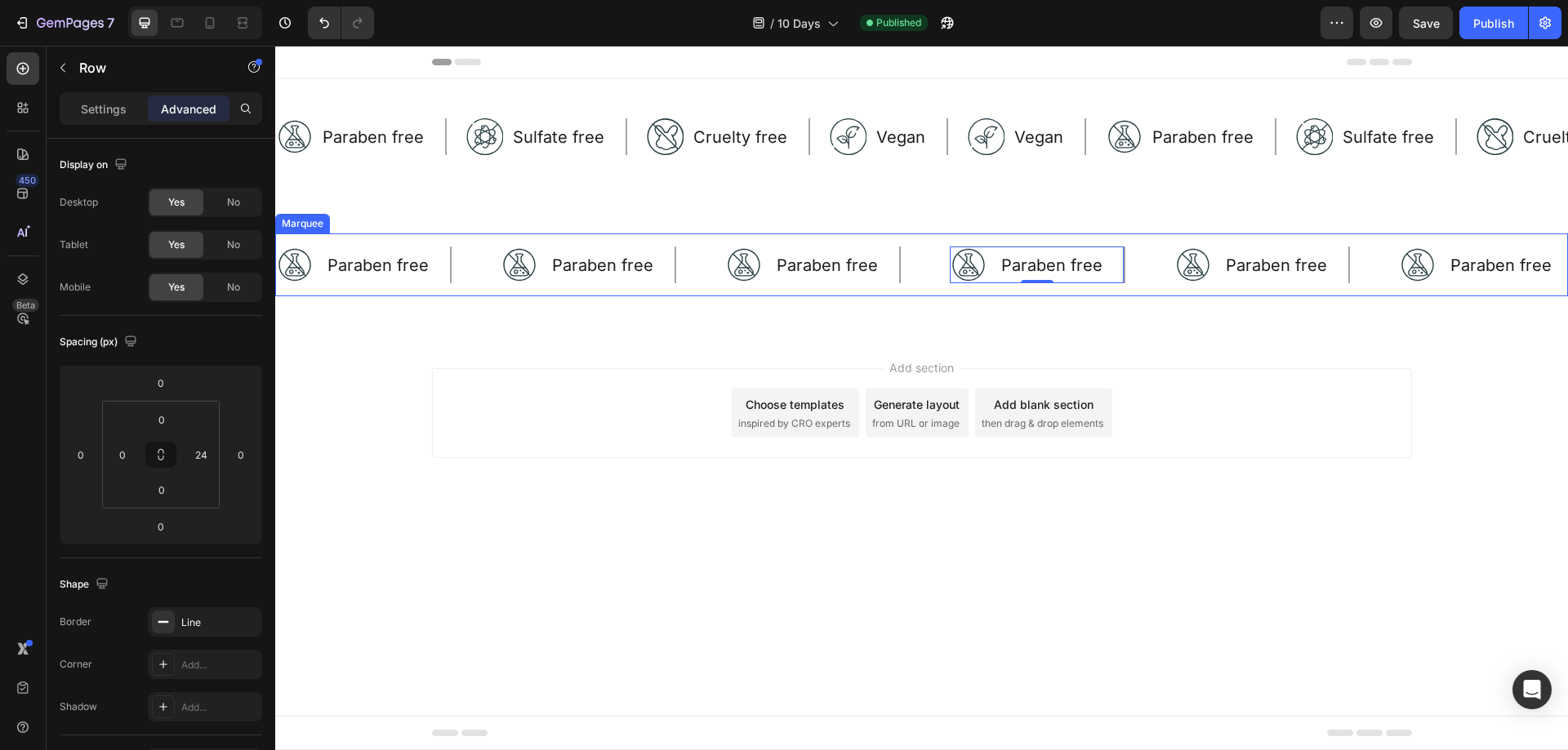
click at [697, 265] on div "Image Paraben free Text Block Row" at bounding box center [612, 265] width 224 height 37
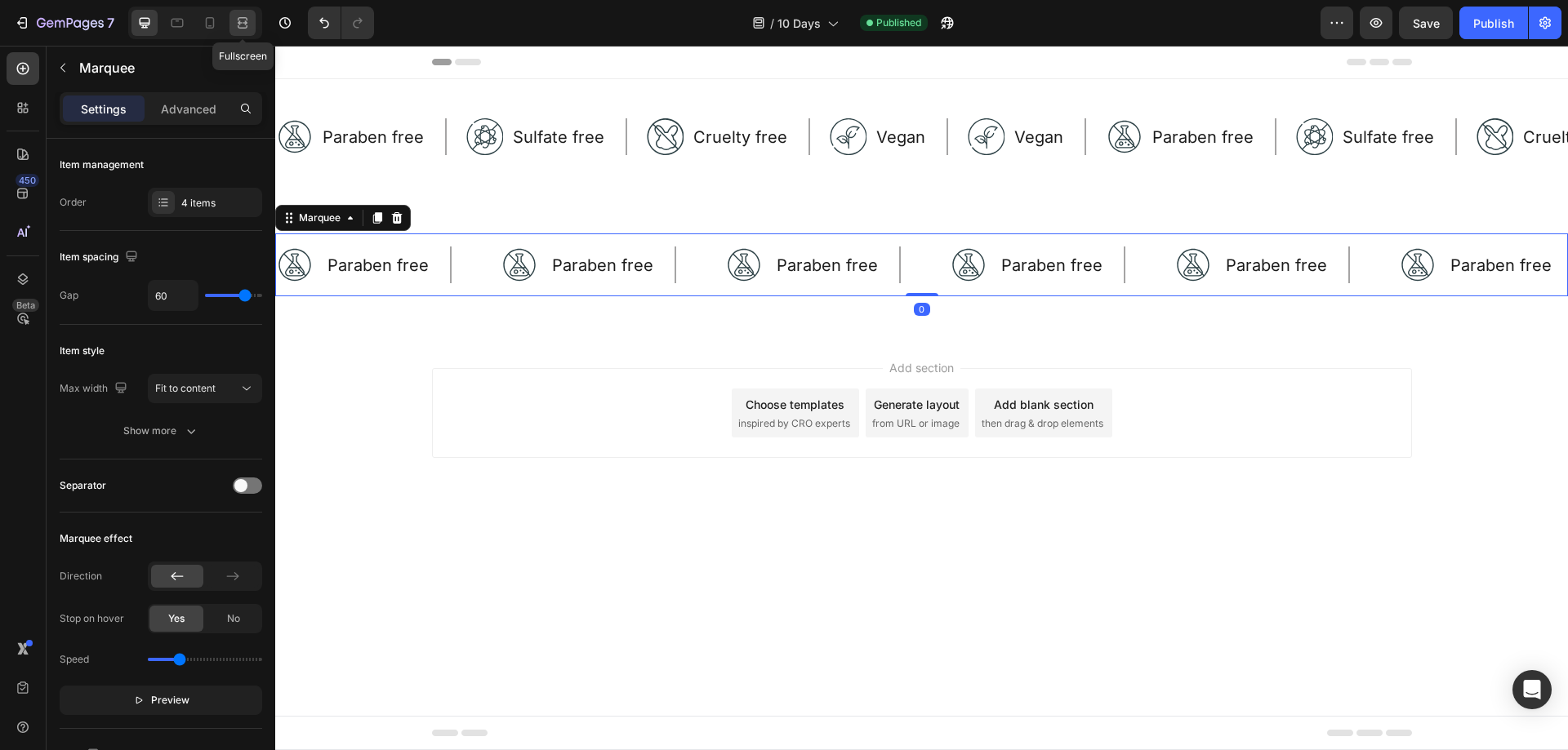
click at [239, 20] on icon at bounding box center [242, 22] width 16 height 16
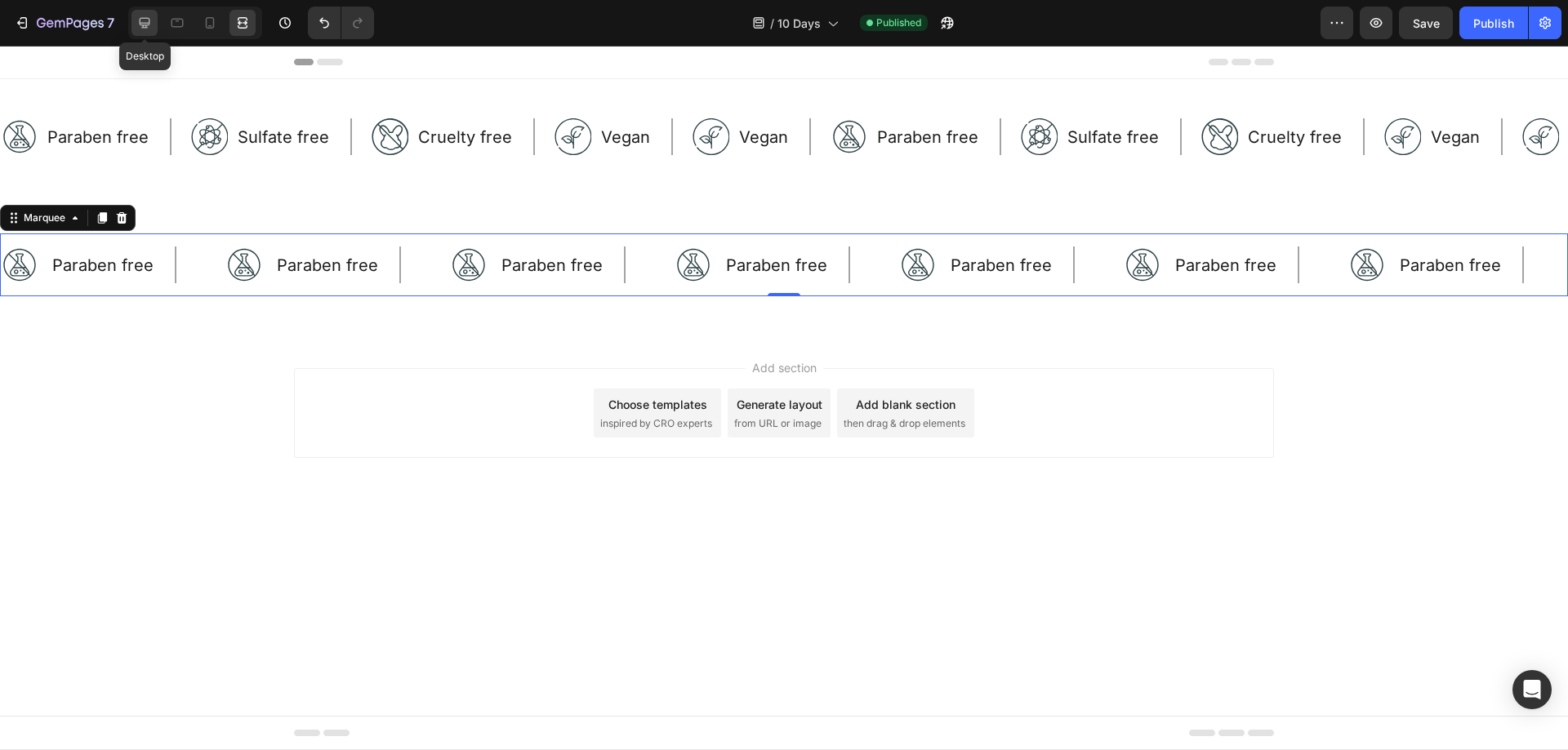
click at [152, 22] on icon at bounding box center [144, 22] width 16 height 16
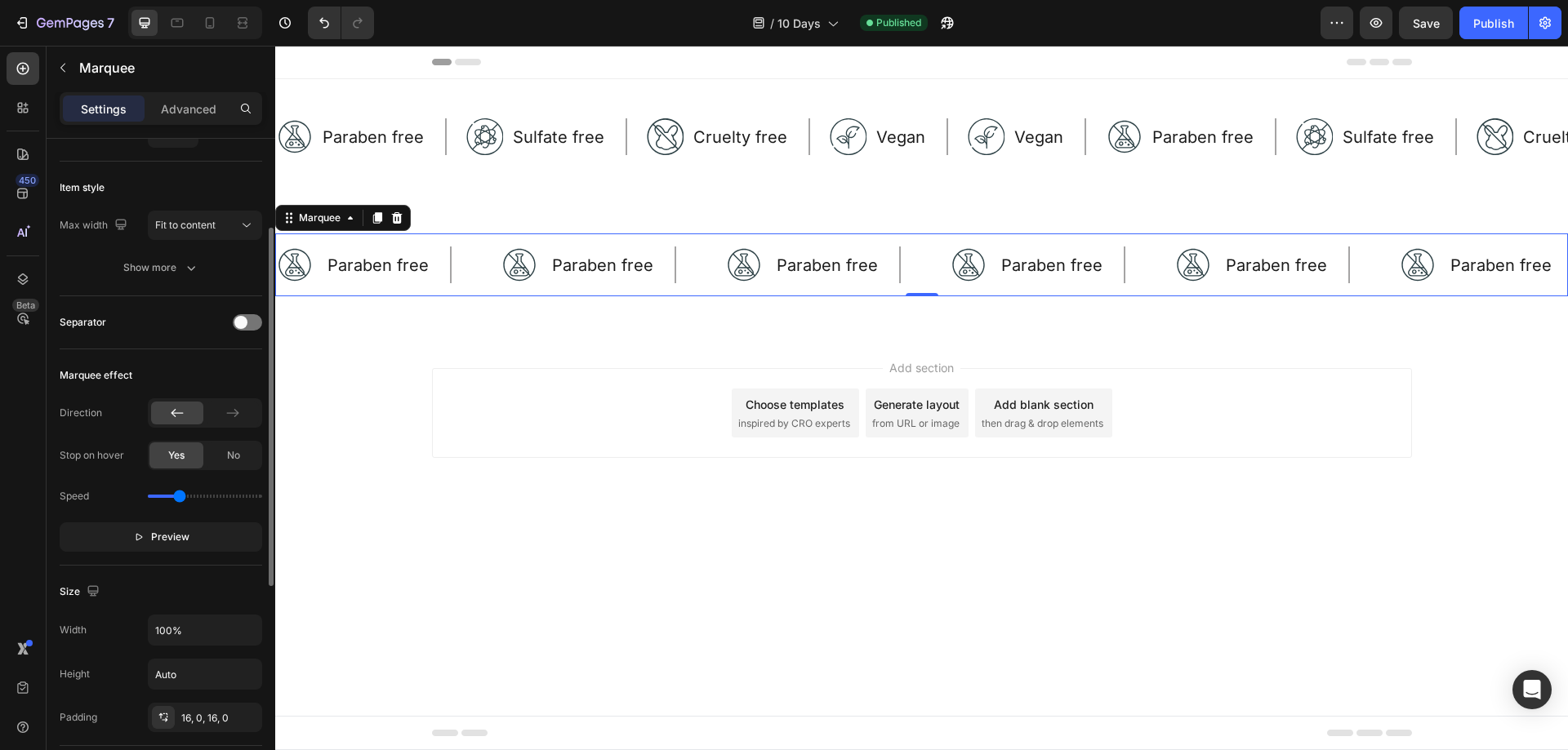
scroll to position [245, 0]
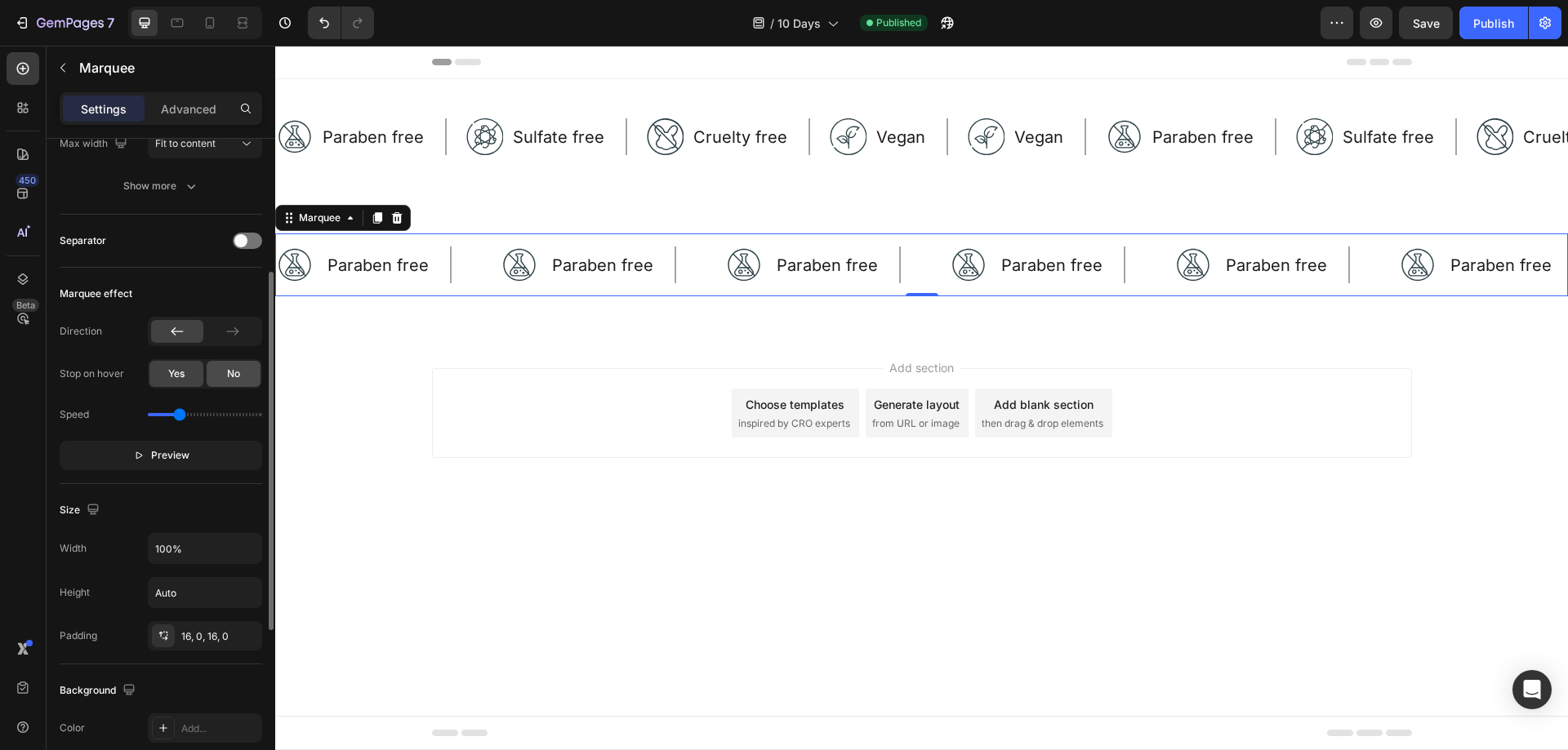
click at [238, 378] on span "No" at bounding box center [233, 373] width 13 height 15
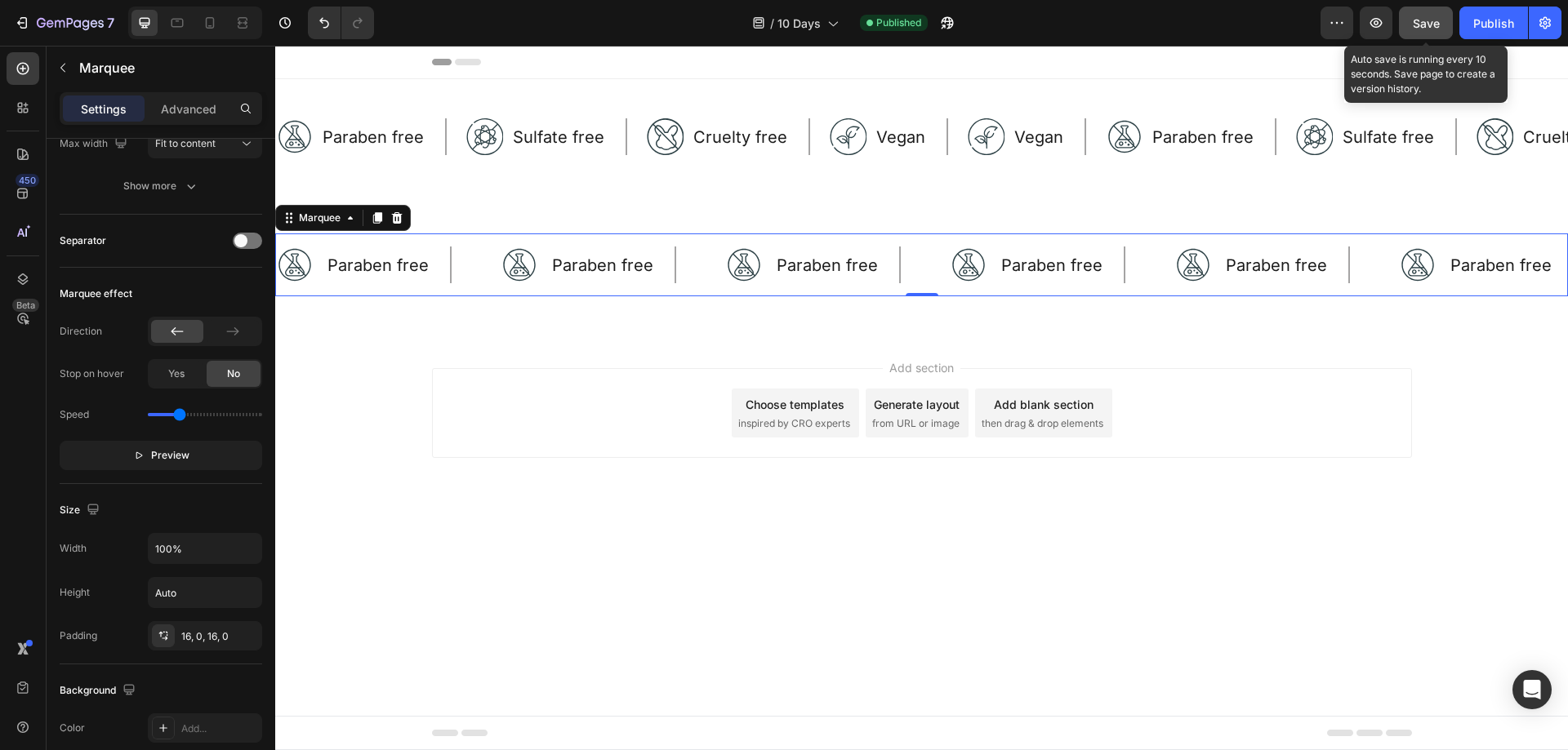
drag, startPoint x: 1437, startPoint y: 14, endPoint x: 1461, endPoint y: 15, distance: 24.0
click at [1437, 15] on div "Save" at bounding box center [1425, 23] width 27 height 17
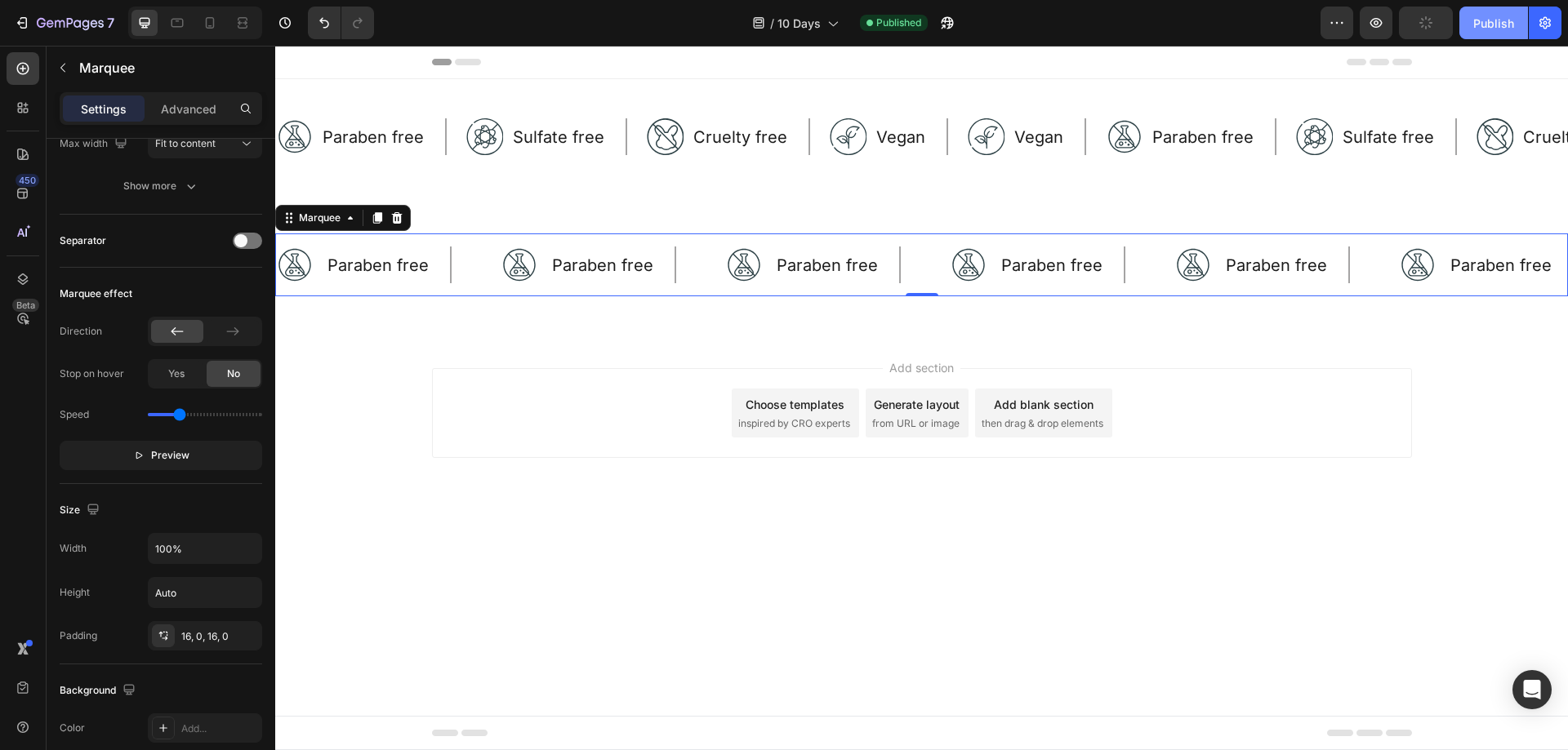
click at [1479, 17] on div "Publish" at bounding box center [1493, 23] width 40 height 17
click at [181, 26] on icon at bounding box center [177, 23] width 12 height 9
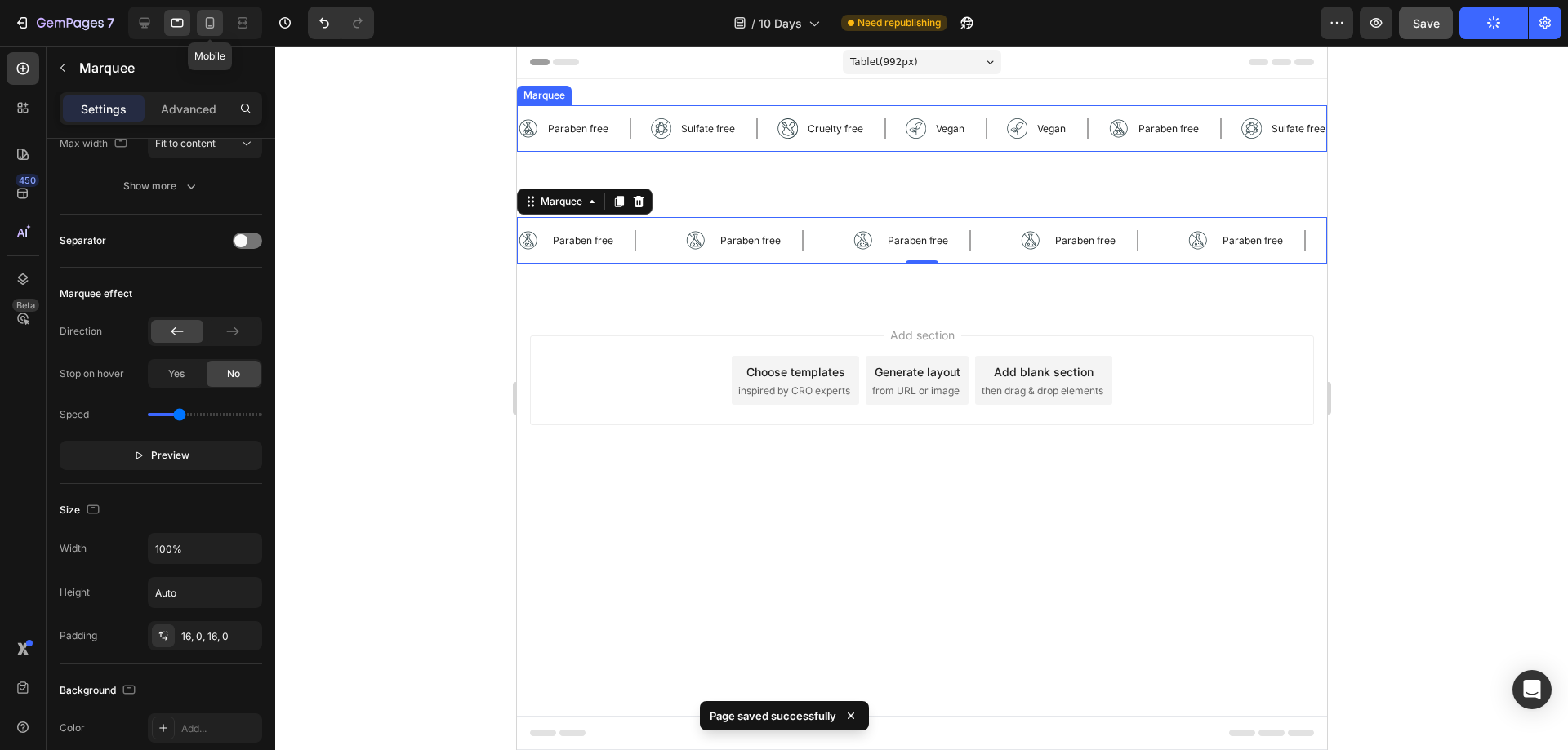
click at [209, 24] on icon at bounding box center [210, 22] width 16 height 16
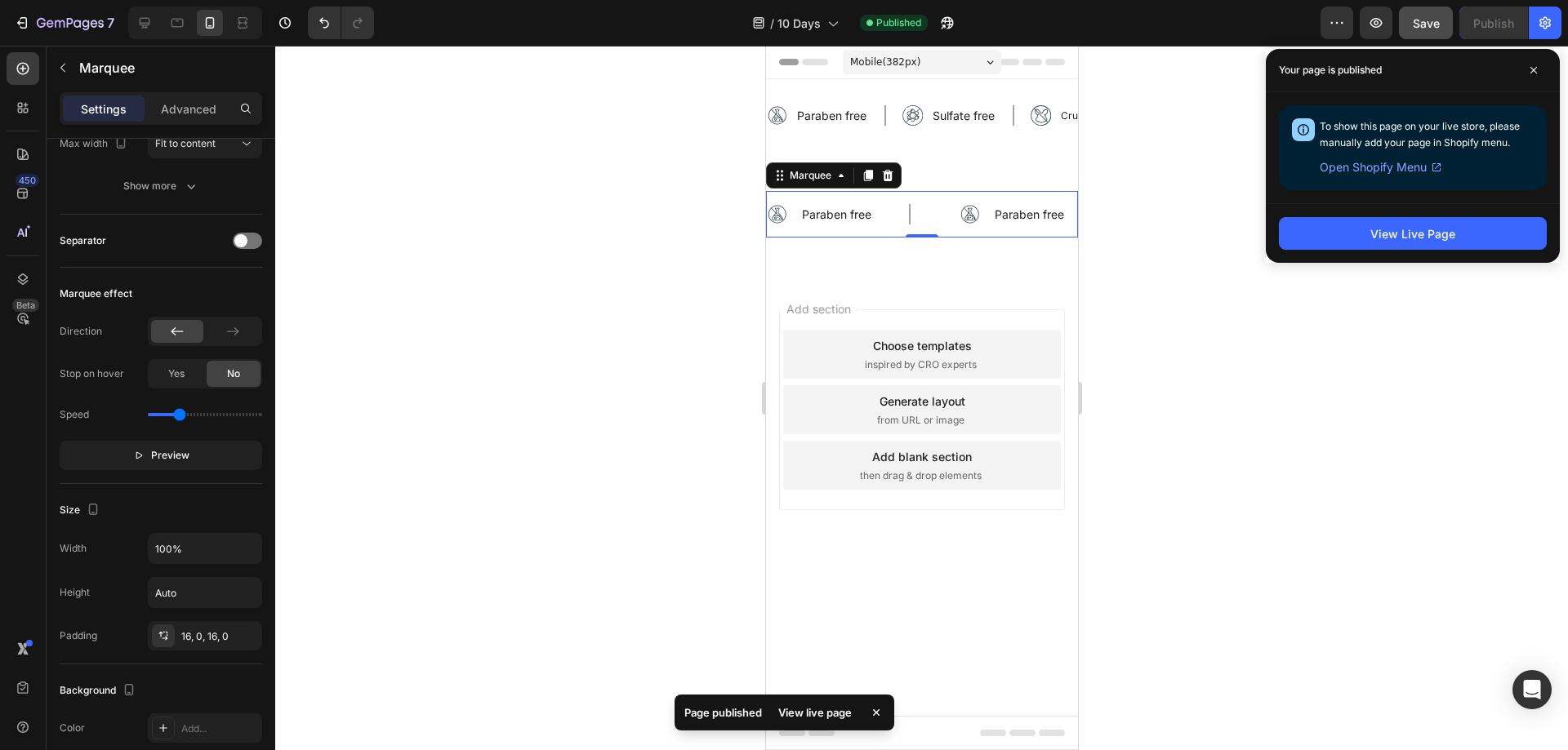
click at [937, 217] on div "Image Paraben free Text Block Row" at bounding box center [862, 214] width 193 height 21
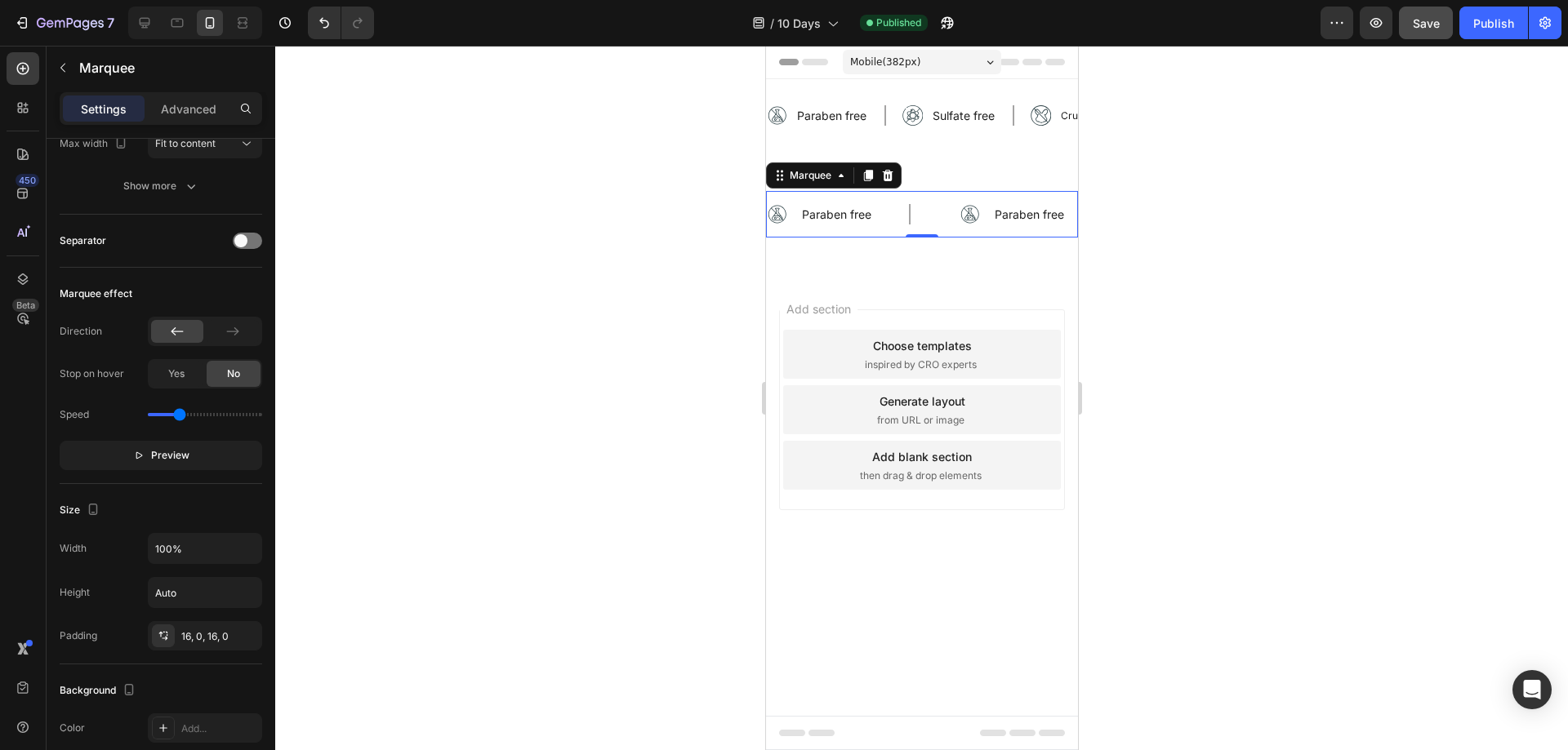
click at [930, 217] on div "Image Paraben free Text Block Row" at bounding box center [862, 214] width 193 height 21
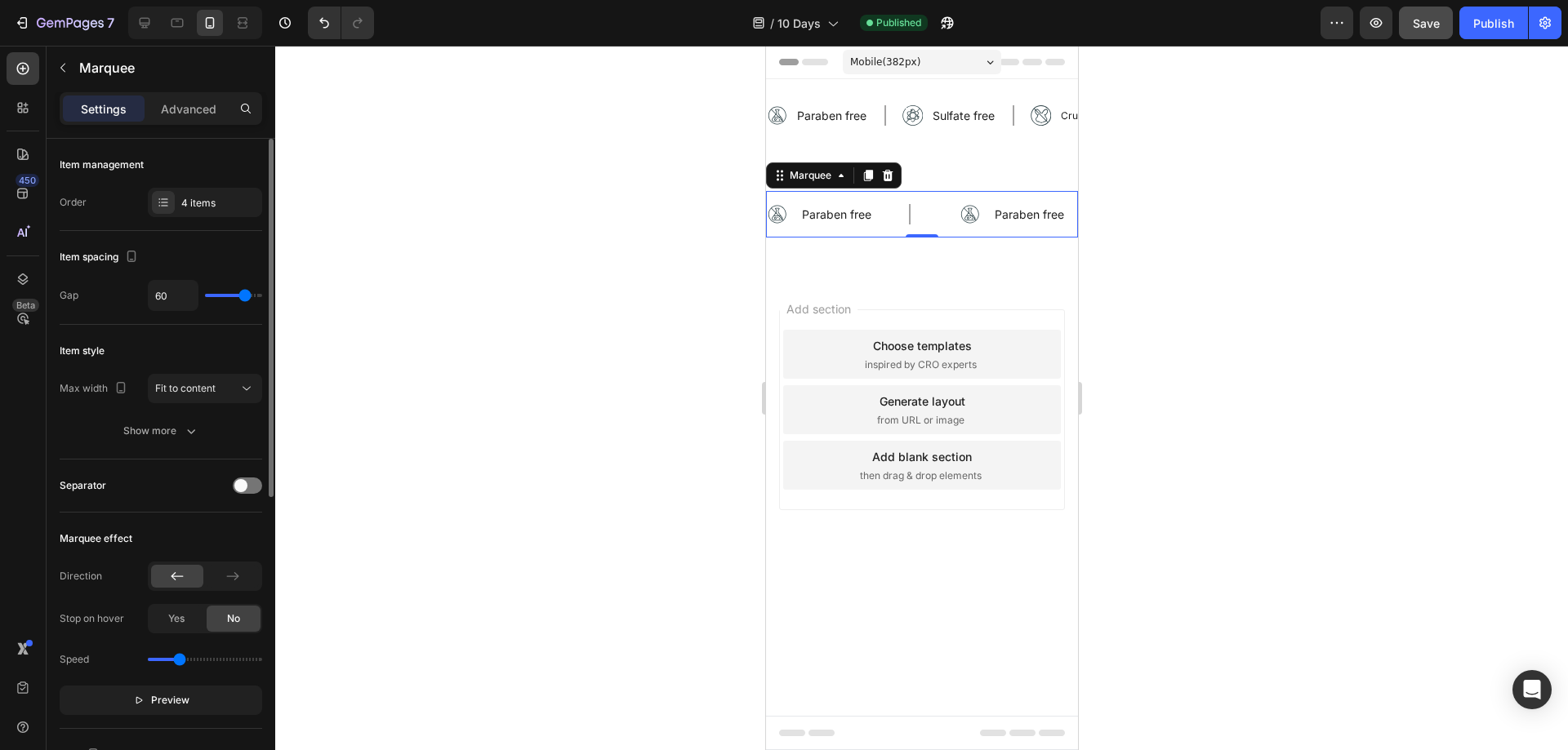
type input "53"
type input "49"
type input "47"
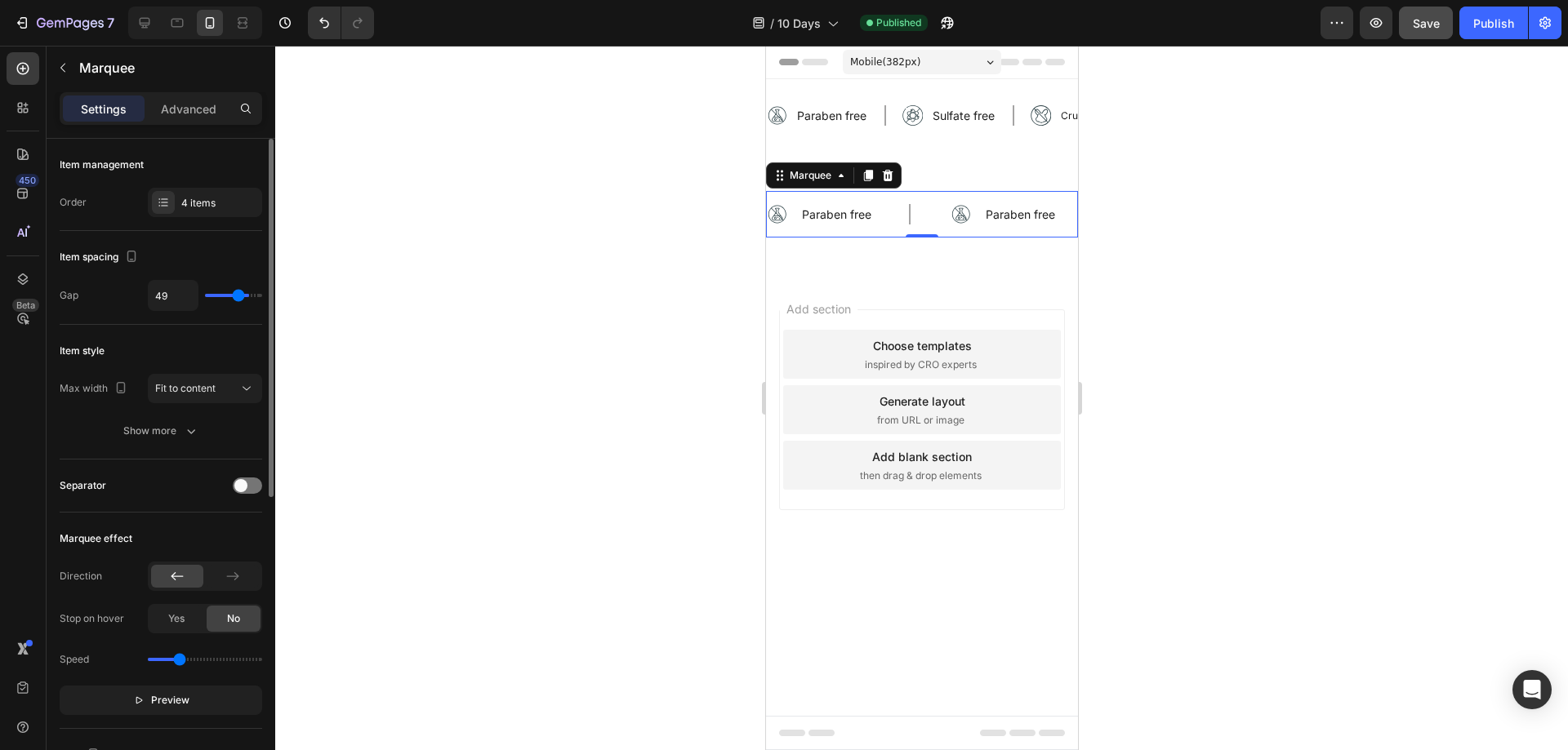
type input "47"
type input "46"
type input "44"
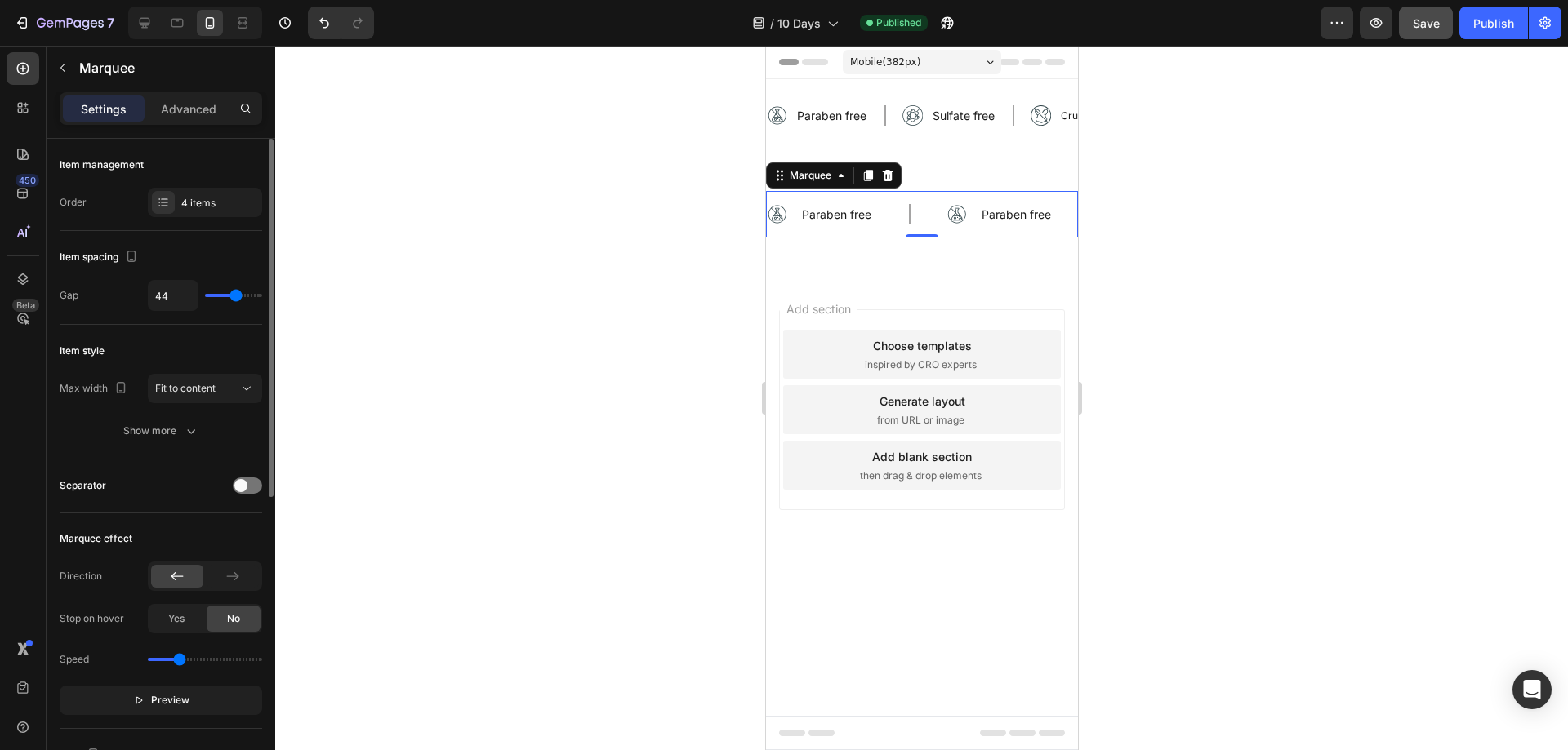
type input "43"
type input "41"
type input "40"
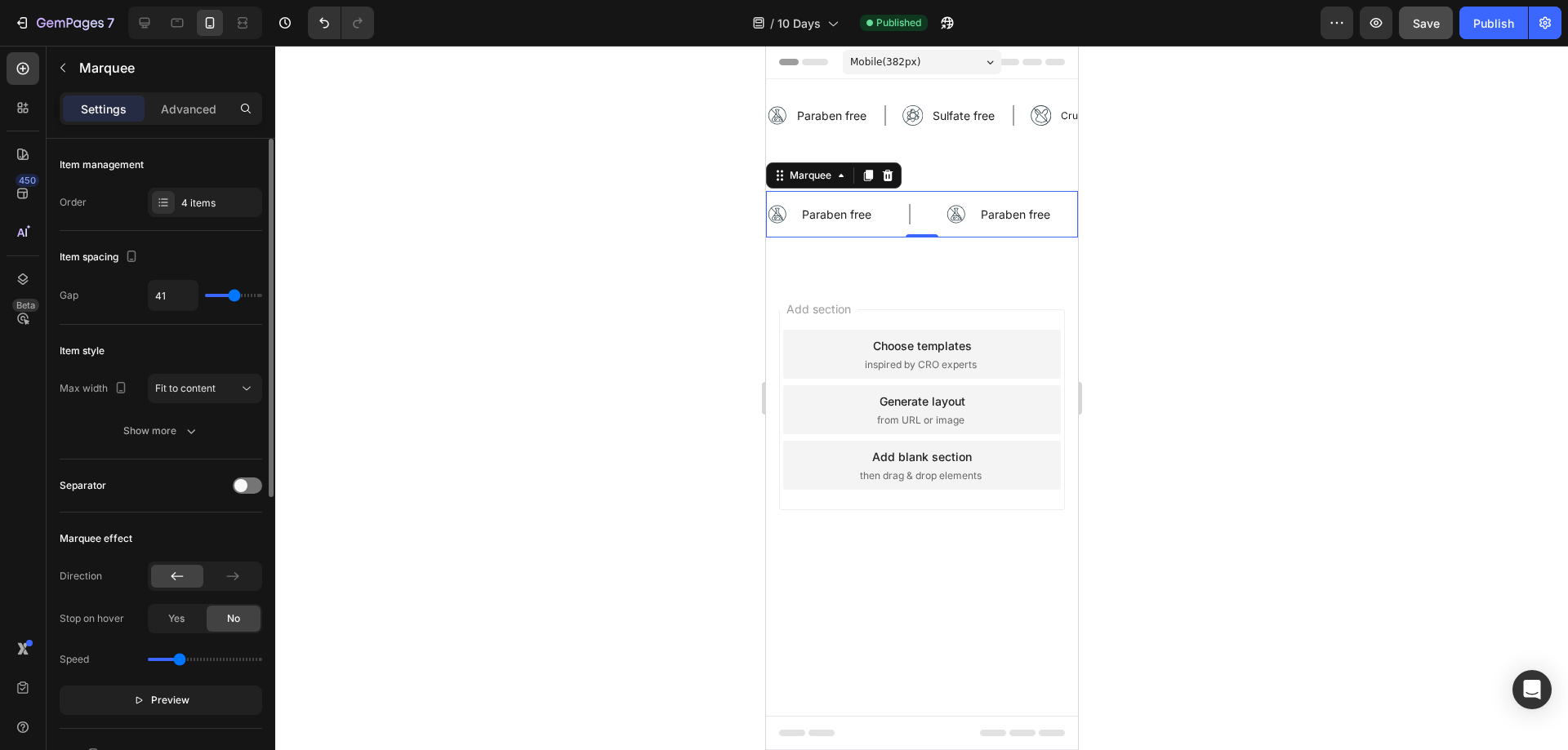
type input "40"
type input "36"
type input "34"
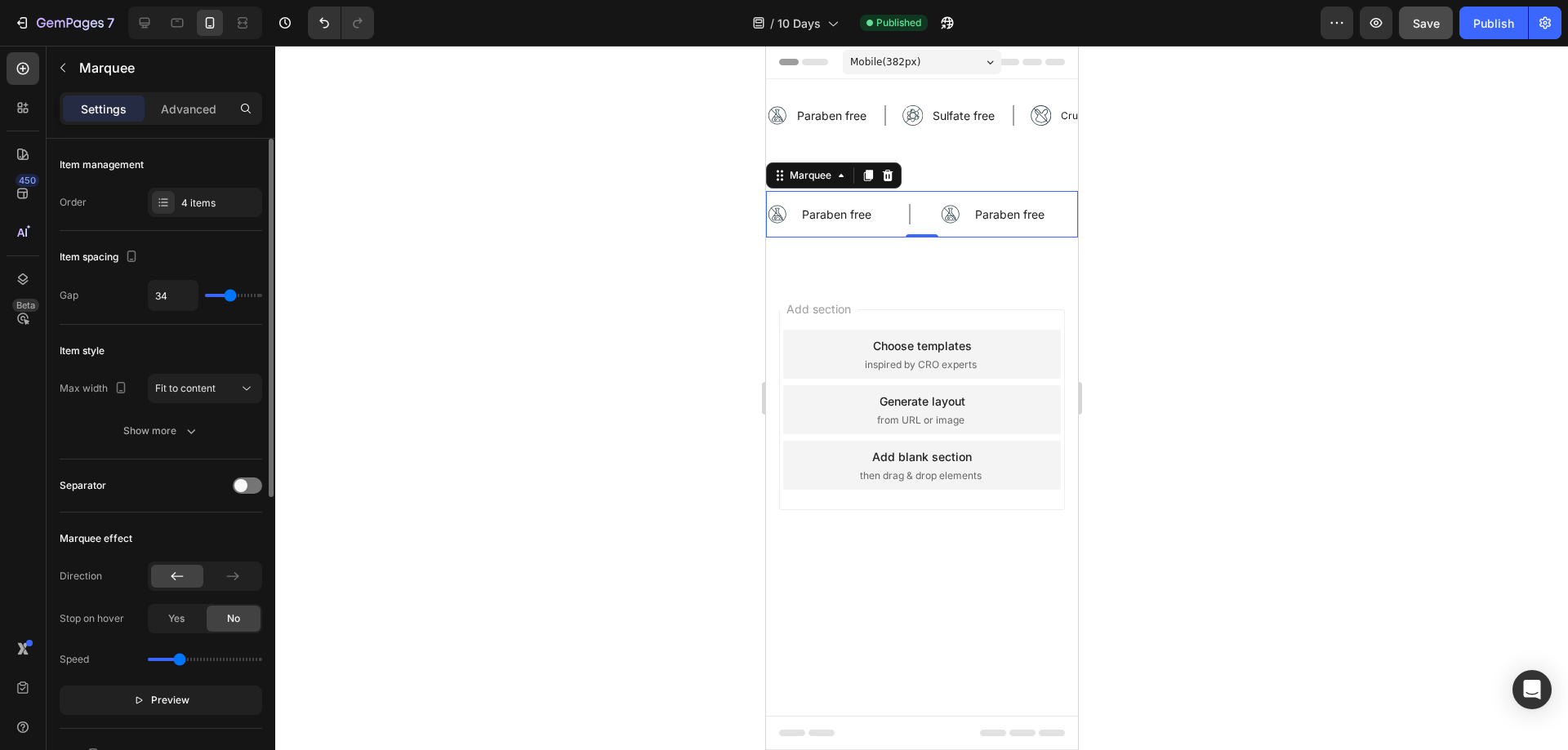
type input "33"
type input "31"
drag, startPoint x: 242, startPoint y: 294, endPoint x: 229, endPoint y: 294, distance: 13.0
type input "31"
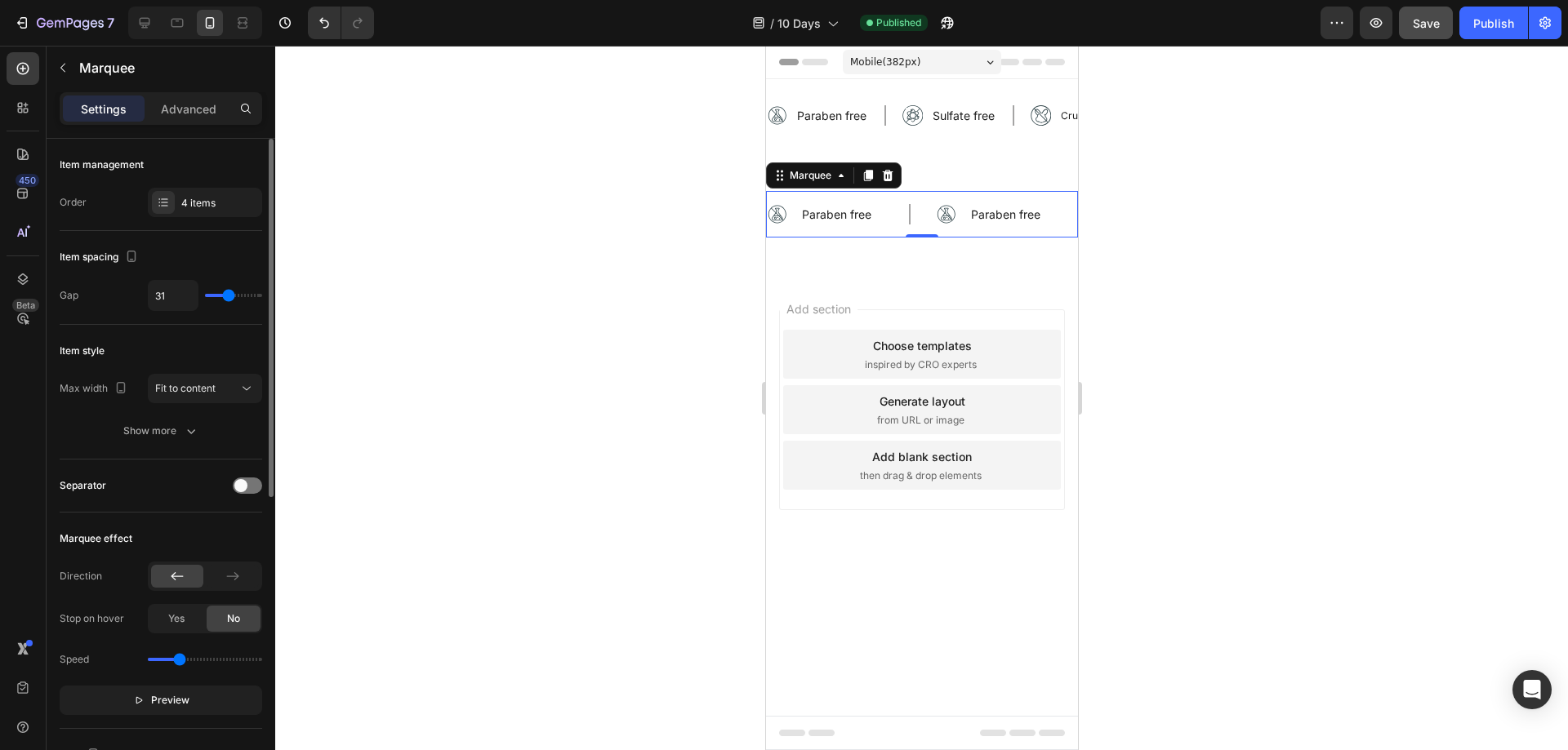
click at [229, 294] on input "range" at bounding box center [233, 296] width 57 height 3
click at [180, 298] on input "31" at bounding box center [173, 296] width 49 height 29
type input "2"
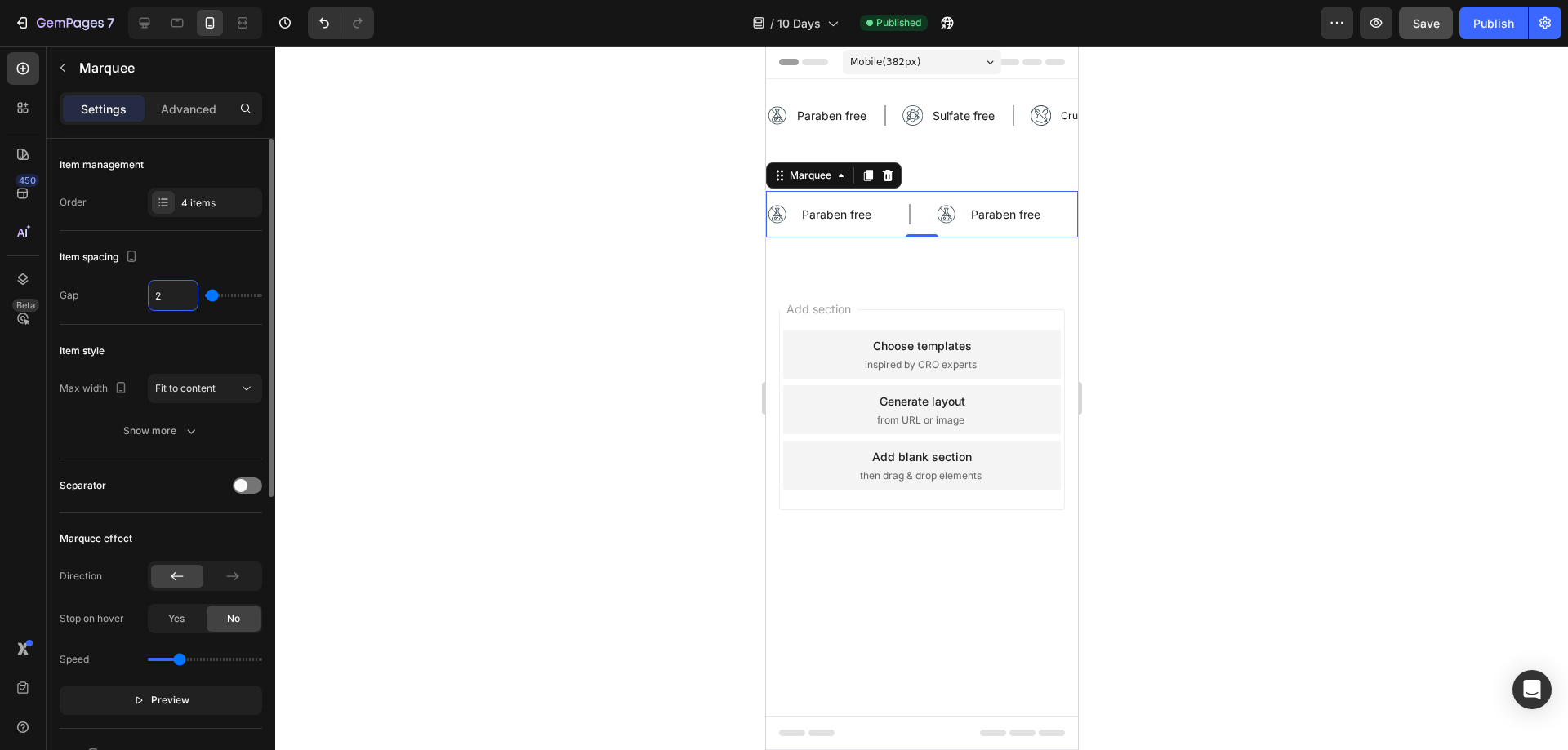
type input "25"
click at [793, 214] on div "Image Paraben free Text Block Row" at bounding box center [837, 214] width 144 height 21
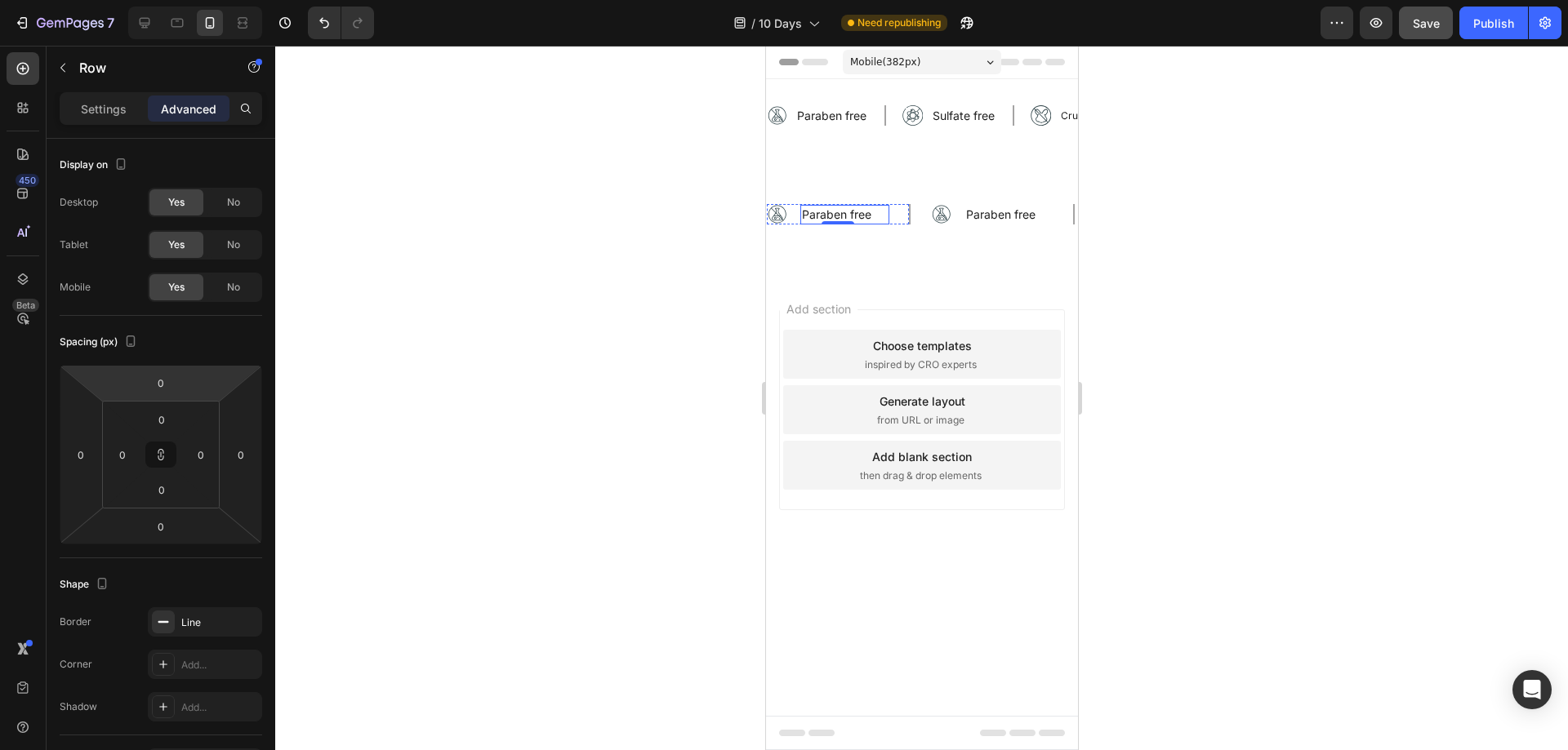
click at [811, 215] on p "Paraben free" at bounding box center [836, 214] width 70 height 16
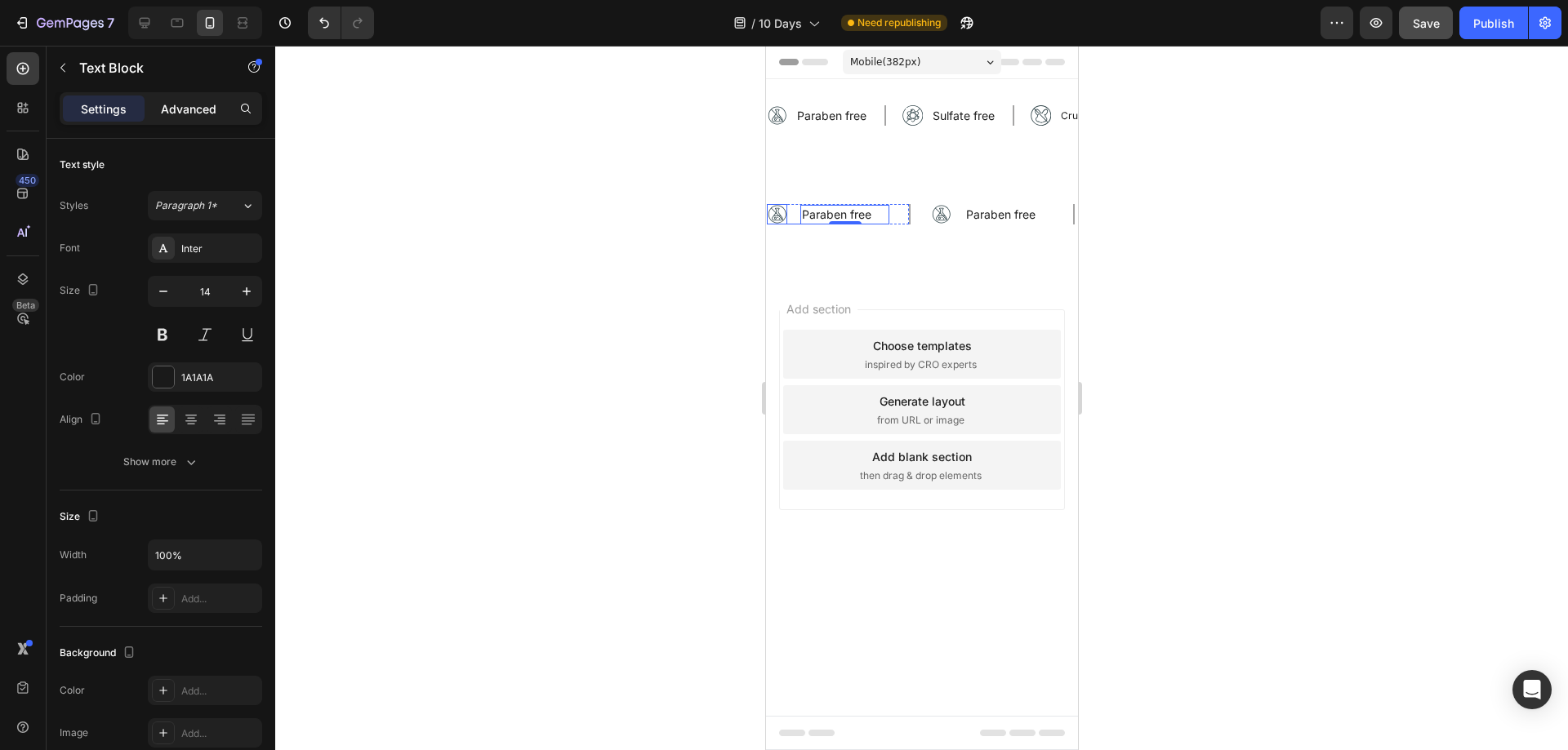
click at [175, 116] on p "Advanced" at bounding box center [188, 109] width 56 height 17
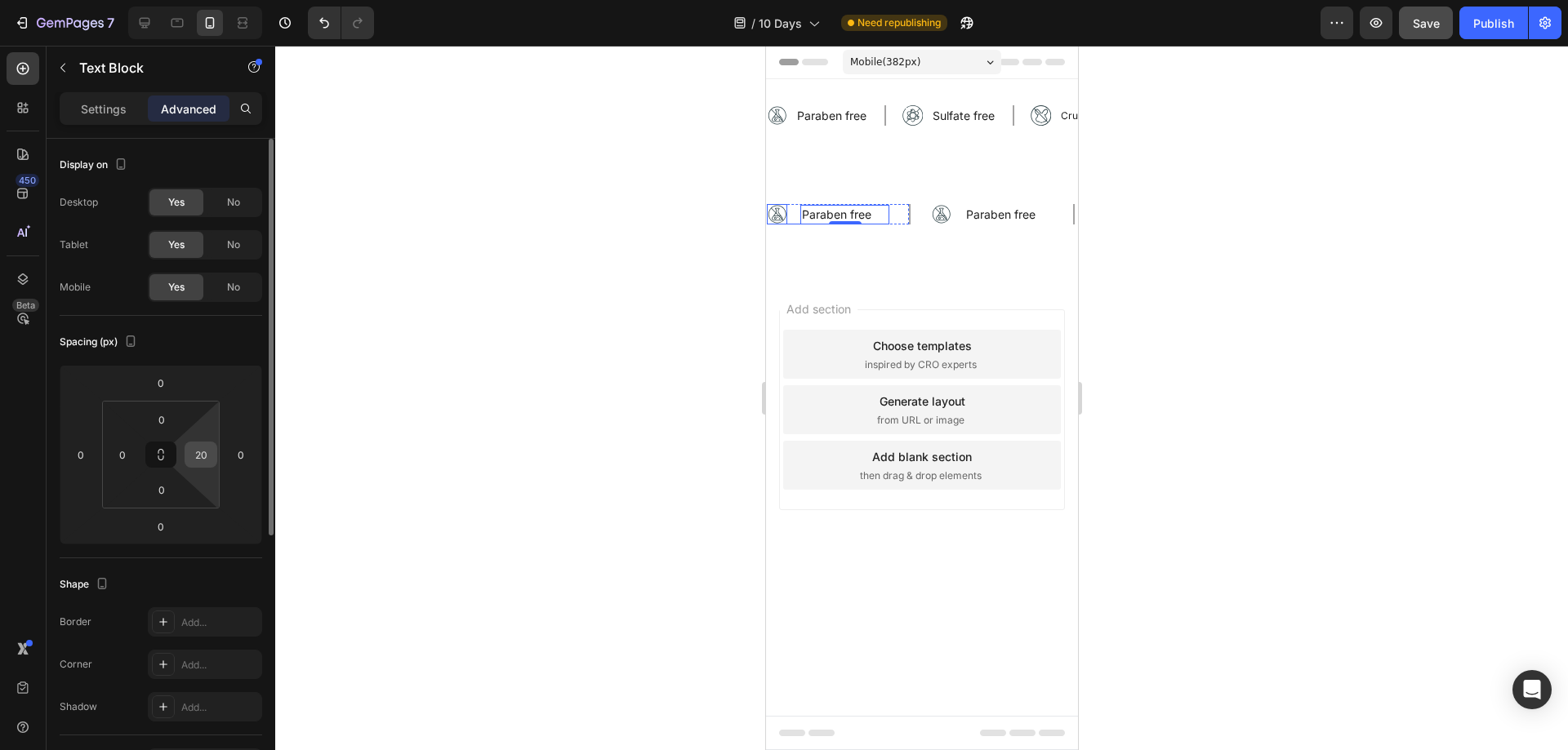
click at [205, 457] on input "20" at bounding box center [200, 454] width 24 height 24
click at [205, 454] on input "10" at bounding box center [200, 454] width 24 height 24
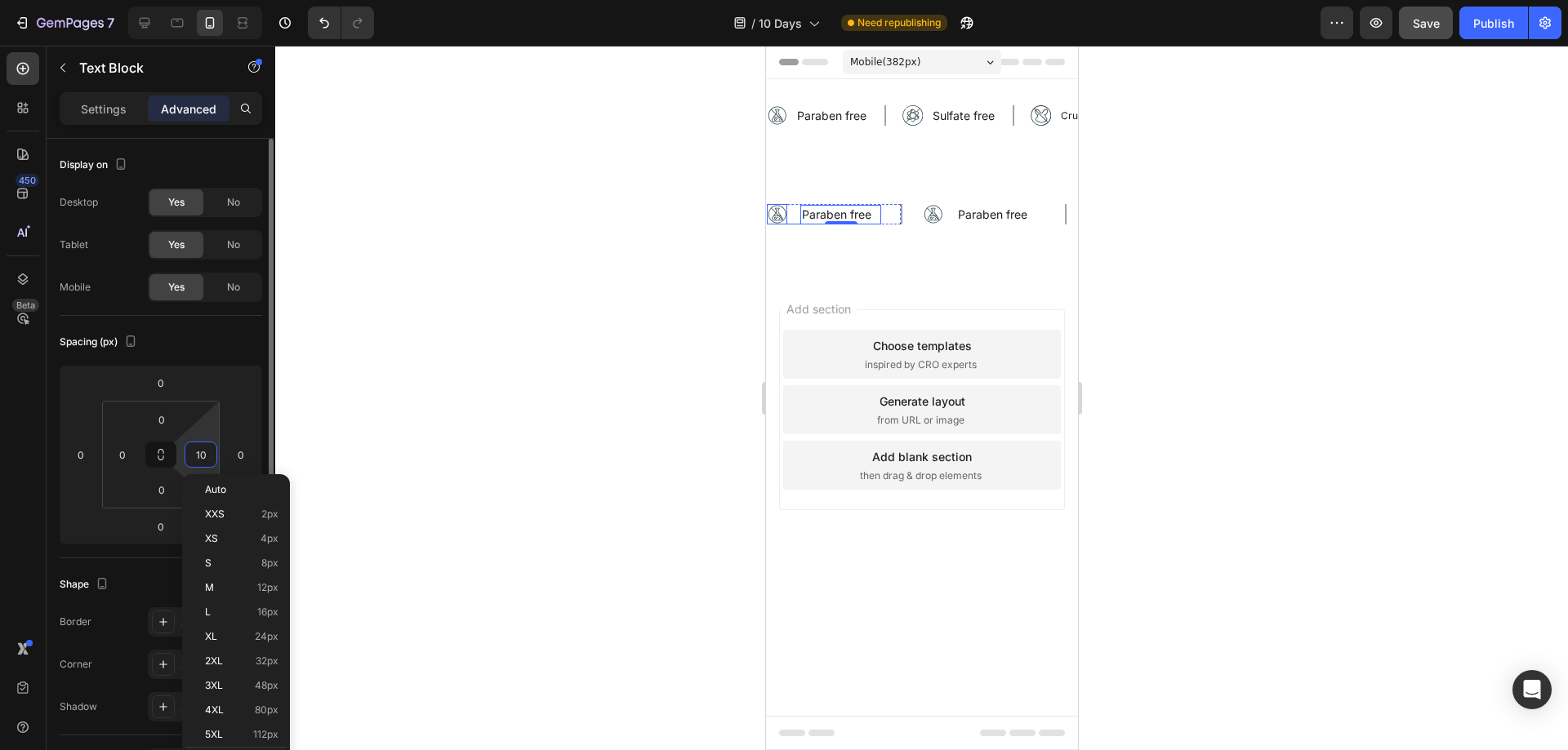
type input "10"
click at [174, 336] on div "Spacing (px)" at bounding box center [161, 342] width 203 height 26
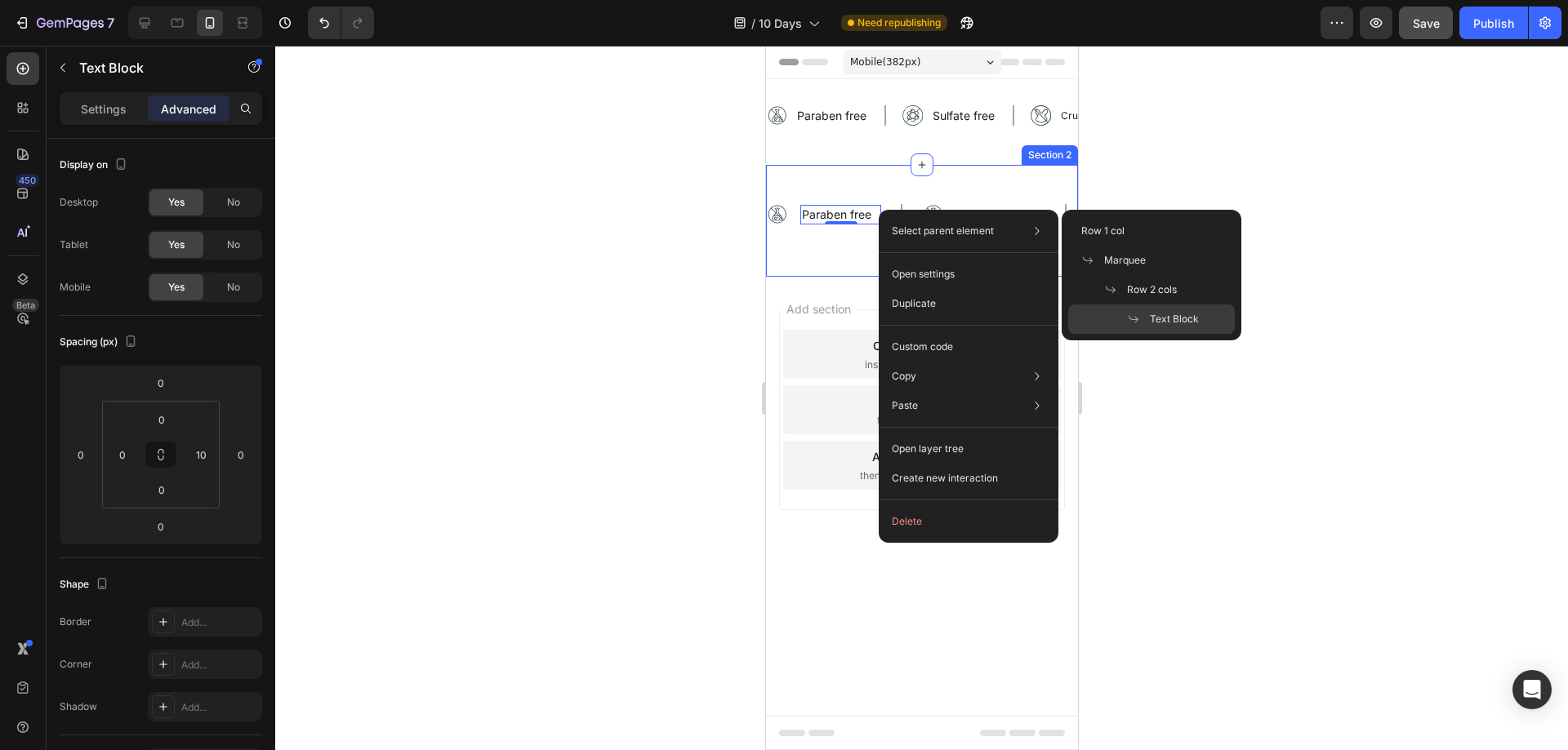
click at [818, 241] on div "Image Paraben free Text Block 0 Row Image Paraben free Text Block Row Image Par…" at bounding box center [921, 220] width 312 height 59
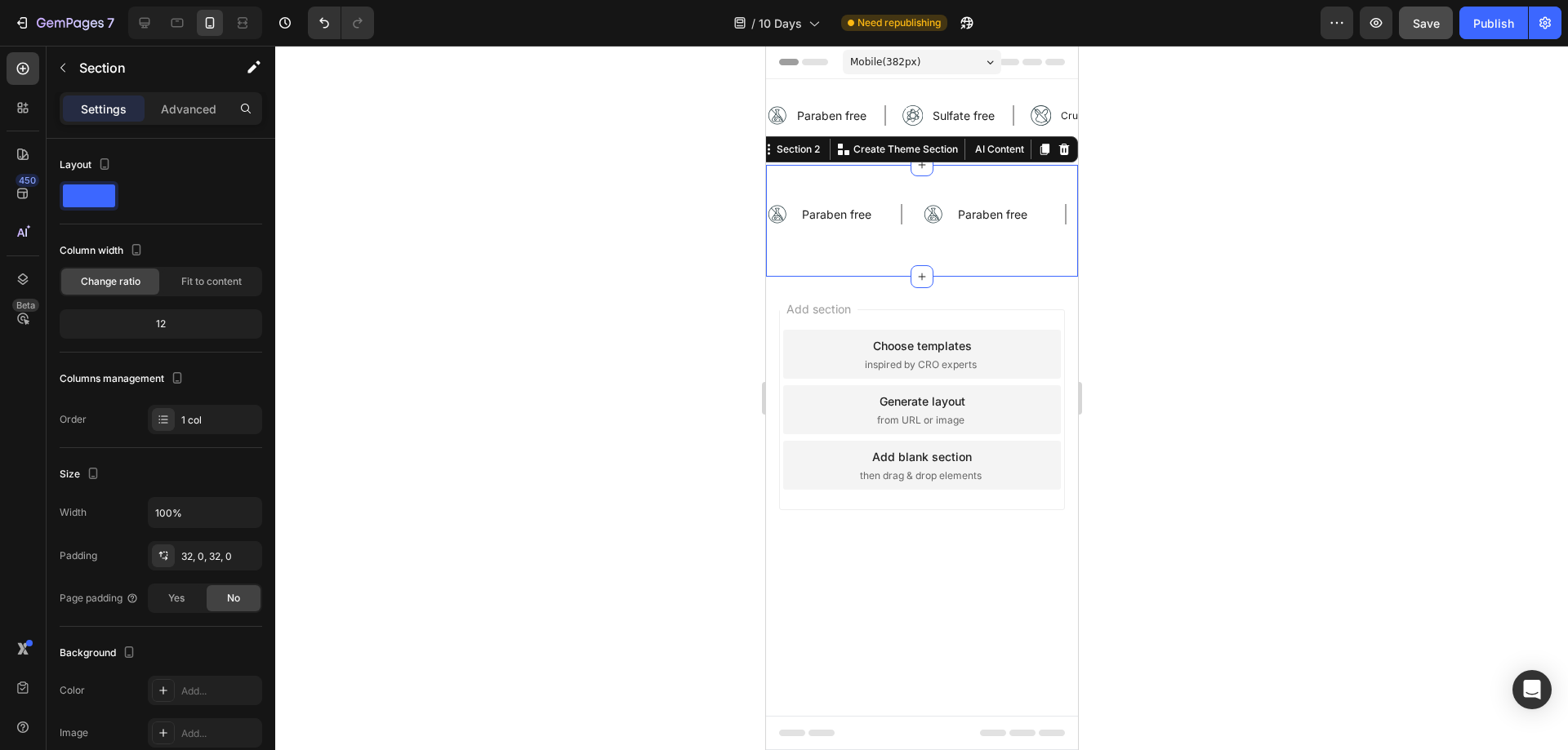
click at [1007, 250] on div "Image Paraben free Text Block Row Image Paraben free Text Block Row Image Parab…" at bounding box center [921, 220] width 312 height 59
click at [1004, 107] on div "Sulfate free Text Block" at bounding box center [971, 115] width 82 height 20
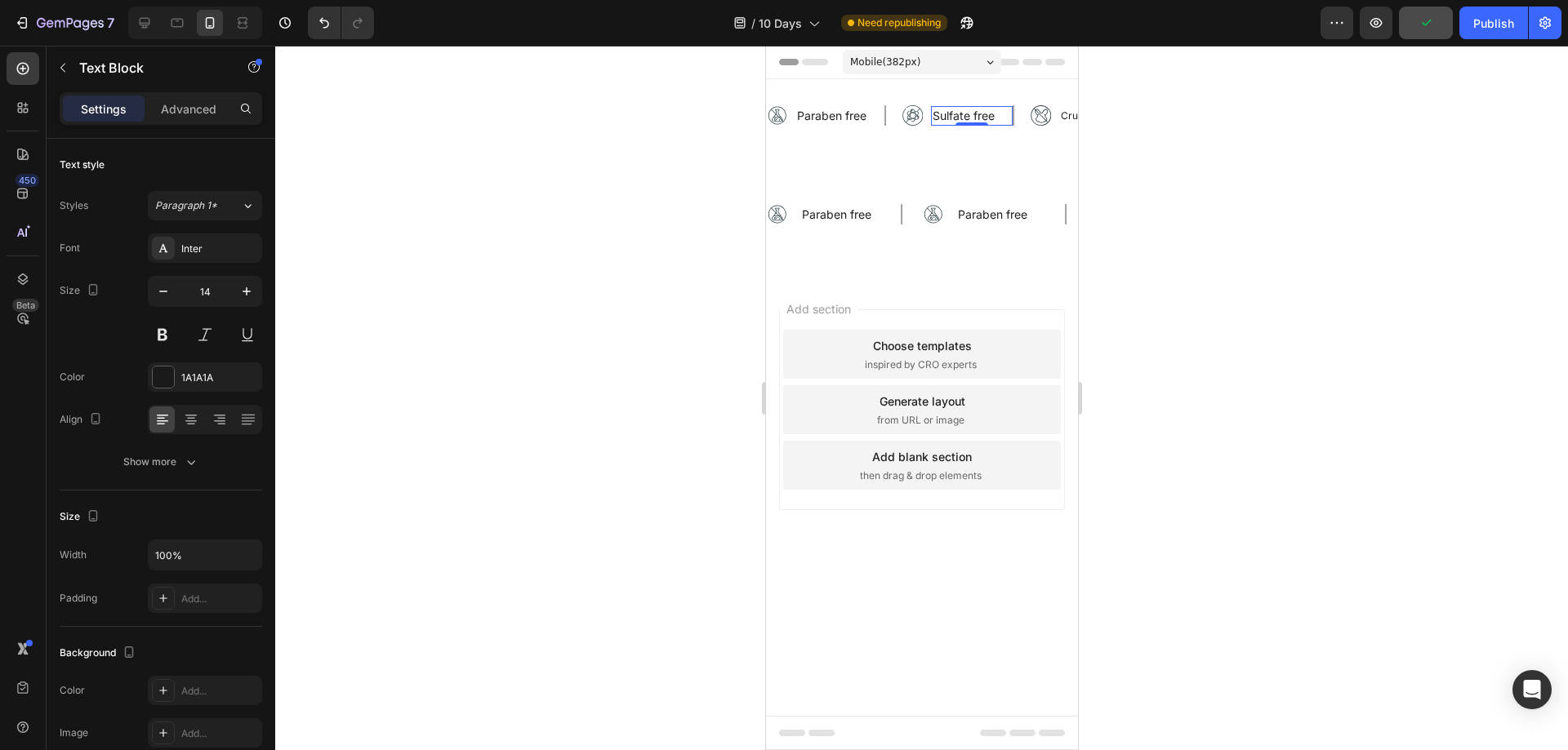
click at [0, 0] on img at bounding box center [0, 0] width 0 height 0
click at [149, 22] on icon at bounding box center [144, 22] width 16 height 16
type input "20"
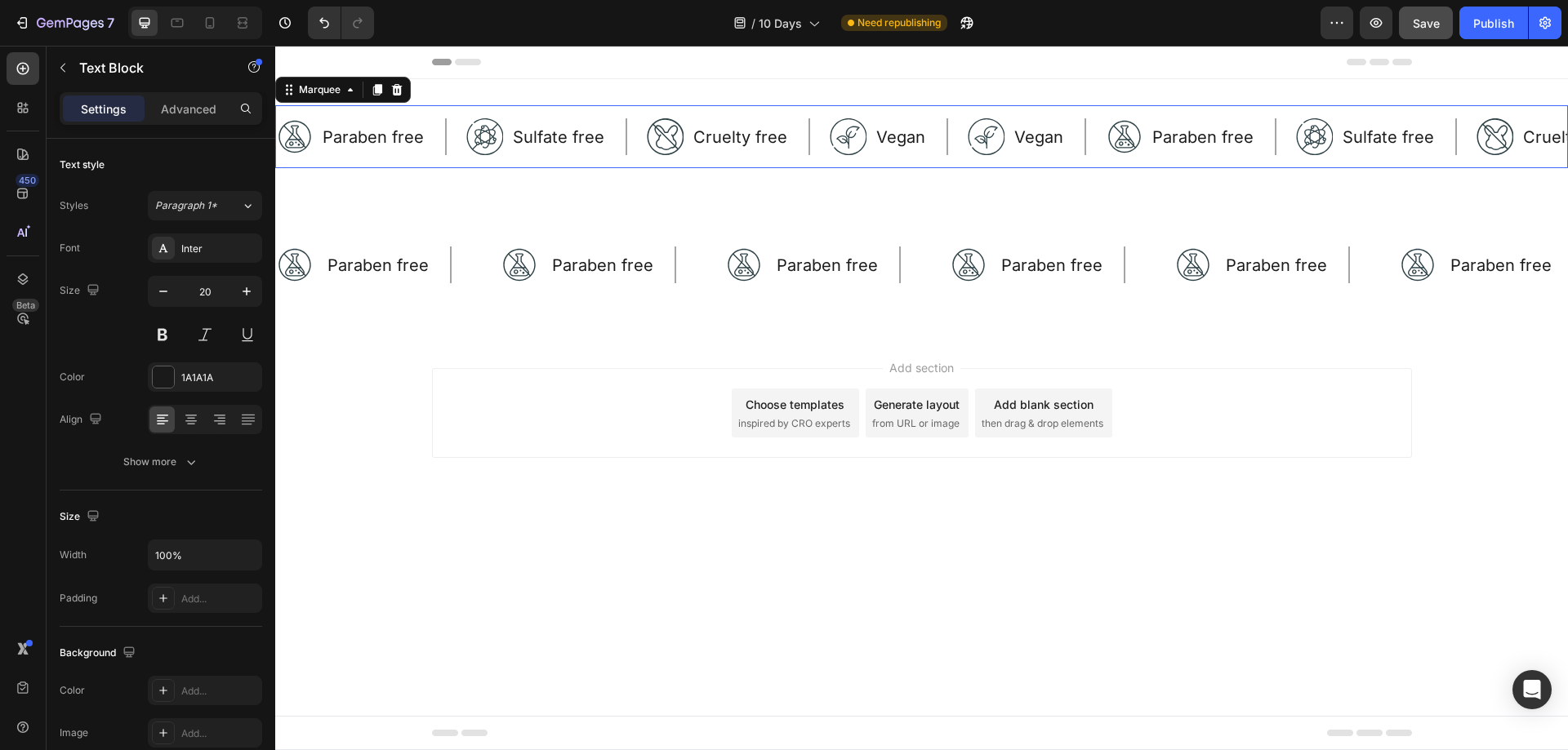
click at [803, 161] on div "Image Paraben free Text Block Row Image Sulfate free Text Block Row Image Cruel…" at bounding box center [922, 137] width 1293 height 63
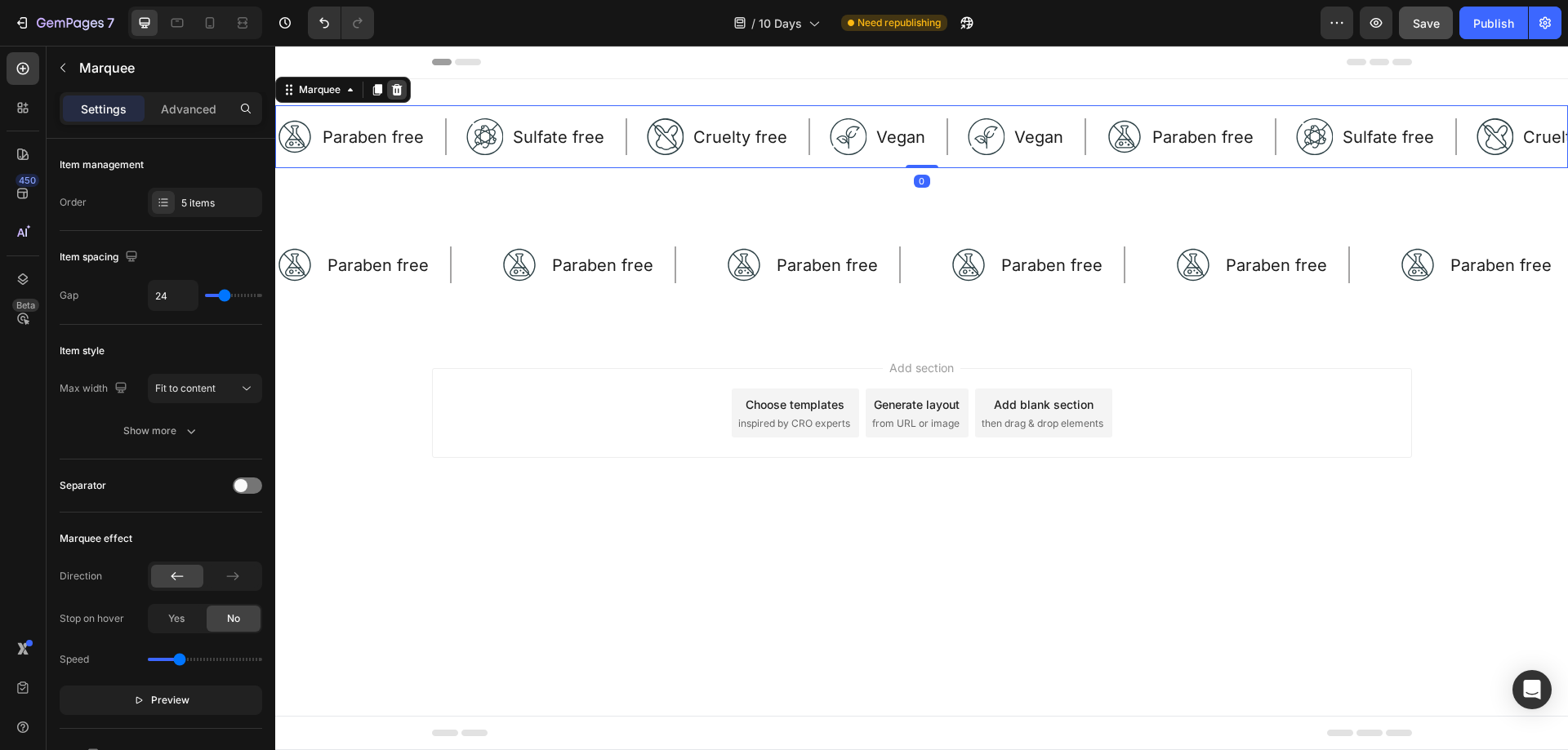
click at [396, 90] on icon at bounding box center [397, 89] width 10 height 11
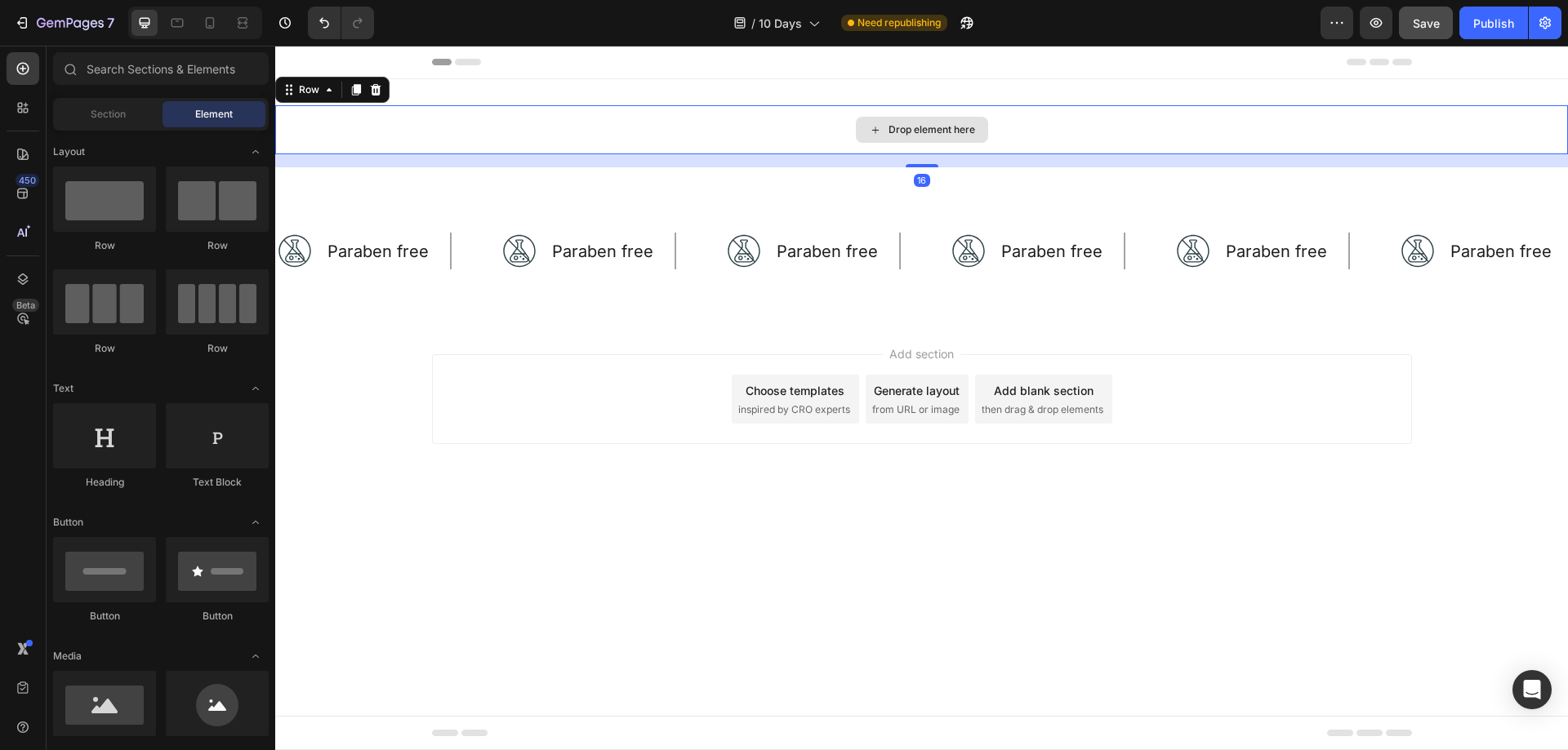
click at [456, 134] on div "Drop element here" at bounding box center [922, 130] width 1293 height 49
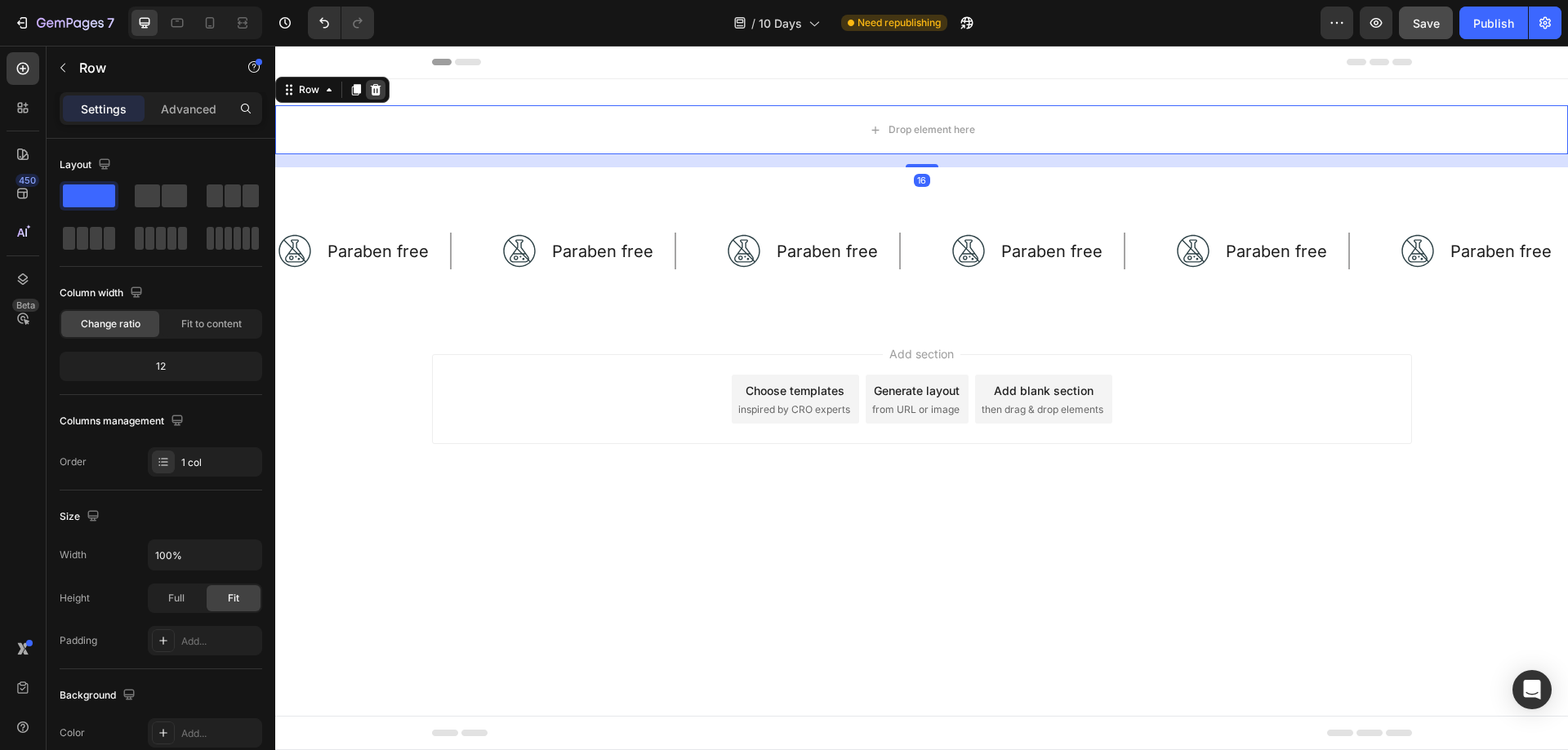
click at [371, 85] on icon at bounding box center [375, 89] width 13 height 13
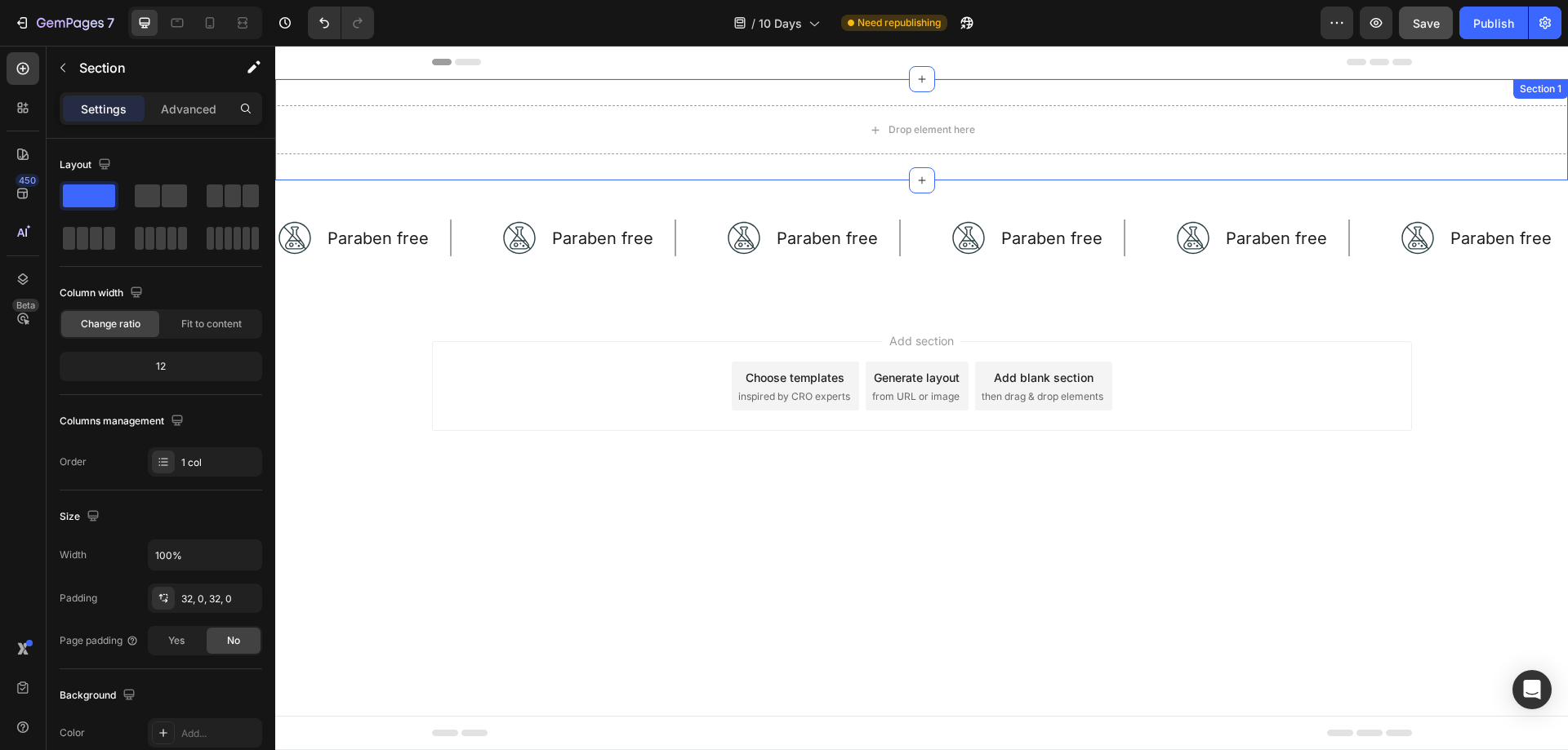
click at [497, 155] on div "Drop element here Section 1" at bounding box center [922, 130] width 1293 height 101
click at [1548, 94] on icon at bounding box center [1553, 95] width 13 height 13
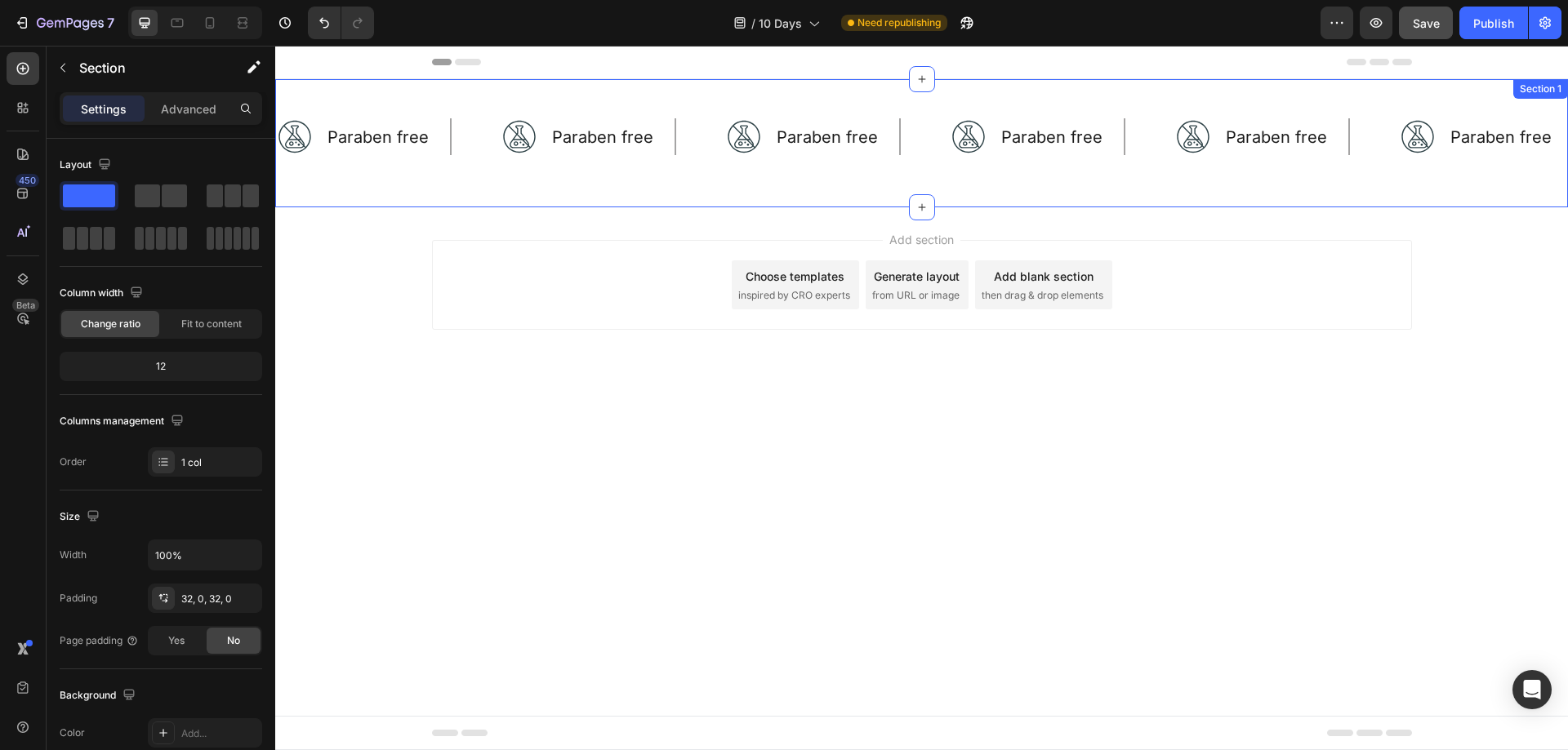
click at [1358, 189] on div "Image Paraben free Text Block Row Image Paraben free Text Block Row Image Parab…" at bounding box center [922, 143] width 1293 height 128
click at [1553, 88] on div at bounding box center [1553, 95] width 20 height 20
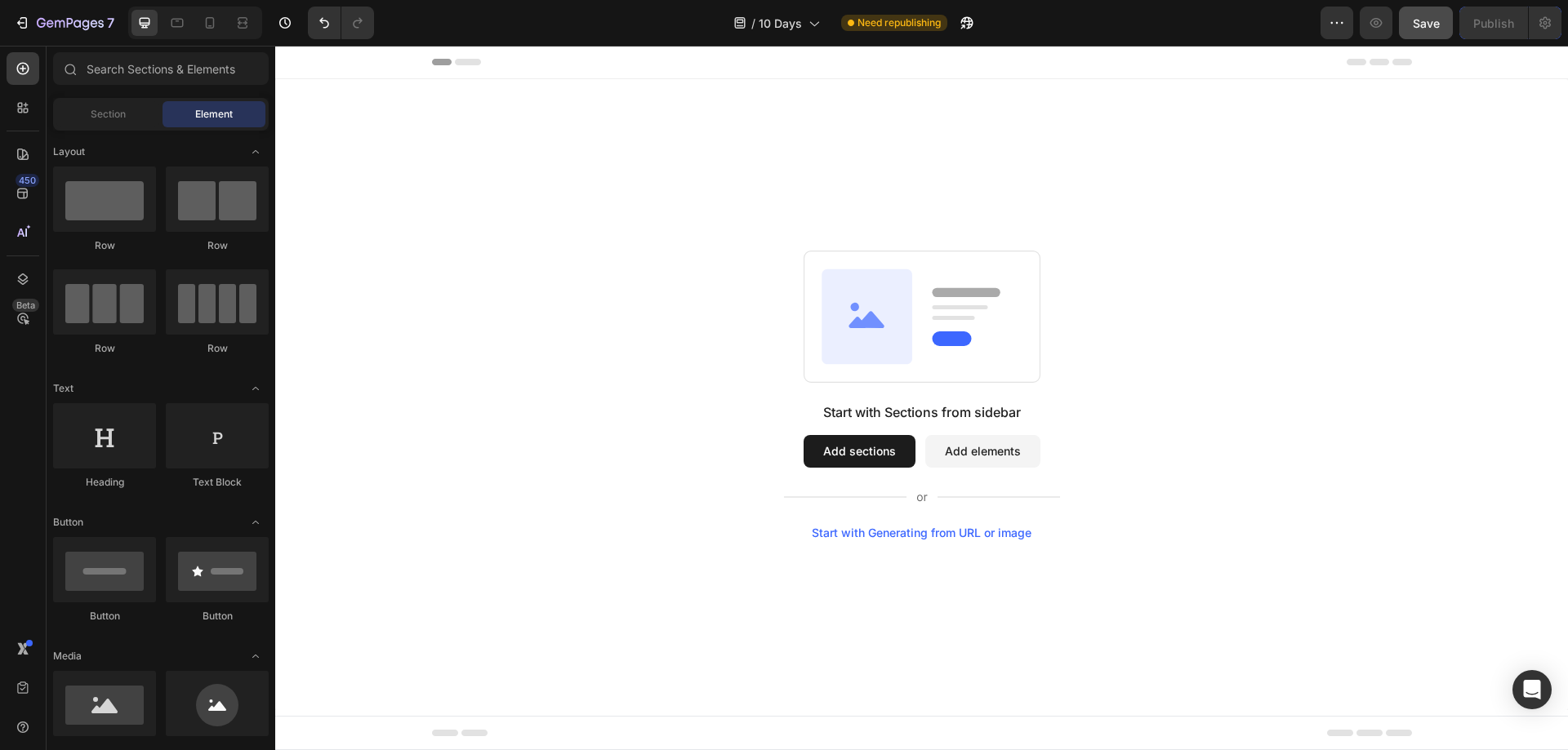
click at [633, 350] on div "Start with Sections from sidebar Add sections Add elements Start with Generatin…" at bounding box center [922, 395] width 1175 height 289
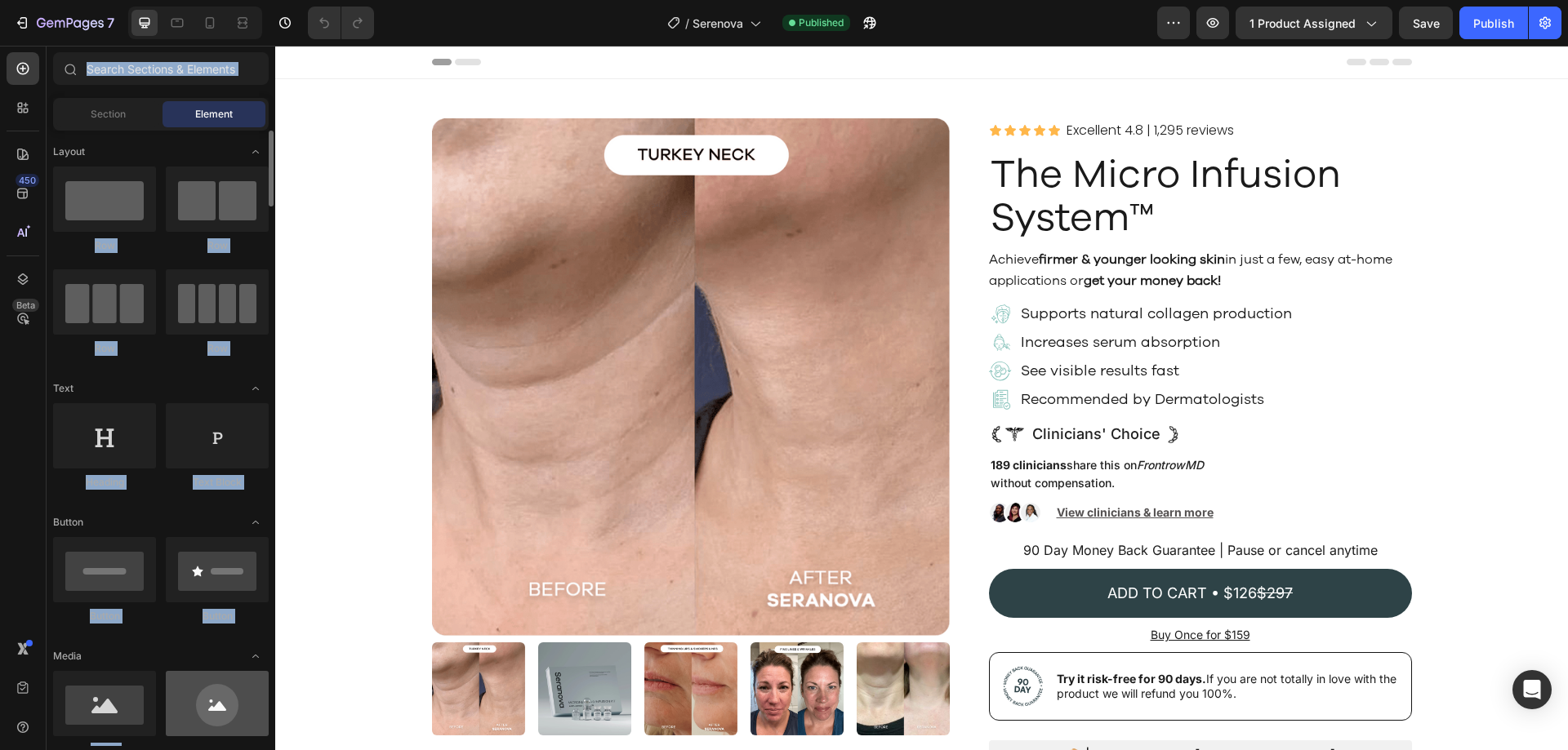
drag, startPoint x: 32, startPoint y: 723, endPoint x: 242, endPoint y: 681, distance: 214.2
click at [242, 681] on div "450 Beta Sections(18) Elements(84) Section Element Hero Section Product Detail …" at bounding box center [138, 398] width 275 height 704
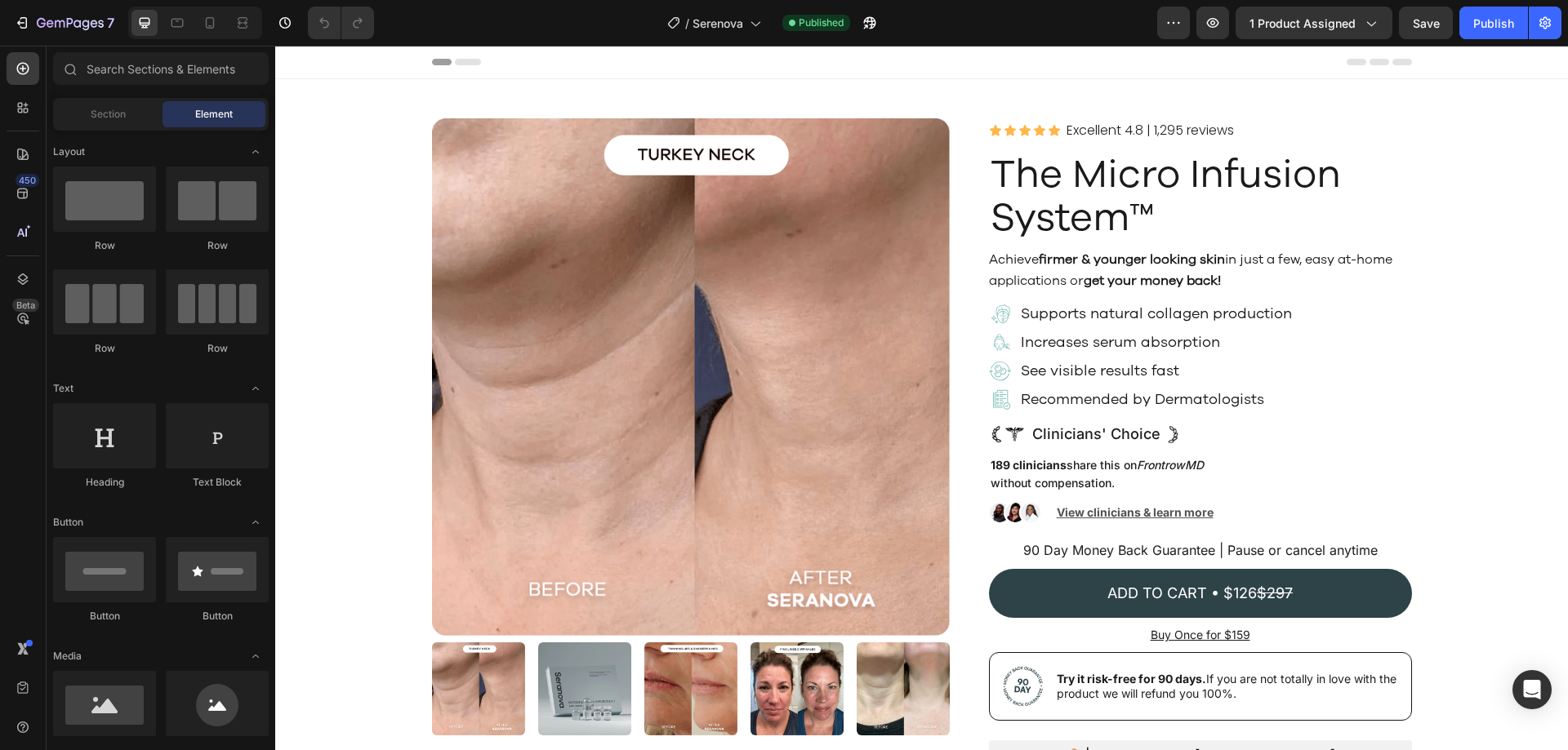
drag, startPoint x: 21, startPoint y: 723, endPoint x: 192, endPoint y: 629, distance: 195.1
click at [0, 0] on div at bounding box center [0, 0] width 0 height 0
click at [0, 0] on img at bounding box center [0, 0] width 0 height 0
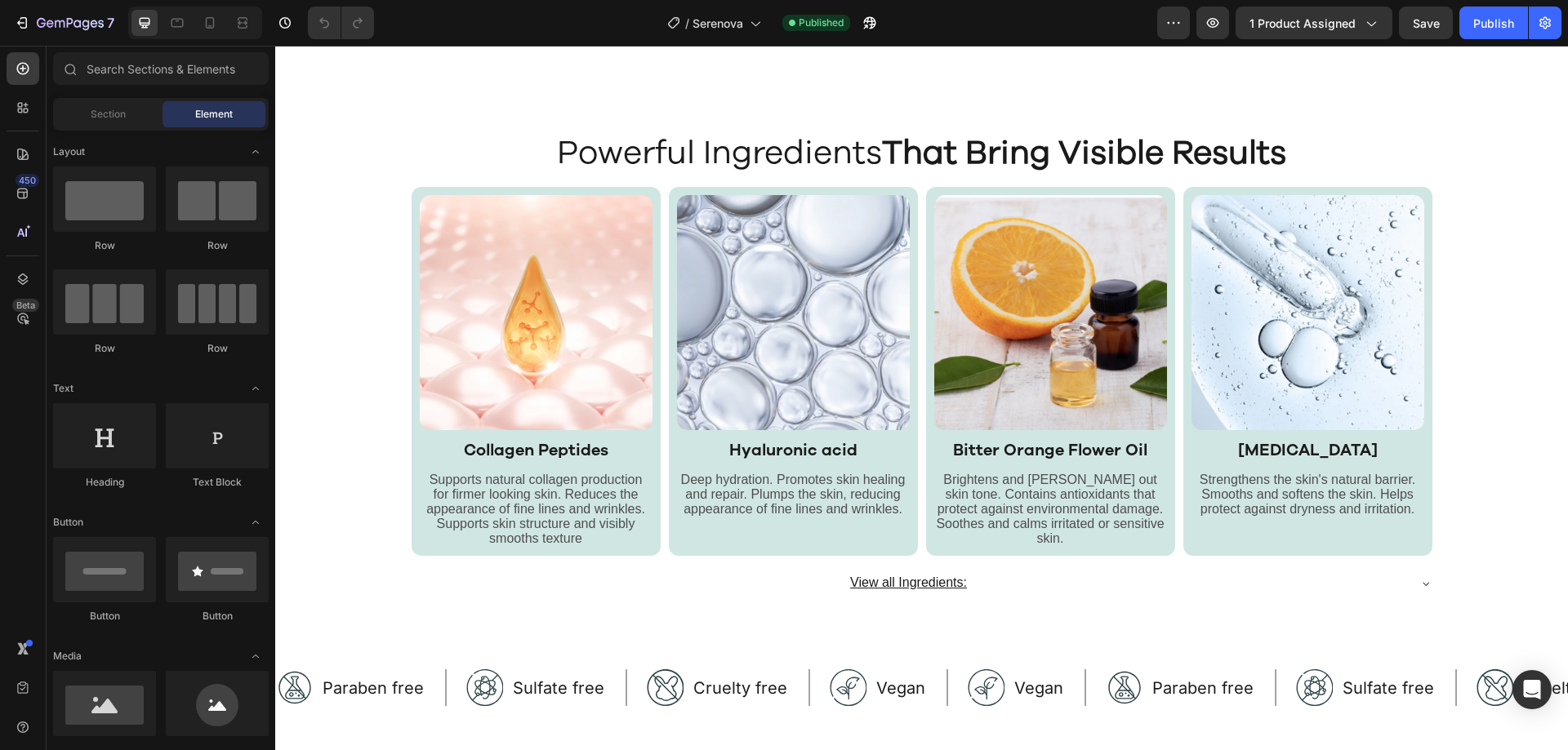
scroll to position [4488, 0]
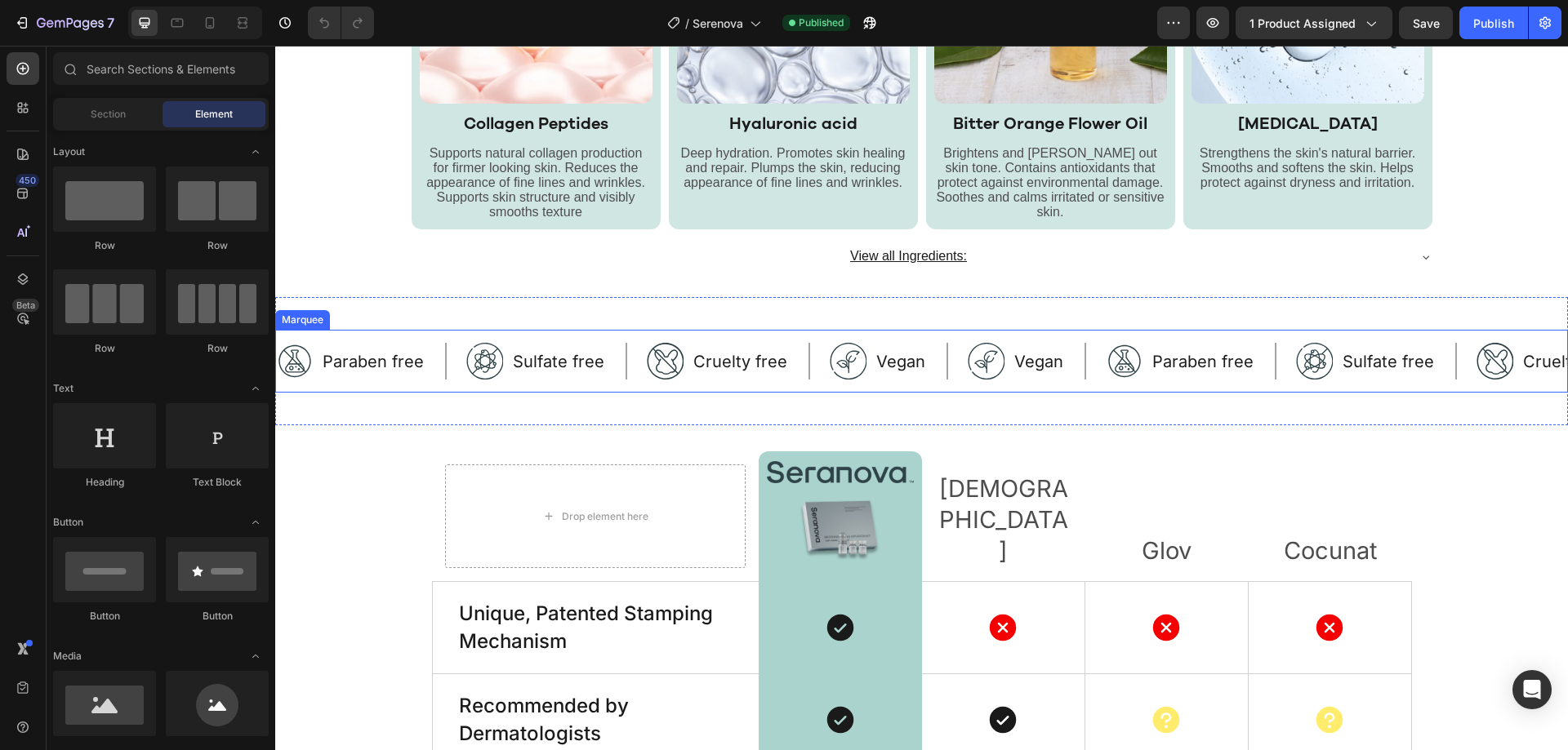
click at [809, 378] on div "Image Cruelty free Text Block Row" at bounding box center [738, 361] width 183 height 37
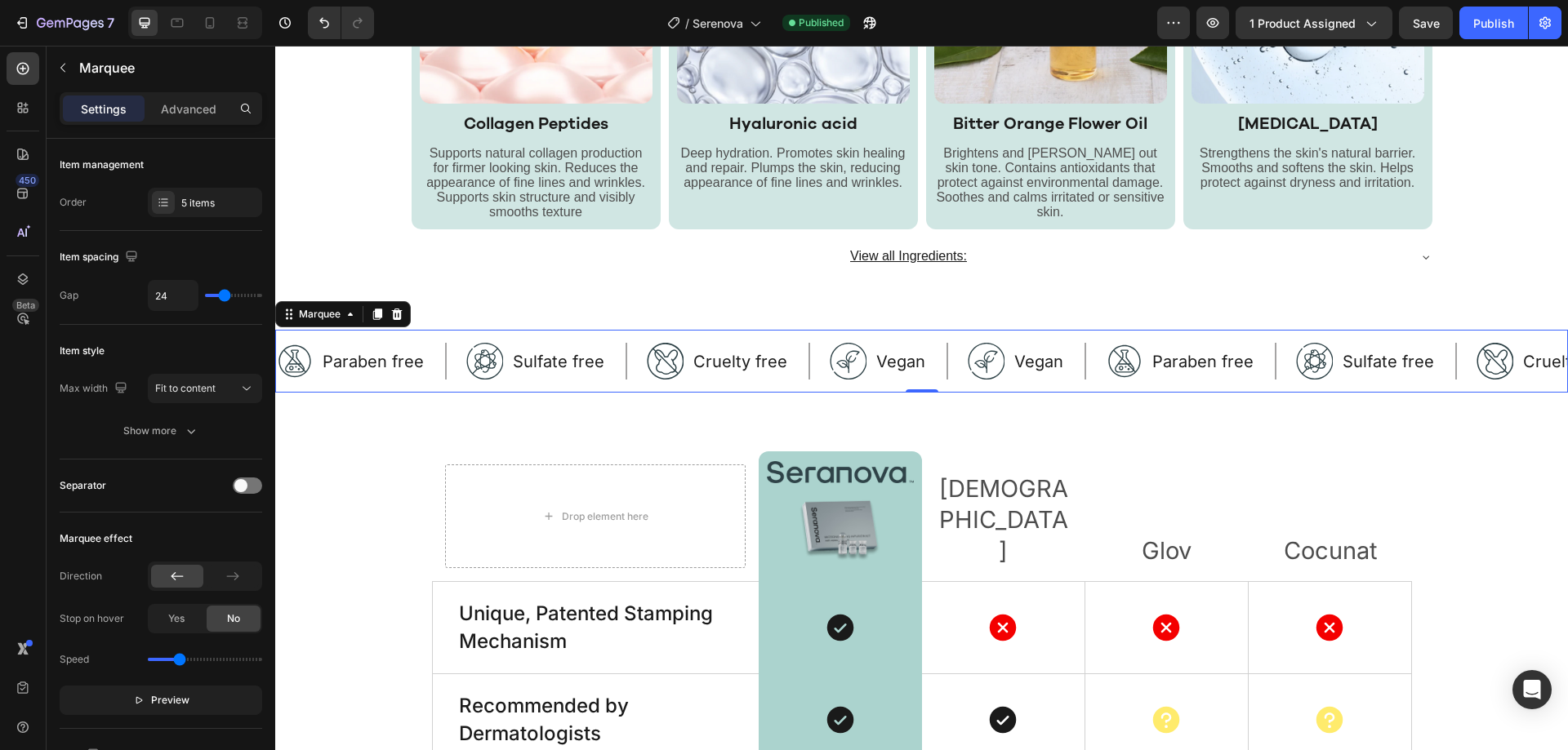
click at [358, 336] on div "Image Paraben free Text Block Row Image Sulfate free Text Block Row Image Cruel…" at bounding box center [922, 361] width 1293 height 63
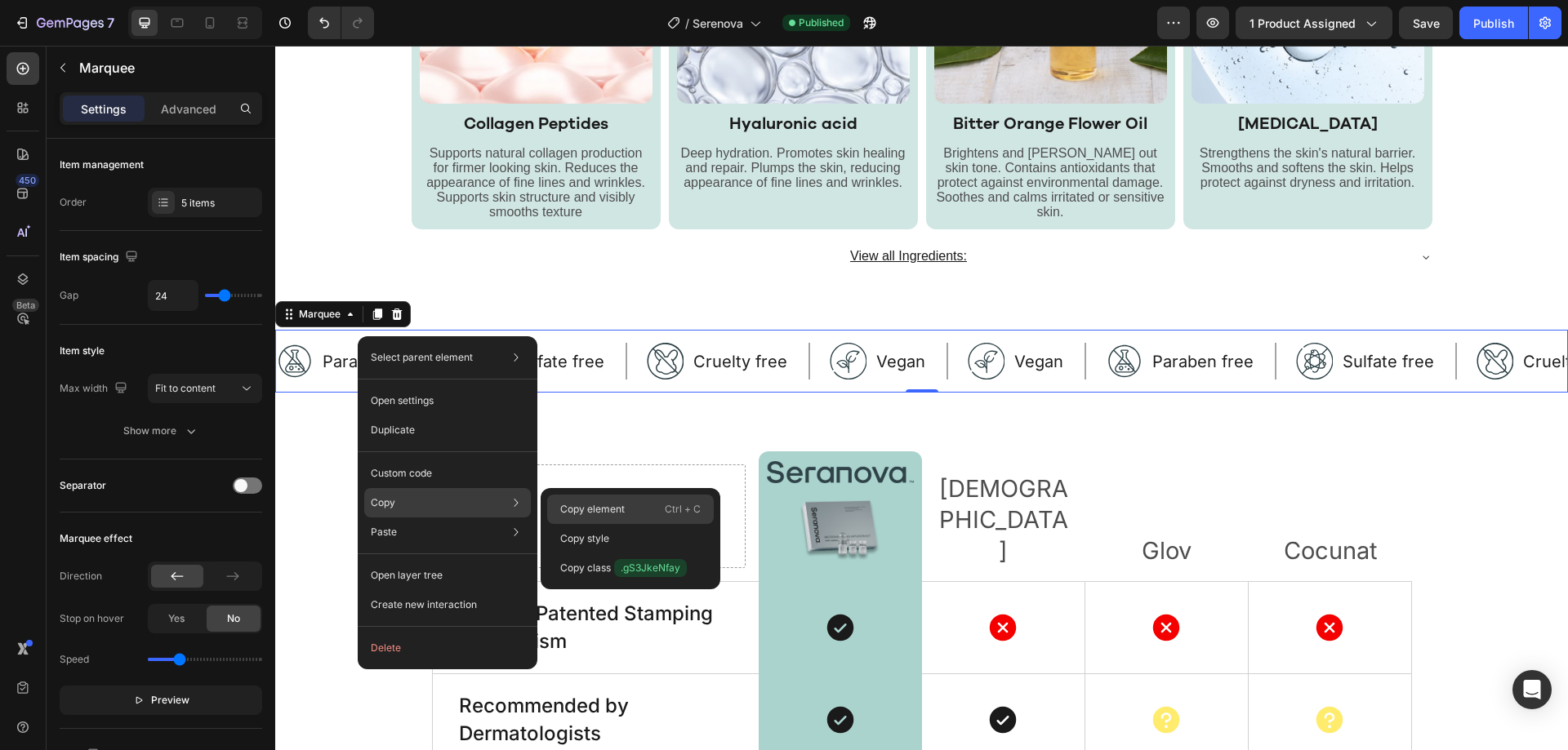
click at [579, 524] on div "Copy element Ctrl + C" at bounding box center [630, 539] width 167 height 29
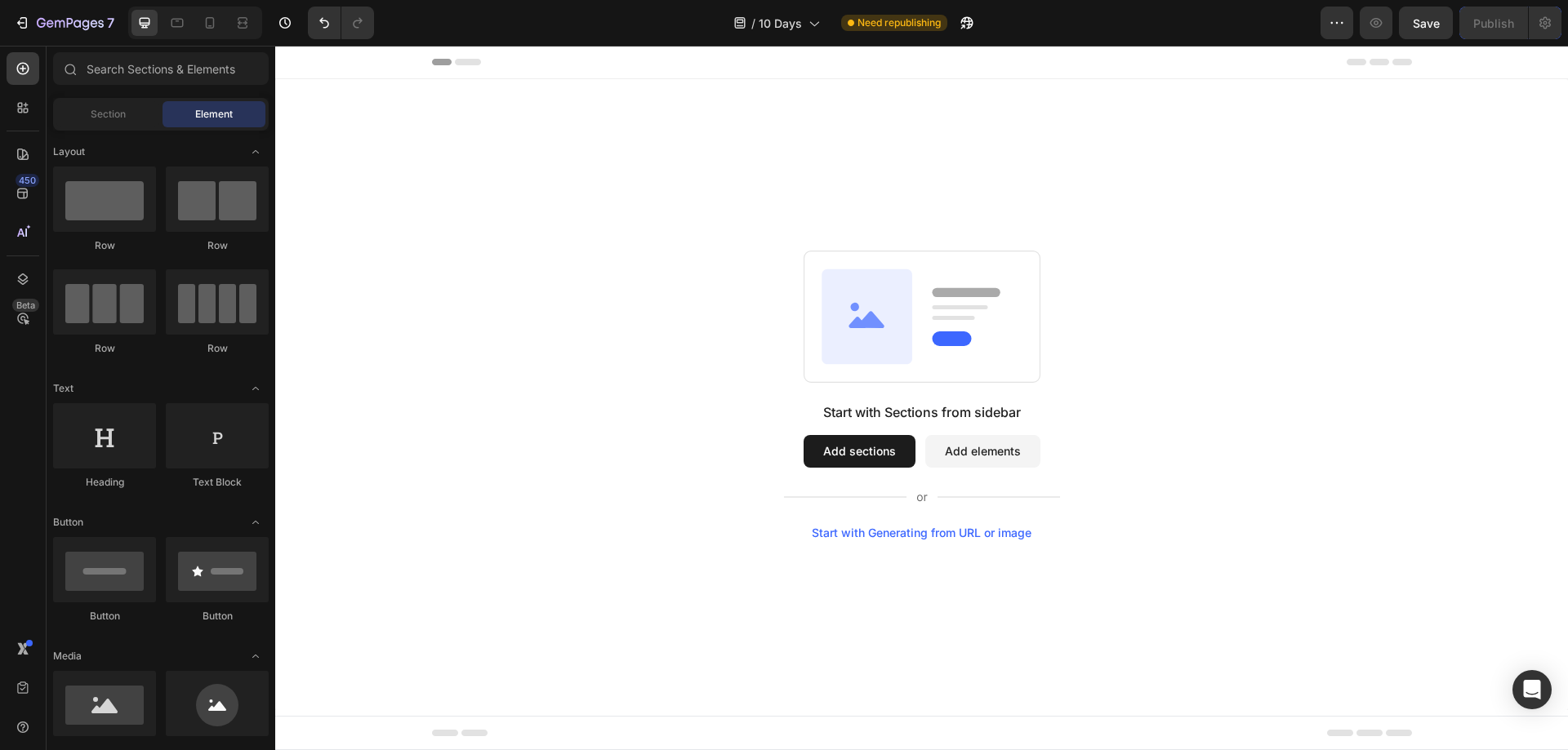
click at [901, 640] on div "Start with Sections from sidebar Add sections Add elements Start with Generatin…" at bounding box center [922, 394] width 1293 height 631
click at [535, 376] on div "Start with Sections from sidebar Add sections Add elements Start with Generatin…" at bounding box center [922, 395] width 1175 height 289
